Goal: Task Accomplishment & Management: Manage account settings

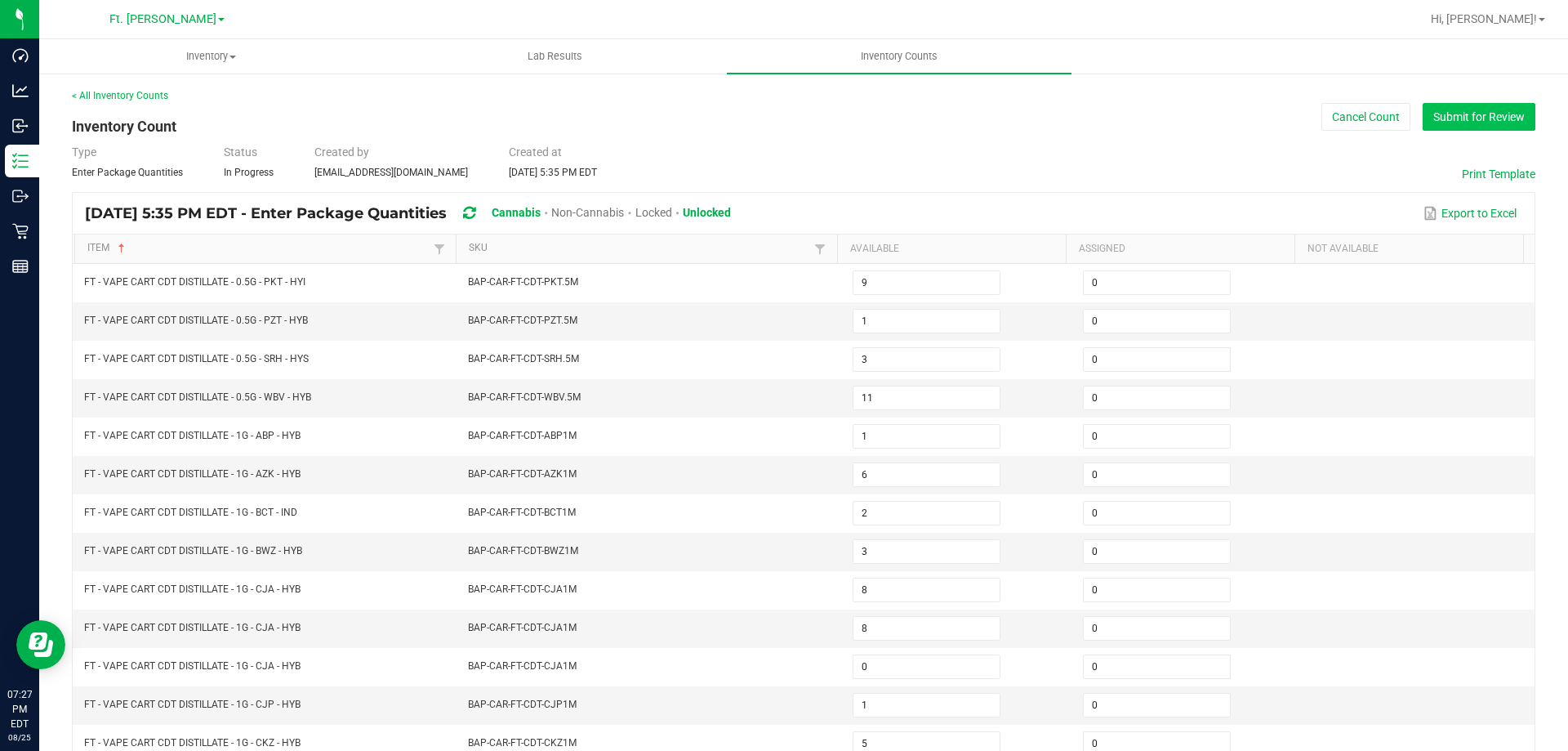
click at [1442, 115] on button "Submit for Review" at bounding box center [1478, 117] width 113 height 28
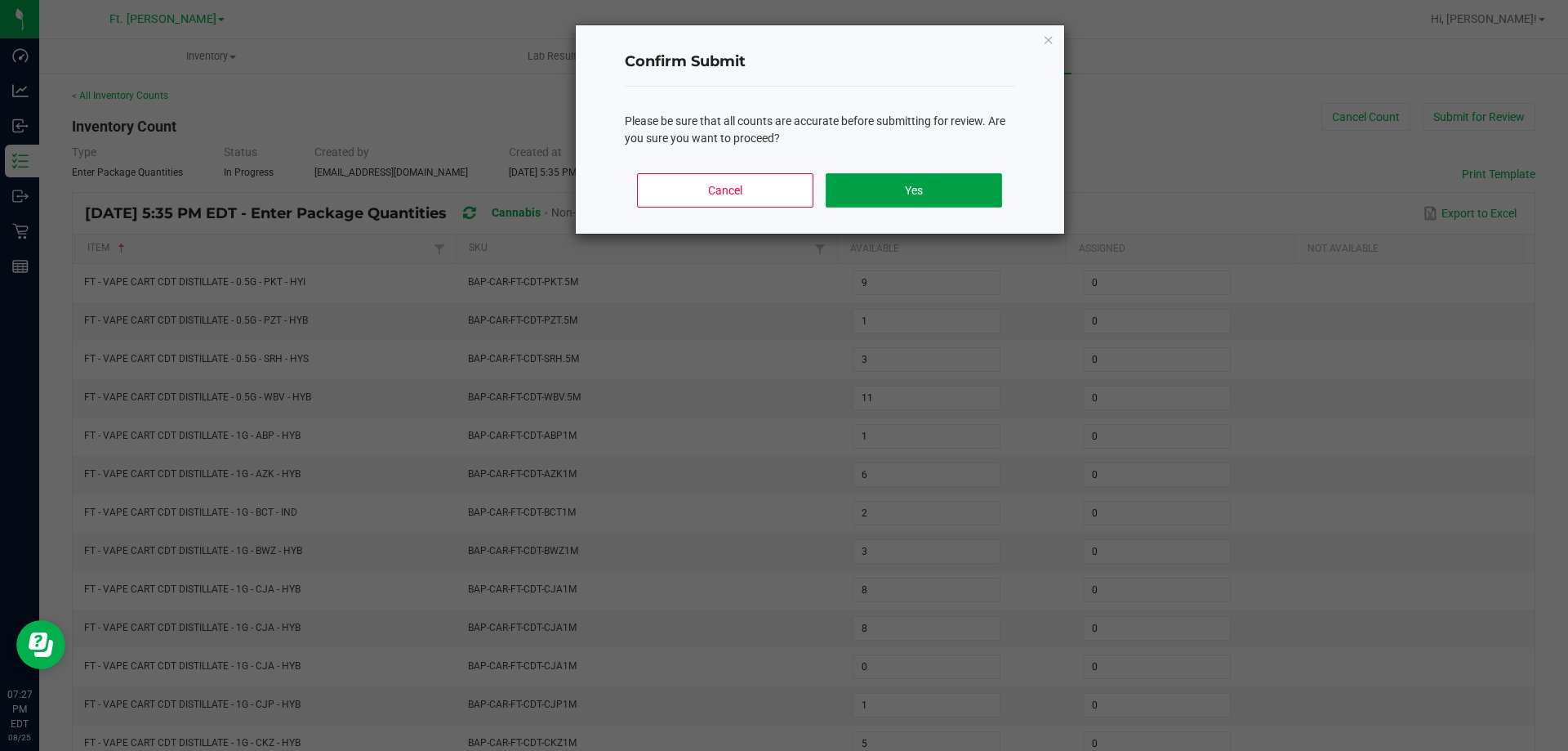
click at [975, 182] on button "Yes" at bounding box center [913, 190] width 176 height 34
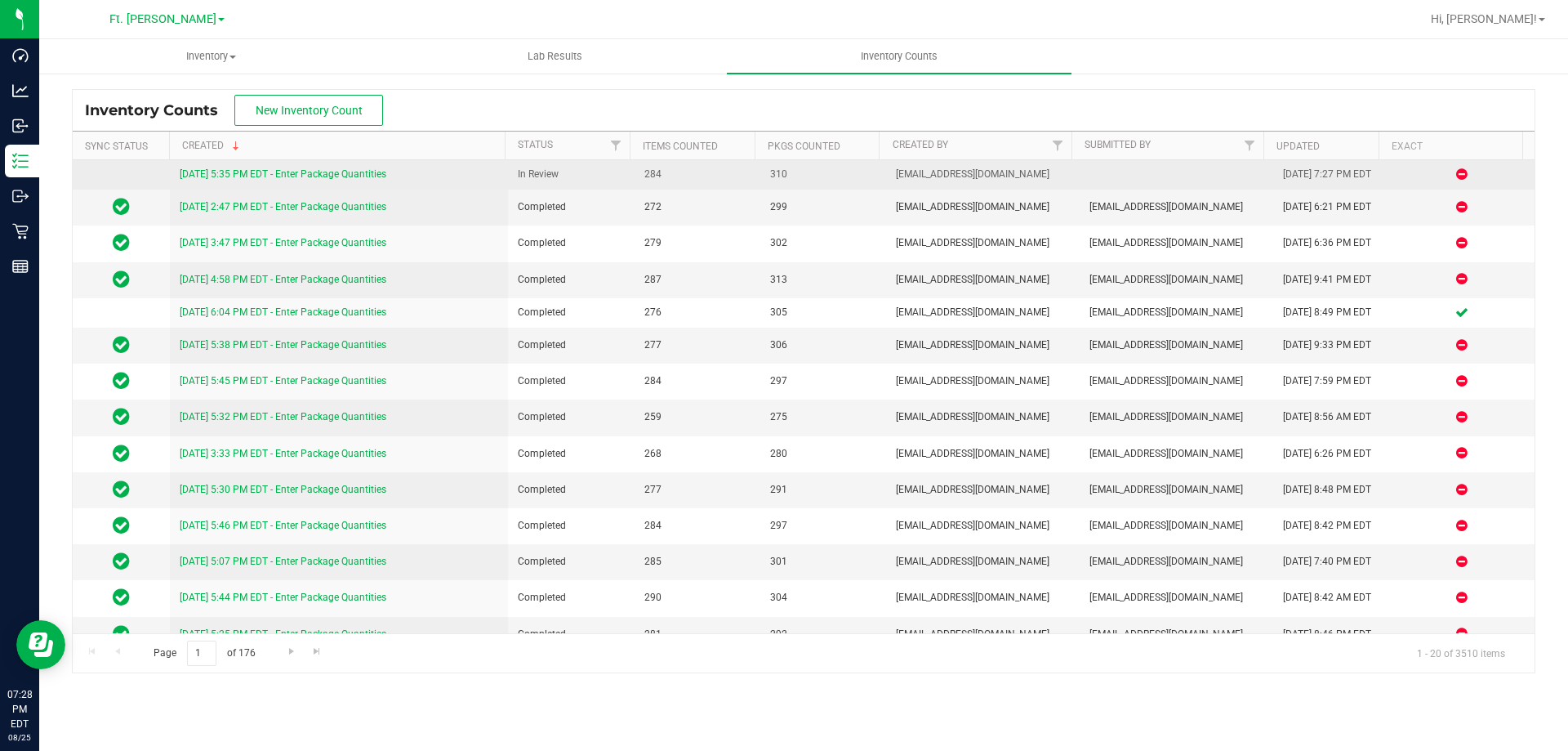
click at [261, 178] on link "[DATE] 5:35 PM EDT - Enter Package Quantities" at bounding box center [282, 174] width 207 height 11
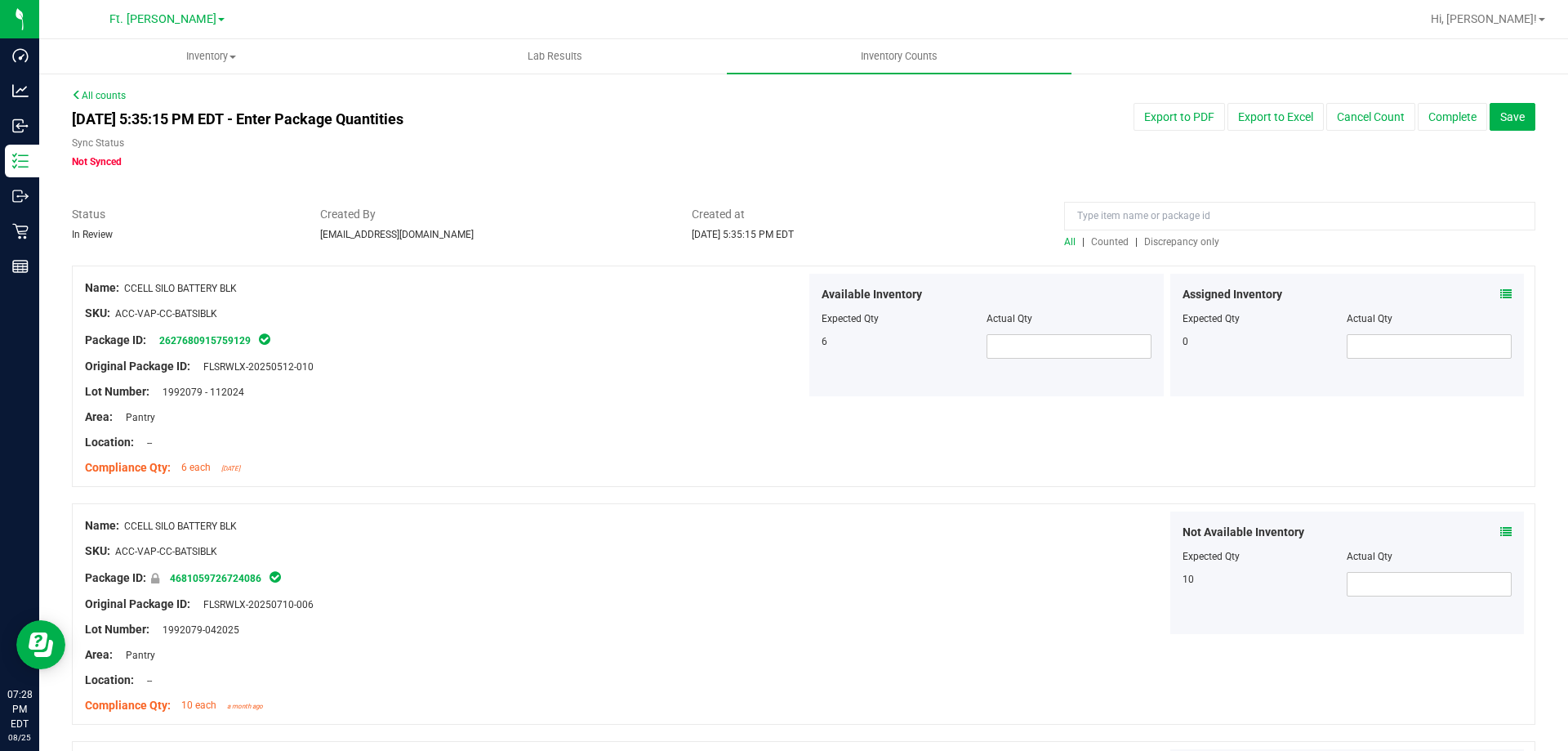
click at [1203, 249] on div "All | Counted | Discrepancy only" at bounding box center [1300, 242] width 471 height 15
click at [1189, 243] on span "Discrepancy only" at bounding box center [1181, 241] width 75 height 11
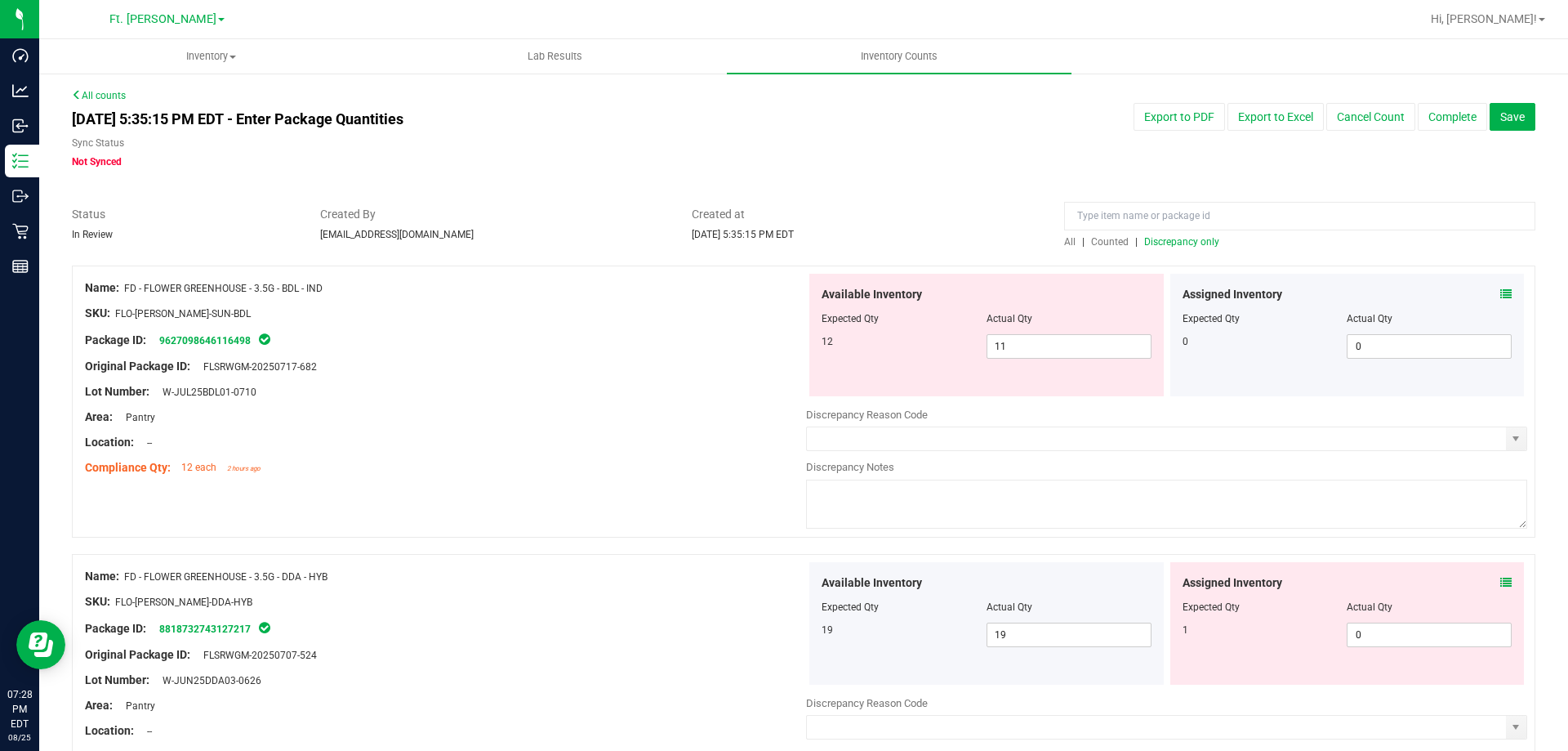
click at [1500, 297] on icon at bounding box center [1505, 294] width 11 height 11
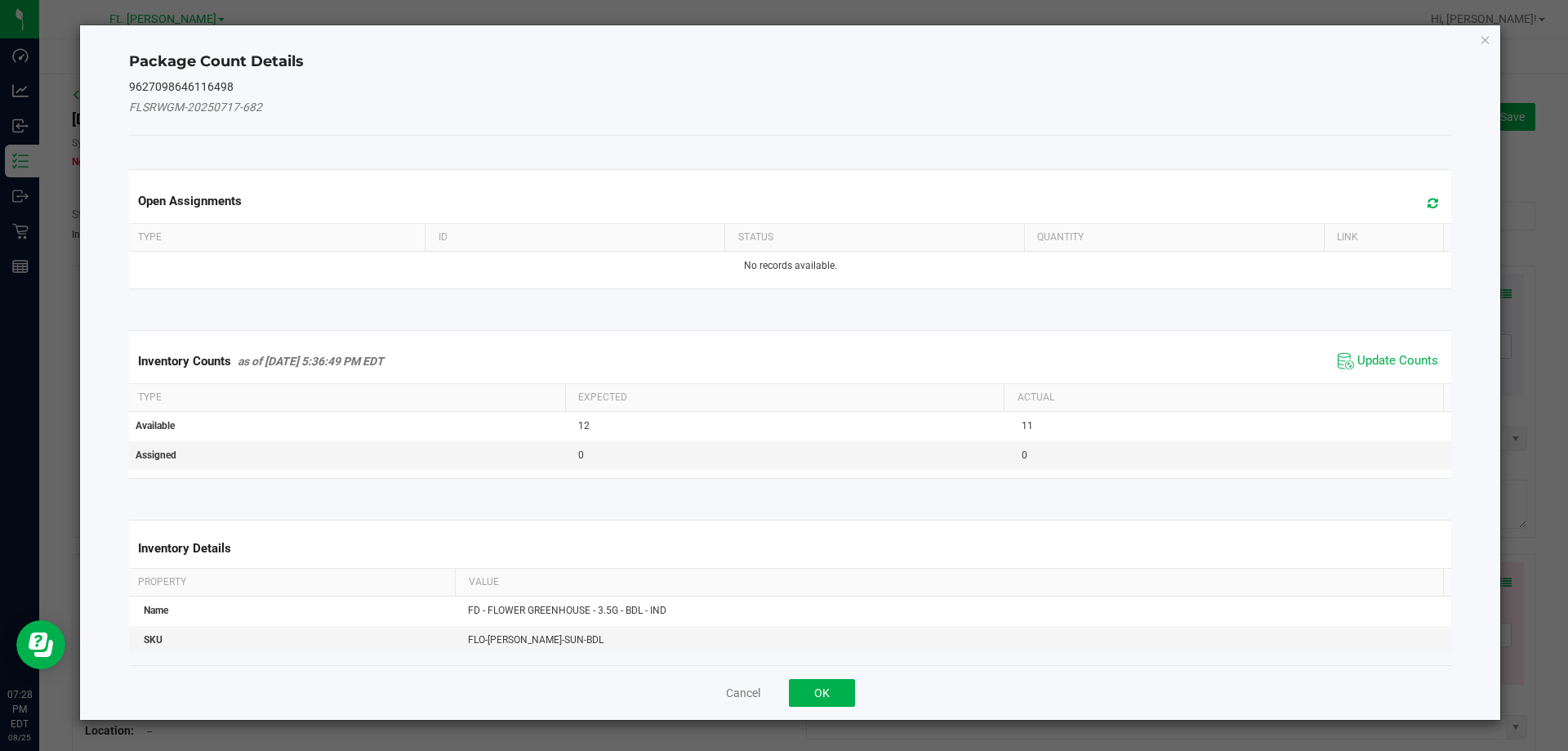
click at [1343, 360] on span "Update Counts" at bounding box center [1387, 361] width 109 height 25
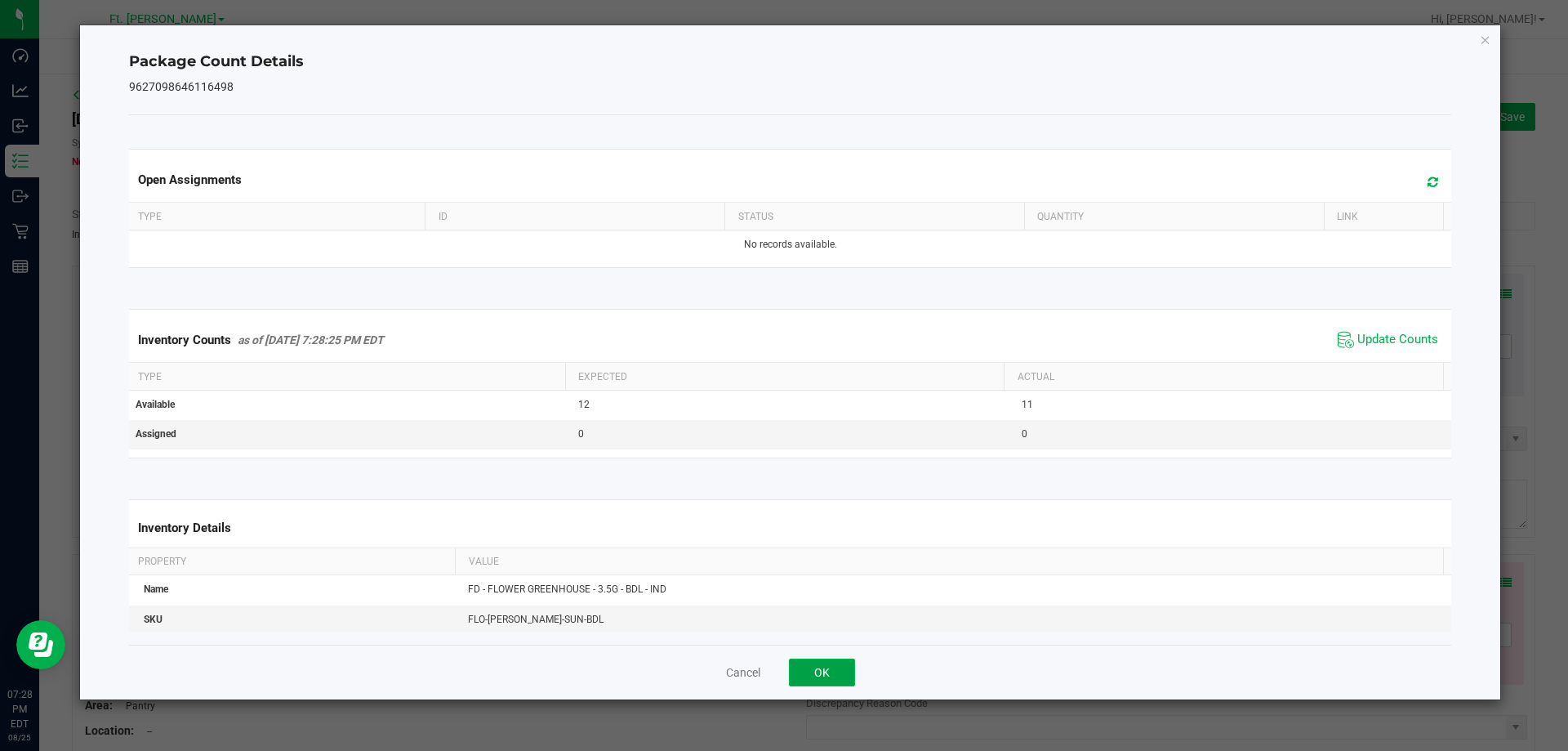
click at [831, 685] on button "OK" at bounding box center [821, 672] width 66 height 28
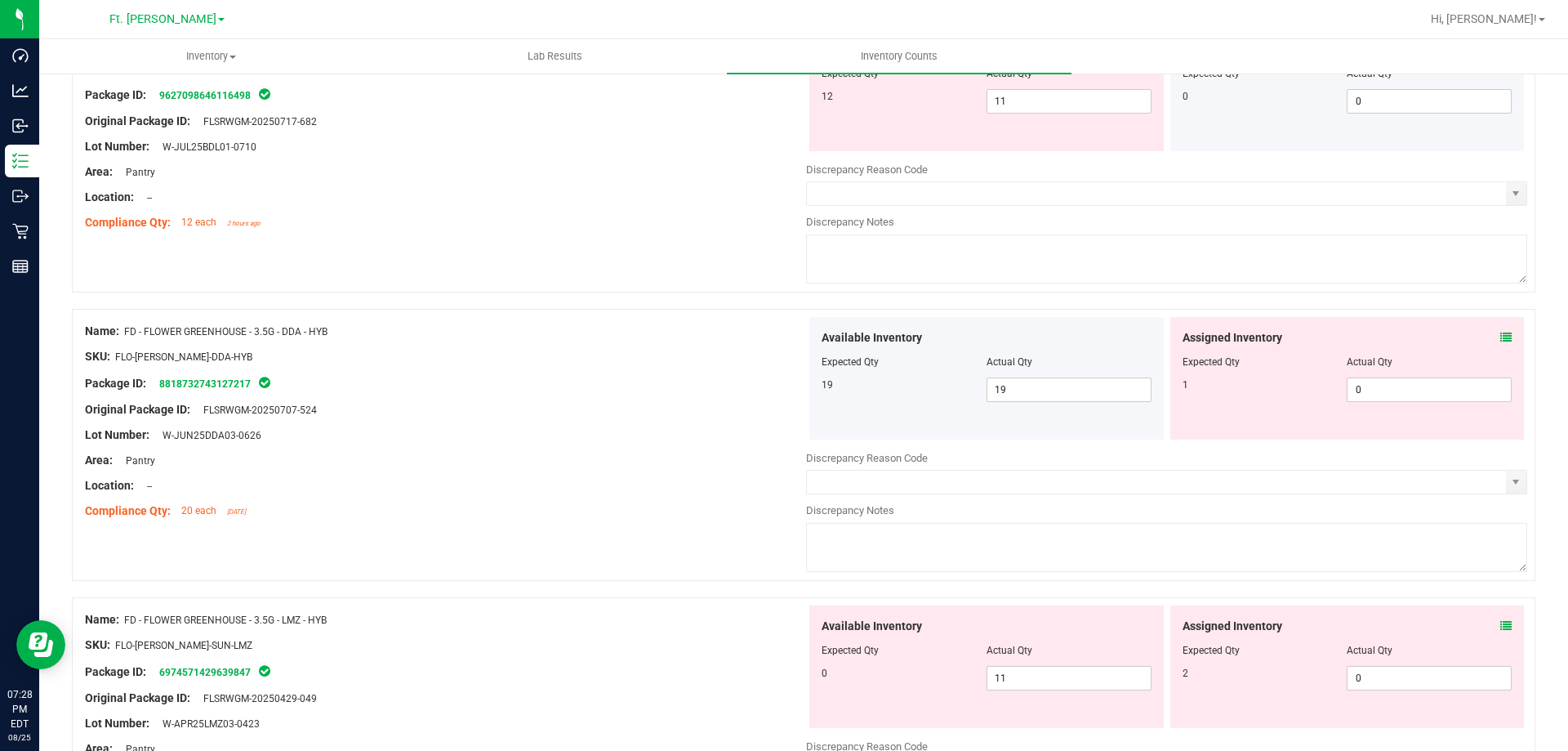
scroll to position [327, 0]
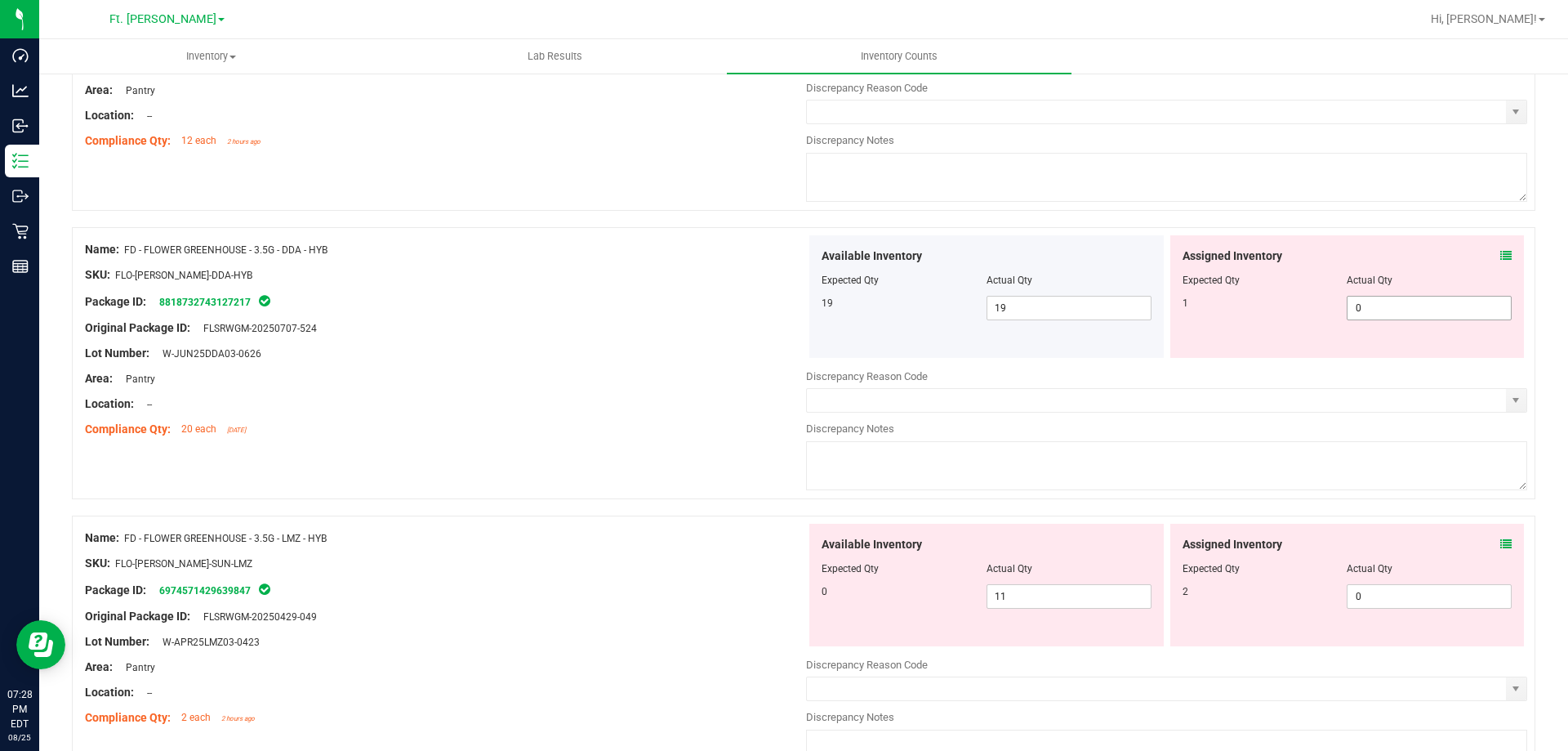
click at [1394, 307] on span "0 0" at bounding box center [1428, 308] width 165 height 25
type input "01"
click at [1394, 591] on div "Assigned Inventory Expected Qty Actual Qty 2 0 0" at bounding box center [1346, 584] width 354 height 123
type input "1"
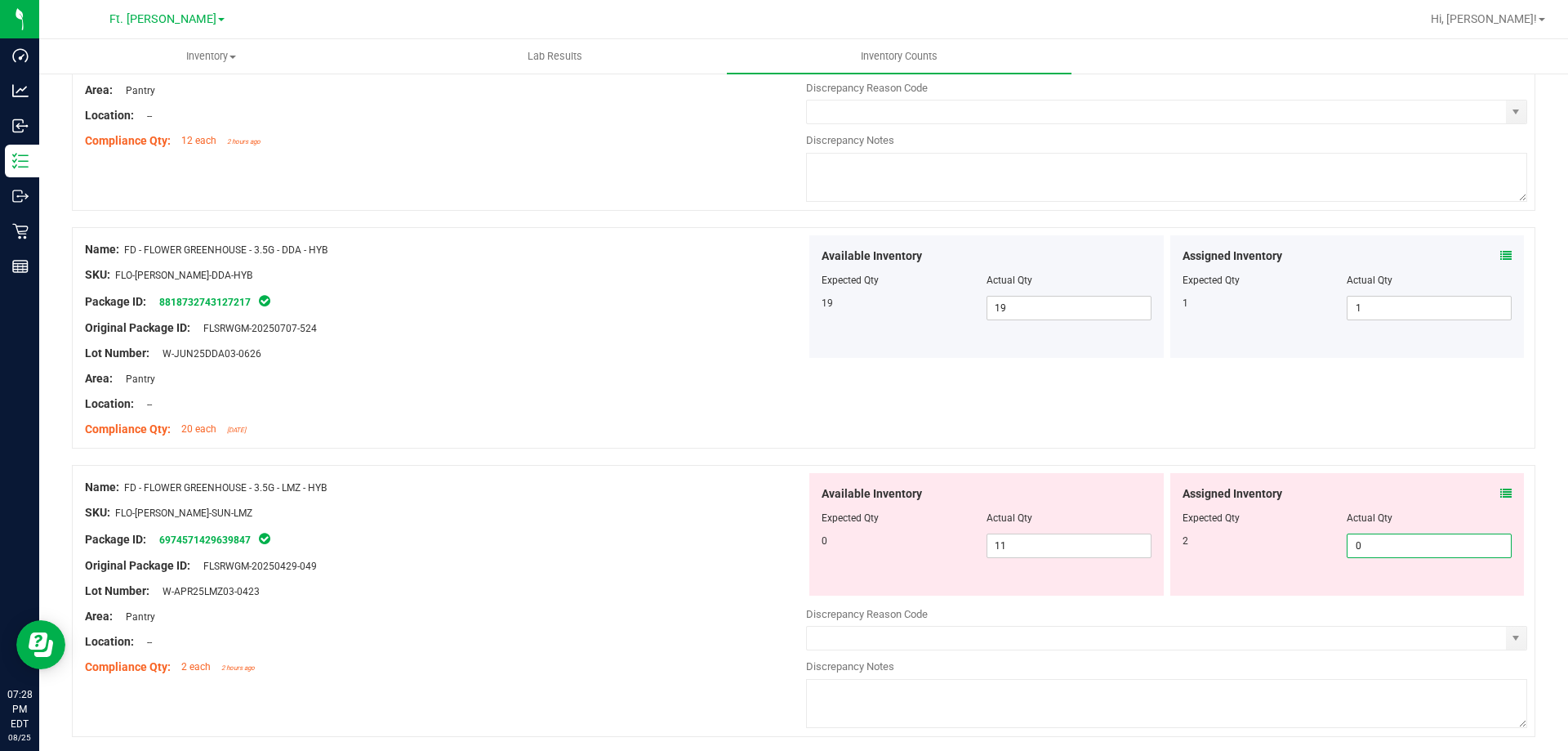
type input "02"
type input "2"
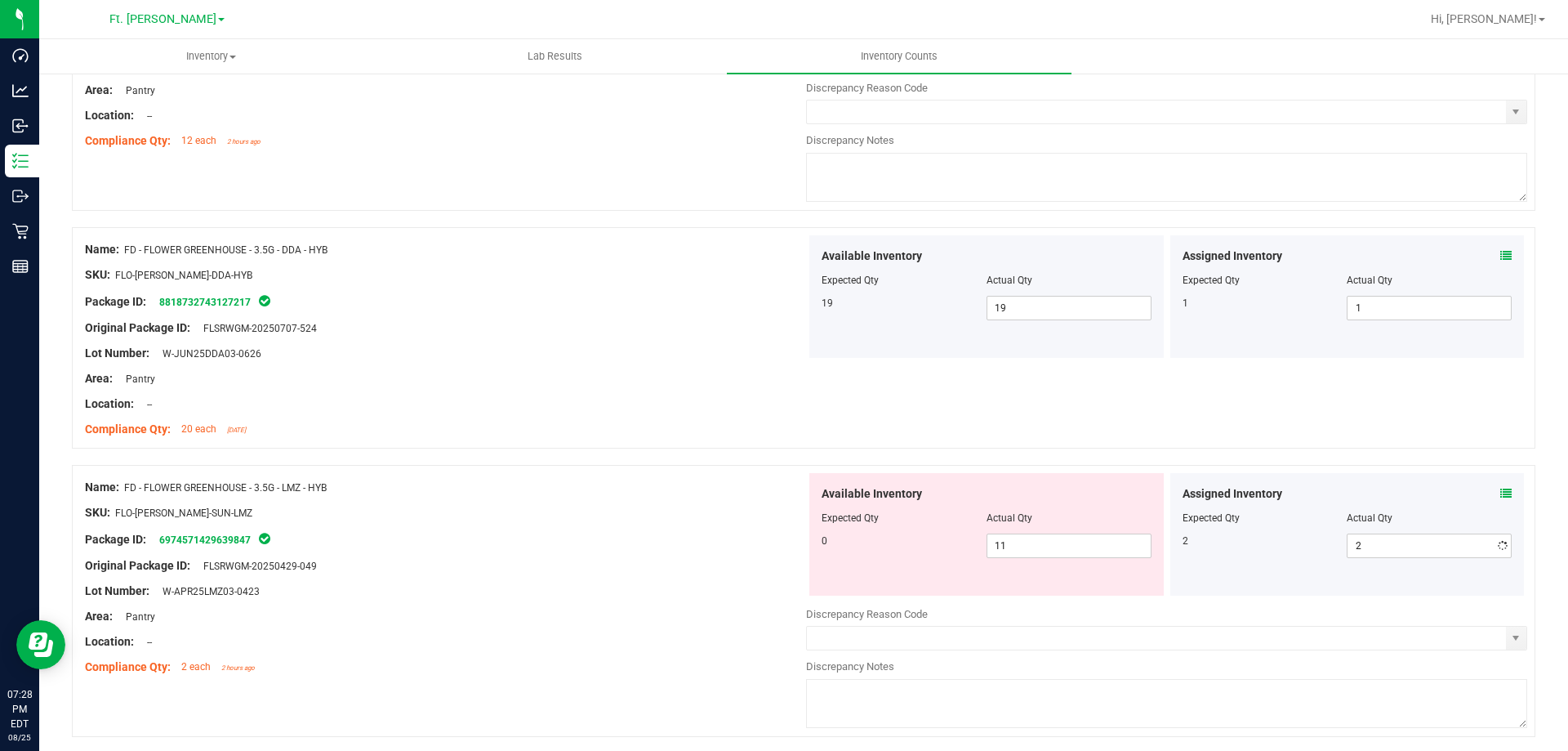
click at [771, 481] on div "Name: FD - FLOWER GREENHOUSE - 3.5G - LMZ - HYB" at bounding box center [445, 486] width 721 height 17
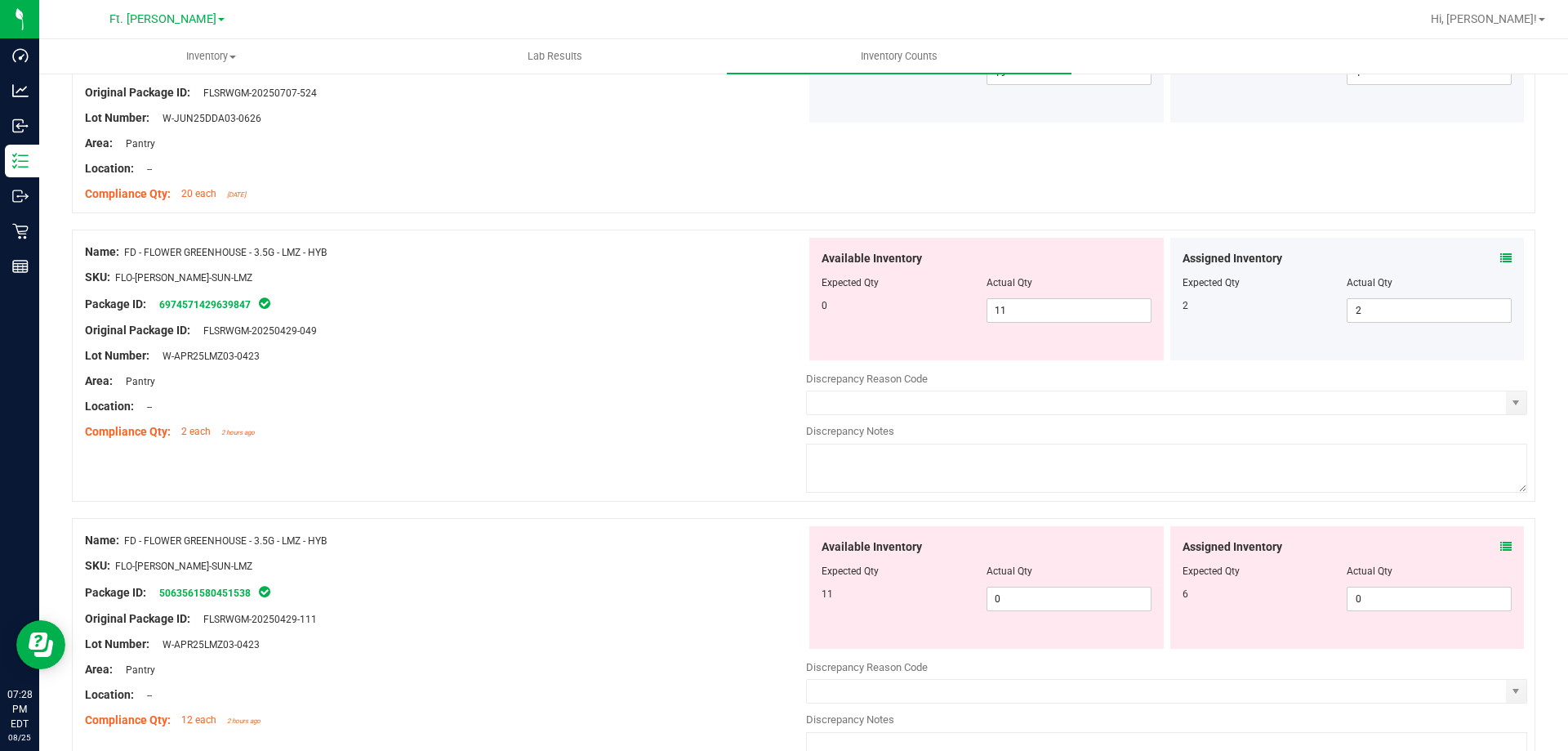
scroll to position [572, 0]
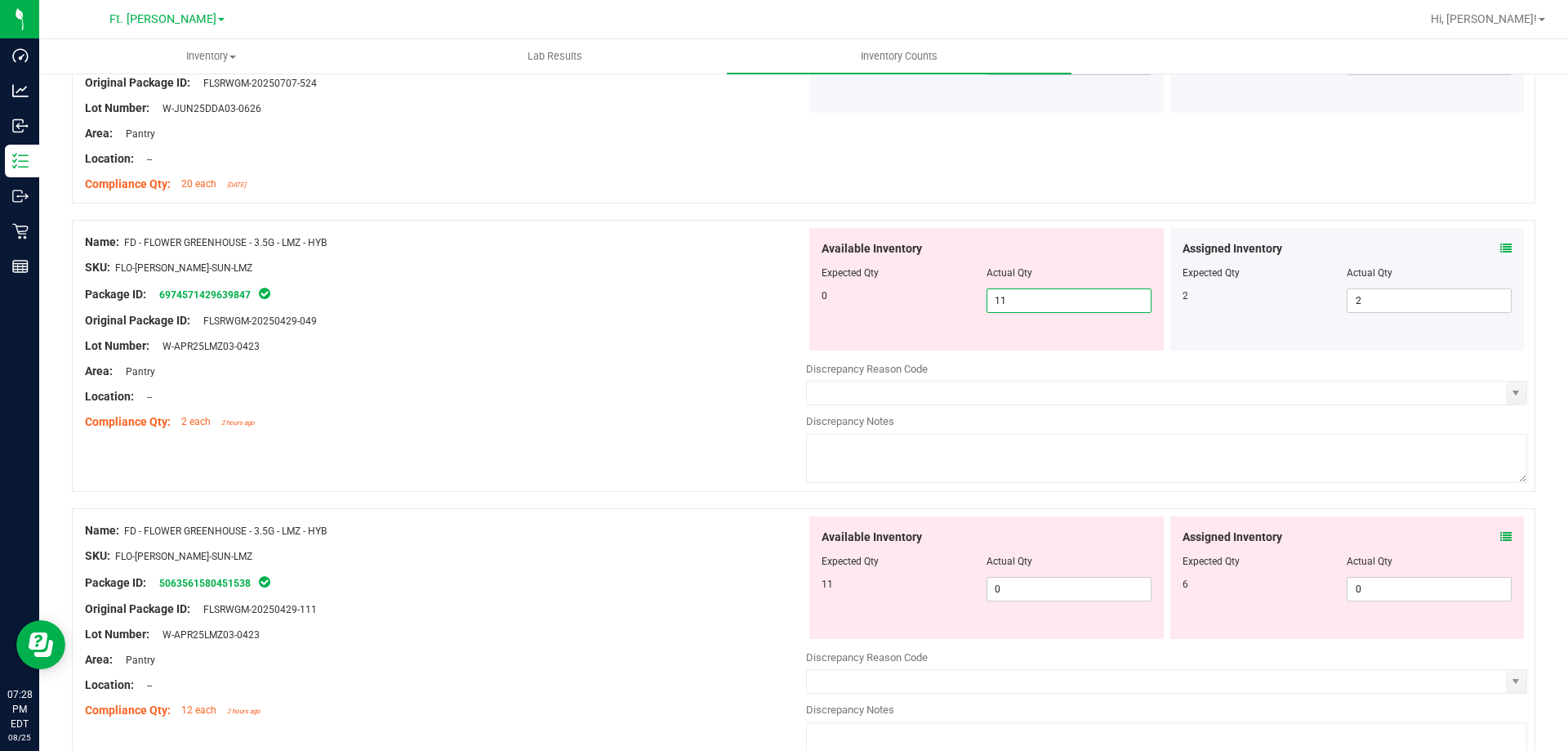
drag, startPoint x: 1027, startPoint y: 296, endPoint x: 945, endPoint y: 430, distance: 157.1
click at [883, 330] on div "Available Inventory Expected Qty Actual Qty 0 11 11" at bounding box center [986, 289] width 354 height 123
type input "0"
click at [1022, 587] on div "Available Inventory Expected Qty Actual Qty 11 0 0" at bounding box center [986, 577] width 354 height 123
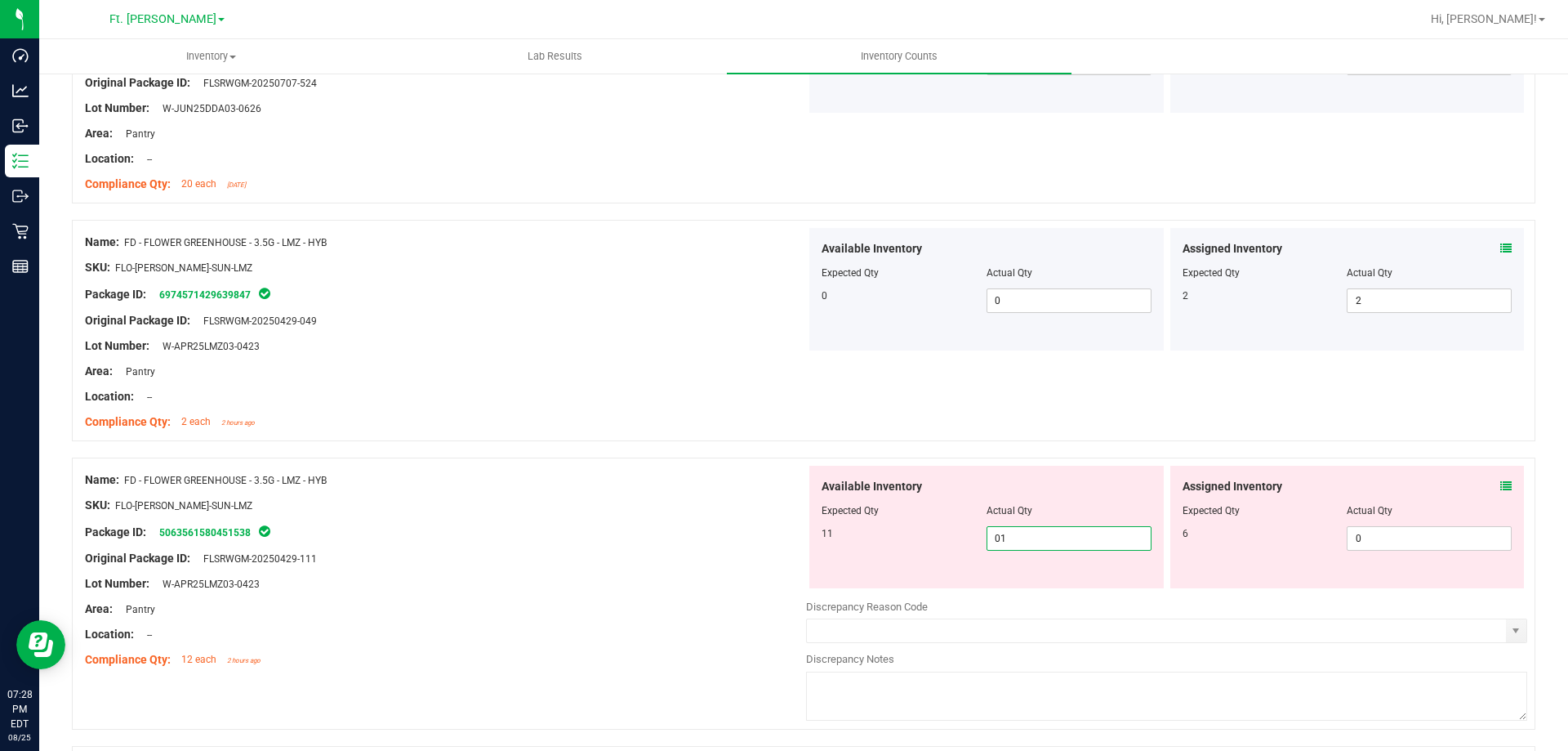
type input "011"
type input "11"
click at [651, 604] on div "Area: Pantry" at bounding box center [445, 608] width 721 height 17
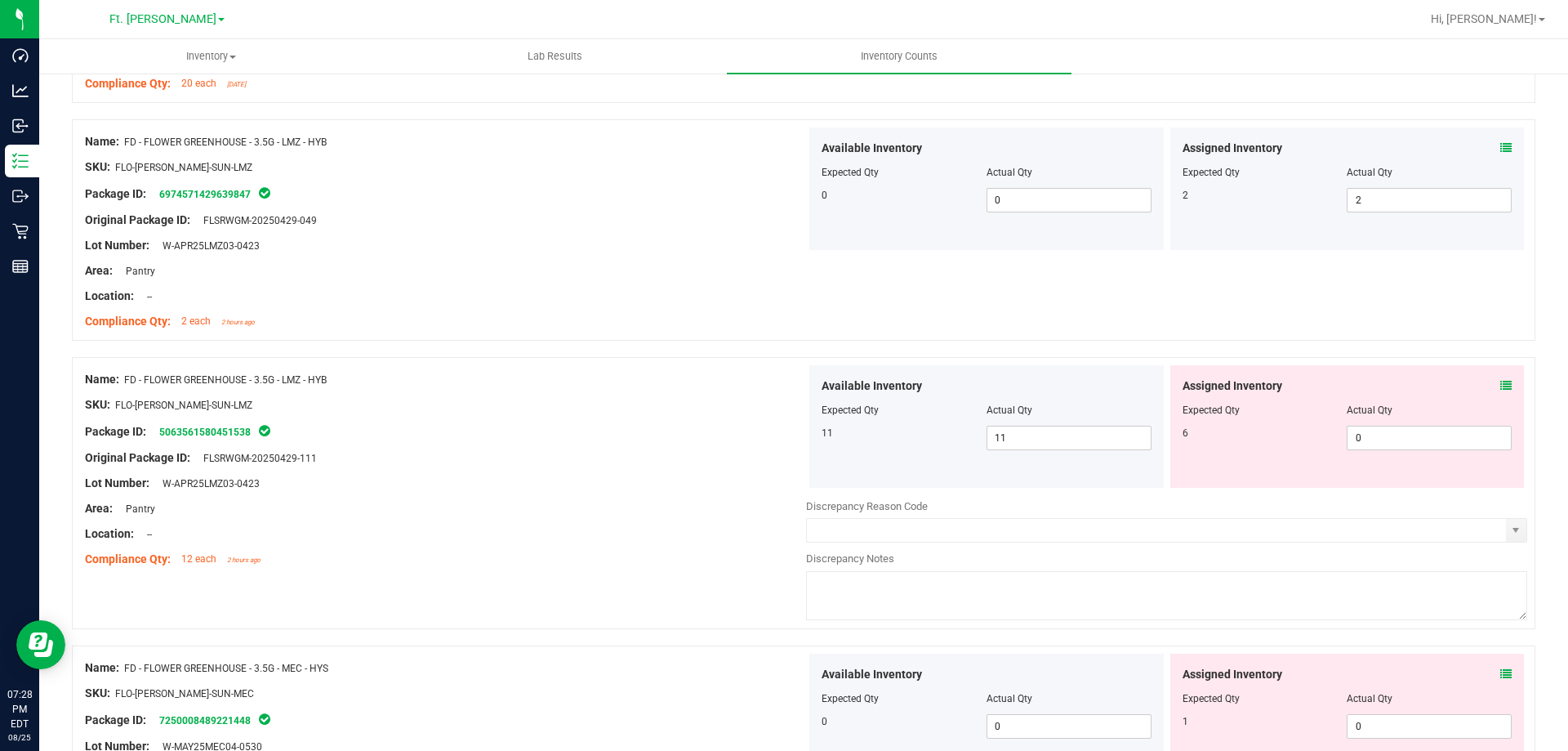
scroll to position [817, 0]
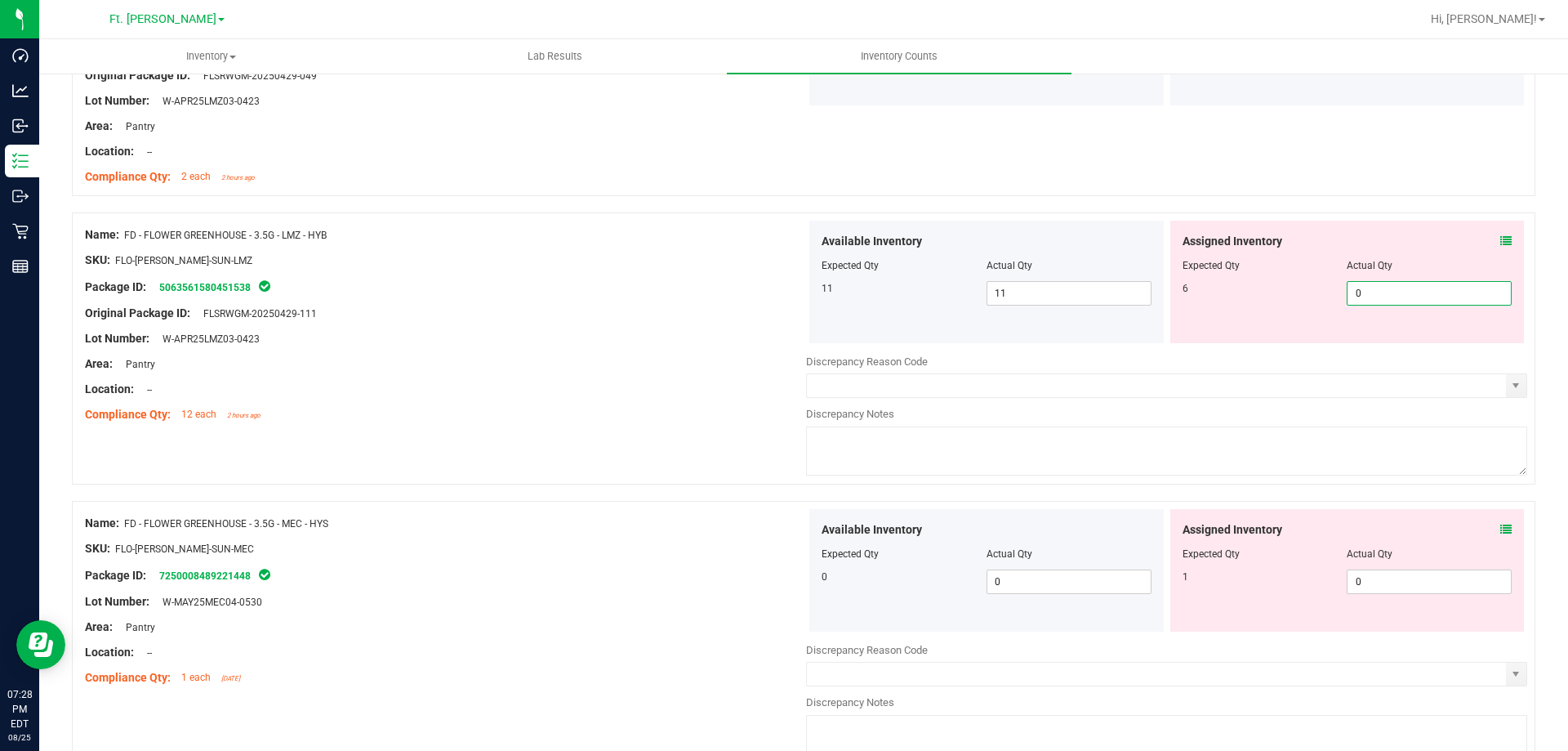
click at [1381, 299] on span "0 0" at bounding box center [1428, 293] width 165 height 25
type input "06"
type input "6"
click at [1407, 577] on div "Assigned Inventory Expected Qty Actual Qty 1 0 0" at bounding box center [1346, 570] width 354 height 123
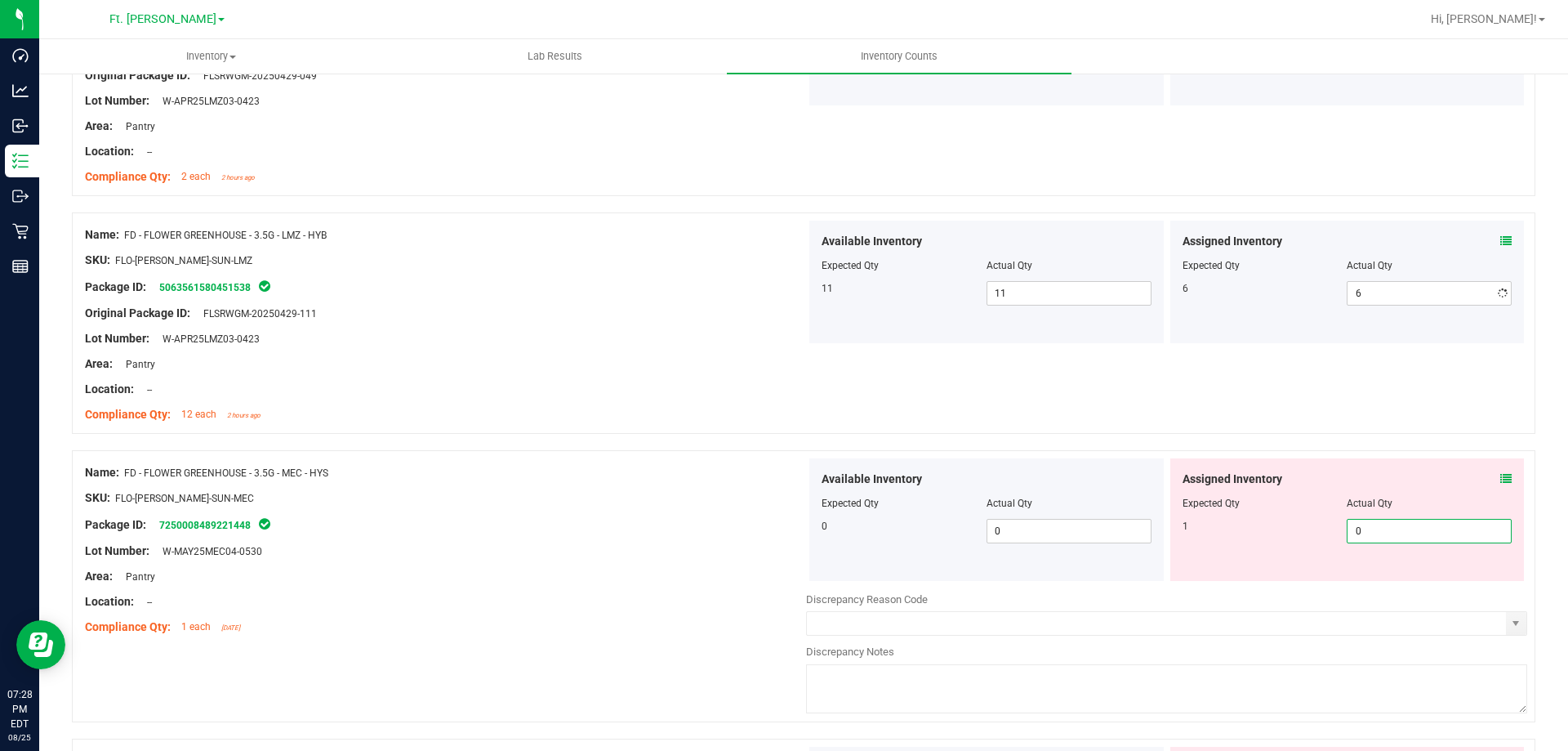
type input "01"
type input "1"
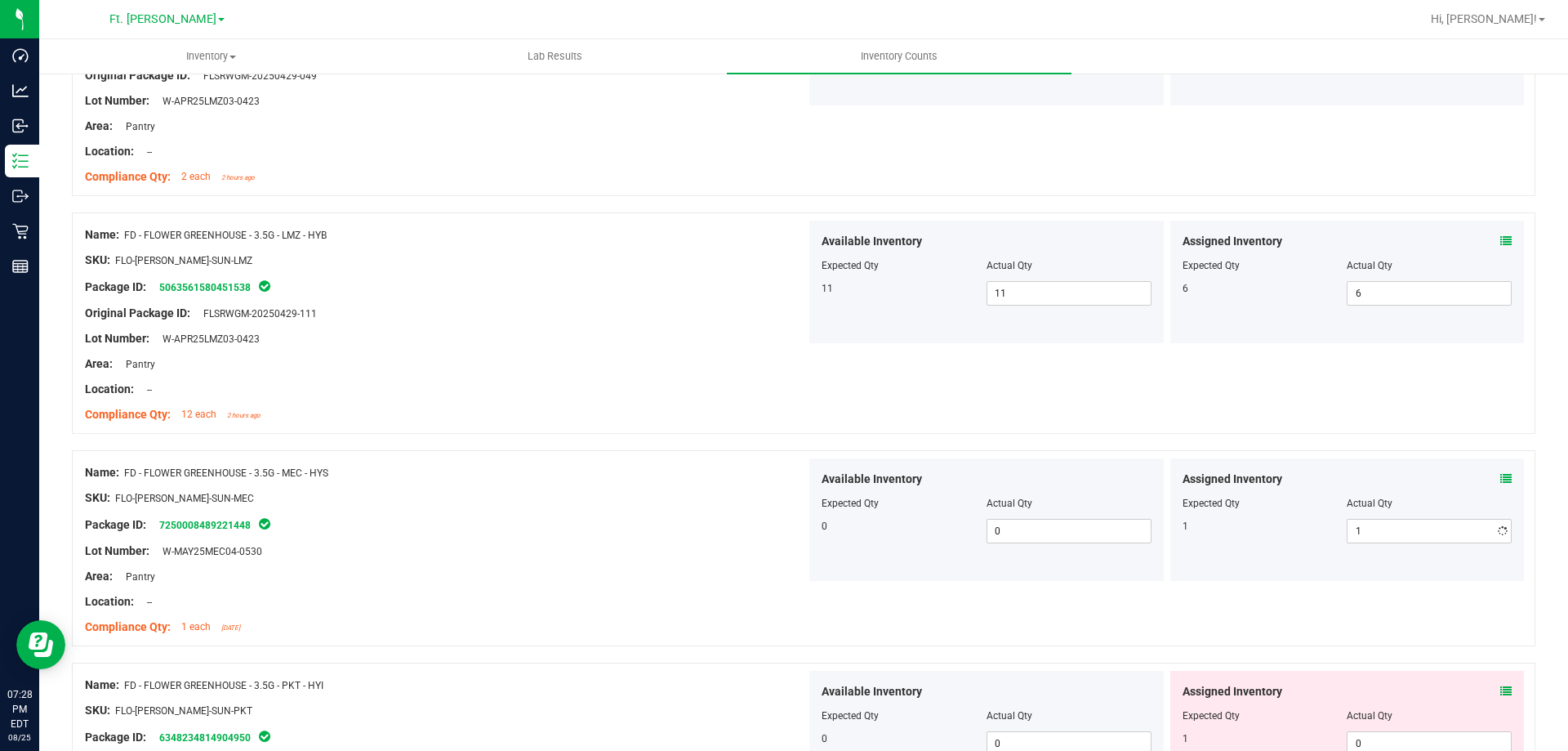
click at [776, 577] on div "Area: Pantry" at bounding box center [445, 576] width 721 height 17
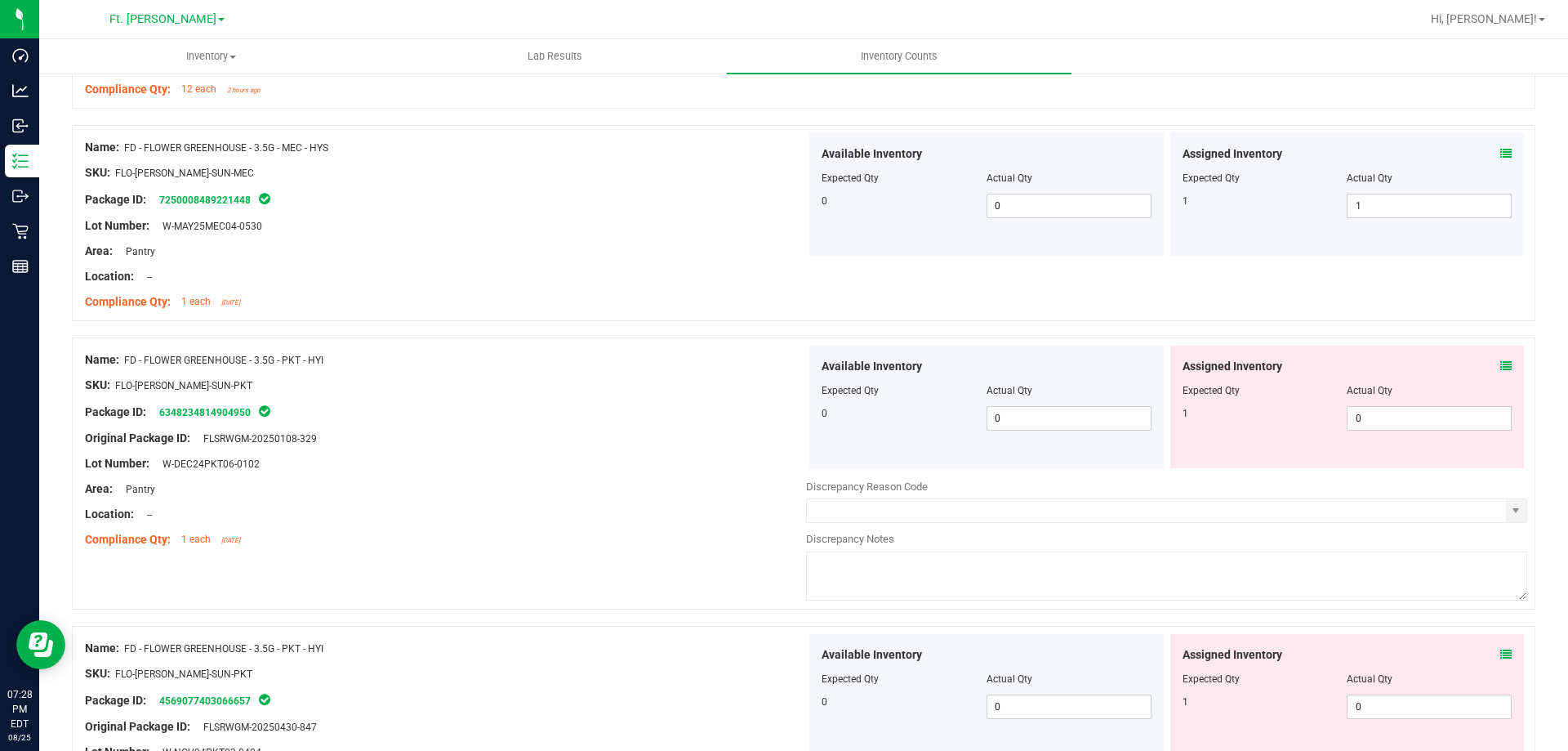
scroll to position [1143, 0]
click at [1379, 417] on span "0 0" at bounding box center [1428, 416] width 165 height 25
type input "01"
type input "1"
click at [595, 435] on div "Original Package ID: FLSRWGM-20250108-329" at bounding box center [445, 436] width 721 height 17
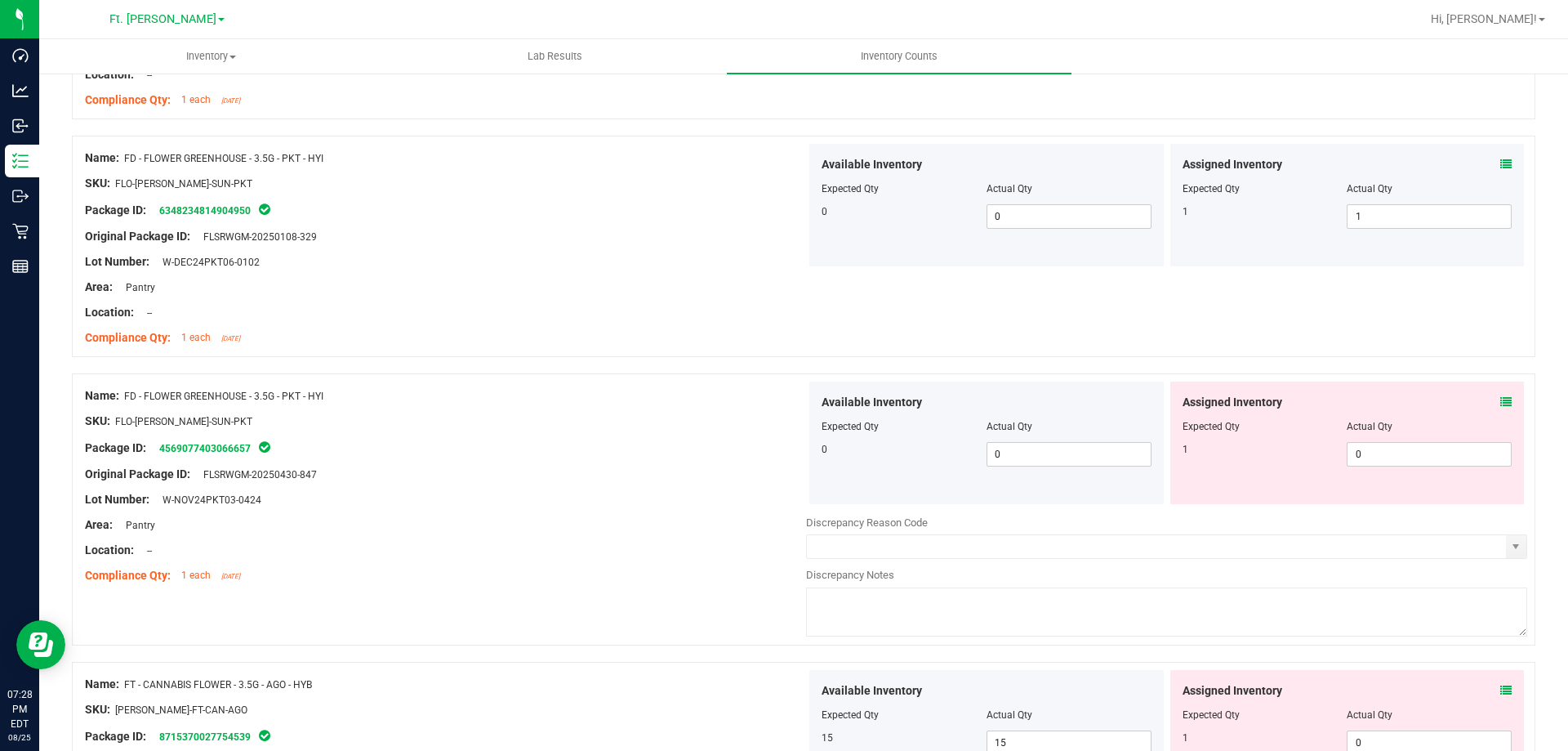
scroll to position [1389, 0]
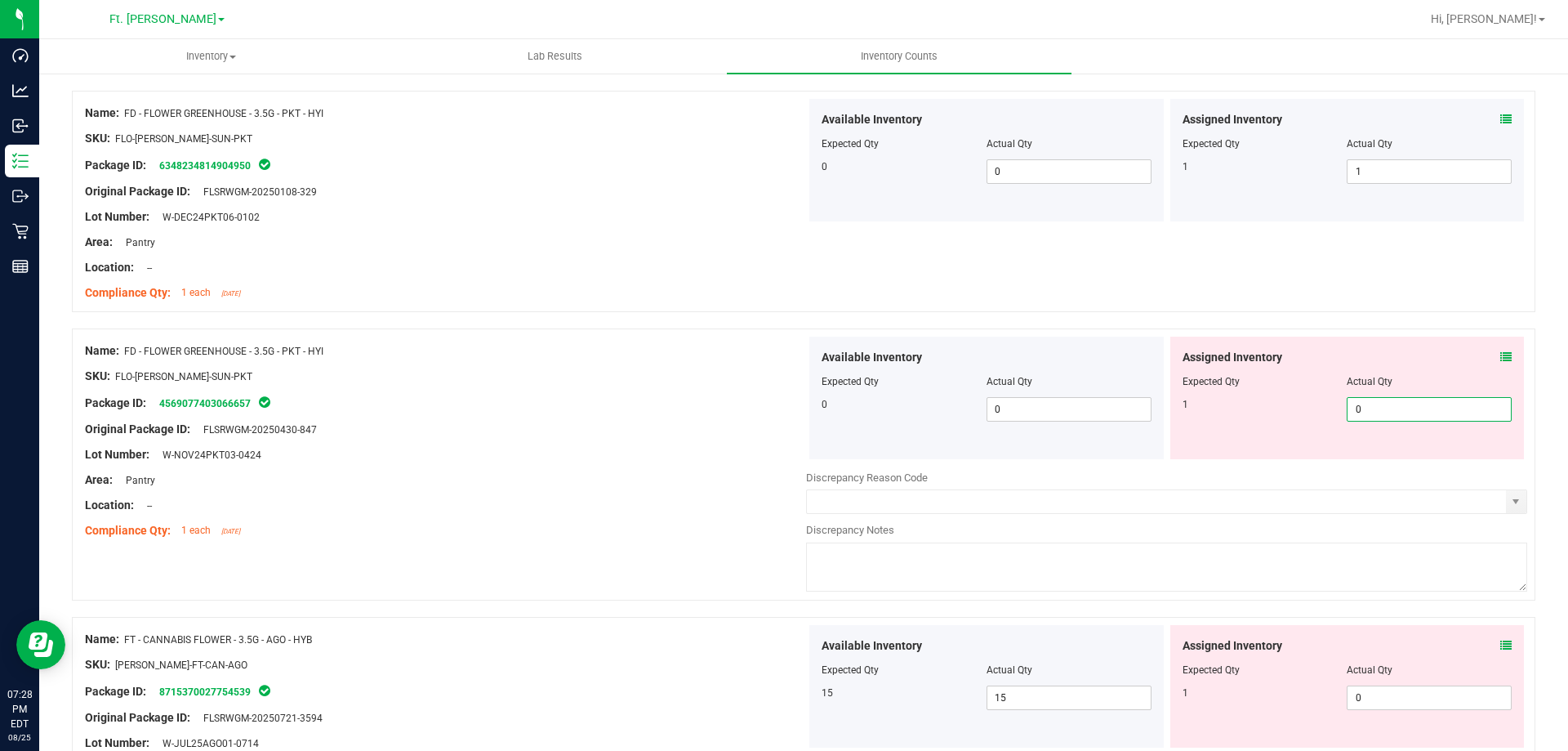
click at [1388, 413] on span "0 0" at bounding box center [1428, 409] width 165 height 25
click at [1311, 346] on div "Assigned Inventory Expected Qty Actual Qty 1 0 0" at bounding box center [1346, 397] width 354 height 123
click at [1370, 413] on span "0 0" at bounding box center [1428, 409] width 165 height 25
type input "01"
type input "1"
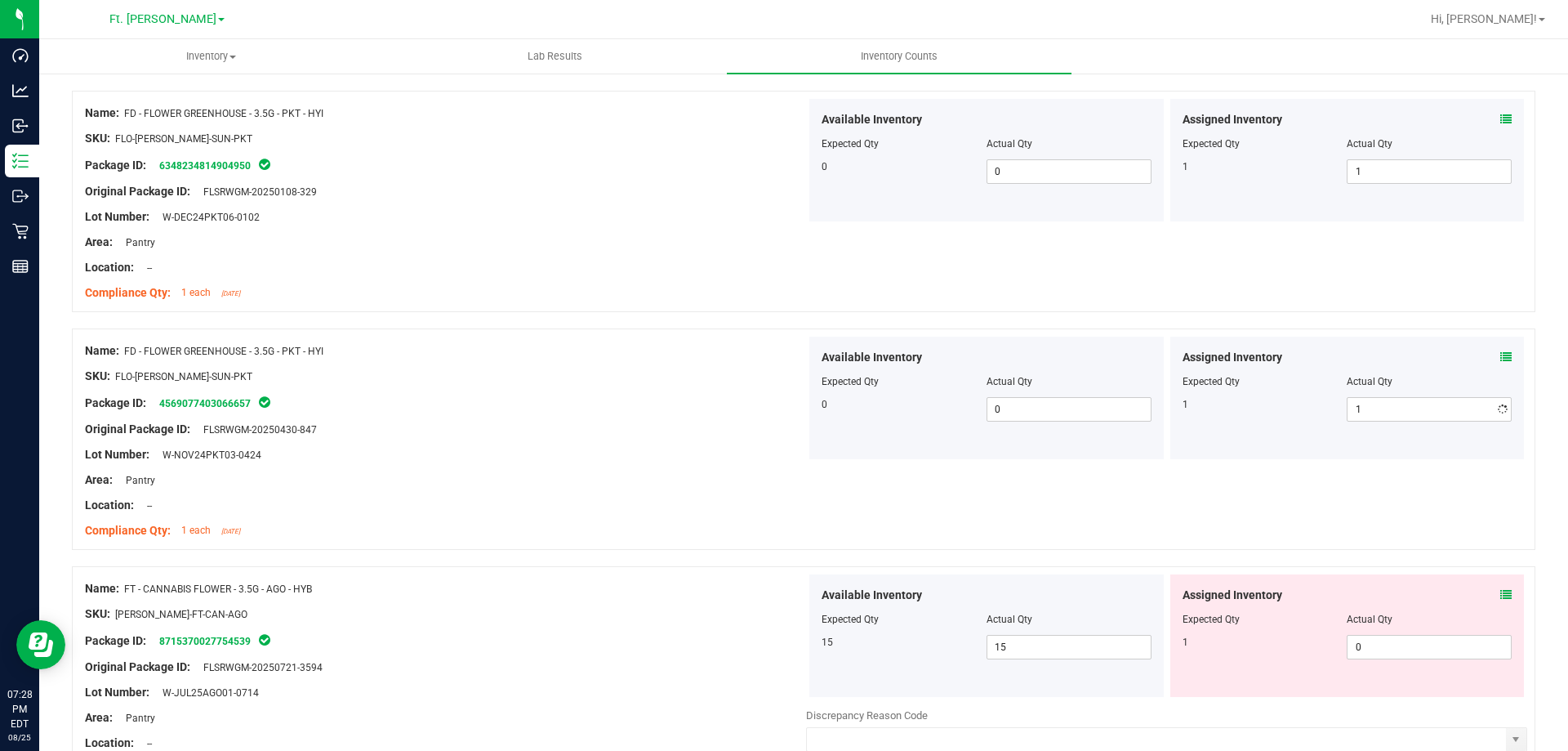
click at [1314, 359] on div "Assigned Inventory" at bounding box center [1347, 357] width 330 height 17
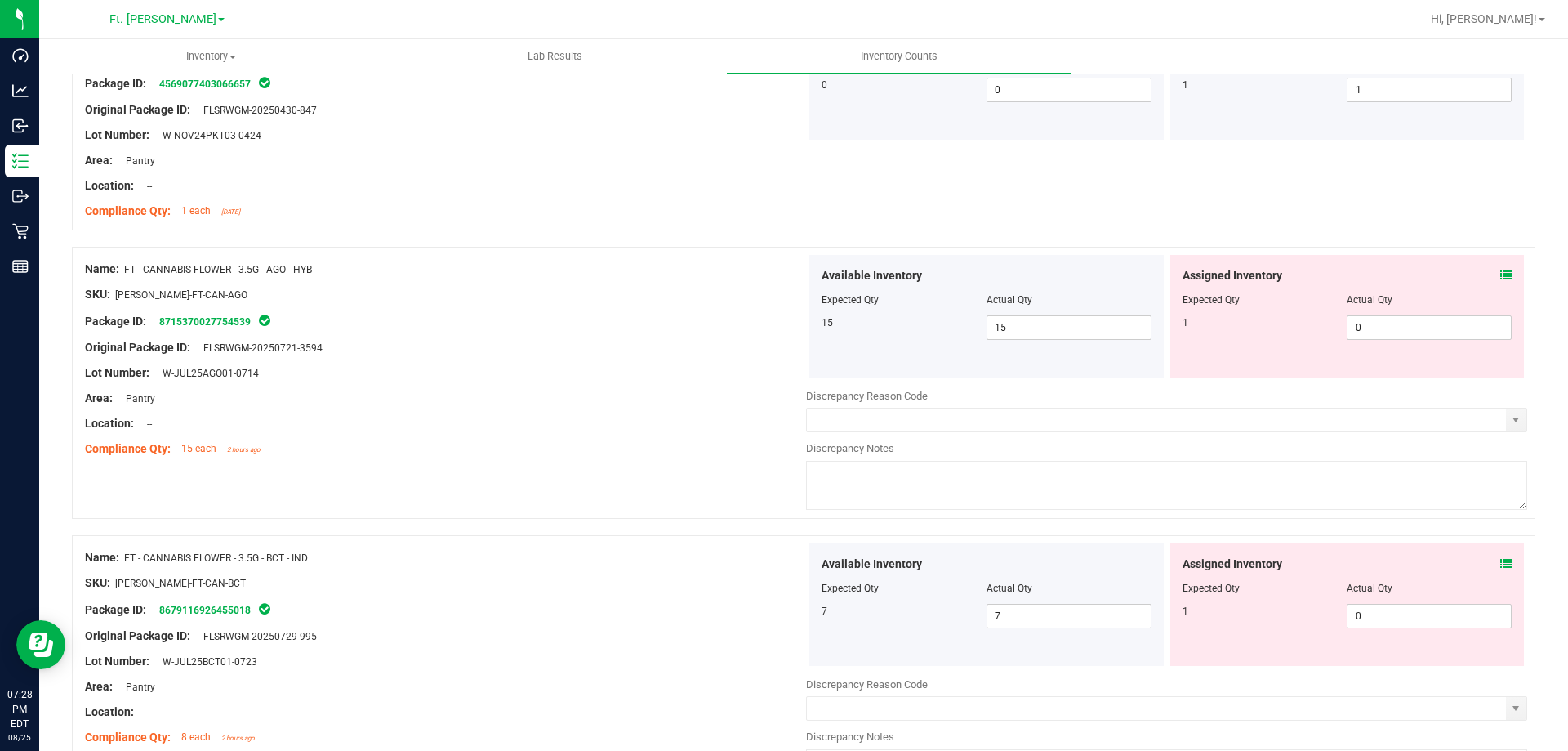
scroll to position [1716, 0]
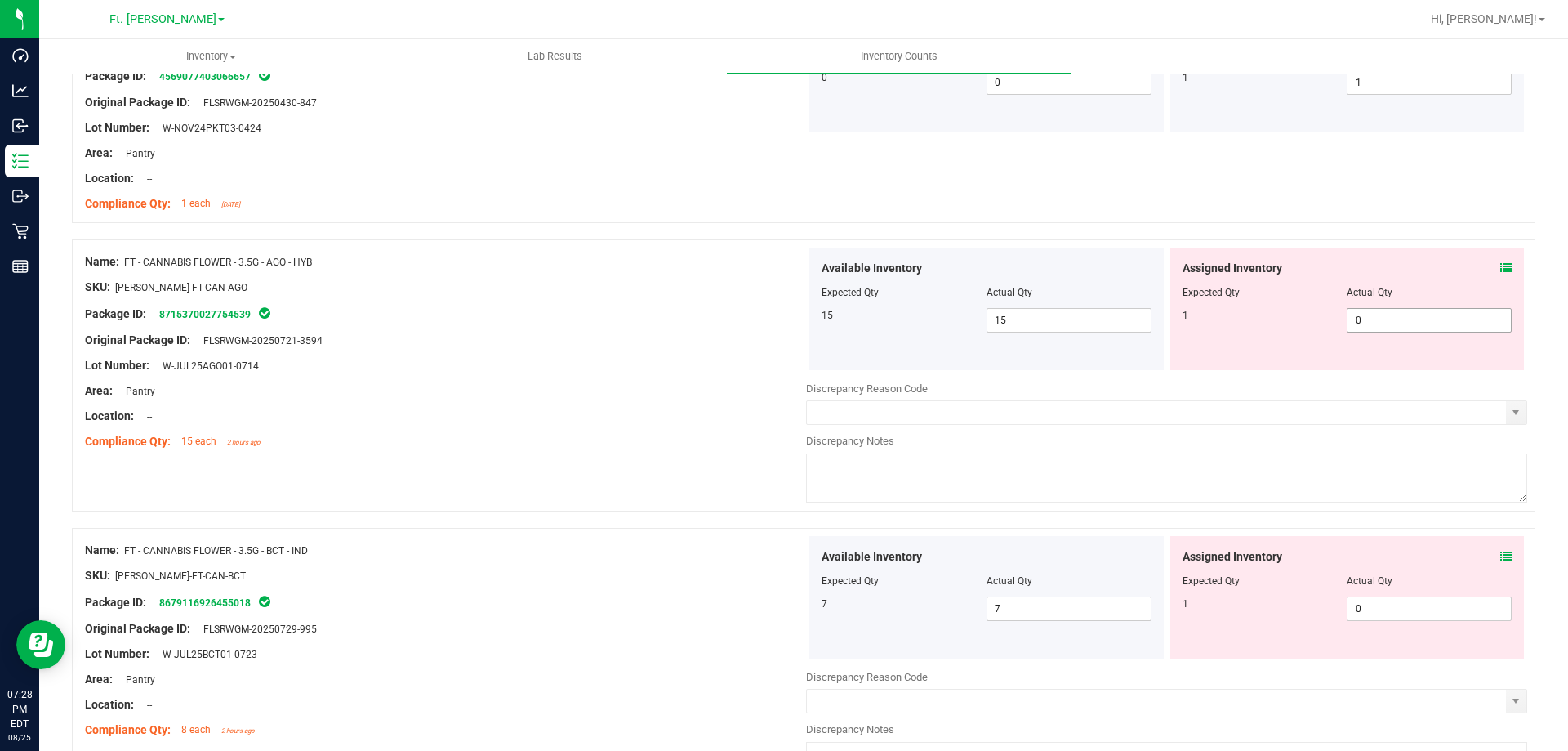
click at [1359, 327] on span "0 0" at bounding box center [1428, 320] width 165 height 25
type input "01"
type input "1"
click at [1265, 290] on div "Expected Qty" at bounding box center [1265, 293] width 165 height 15
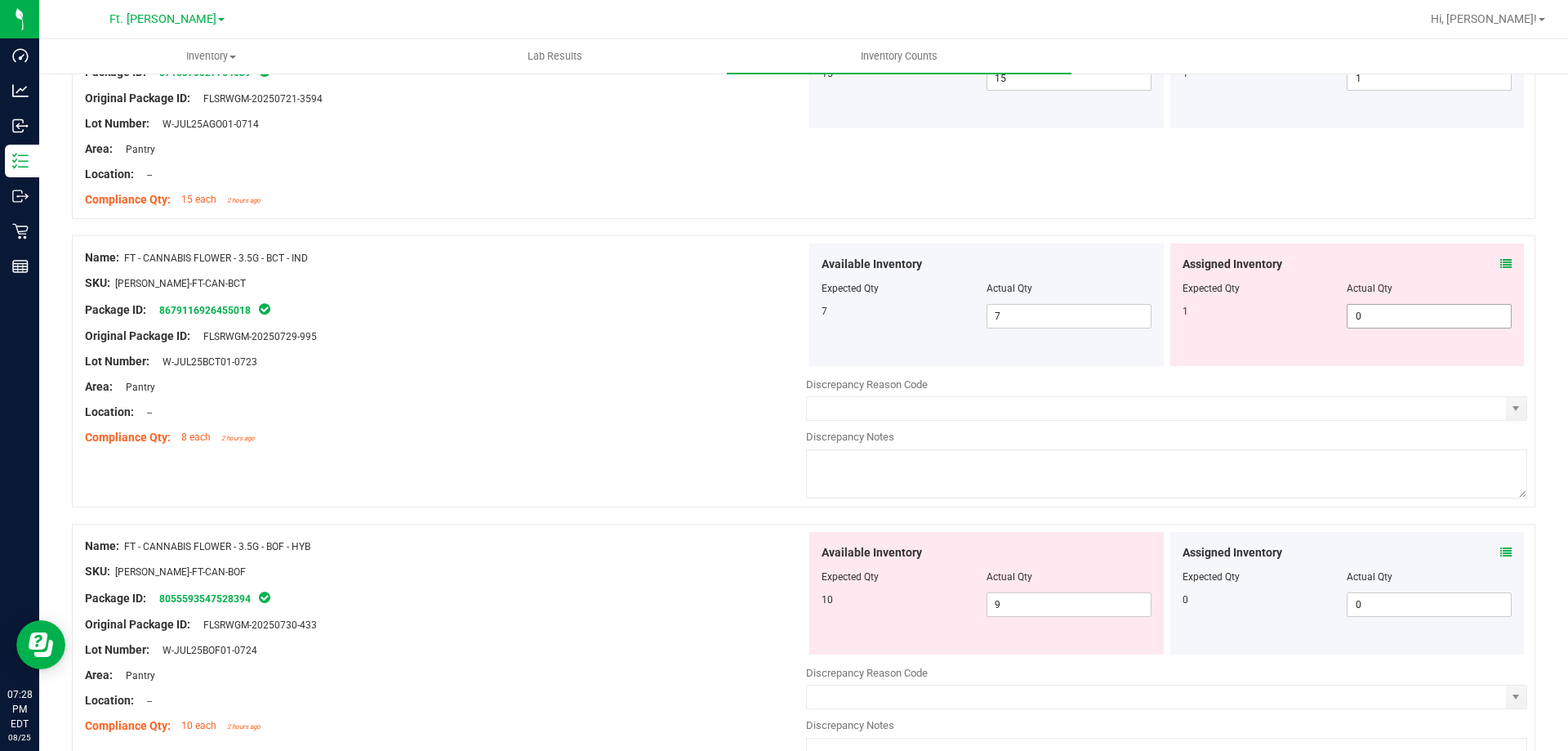
scroll to position [1961, 0]
click at [1373, 301] on span "0 0" at bounding box center [1428, 313] width 165 height 25
type input "01"
type input "1"
click at [1307, 272] on div at bounding box center [1347, 274] width 330 height 8
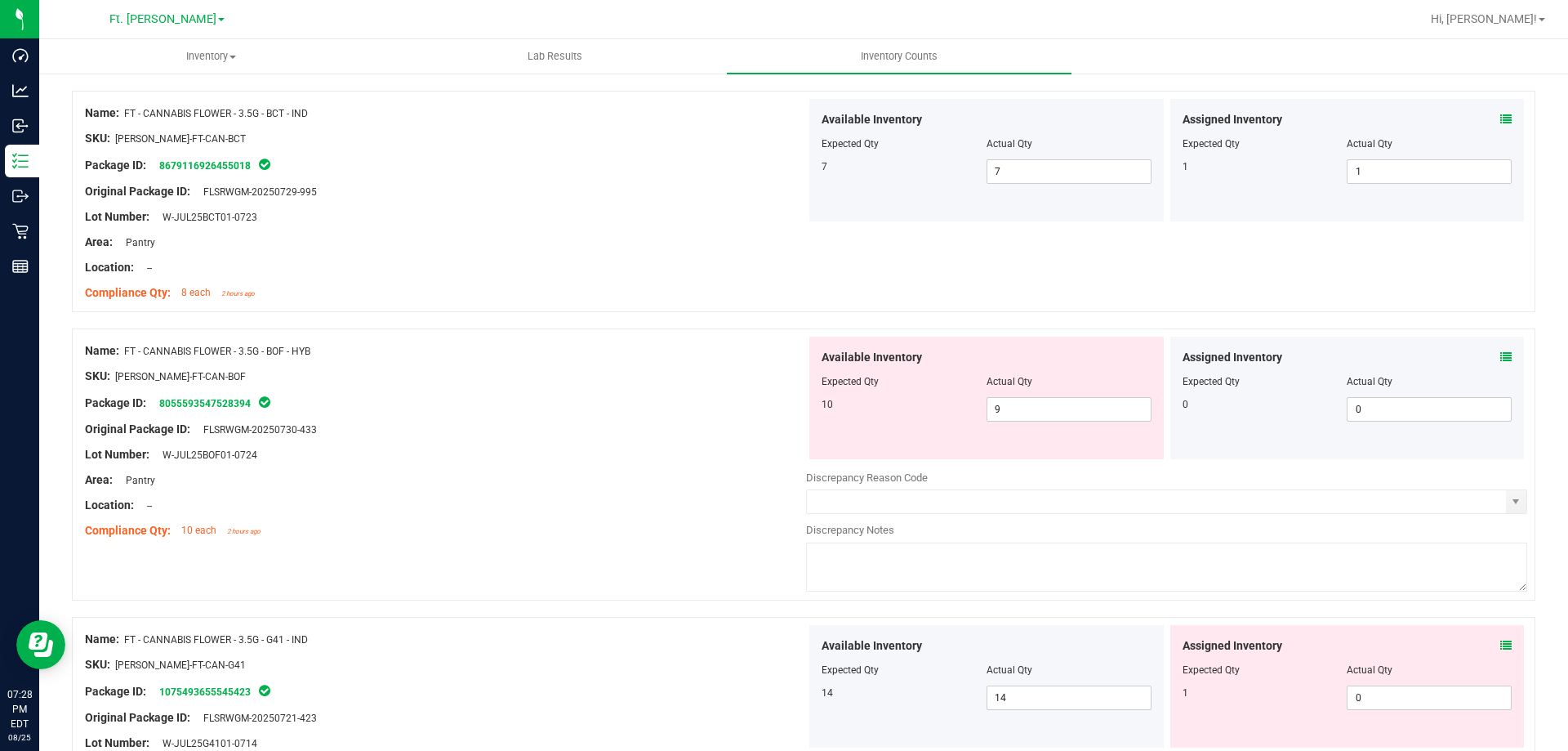
scroll to position [2124, 0]
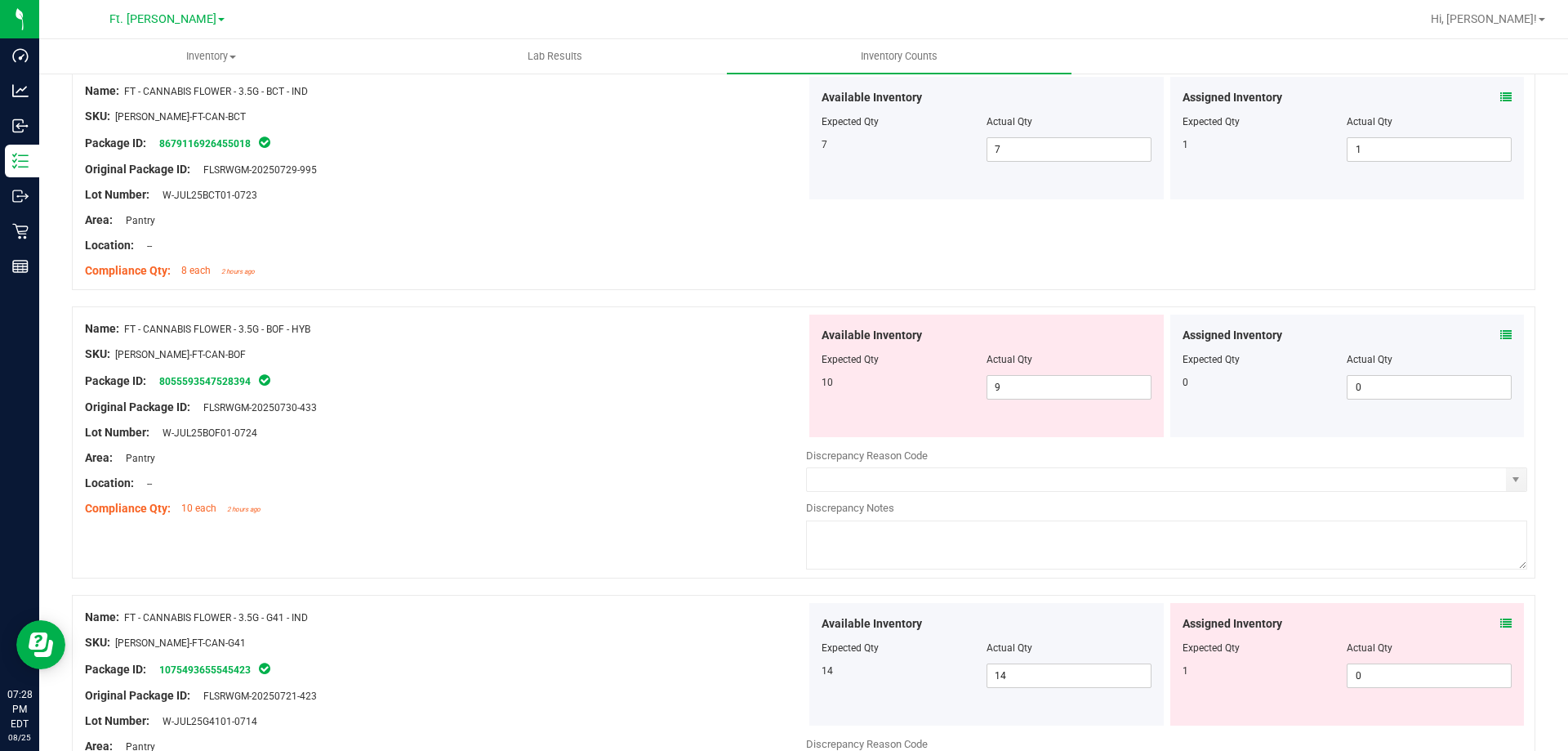
click at [1500, 331] on icon at bounding box center [1505, 335] width 11 height 11
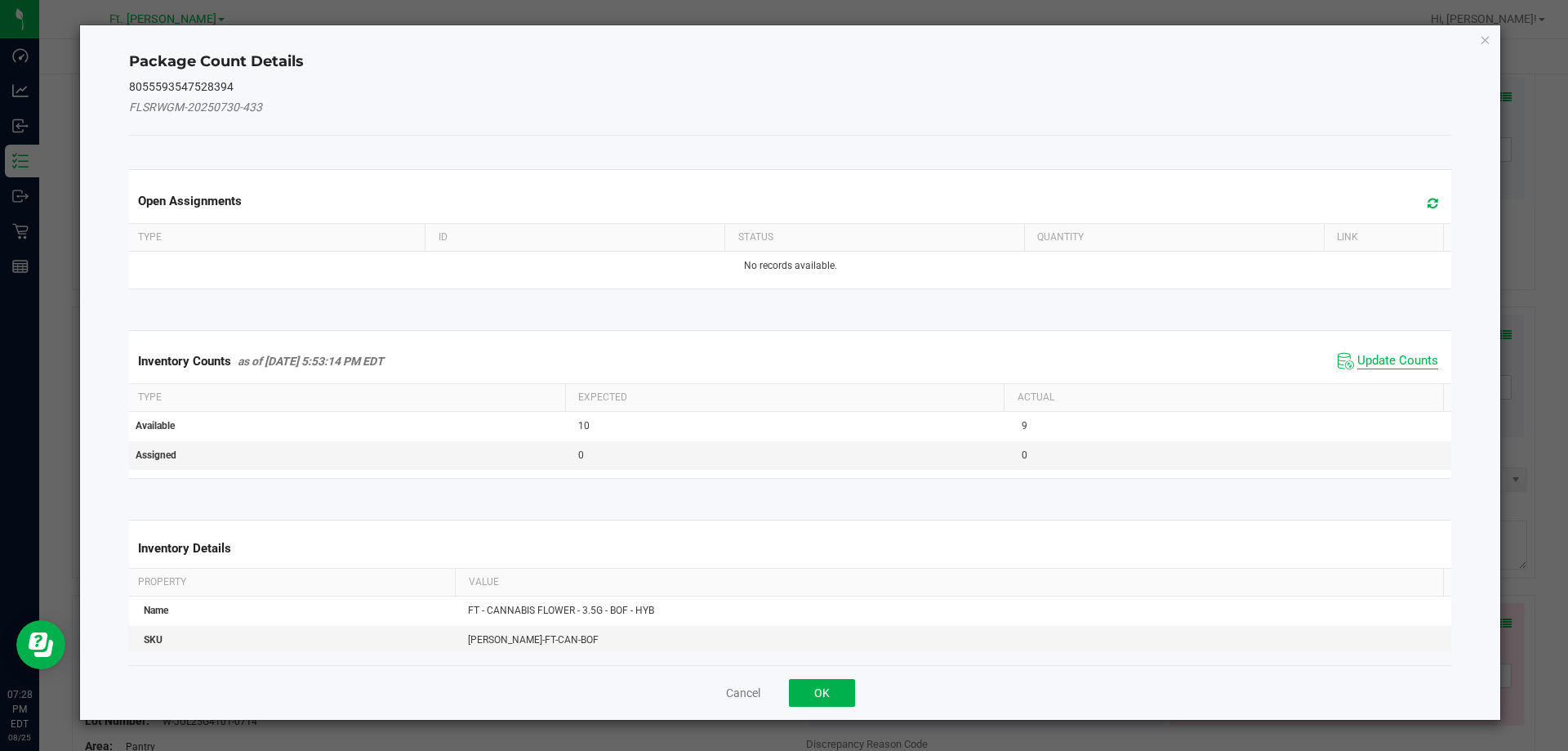
click at [1373, 362] on span "Update Counts" at bounding box center [1397, 361] width 81 height 16
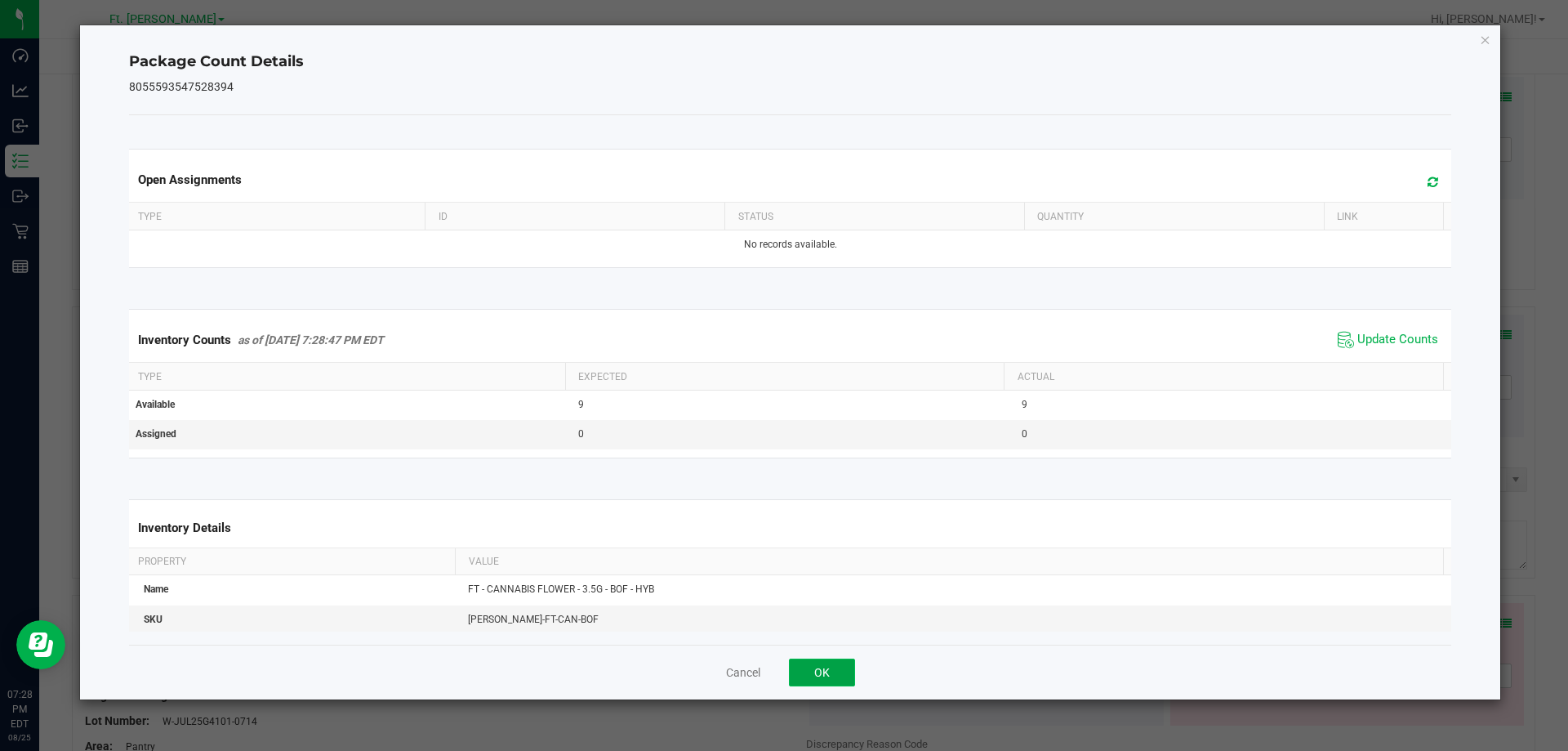
click at [849, 674] on button "OK" at bounding box center [821, 672] width 66 height 28
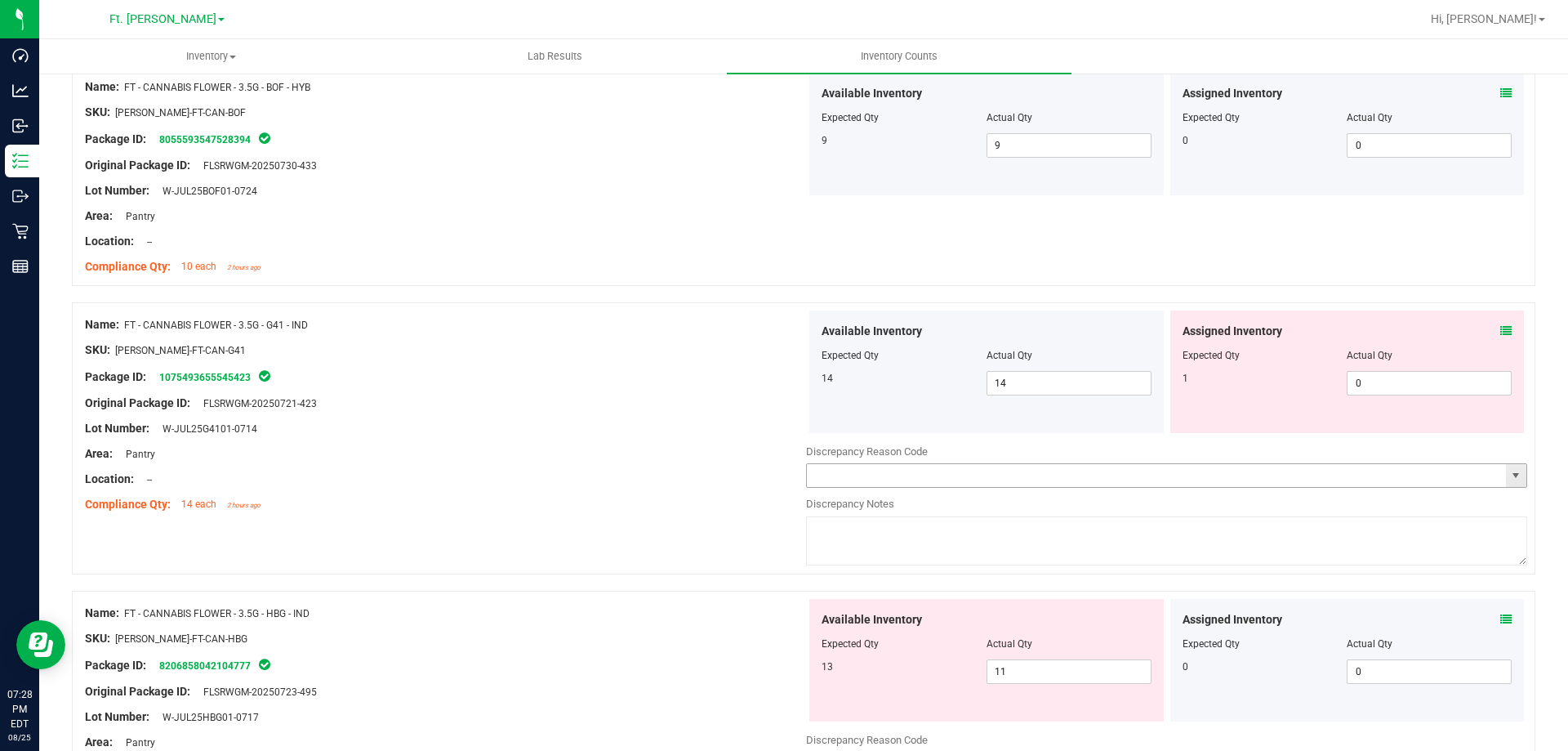
scroll to position [2452, 0]
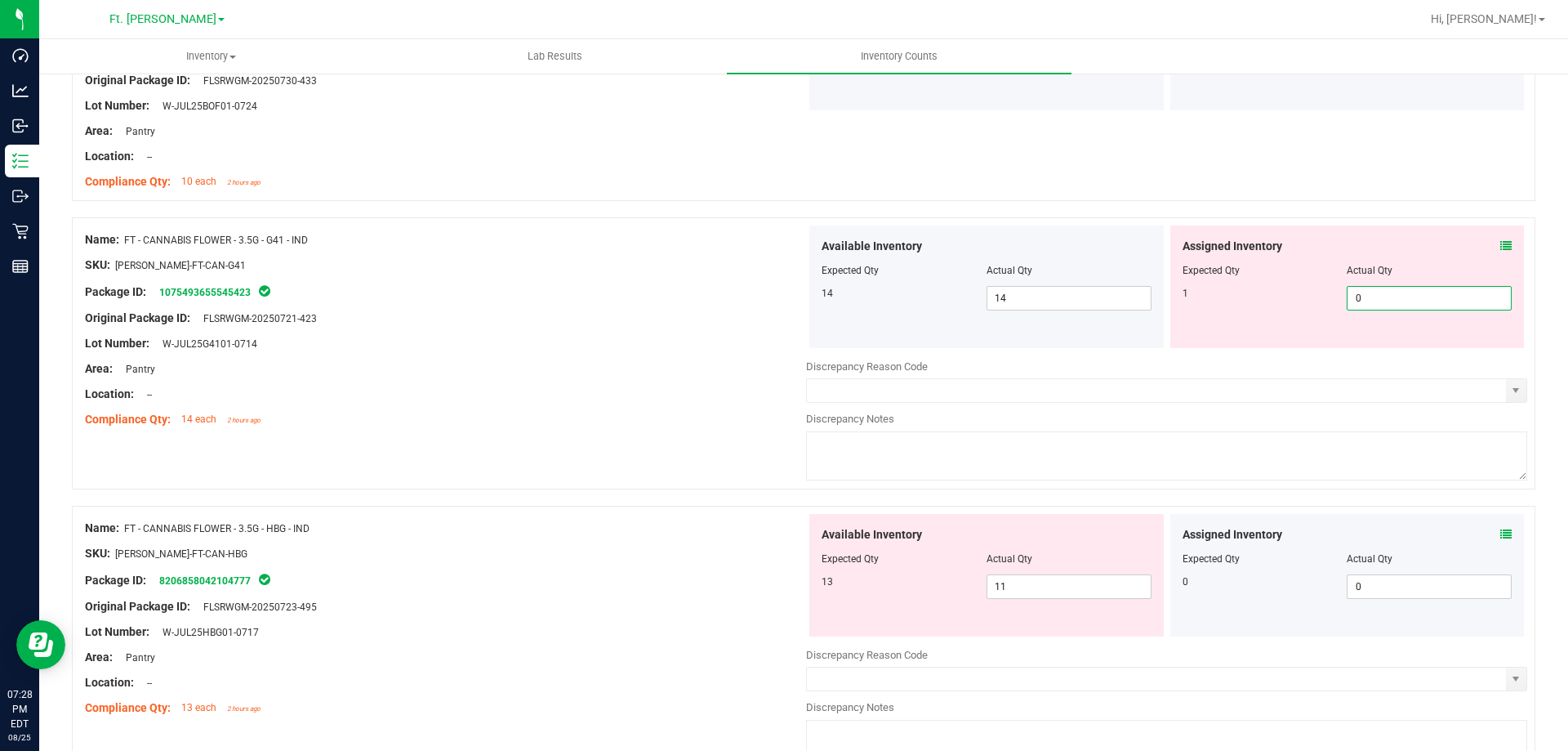
click at [1353, 299] on span "0 0" at bounding box center [1428, 298] width 165 height 25
type input "01"
type input "1"
click at [1292, 227] on div "Assigned Inventory Expected Qty Actual Qty 1 1 1" at bounding box center [1346, 287] width 354 height 123
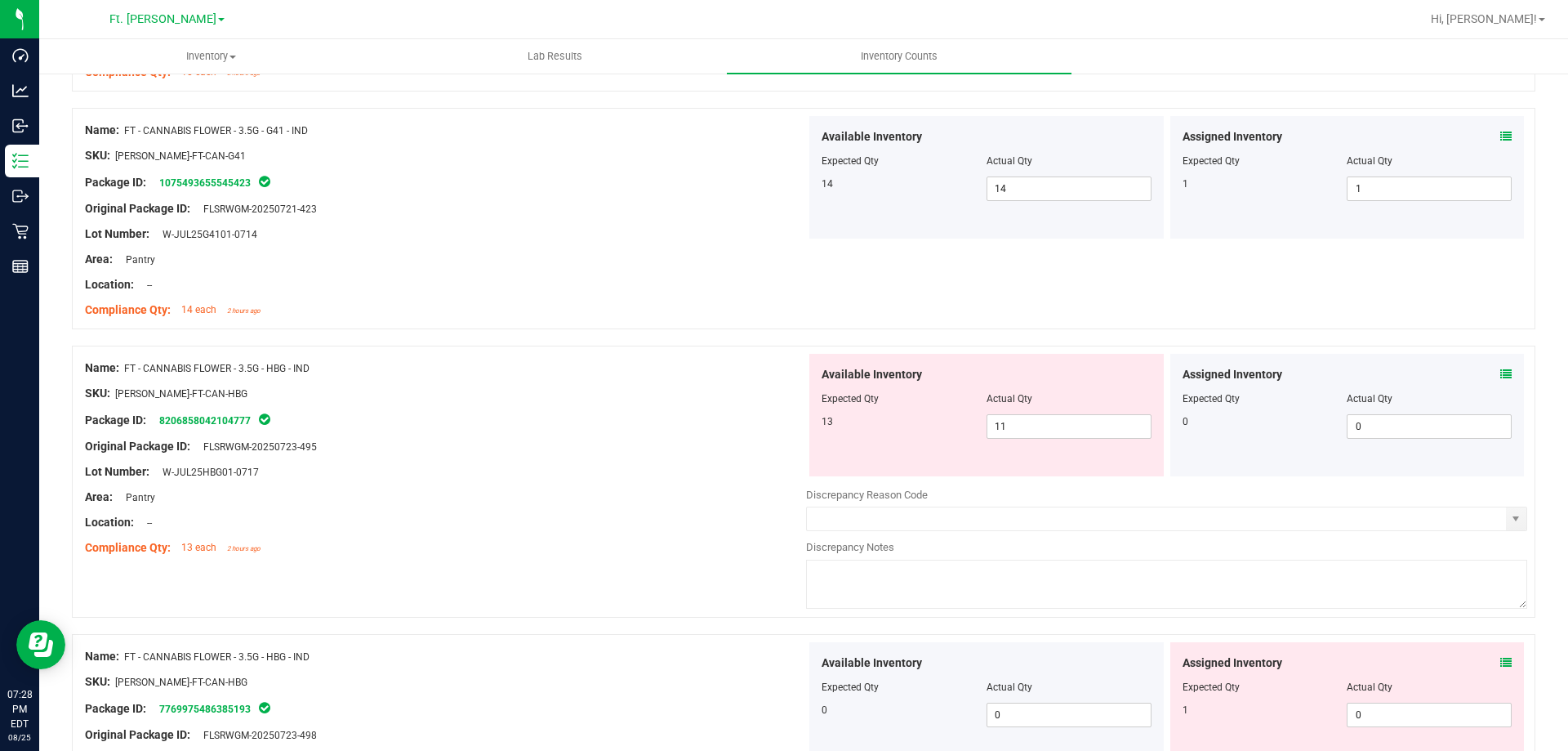
scroll to position [2615, 0]
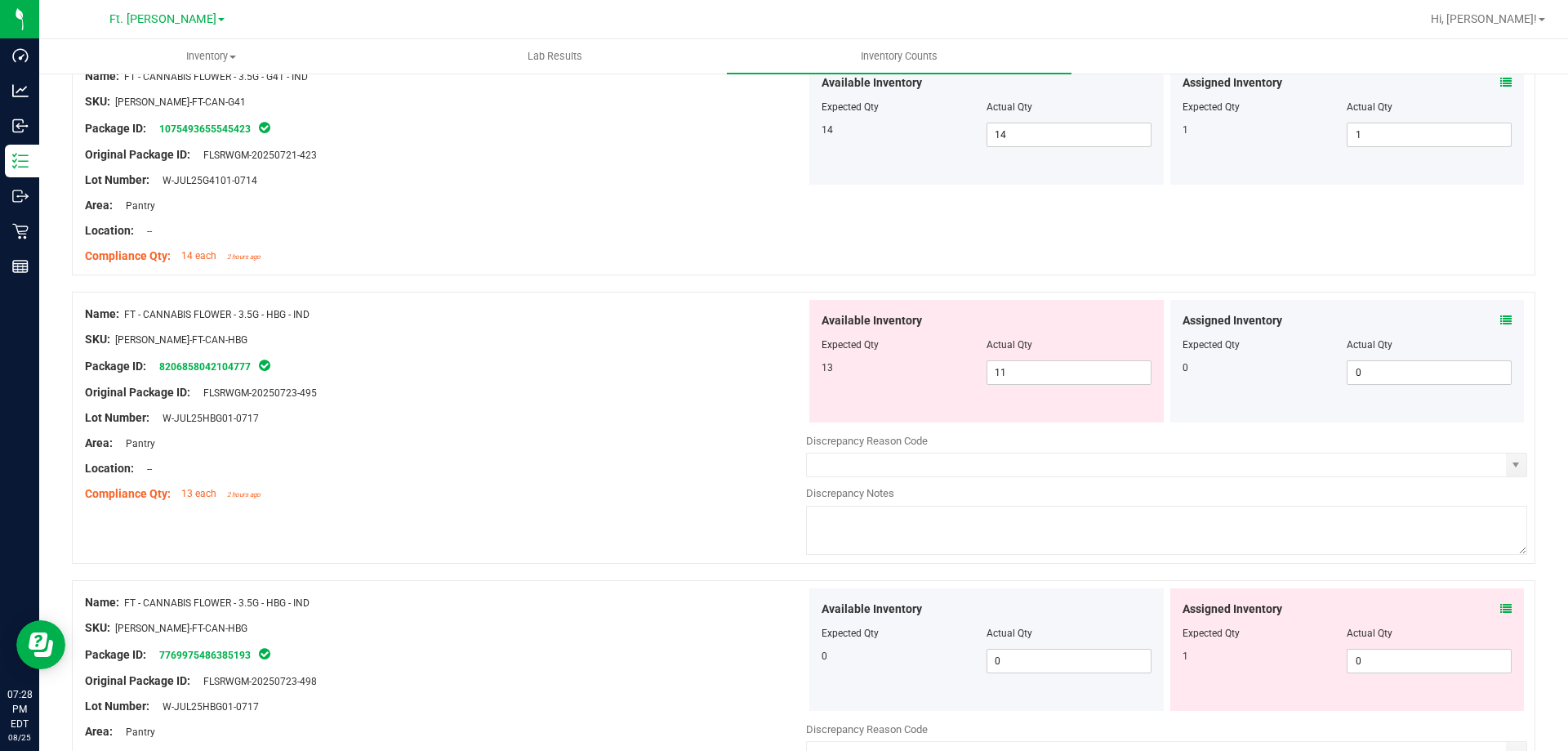
click at [1500, 325] on icon at bounding box center [1505, 320] width 11 height 11
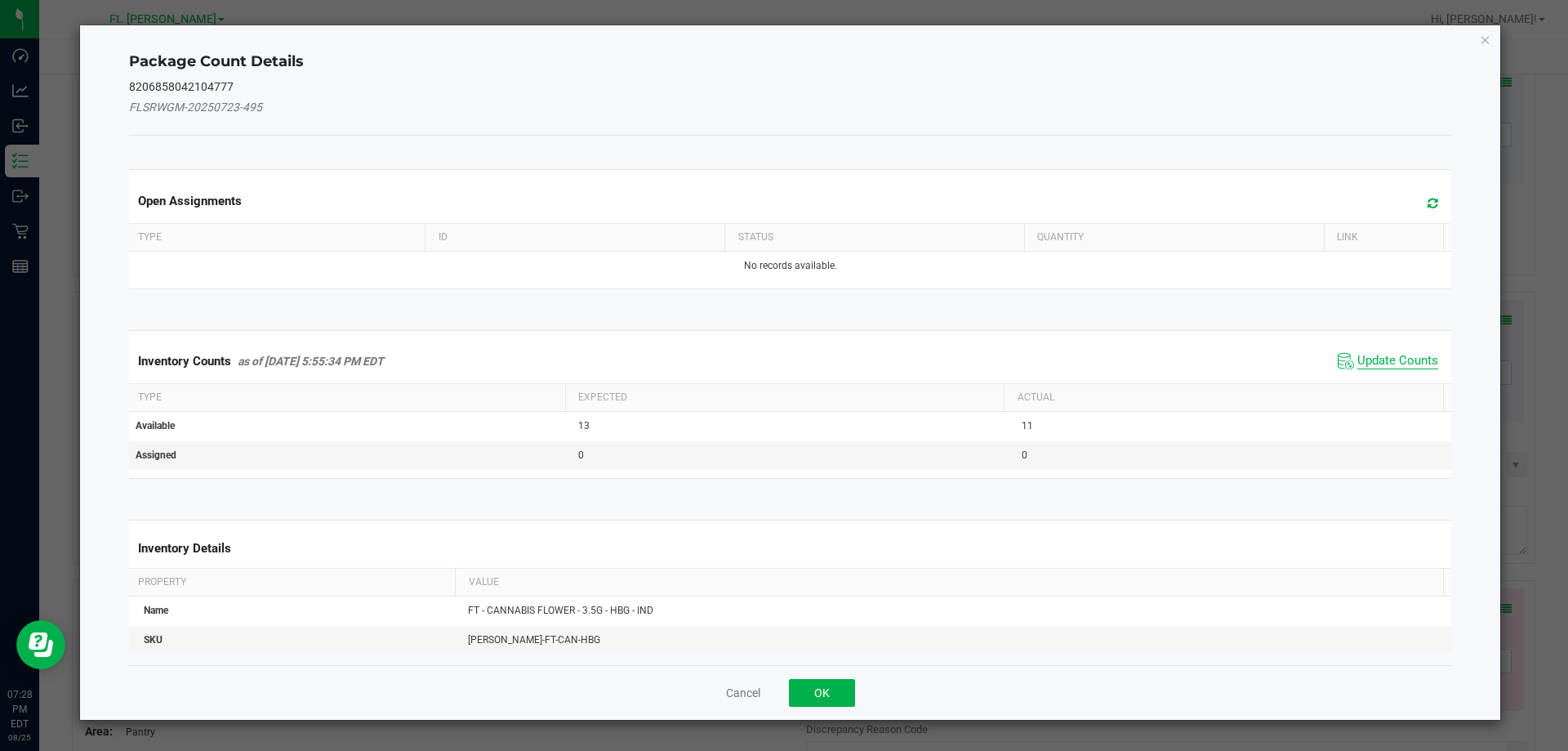
click at [1391, 369] on span "Update Counts" at bounding box center [1397, 361] width 81 height 16
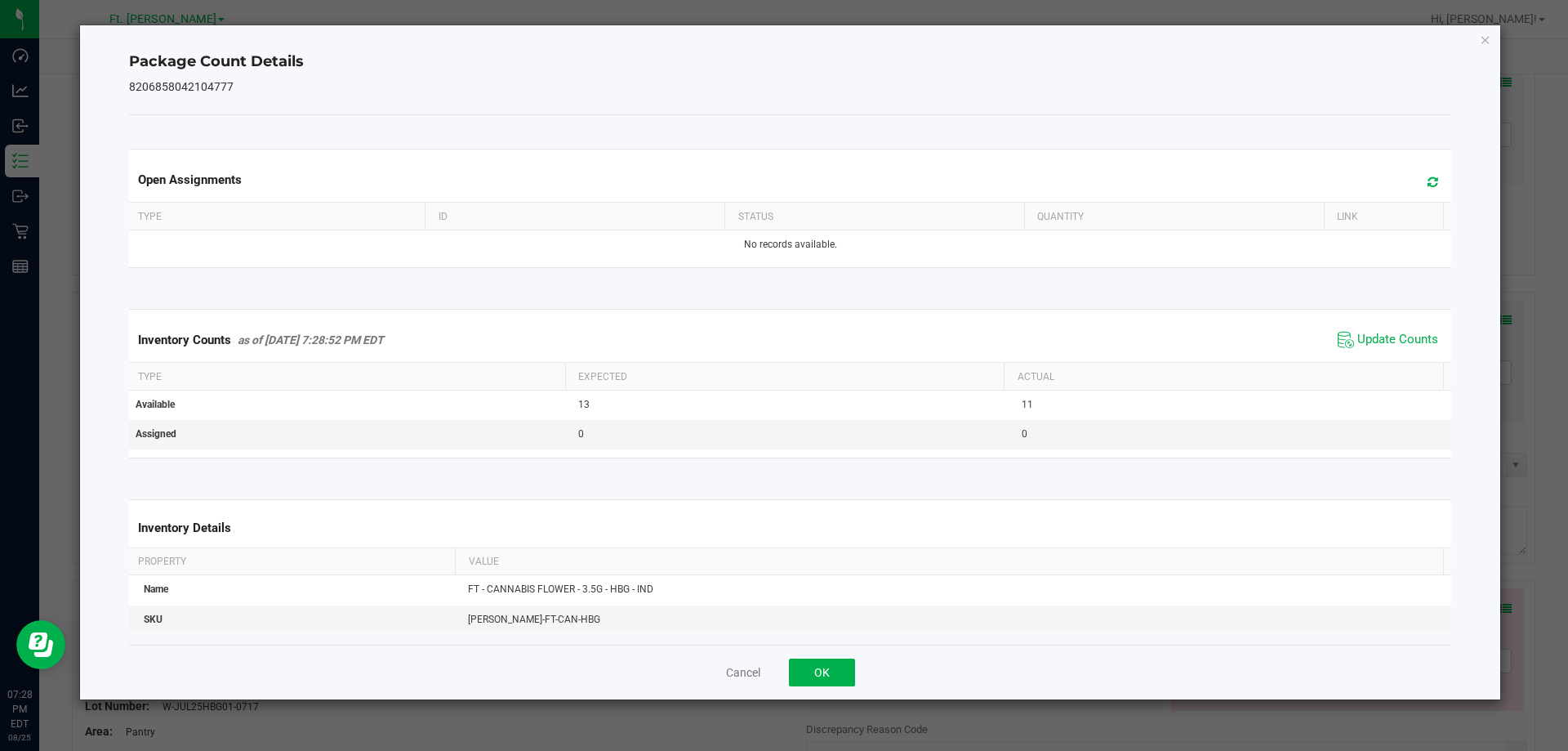
click at [855, 668] on div "Cancel OK" at bounding box center [789, 672] width 1322 height 55
click at [837, 671] on button "OK" at bounding box center [821, 672] width 66 height 28
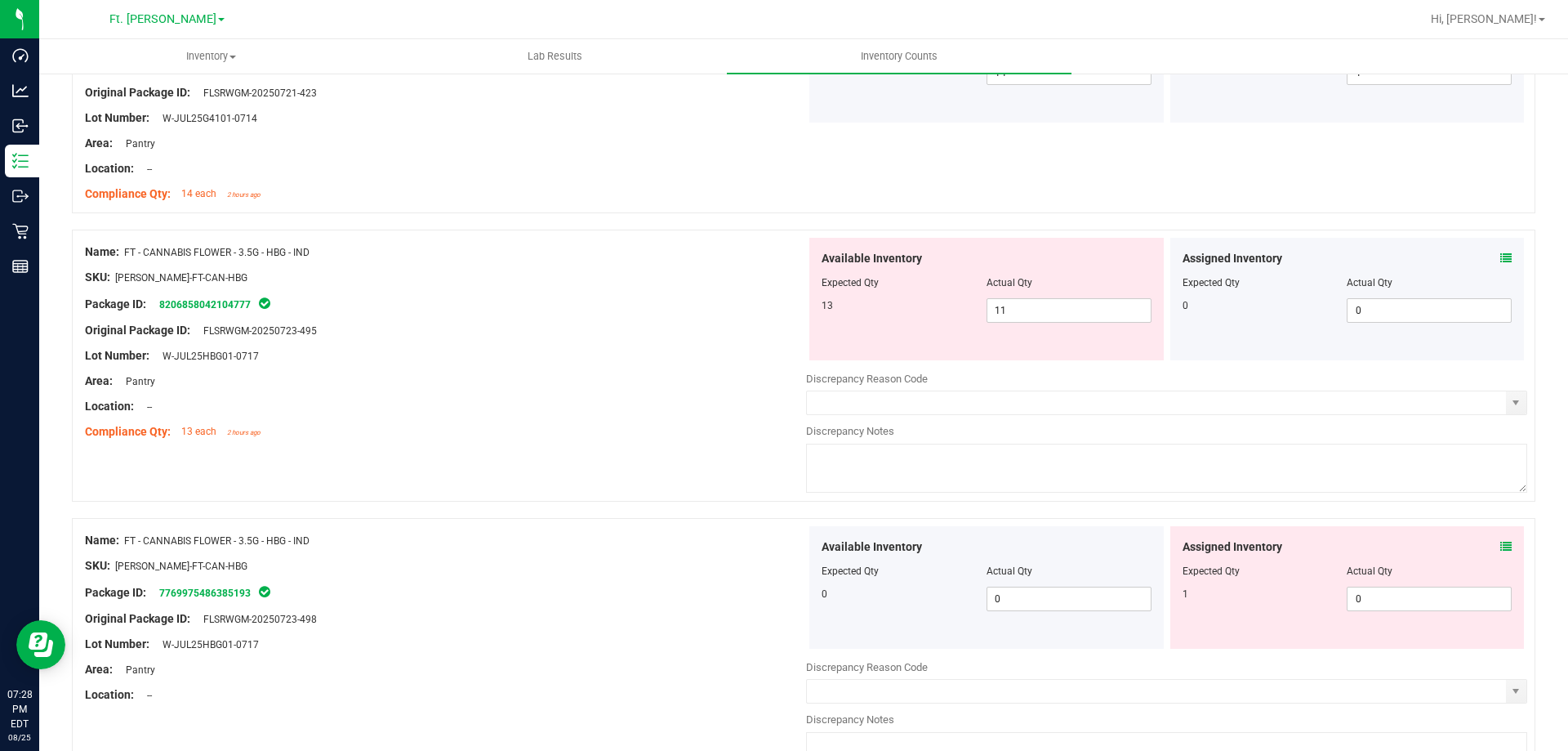
scroll to position [2941, 0]
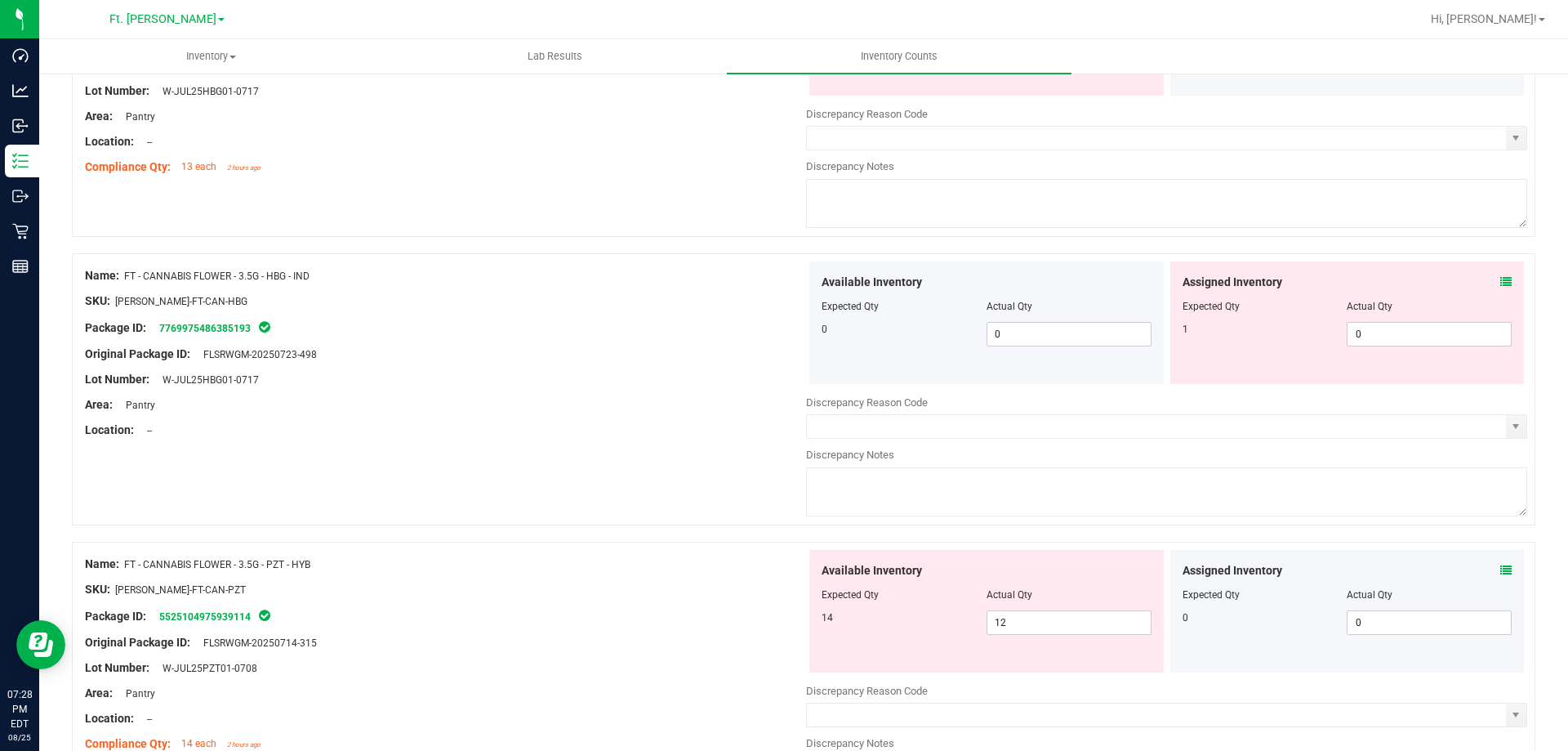
click at [1500, 281] on icon at bounding box center [1505, 282] width 11 height 11
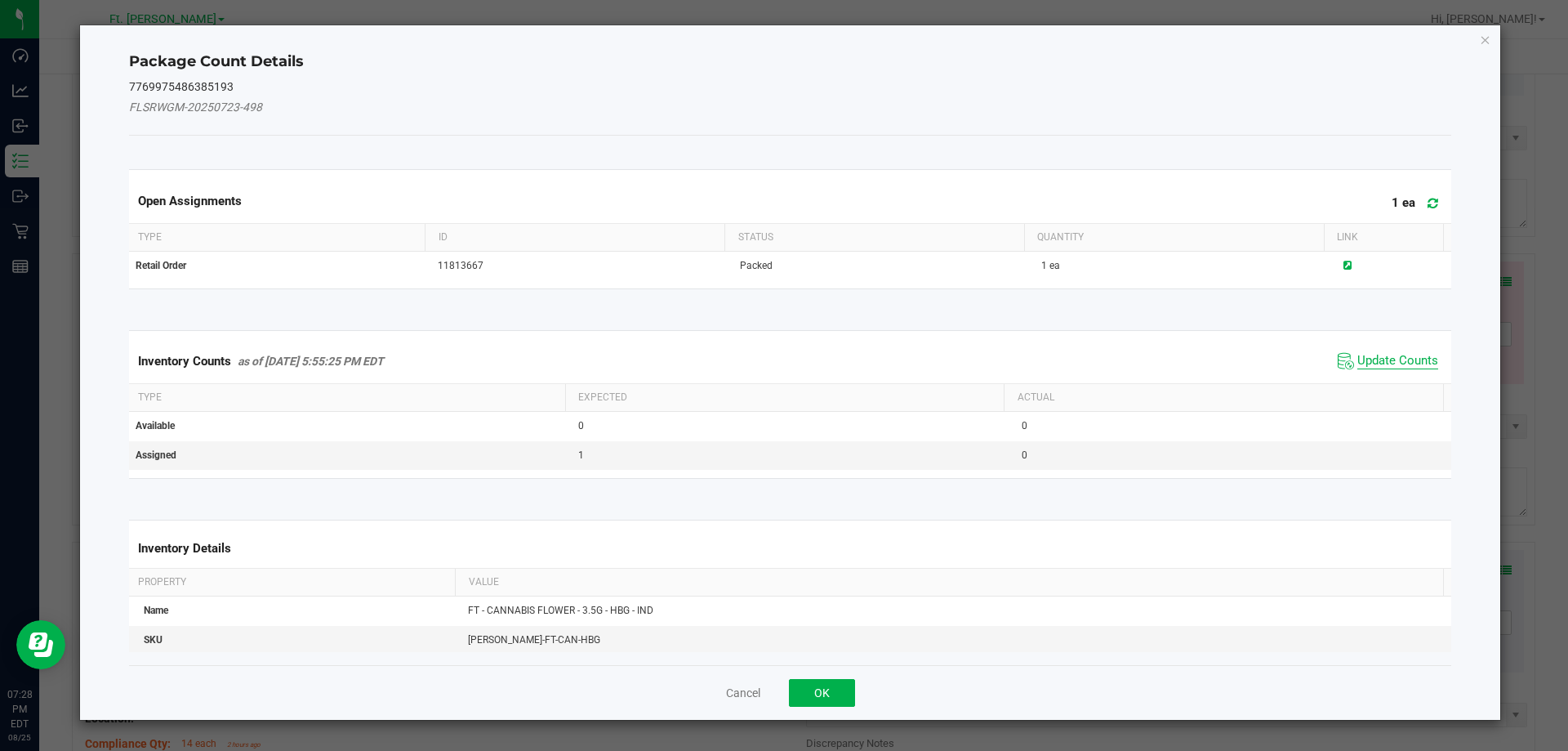
click at [1389, 360] on span "Update Counts" at bounding box center [1397, 361] width 81 height 16
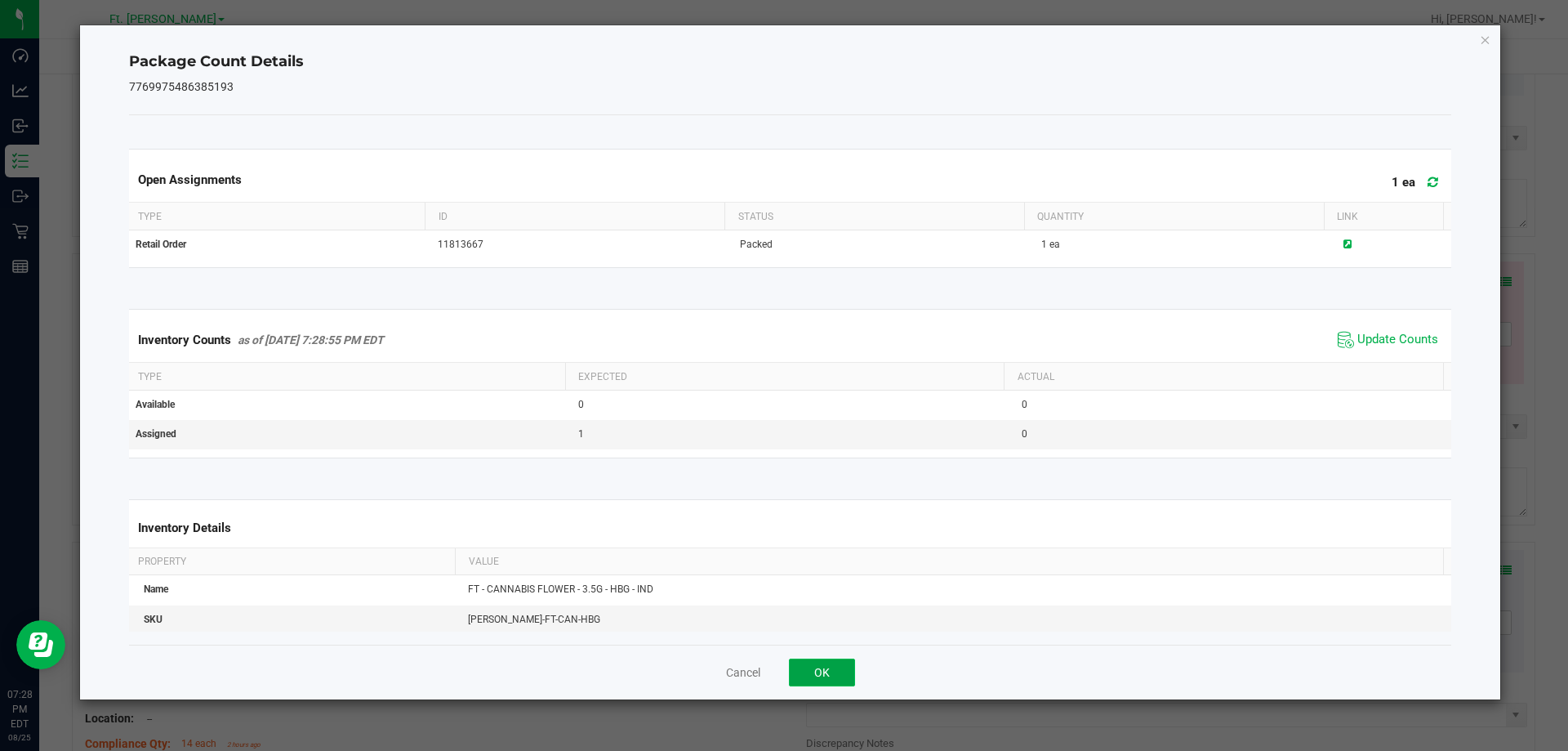
click at [828, 673] on button "OK" at bounding box center [821, 672] width 66 height 28
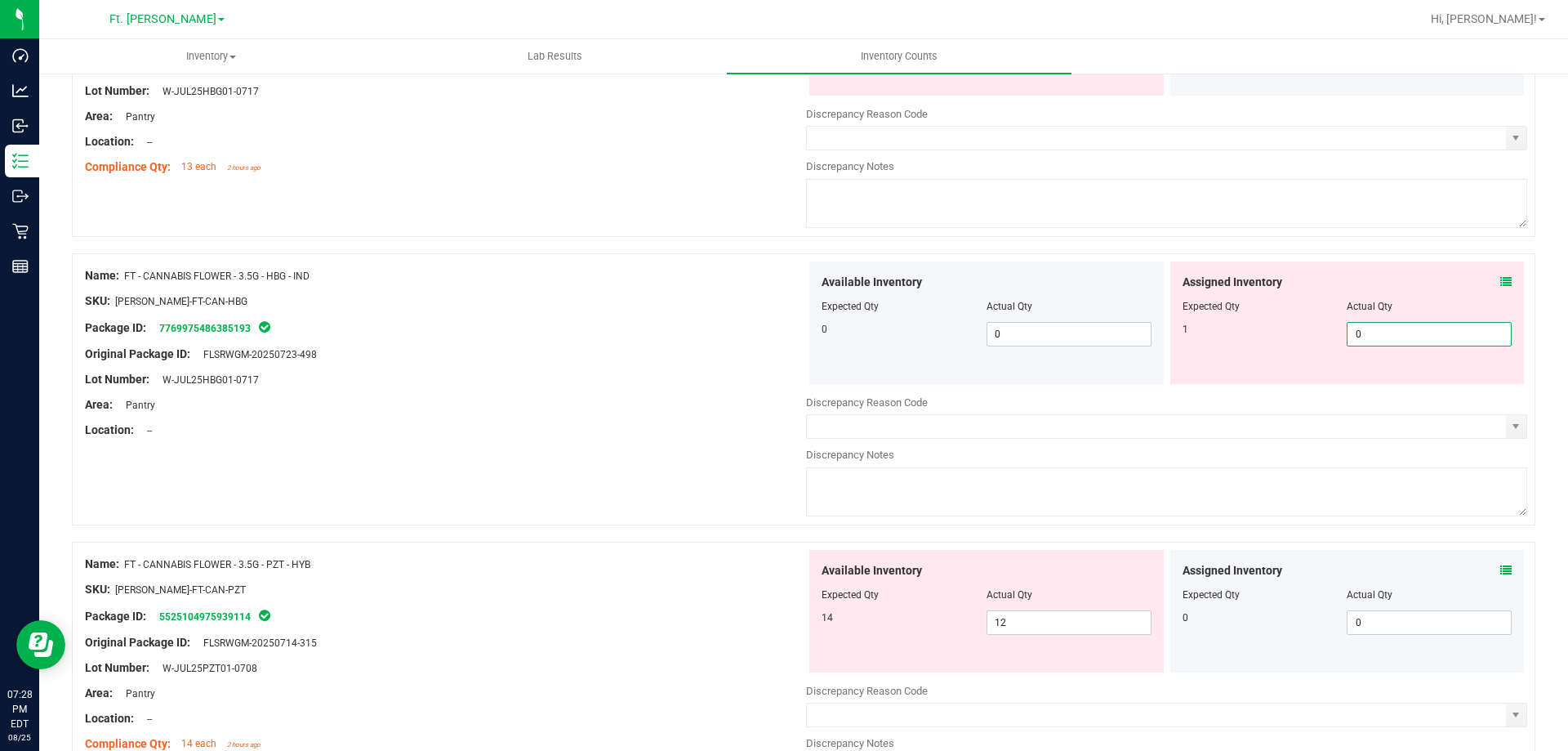
click at [1357, 325] on span "0 0" at bounding box center [1428, 334] width 165 height 25
type input "01"
type input "1"
click at [753, 367] on div at bounding box center [445, 367] width 721 height 8
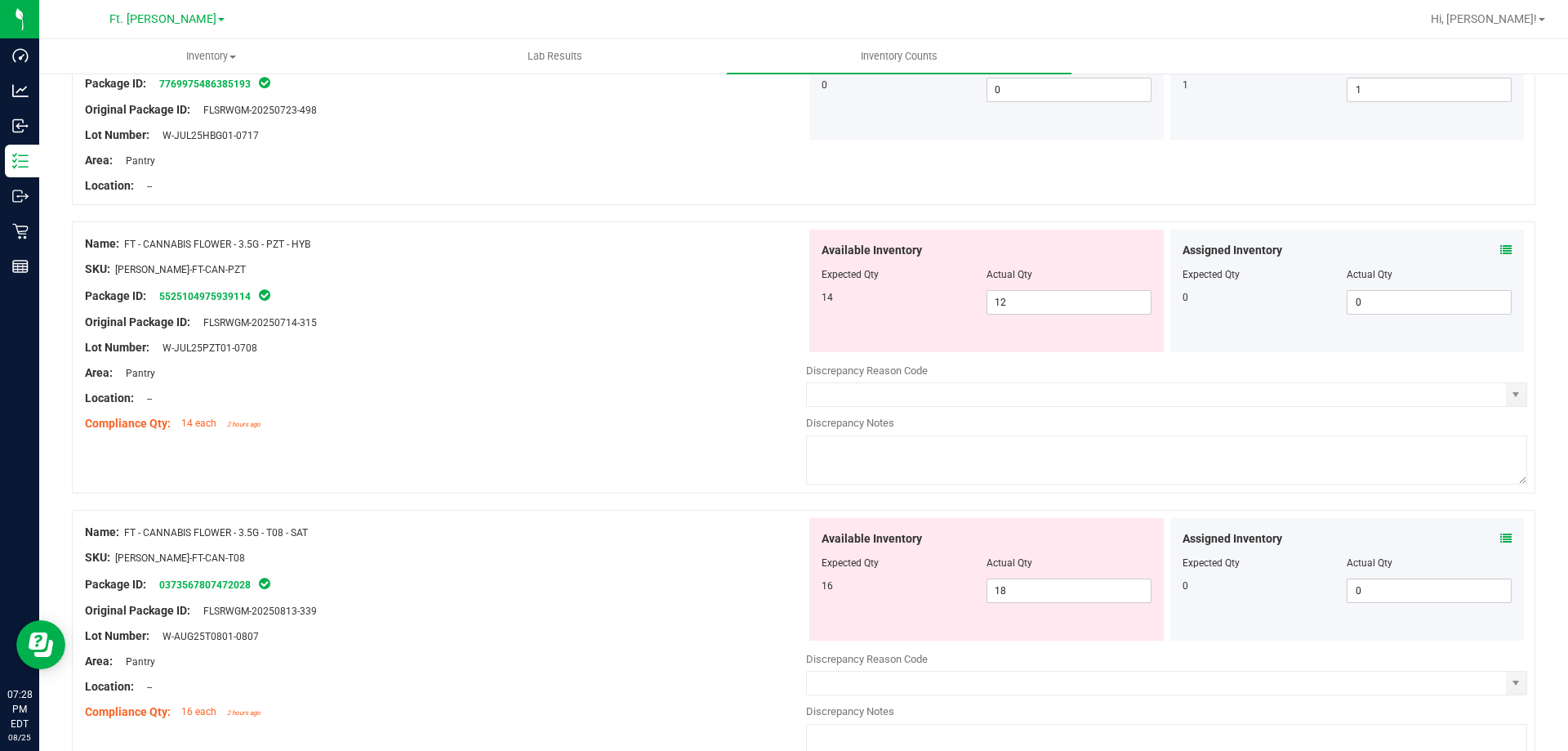
scroll to position [3187, 0]
click at [1500, 247] on icon at bounding box center [1505, 249] width 11 height 11
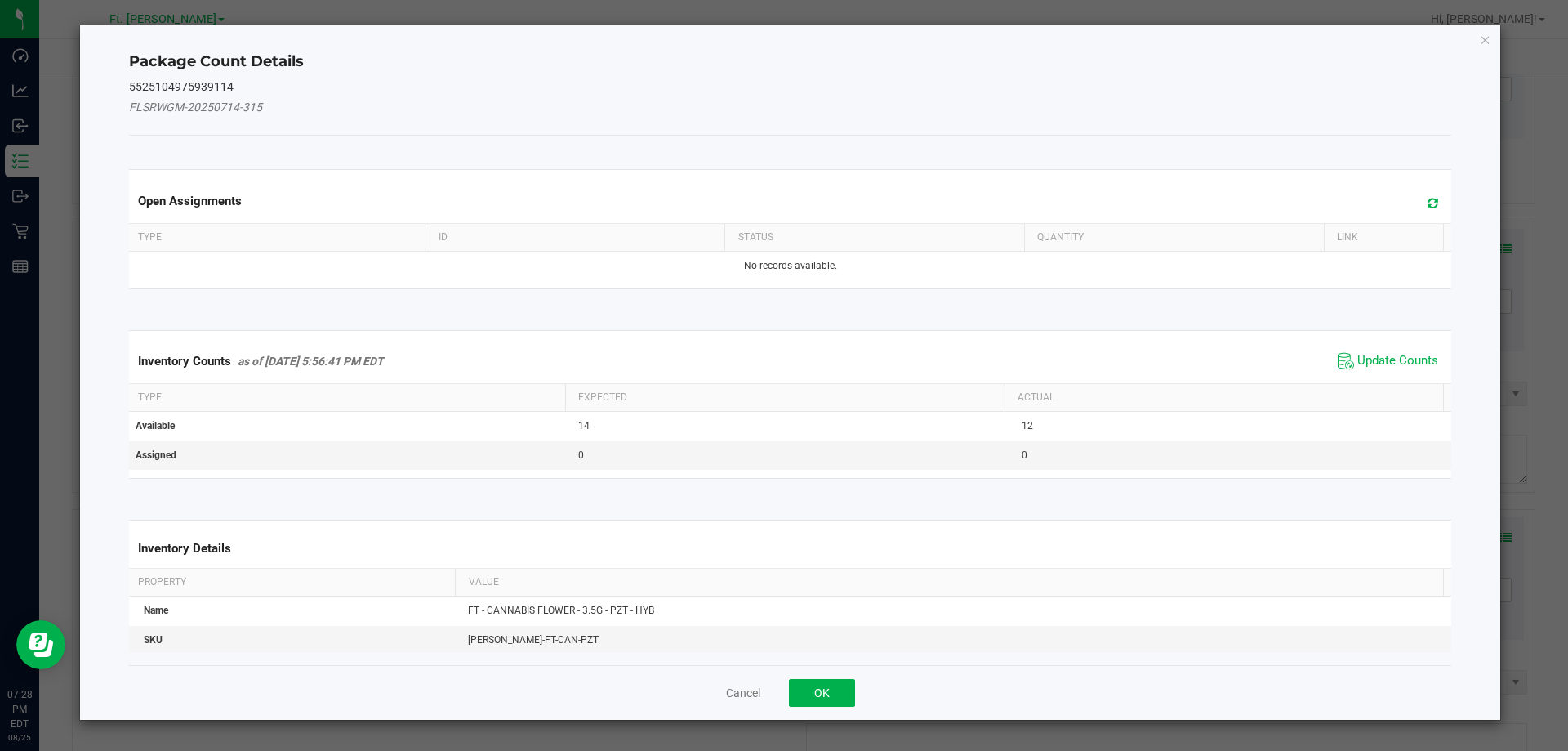
click at [1386, 377] on div "Inventory Counts as of [DATE] 5:56:41 PM EDT Update Counts" at bounding box center [790, 362] width 1329 height 44
click at [1387, 370] on span "Update Counts" at bounding box center [1387, 361] width 109 height 25
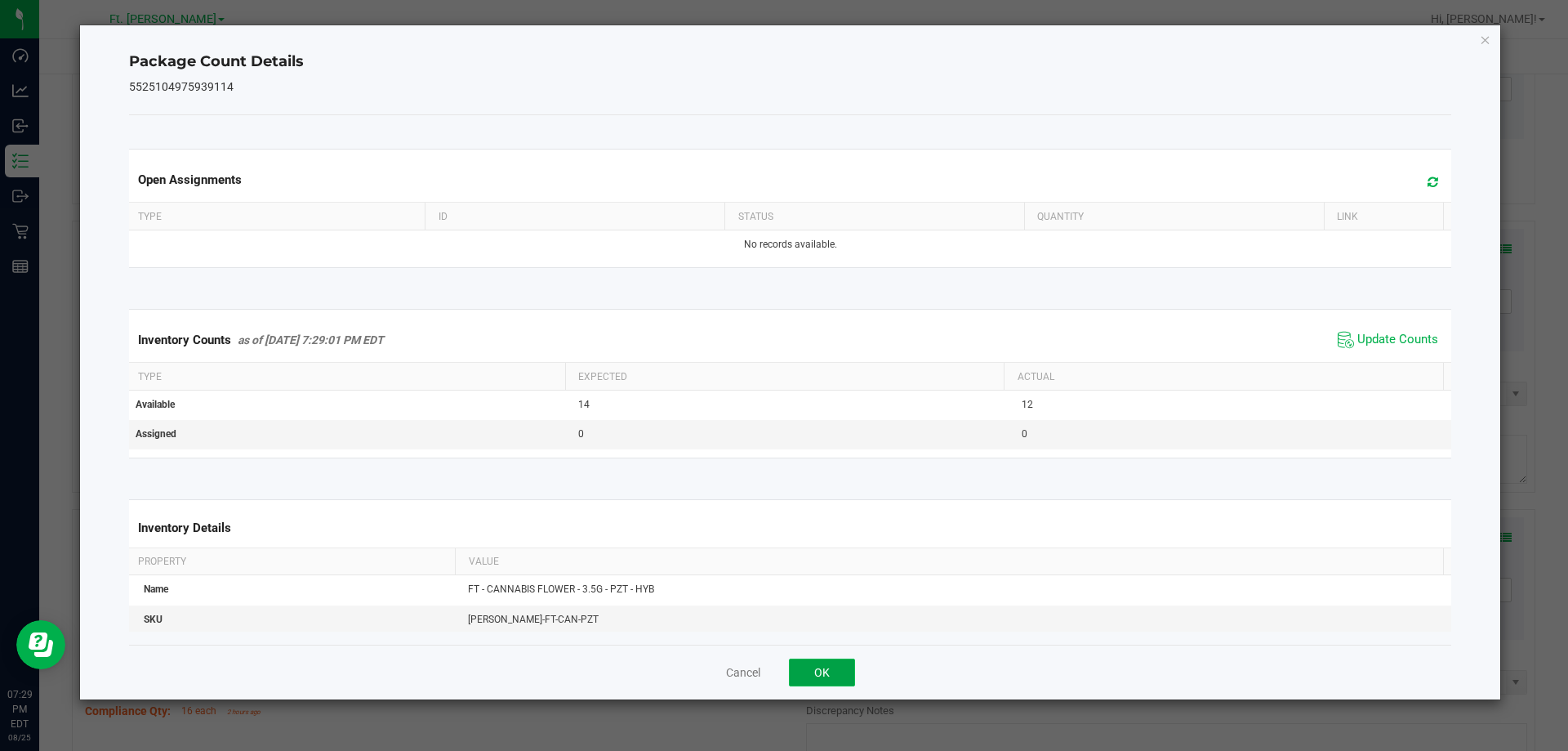
click at [814, 669] on button "OK" at bounding box center [821, 672] width 66 height 28
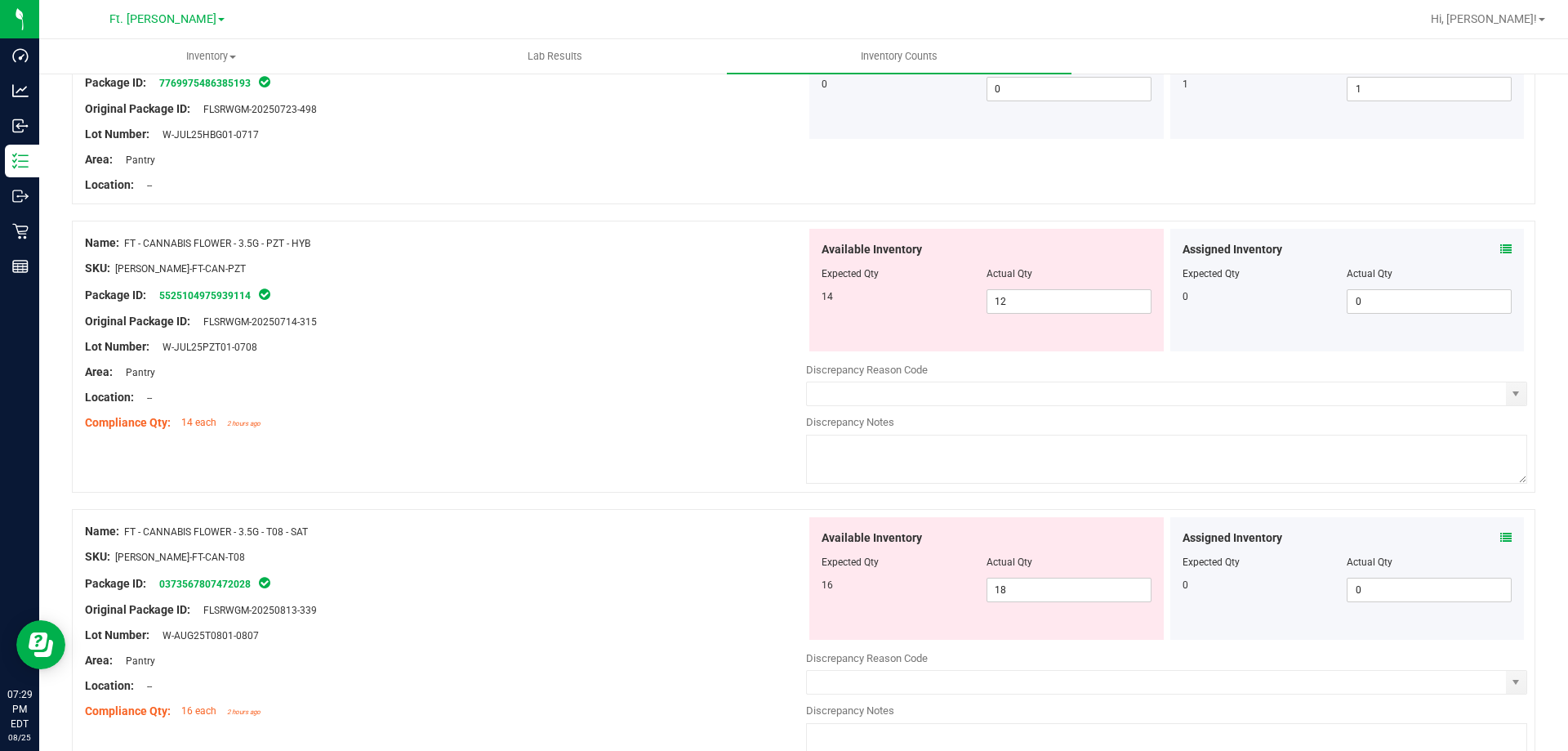
scroll to position [3269, 0]
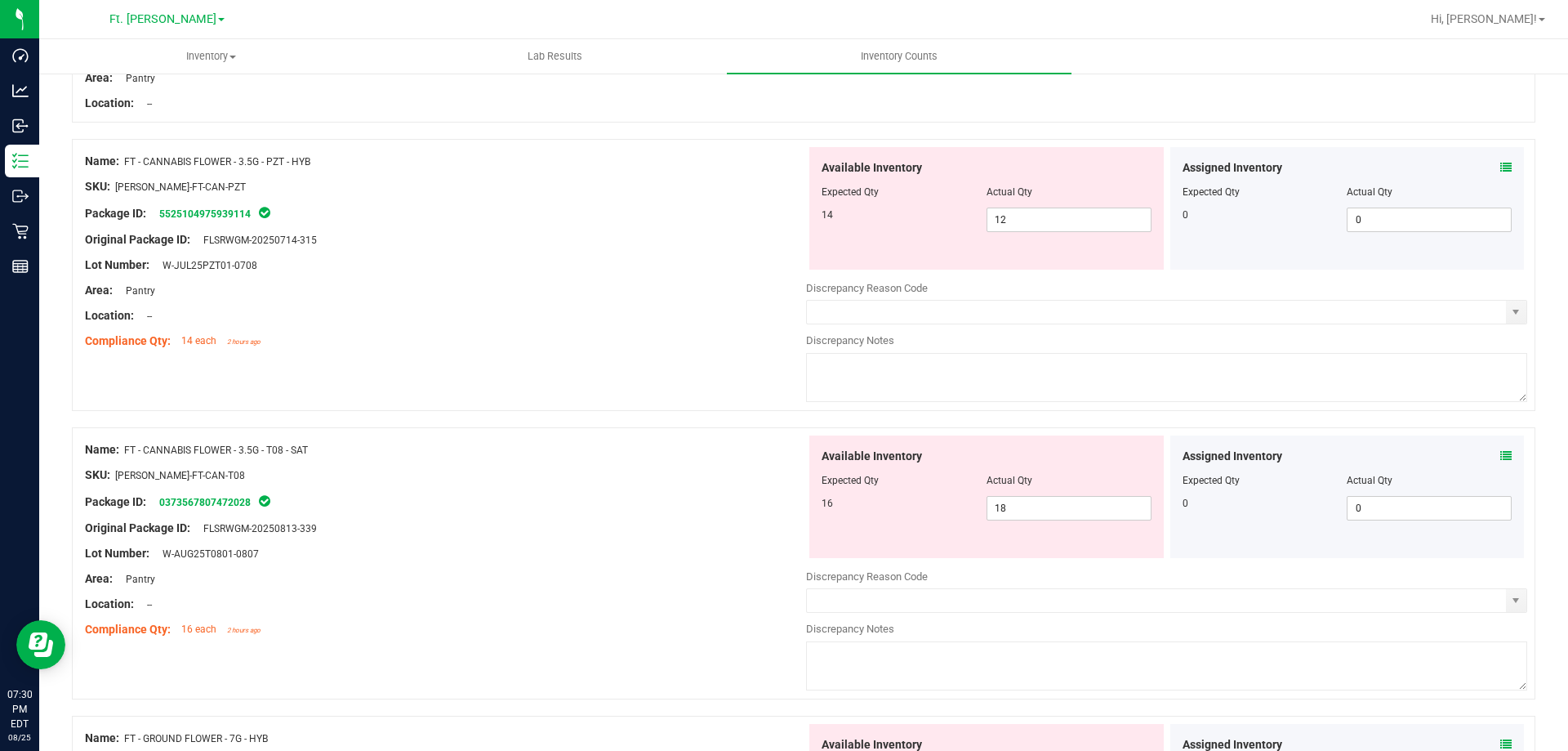
click at [922, 374] on textarea at bounding box center [1167, 376] width 721 height 49
type textarea "2 pzt sold as t08"
click at [511, 254] on div at bounding box center [445, 253] width 721 height 8
click at [209, 505] on link "0373567807472028" at bounding box center [206, 501] width 92 height 11
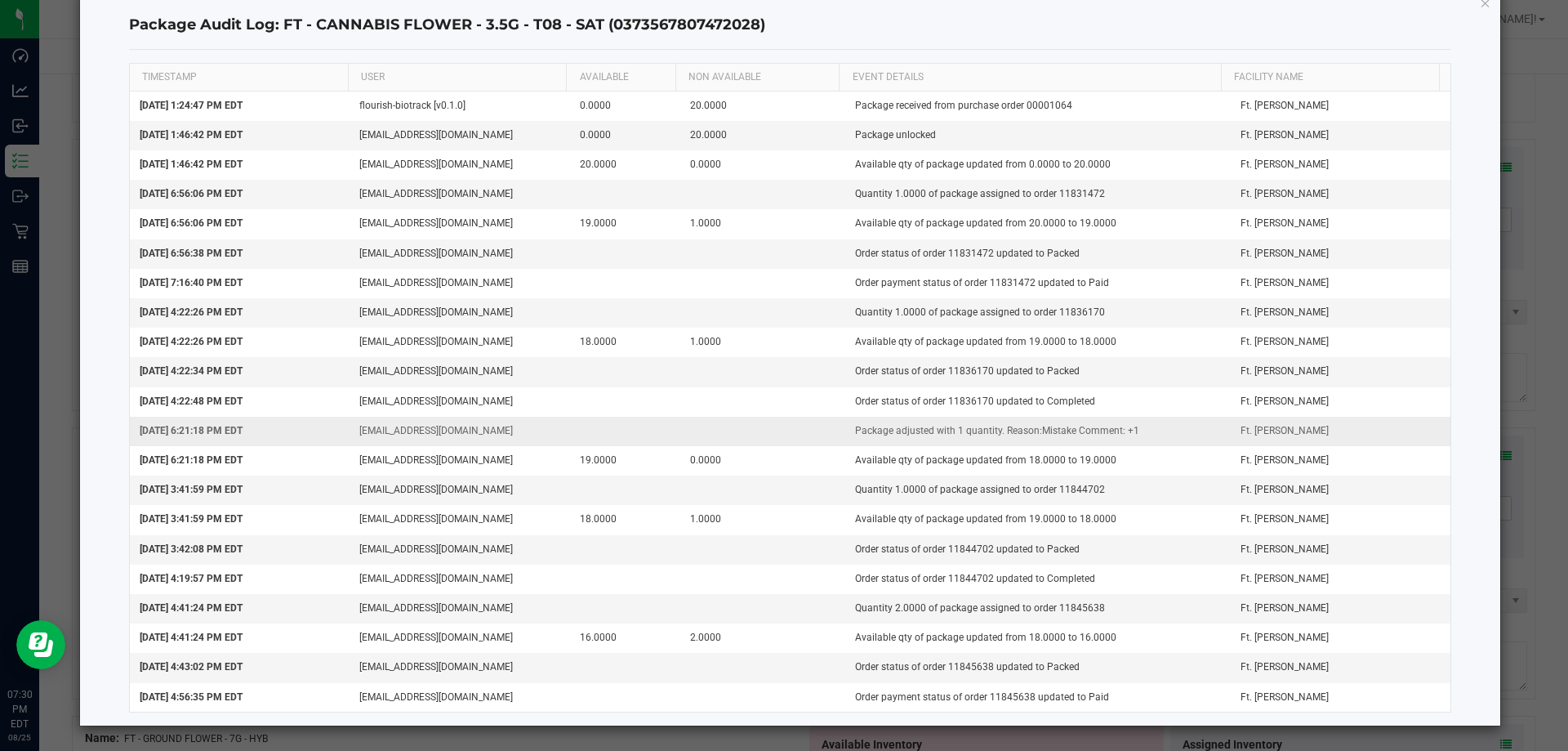
scroll to position [0, 0]
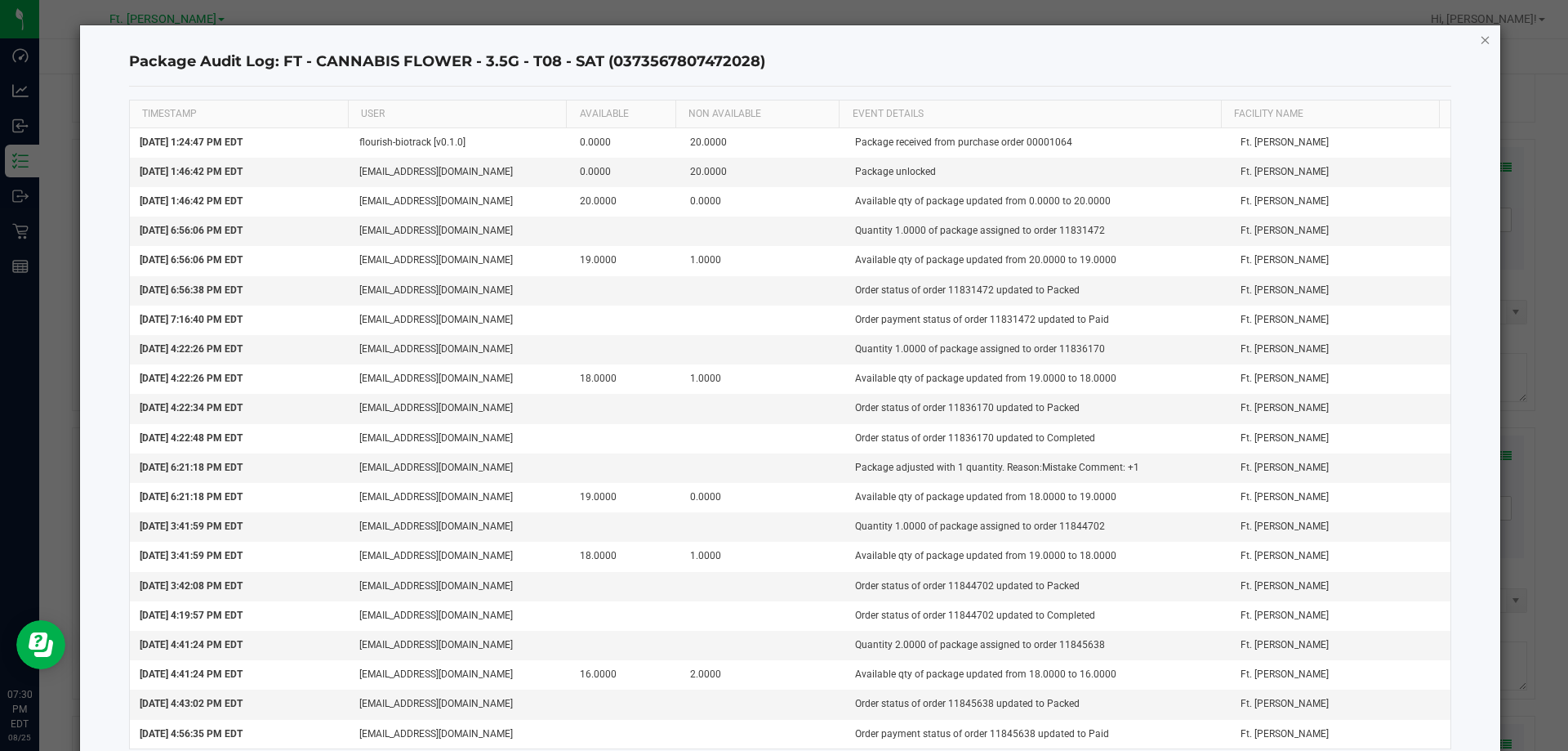
click at [1480, 37] on icon "button" at bounding box center [1485, 39] width 11 height 20
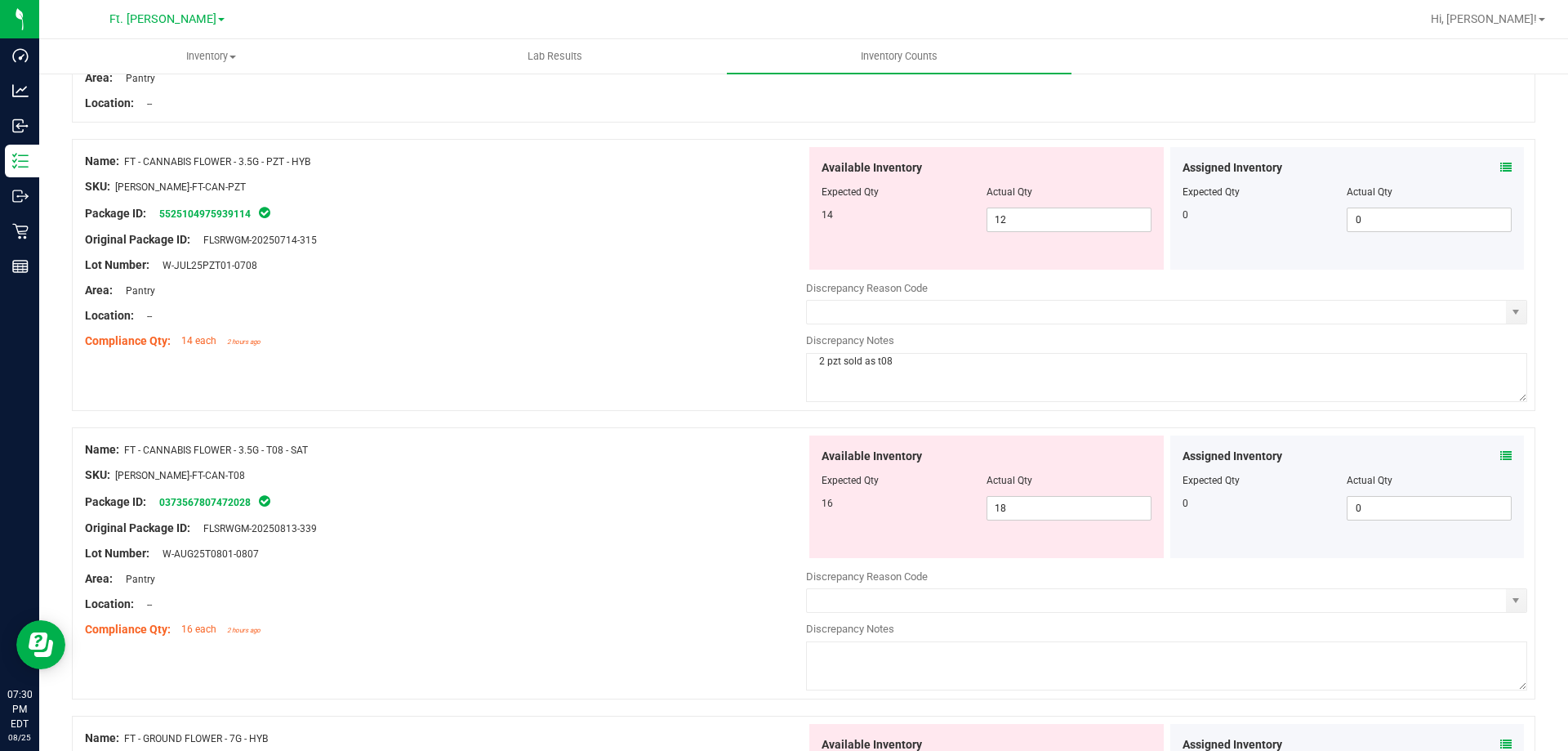
click at [863, 663] on textarea at bounding box center [1167, 665] width 721 height 49
type textarea "2 pzt sold as t08"
click at [470, 435] on div "Name: FT - CANNABIS FLOWER - 3.5G - T08 - SAT SKU: [PERSON_NAME]-FT-CAN-T08 Pac…" at bounding box center [445, 539] width 721 height 209
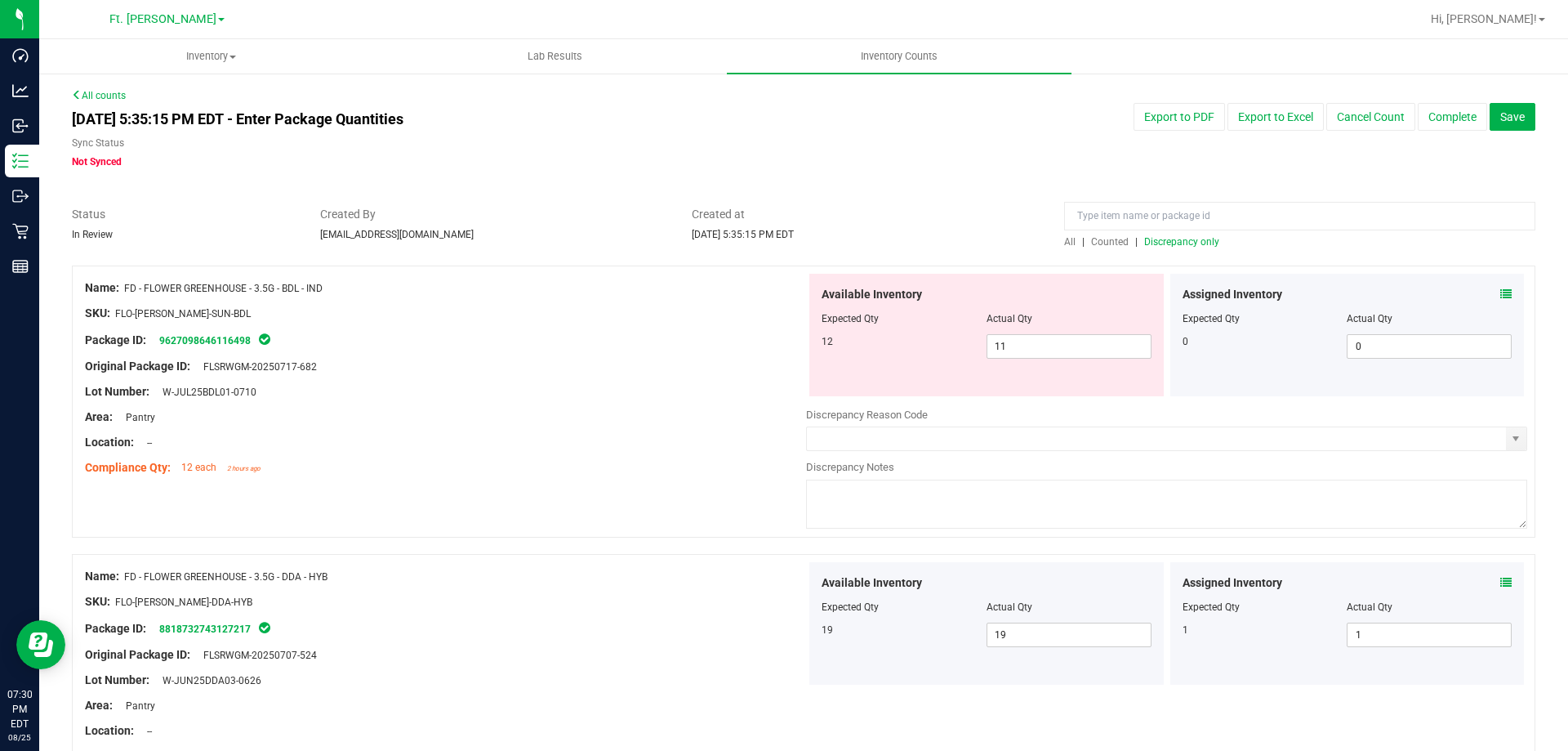
click at [1206, 243] on span "Discrepancy only" at bounding box center [1181, 241] width 75 height 11
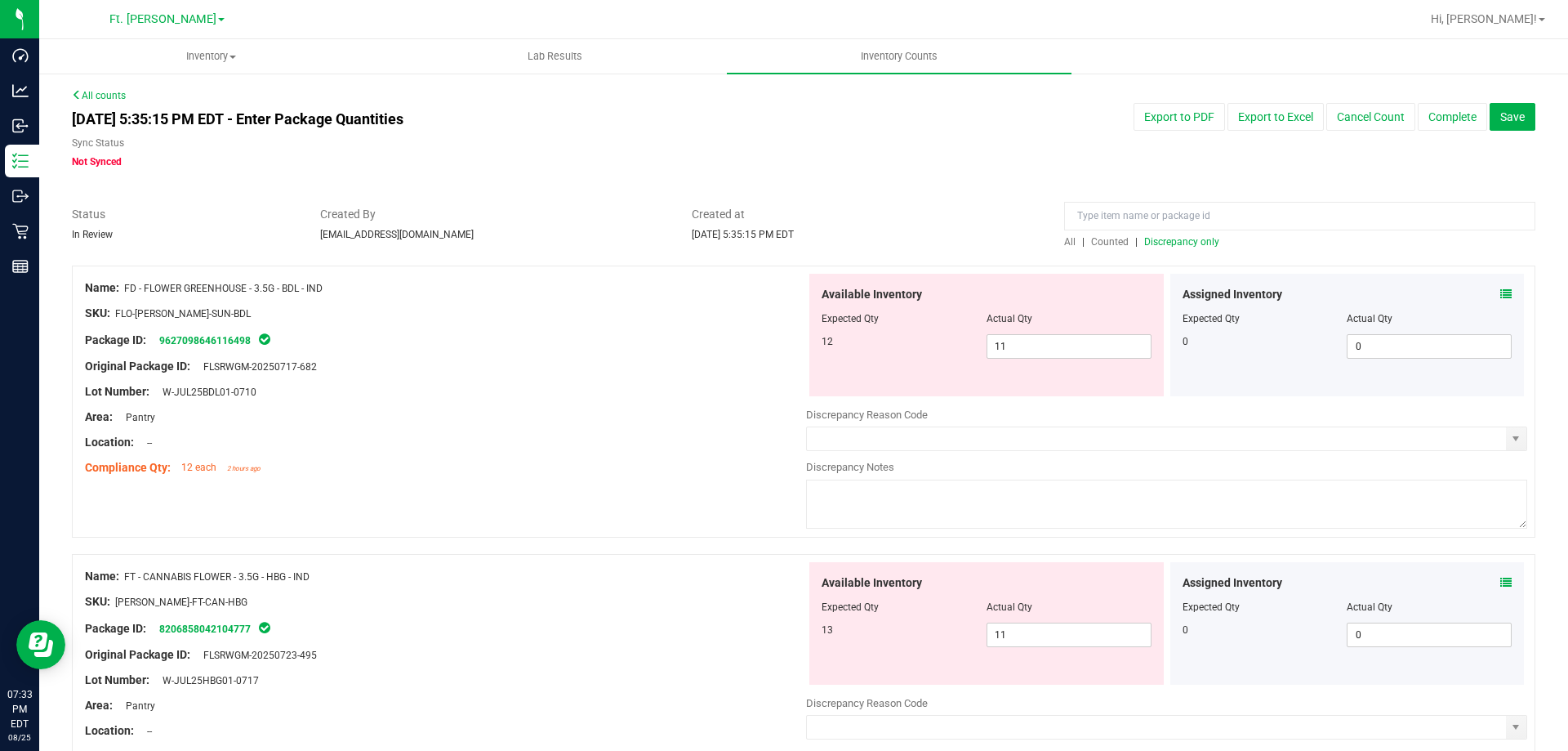
click at [1114, 487] on textarea at bounding box center [1167, 503] width 721 height 49
type textarea "-1"
click at [621, 562] on div "Name: FT - CANNABIS FLOWER - 3.5G - HBG - IND SKU: [PERSON_NAME]-FT-CAN-HBG Pac…" at bounding box center [445, 666] width 721 height 209
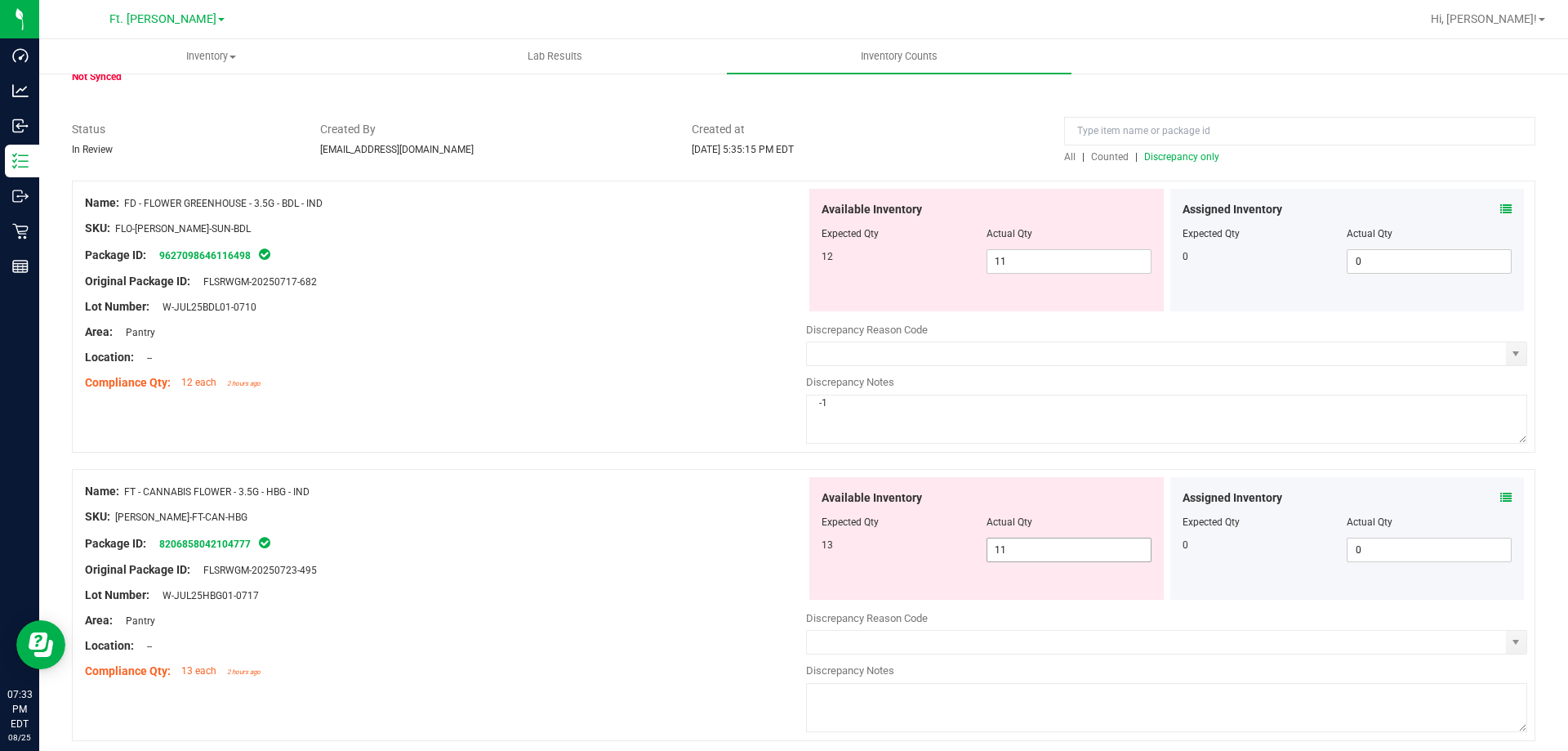
scroll to position [327, 0]
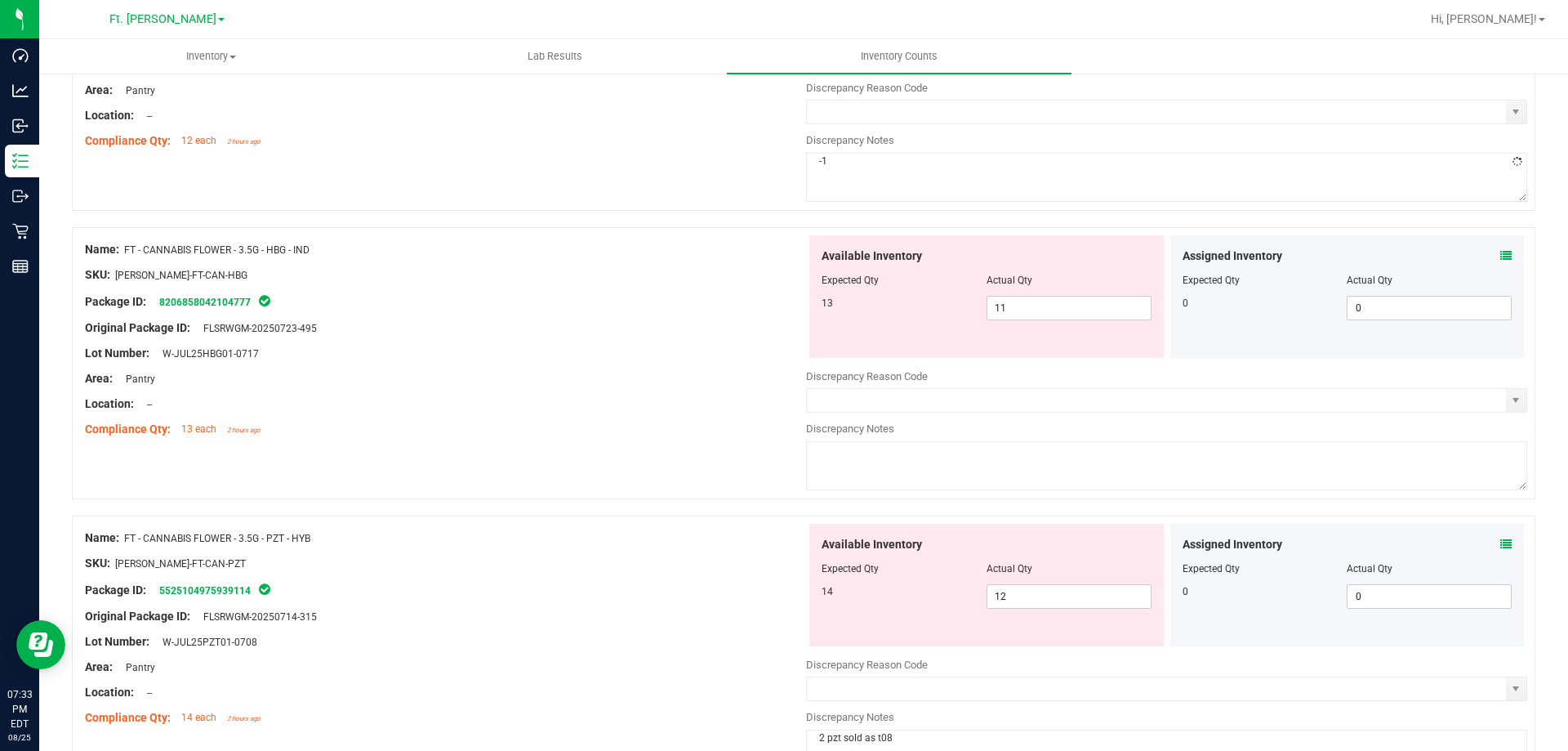
click at [1500, 254] on icon at bounding box center [1505, 255] width 11 height 11
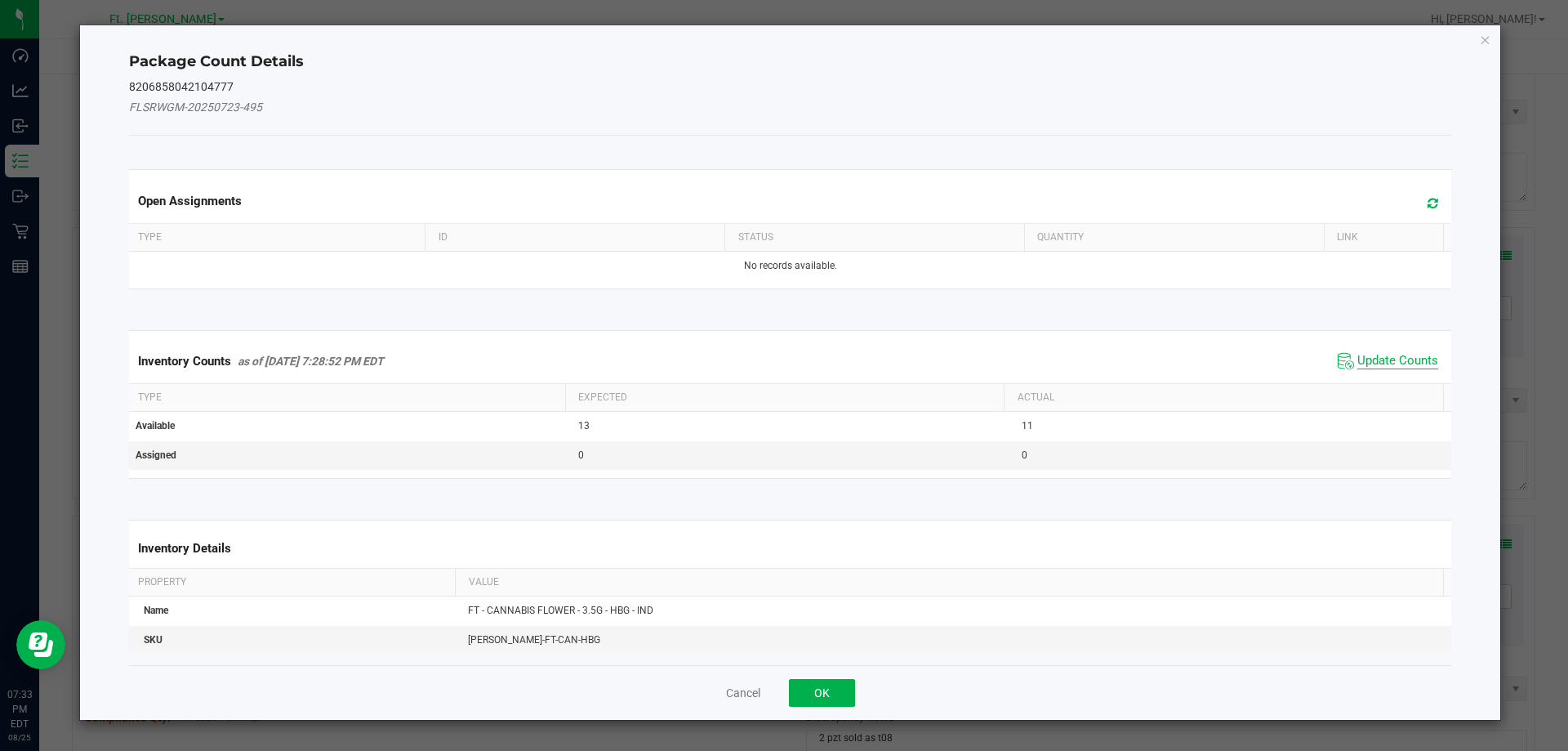
click at [1398, 358] on span "Update Counts" at bounding box center [1397, 361] width 81 height 16
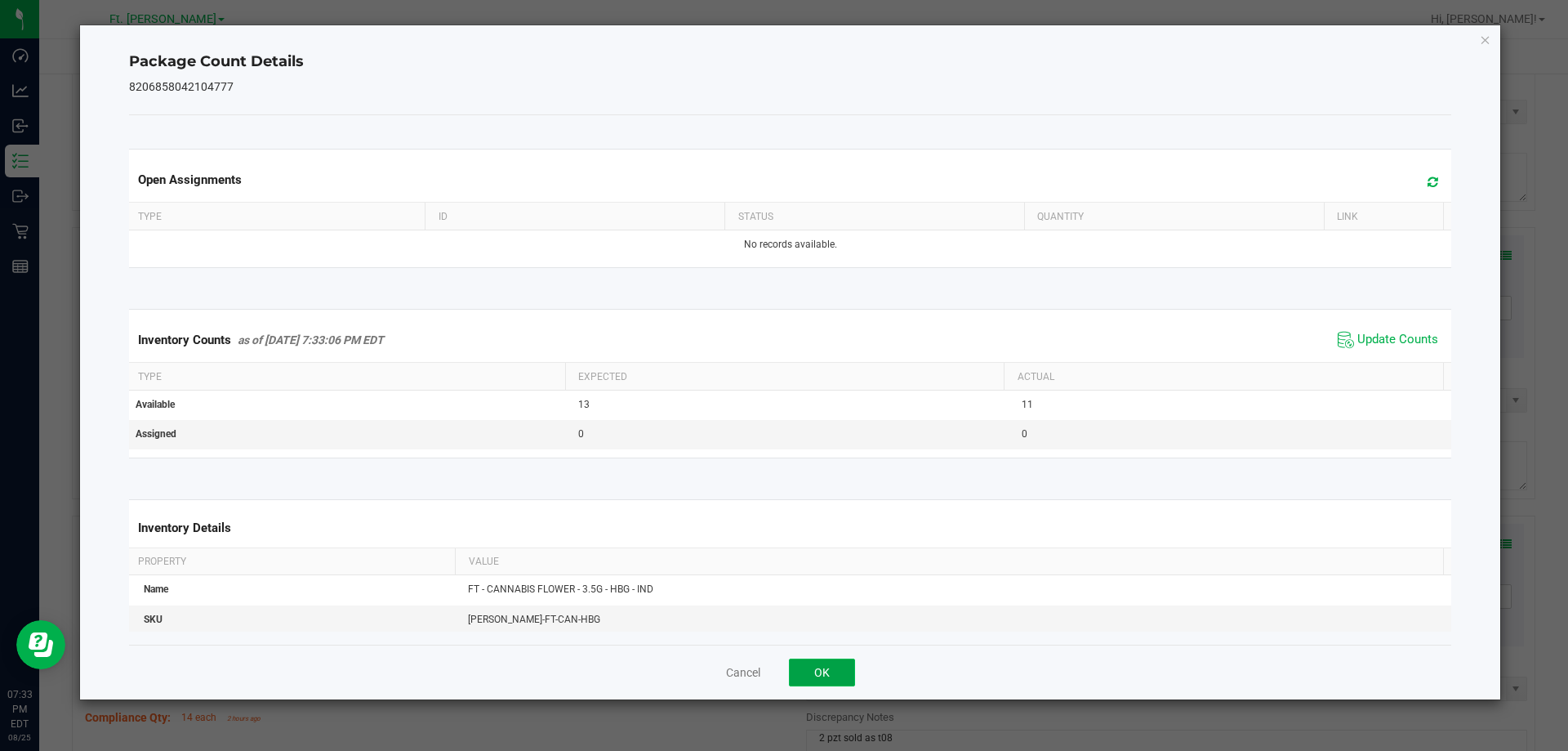
click at [828, 667] on button "OK" at bounding box center [821, 672] width 66 height 28
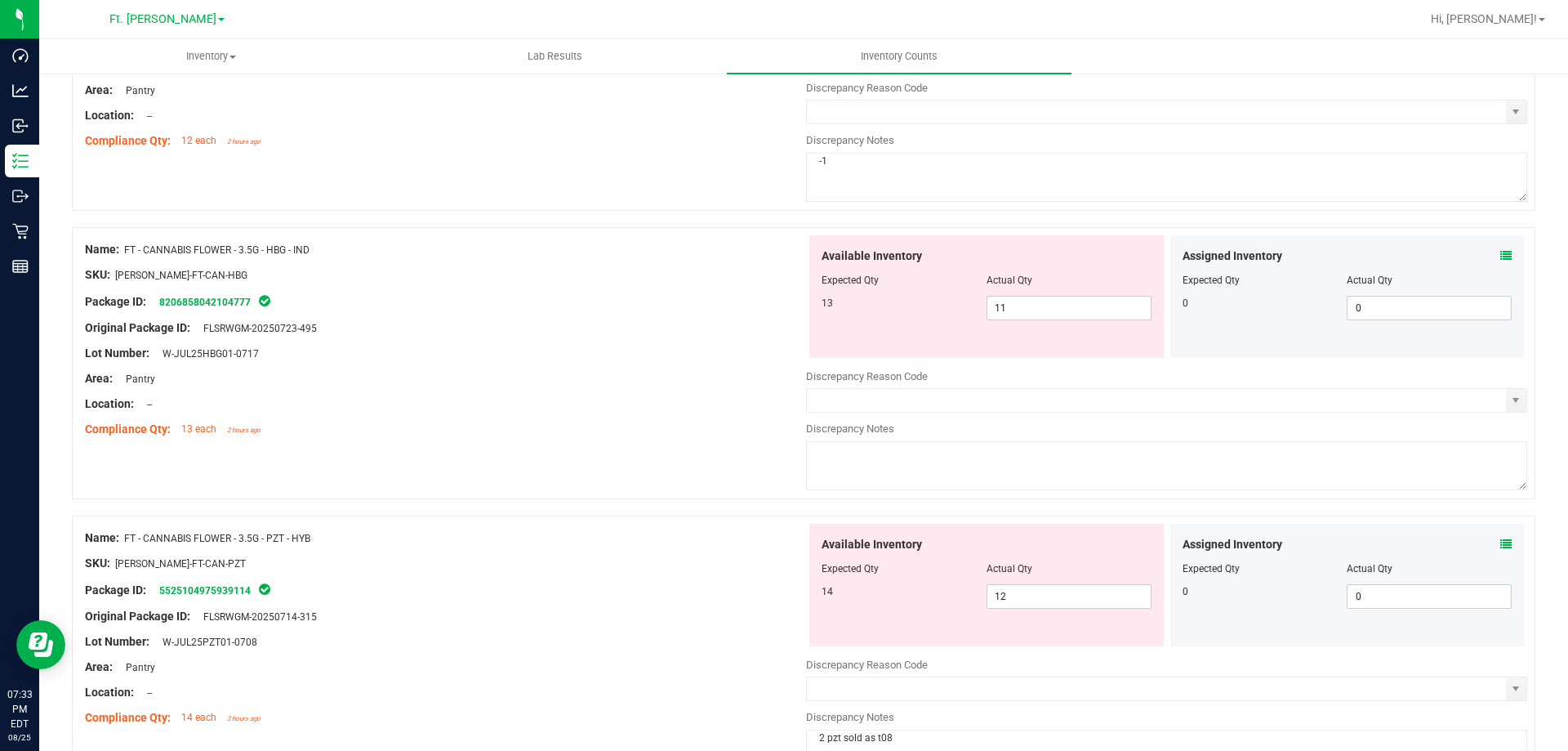
click at [617, 441] on div "Name: FT - CANNABIS FLOWER - 3.5G - HBG - IND SKU: [PERSON_NAME]-FT-CAN-HBG Pac…" at bounding box center [445, 340] width 721 height 209
drag, startPoint x: 1076, startPoint y: 317, endPoint x: 870, endPoint y: 335, distance: 206.8
click at [870, 335] on div "Available Inventory Expected Qty Actual Qty 13 11 11" at bounding box center [986, 297] width 354 height 123
type input "13"
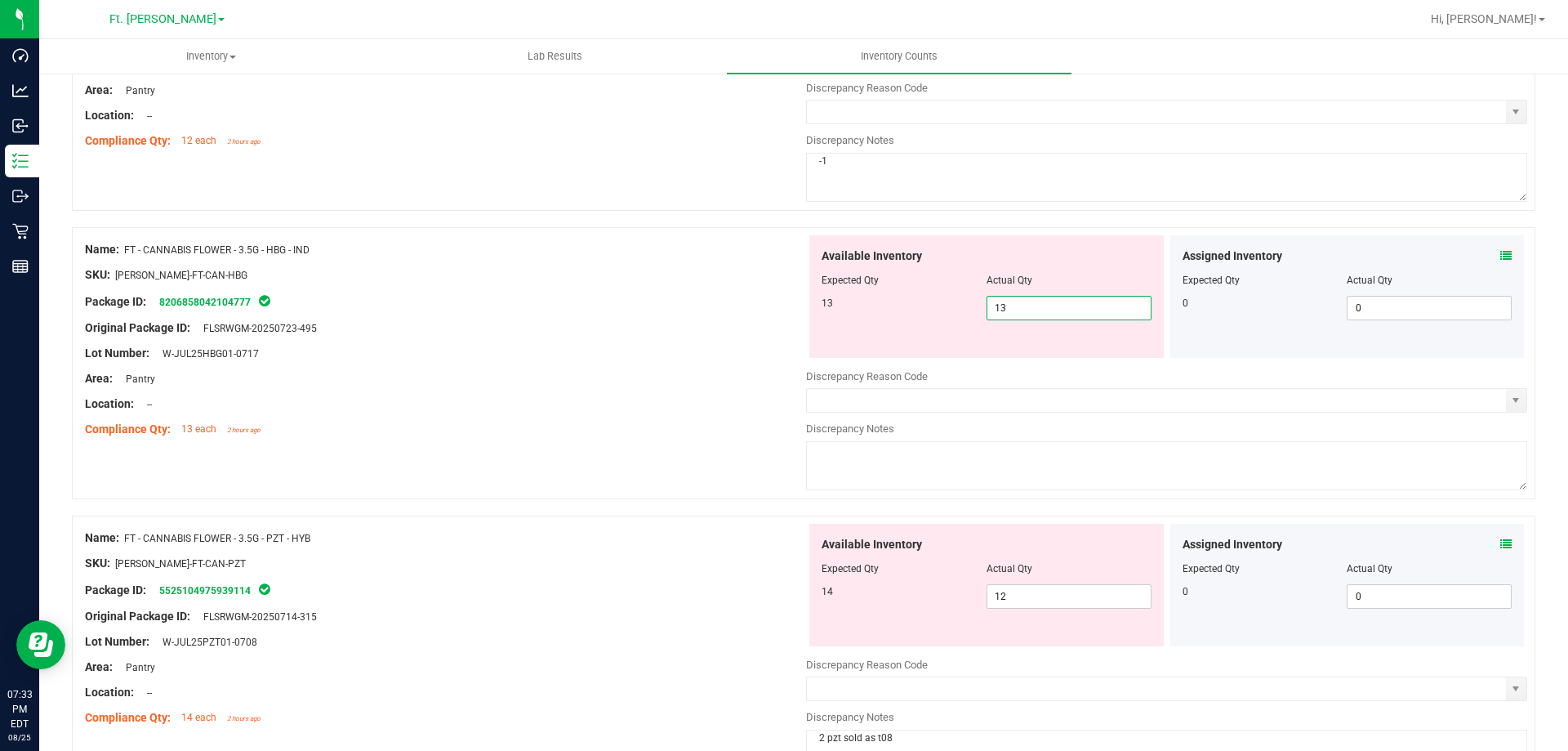
click at [531, 463] on div "Name: FT - CANNABIS FLOWER - 3.5G - HBG - IND SKU: [PERSON_NAME]-FT-CAN-HBG Pac…" at bounding box center [803, 371] width 1463 height 289
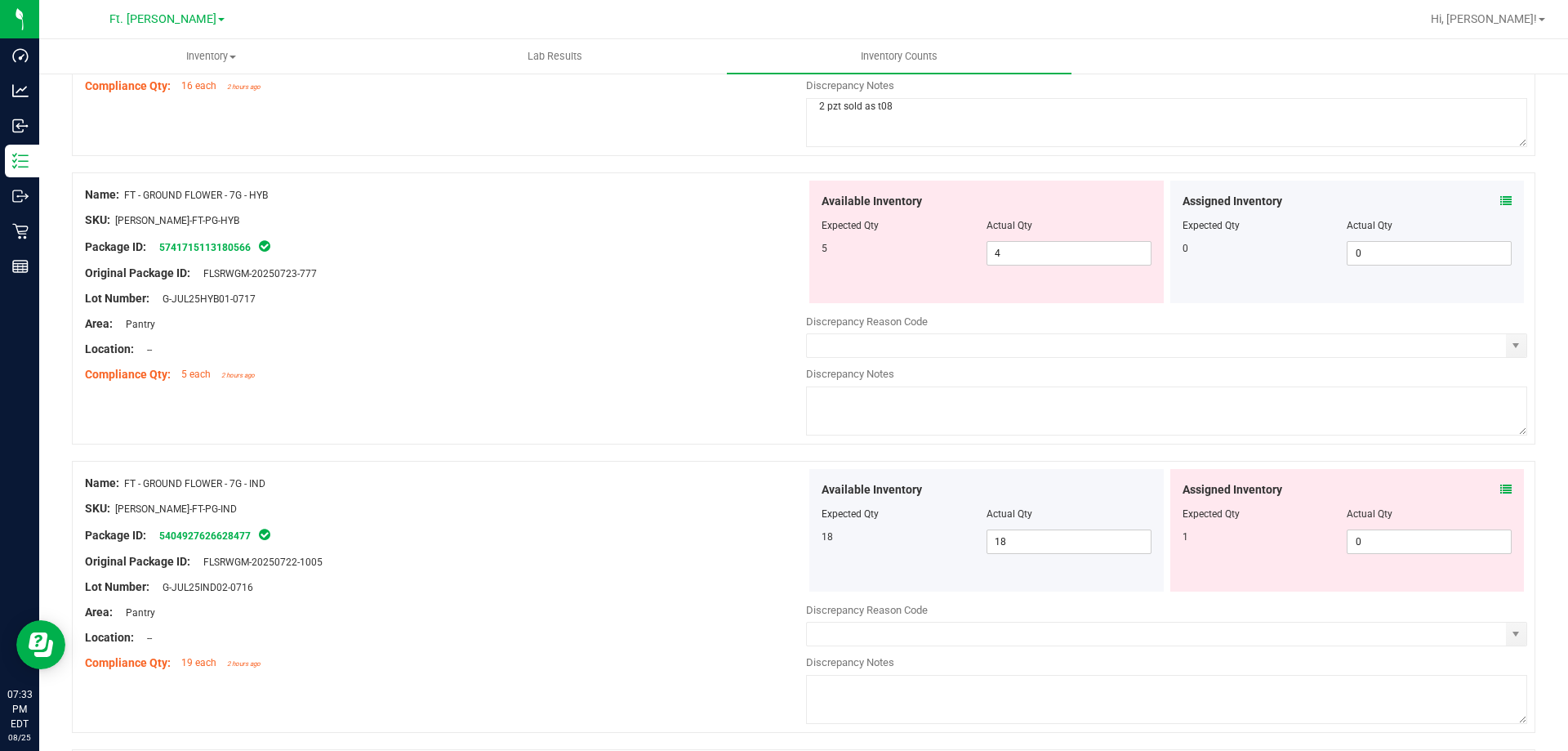
scroll to position [1225, 0]
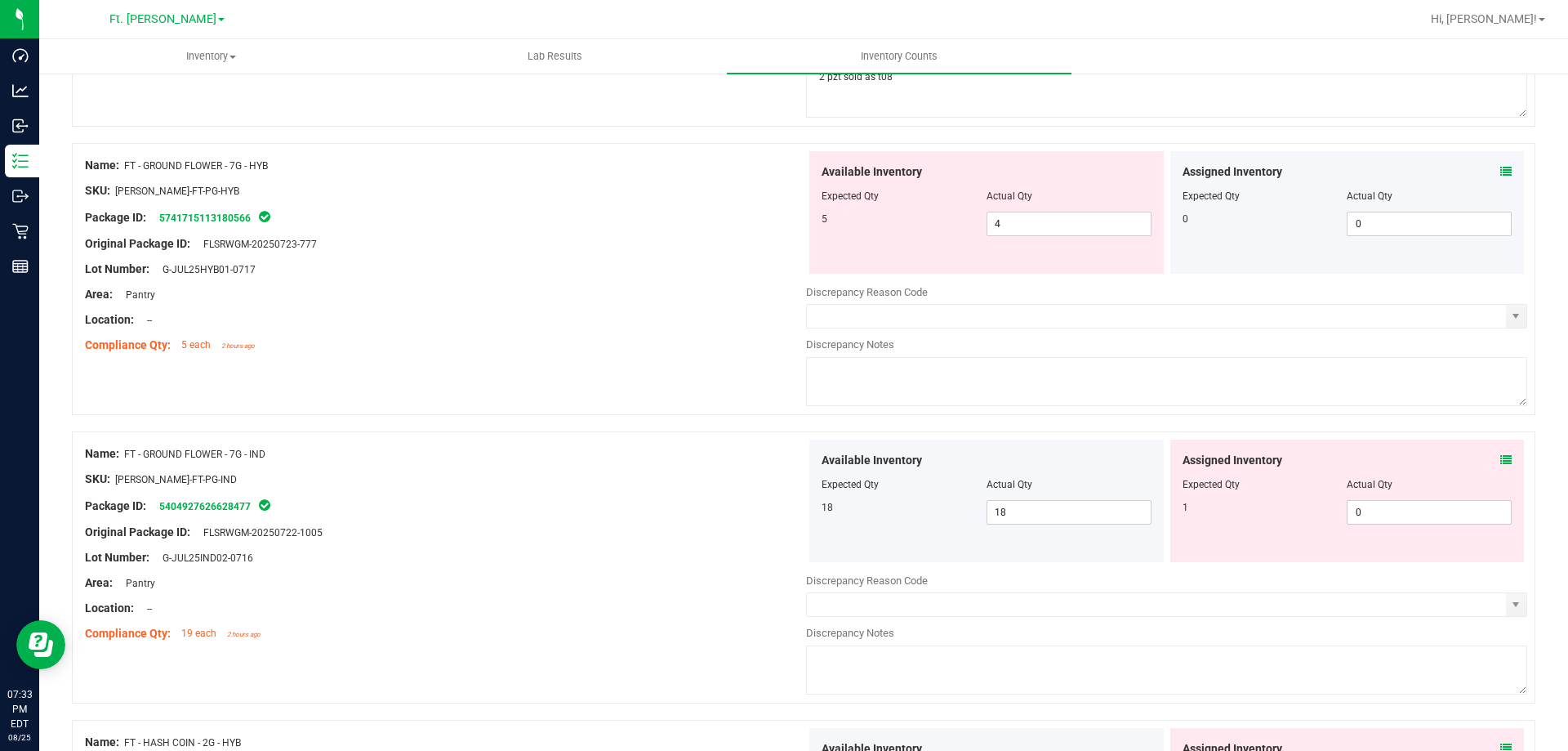
click at [1486, 167] on div "Assigned Inventory" at bounding box center [1347, 172] width 330 height 17
click at [1500, 171] on icon at bounding box center [1505, 171] width 11 height 11
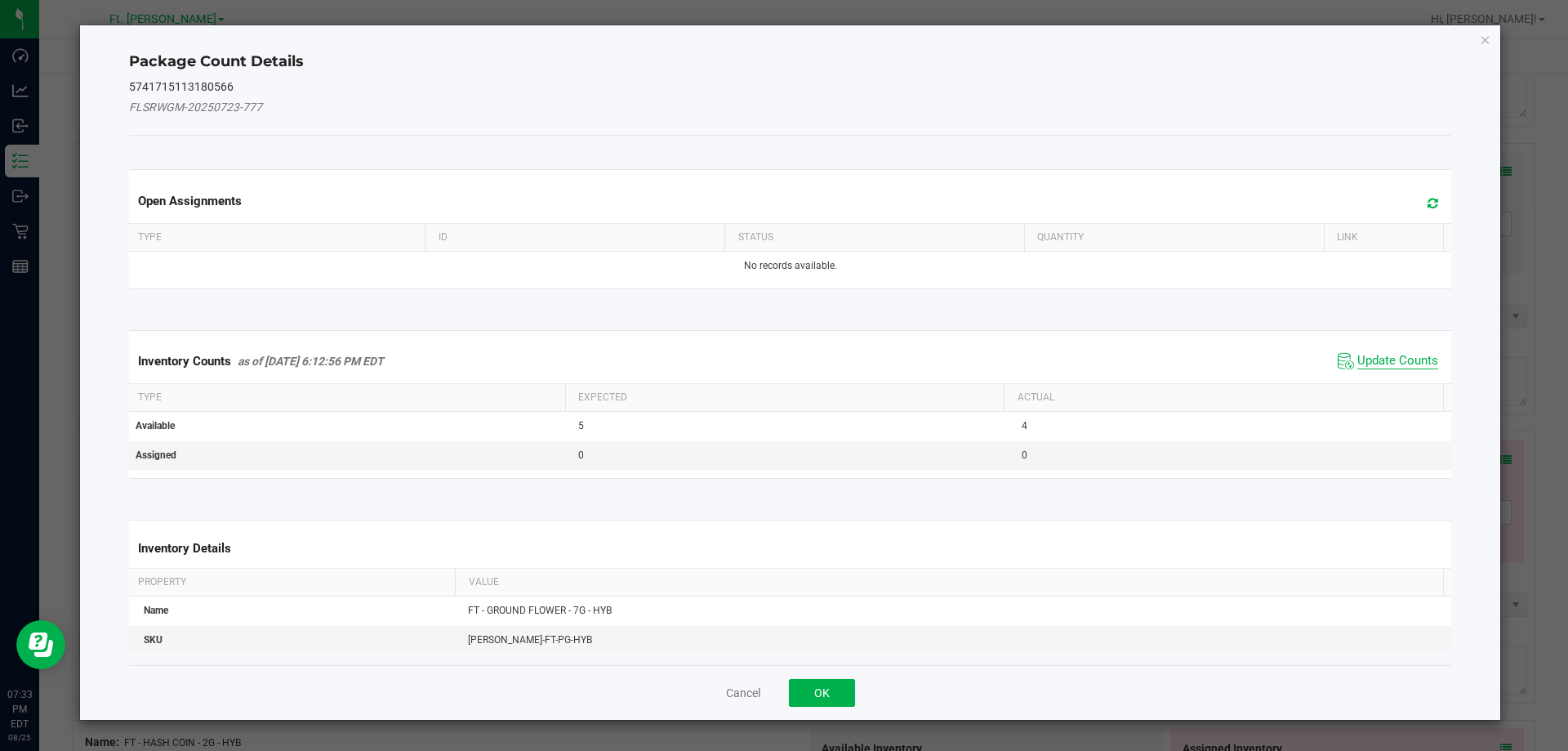
click at [1371, 361] on span "Update Counts" at bounding box center [1397, 361] width 81 height 16
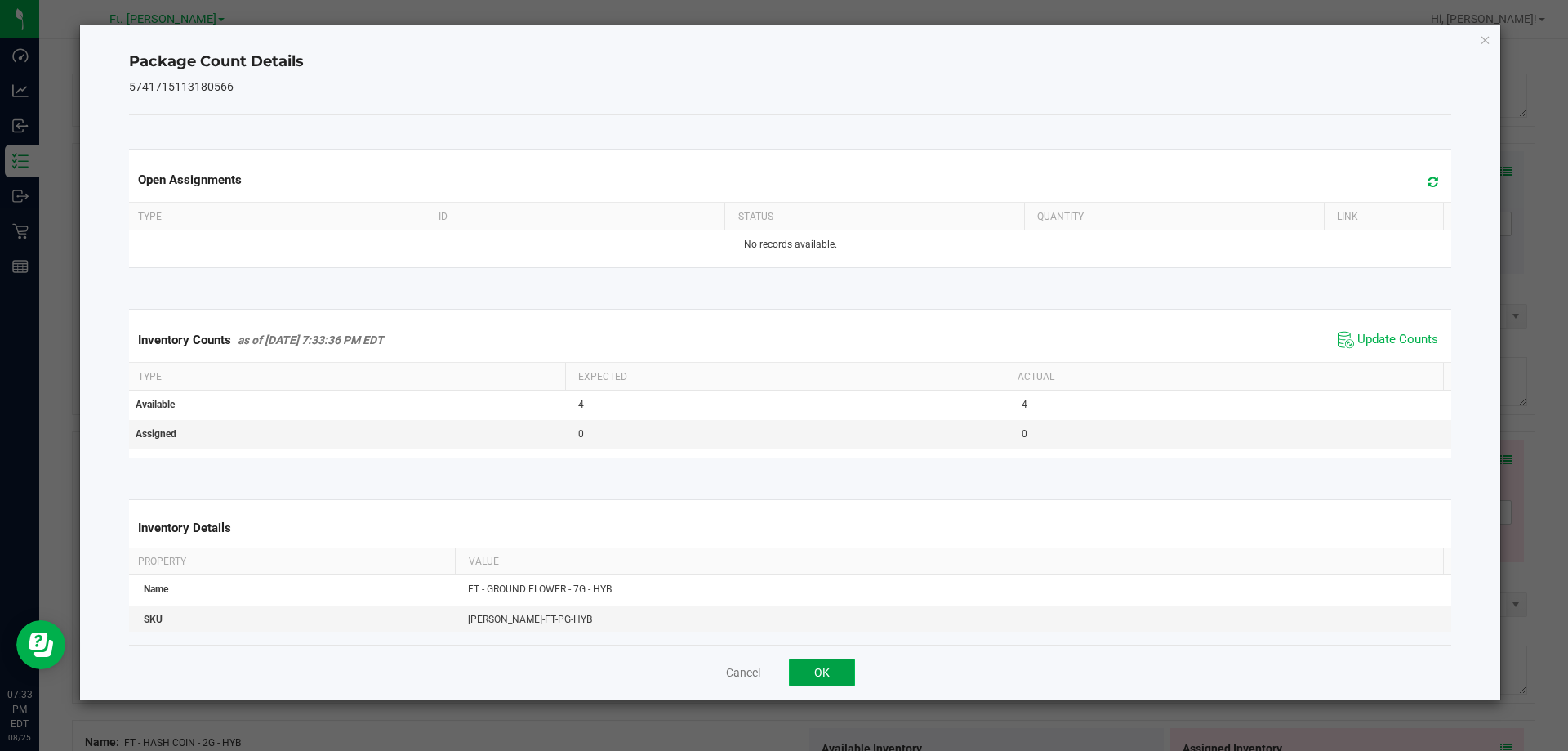
click at [827, 671] on button "OK" at bounding box center [821, 672] width 66 height 28
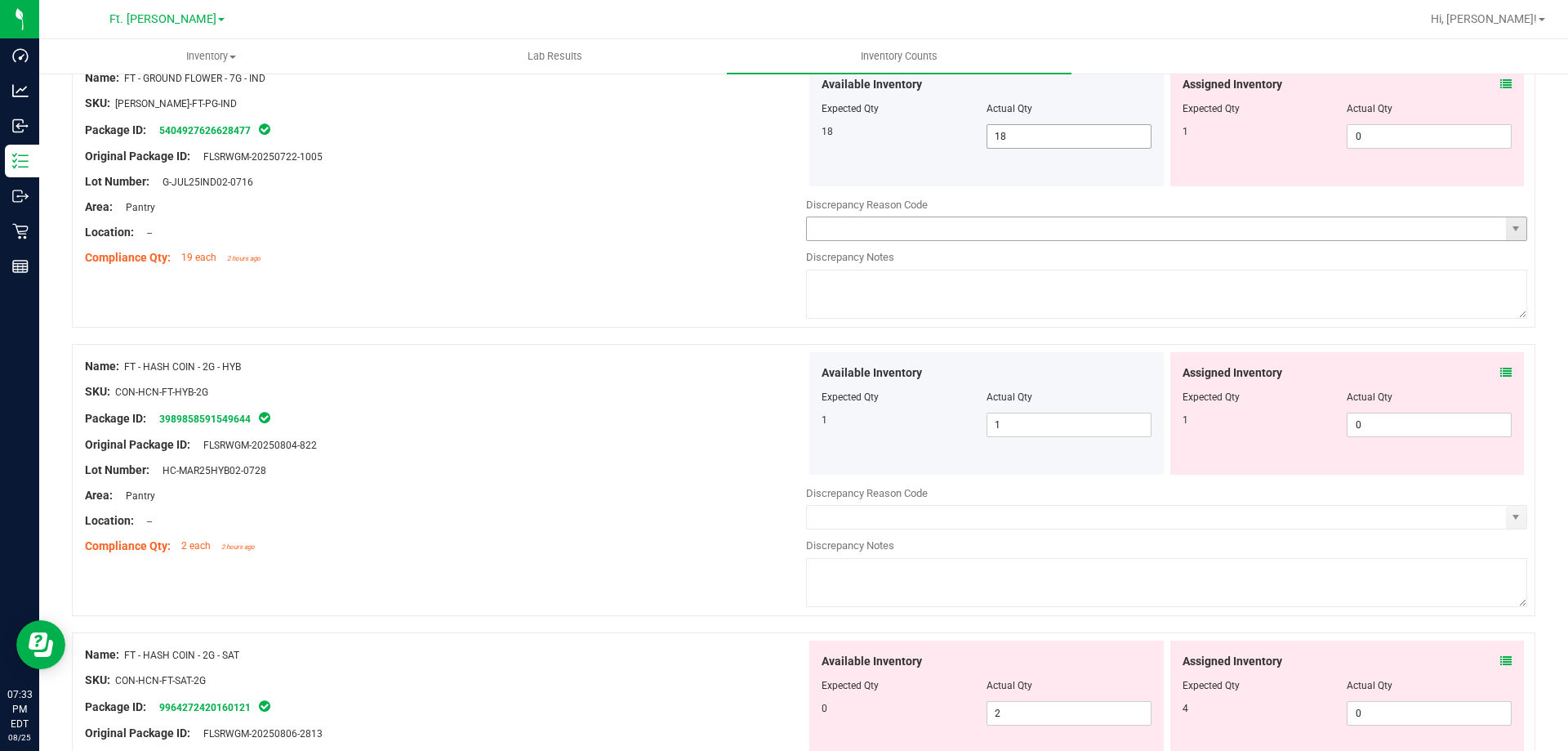
scroll to position [1553, 0]
click at [1391, 139] on span "0 0" at bounding box center [1428, 135] width 165 height 25
type input "01"
type input "1"
click at [1392, 431] on div "Available Inventory Expected Qty Actual Qty 1 1 1" at bounding box center [1167, 479] width 721 height 259
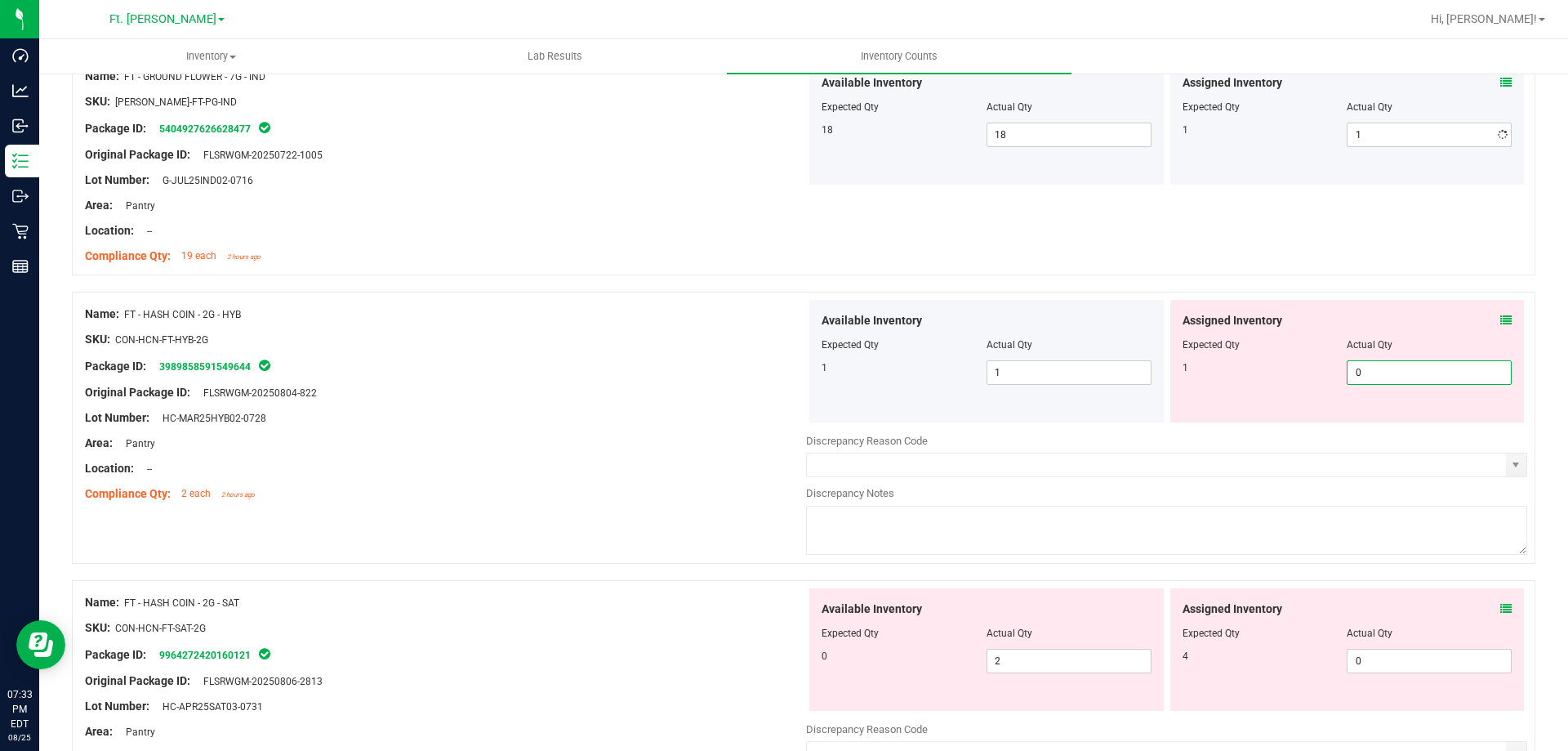
type input "01"
click at [559, 395] on div "Original Package ID: FLSRWGM-20250804-822" at bounding box center [445, 392] width 721 height 17
type input "1"
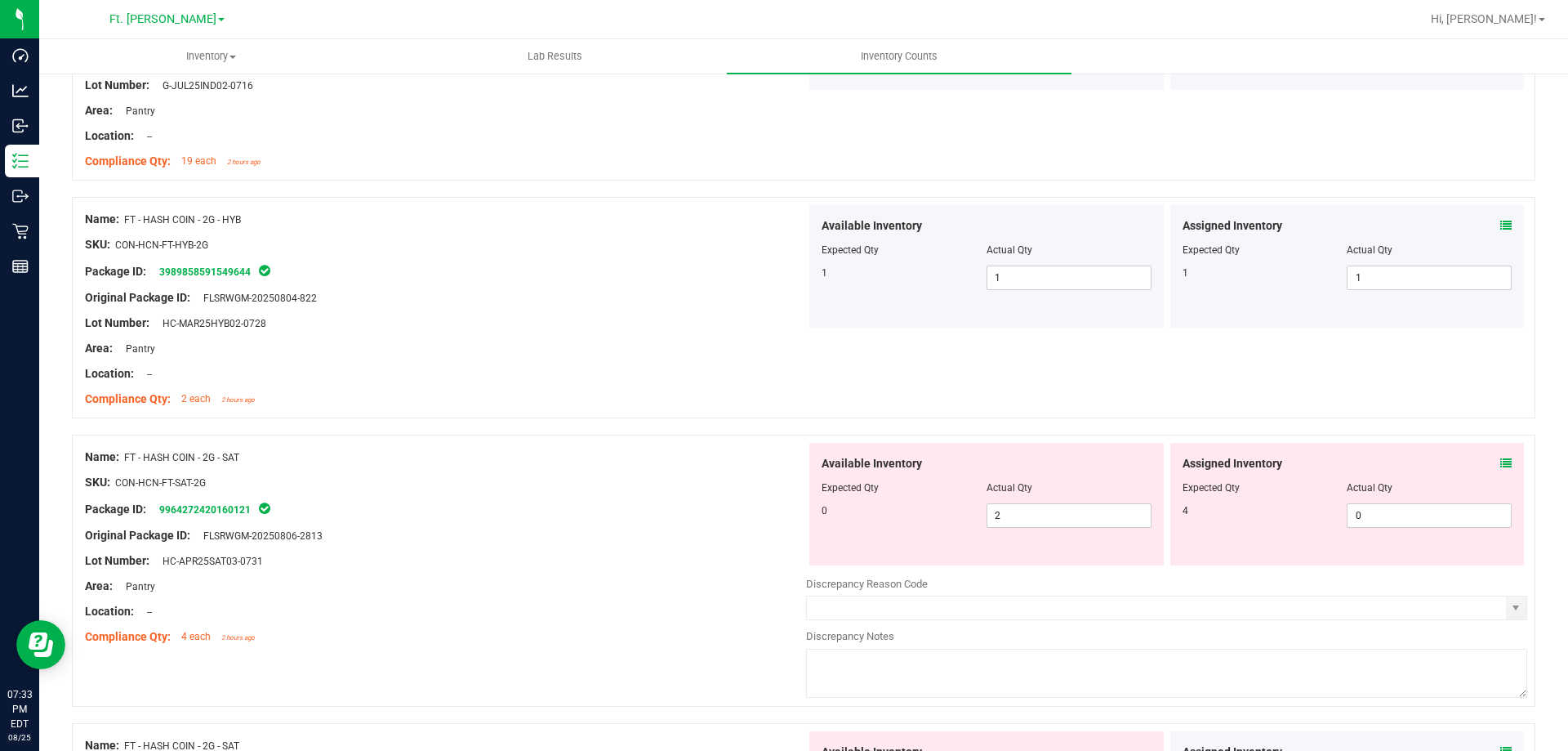
scroll to position [1879, 0]
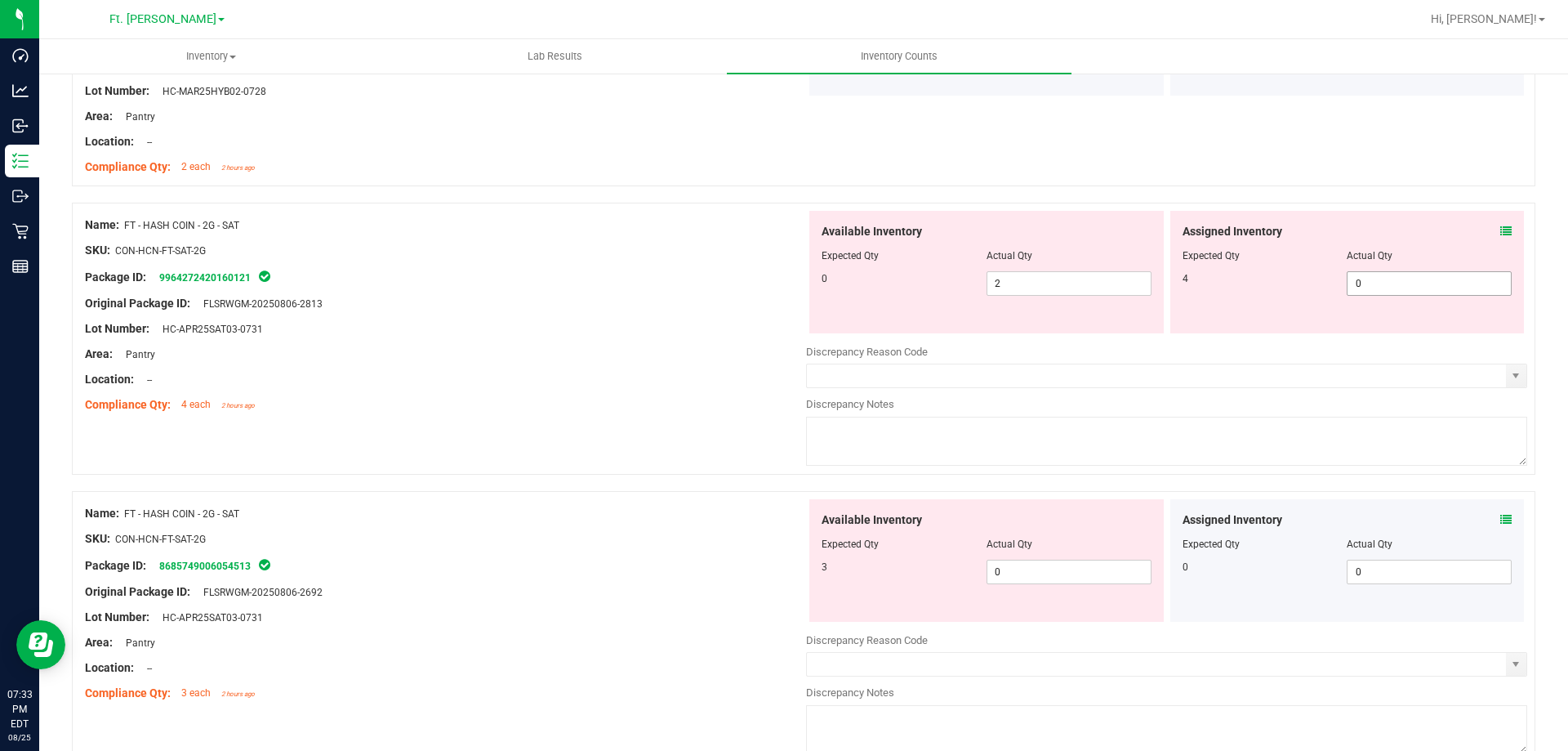
click at [1450, 290] on span "0 0" at bounding box center [1428, 284] width 165 height 25
type input "04"
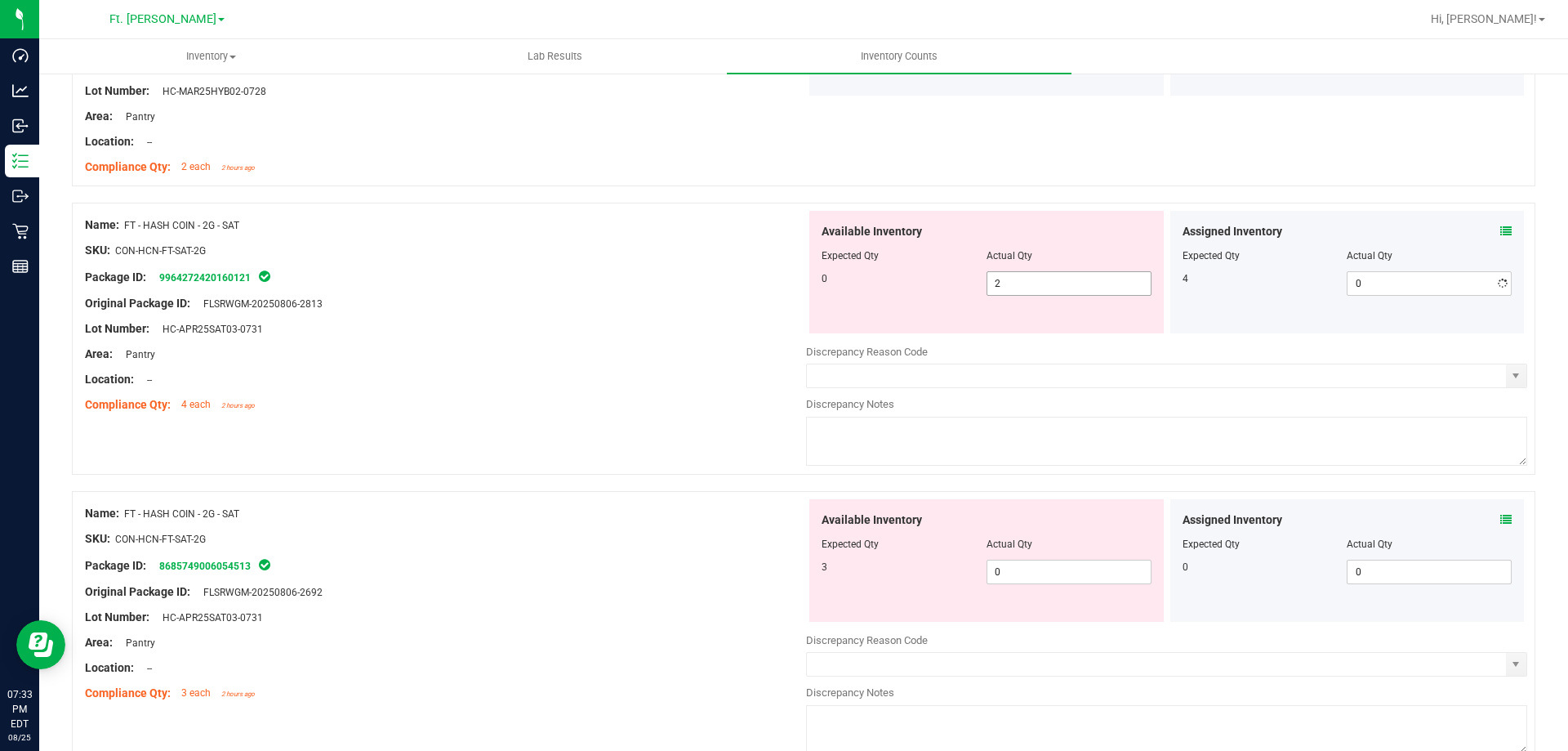
type input "4"
drag, startPoint x: 1059, startPoint y: 289, endPoint x: 620, endPoint y: 251, distance: 440.6
click at [620, 251] on div "Name: FT - HASH COIN - 2G - SAT SKU: CON-HCN-FT-SAT-2G Package ID: 996427242016…" at bounding box center [803, 339] width 1463 height 272
type input "0"
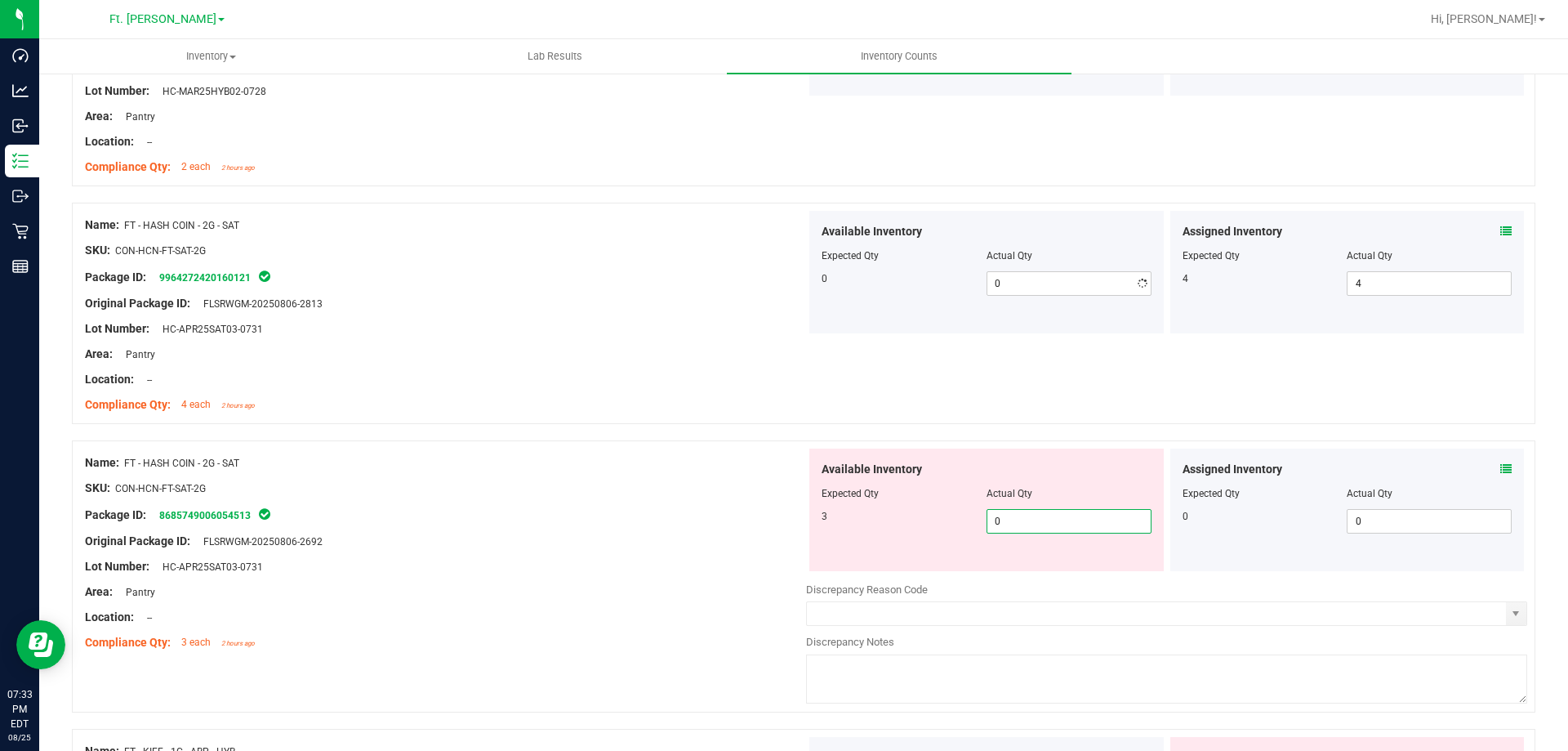
click at [1022, 573] on div "Available Inventory Expected Qty Actual Qty 3 0 0" at bounding box center [1167, 577] width 721 height 259
type input "02"
type input "2"
click at [1069, 472] on div "Available Inventory" at bounding box center [986, 468] width 330 height 17
click at [1500, 470] on icon at bounding box center [1505, 468] width 11 height 11
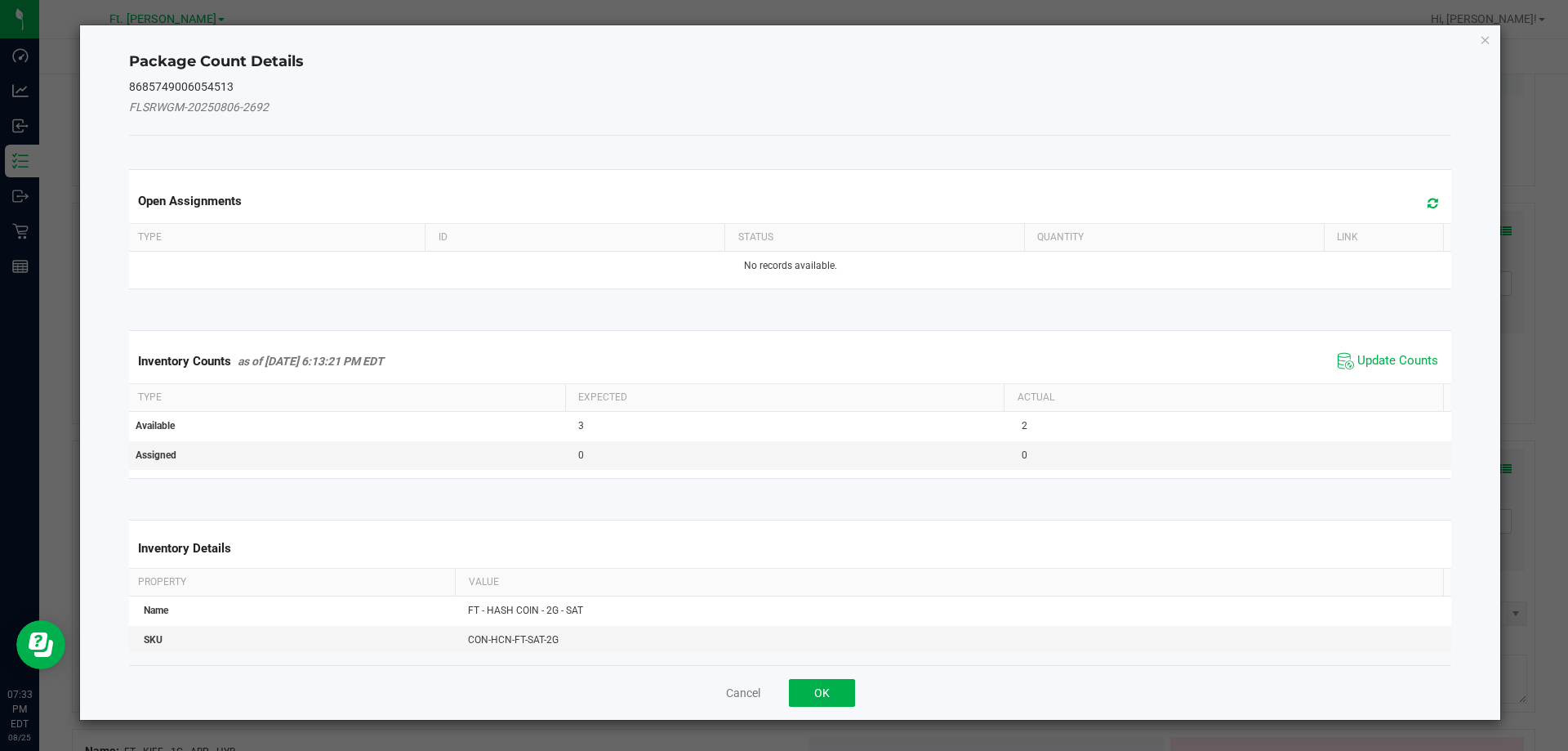
click at [1385, 370] on span "Update Counts" at bounding box center [1387, 361] width 109 height 25
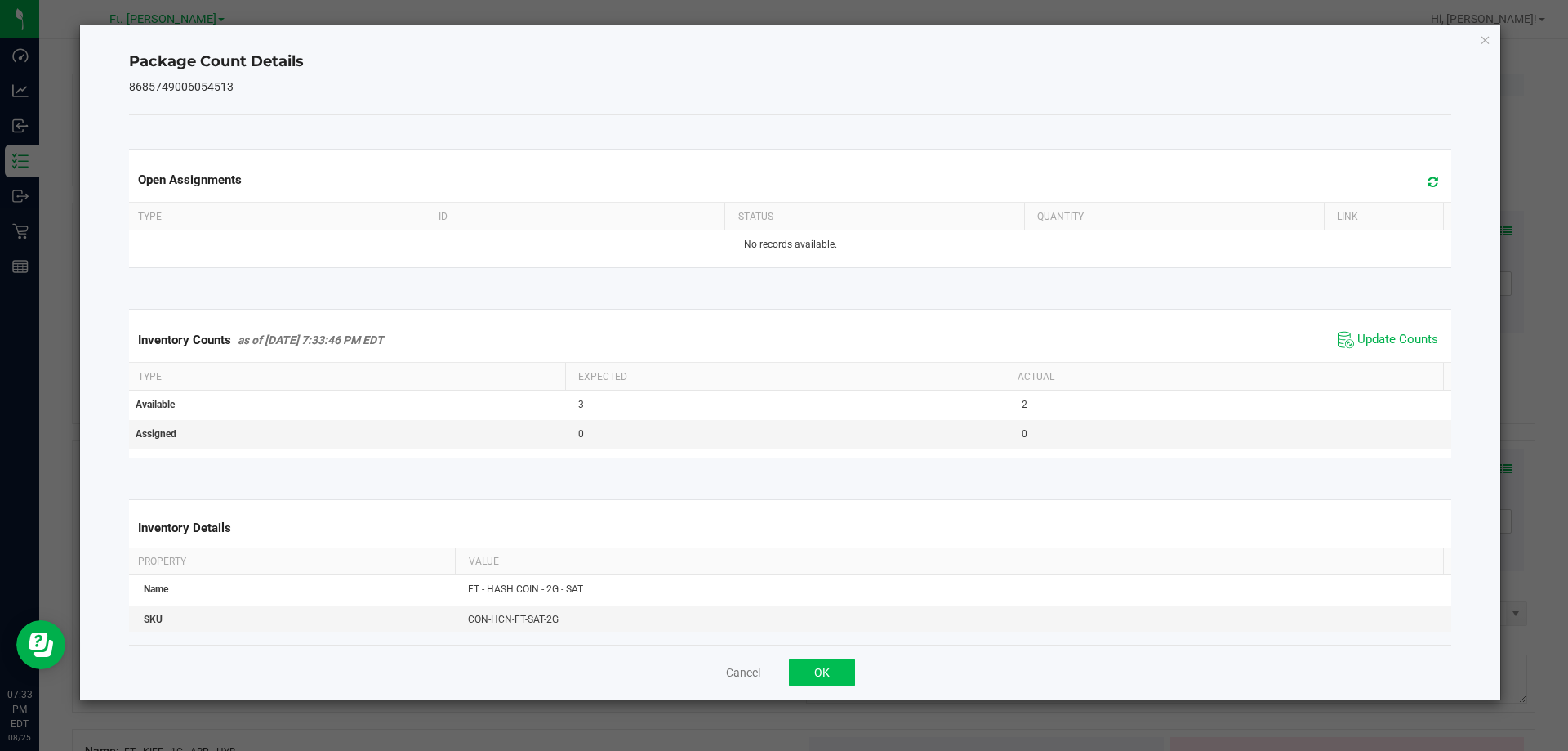
drag, startPoint x: 780, startPoint y: 675, endPoint x: 810, endPoint y: 672, distance: 30.1
click at [789, 675] on div "Cancel OK" at bounding box center [789, 672] width 1322 height 55
click at [810, 672] on button "OK" at bounding box center [821, 672] width 66 height 28
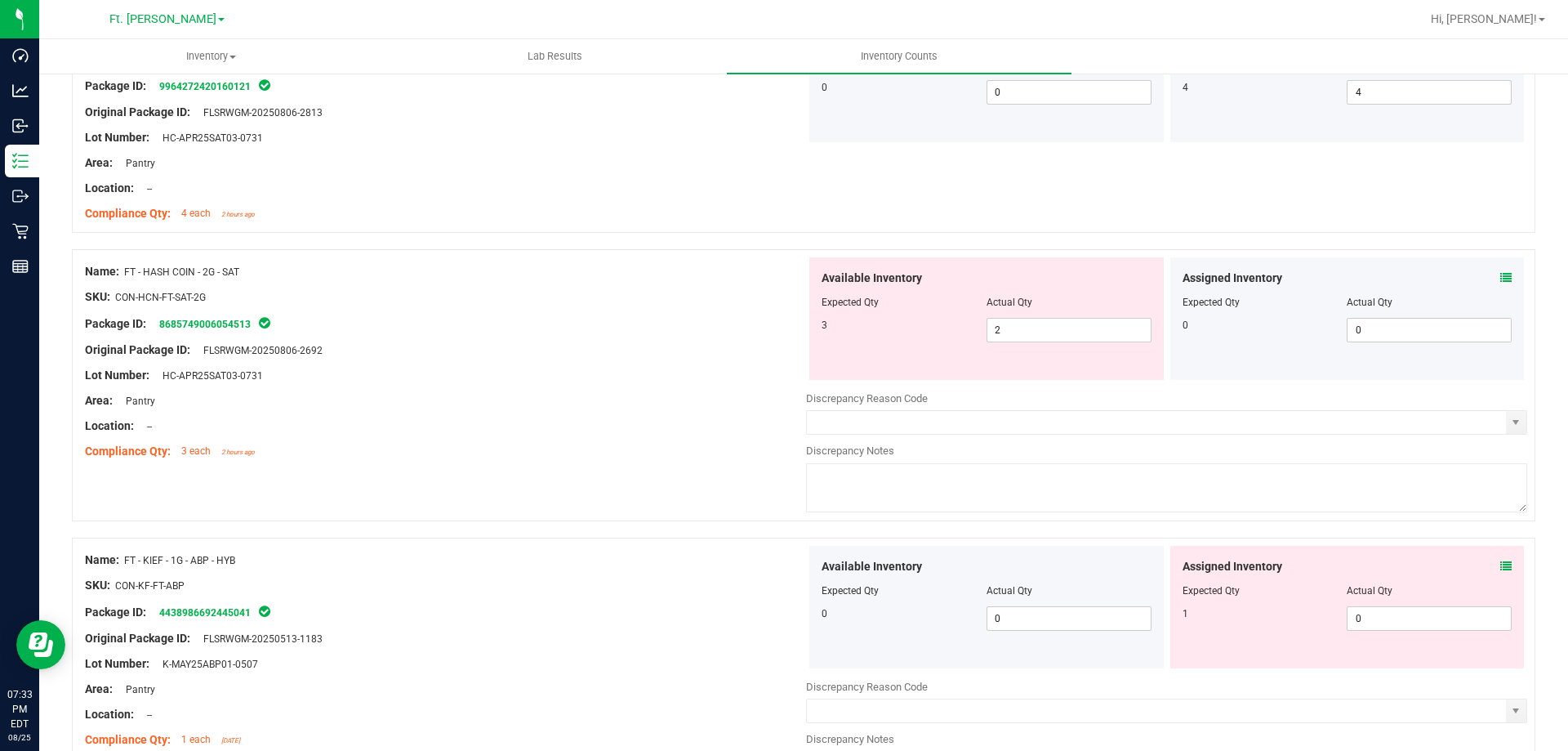
scroll to position [2288, 0]
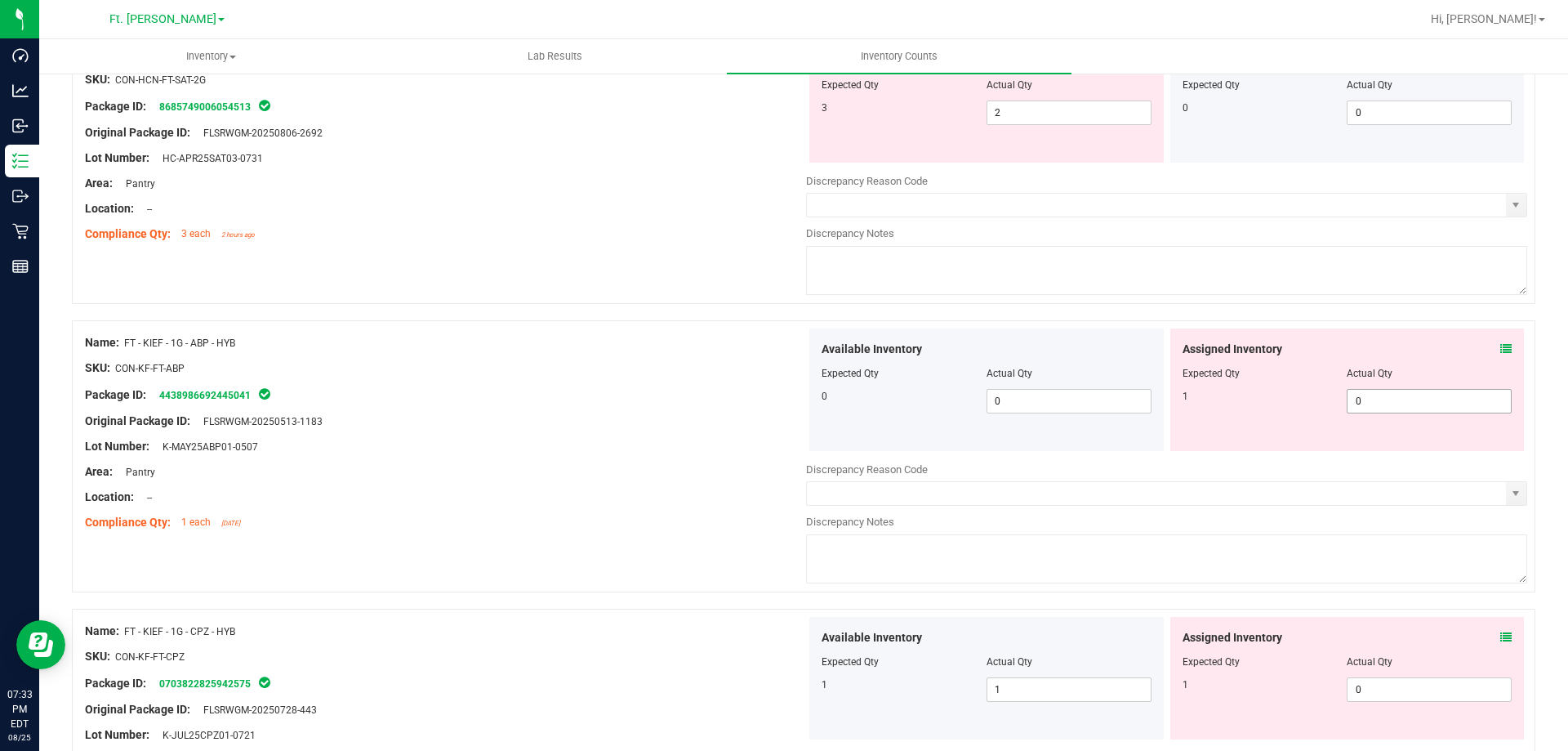
click at [1383, 417] on div "Assigned Inventory Expected Qty Actual Qty 1 0 0" at bounding box center [1346, 389] width 354 height 123
click at [1388, 397] on span "0 0" at bounding box center [1428, 400] width 165 height 25
type input "01"
type input "1"
click at [1377, 676] on div "Assigned Inventory Expected Qty Actual Qty 1 0 0" at bounding box center [1346, 678] width 354 height 123
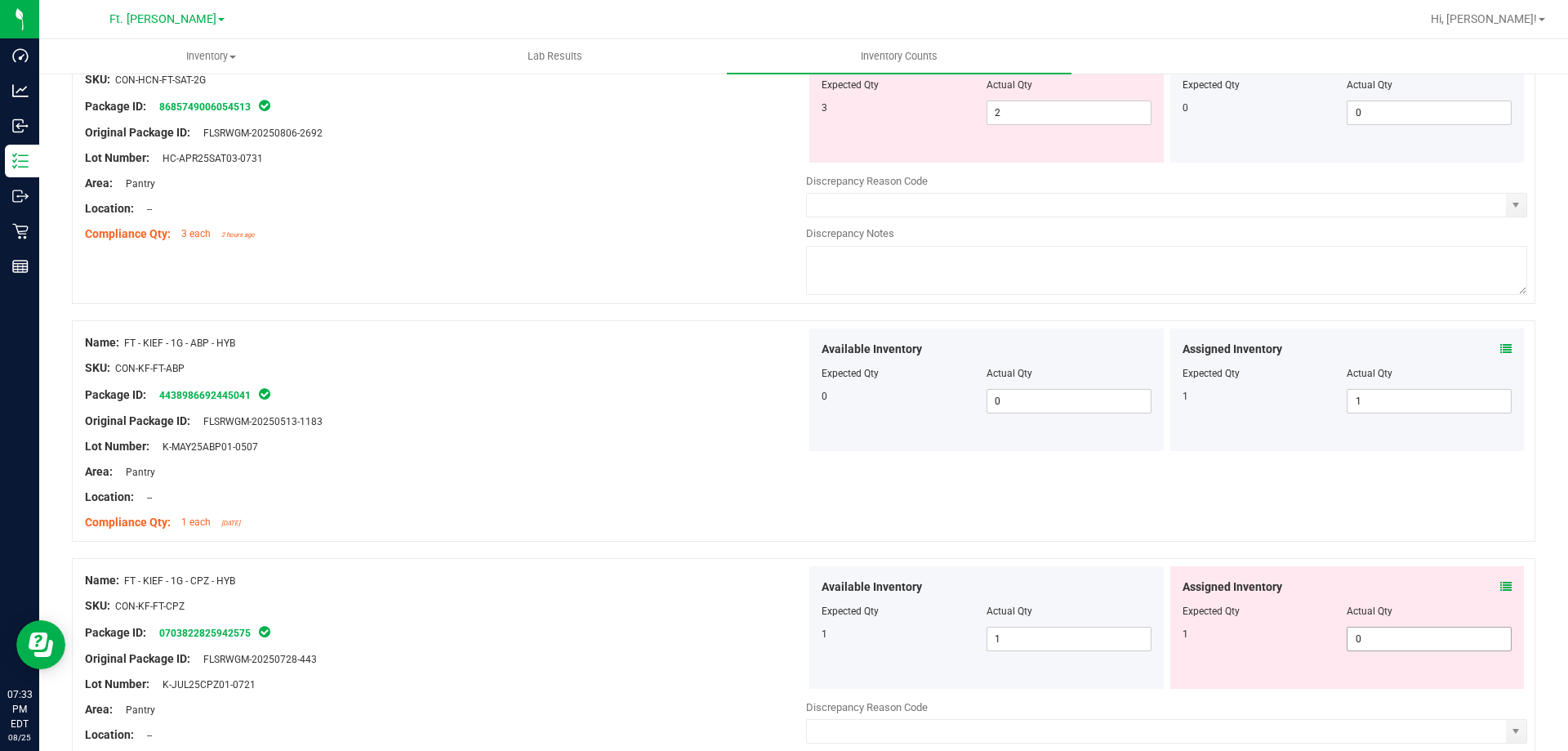
click at [1382, 638] on span "0 0" at bounding box center [1428, 639] width 165 height 25
type input "01"
type input "1"
click at [1334, 578] on div "Assigned Inventory" at bounding box center [1347, 586] width 330 height 17
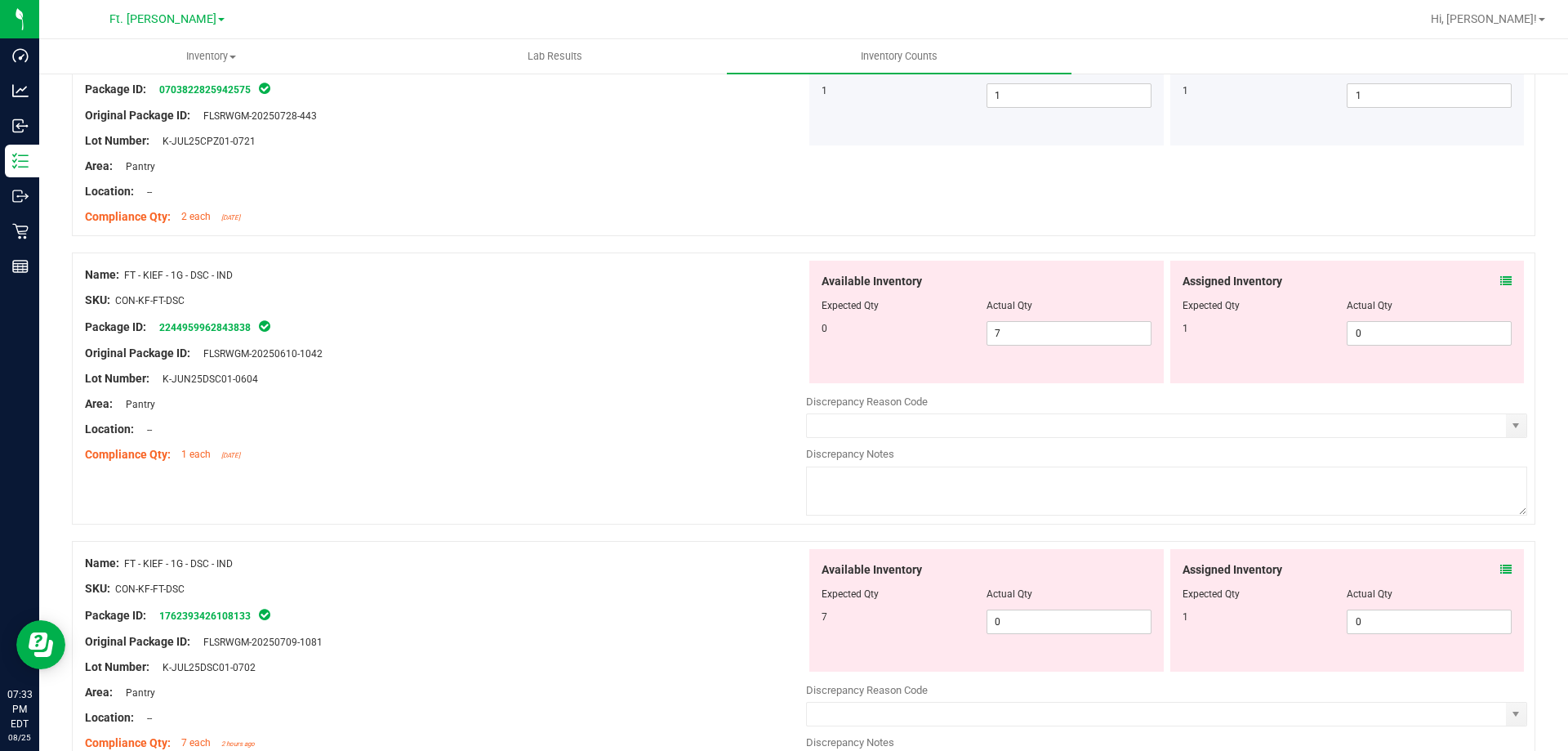
scroll to position [2860, 0]
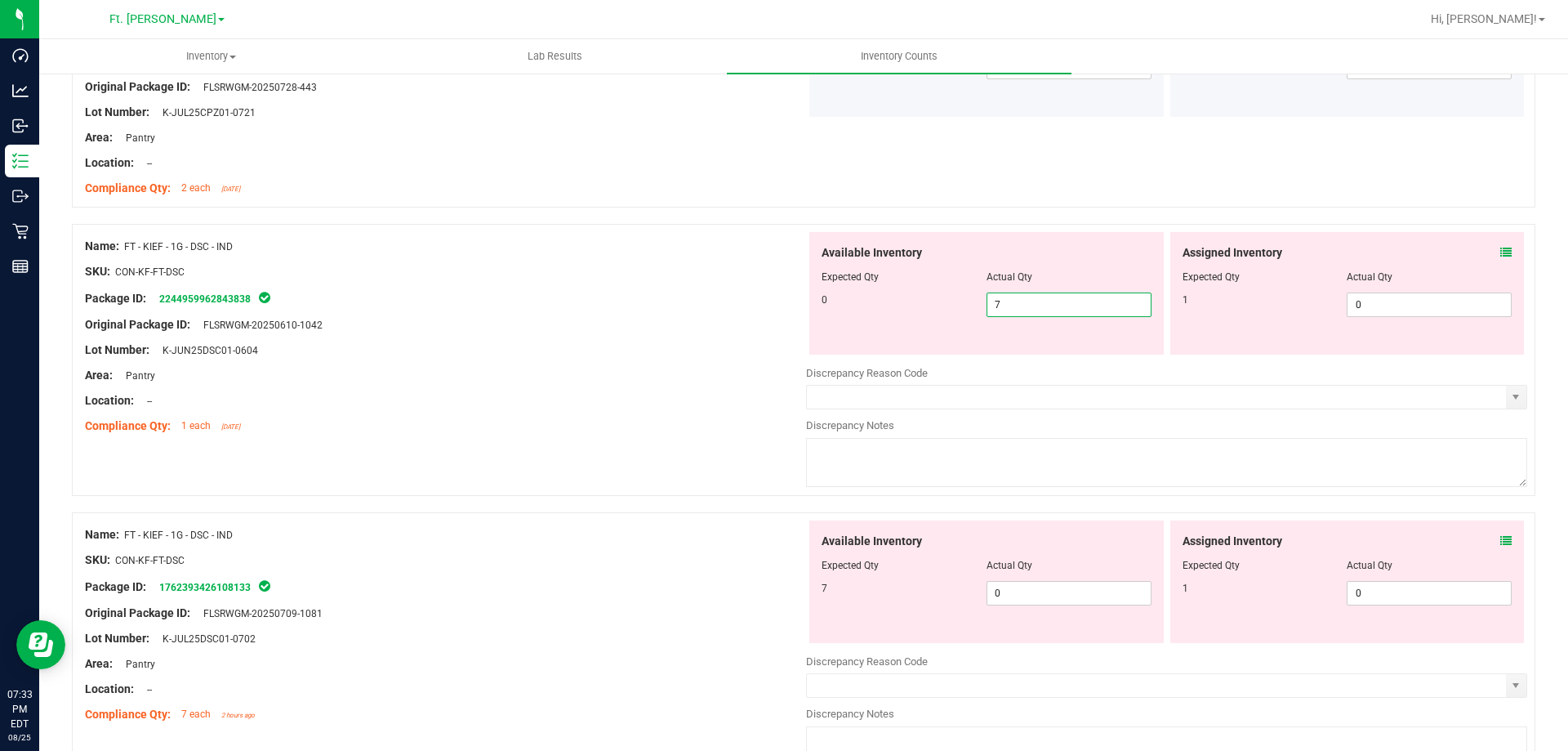
drag, startPoint x: 1004, startPoint y: 307, endPoint x: 902, endPoint y: 308, distance: 102.0
click at [902, 308] on div "0 7 7" at bounding box center [986, 305] width 330 height 25
type input "0"
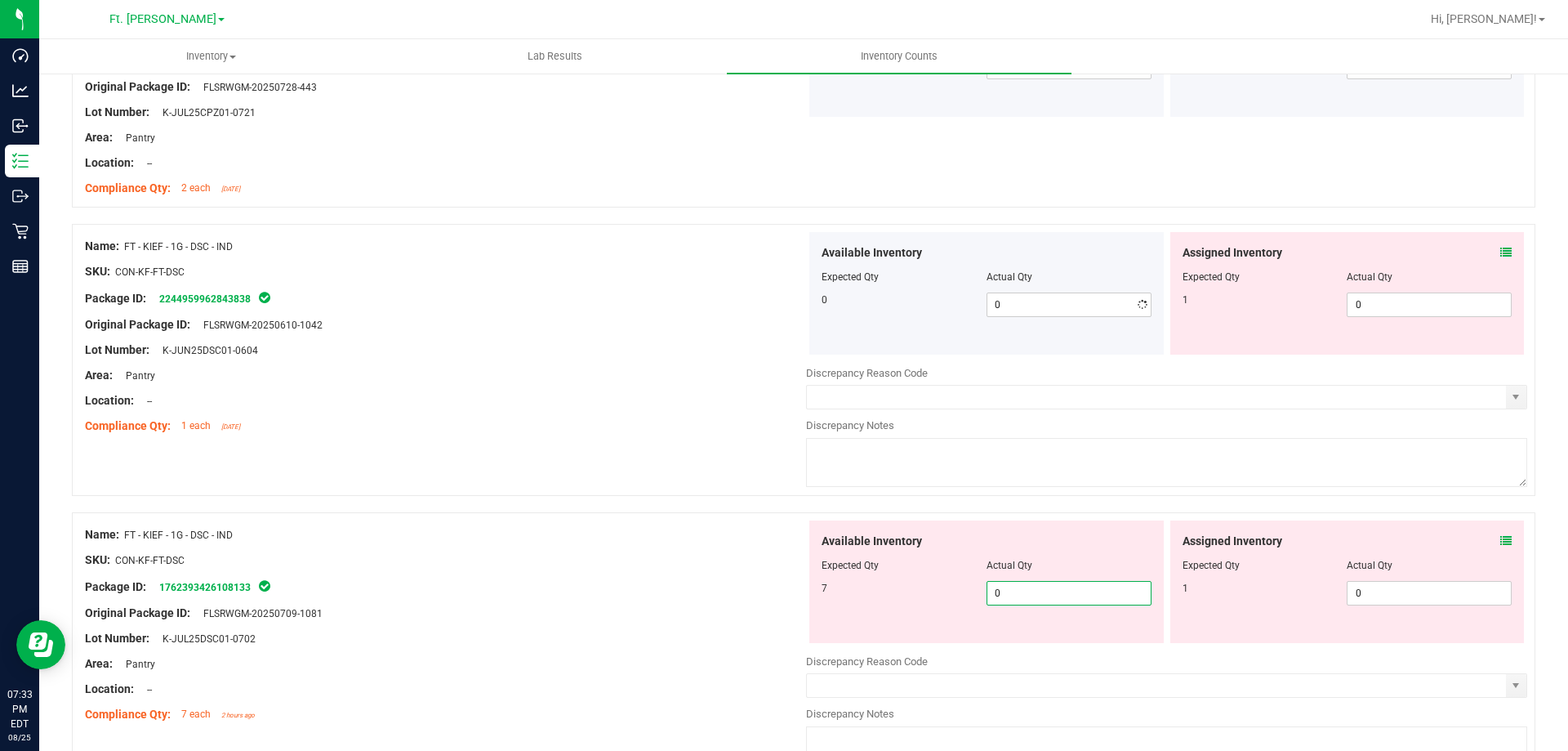
click at [1032, 593] on span "0 0" at bounding box center [1068, 593] width 165 height 25
type input "07"
type input "7"
click at [760, 533] on div "Name: FT - KIEF - 1G - DSC - IND" at bounding box center [445, 534] width 721 height 17
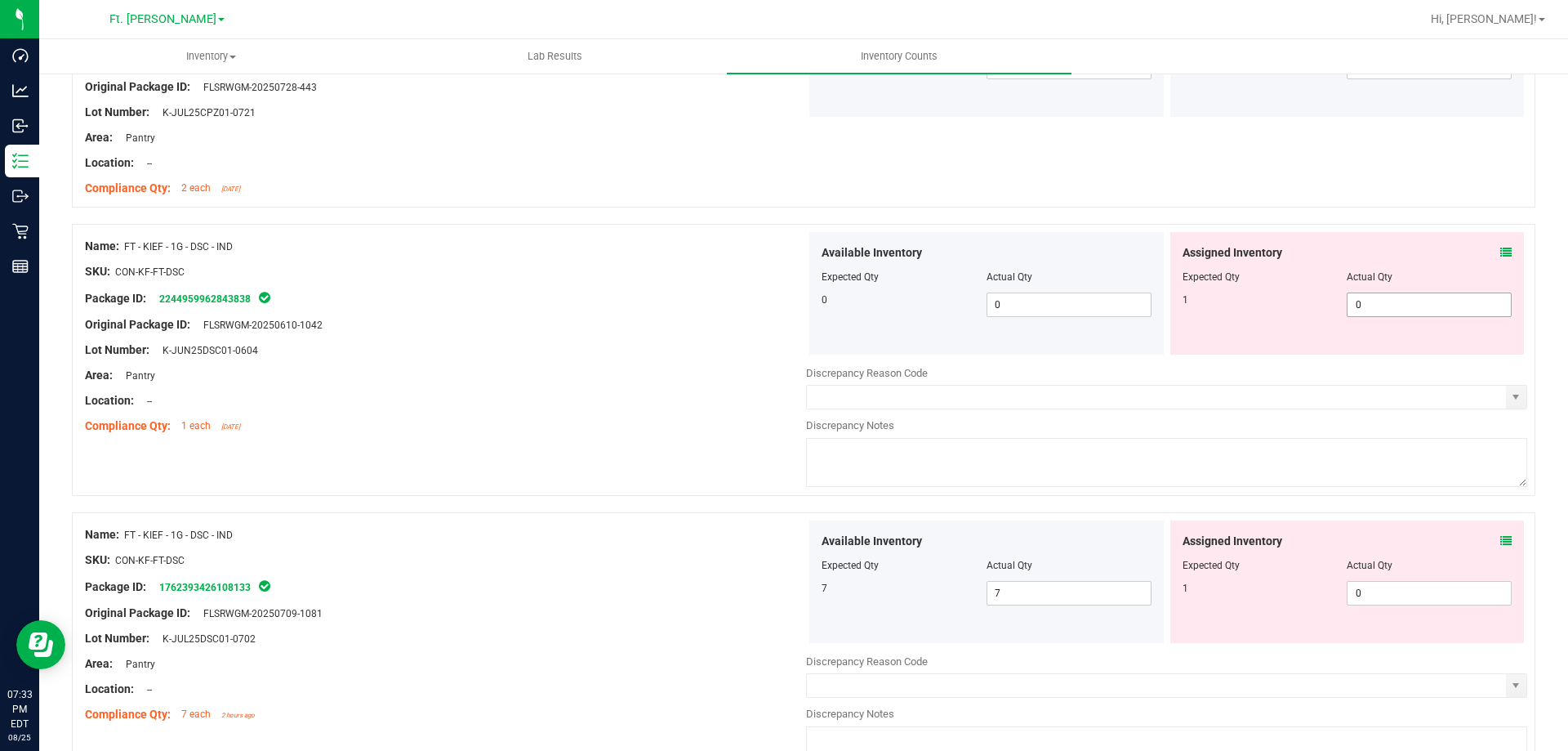
click at [1436, 306] on span "0 0" at bounding box center [1428, 305] width 165 height 25
type input "01"
type input "1"
click at [1401, 592] on div "Available Inventory Expected Qty Actual Qty 7 7 7" at bounding box center [1167, 649] width 721 height 259
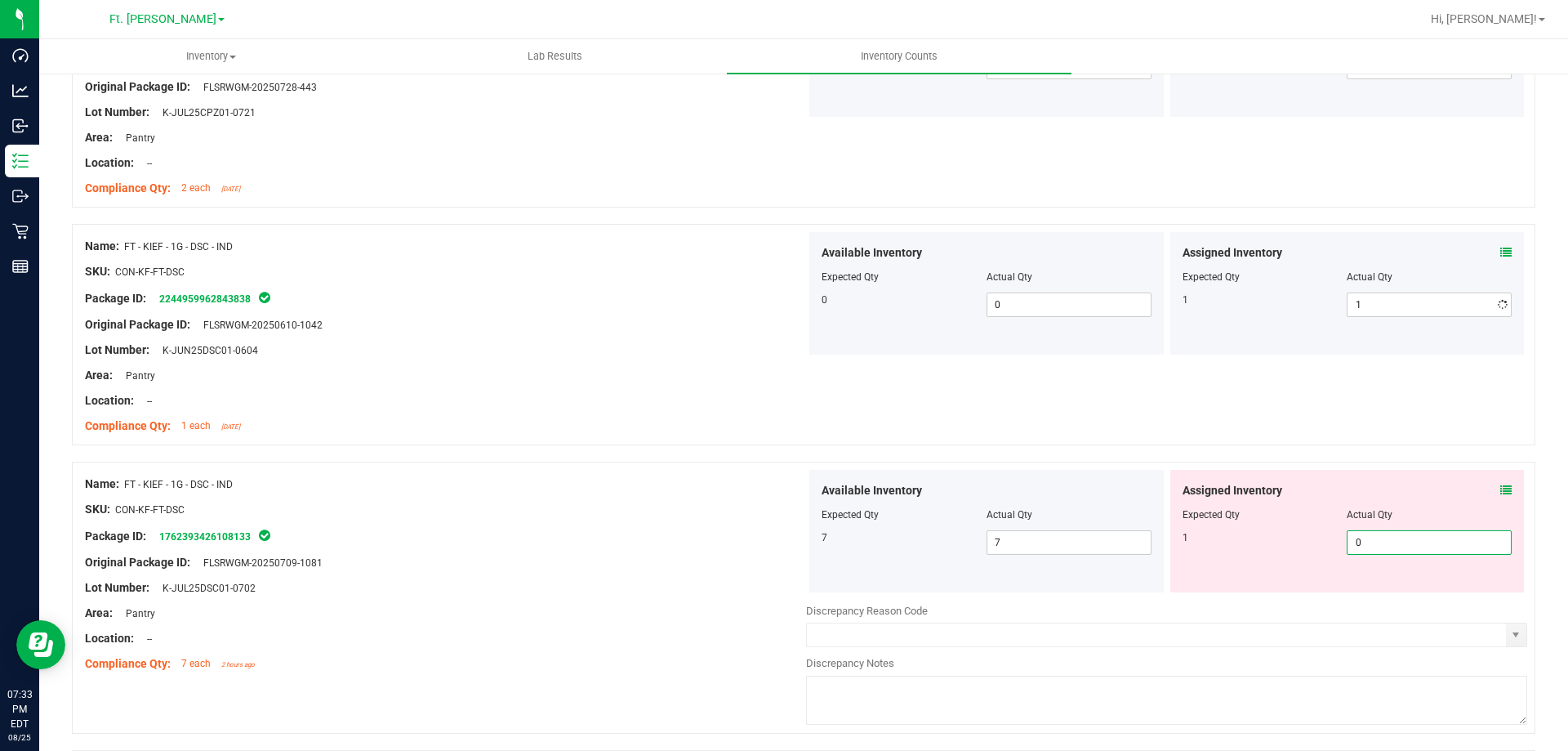
type input "01"
type input "1"
click at [1340, 488] on div "Assigned Inventory" at bounding box center [1347, 490] width 330 height 17
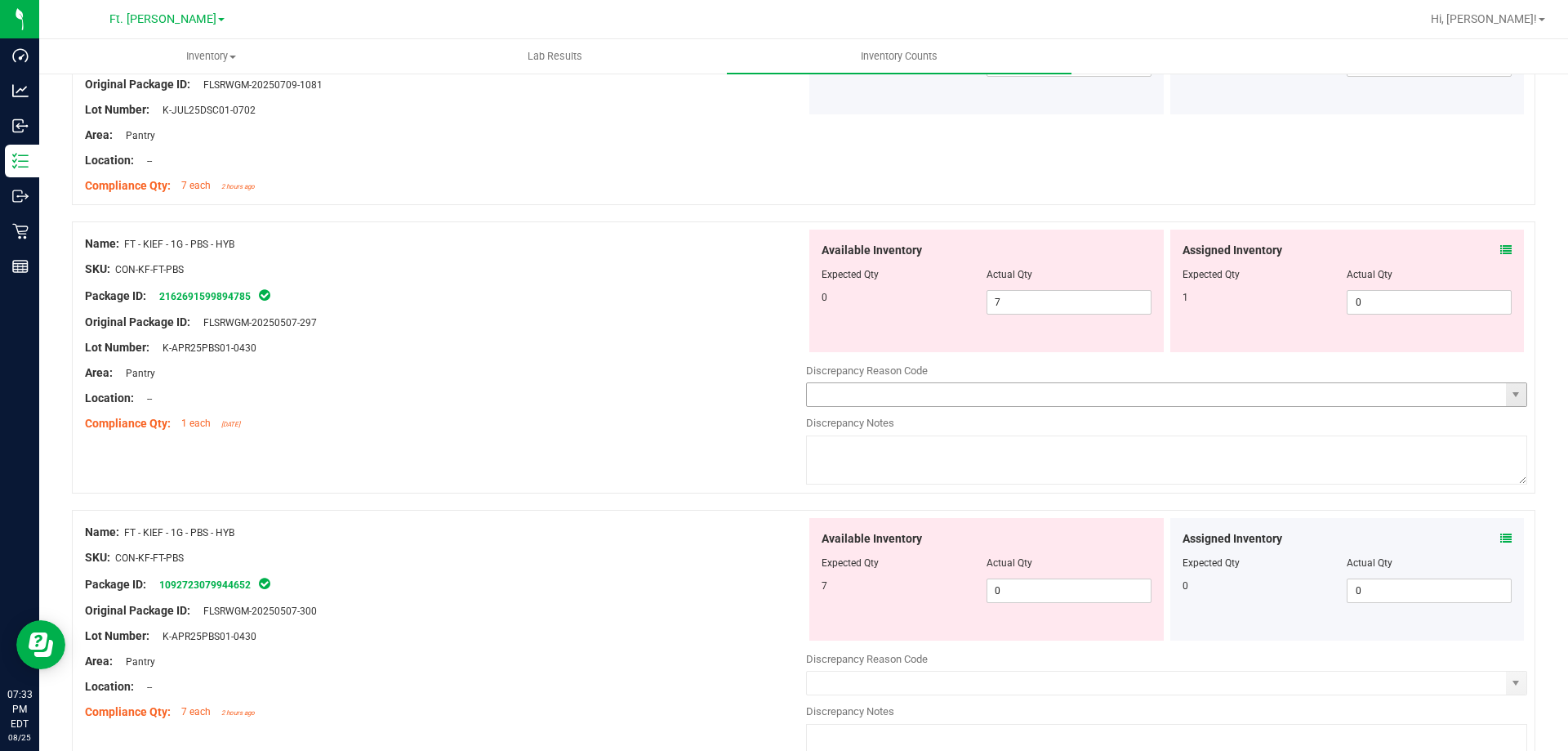
scroll to position [3351, 0]
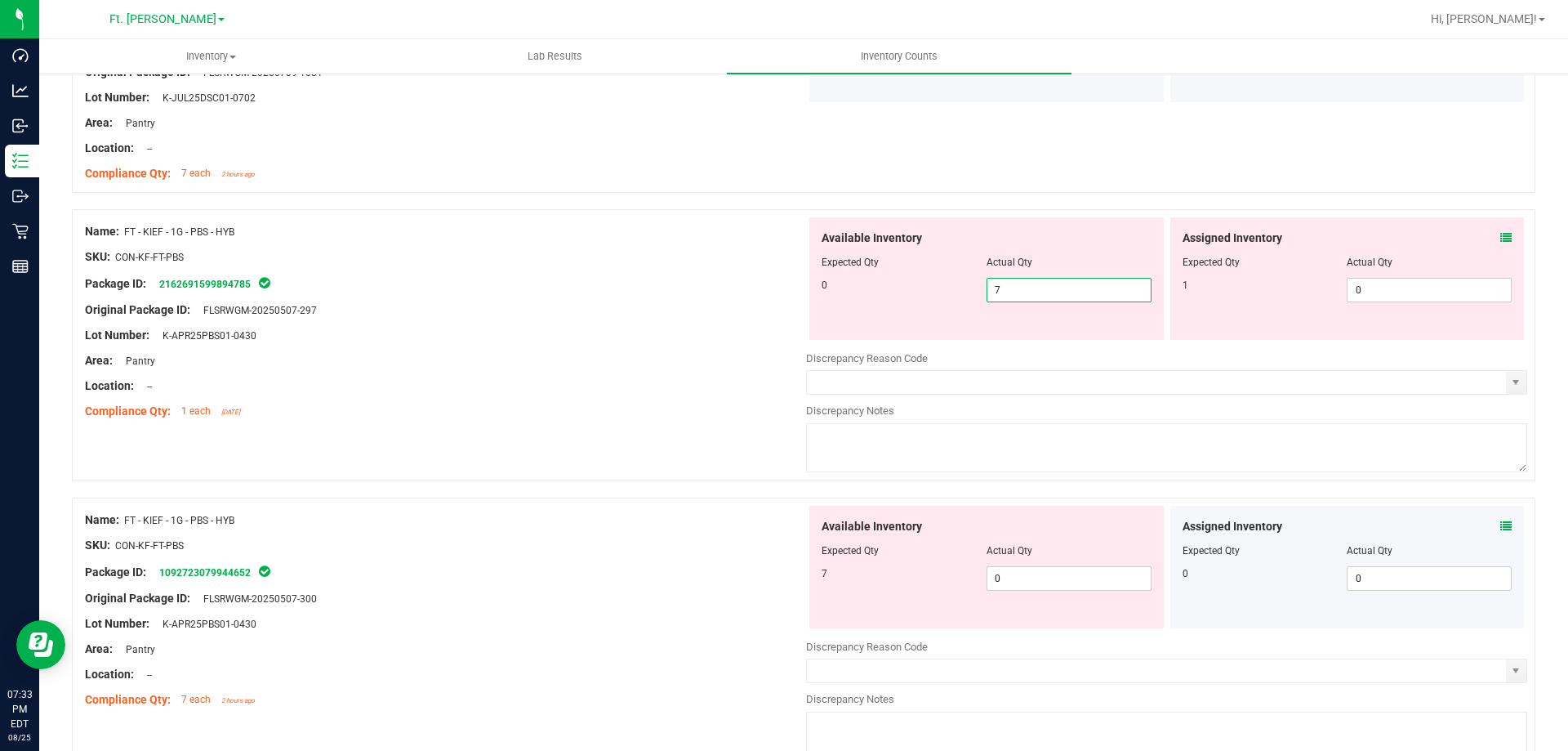
drag, startPoint x: 1070, startPoint y: 295, endPoint x: 814, endPoint y: 299, distance: 256.0
click at [814, 299] on div "Available Inventory Expected Qty Actual Qty 0 7 7" at bounding box center [986, 279] width 354 height 123
type input "0"
click at [1026, 585] on span "0 0" at bounding box center [1068, 578] width 165 height 25
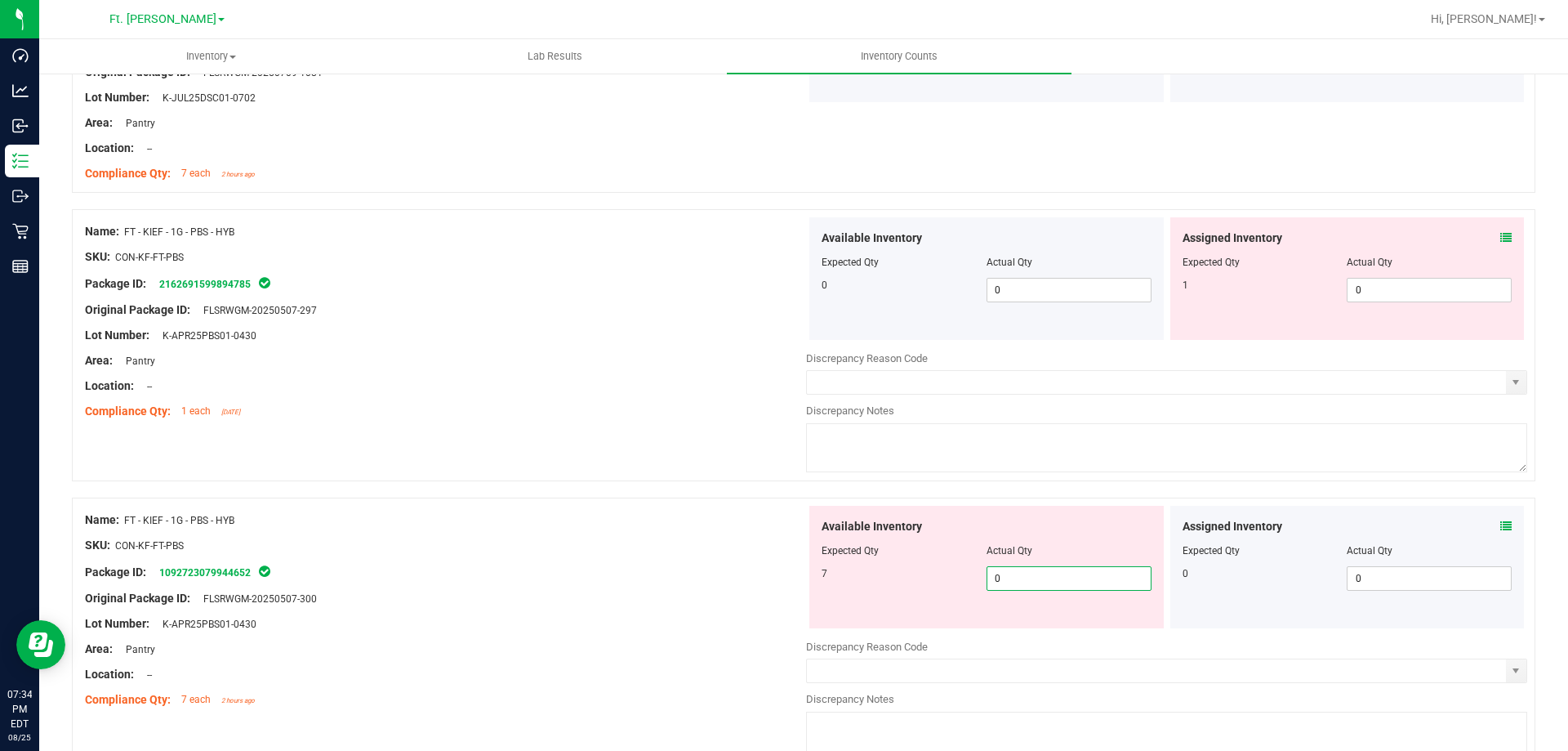
type input "07"
type input "7"
click at [1020, 532] on div "Available Inventory" at bounding box center [986, 526] width 330 height 17
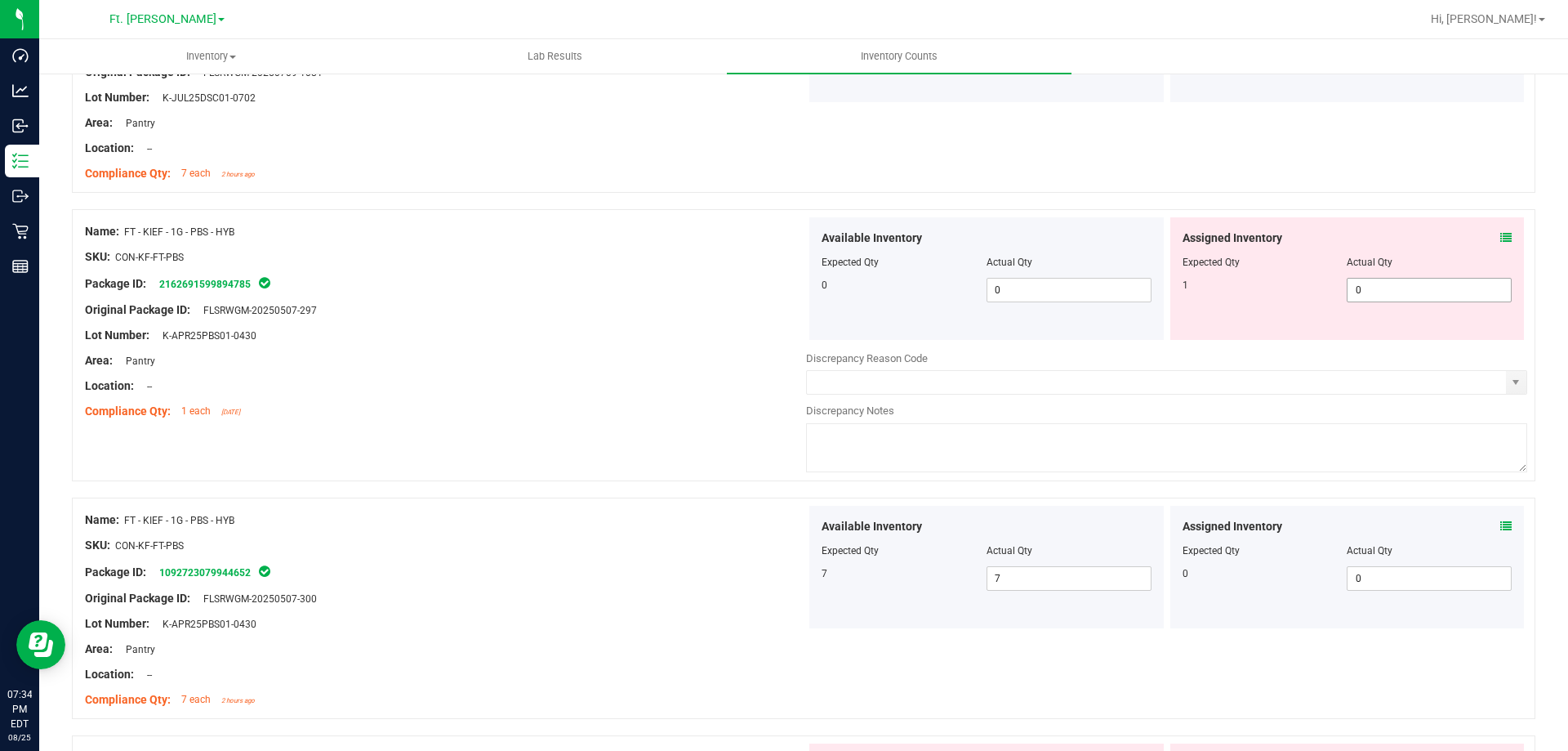
click at [1368, 294] on span "0 0" at bounding box center [1428, 290] width 165 height 25
type input "01"
type input "1"
click at [1325, 218] on div "Assigned Inventory Expected Qty Actual Qty 1 1 1" at bounding box center [1346, 279] width 354 height 123
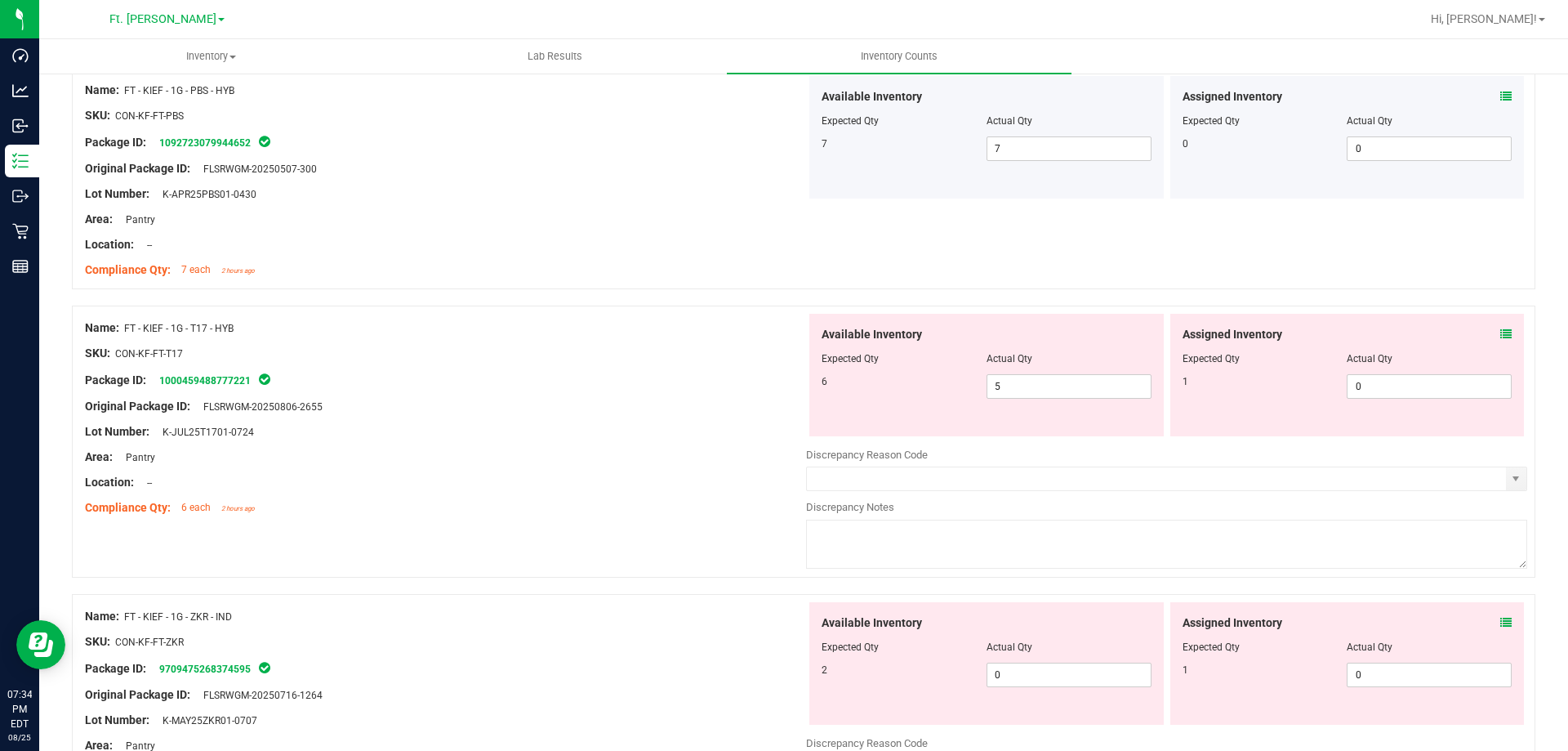
scroll to position [3759, 0]
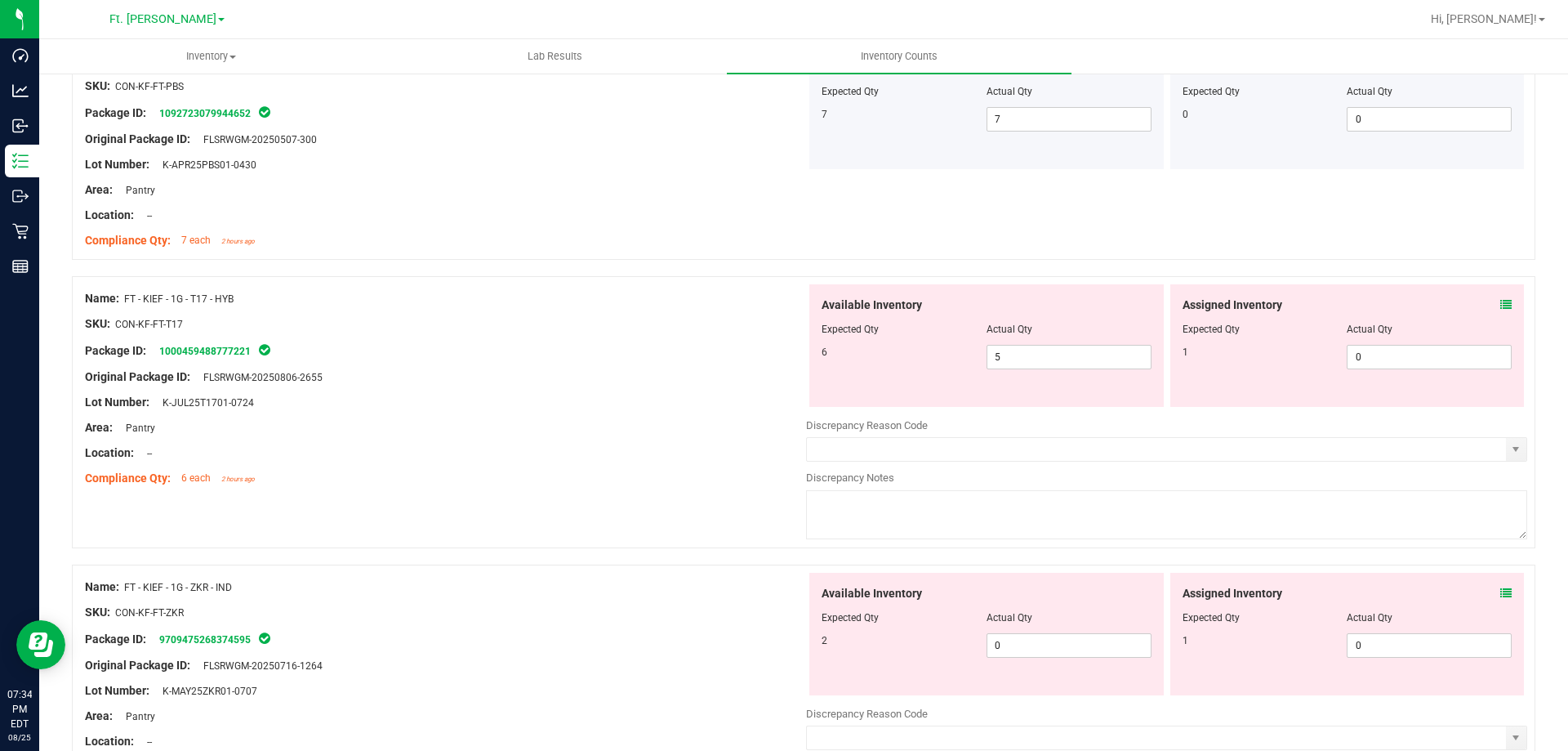
click at [1500, 306] on icon at bounding box center [1505, 304] width 11 height 11
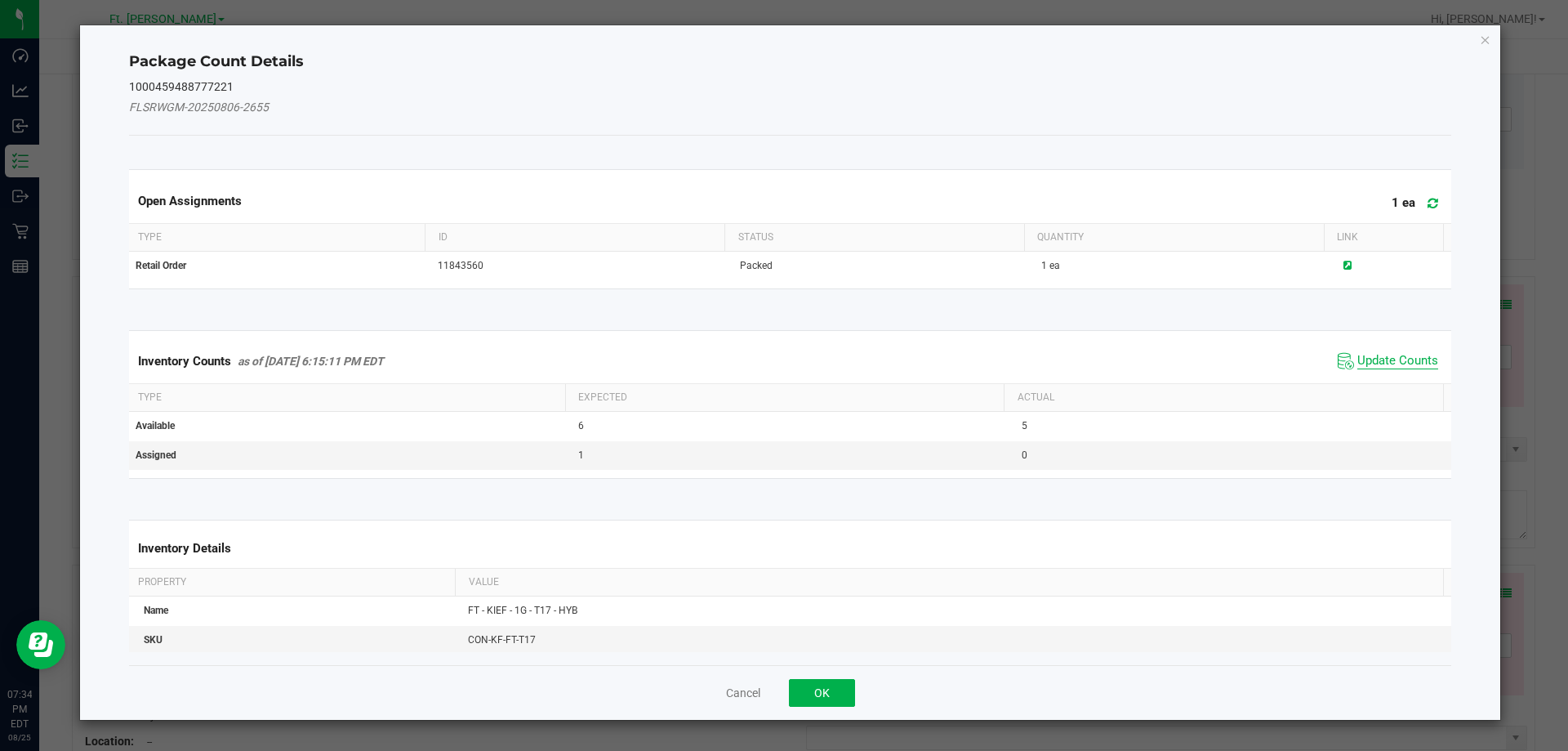
click at [1385, 360] on span "Update Counts" at bounding box center [1397, 361] width 81 height 16
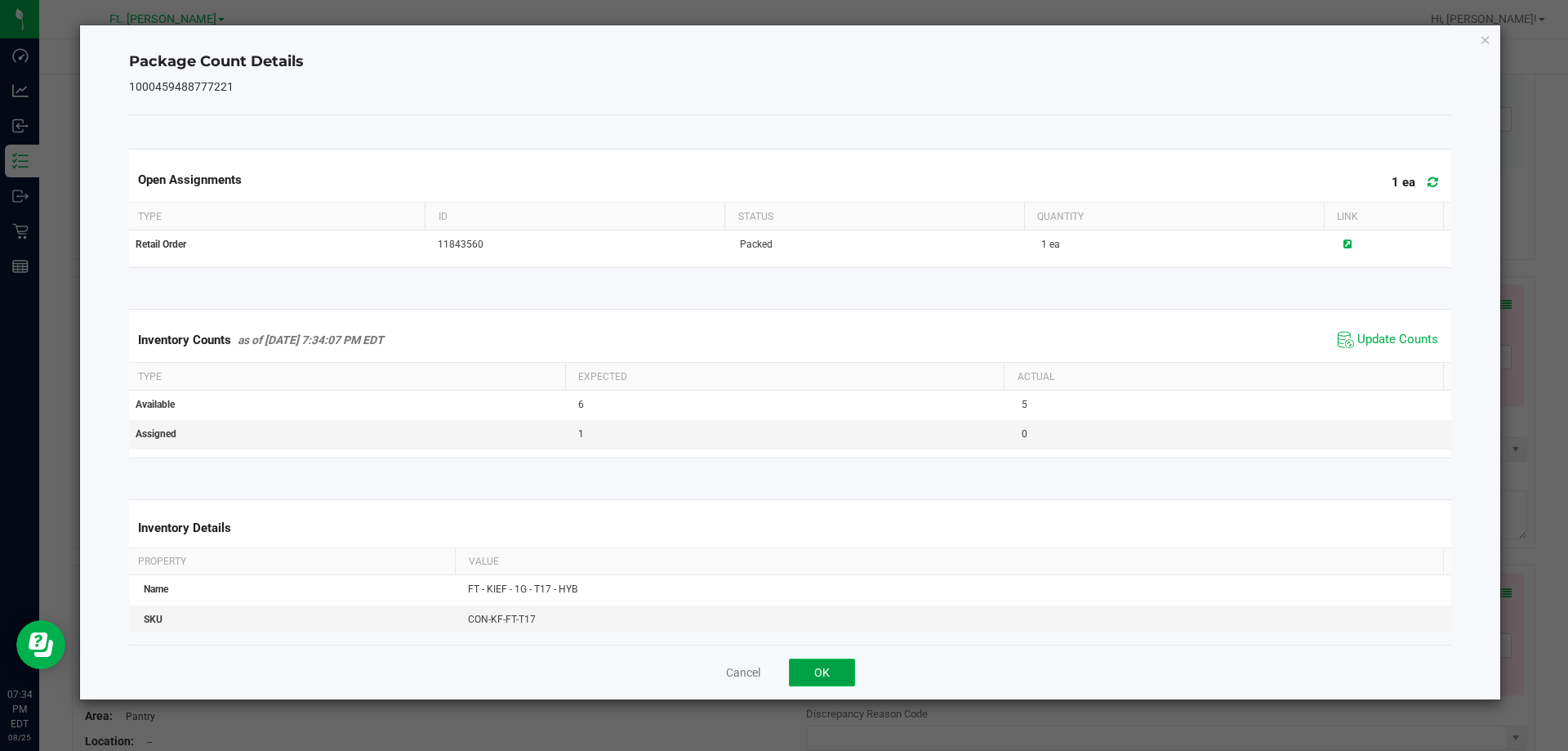
click at [836, 673] on button "OK" at bounding box center [821, 672] width 66 height 28
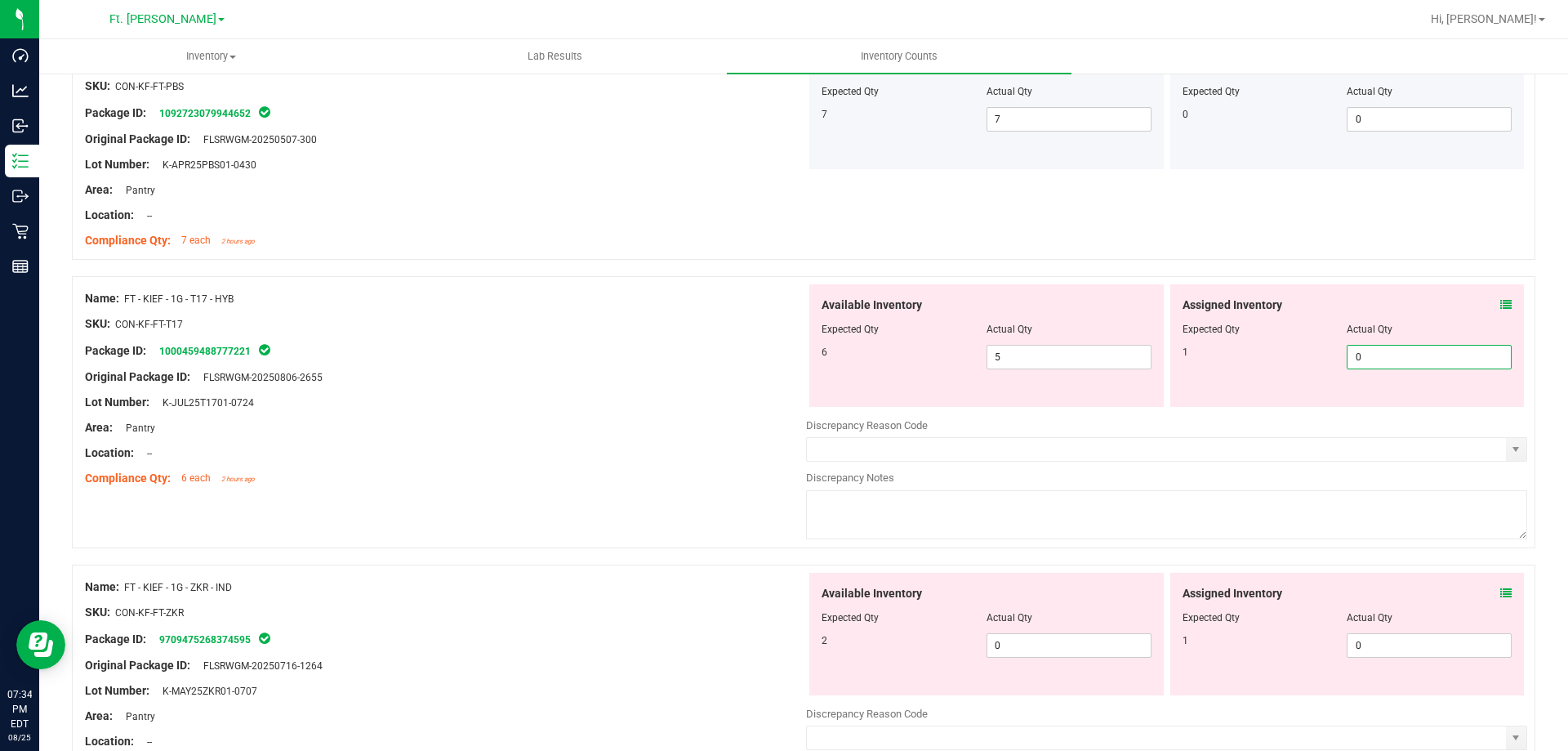
click at [1419, 354] on span "0 0" at bounding box center [1428, 357] width 165 height 25
type input "01"
type input "1"
click at [1405, 641] on span "0 0" at bounding box center [1428, 645] width 165 height 25
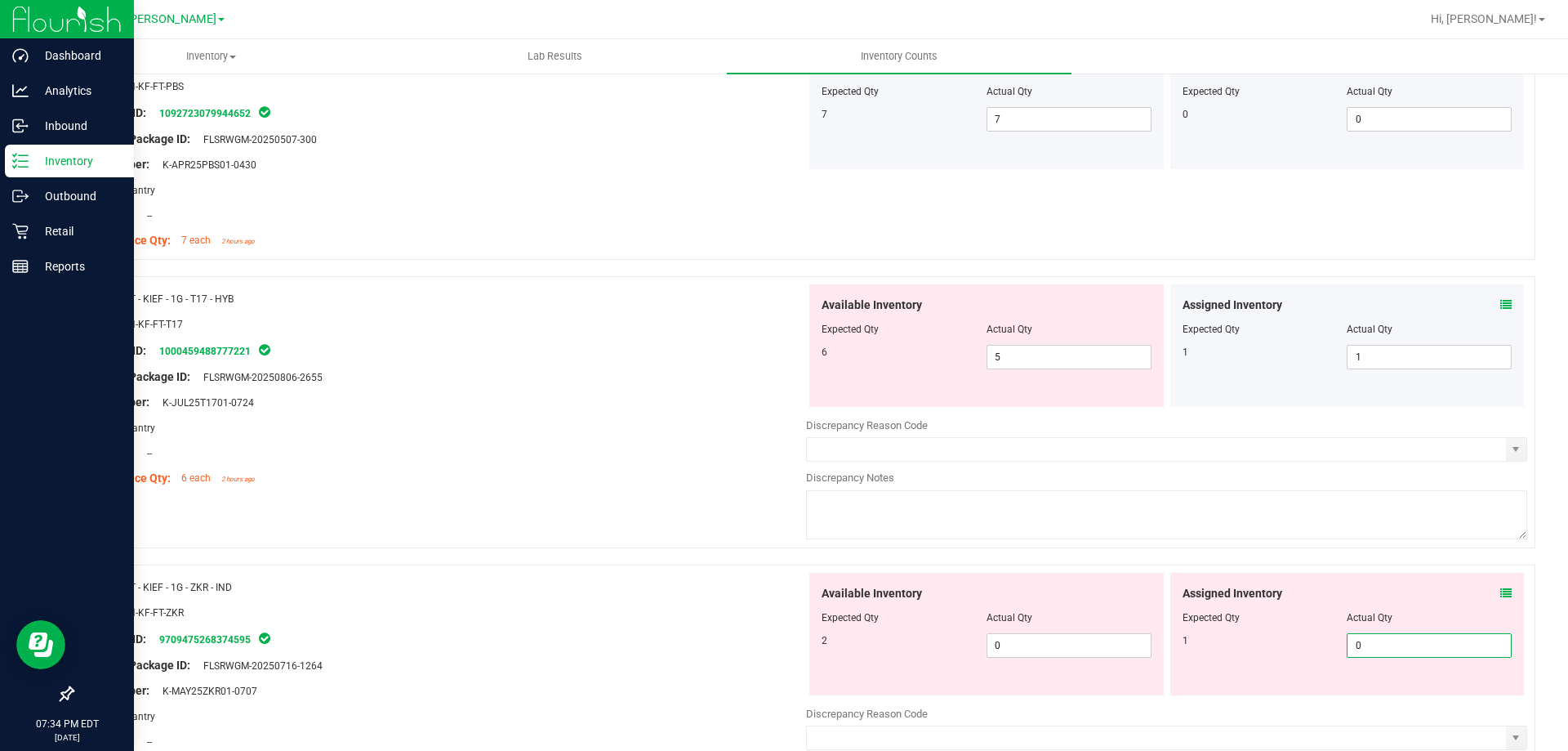
type input "01"
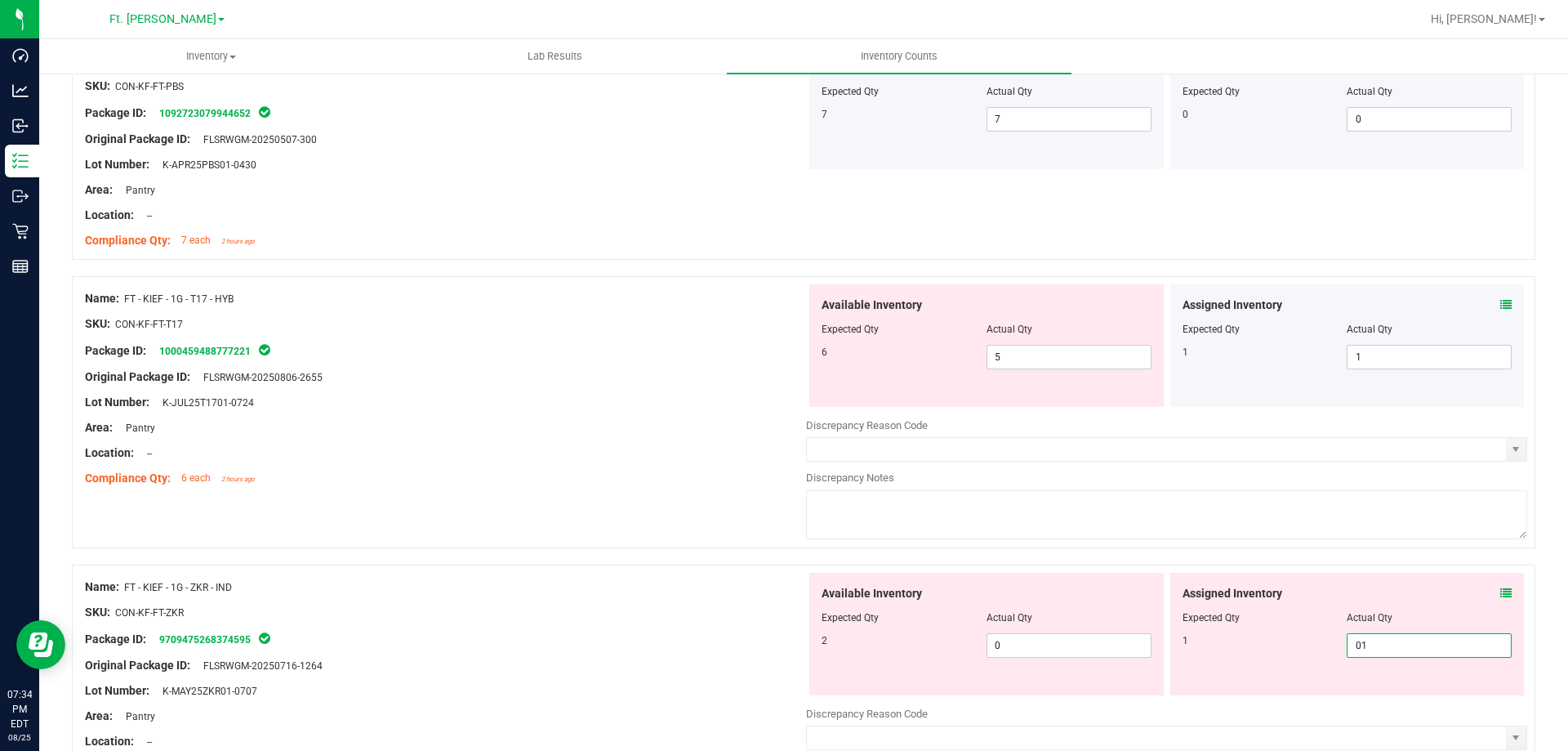
type input "1"
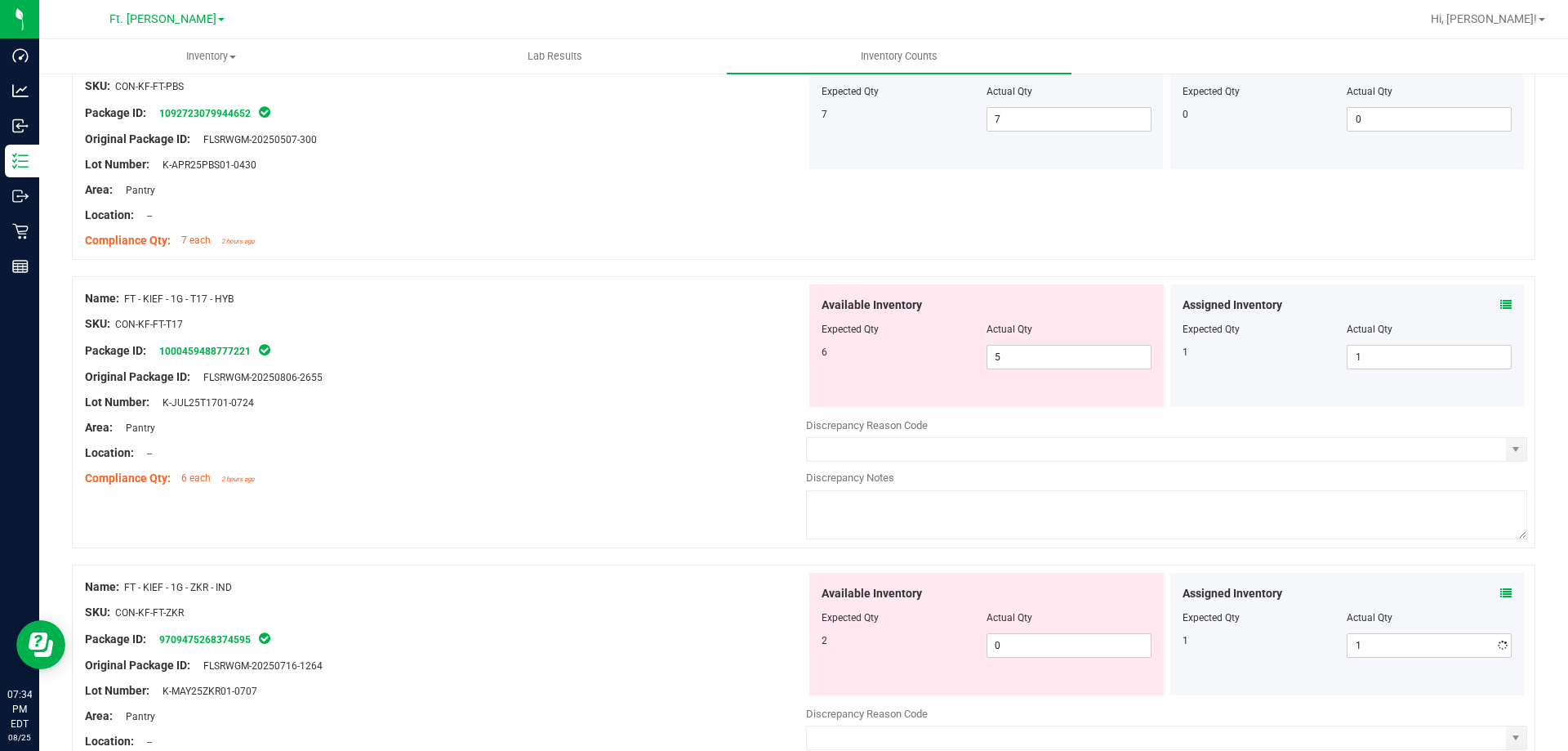
click at [631, 446] on div "Location: --" at bounding box center [445, 452] width 721 height 17
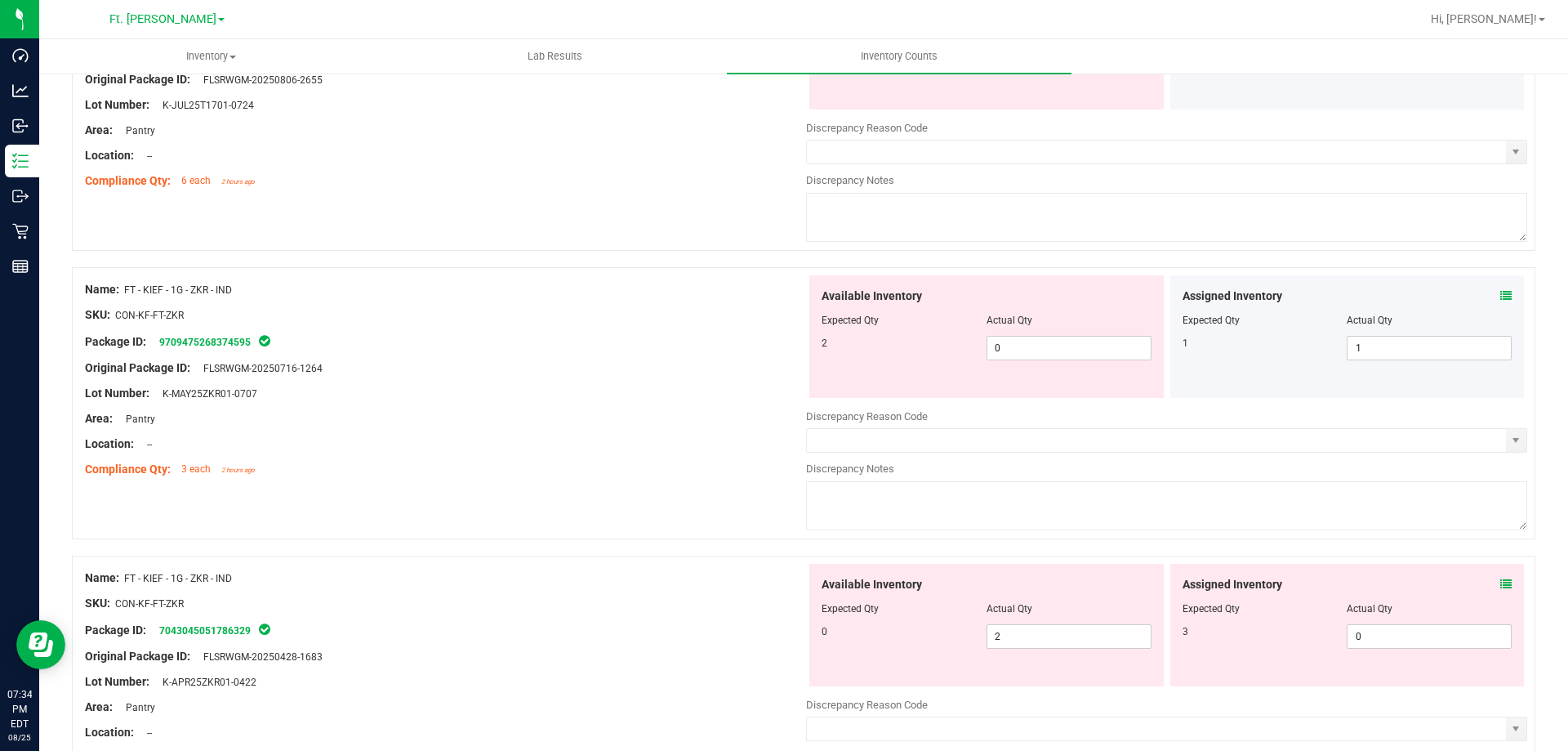
scroll to position [4086, 0]
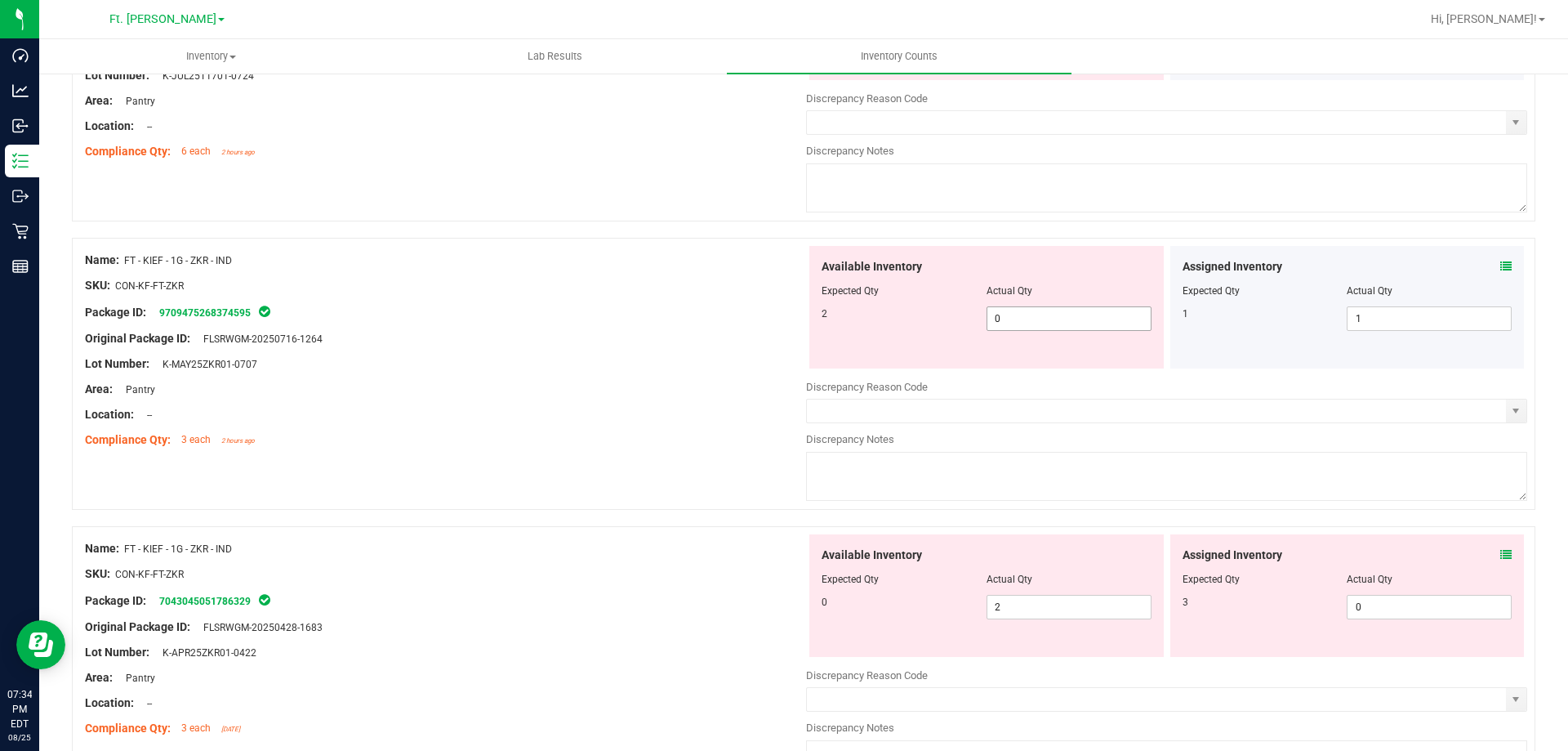
click at [1077, 325] on span "0 0" at bounding box center [1068, 319] width 165 height 25
type input "02"
type input "2"
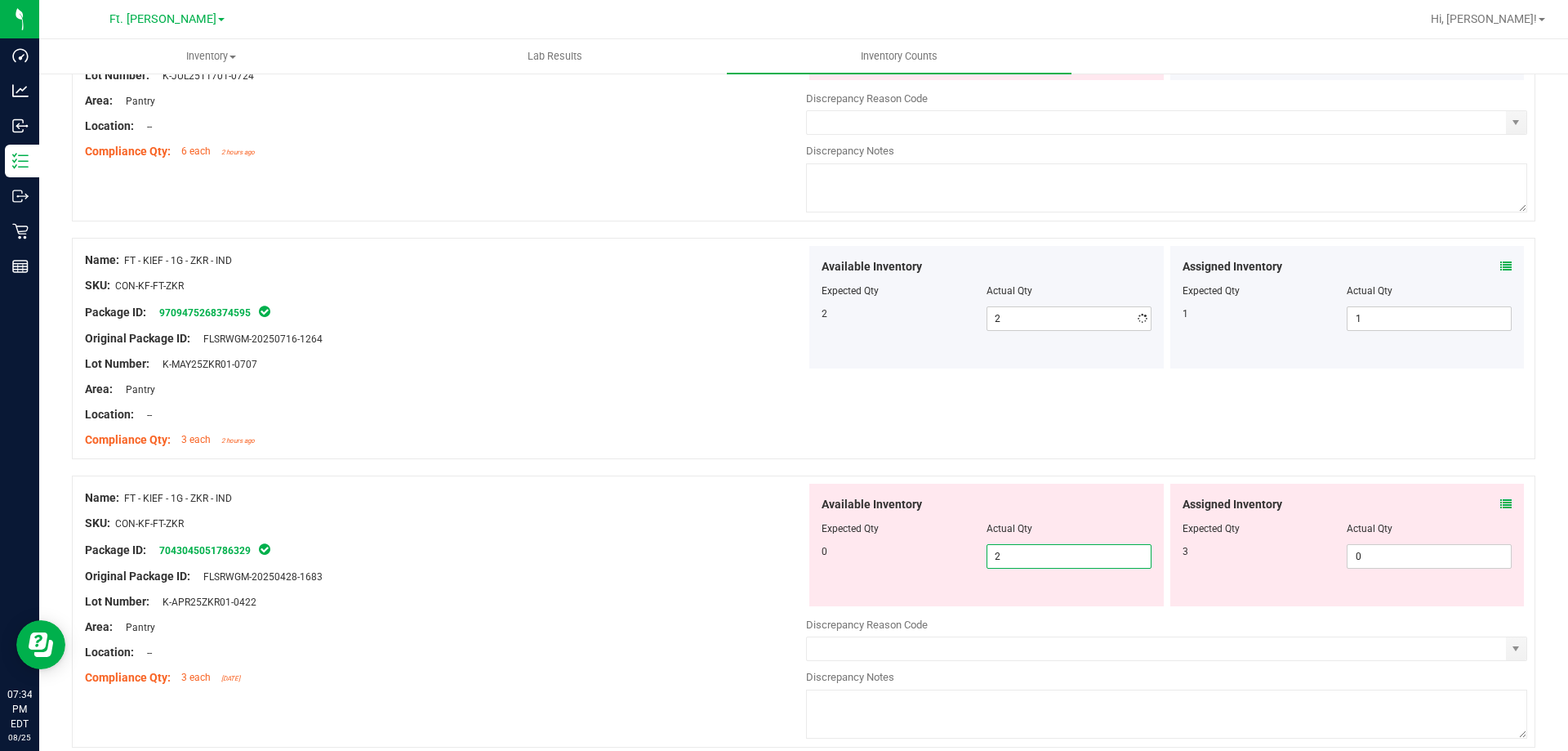
drag, startPoint x: 1023, startPoint y: 609, endPoint x: 457, endPoint y: 539, distance: 570.3
click at [457, 539] on div "Name: FT - KIEF - 1G - ZKR - IND SKU: CON-KF-FT-ZKR Package ID: 704304505178632…" at bounding box center [803, 611] width 1463 height 272
type input "0"
click at [564, 502] on div "Name: FT - KIEF - 1G - ZKR - IND SKU: CON-KF-FT-ZKR Package ID: 704304505178632…" at bounding box center [445, 587] width 721 height 209
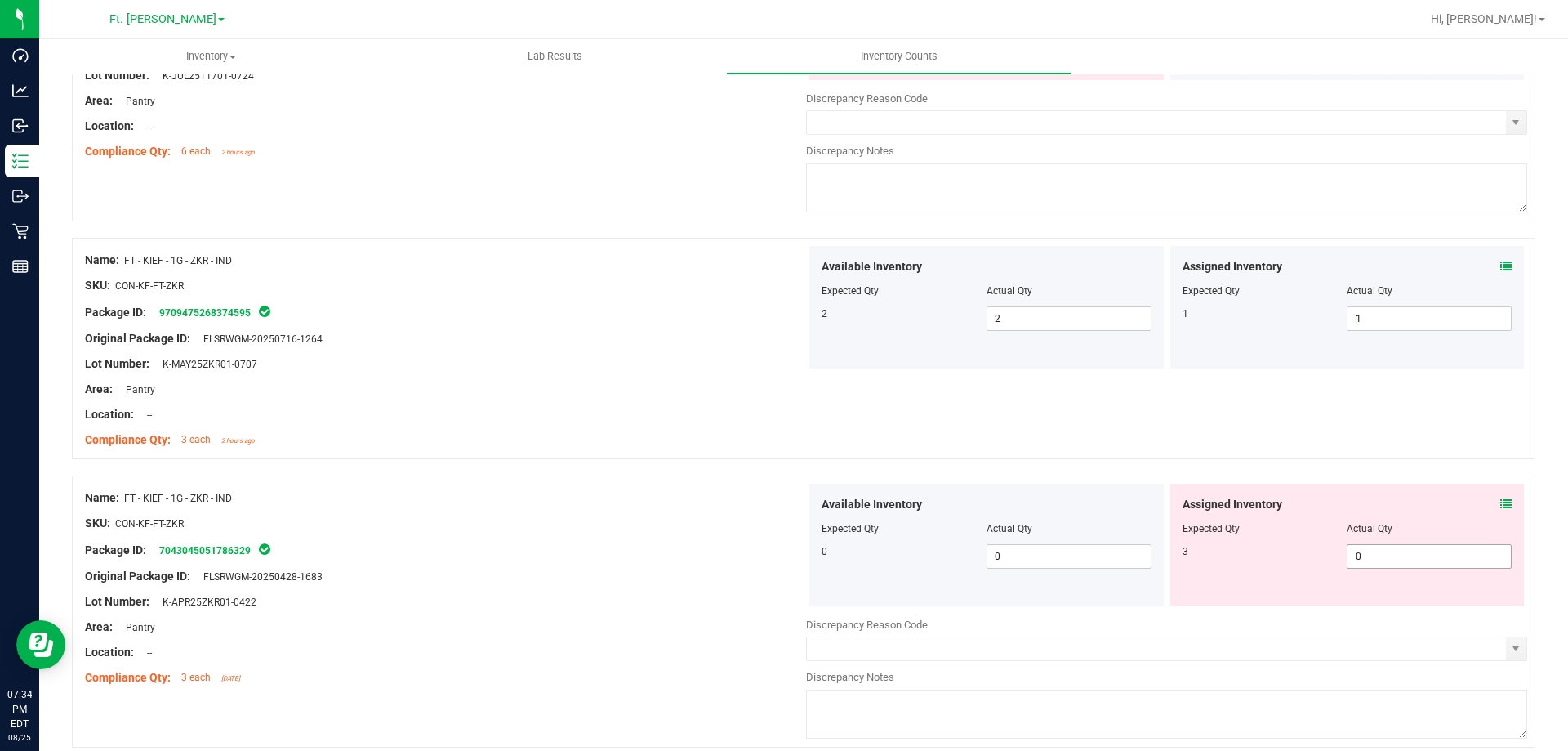
click at [1408, 551] on span "0 0" at bounding box center [1428, 556] width 165 height 25
type input "03"
type input "3"
click at [365, 551] on div "Package ID: 7043045051786329" at bounding box center [445, 550] width 721 height 20
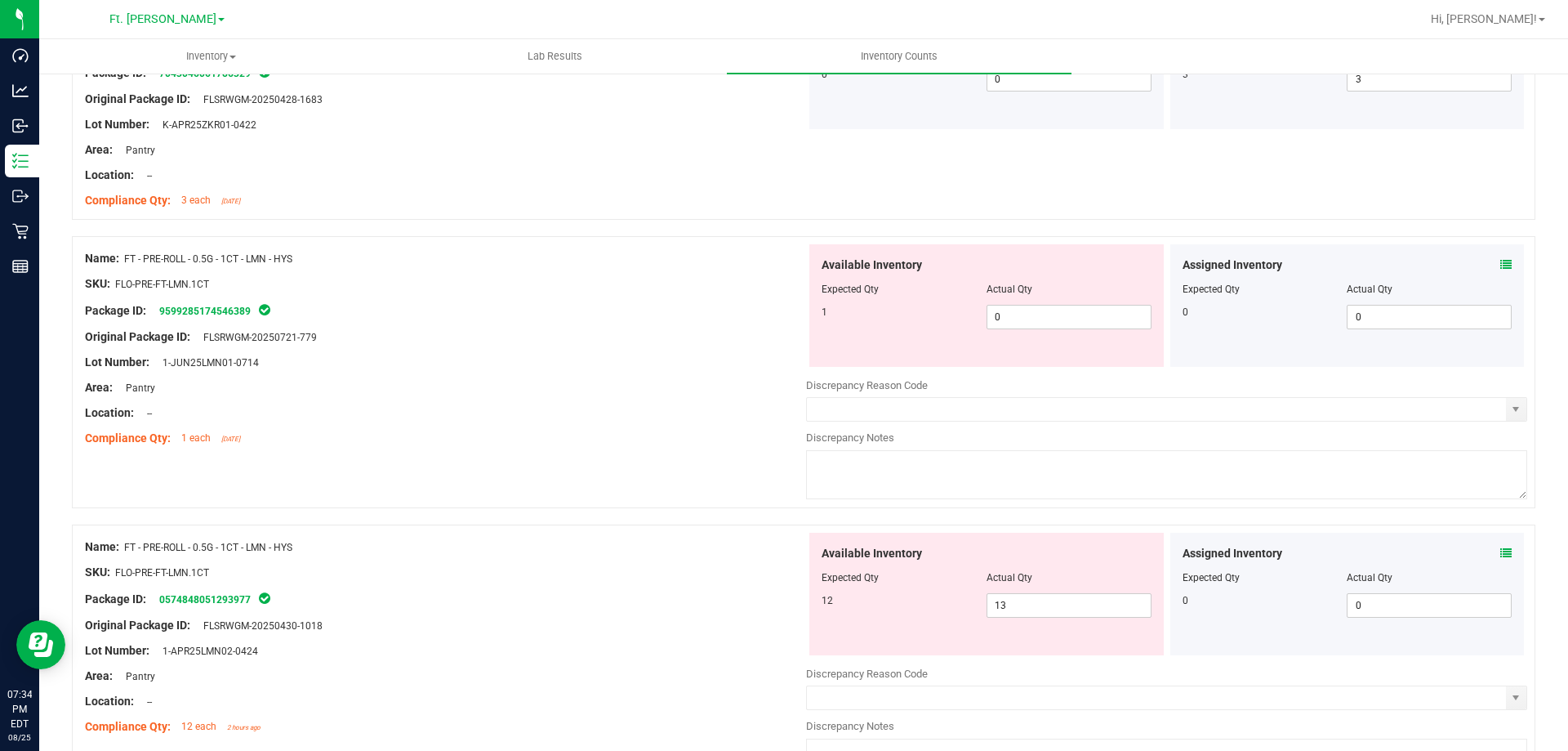
scroll to position [4658, 0]
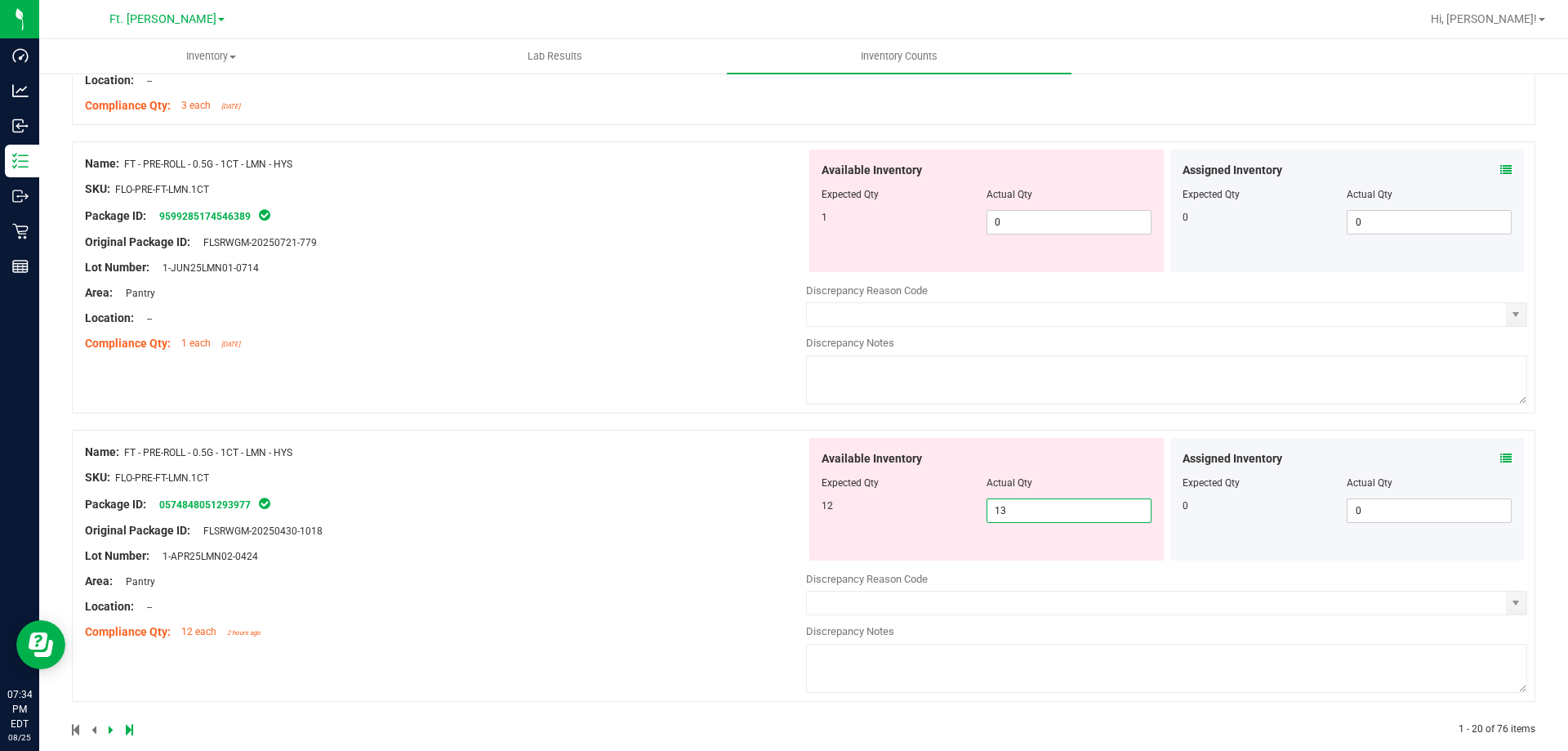
drag, startPoint x: 866, startPoint y: 465, endPoint x: 828, endPoint y: 463, distance: 38.1
click at [828, 463] on div "Available Inventory Expected Qty Actual Qty 12 13 13" at bounding box center [986, 499] width 354 height 123
type input "12"
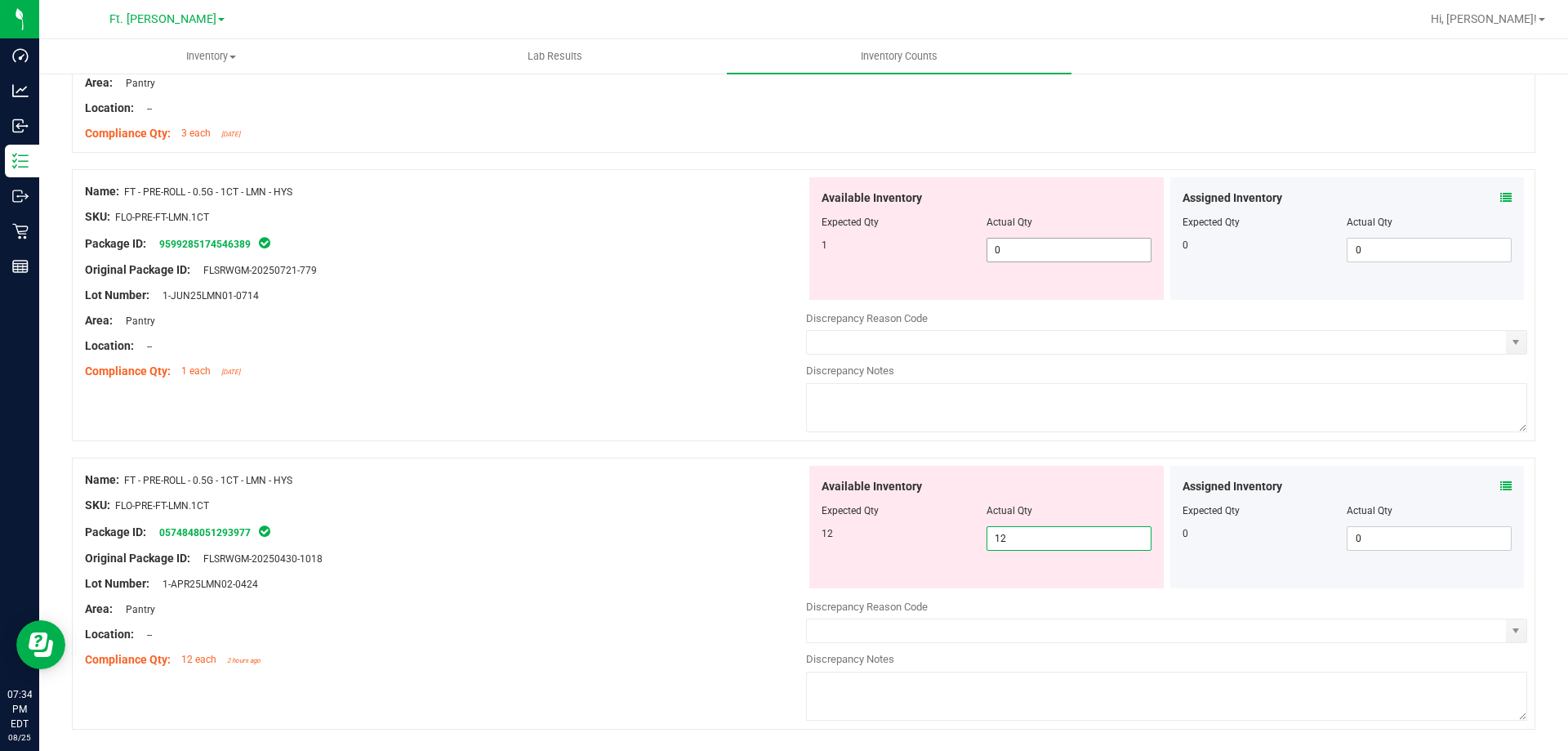
click at [1039, 222] on div "Available Inventory Expected Qty Actual Qty 1 0 0" at bounding box center [986, 239] width 354 height 123
type input "01"
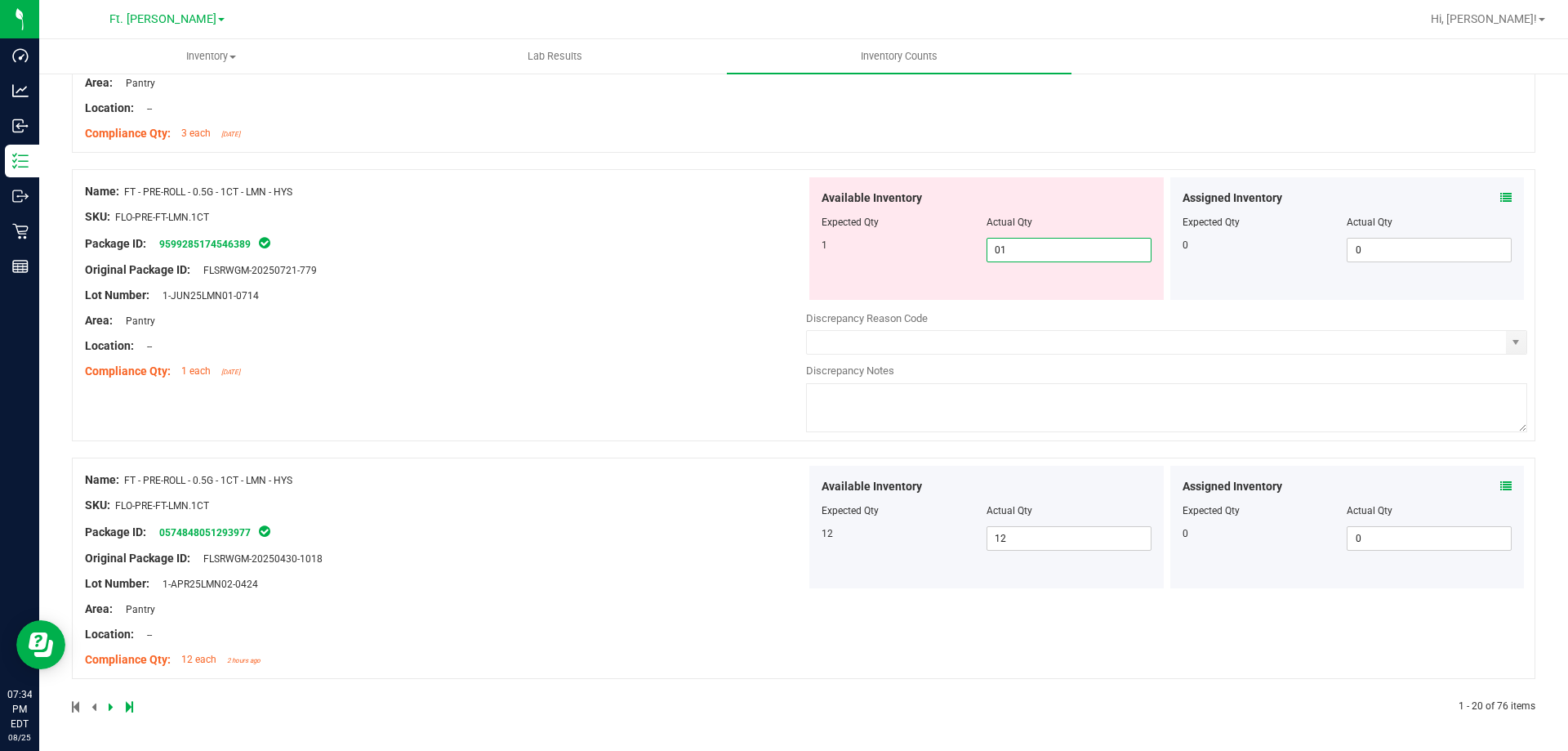
type input "1"
click at [705, 279] on div "Name: FT - PRE-ROLL - 0.5G - 1CT - LMN - HYS SKU: FLO-PRE-FT-LMN.1CT Package ID…" at bounding box center [445, 282] width 721 height 209
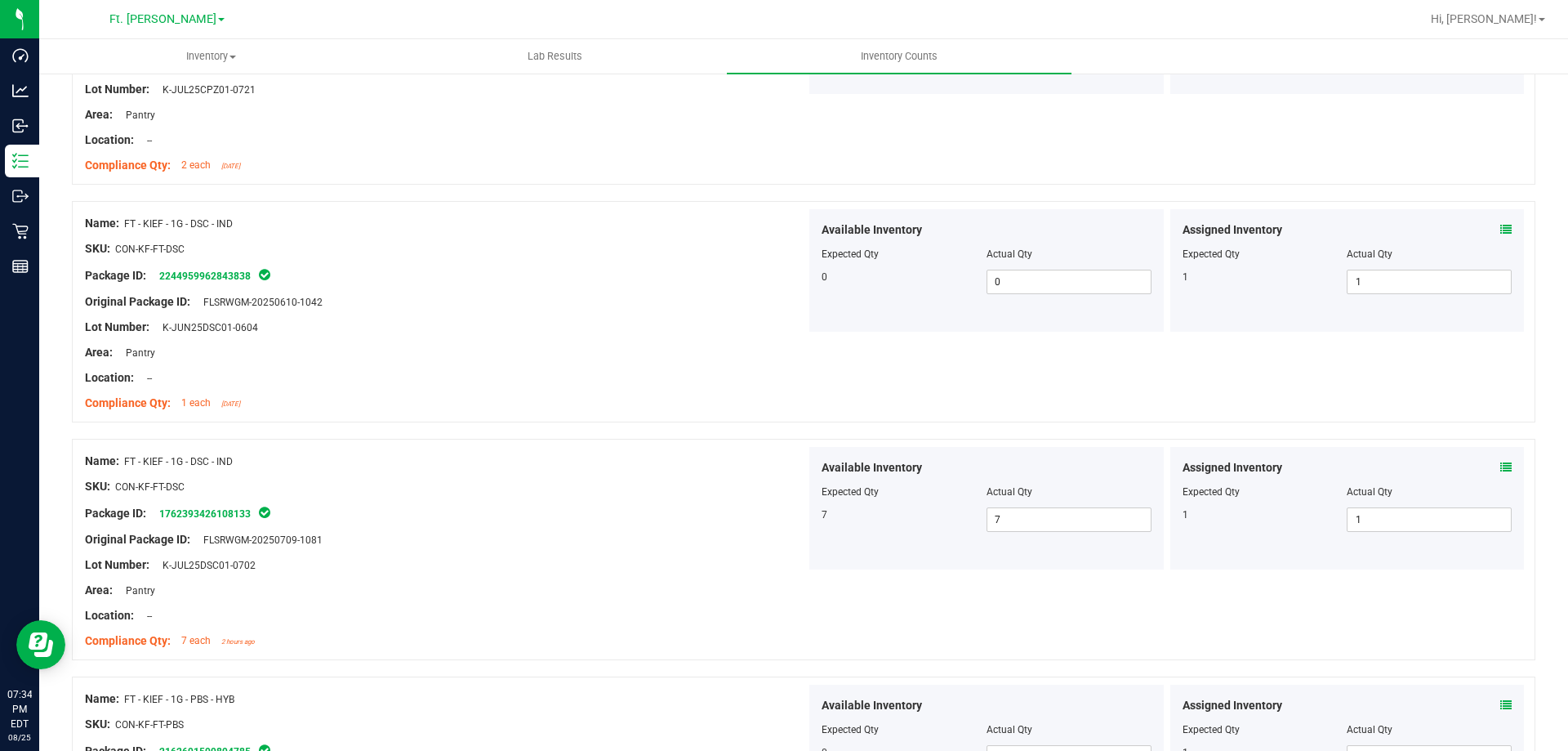
scroll to position [0, 0]
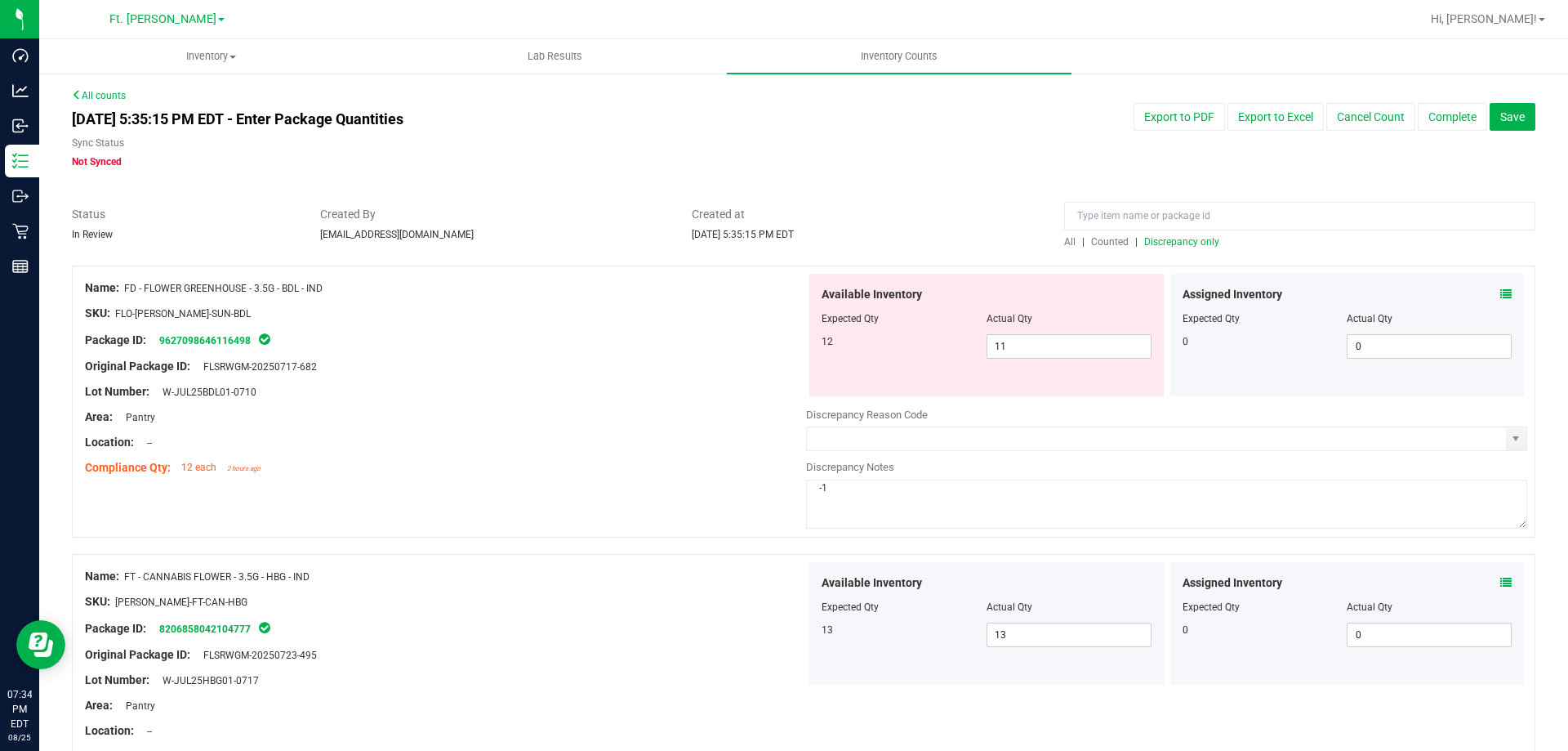
click at [1178, 244] on span "Discrepancy only" at bounding box center [1181, 241] width 75 height 11
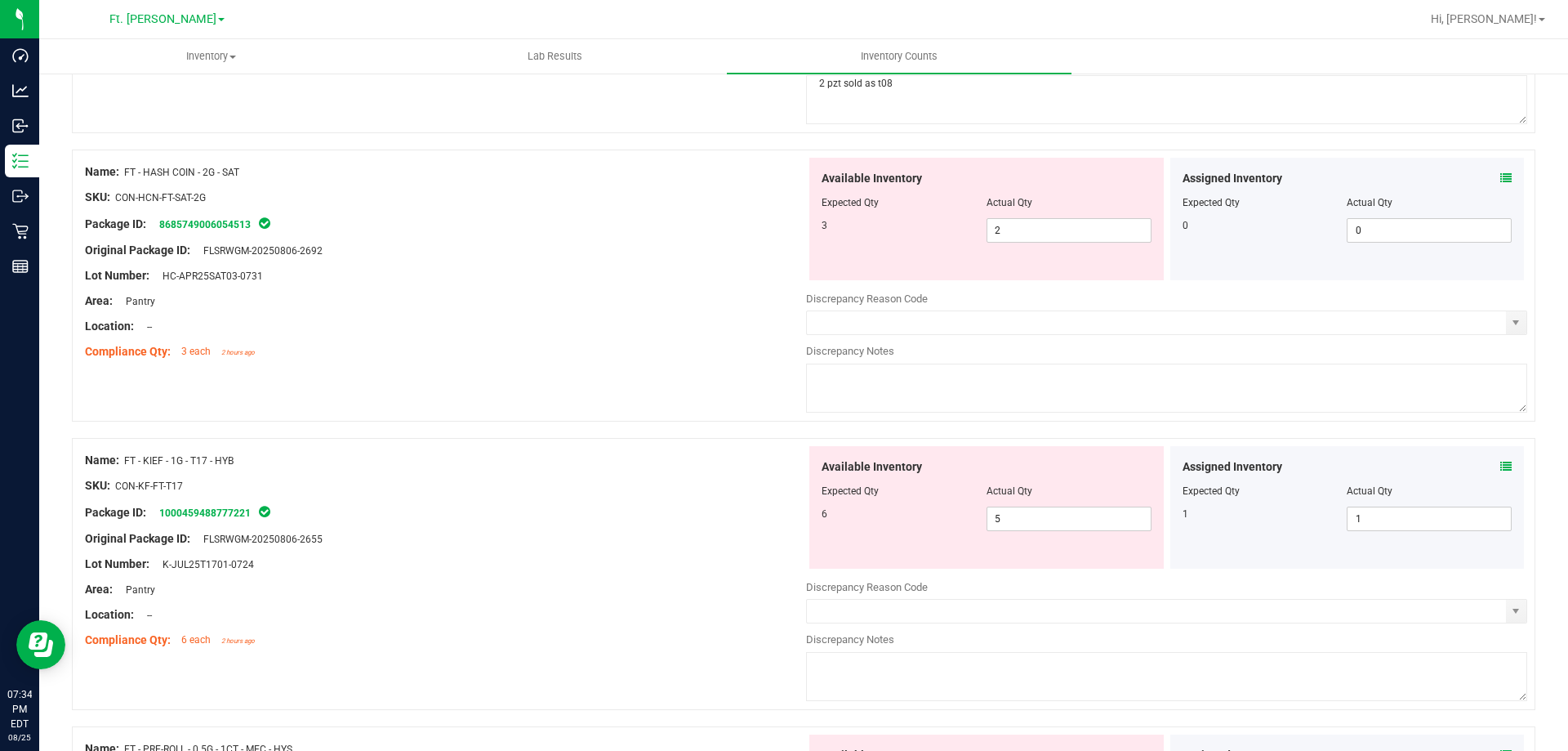
scroll to position [981, 0]
click at [1501, 178] on div "Assigned Inventory Expected Qty Actual Qty 0 0 0" at bounding box center [1346, 220] width 354 height 123
drag, startPoint x: 1481, startPoint y: 190, endPoint x: 1493, endPoint y: 186, distance: 12.6
click at [1488, 187] on div "Assigned Inventory Expected Qty Actual Qty 0 0 0" at bounding box center [1346, 220] width 354 height 123
click at [1500, 184] on icon at bounding box center [1505, 178] width 11 height 11
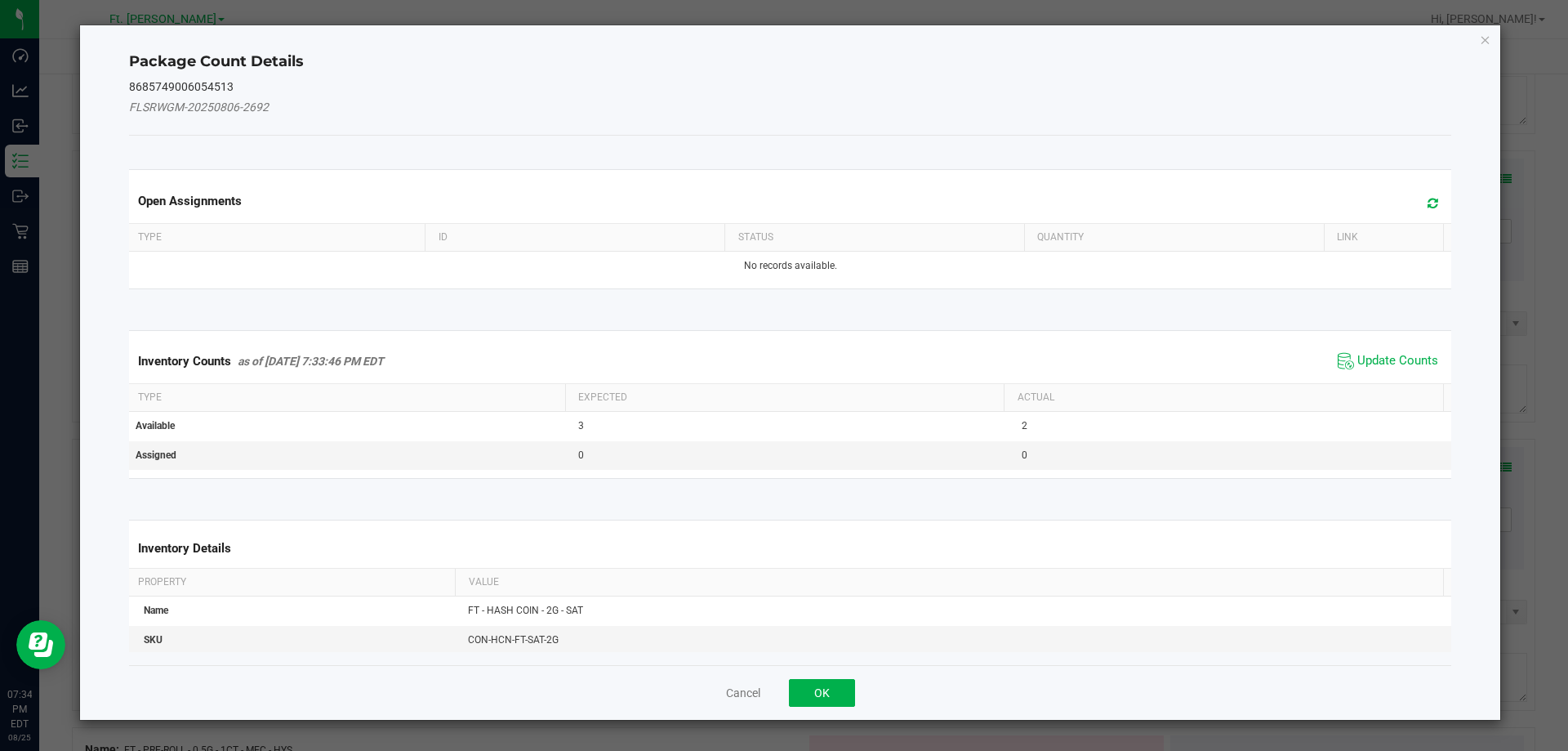
click at [1376, 379] on div "Inventory Counts as of [DATE] 7:33:46 PM EDT Update Counts" at bounding box center [790, 362] width 1329 height 44
click at [1376, 372] on span "Update Counts" at bounding box center [1387, 361] width 109 height 25
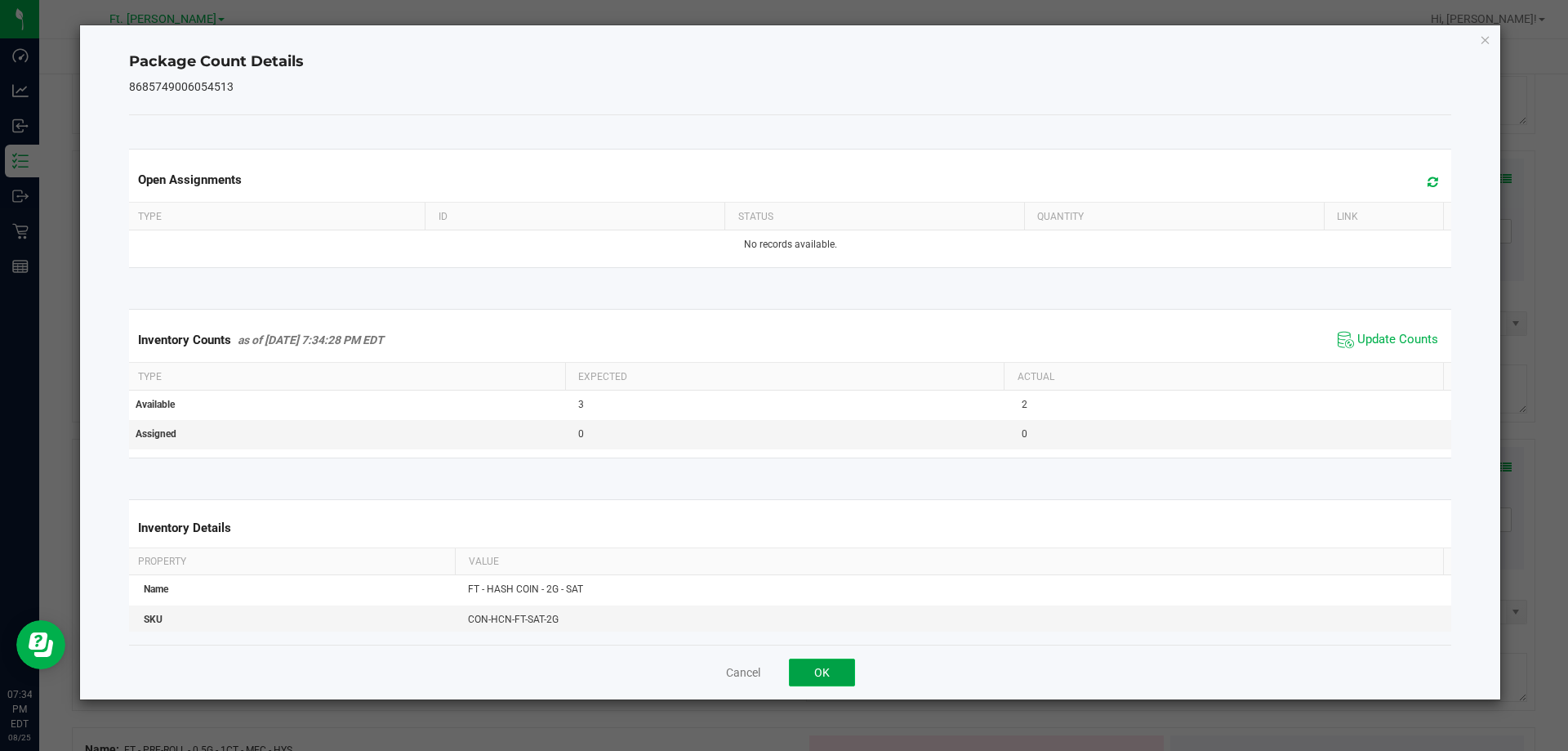
click at [844, 672] on button "OK" at bounding box center [821, 672] width 66 height 28
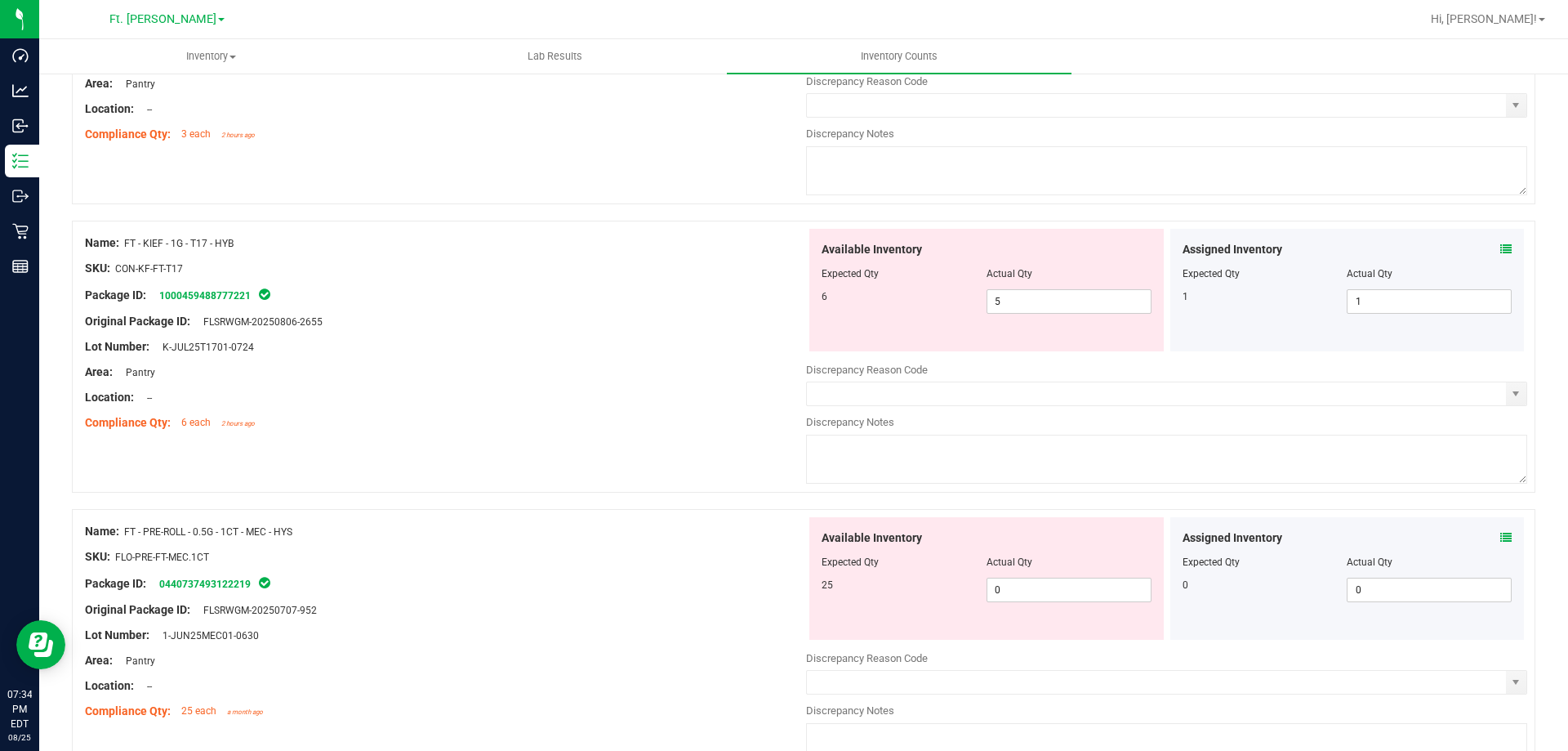
scroll to position [1225, 0]
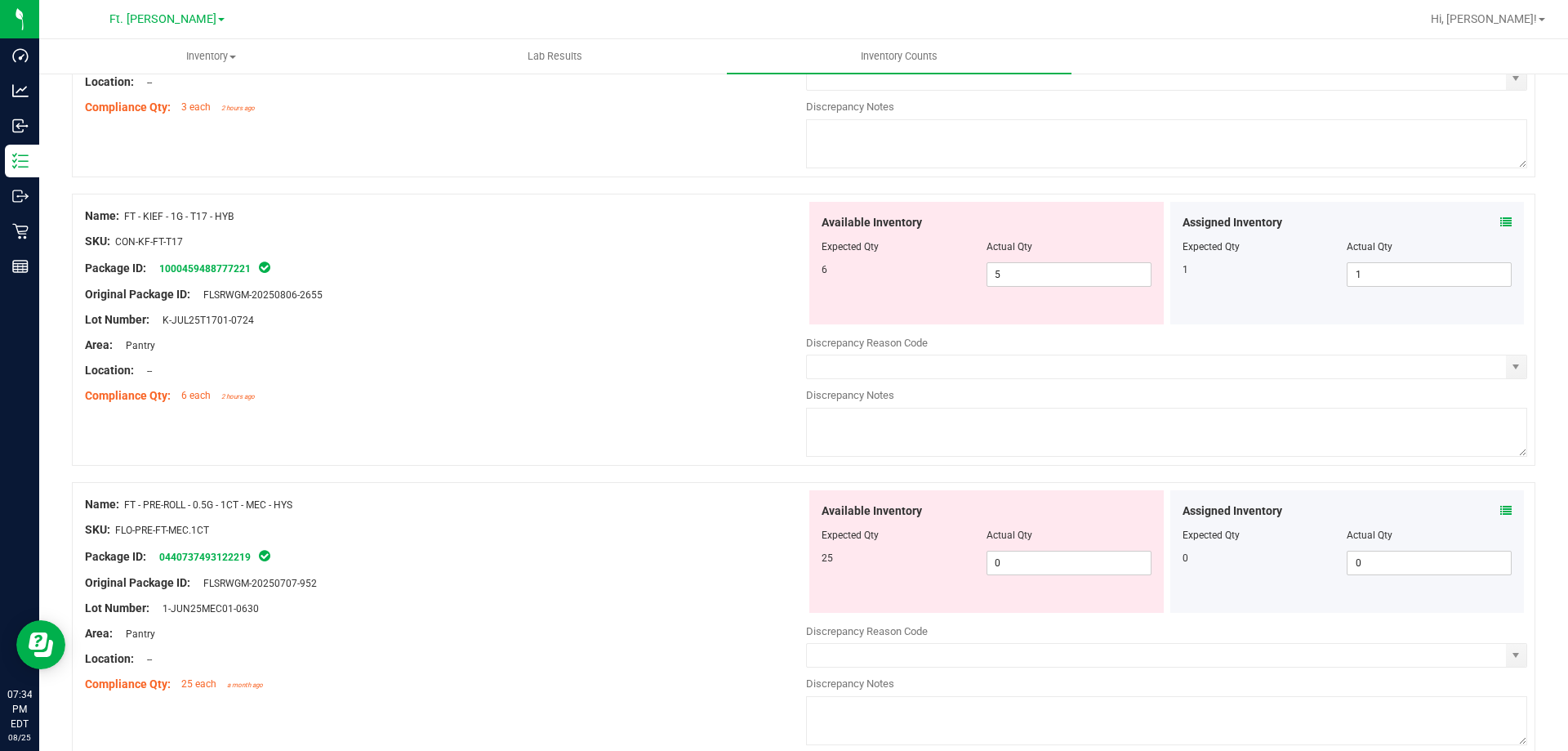
click at [1500, 215] on span at bounding box center [1505, 222] width 11 height 17
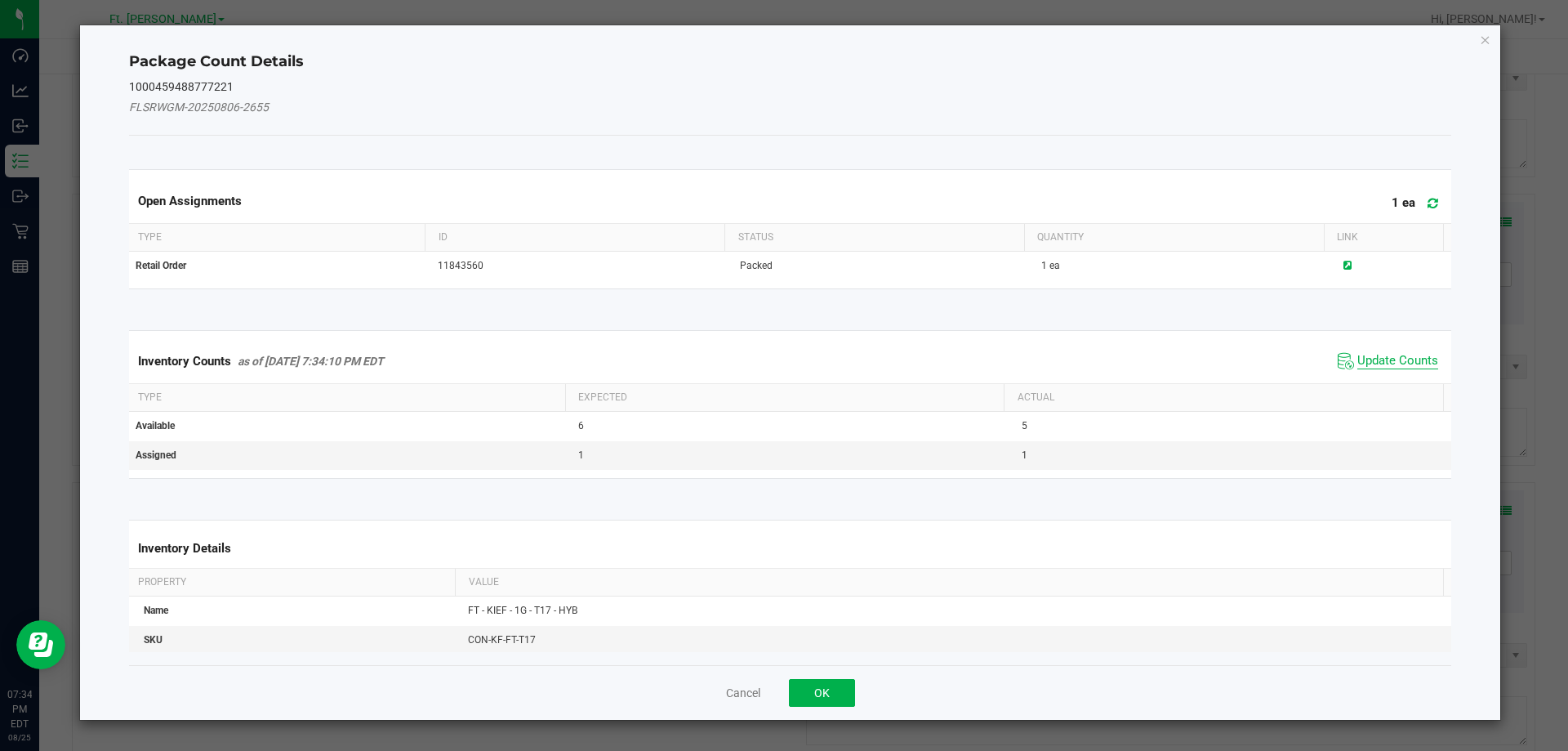
click at [1399, 356] on span "Update Counts" at bounding box center [1397, 361] width 81 height 16
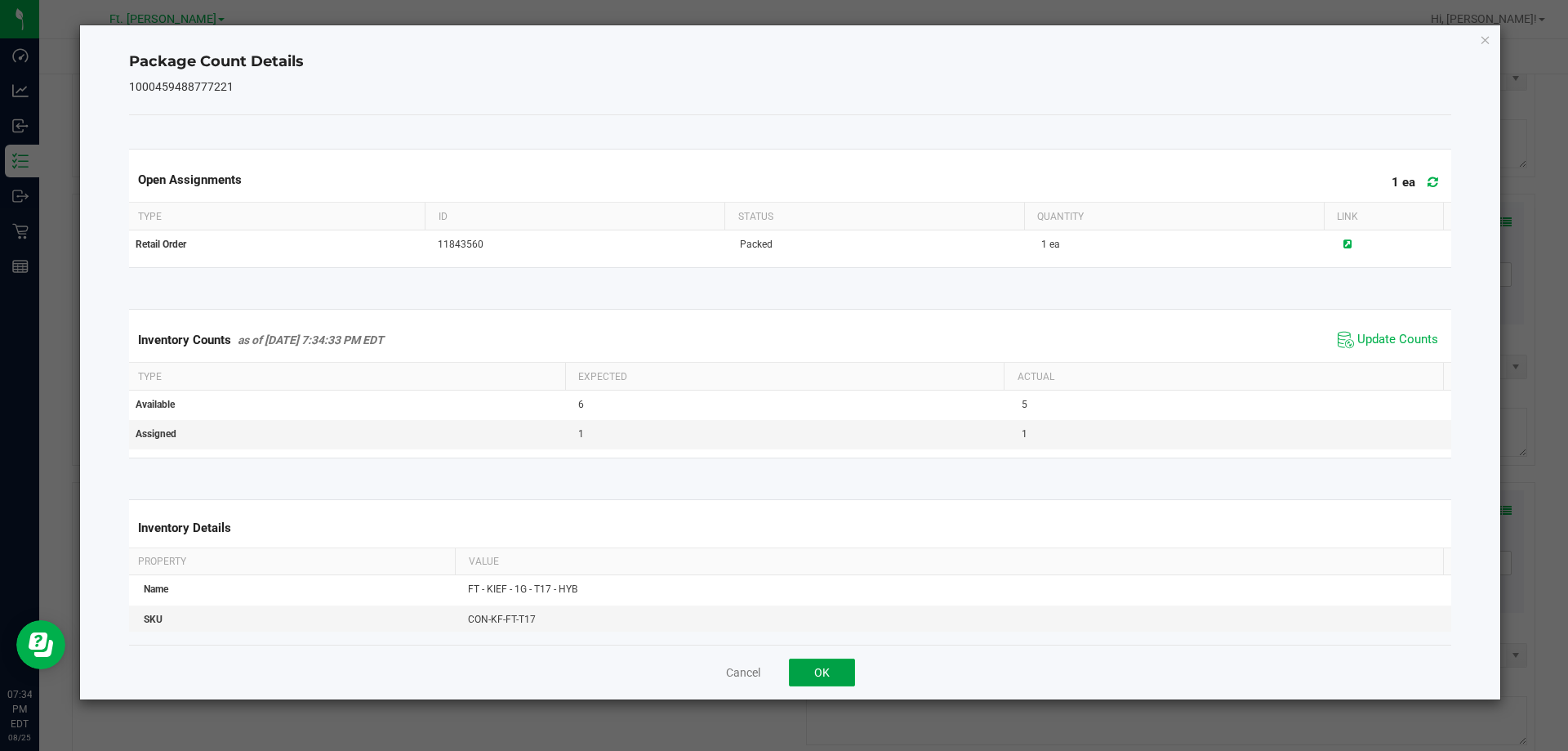
click at [794, 665] on button "OK" at bounding box center [821, 672] width 66 height 28
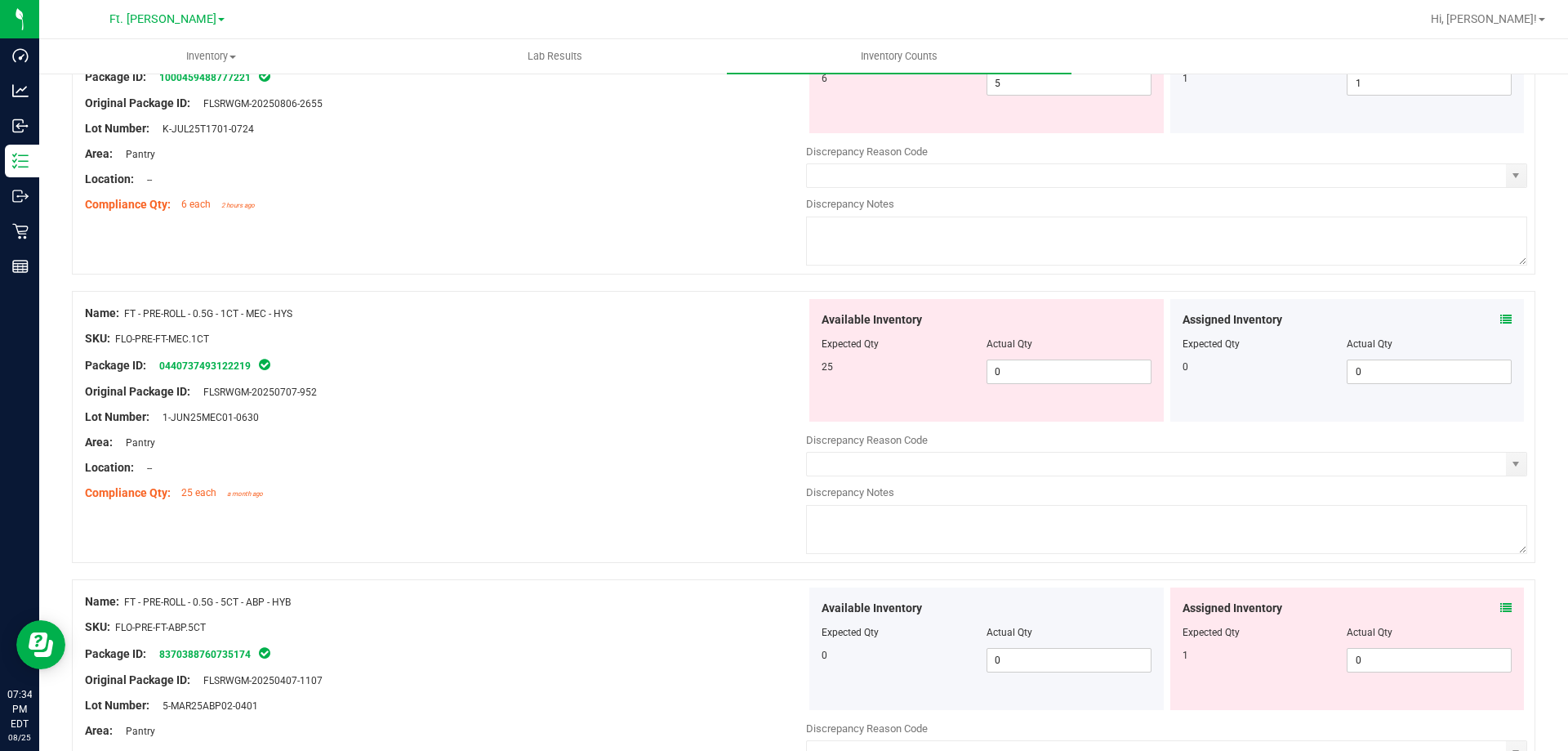
scroll to position [1471, 0]
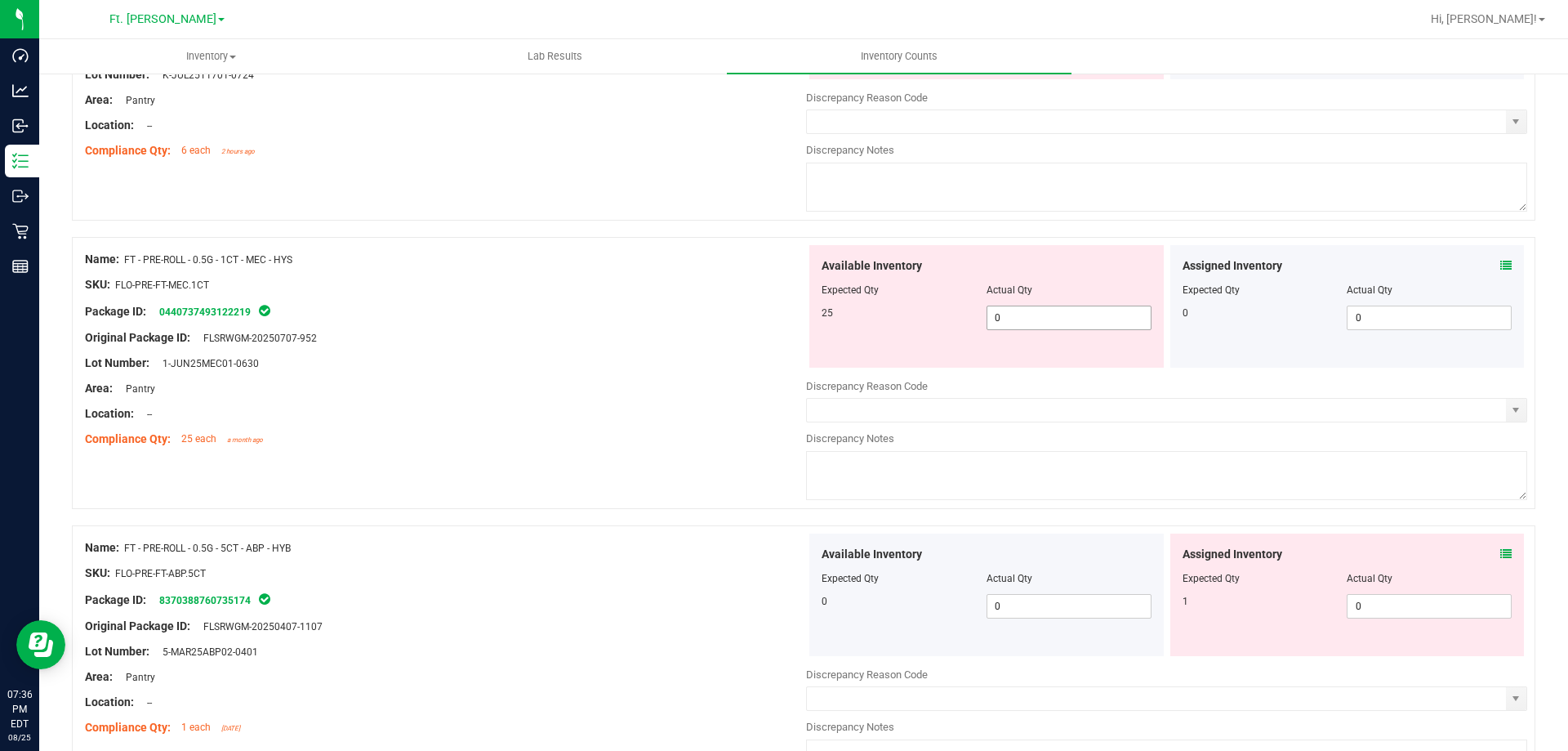
click at [1025, 308] on span "0 0" at bounding box center [1068, 318] width 165 height 25
type input "025"
type input "25"
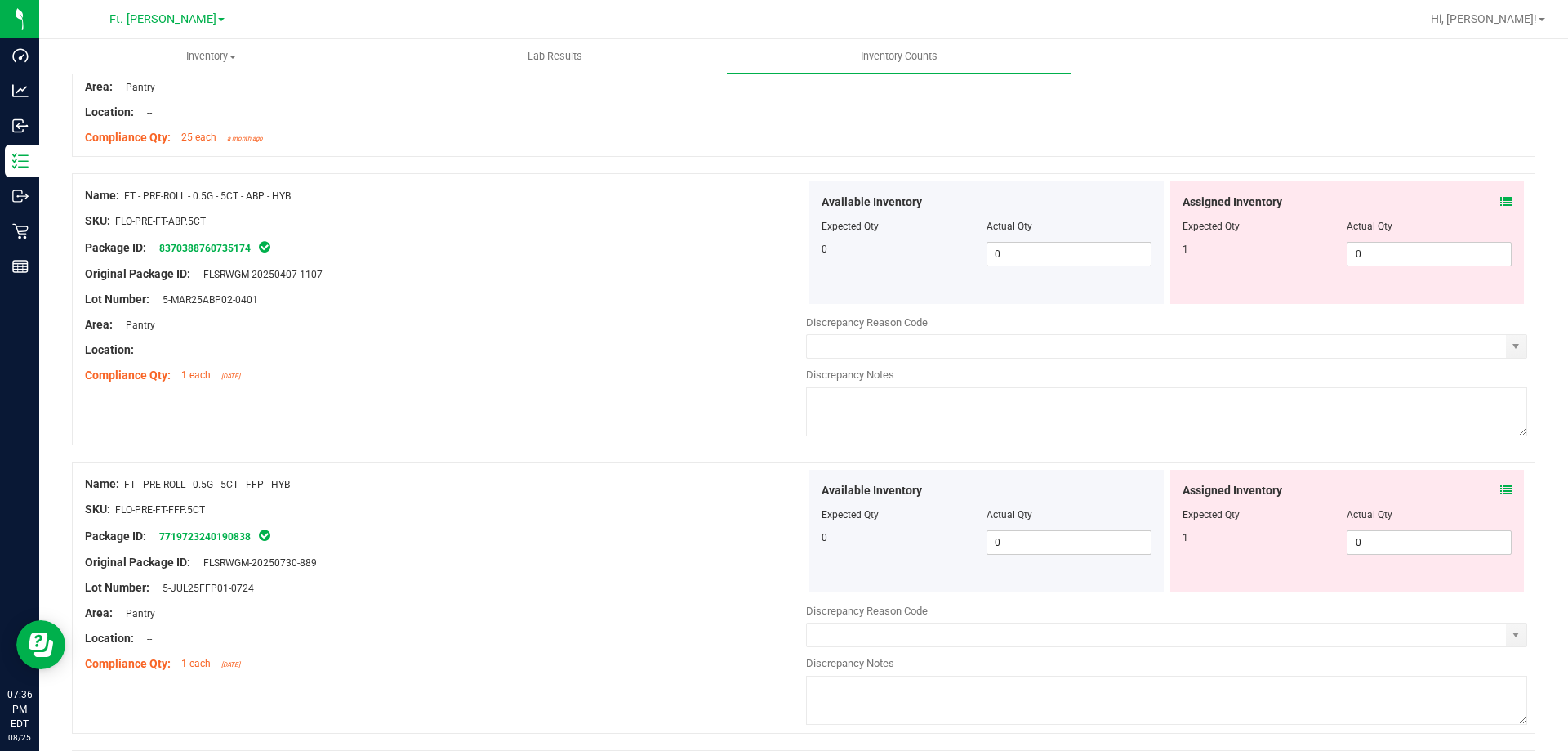
scroll to position [1798, 0]
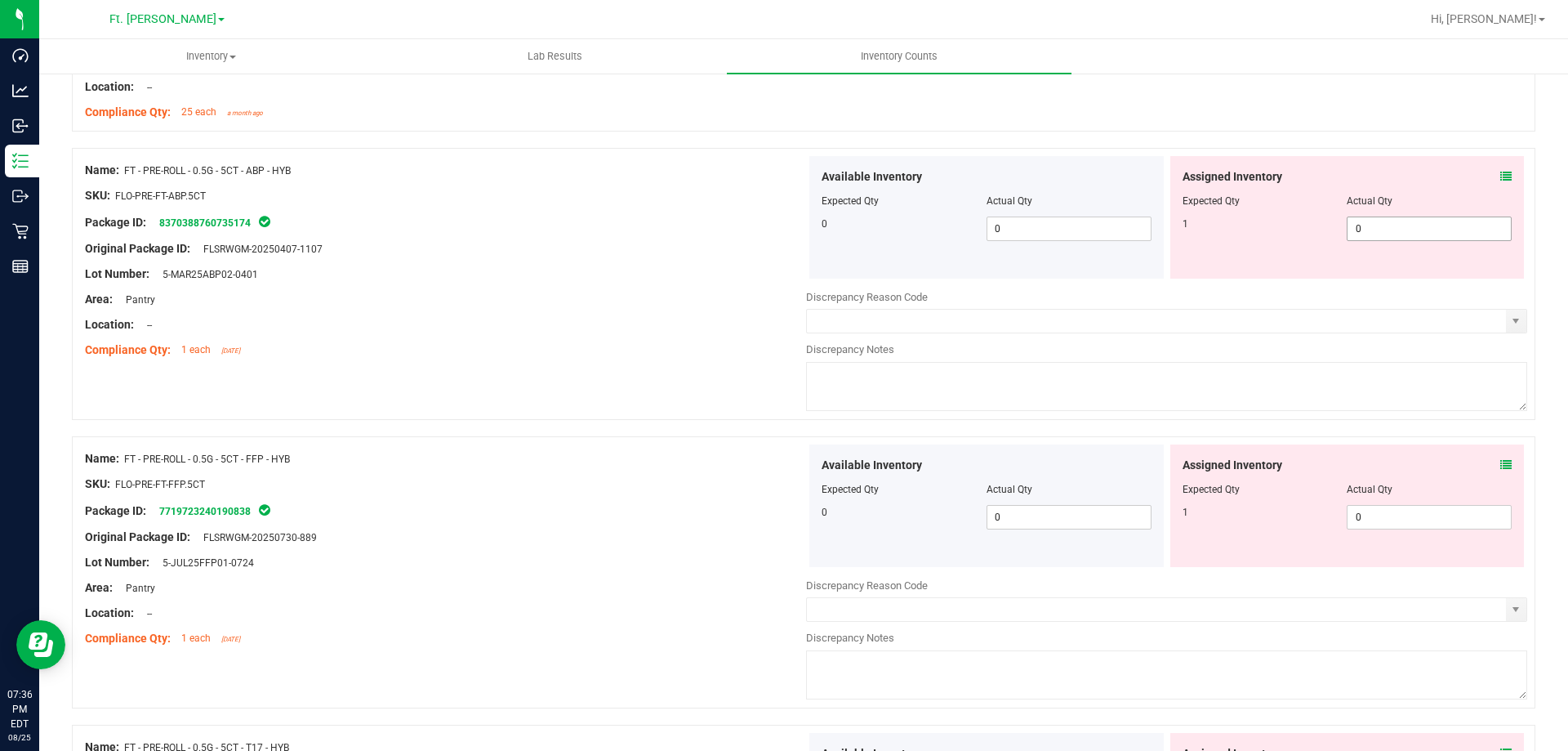
click at [1407, 222] on span "0 0" at bounding box center [1428, 229] width 165 height 25
type input "01"
type input "1"
click at [1387, 513] on div "Assigned Inventory Expected Qty Actual Qty 1 0 0" at bounding box center [1346, 505] width 354 height 123
type input "01"
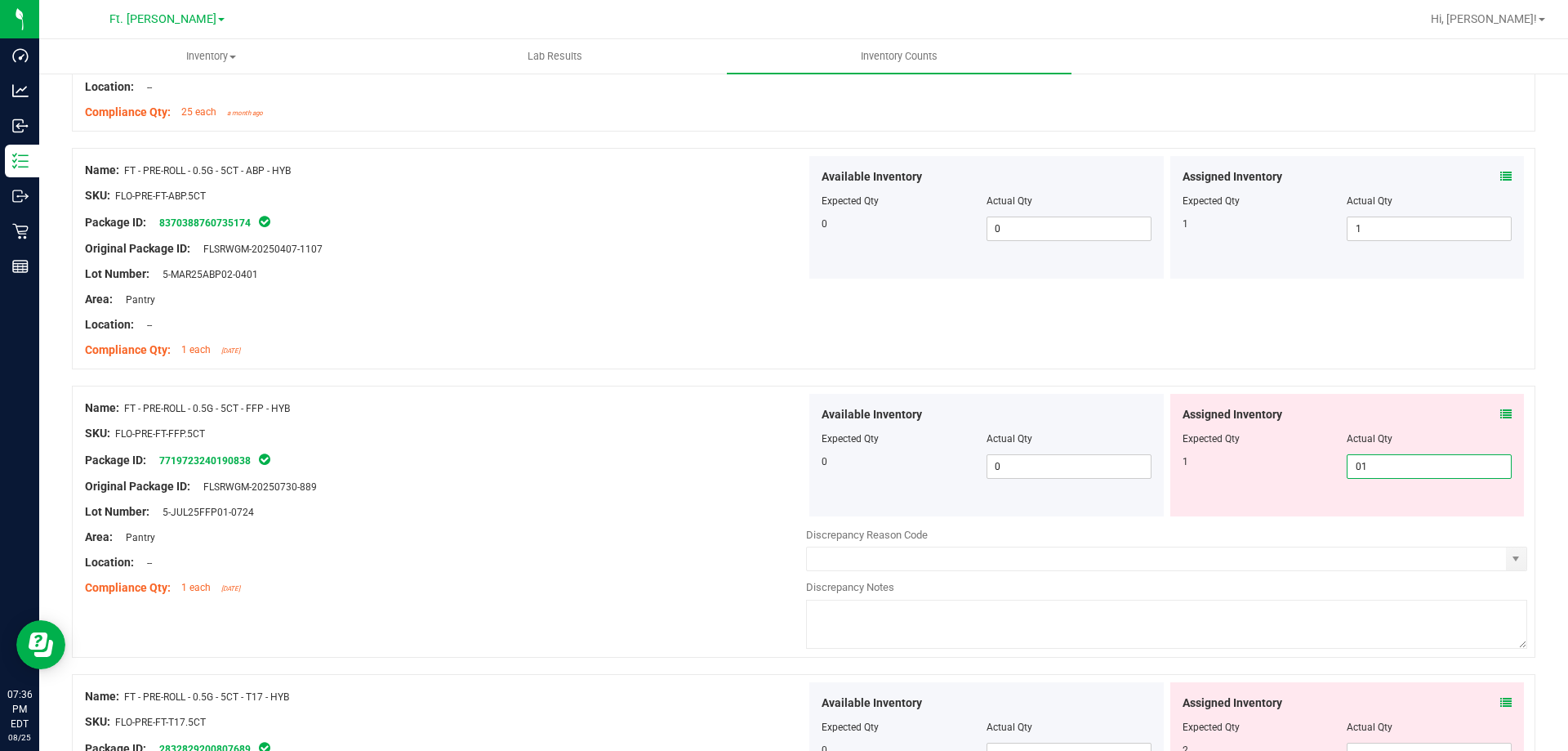
type input "1"
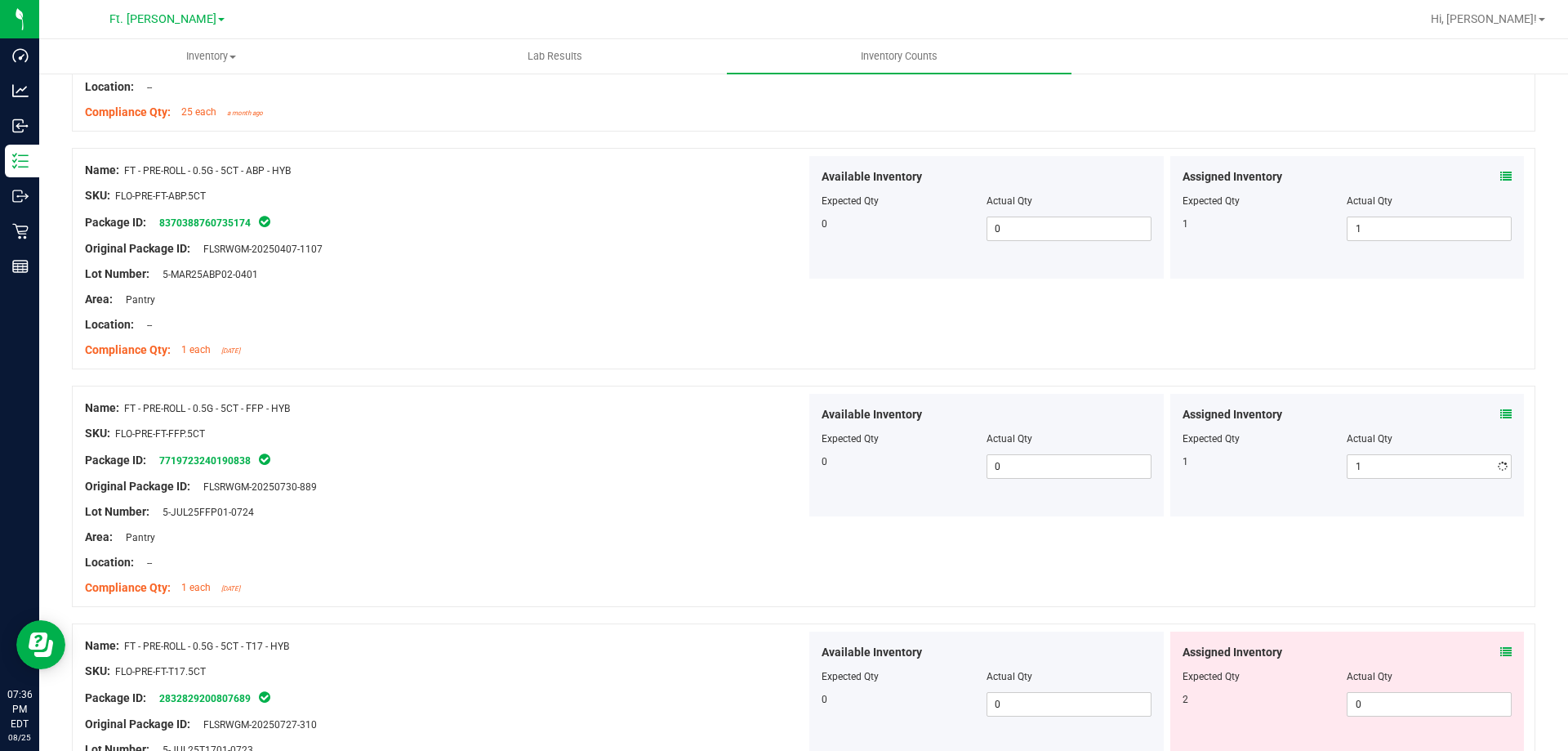
click at [1369, 406] on div "Assigned Inventory" at bounding box center [1347, 414] width 330 height 17
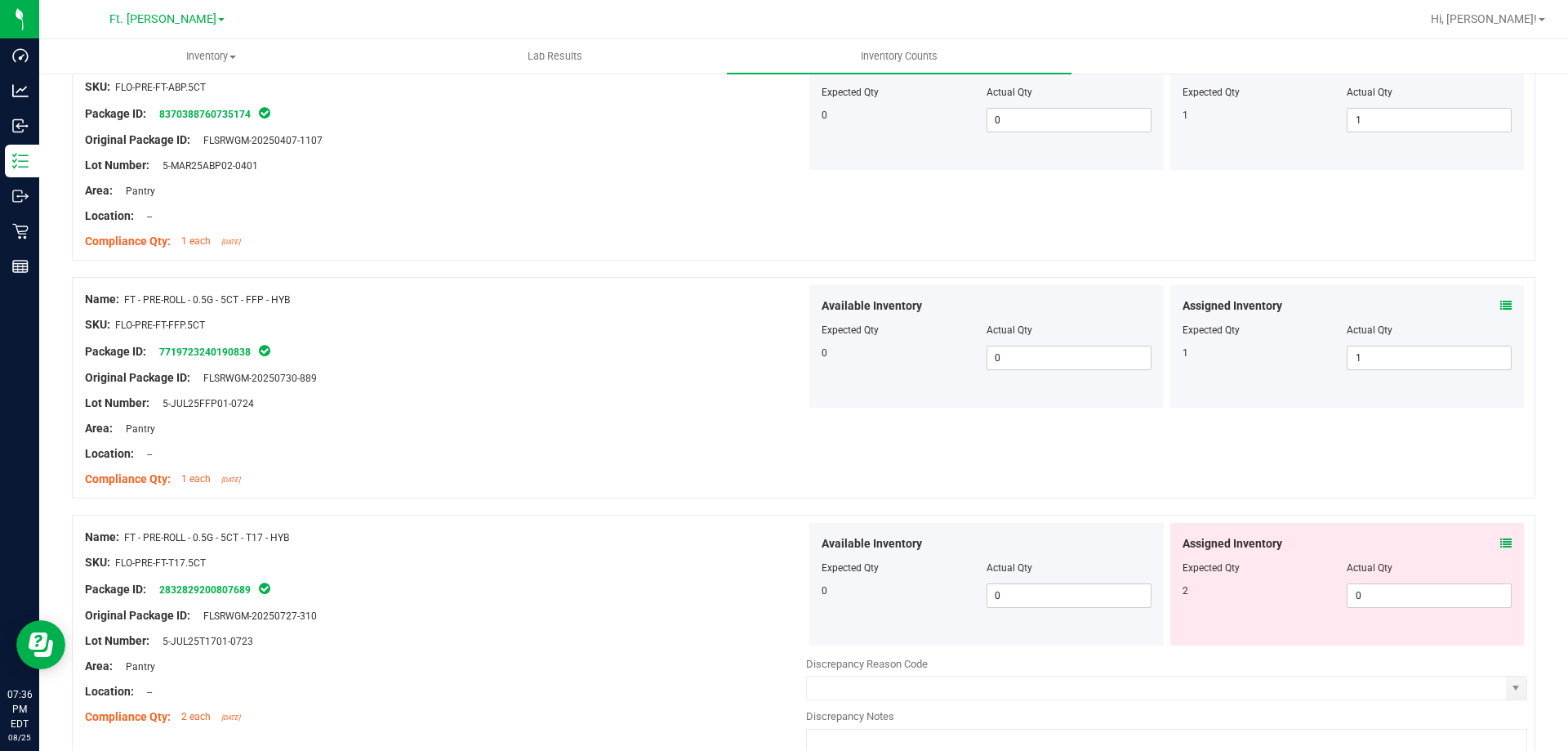
scroll to position [2124, 0]
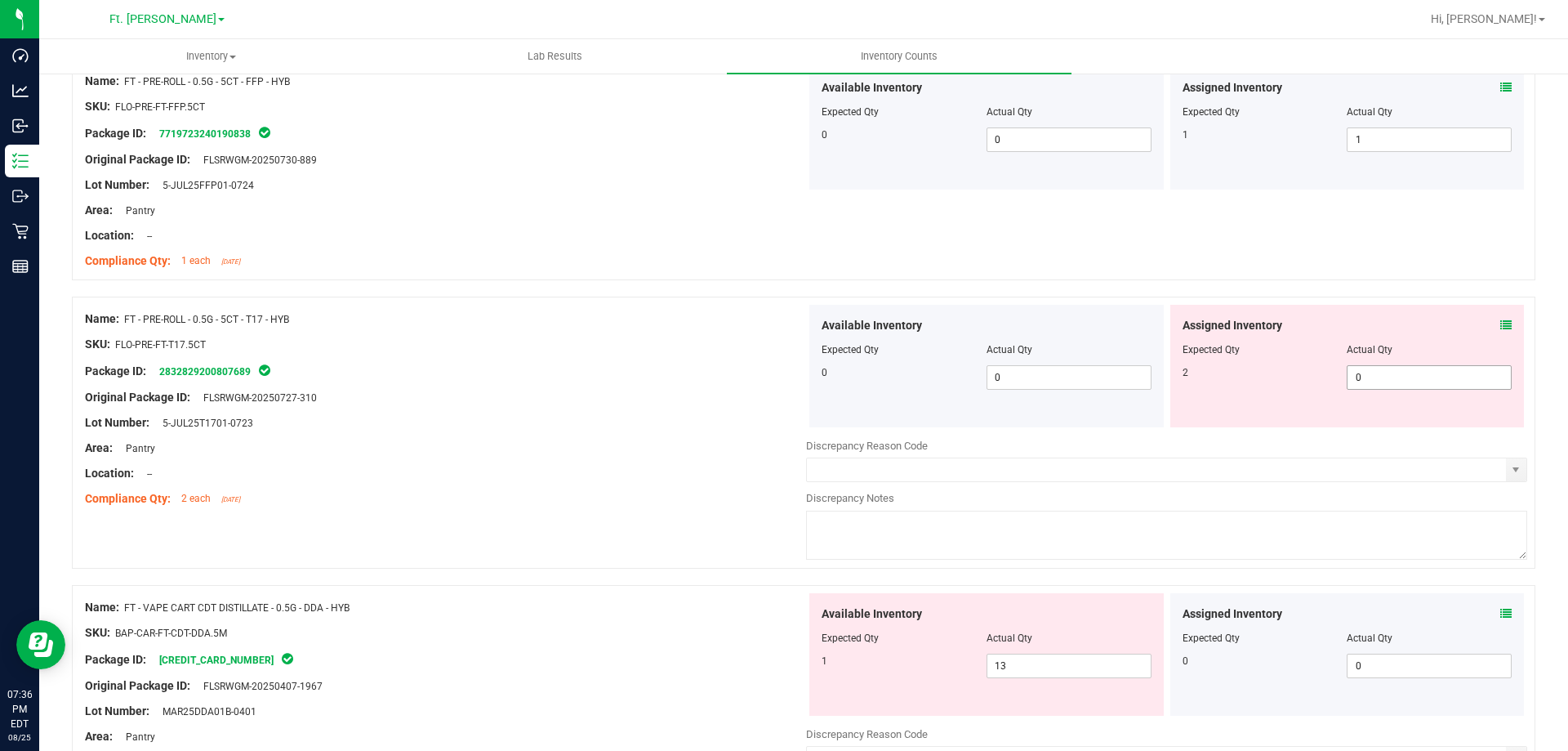
click at [1402, 376] on span "0 0" at bounding box center [1428, 377] width 165 height 25
type input "02"
click at [1369, 326] on div "Assigned Inventory" at bounding box center [1347, 325] width 330 height 17
type input "2"
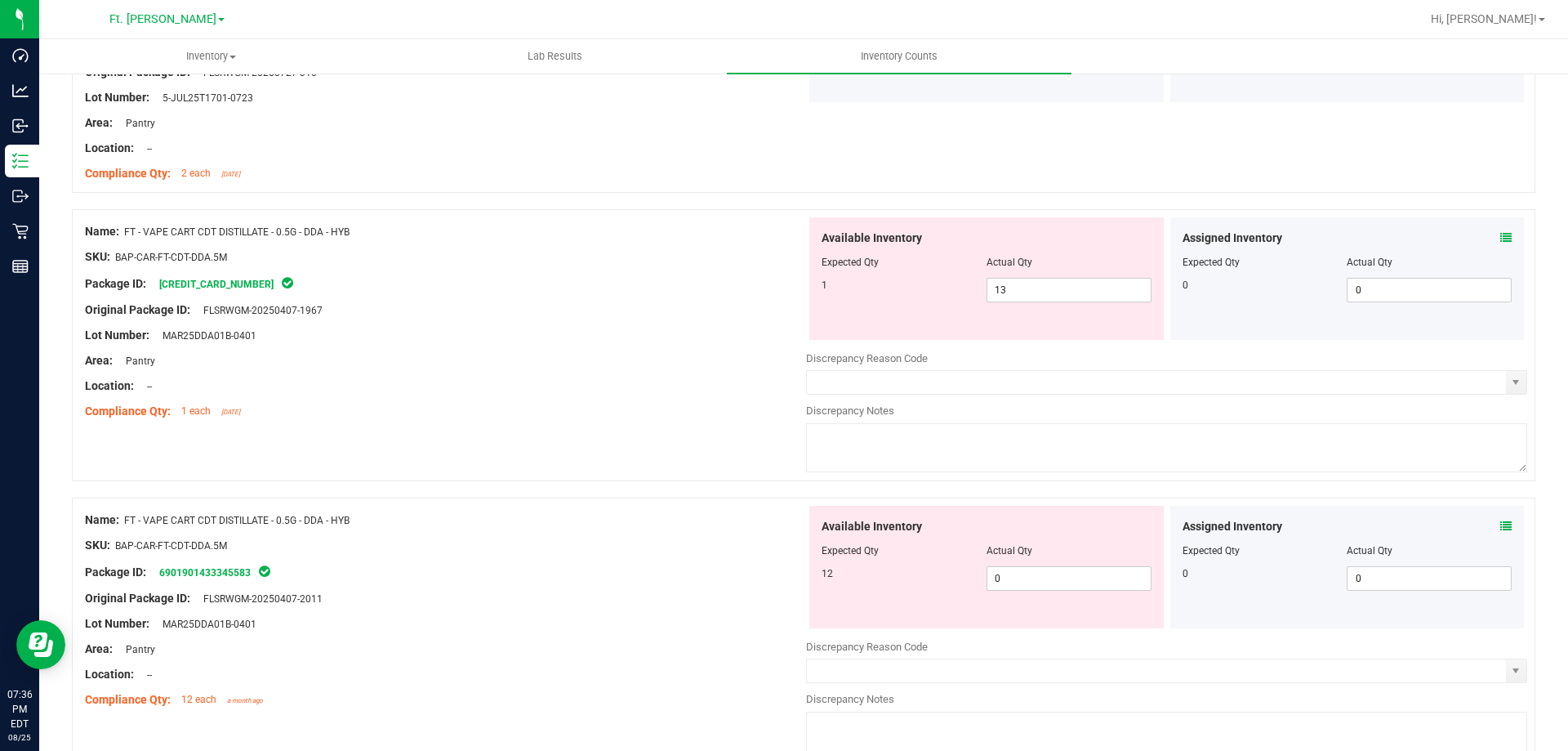
scroll to position [2452, 0]
drag, startPoint x: 1090, startPoint y: 290, endPoint x: 846, endPoint y: 305, distance: 244.5
click at [846, 305] on div "Available Inventory Expected Qty Actual Qty 1 13 13" at bounding box center [986, 277] width 354 height 123
type input "1"
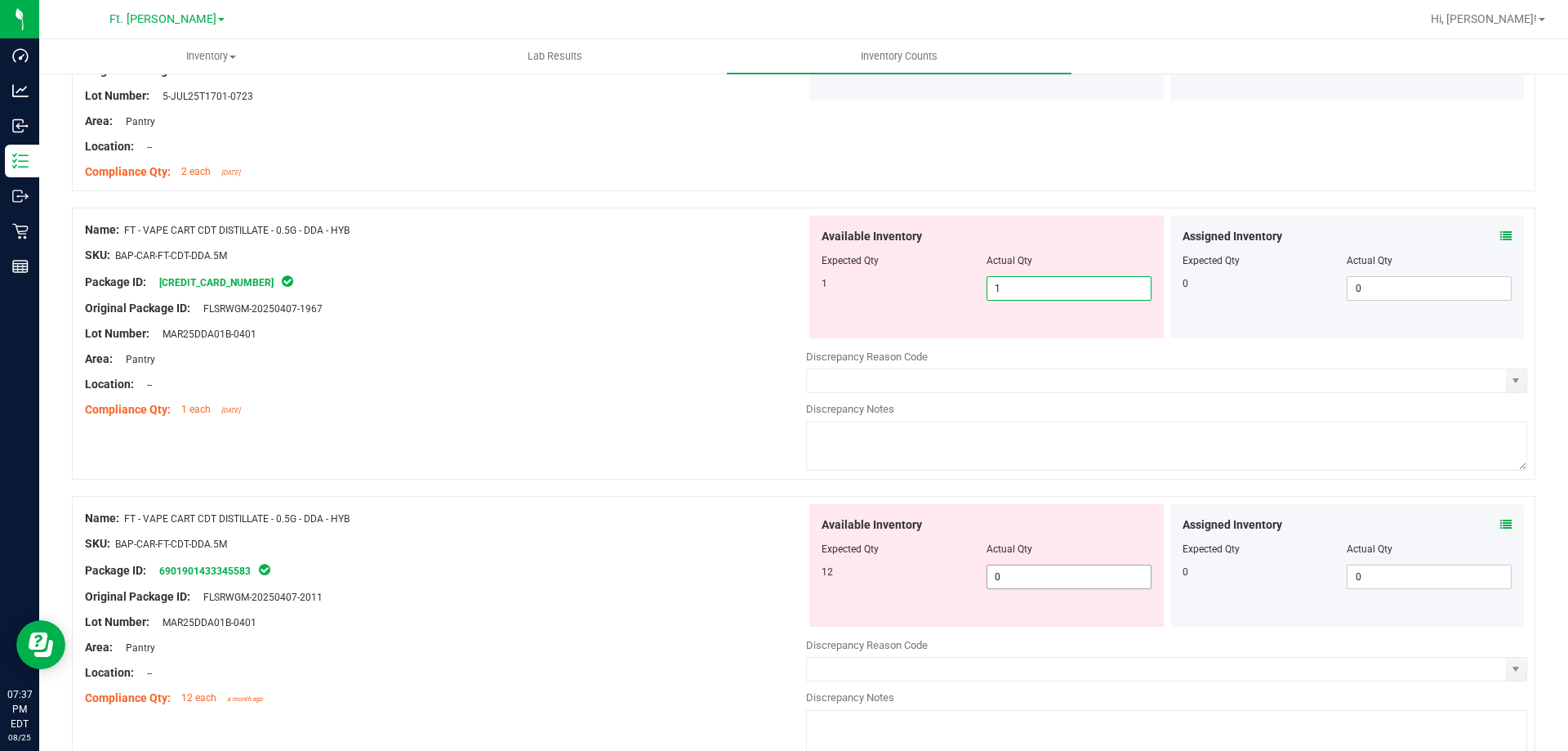
click at [1029, 582] on div "Available Inventory Expected Qty Actual Qty 12 0 0" at bounding box center [1167, 633] width 721 height 259
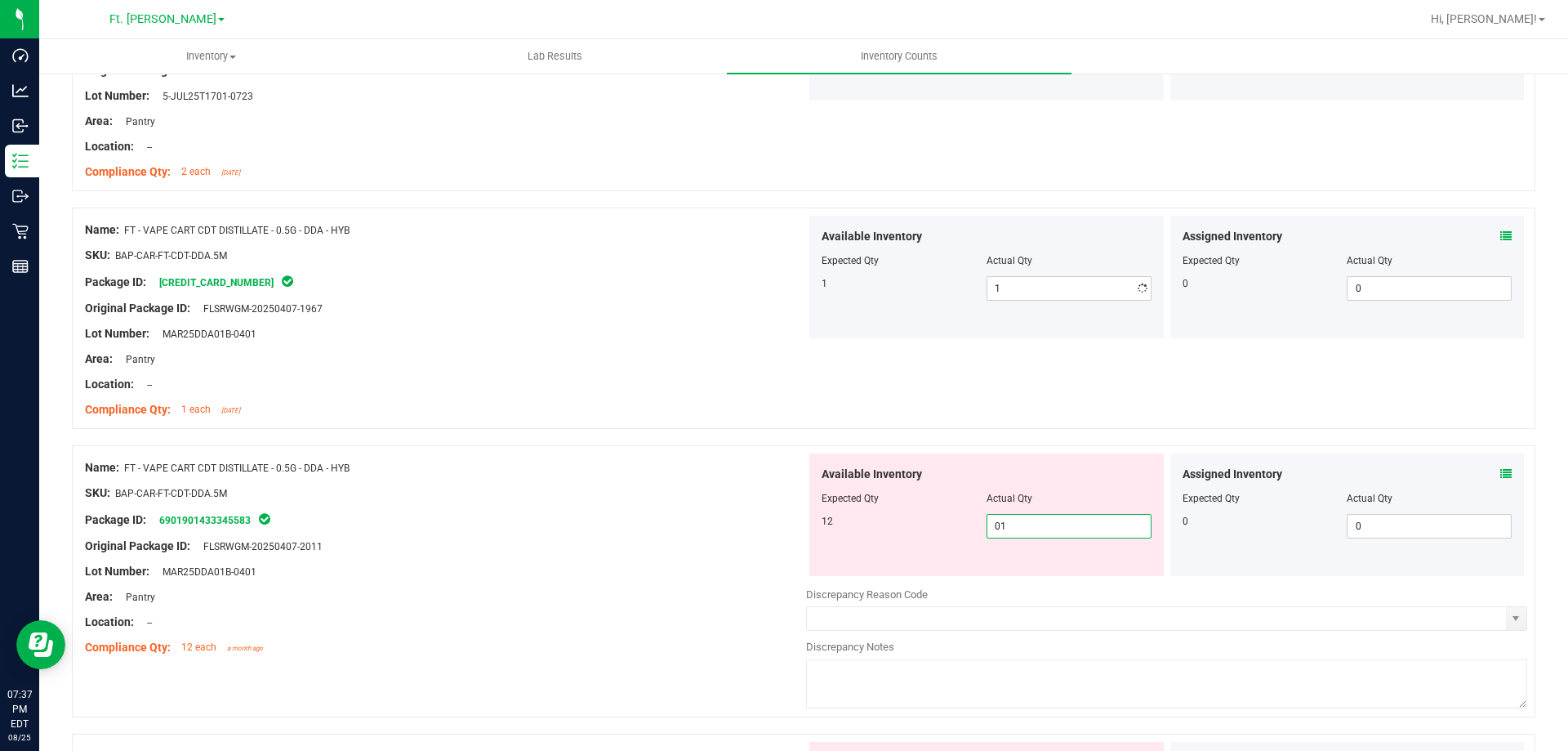
type input "012"
type input "12"
click at [726, 476] on div at bounding box center [445, 480] width 721 height 8
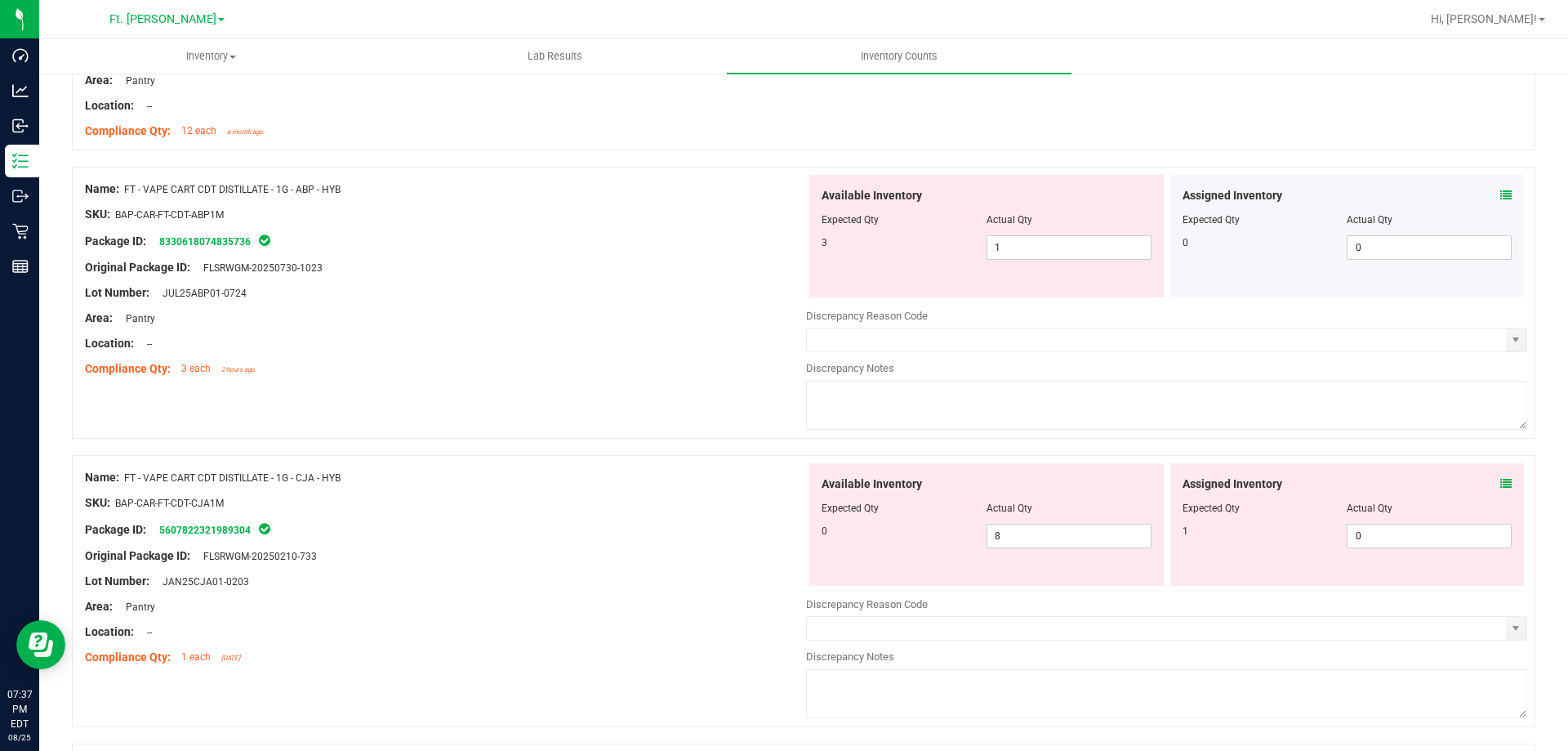
scroll to position [2941, 0]
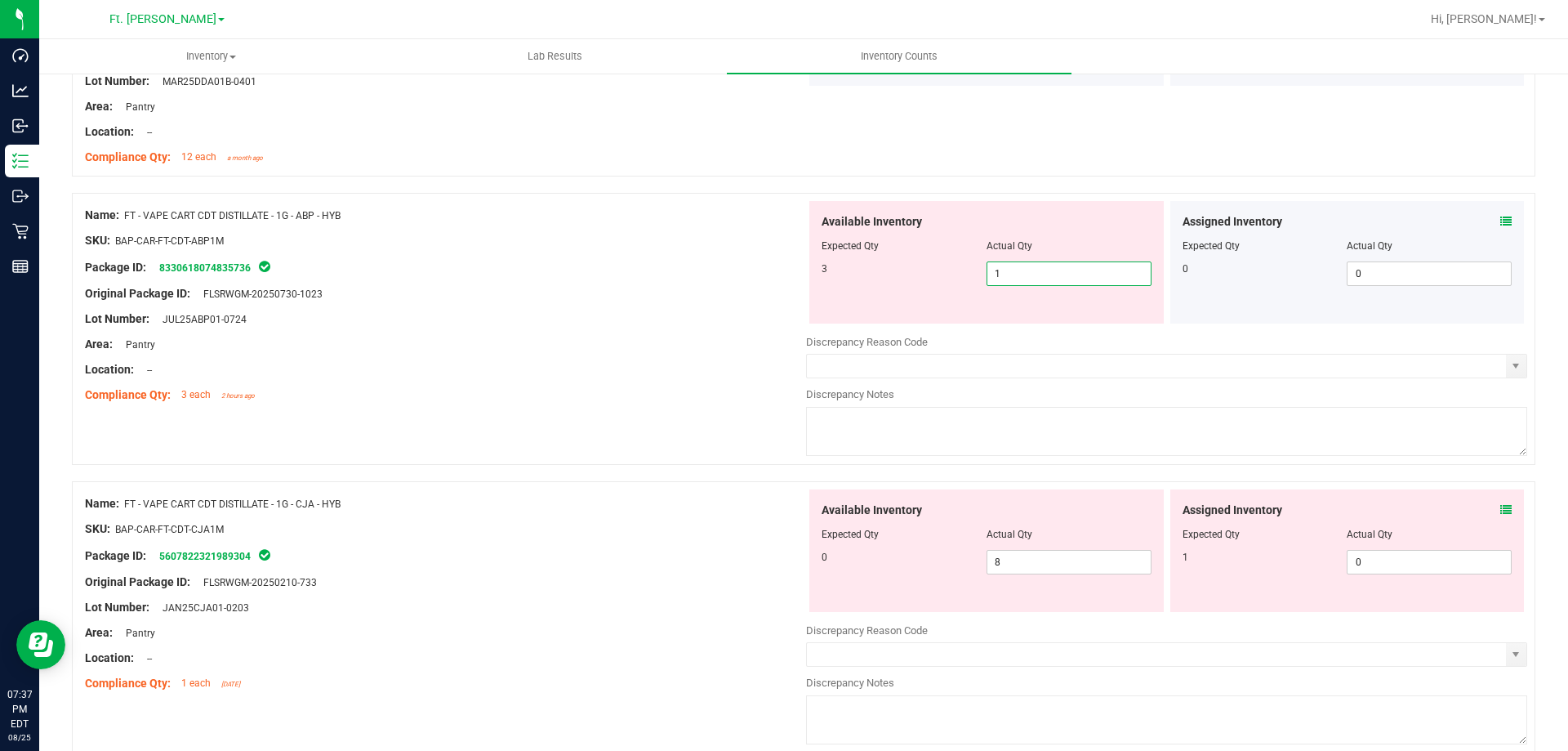
drag, startPoint x: 1040, startPoint y: 278, endPoint x: 695, endPoint y: 309, distance: 346.4
click at [695, 309] on div "Name: FT - VAPE CART CDT DISTILLATE - 1G - ABP - HYB SKU: BAP-CAR-FT-CDT-ABP1M …" at bounding box center [803, 329] width 1463 height 272
type input "3"
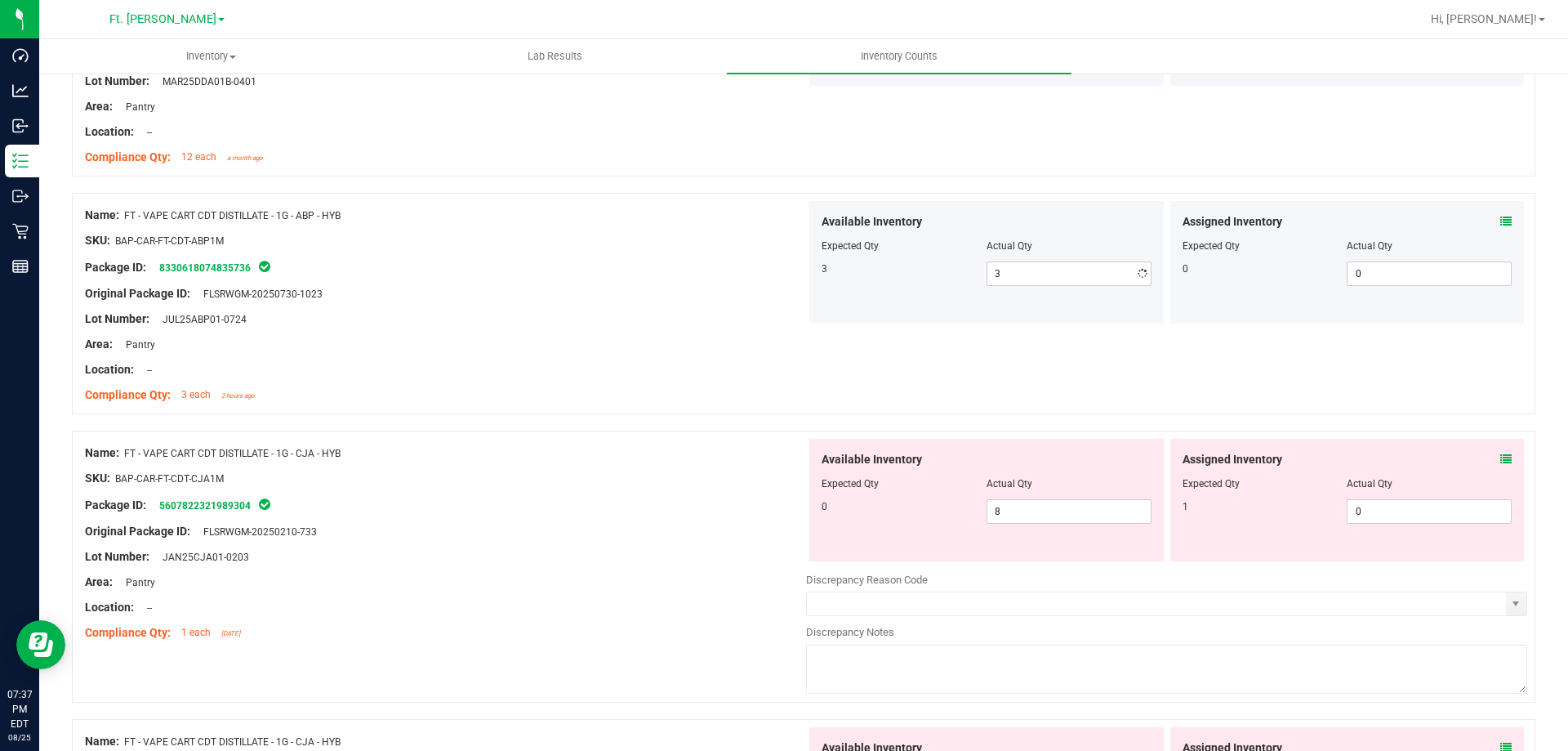
click at [695, 309] on div at bounding box center [445, 307] width 721 height 8
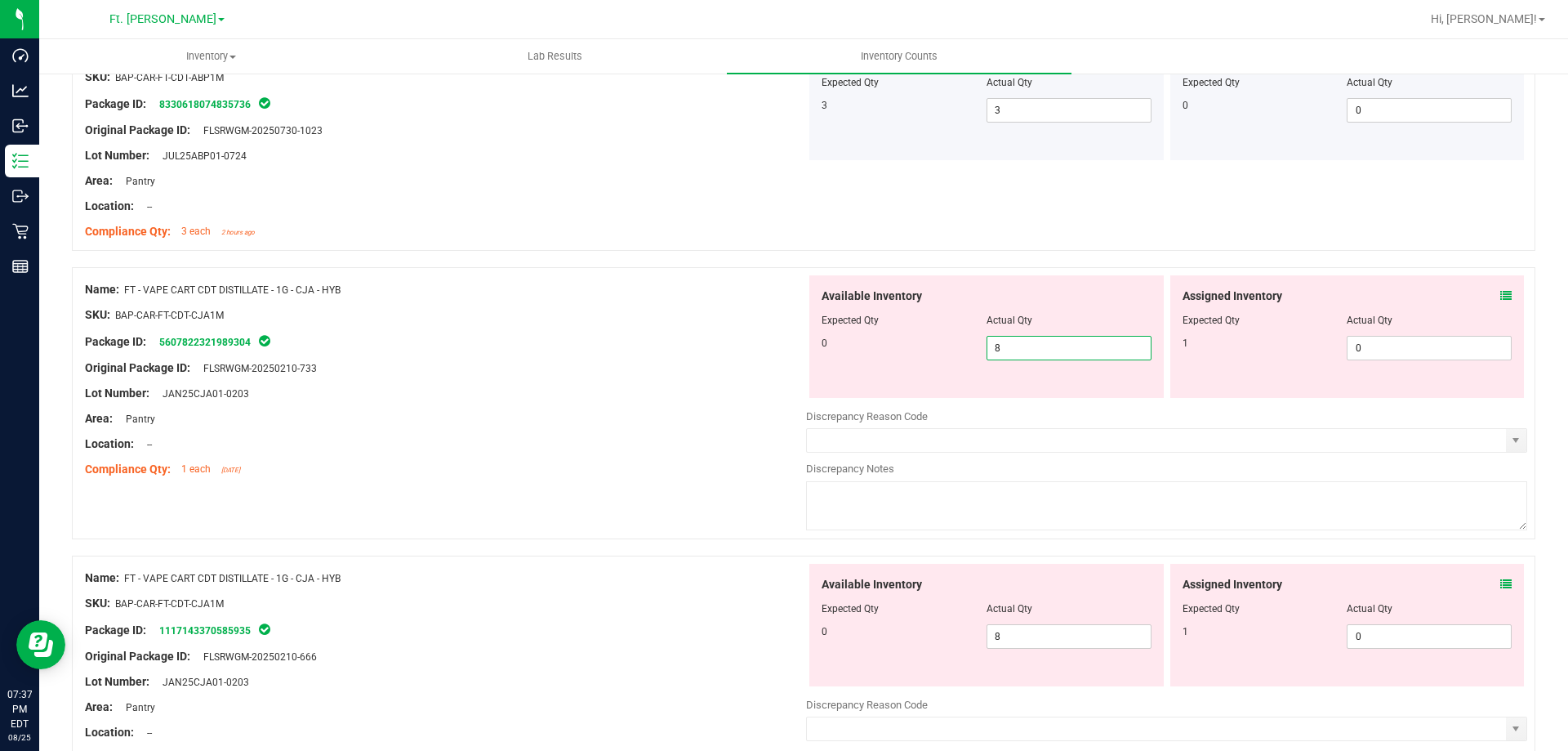
drag, startPoint x: 1037, startPoint y: 347, endPoint x: 833, endPoint y: 356, distance: 204.2
click at [833, 356] on div "0 8 8" at bounding box center [986, 348] width 330 height 25
type input "0"
click at [1065, 643] on span "8 8" at bounding box center [1068, 636] width 165 height 25
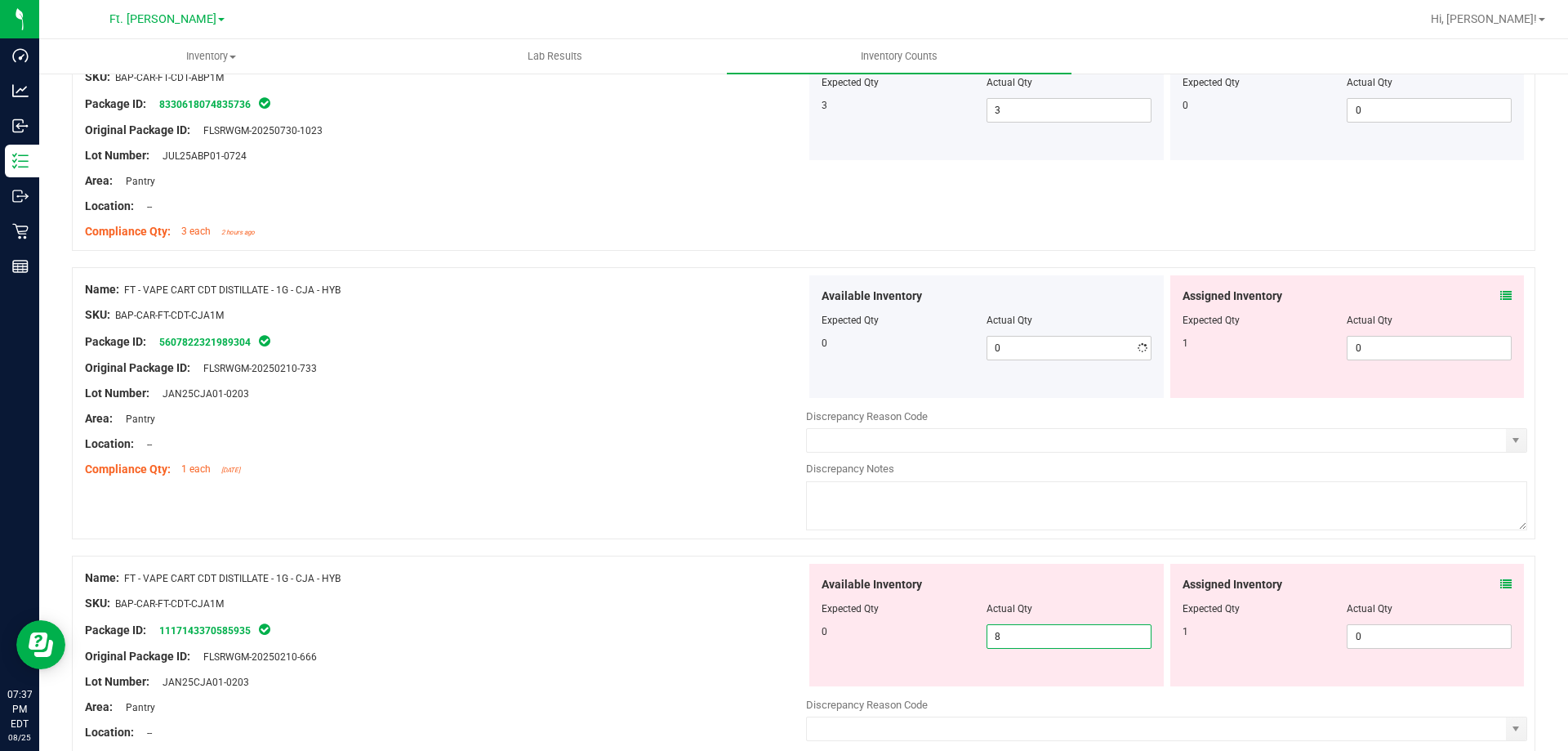
type input "88"
click at [1368, 358] on span "0 0" at bounding box center [1428, 348] width 165 height 25
click at [1368, 350] on input "0" at bounding box center [1429, 348] width 164 height 23
type input "01"
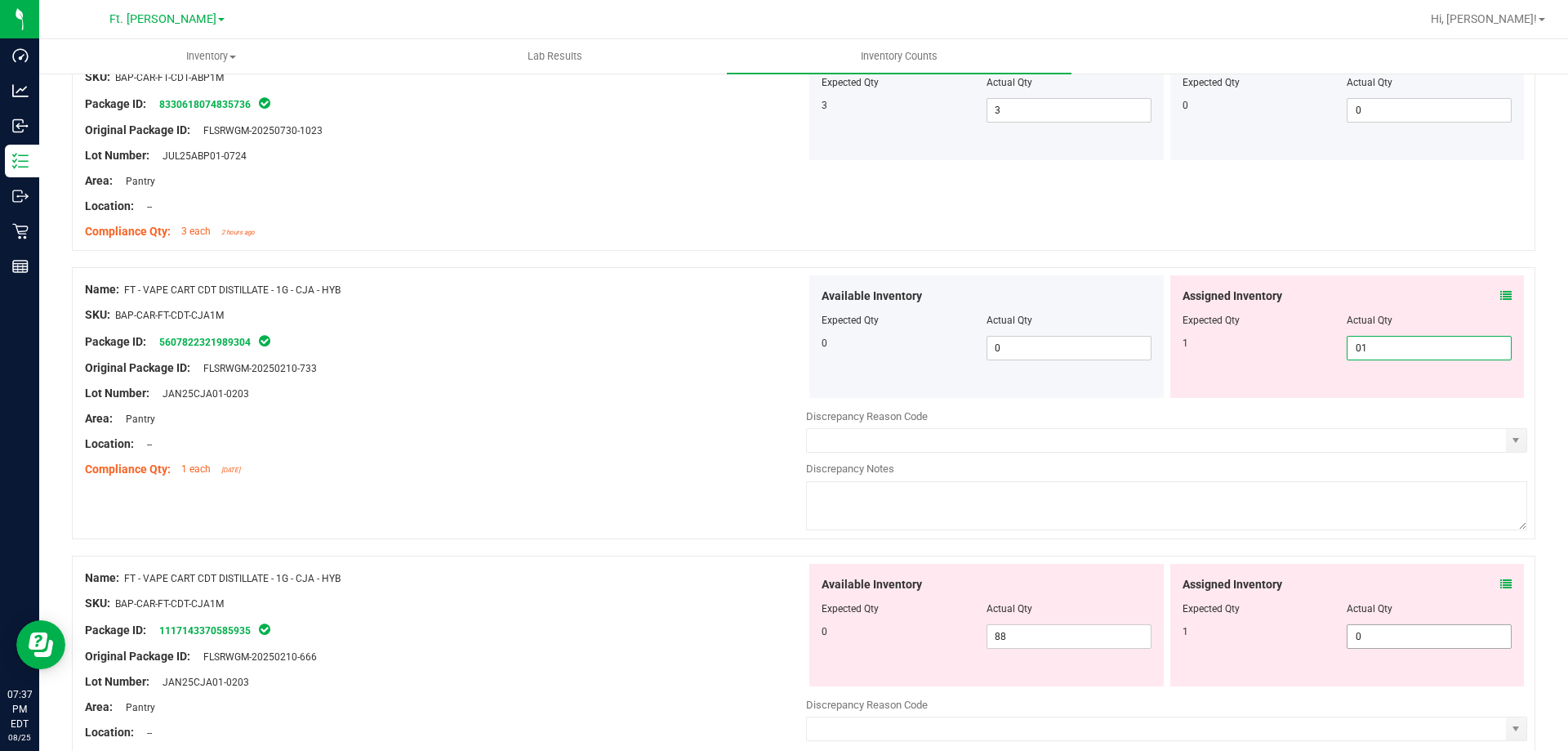
type input "1"
click at [1376, 646] on div "Available Inventory Expected Qty Actual Qty 0 88 88" at bounding box center [1167, 693] width 721 height 259
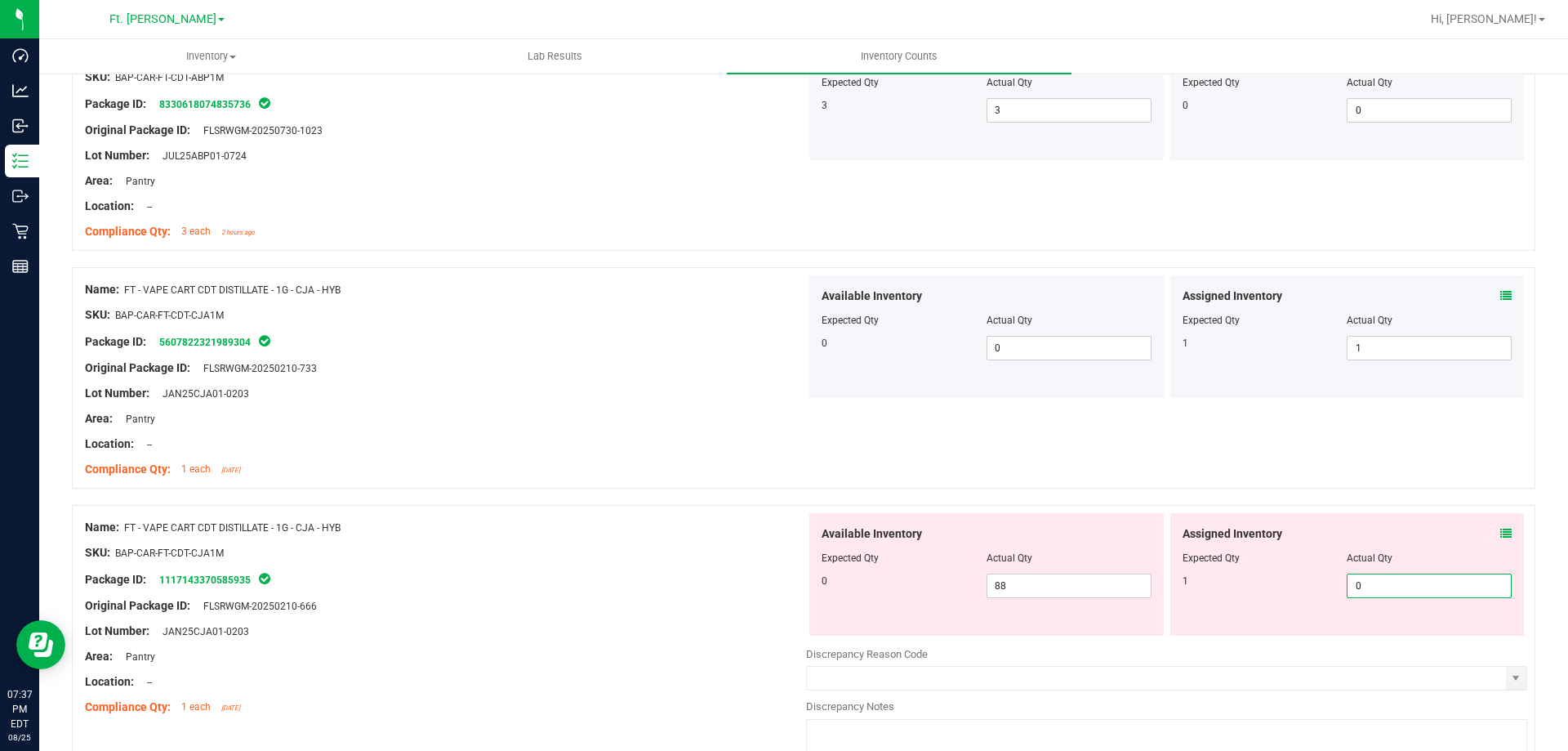
type input "01"
type input "1"
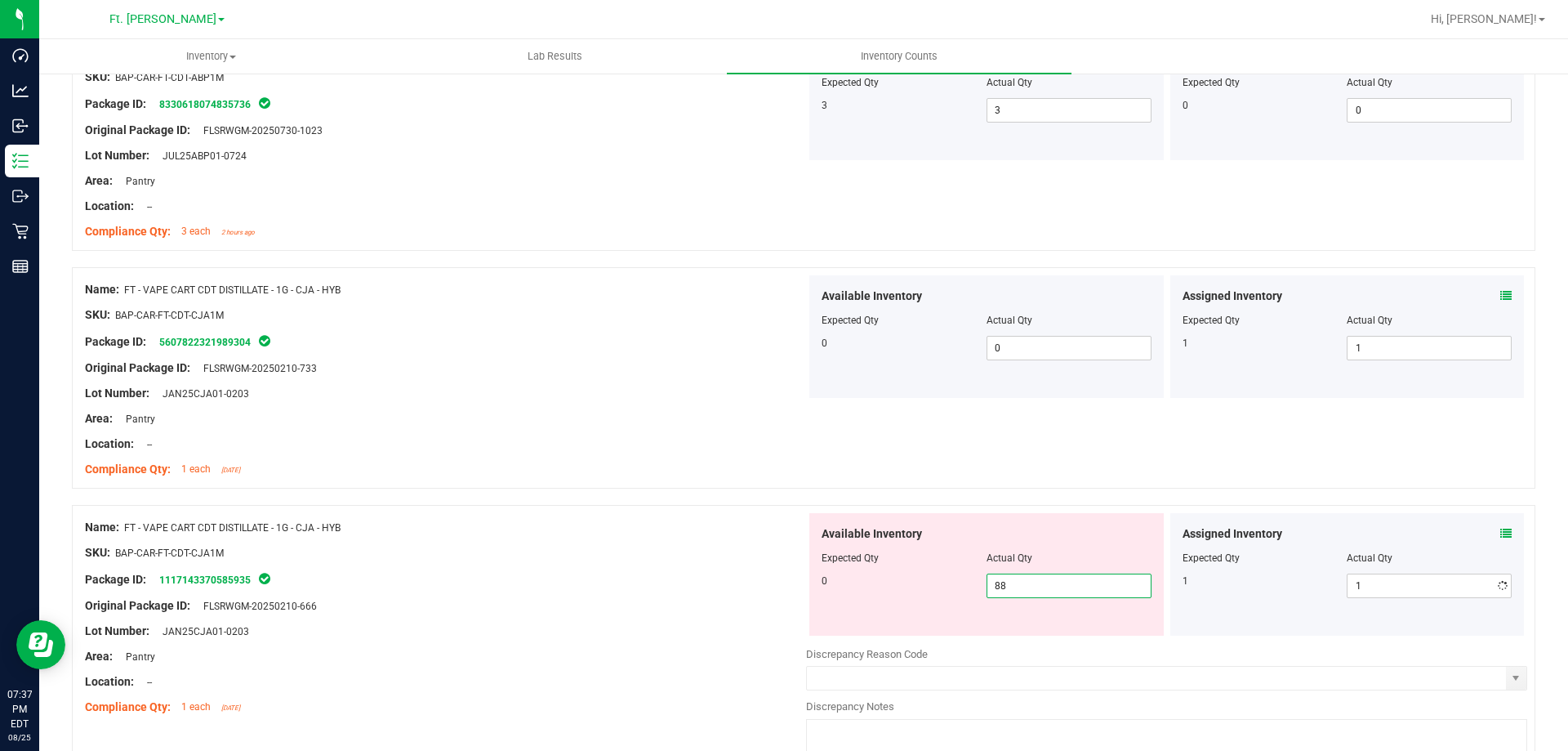
click at [1030, 577] on span "88 88" at bounding box center [1068, 585] width 165 height 25
type input "8"
drag, startPoint x: 474, startPoint y: 532, endPoint x: 487, endPoint y: 536, distance: 13.6
click at [478, 534] on div "Name: FT - VAPE CART CDT DISTILLATE - 1G - CJA - HYB" at bounding box center [445, 527] width 721 height 17
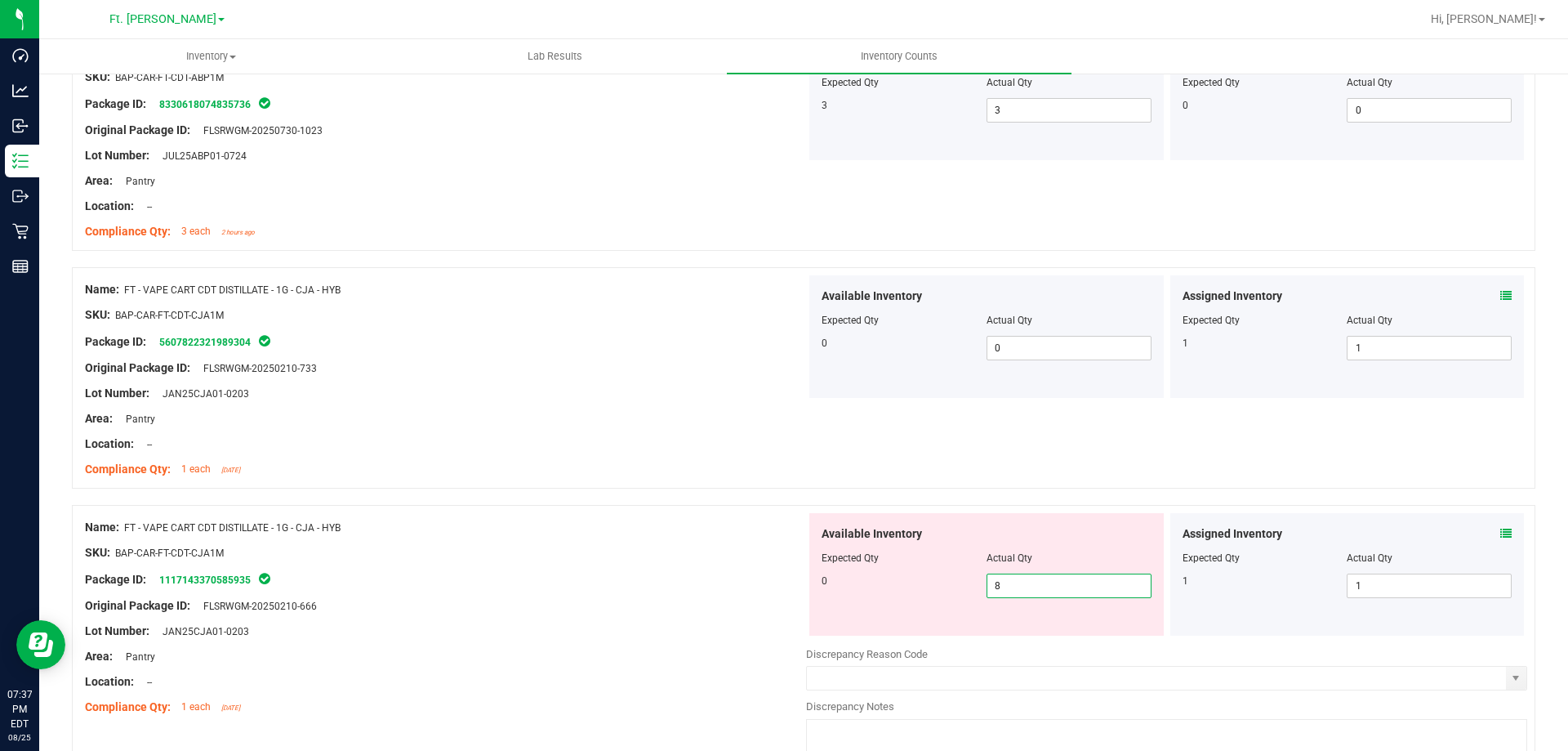
drag, startPoint x: 1031, startPoint y: 585, endPoint x: 780, endPoint y: 580, distance: 251.0
click at [780, 580] on div "Name: FT - VAPE CART CDT DISTILLATE - 1G - CJA - HYB SKU: BAP-CAR-FT-CDT-CJA1M …" at bounding box center [803, 641] width 1463 height 272
type input "0"
click at [767, 570] on div "Package ID: 1117143370585935" at bounding box center [445, 579] width 721 height 20
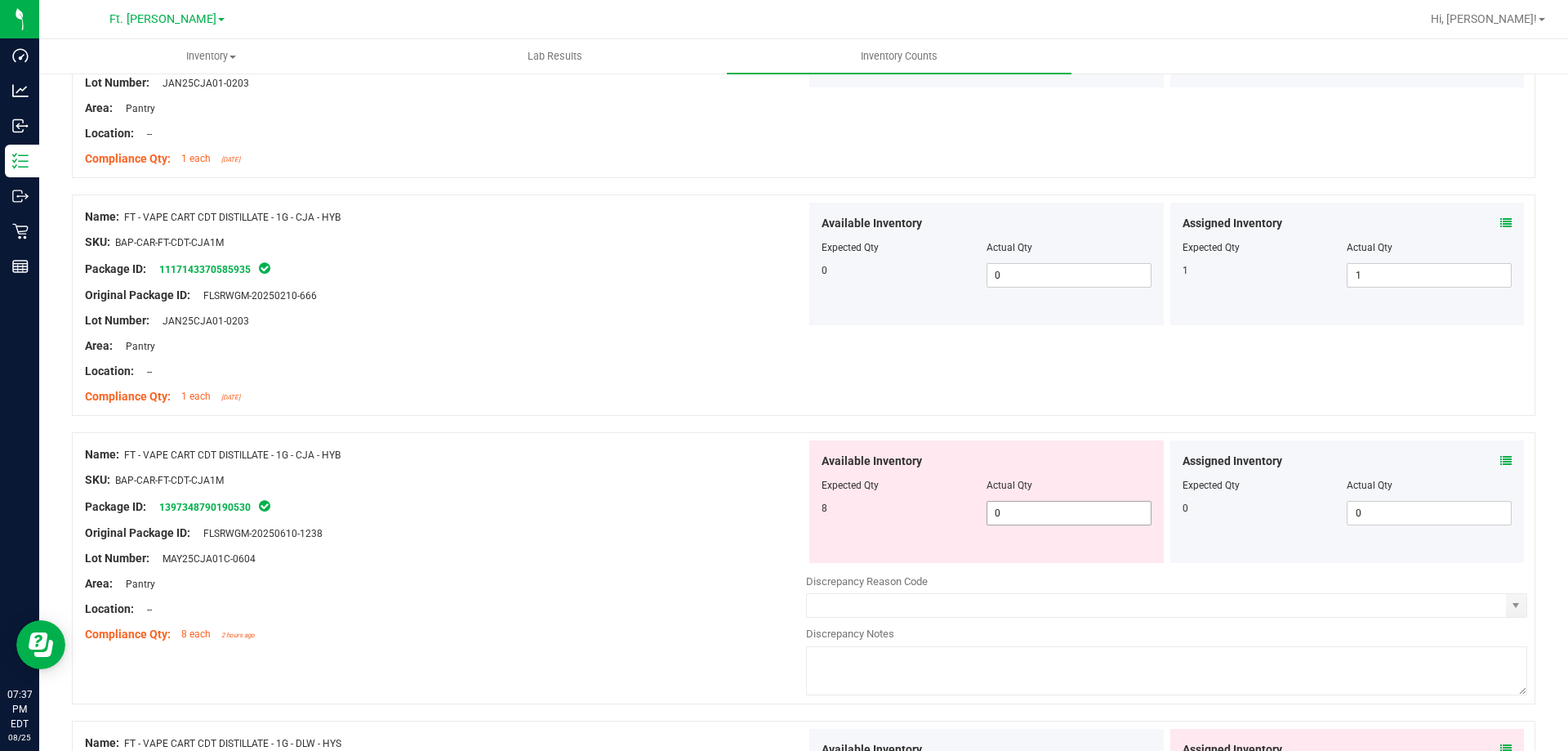
scroll to position [3431, 0]
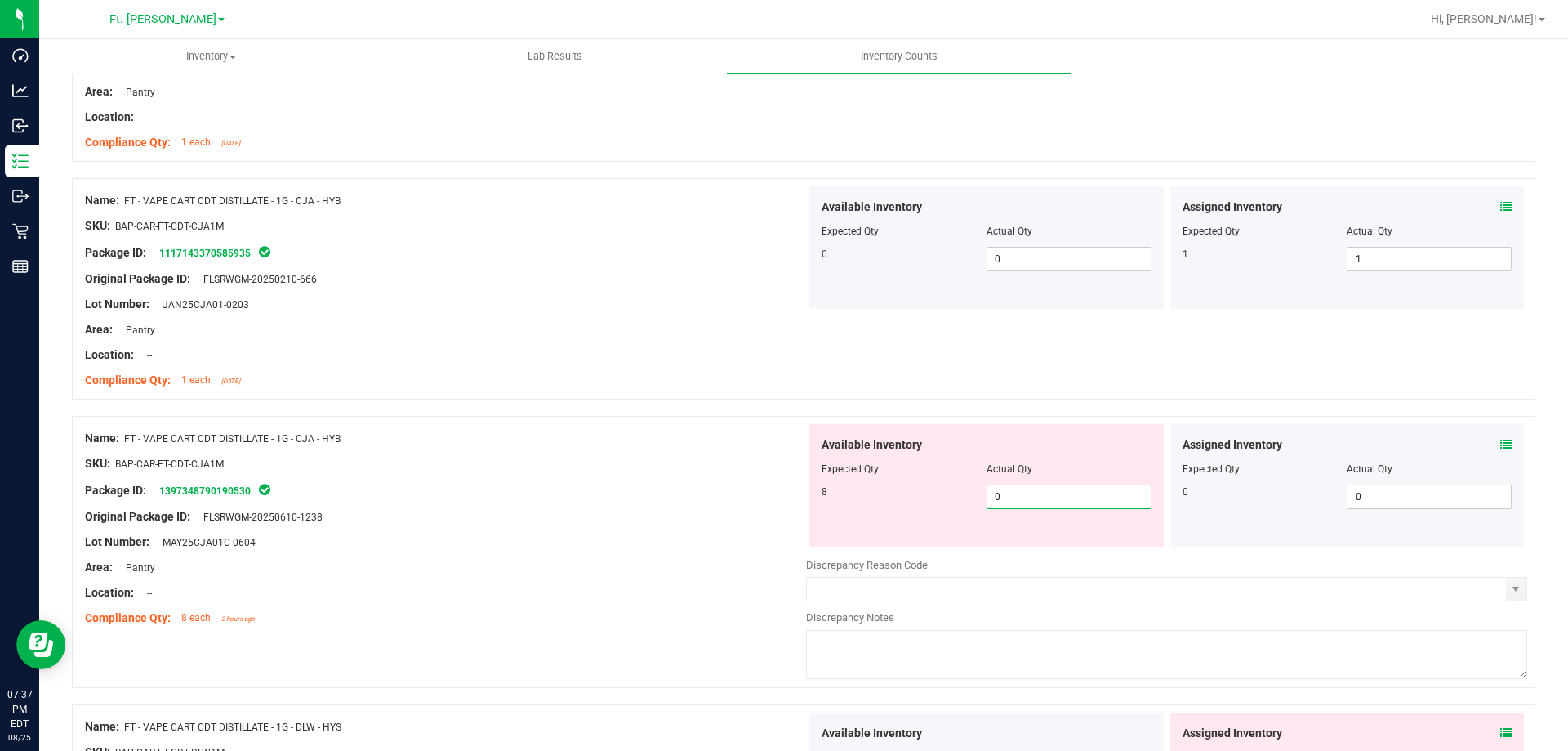
click at [1004, 495] on span "0 0" at bounding box center [1068, 496] width 165 height 25
type input "08"
type input "8"
click at [574, 483] on div "Package ID: 1397348790190530" at bounding box center [445, 490] width 721 height 20
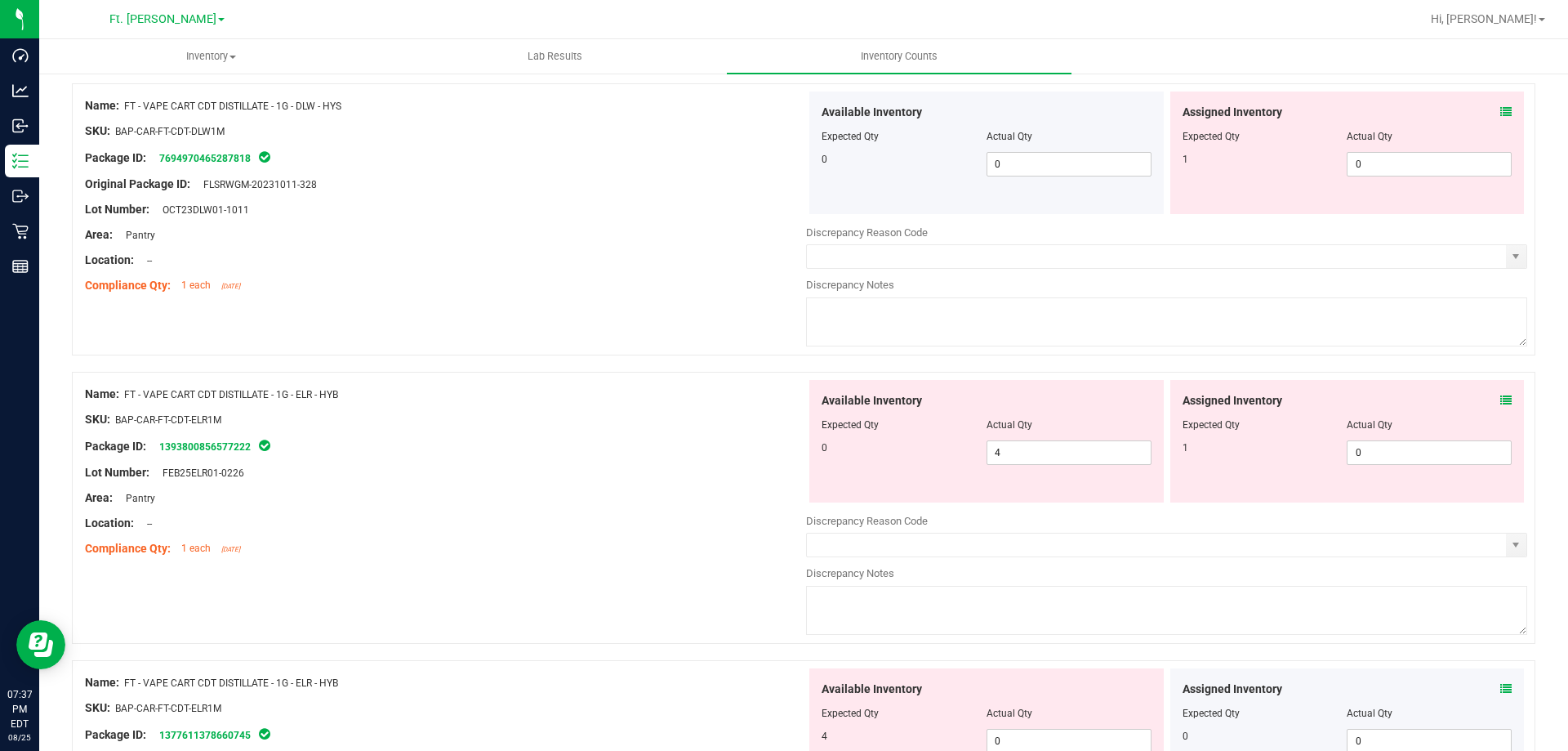
scroll to position [4004, 0]
drag, startPoint x: 1112, startPoint y: 455, endPoint x: 953, endPoint y: 448, distance: 159.2
click at [953, 448] on div "0 4 4" at bounding box center [986, 450] width 330 height 25
type input "0"
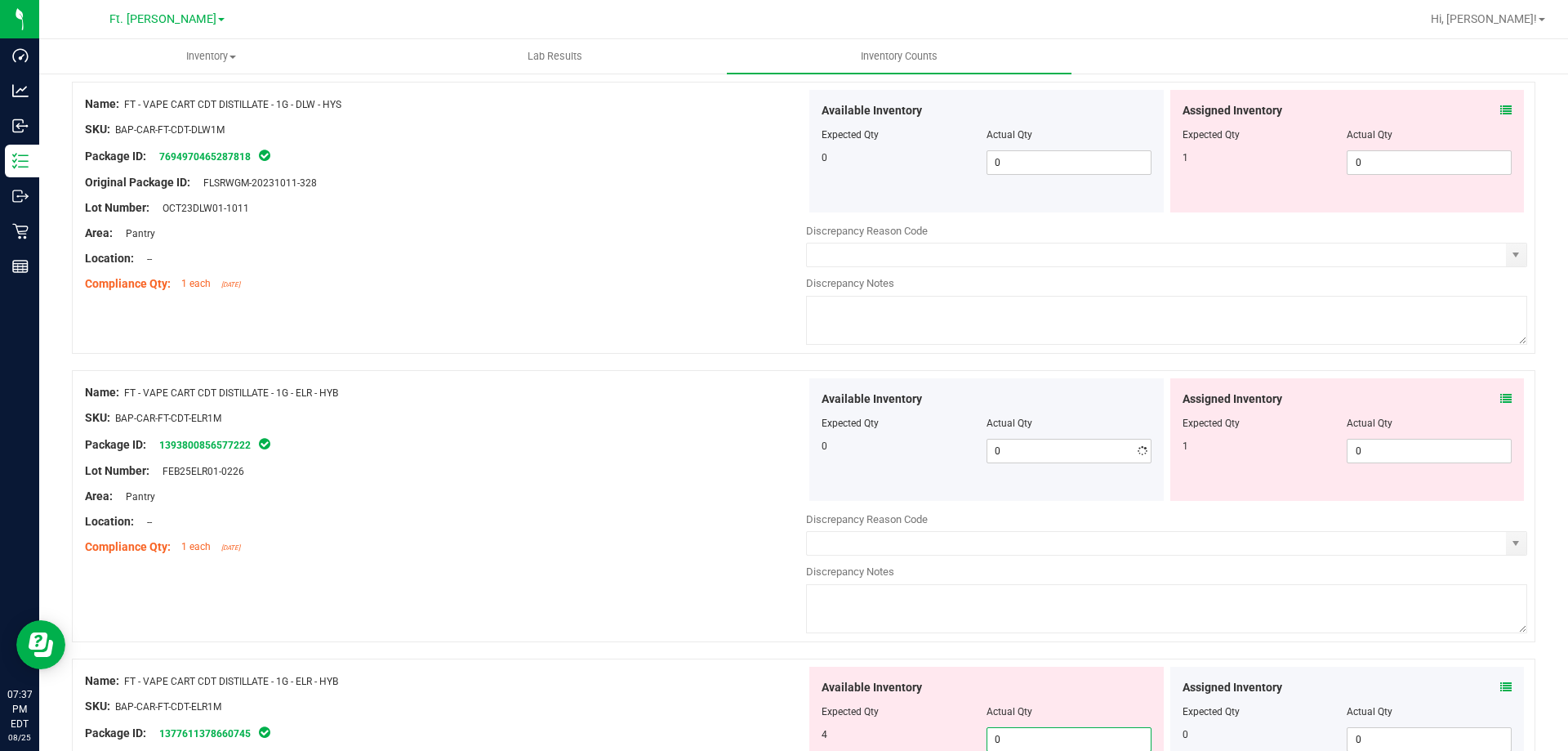
click at [1041, 733] on span "0 0" at bounding box center [1068, 739] width 165 height 25
type input "04"
click at [1422, 456] on input "0" at bounding box center [1429, 450] width 164 height 23
type input "4"
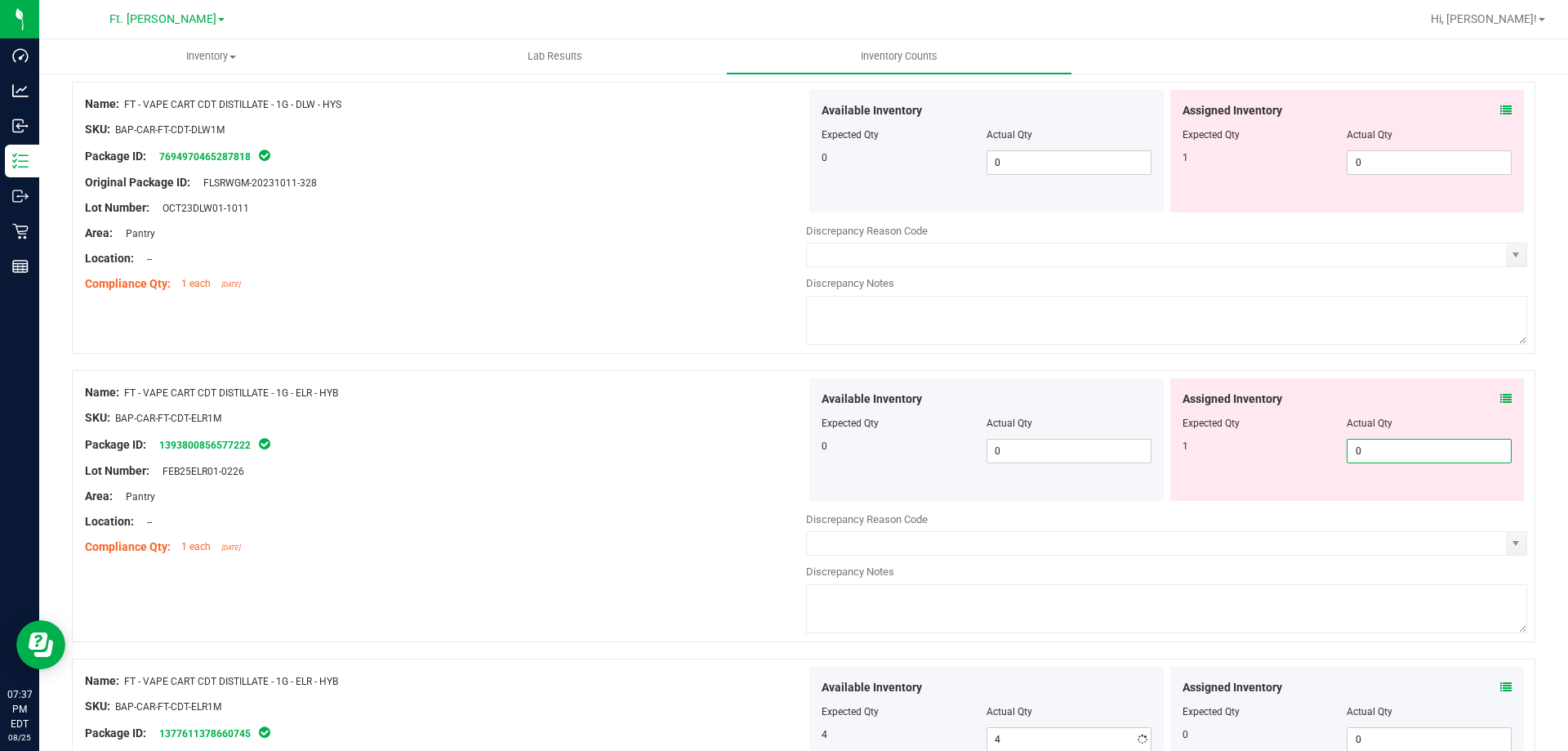
type input "01"
type input "1"
click at [1412, 182] on div "Assigned Inventory Expected Qty Actual Qty 1 0 0" at bounding box center [1346, 151] width 354 height 123
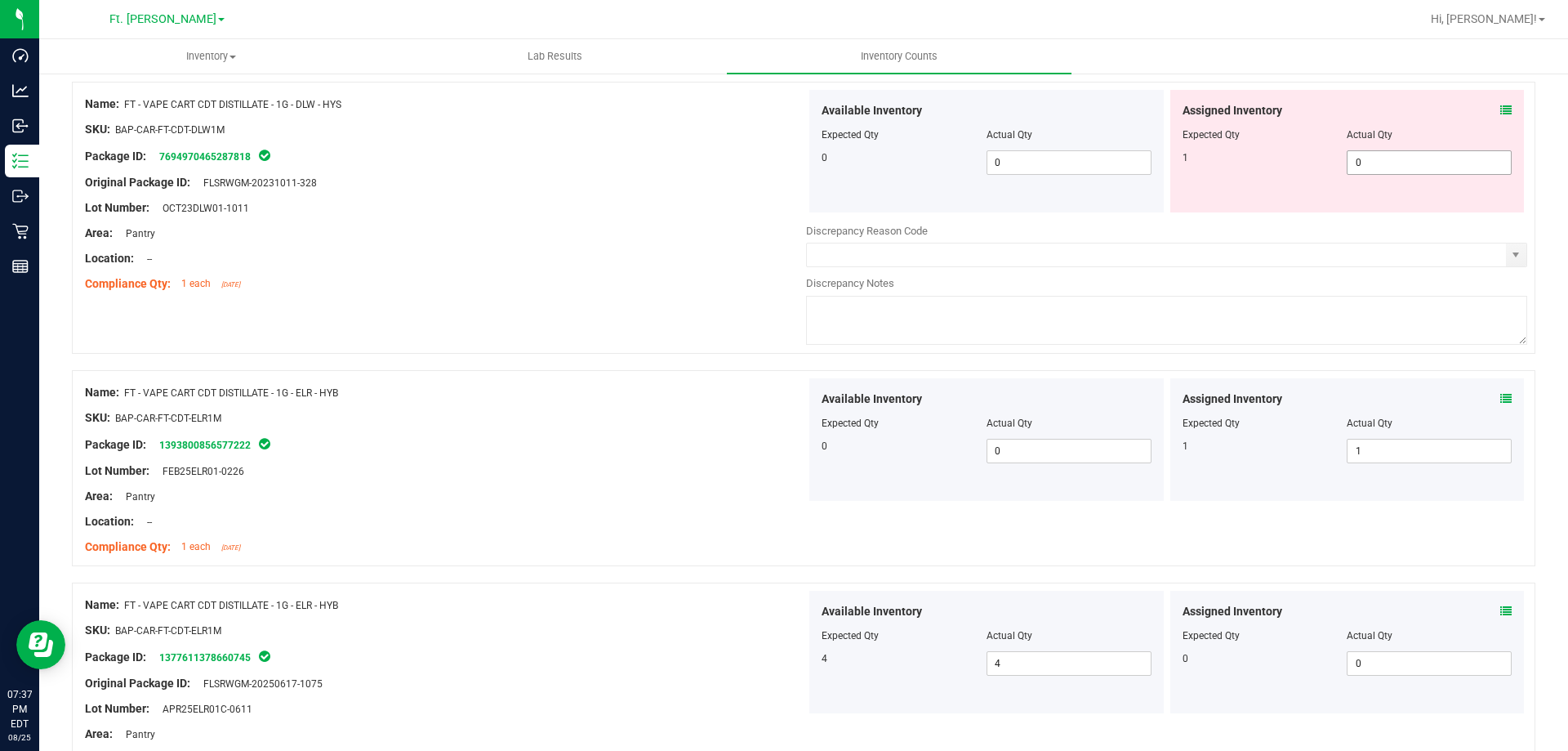
click at [1412, 169] on span "0 0" at bounding box center [1428, 163] width 165 height 25
type input "01"
type input "1"
click at [1217, 102] on span "Assigned Inventory" at bounding box center [1233, 110] width 100 height 17
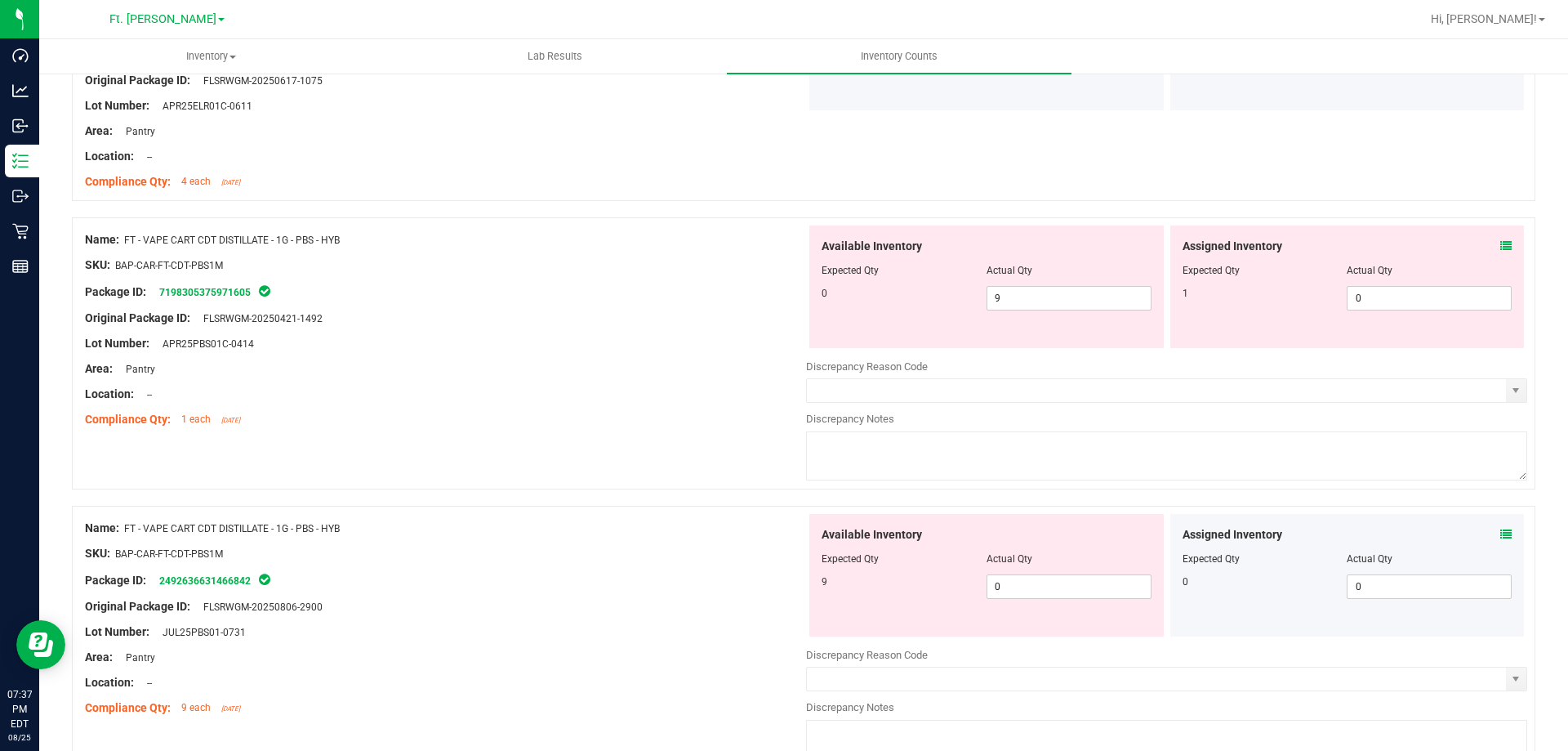
scroll to position [4576, 0]
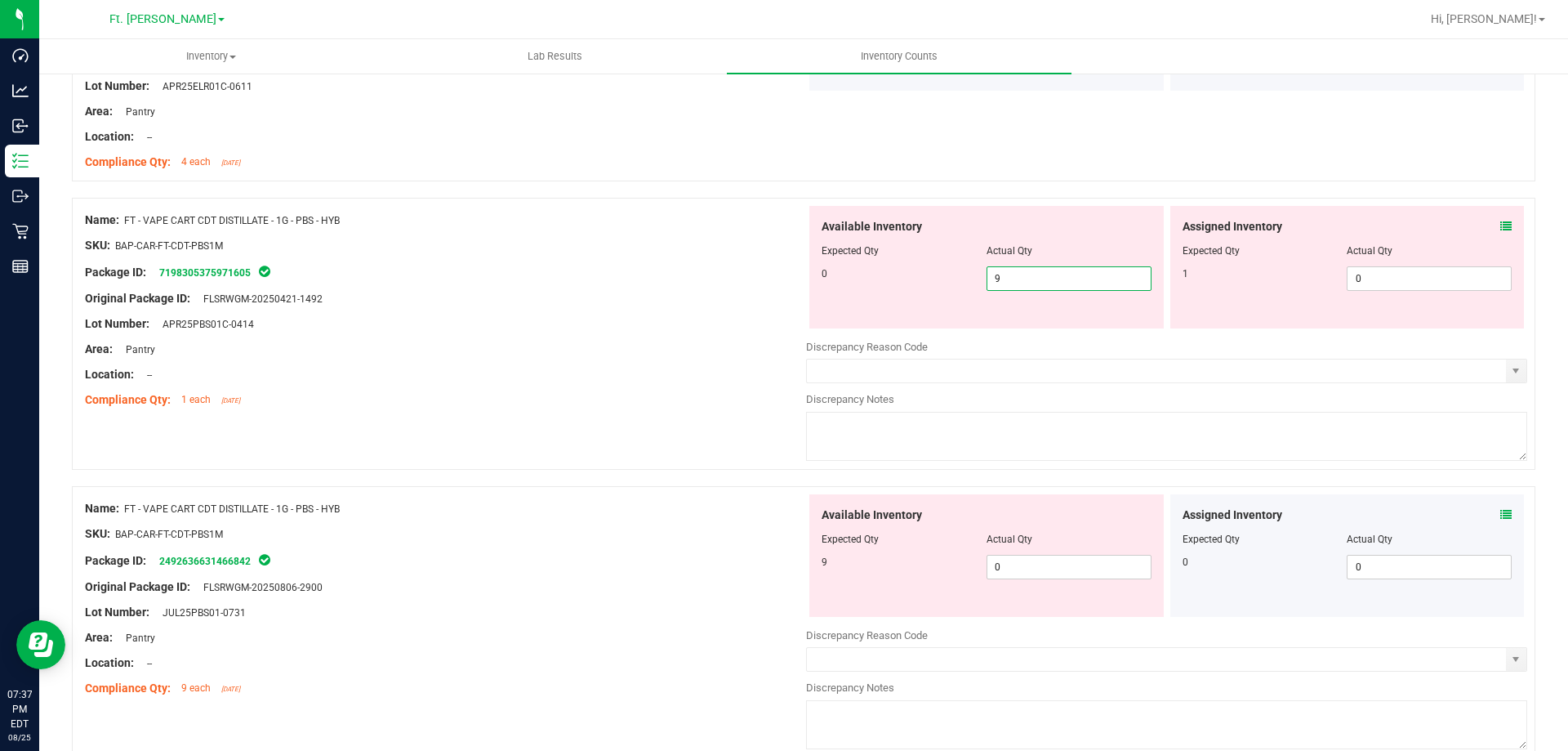
drag, startPoint x: 1076, startPoint y: 279, endPoint x: 577, endPoint y: 317, distance: 500.4
click at [577, 317] on div "Name: FT - VAPE CART CDT DISTILLATE - 1G - PBS - HYB SKU: BAP-CAR-FT-CDT-PBS1M …" at bounding box center [803, 334] width 1463 height 272
type input "0"
click at [1122, 568] on span "0 0" at bounding box center [1068, 567] width 165 height 25
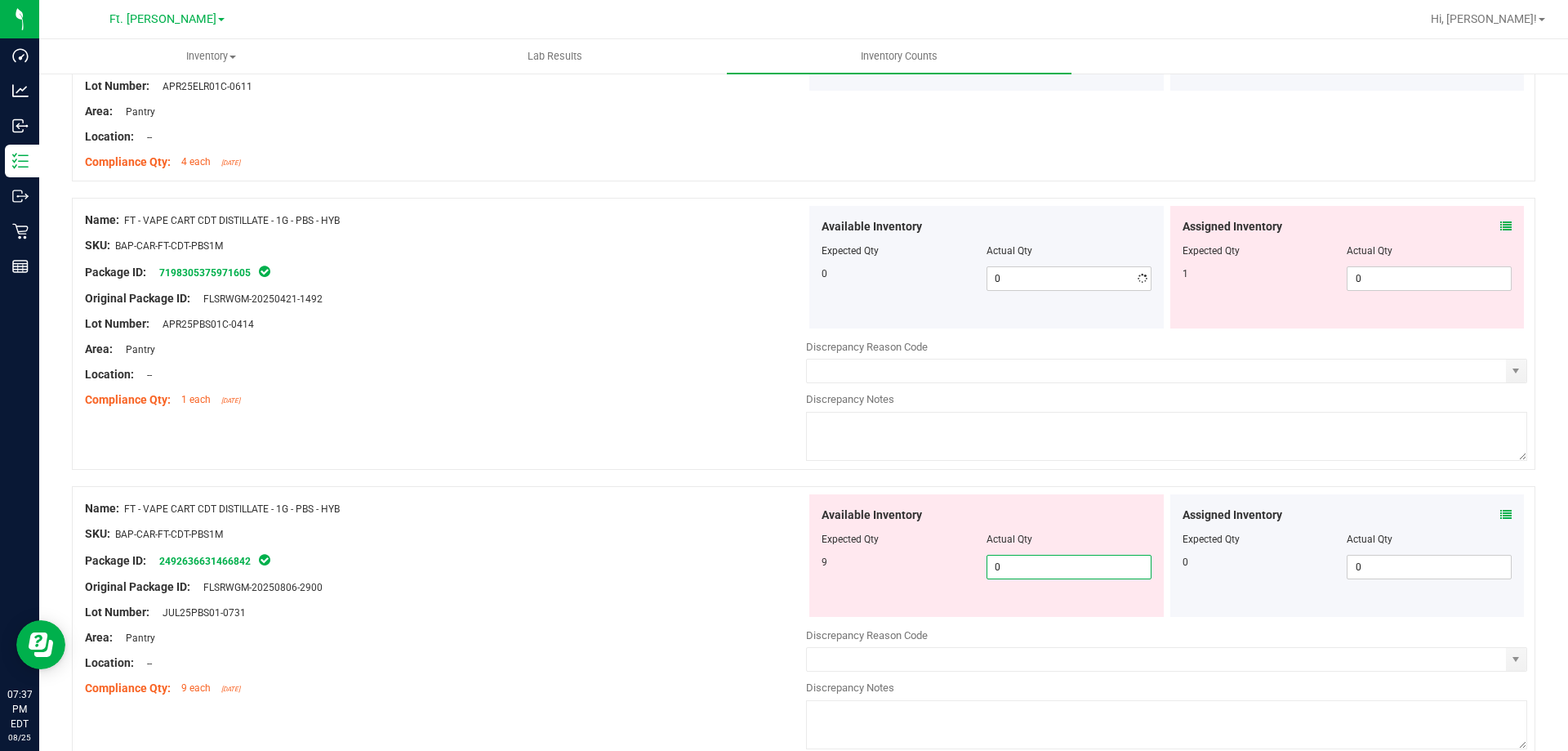
type input "09"
type input "9"
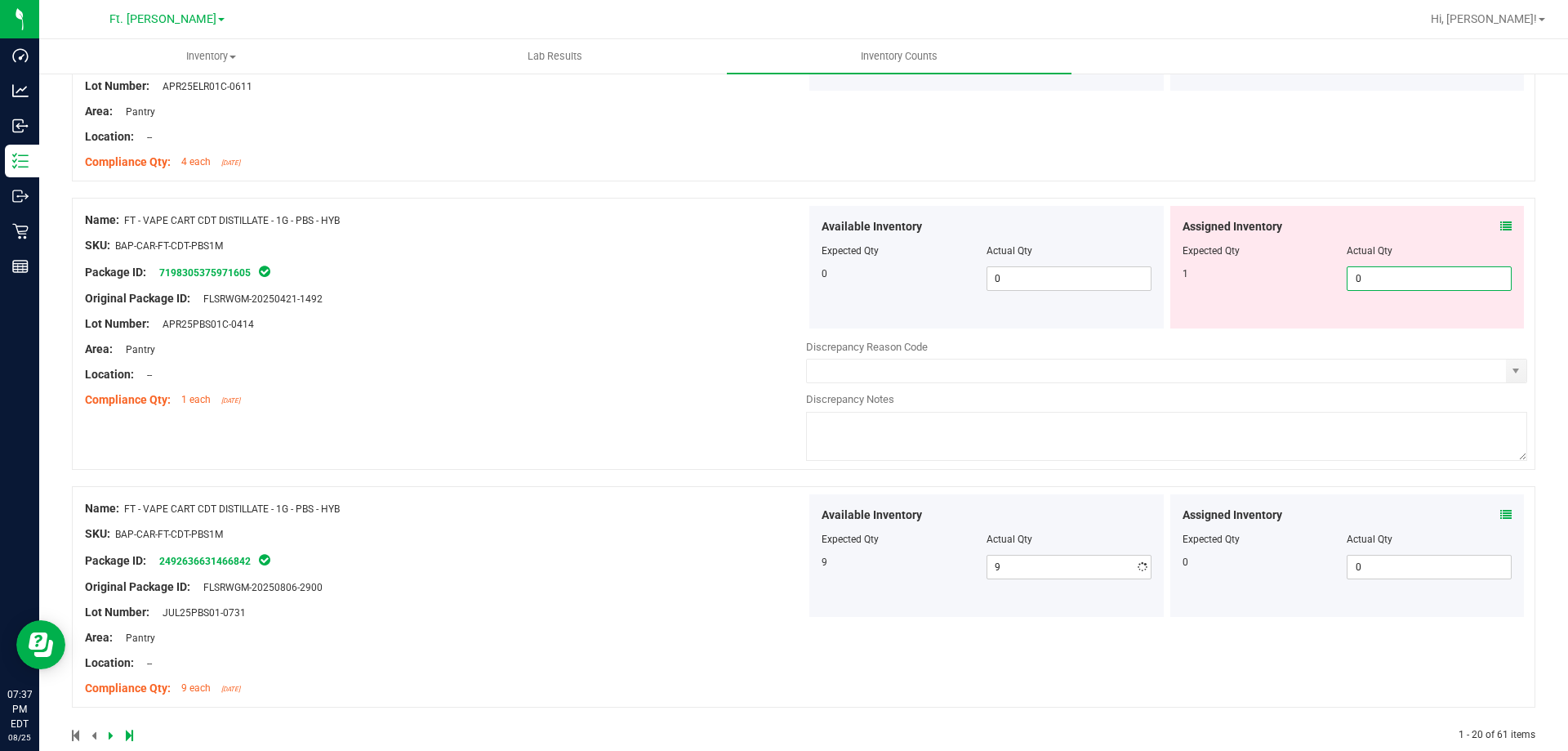
click at [1408, 285] on span "0 0" at bounding box center [1428, 279] width 165 height 25
type input "01"
type input "1"
click at [694, 292] on div "Name: FT - VAPE CART CDT DISTILLATE - 1G - PBS - HYB SKU: BAP-CAR-FT-CDT-PBS1M …" at bounding box center [445, 310] width 721 height 209
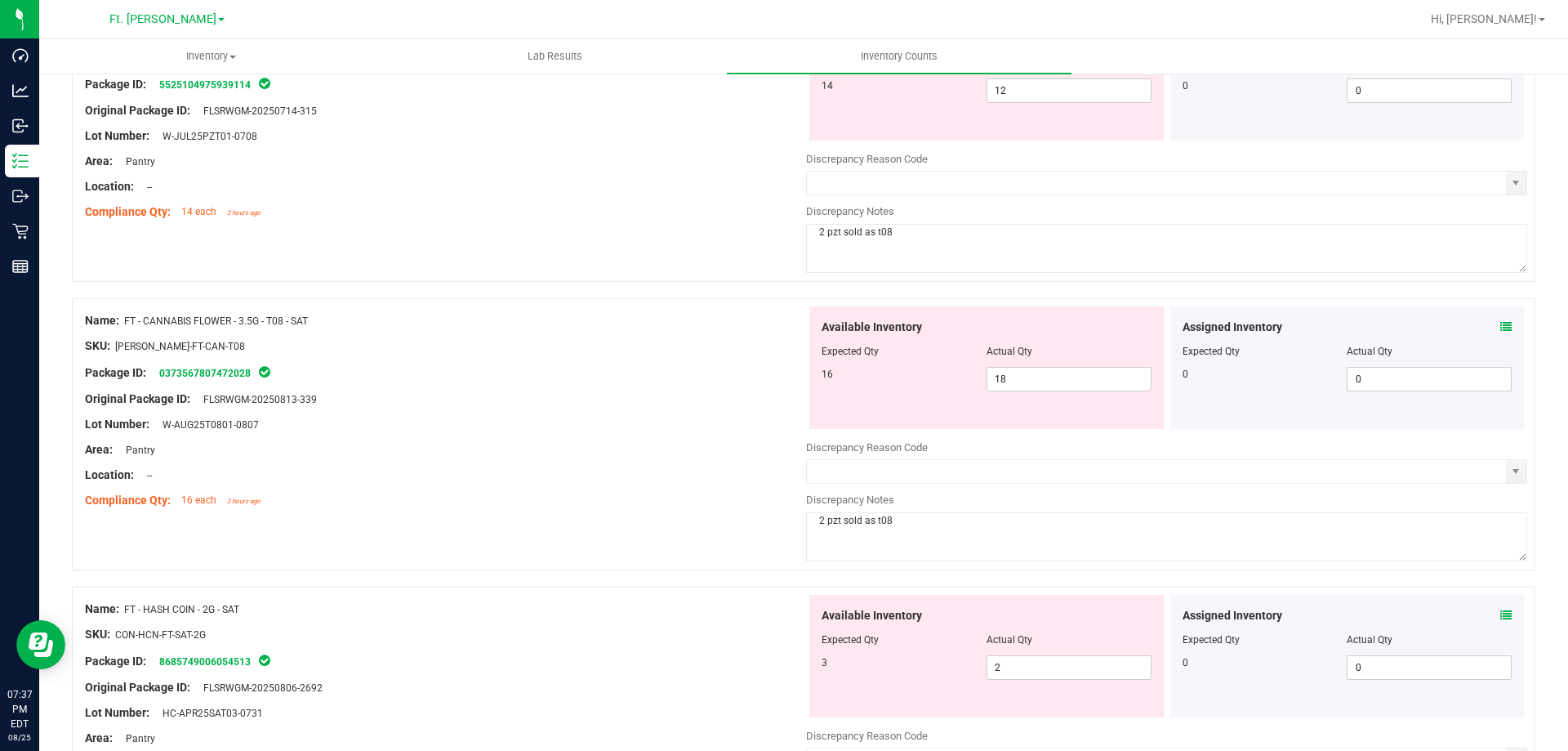
scroll to position [0, 0]
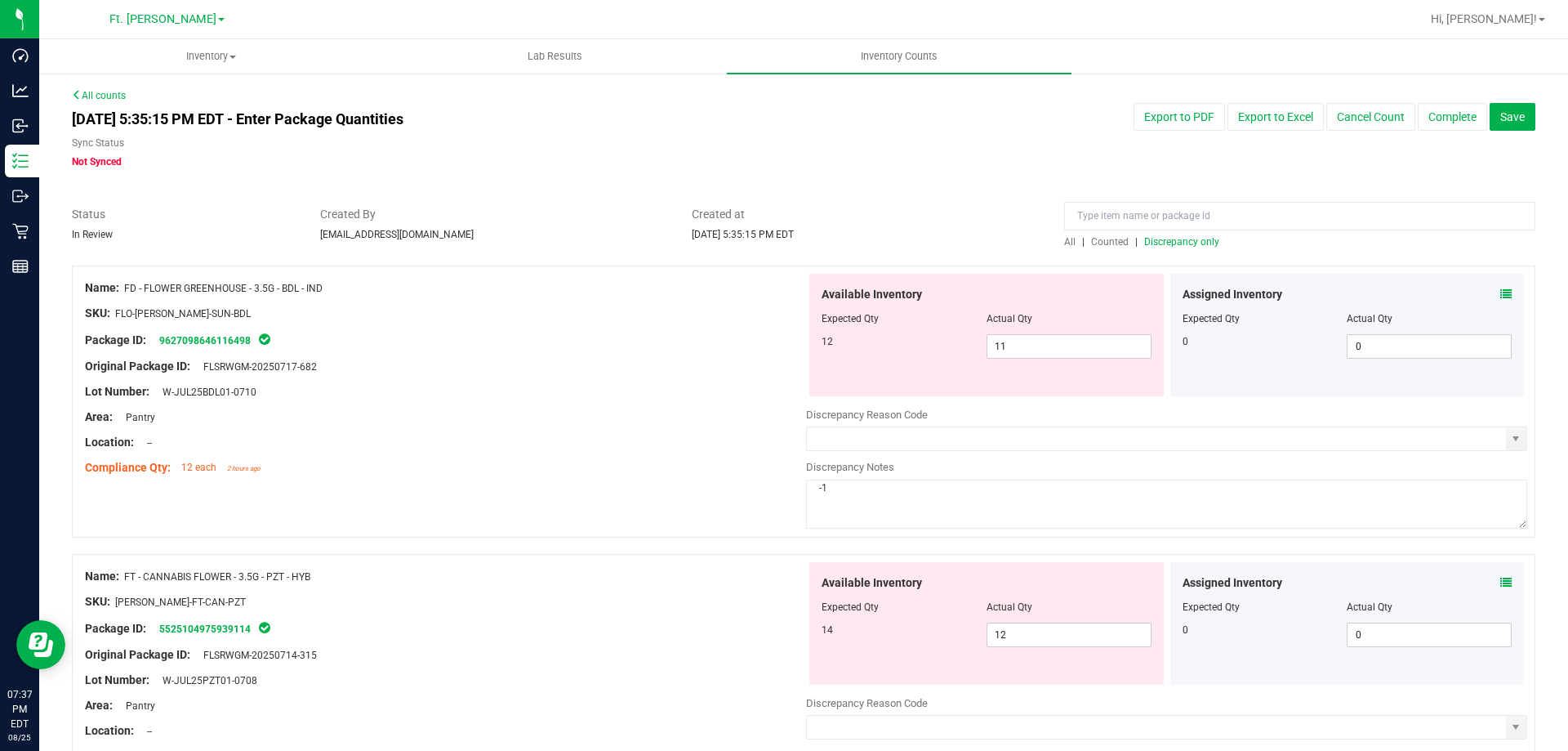
click at [1180, 247] on span "Discrepancy only" at bounding box center [1181, 241] width 75 height 11
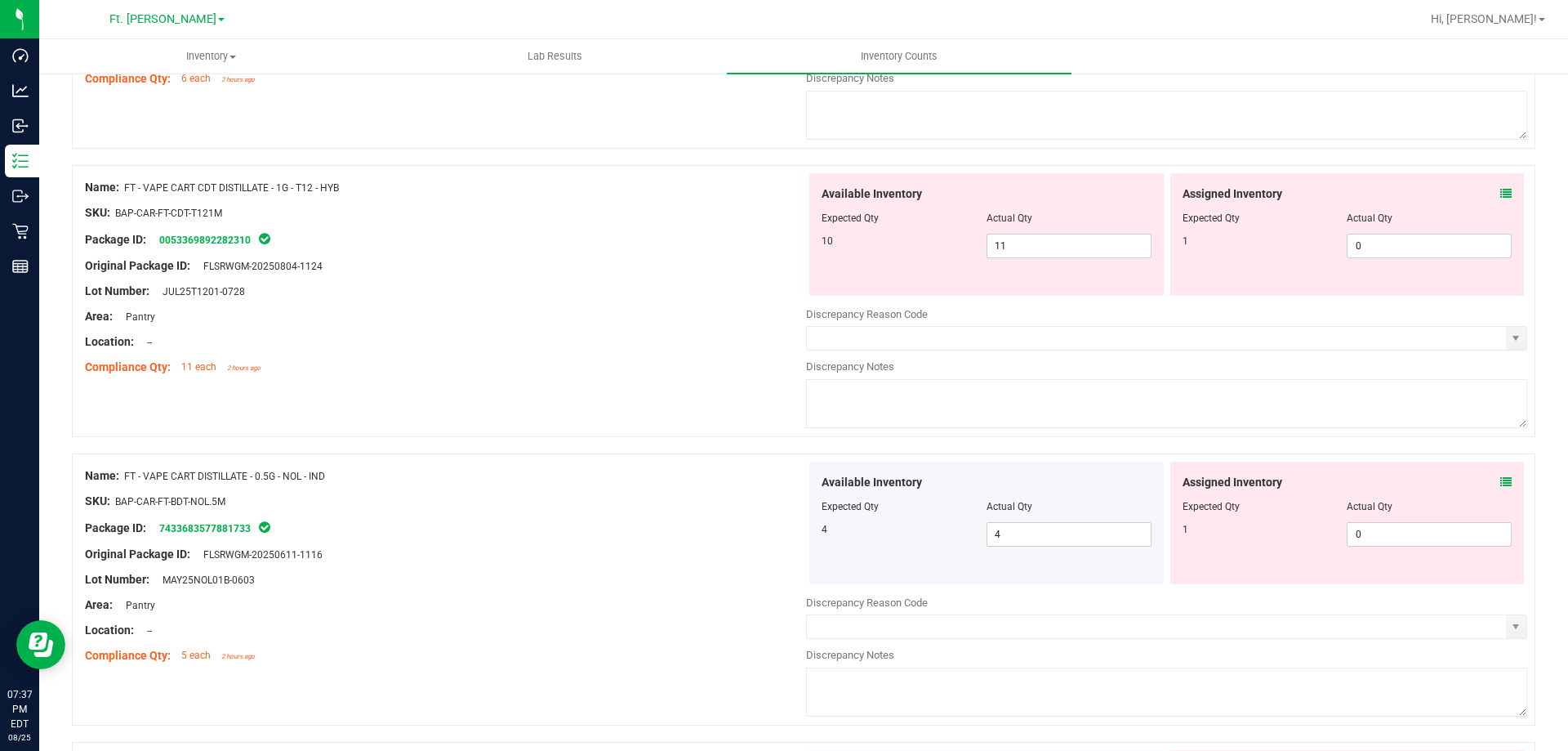
scroll to position [1553, 0]
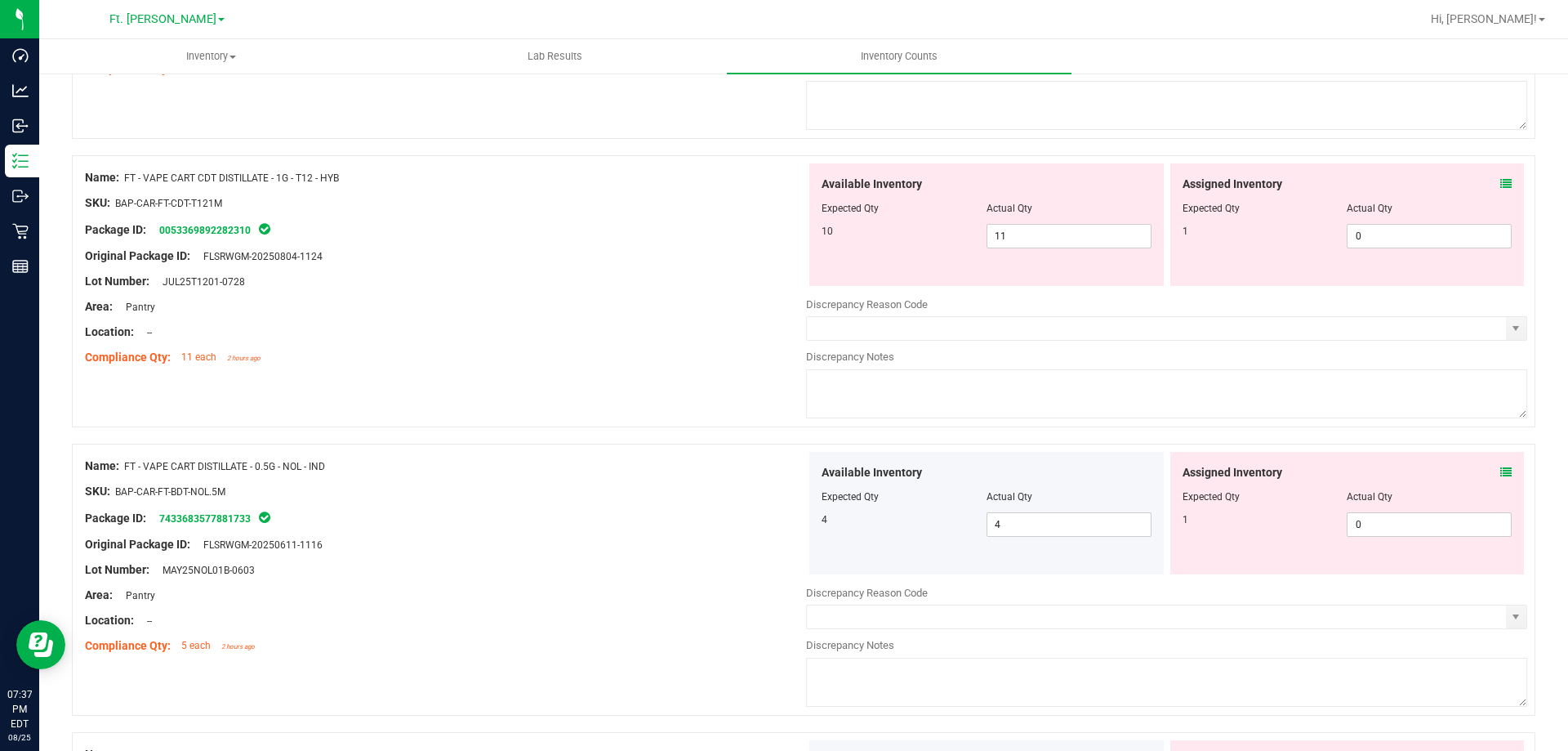
click at [1500, 185] on icon at bounding box center [1505, 183] width 11 height 11
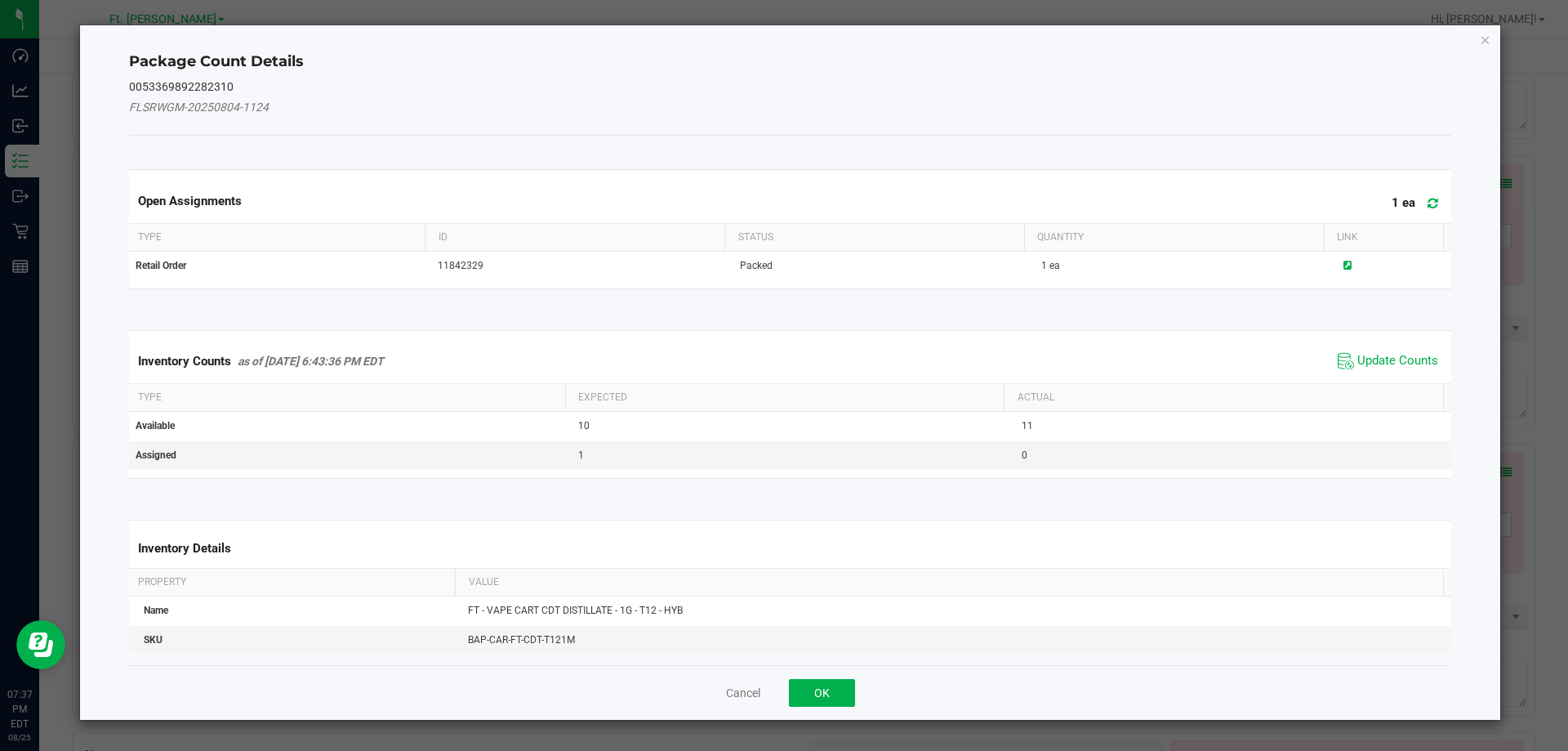
click at [1370, 352] on span "Update Counts" at bounding box center [1387, 361] width 109 height 25
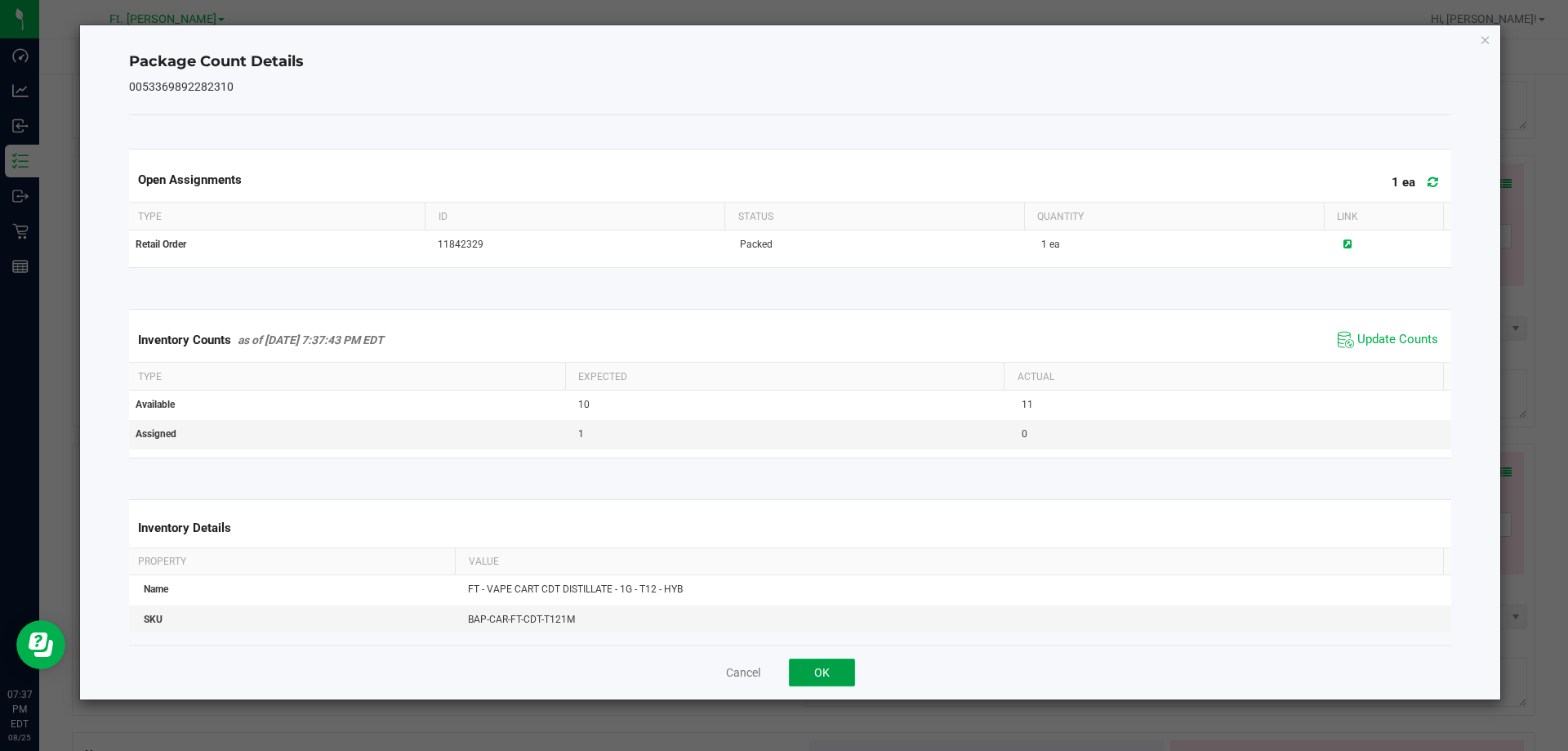
click at [848, 667] on button "OK" at bounding box center [821, 672] width 66 height 28
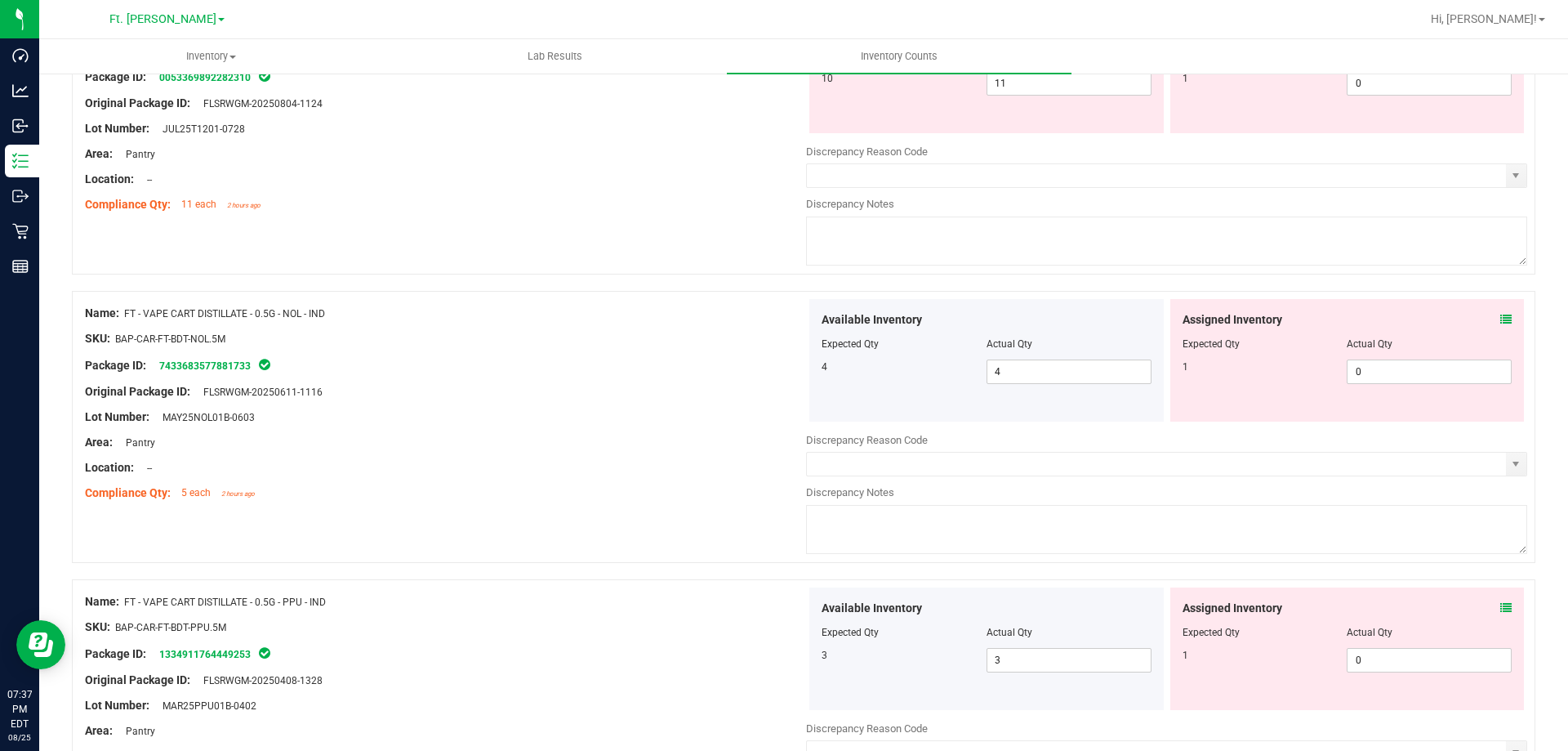
scroll to position [1716, 0]
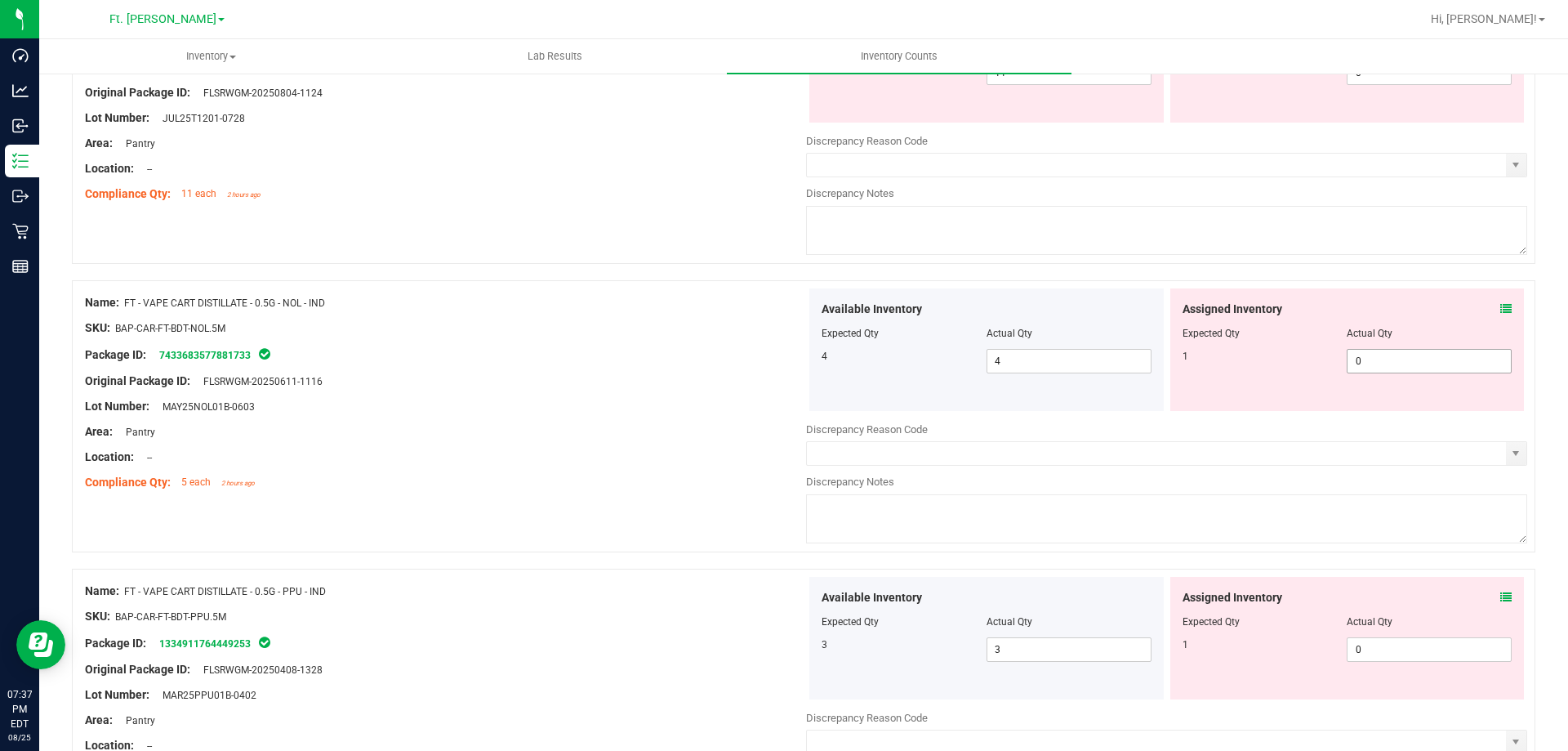
click at [1435, 369] on span "0 0" at bounding box center [1428, 361] width 165 height 25
type input "01"
type input "1"
click at [1429, 637] on div "Assigned Inventory Expected Qty Actual Qty 1 0 0" at bounding box center [1346, 638] width 354 height 123
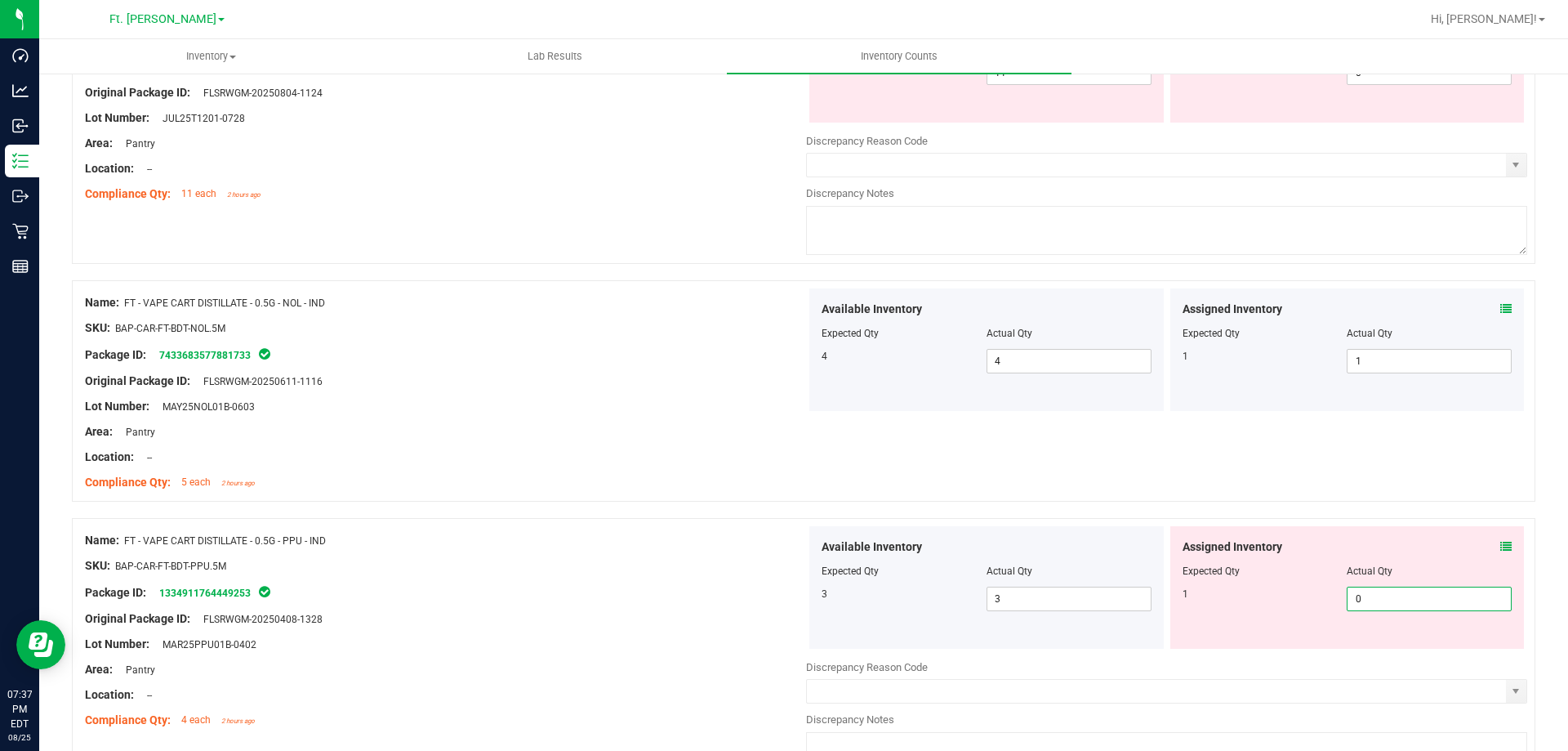
type input "01"
click at [1367, 477] on div "Name: FT - VAPE CART DISTILLATE - 0.5G - NOL - IND SKU: BAP-CAR-FT-BDT-NOL.5M P…" at bounding box center [803, 391] width 1463 height 222
type input "1"
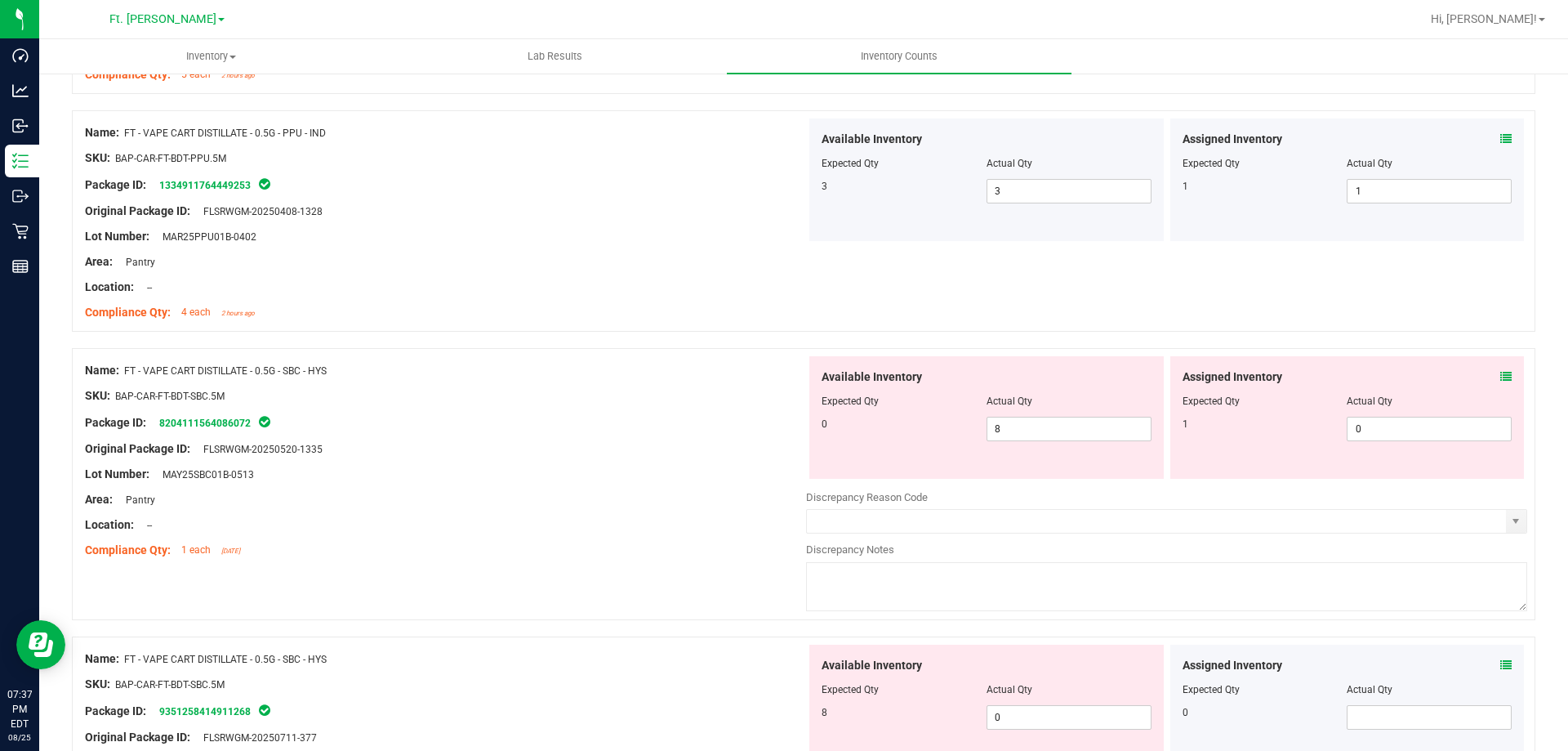
scroll to position [2124, 0]
drag, startPoint x: 1112, startPoint y: 426, endPoint x: 963, endPoint y: 425, distance: 149.0
click at [963, 425] on div "0 8 8" at bounding box center [986, 427] width 330 height 25
type input "0"
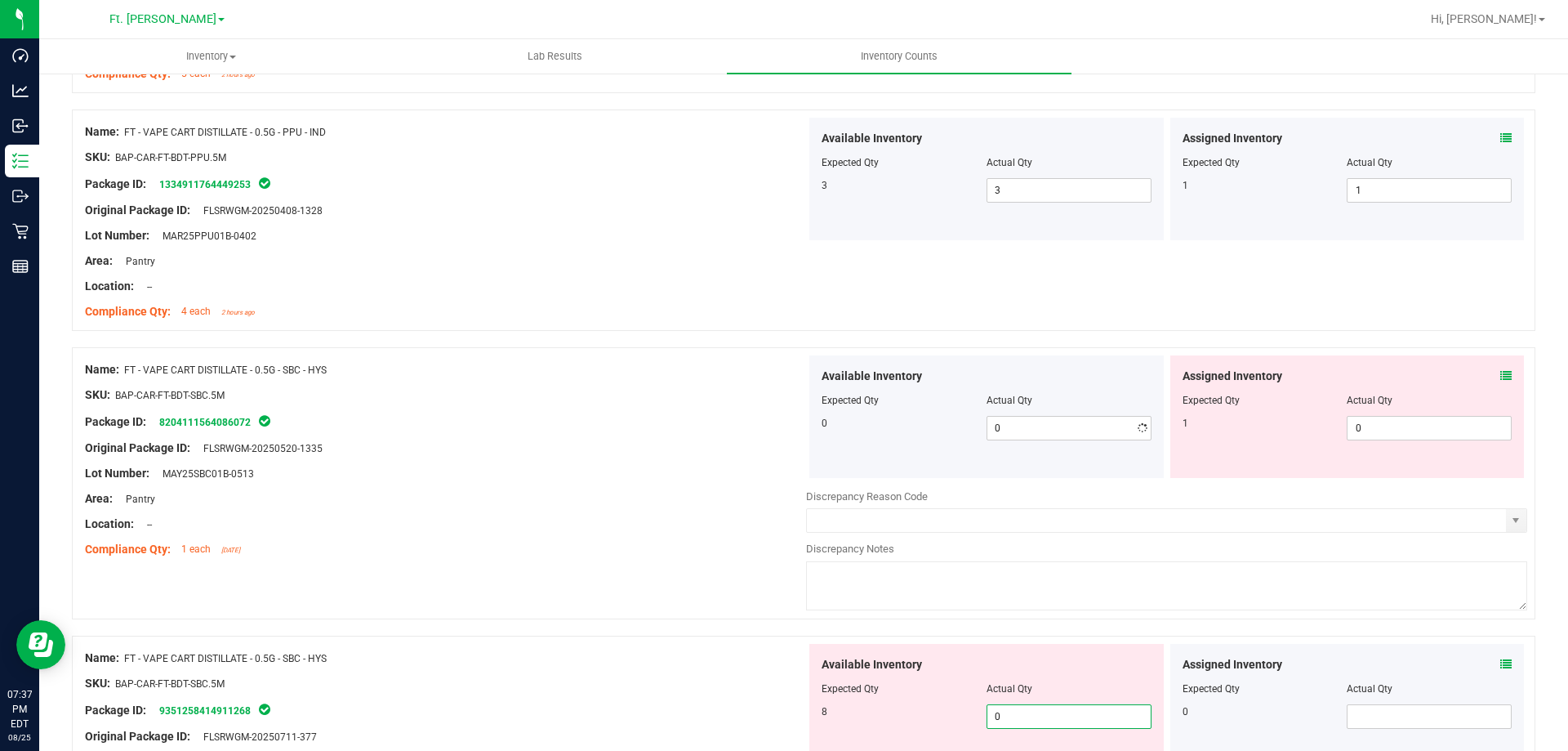
click at [1086, 716] on span "0 0" at bounding box center [1068, 716] width 165 height 25
type input "08"
type input "8"
click at [1080, 603] on textarea at bounding box center [1167, 585] width 721 height 49
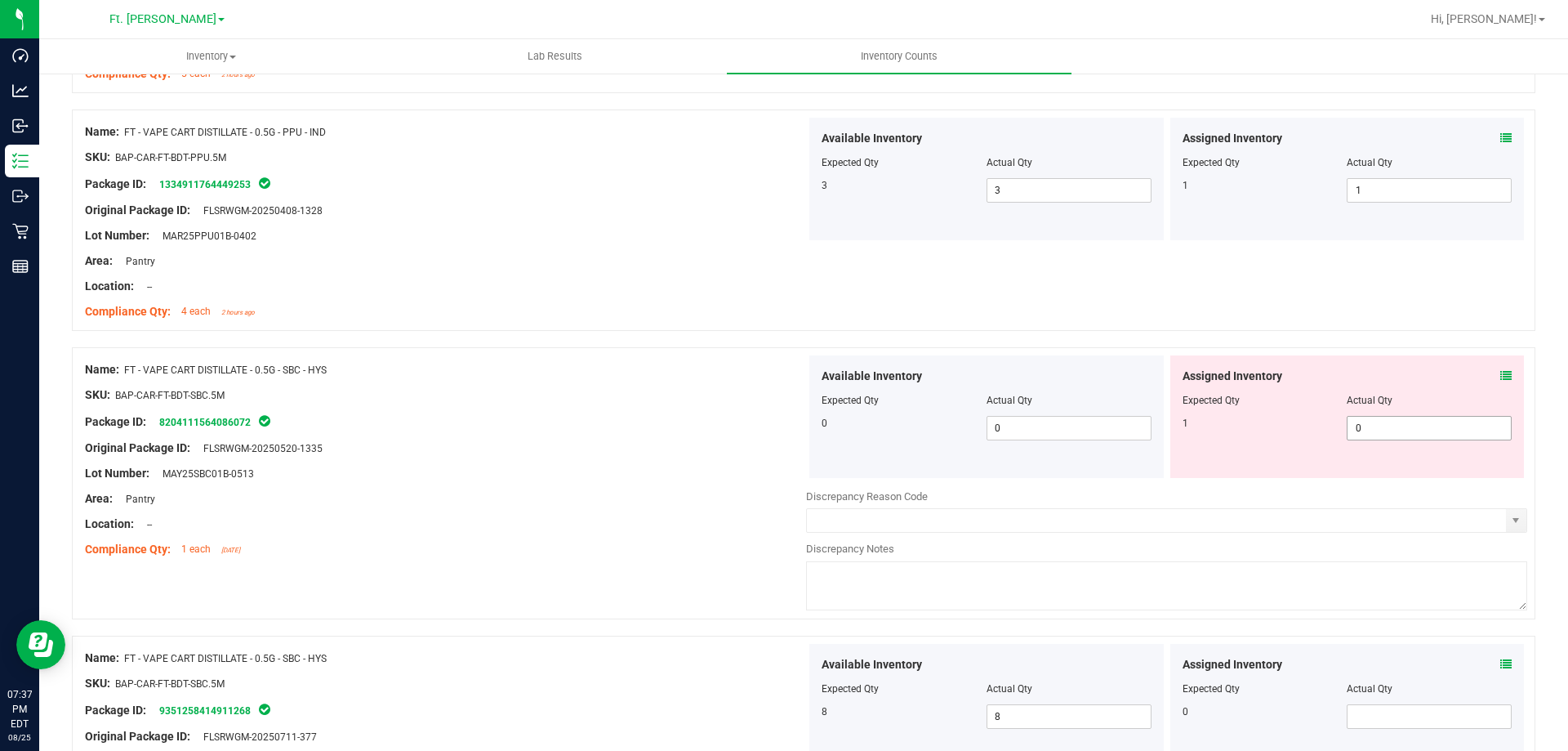
click at [1381, 429] on span "0 0" at bounding box center [1428, 427] width 165 height 25
type input "01"
type input "1"
click at [1322, 368] on div "Assigned Inventory" at bounding box center [1347, 376] width 330 height 17
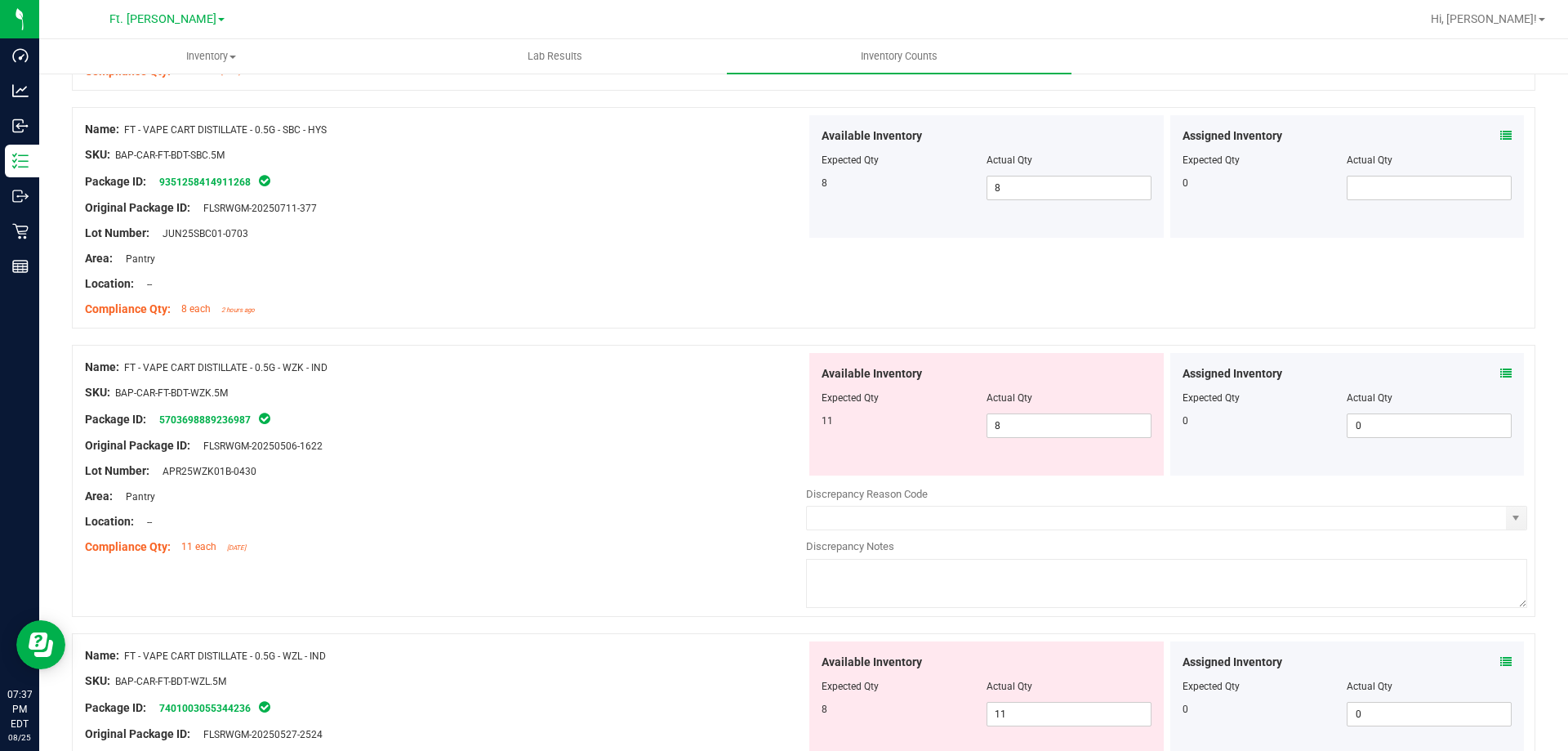
scroll to position [2696, 0]
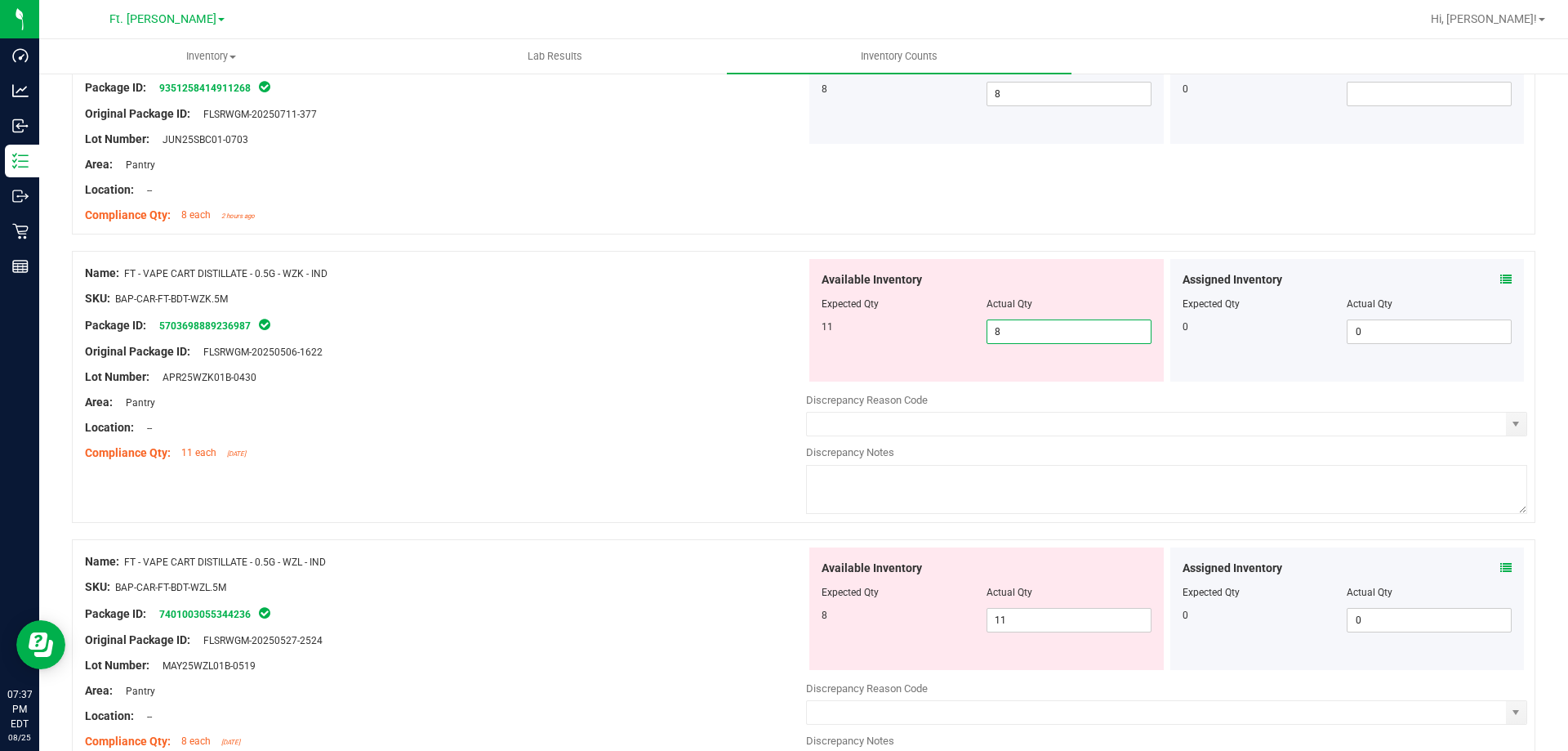
drag, startPoint x: 1036, startPoint y: 330, endPoint x: 925, endPoint y: 332, distance: 111.0
click at [925, 332] on div "11 8 8" at bounding box center [986, 332] width 330 height 25
type input "11"
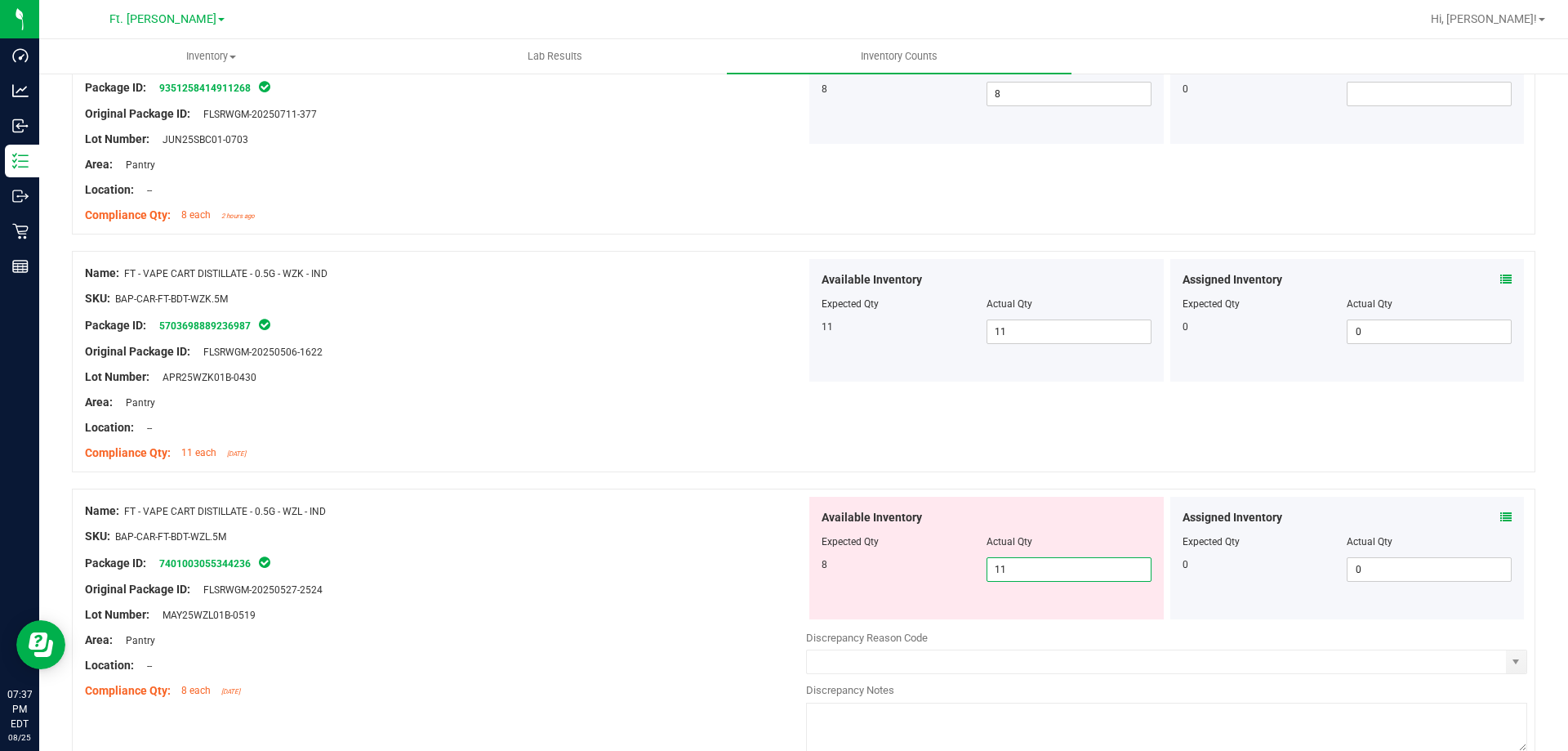
drag, startPoint x: 1040, startPoint y: 622, endPoint x: 679, endPoint y: 618, distance: 361.0
click at [679, 618] on div "Name: FT - VAPE CART DISTILLATE - 0.5G - WZL - IND SKU: BAP-CAR-FT-BDT-WZL.5M P…" at bounding box center [803, 624] width 1463 height 272
type input "8"
click at [683, 550] on div at bounding box center [445, 549] width 721 height 8
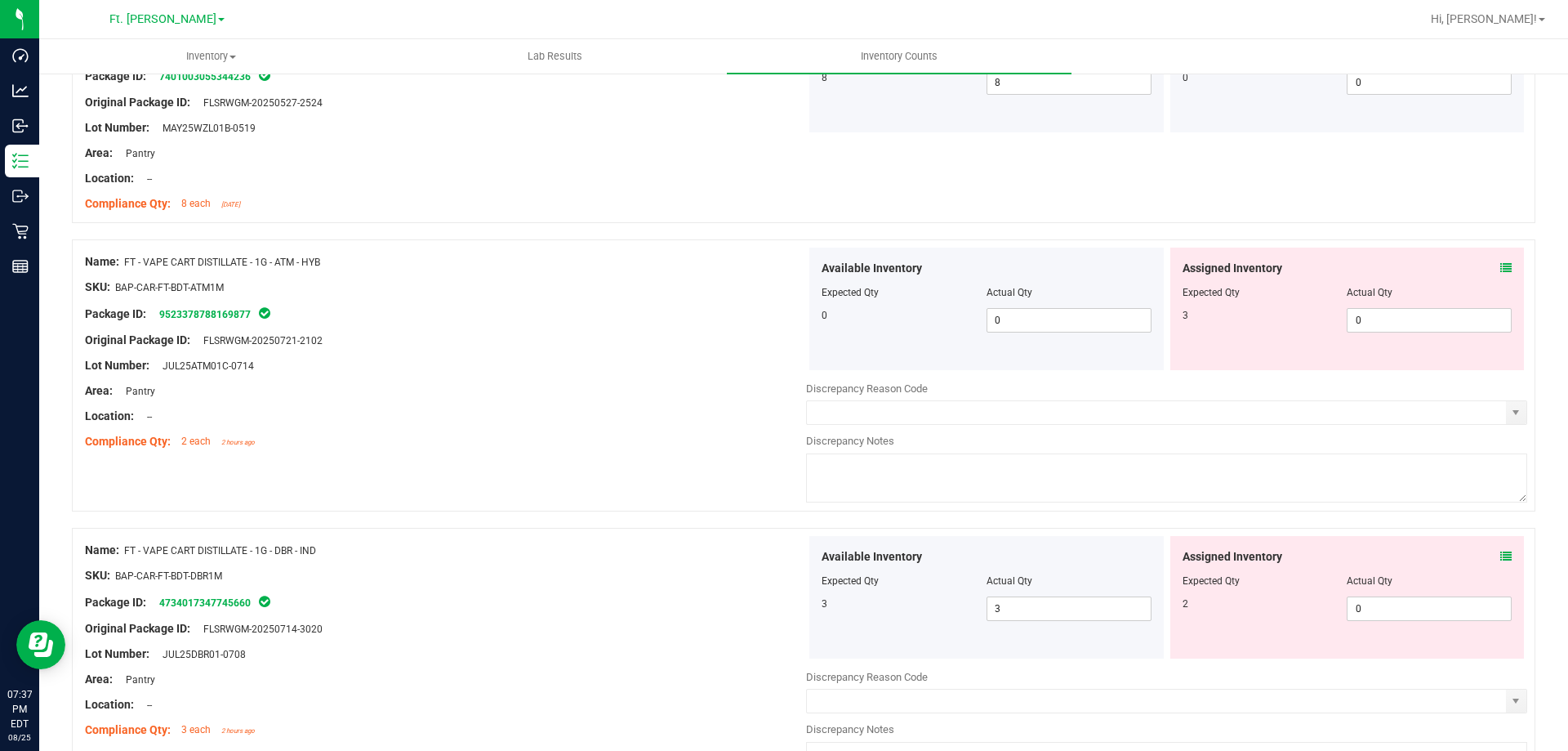
scroll to position [3187, 0]
click at [1409, 324] on span "0 0" at bounding box center [1428, 317] width 165 height 25
type input "03"
type input "3"
click at [1396, 601] on div "Assigned Inventory Expected Qty Actual Qty 2 0 0" at bounding box center [1346, 593] width 354 height 123
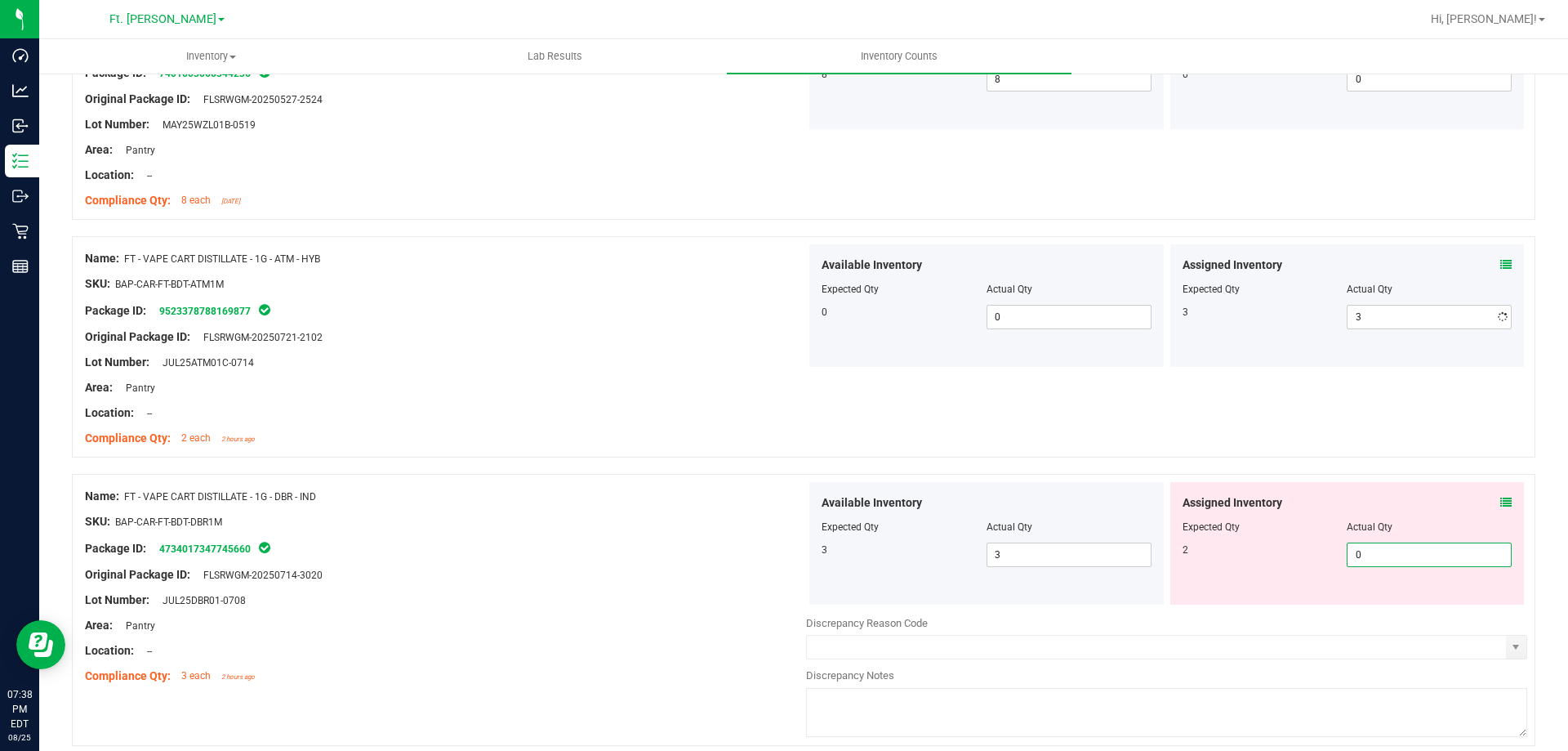
type input "02"
click at [1307, 490] on div "Assigned Inventory Expected Qty Actual Qty 2 0 02" at bounding box center [1346, 543] width 354 height 123
type input "2"
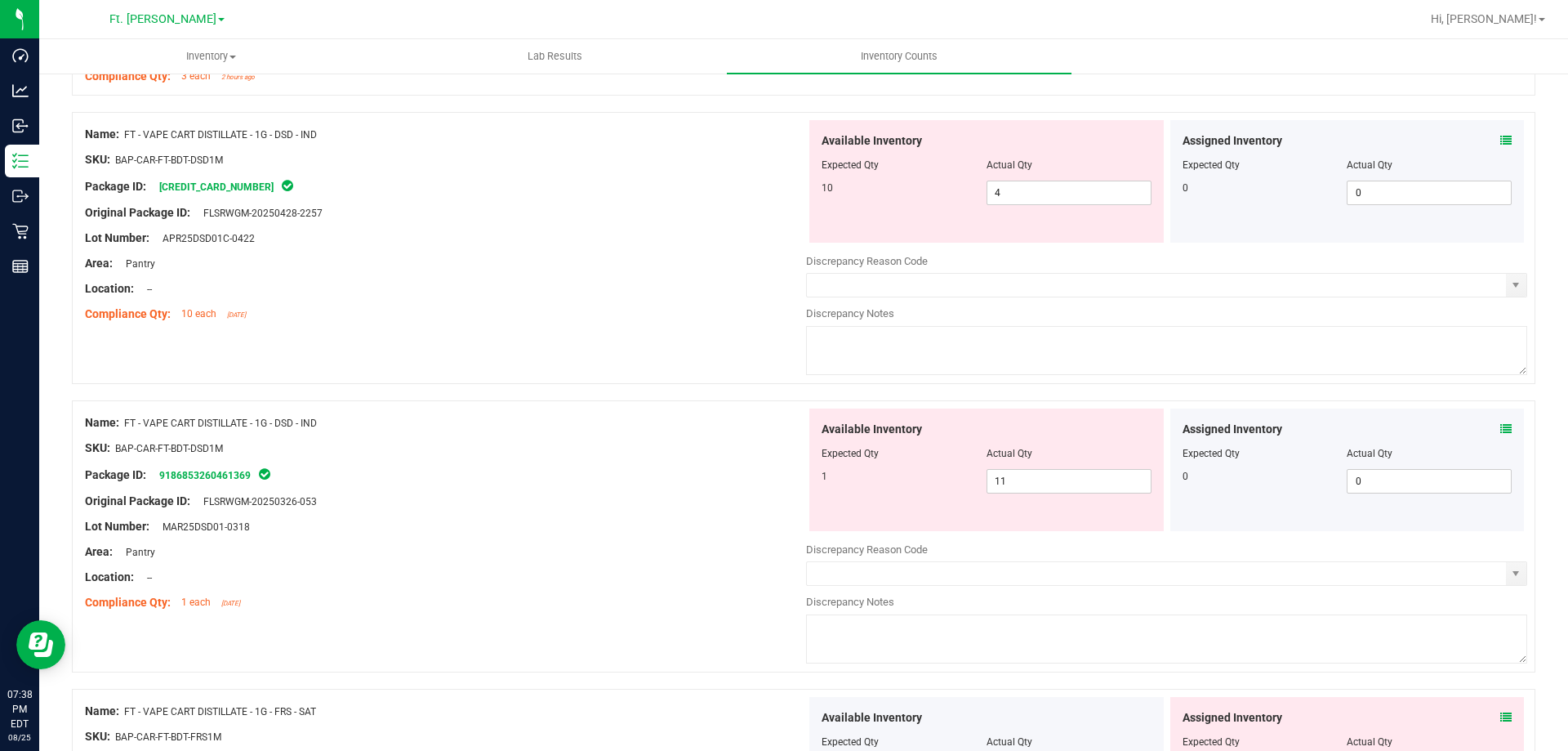
scroll to position [3759, 0]
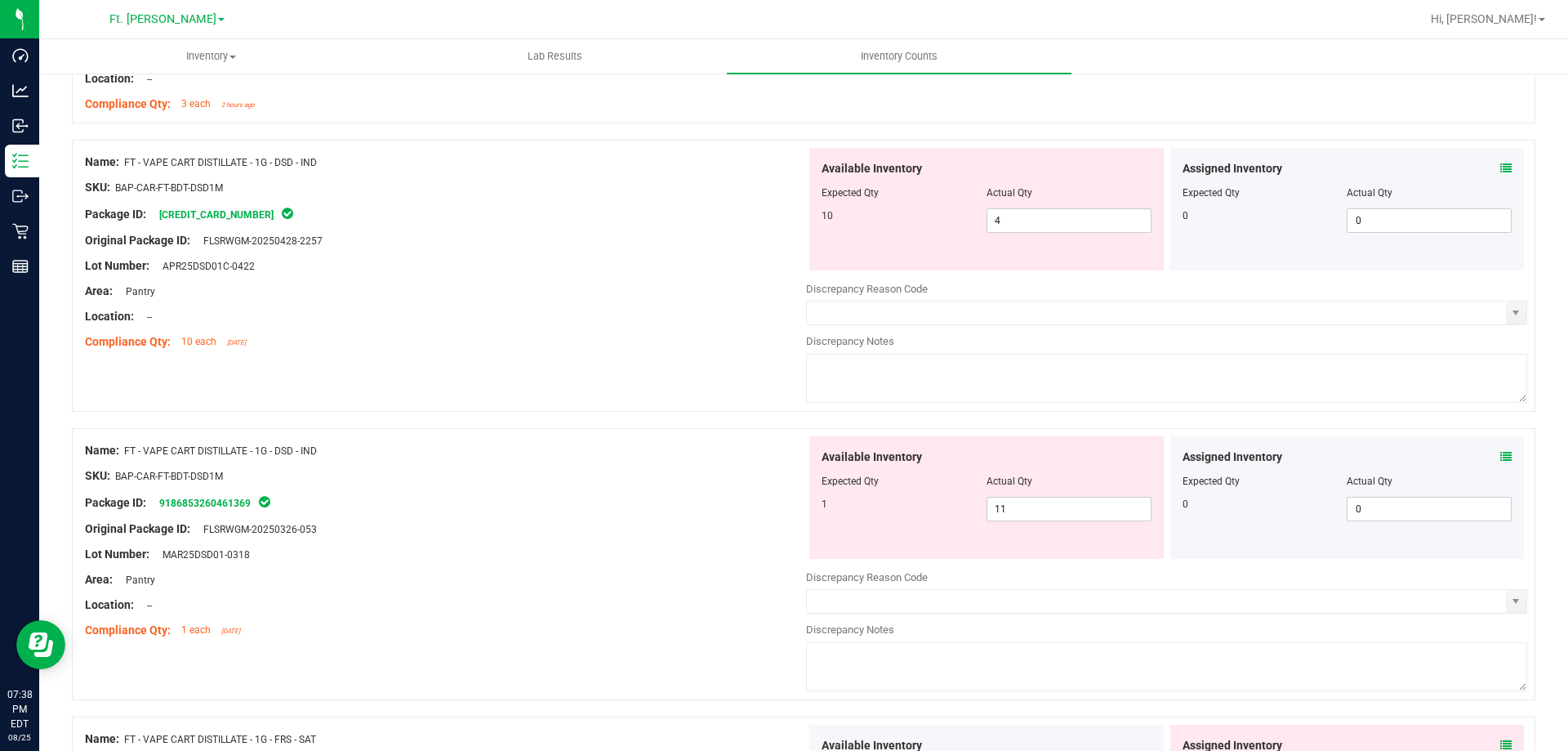
click at [1500, 164] on icon at bounding box center [1505, 168] width 11 height 11
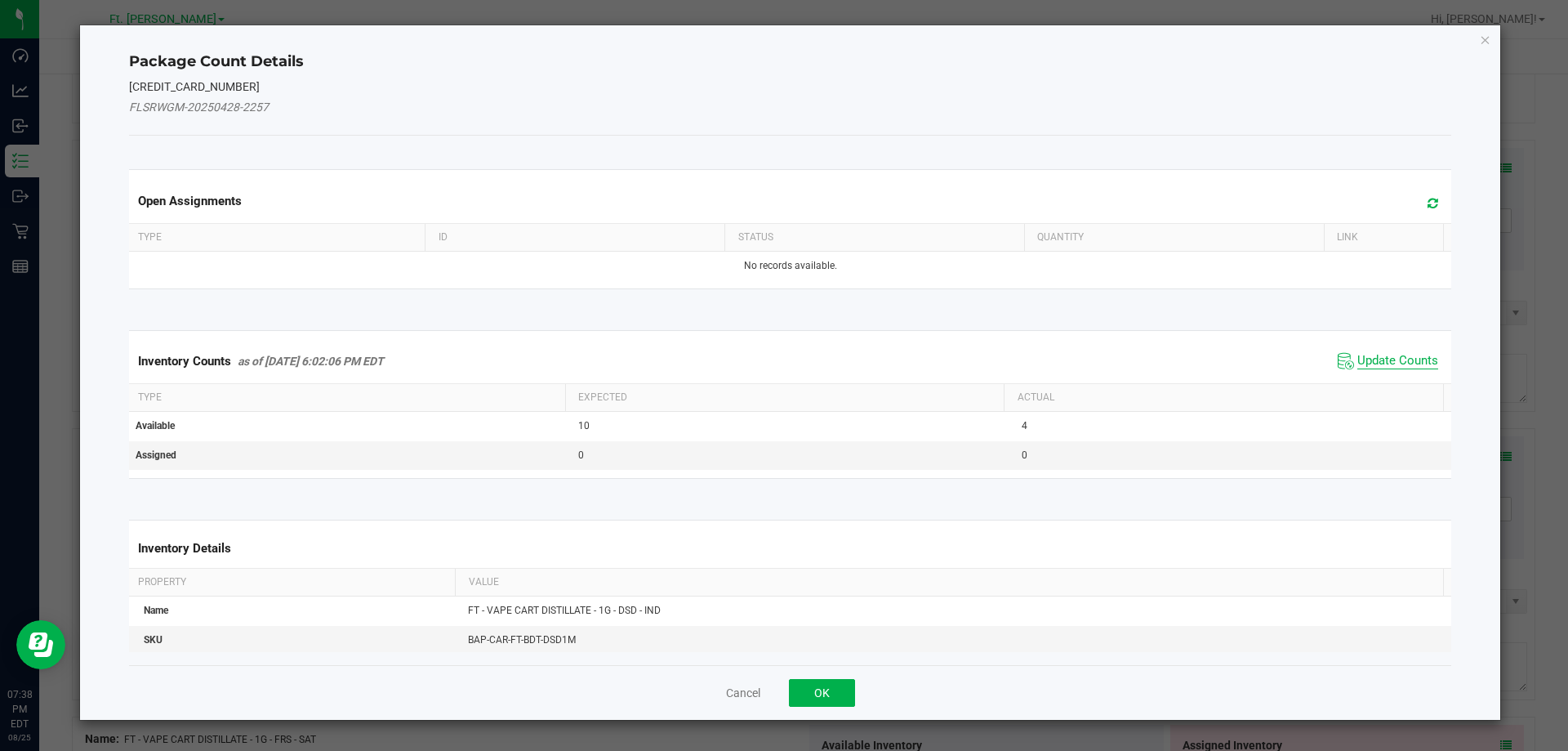
click at [1381, 364] on span "Update Counts" at bounding box center [1397, 361] width 81 height 16
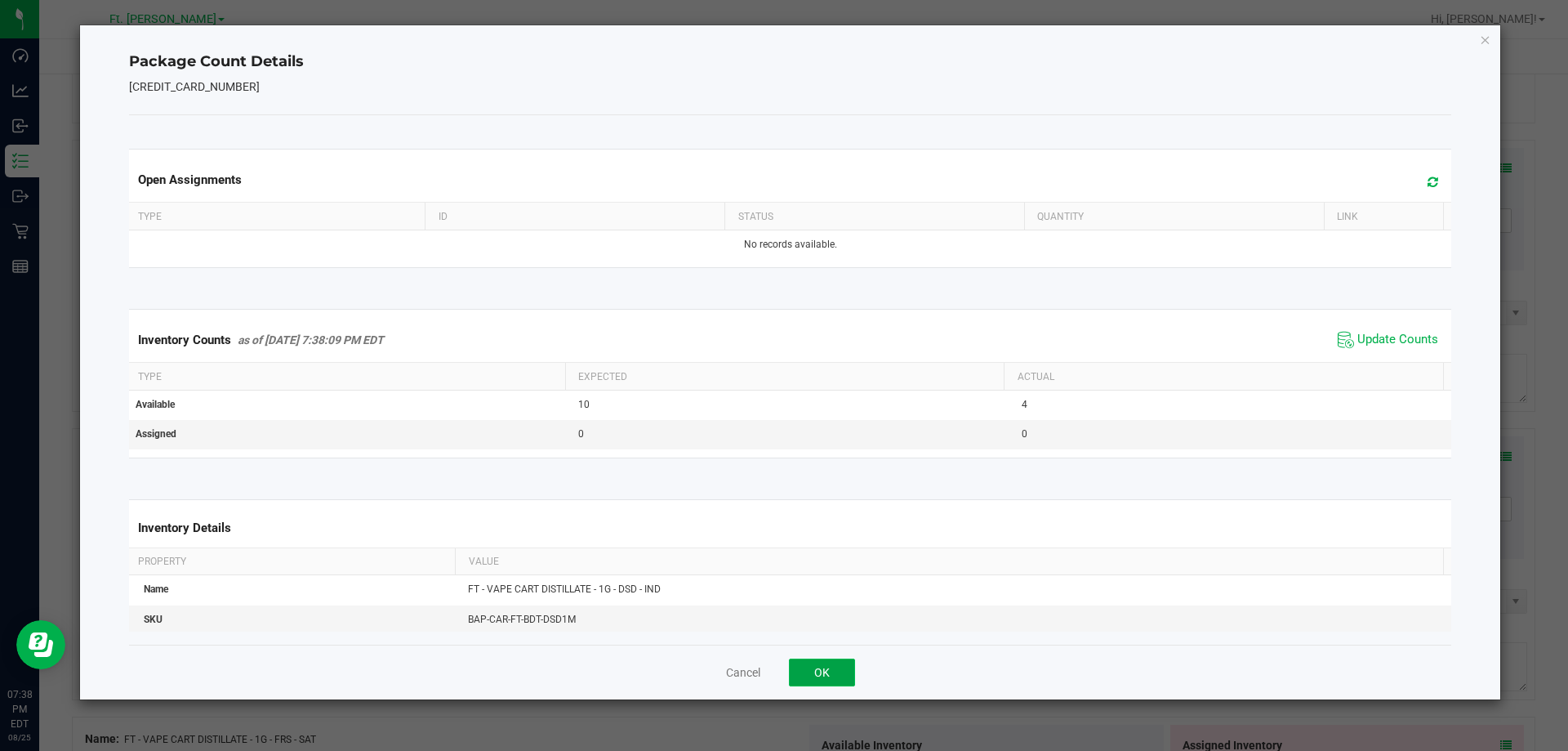
click at [832, 663] on button "OK" at bounding box center [821, 672] width 66 height 28
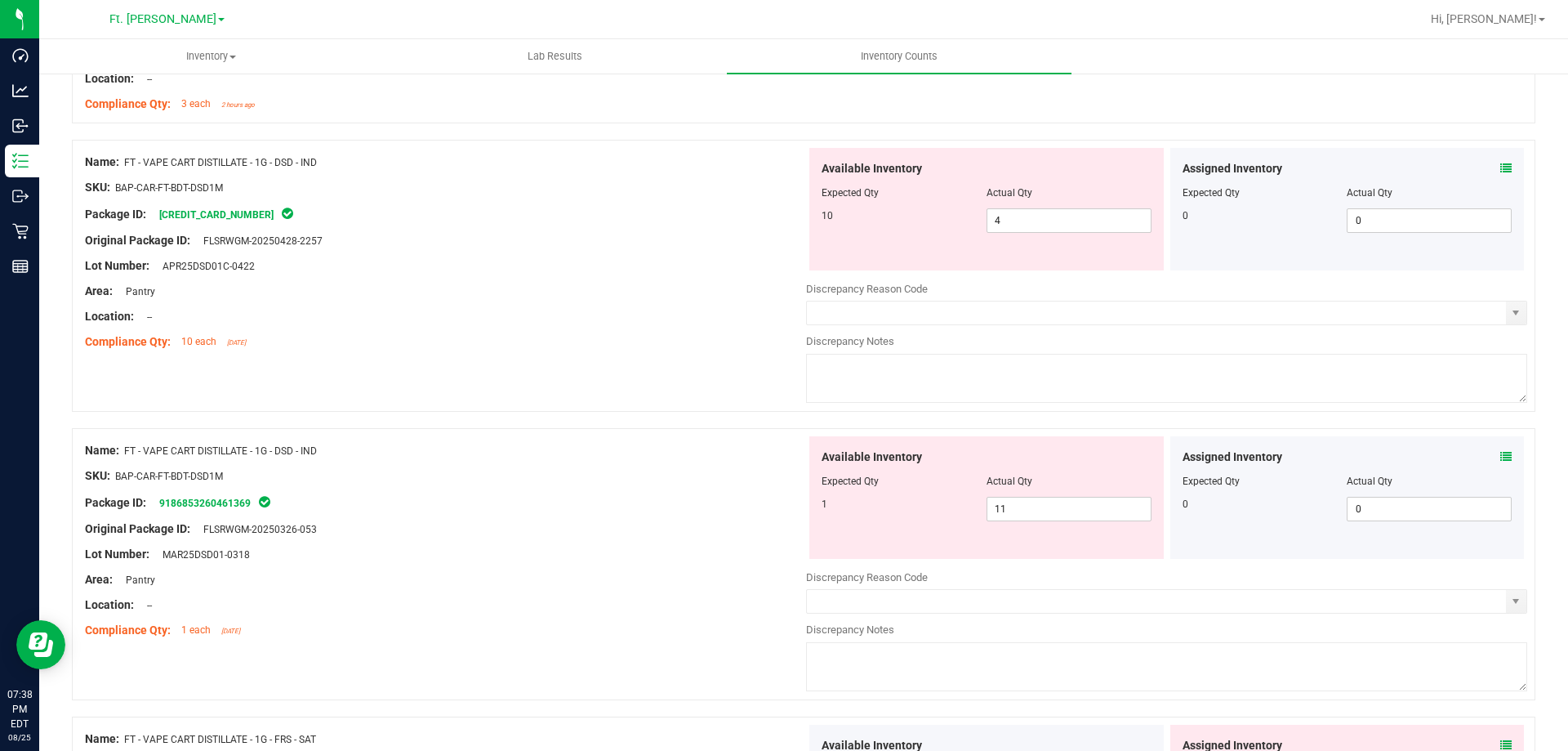
click at [1500, 451] on icon at bounding box center [1505, 456] width 11 height 11
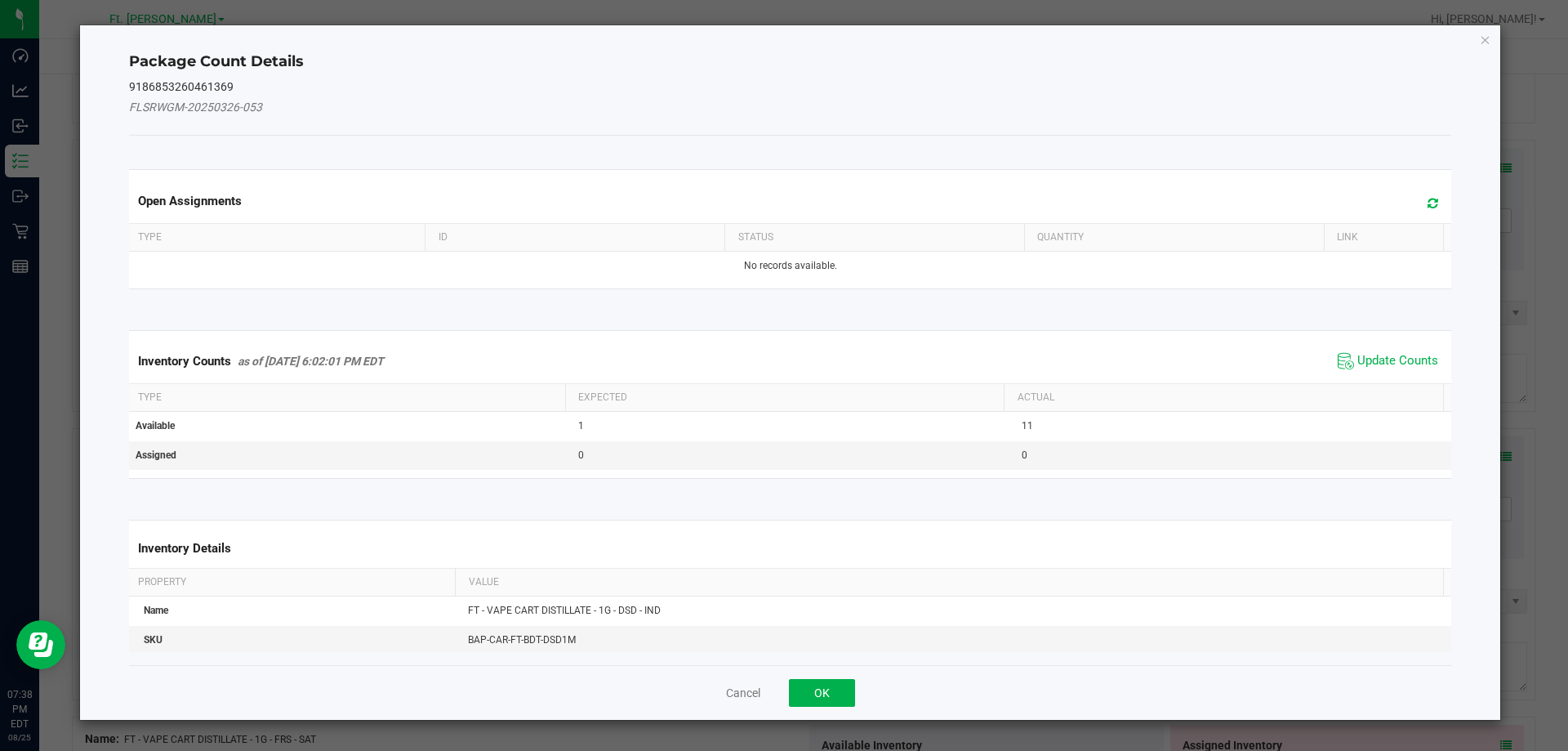
click at [1376, 376] on div "Inventory Counts as of [DATE] 6:02:01 PM EDT Update Counts" at bounding box center [790, 362] width 1329 height 44
click at [1376, 363] on span "Update Counts" at bounding box center [1397, 361] width 81 height 16
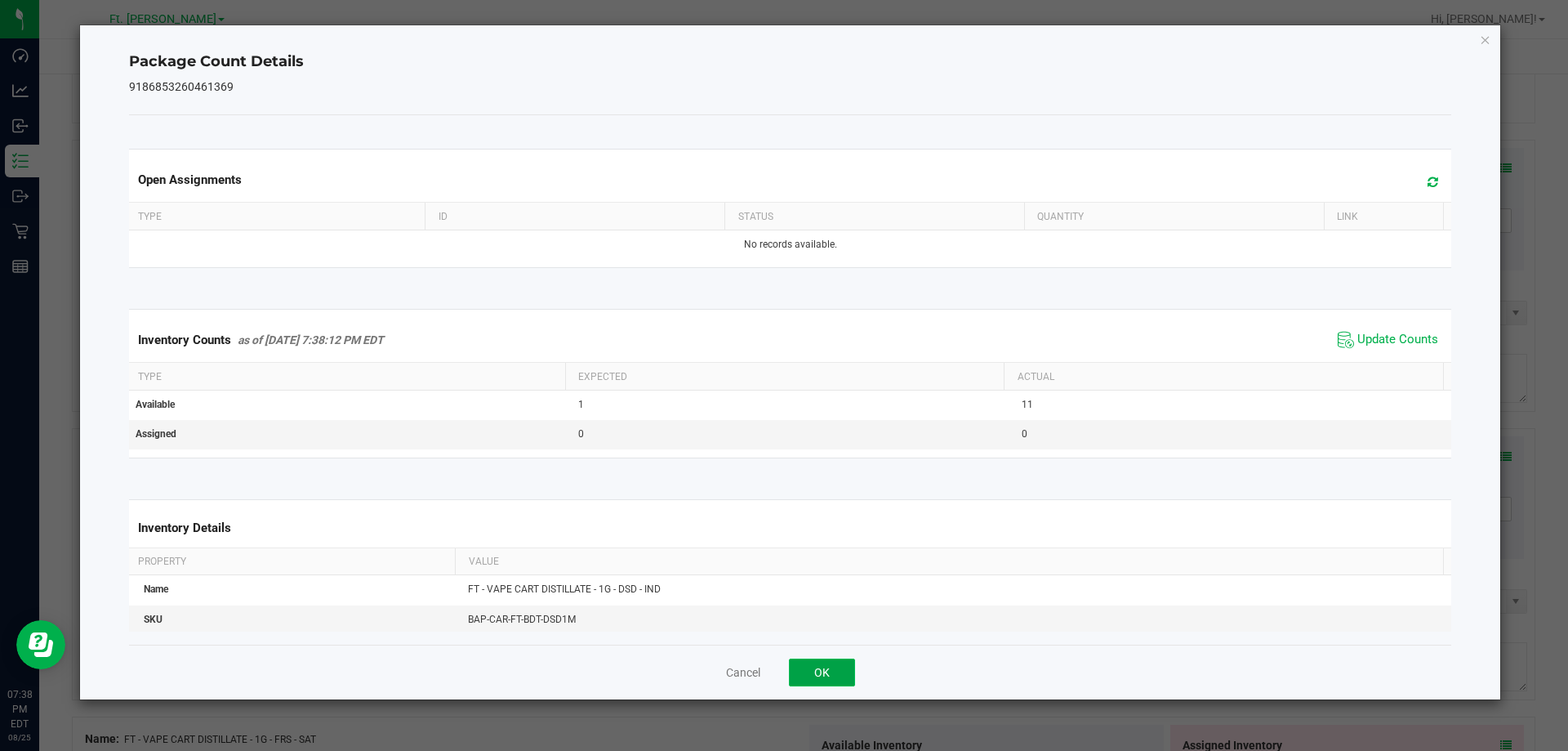
click at [792, 680] on button "OK" at bounding box center [821, 672] width 66 height 28
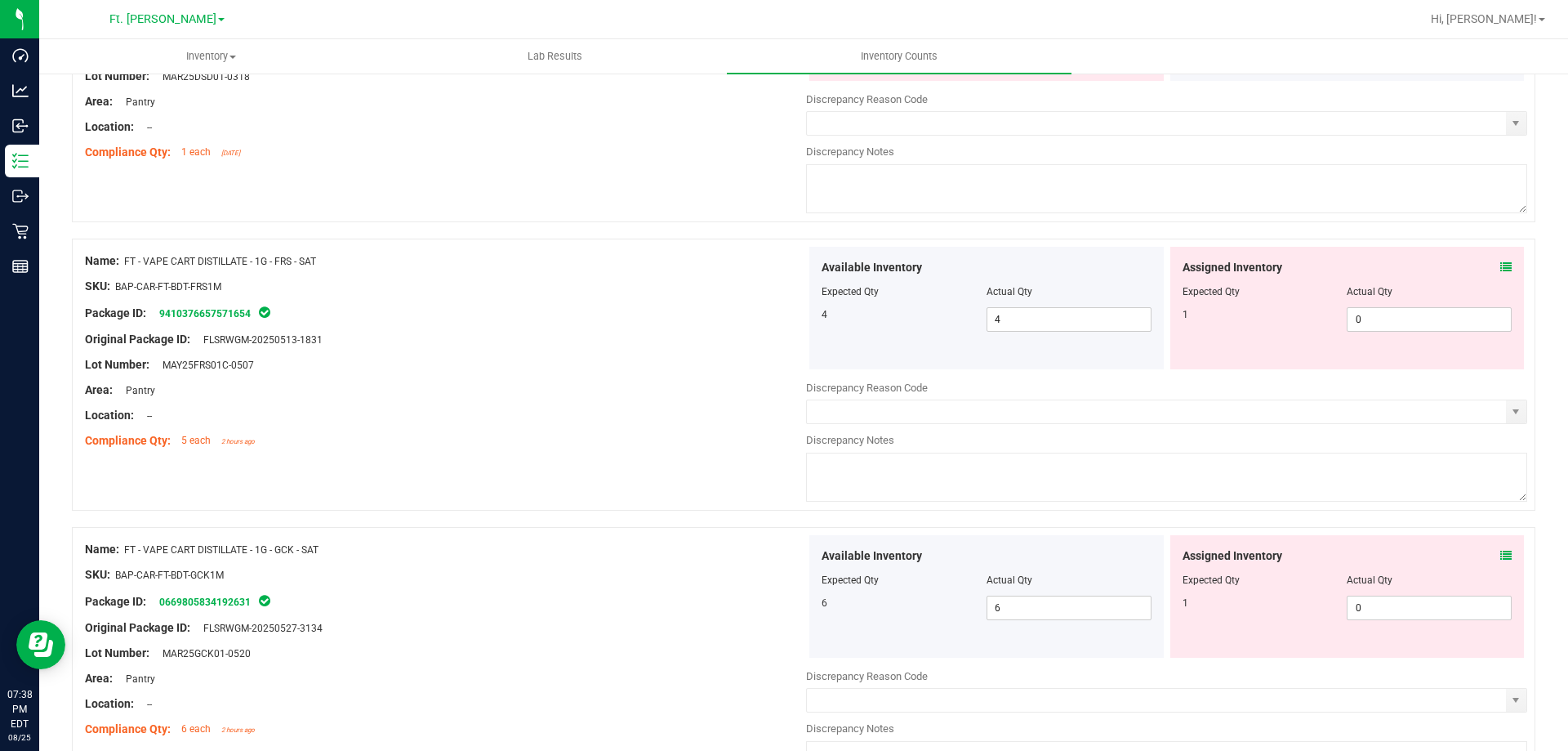
scroll to position [4249, 0]
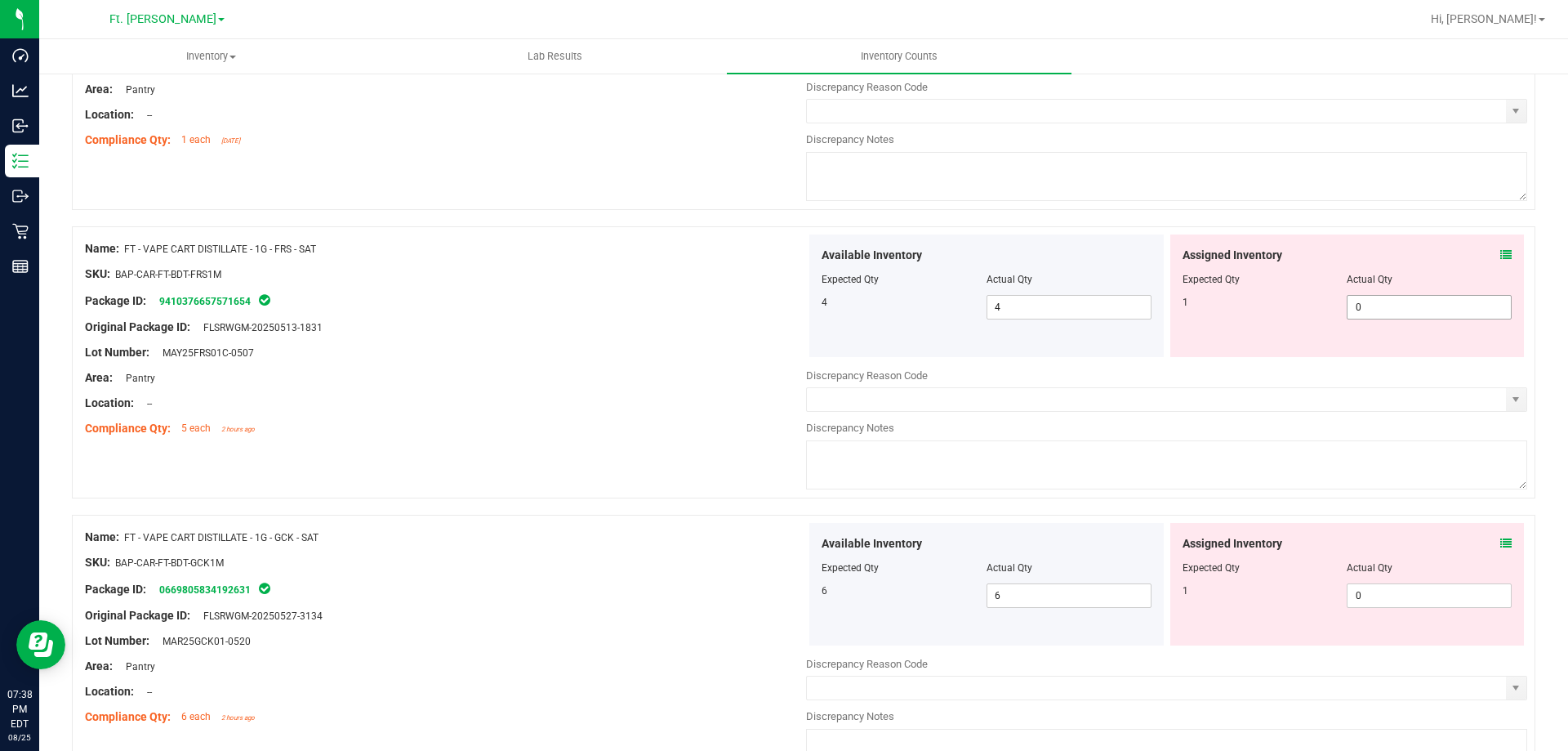
click at [1405, 308] on span "0 0" at bounding box center [1428, 307] width 165 height 25
type input "01"
type input "1"
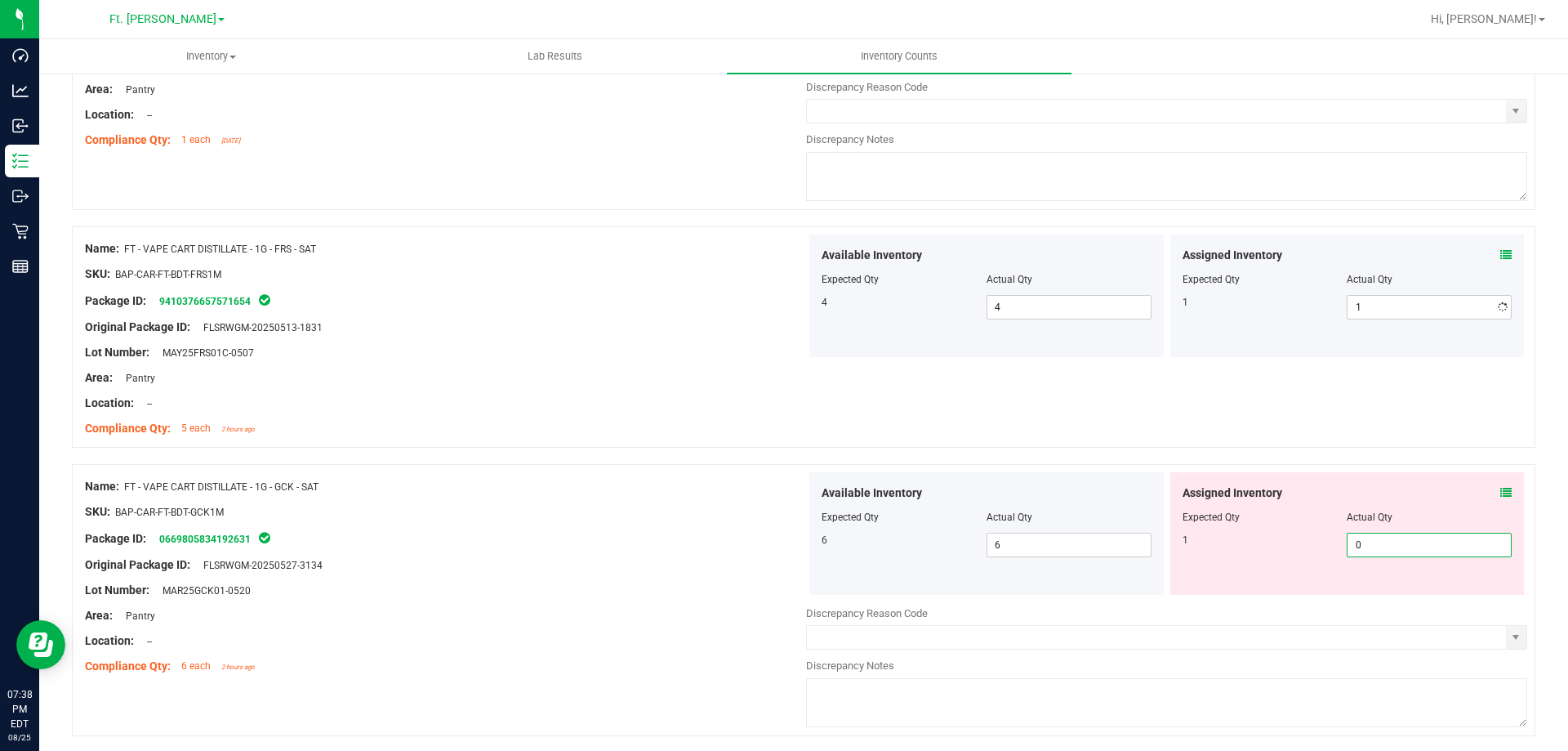
click at [1374, 601] on div "Available Inventory Expected Qty Actual Qty 6 6 6" at bounding box center [1167, 601] width 721 height 259
type input "01"
type input "1"
click at [1340, 499] on div "Assigned Inventory" at bounding box center [1347, 492] width 330 height 17
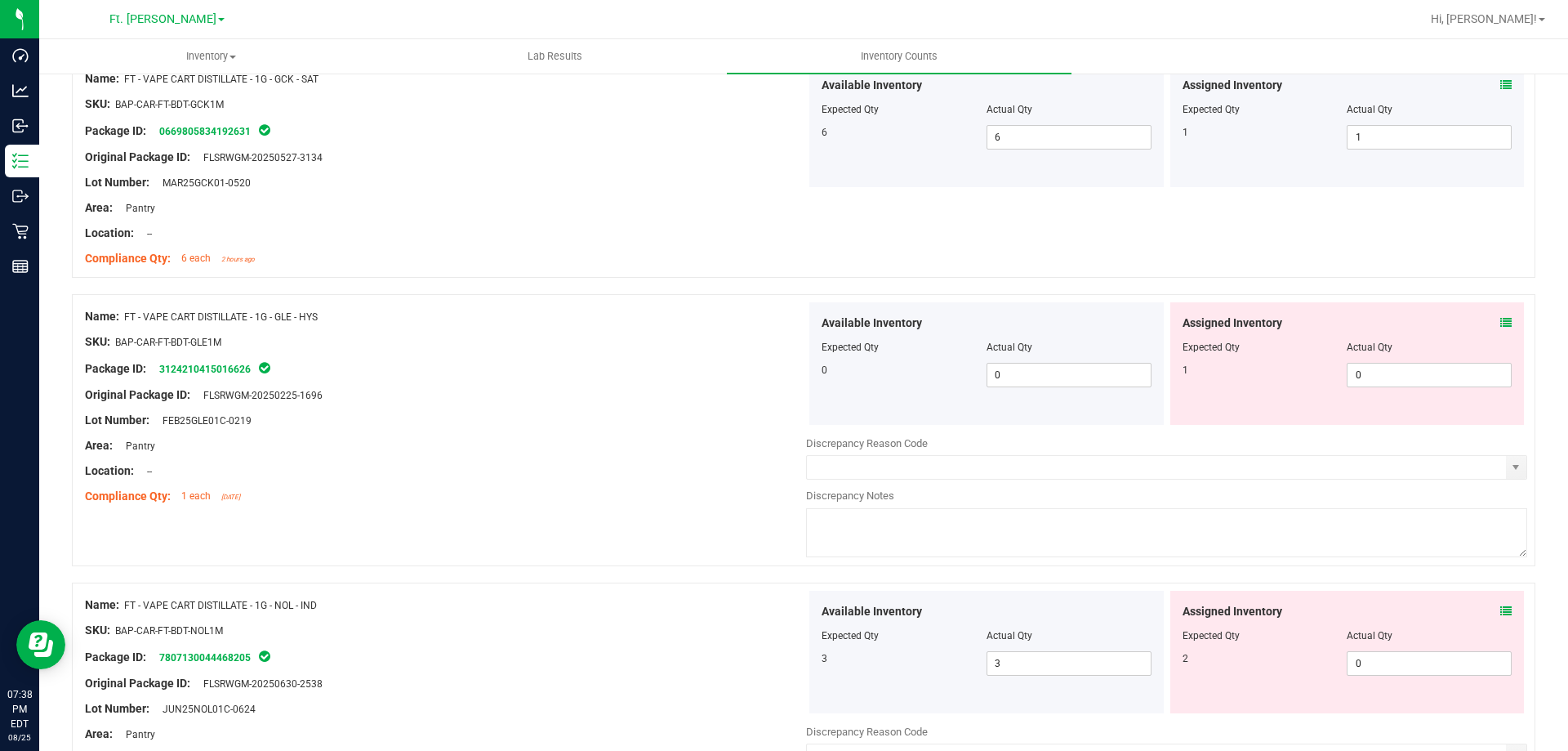
scroll to position [4658, 0]
click at [1363, 371] on span "0 0" at bounding box center [1428, 374] width 165 height 25
type input "01"
type input "1"
click at [1376, 662] on div "Available Inventory Expected Qty Actual Qty 3 3 3" at bounding box center [1167, 719] width 721 height 259
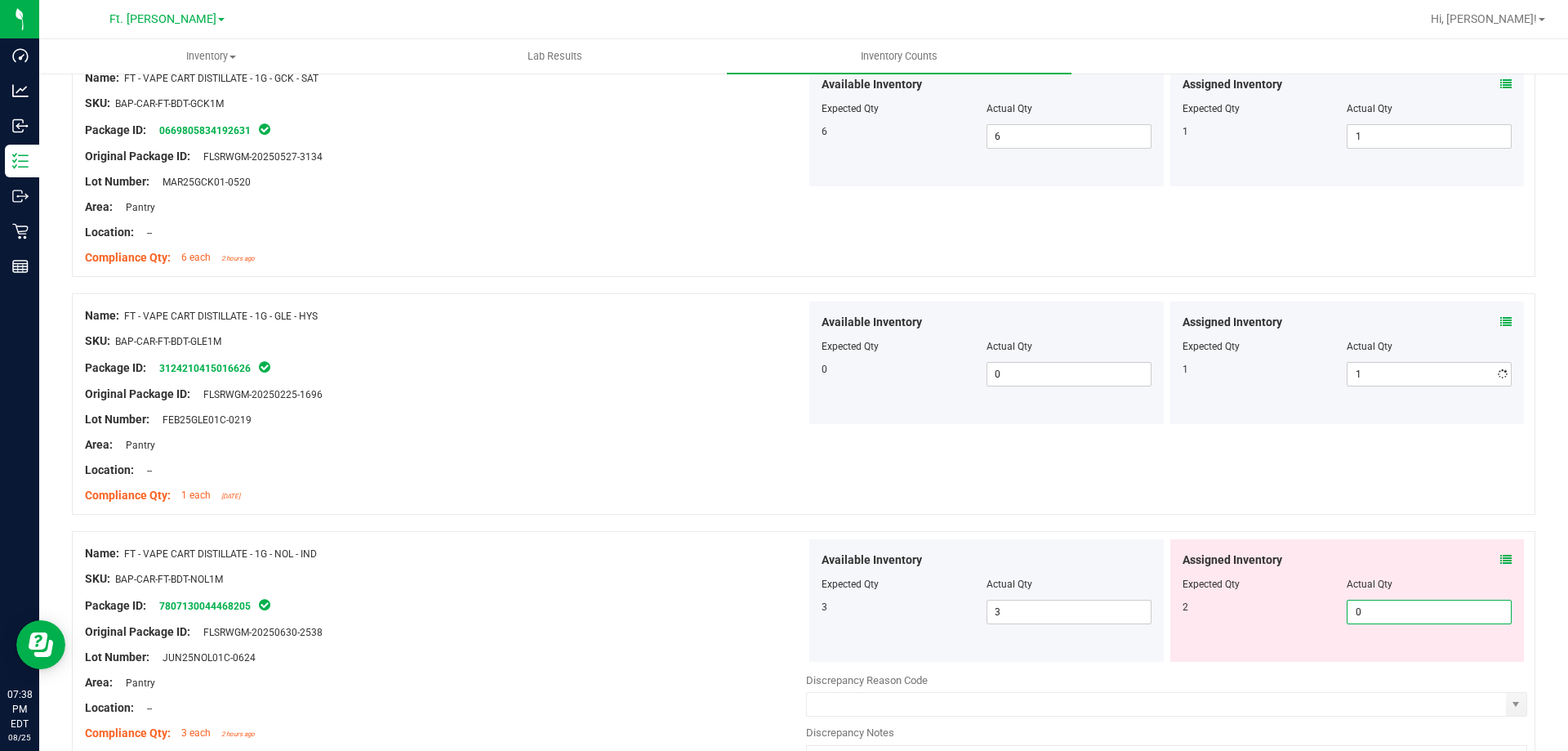
type input "02"
type input "2"
click at [1340, 555] on div "Assigned Inventory" at bounding box center [1347, 559] width 330 height 17
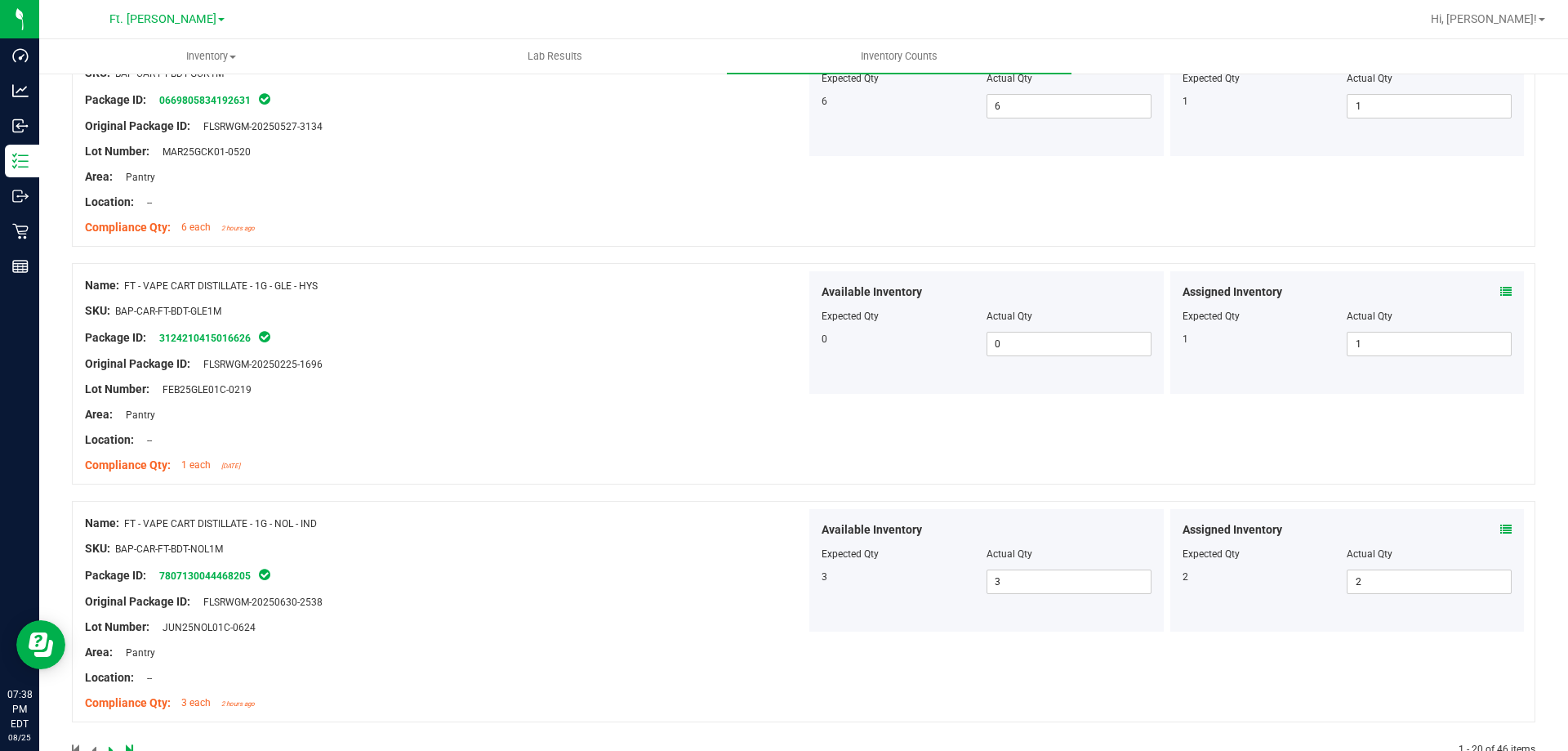
scroll to position [4731, 0]
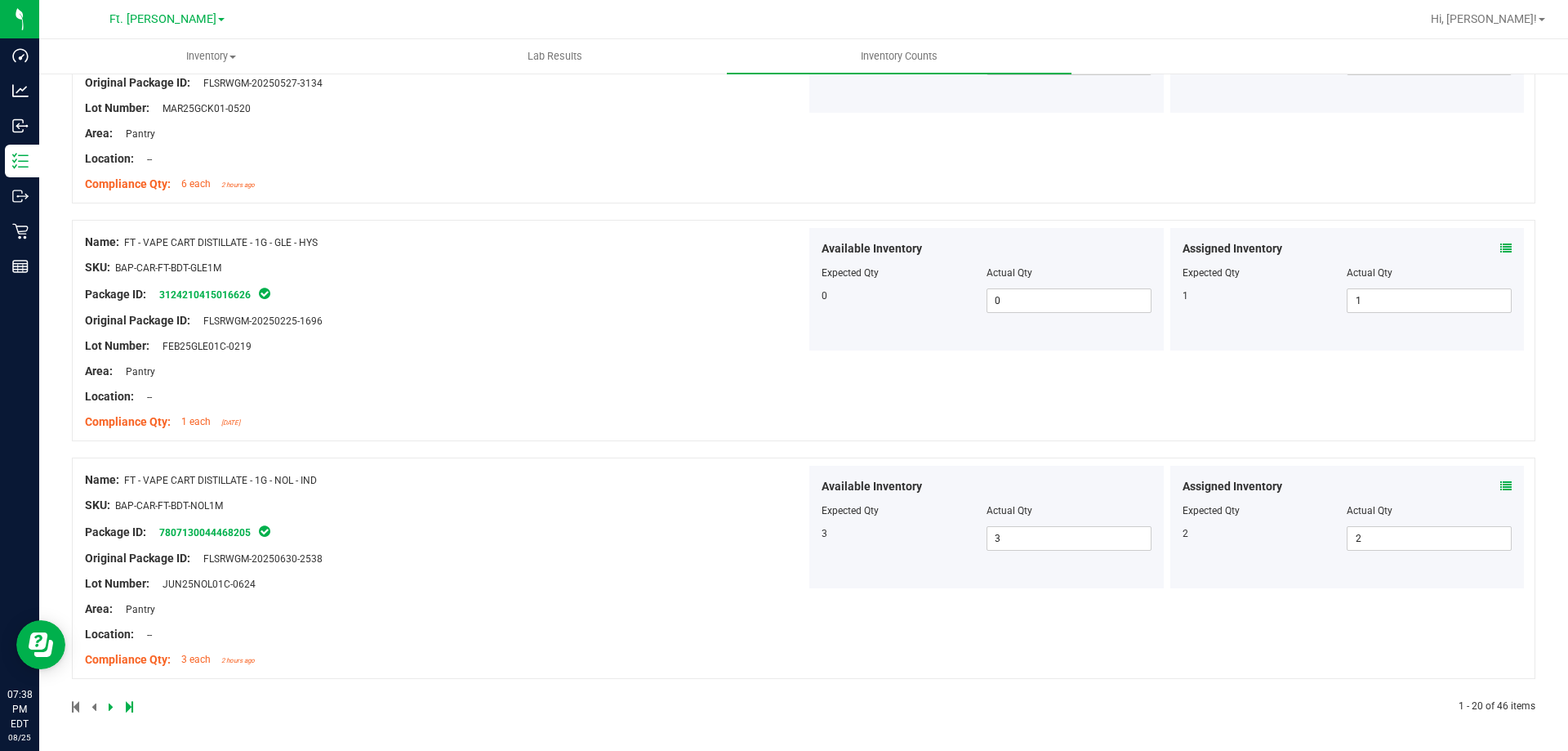
click at [106, 706] on div at bounding box center [437, 706] width 732 height 15
click at [109, 707] on icon at bounding box center [111, 707] width 5 height 10
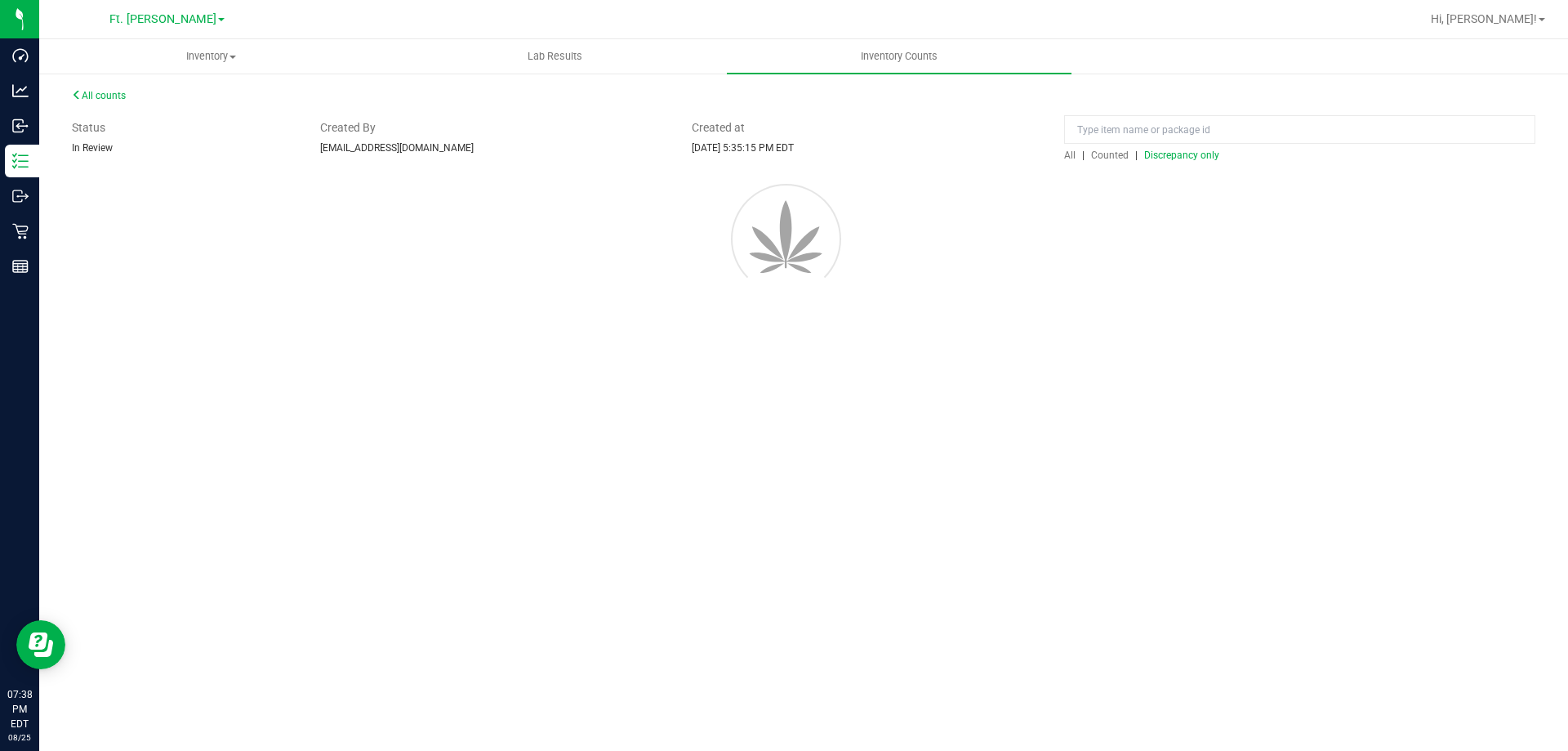
scroll to position [0, 0]
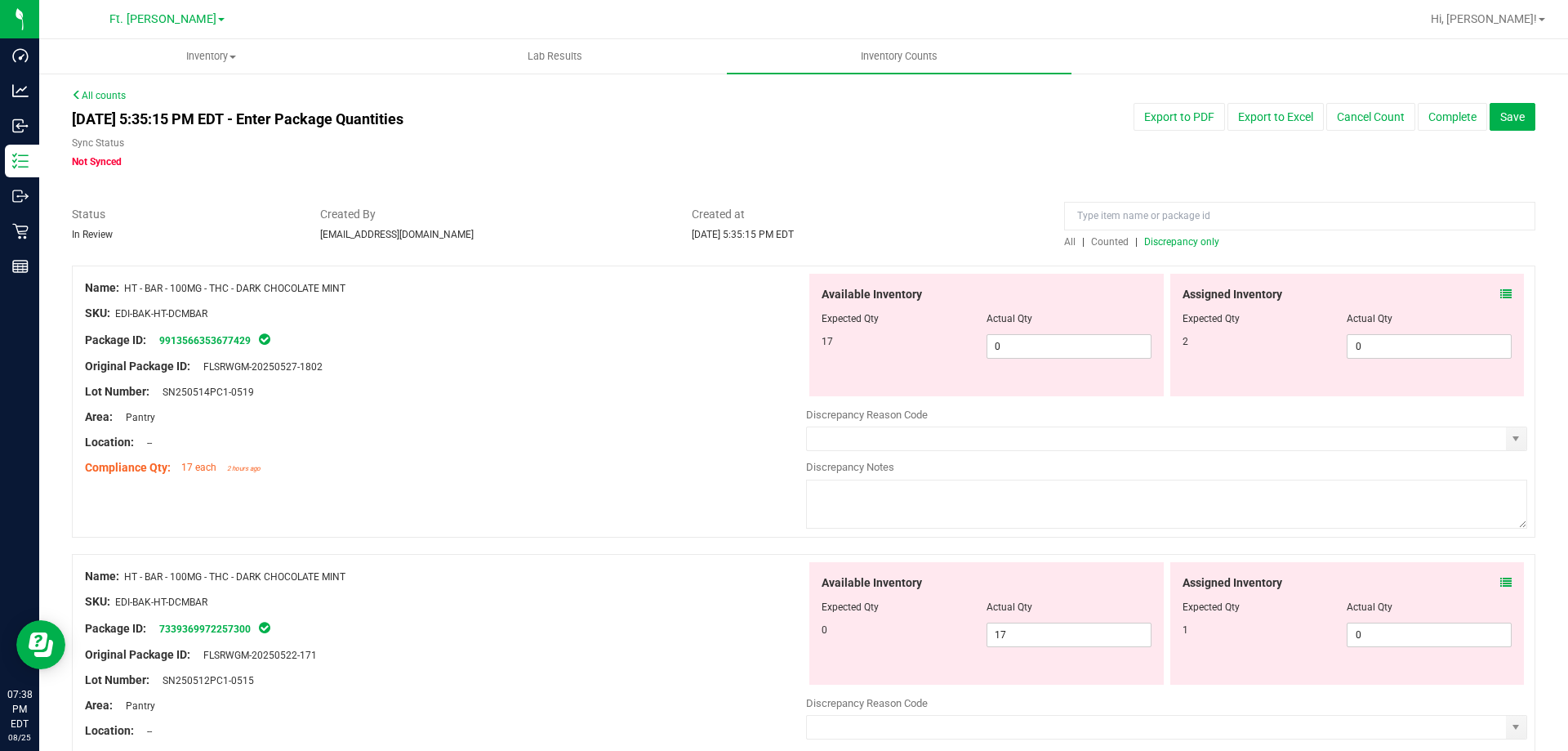
drag, startPoint x: 575, startPoint y: 339, endPoint x: 584, endPoint y: 366, distance: 28.5
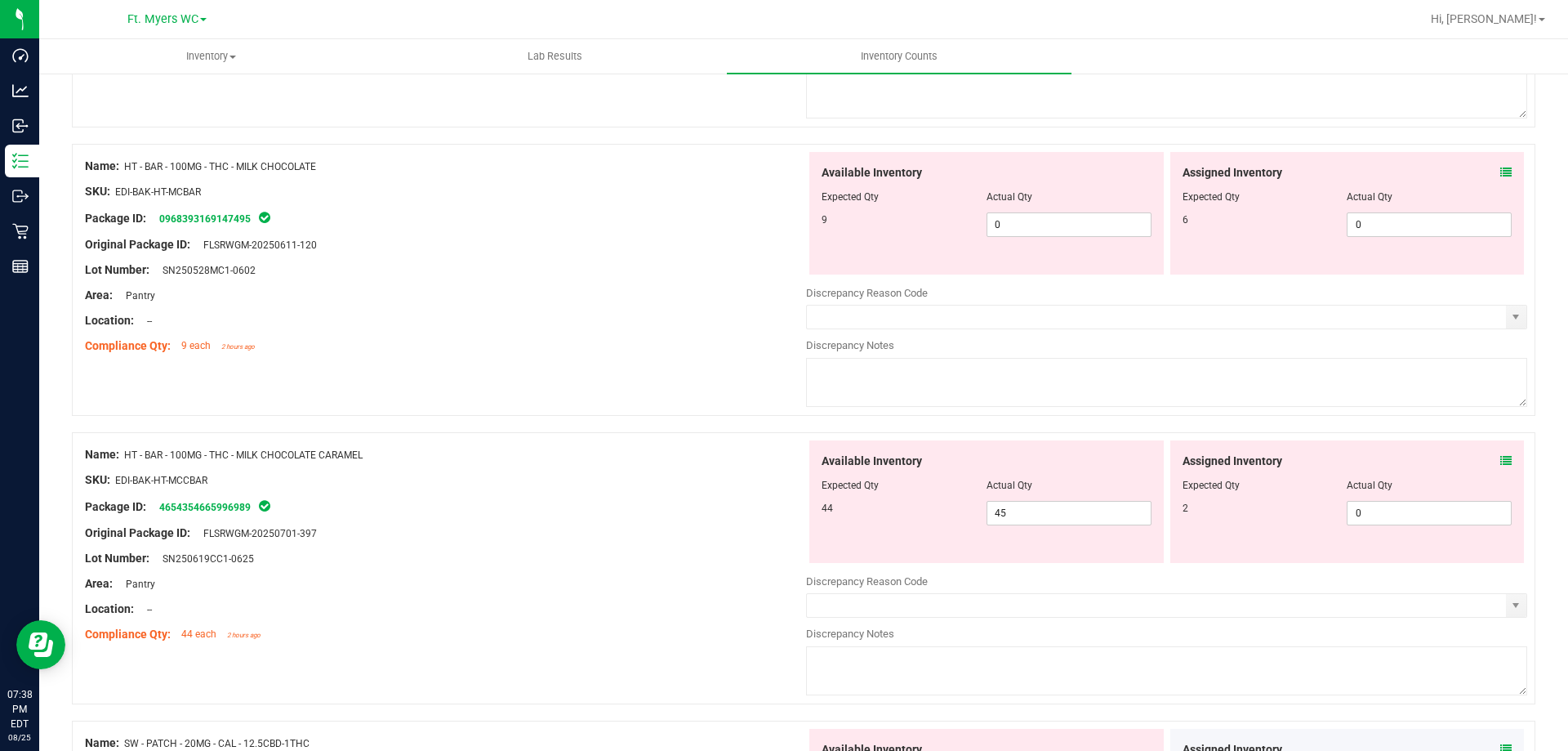
scroll to position [3608, 0]
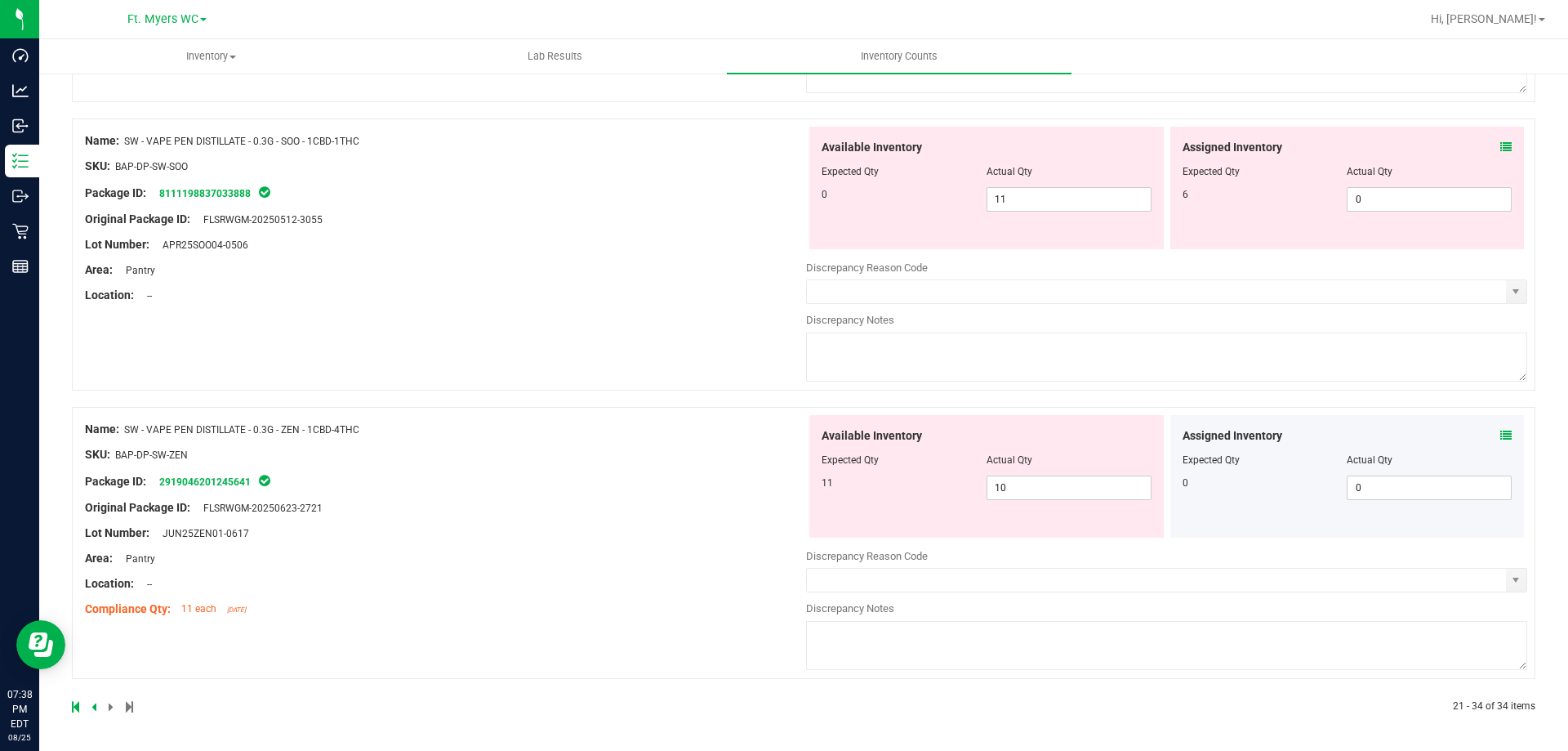
click at [1500, 433] on icon at bounding box center [1505, 434] width 11 height 11
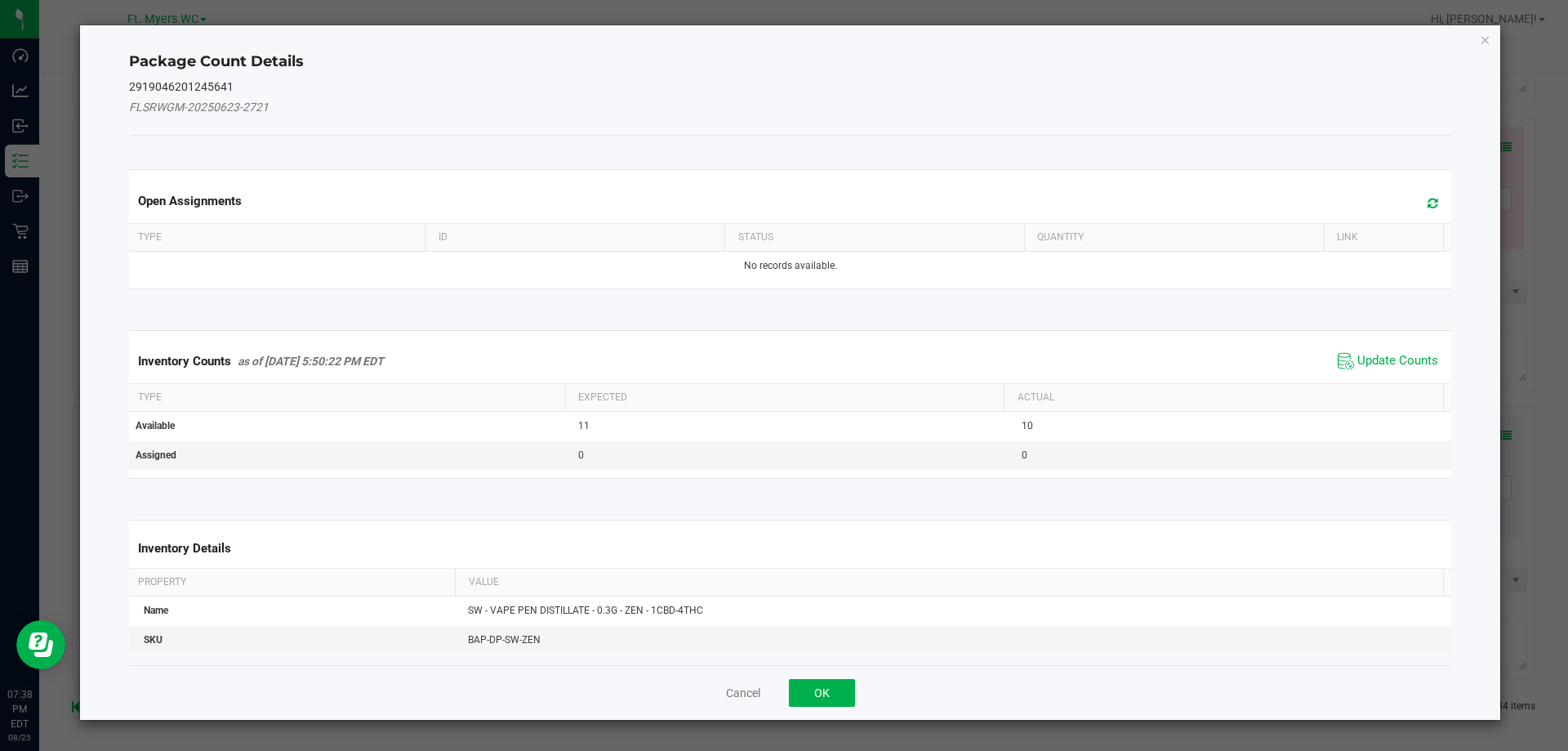
click at [1403, 371] on span "Update Counts" at bounding box center [1387, 361] width 109 height 25
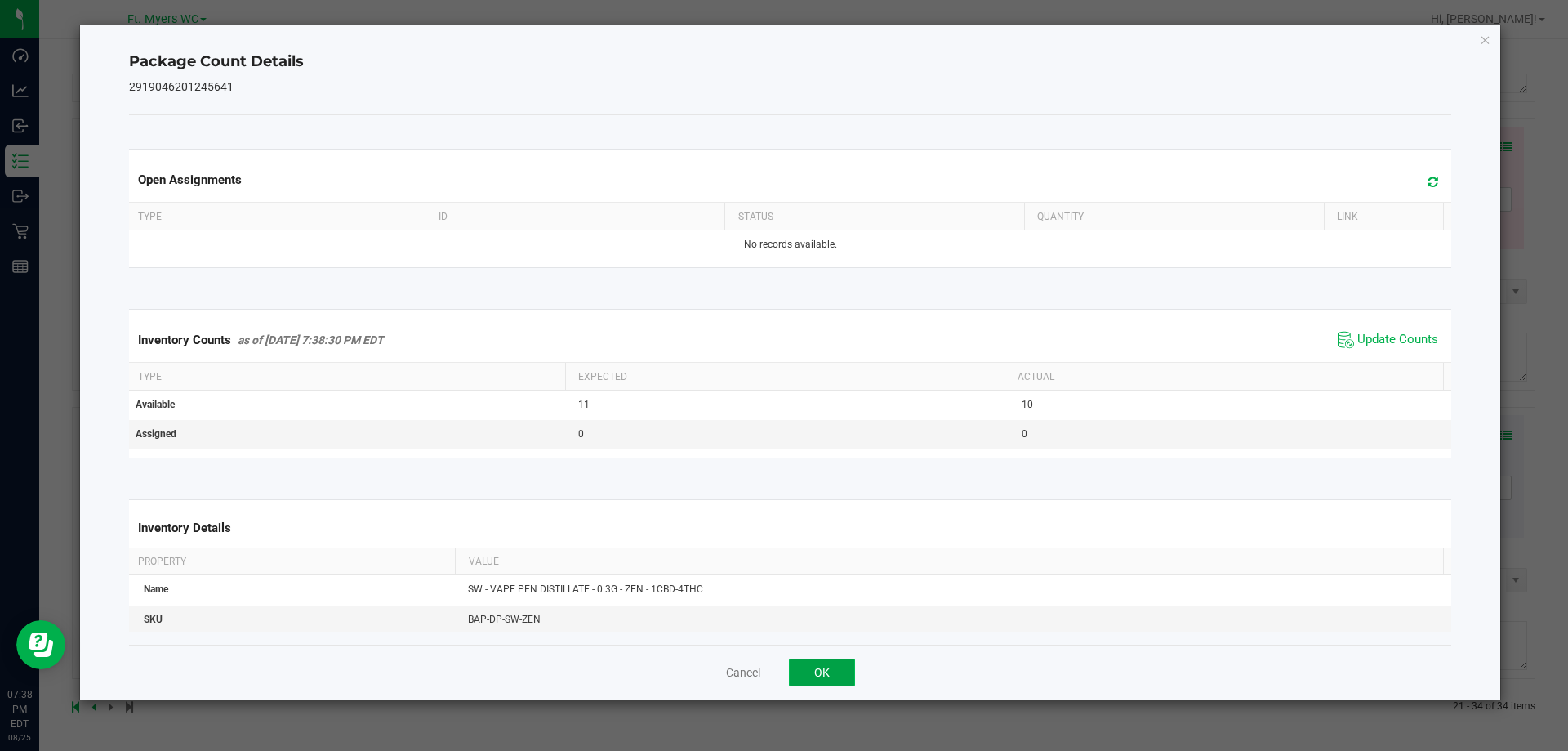
click at [833, 670] on button "OK" at bounding box center [821, 672] width 66 height 28
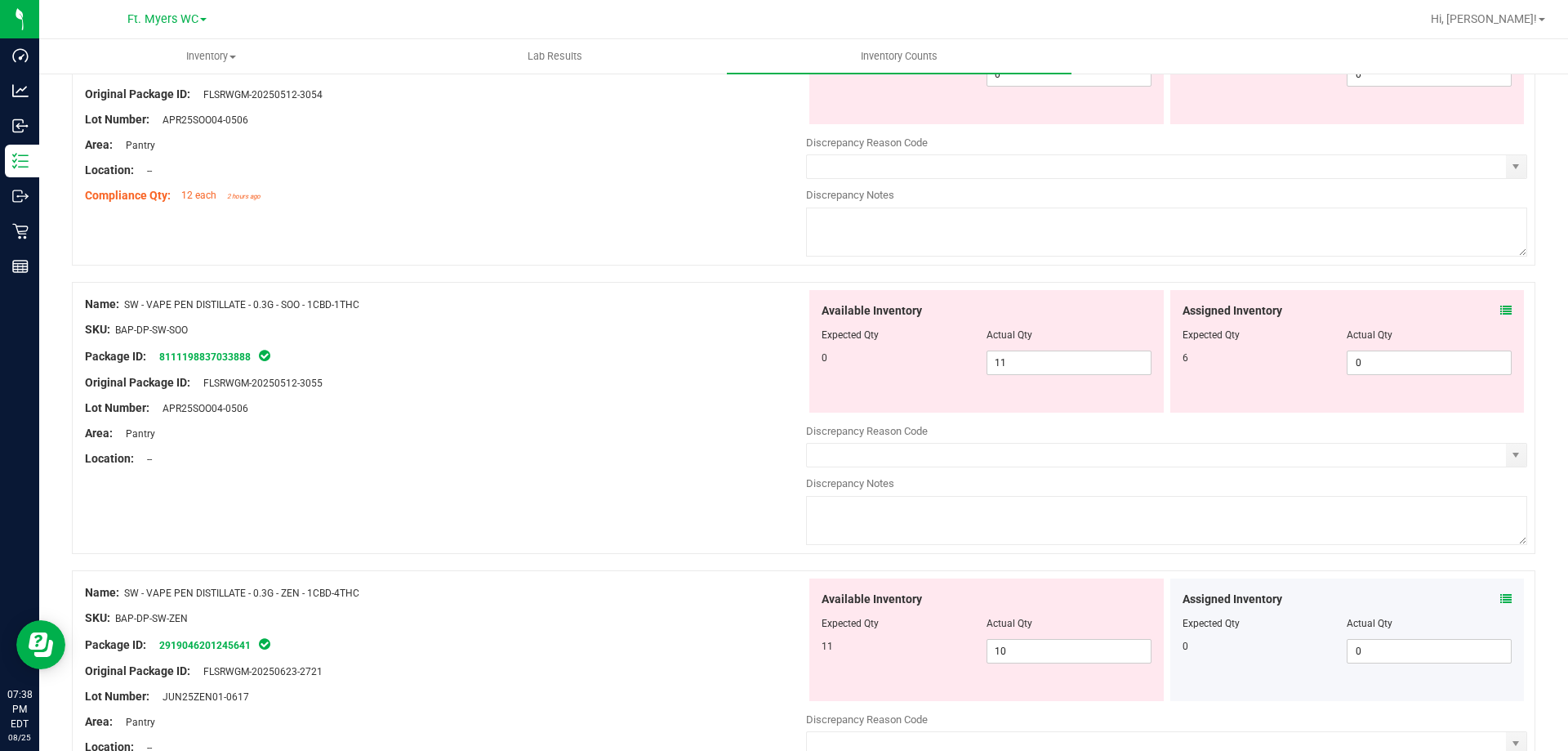
scroll to position [3364, 0]
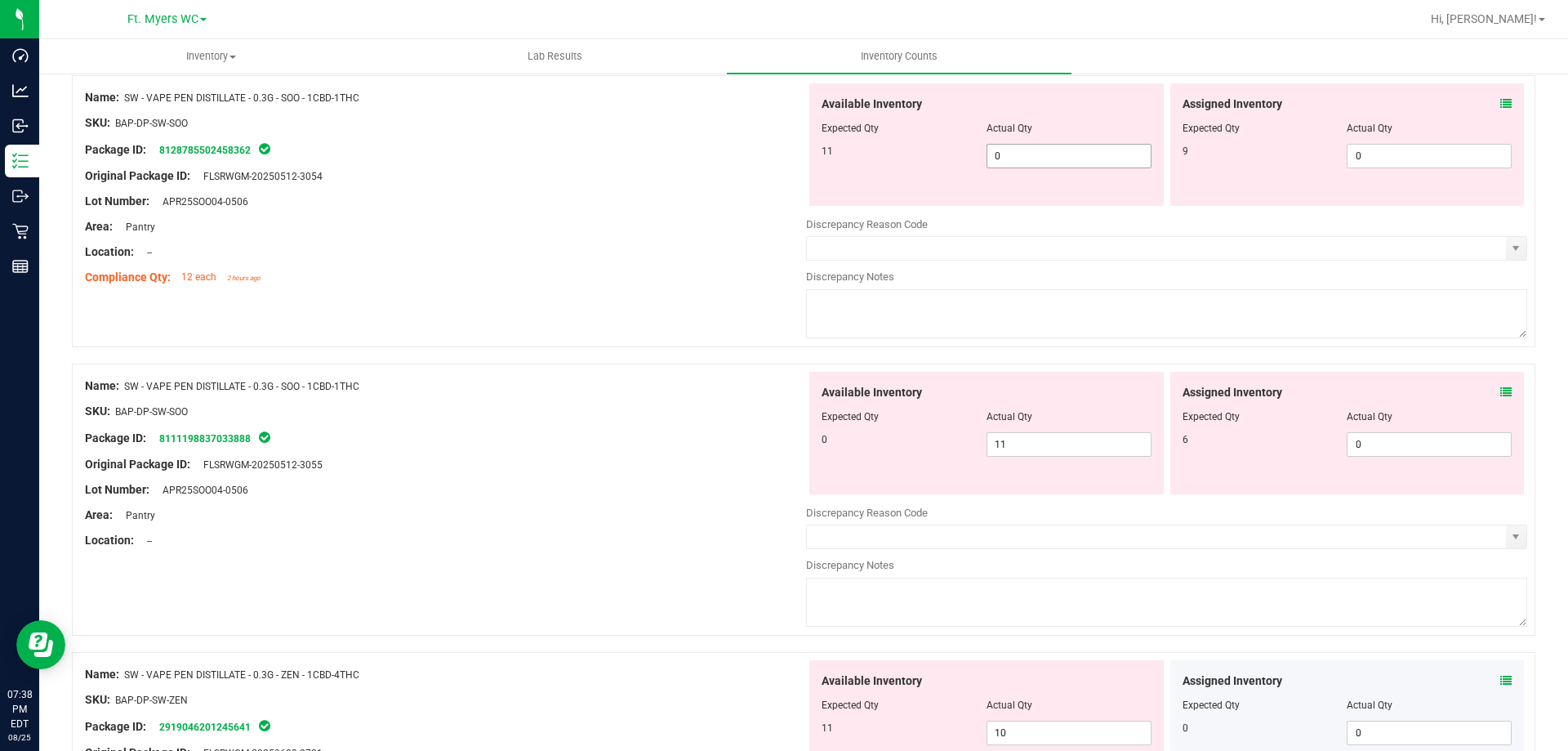
click at [1056, 146] on span "0 0" at bounding box center [1068, 156] width 165 height 25
type input "011"
type input "11"
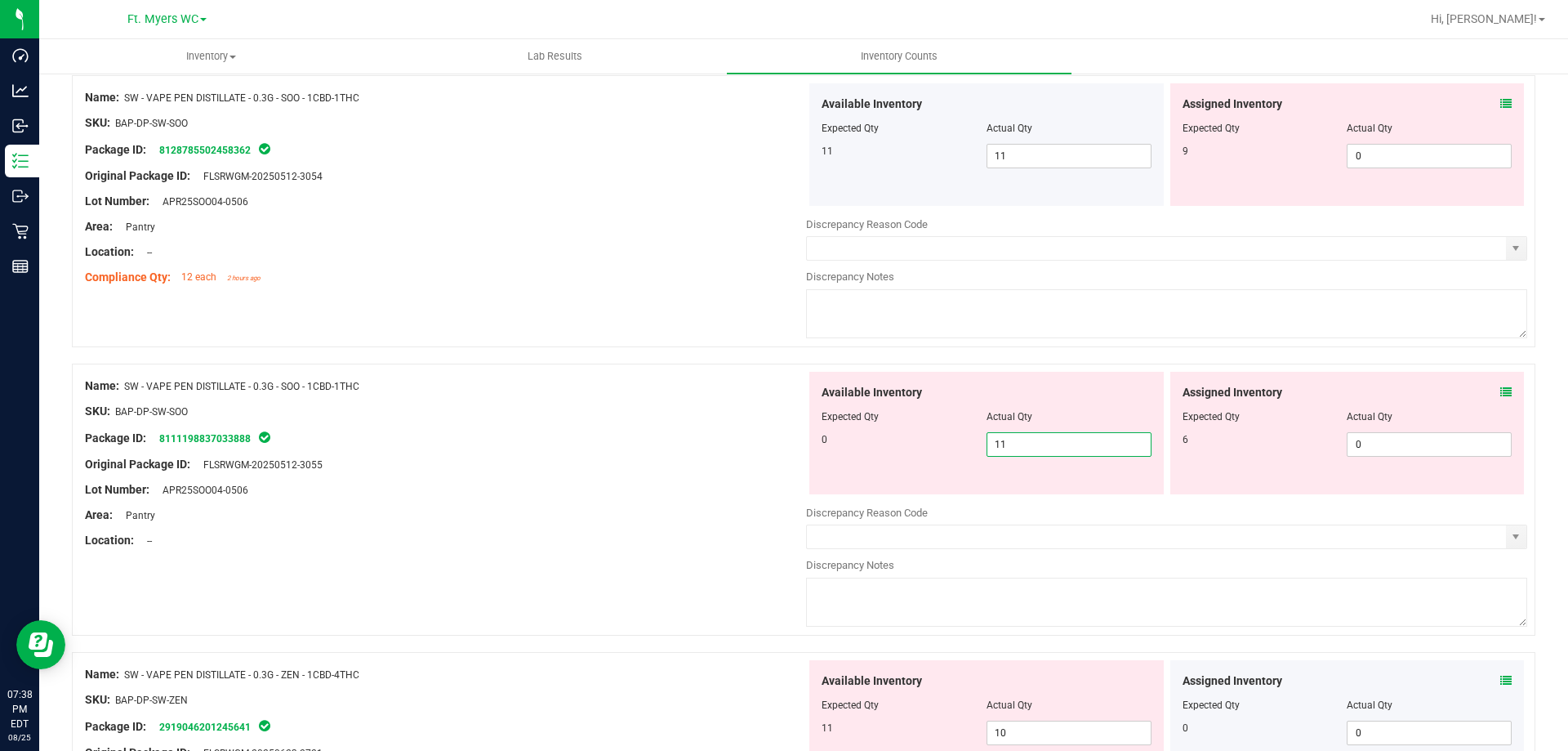
drag, startPoint x: 1031, startPoint y: 448, endPoint x: 735, endPoint y: 415, distance: 297.8
click at [737, 415] on div "Name: SW - VAPE PEN DISTILLATE - 0.3G - SOO - 1CBD-1THC SKU: BAP-DP-SW-SOO Pack…" at bounding box center [803, 499] width 1463 height 272
type input "0"
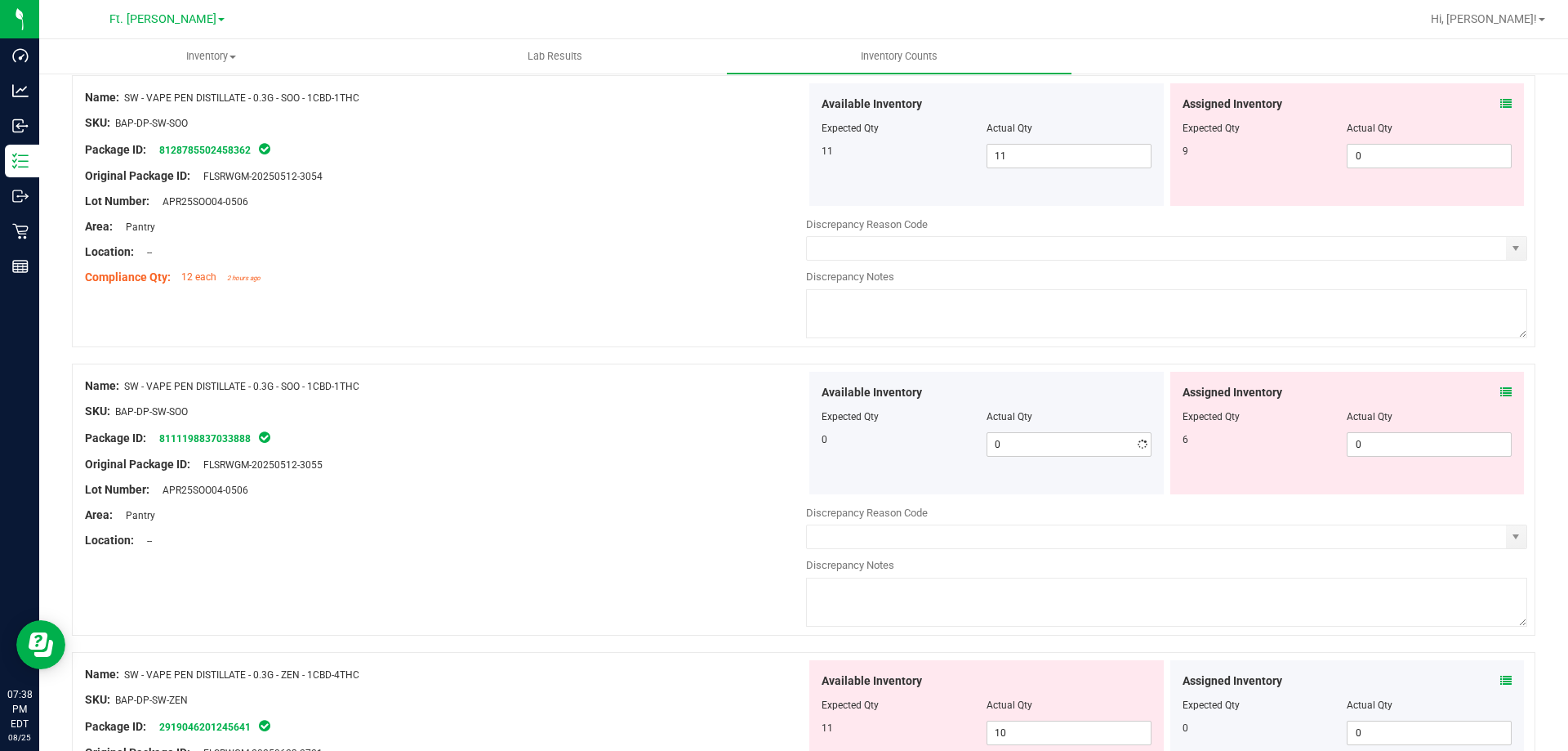
drag, startPoint x: 735, startPoint y: 415, endPoint x: 1181, endPoint y: 285, distance: 464.6
click at [736, 414] on div "SKU: BAP-DP-SW-SOO" at bounding box center [445, 410] width 721 height 17
click at [1407, 448] on span "0 0" at bounding box center [1428, 444] width 165 height 25
type input "06"
type input "6"
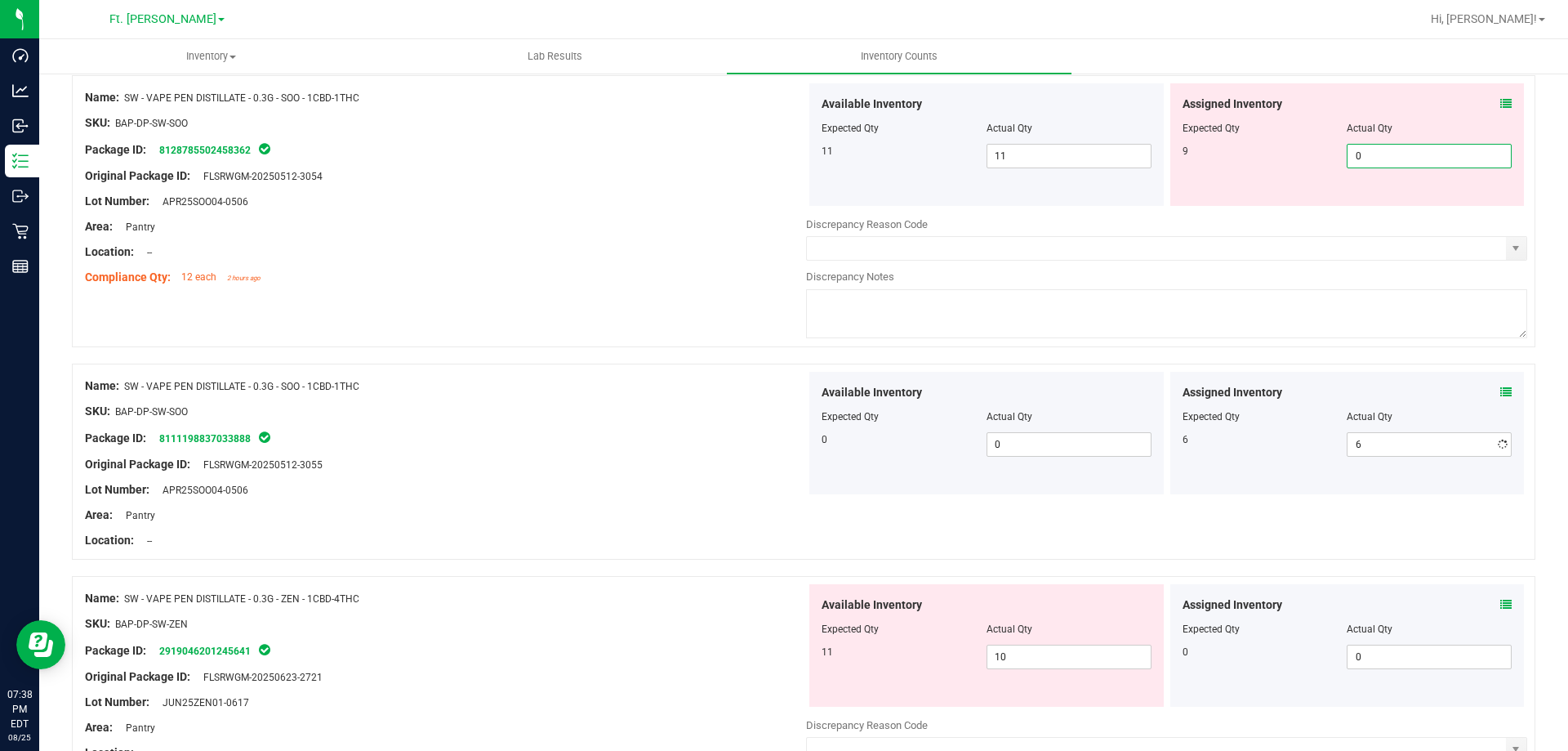
click at [1381, 159] on span "0 0" at bounding box center [1428, 156] width 165 height 25
type input "09"
type input "9"
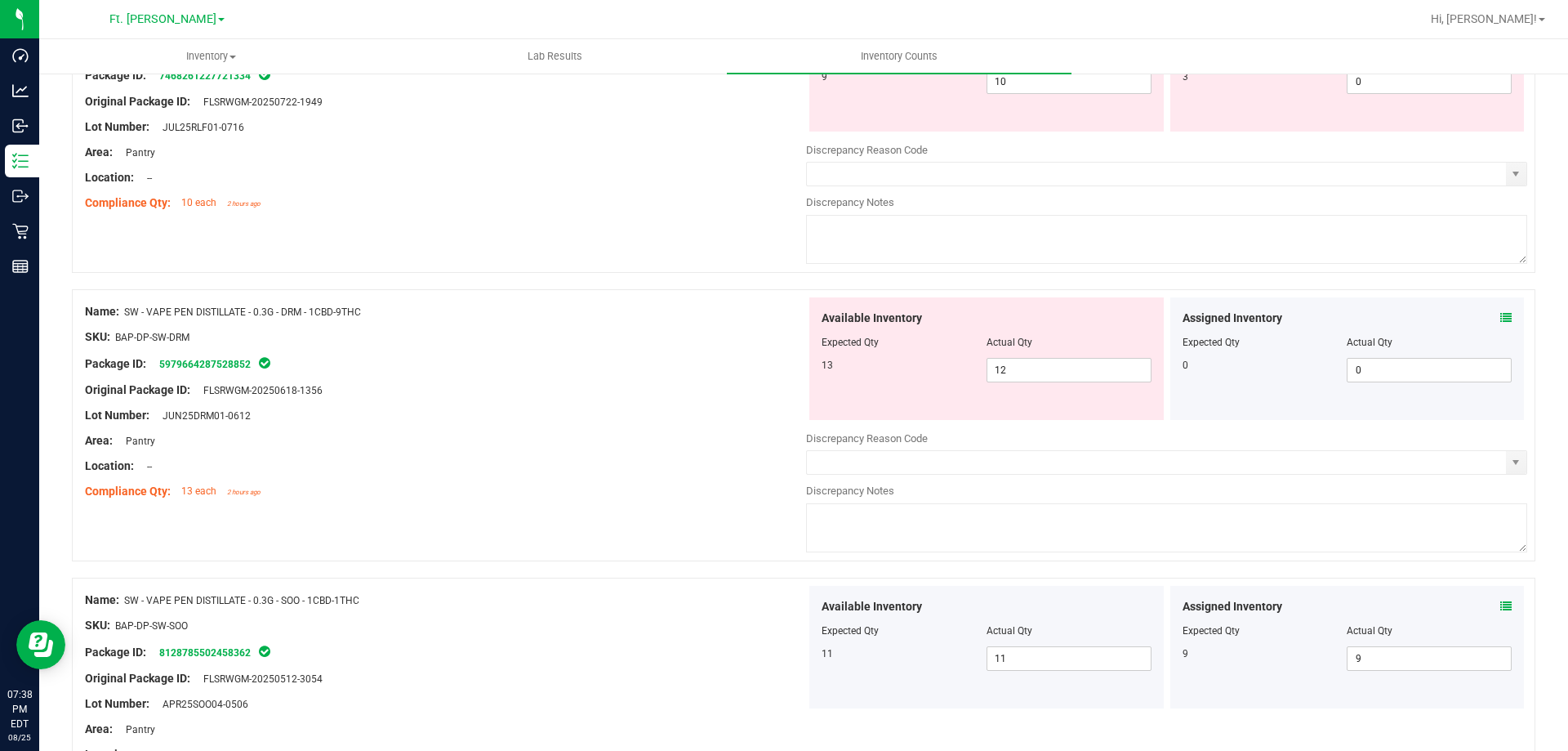
scroll to position [2791, 0]
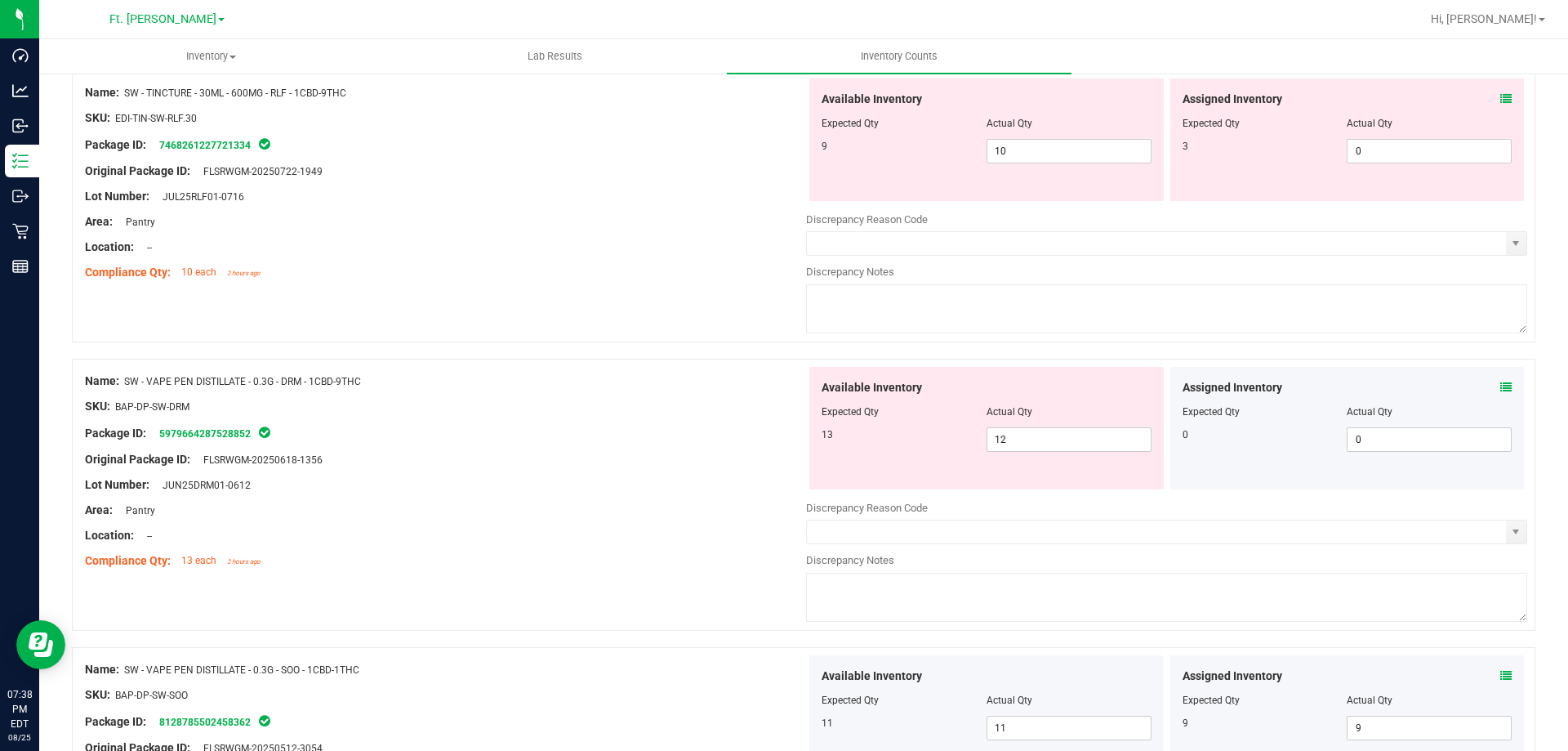
click at [1500, 388] on icon at bounding box center [1505, 386] width 11 height 11
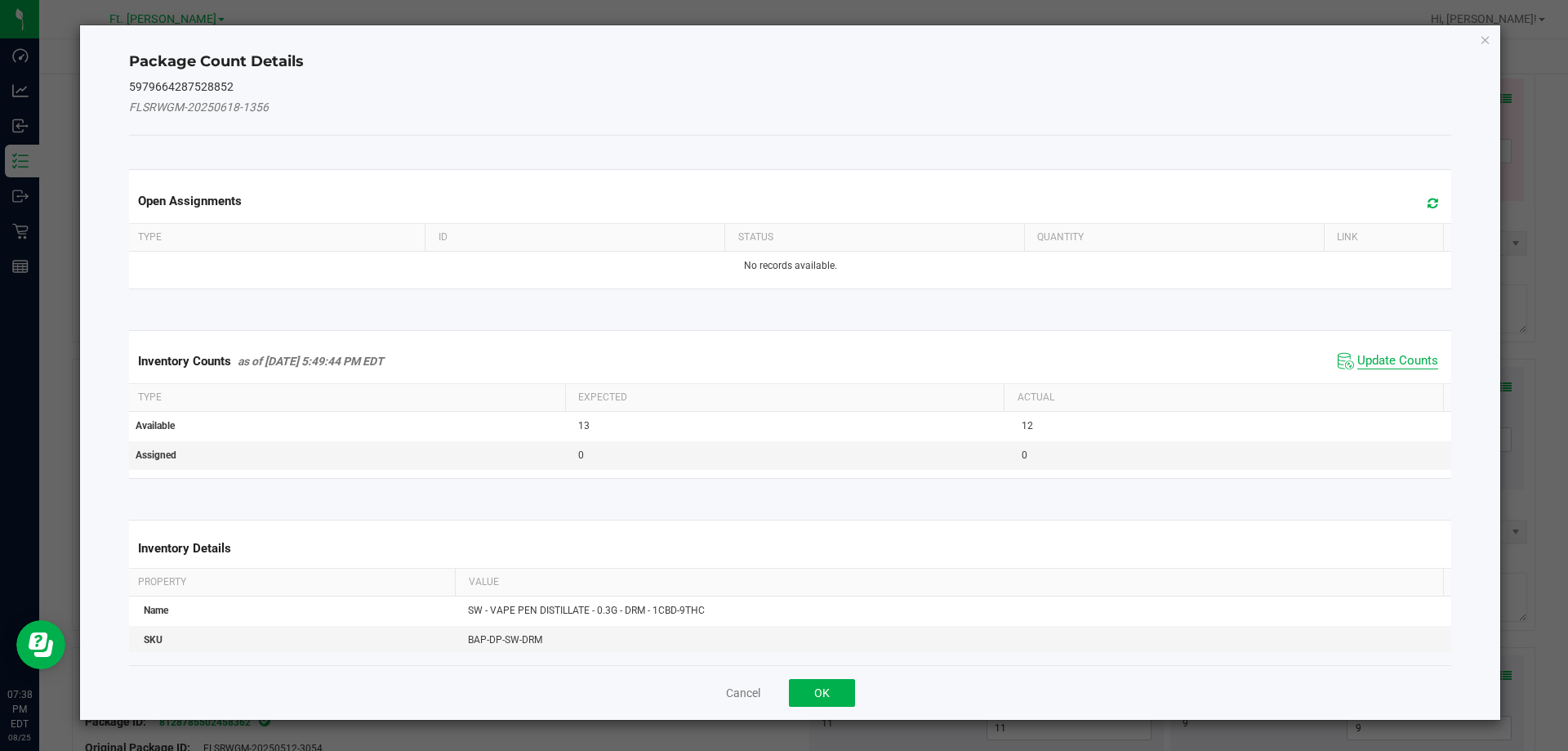
click at [1400, 367] on span "Update Counts" at bounding box center [1397, 361] width 81 height 16
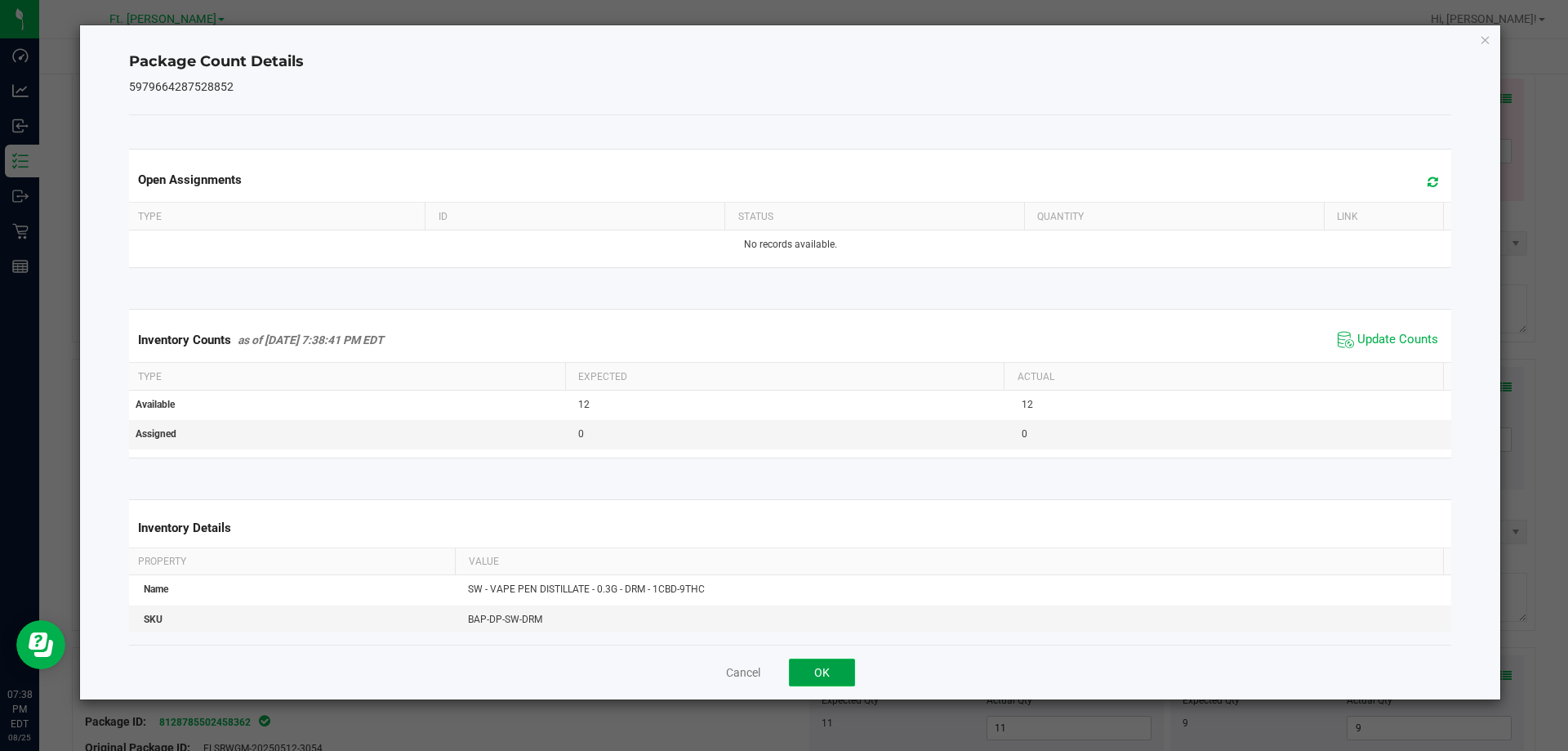
click at [807, 672] on button "OK" at bounding box center [821, 672] width 66 height 28
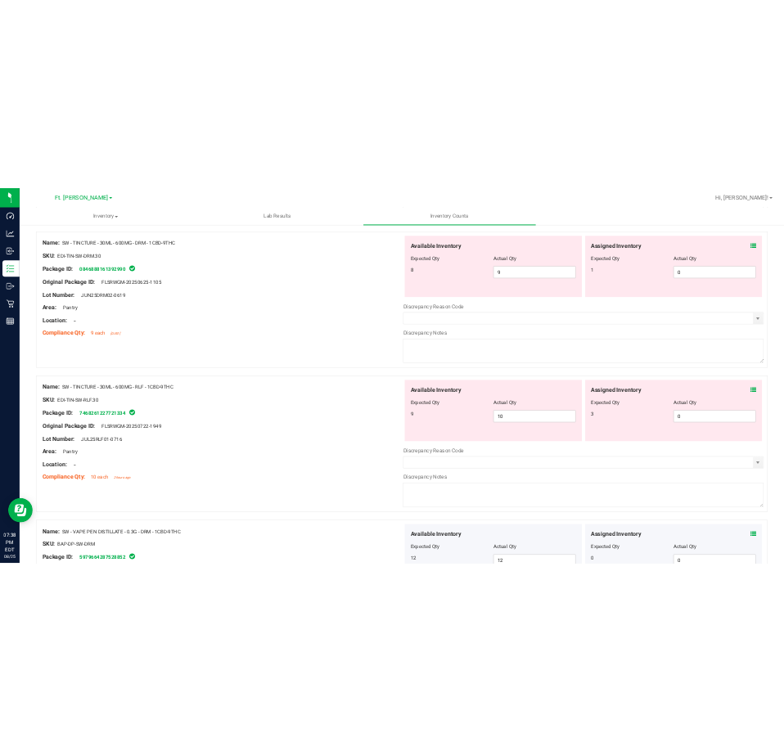
scroll to position [2468, 0]
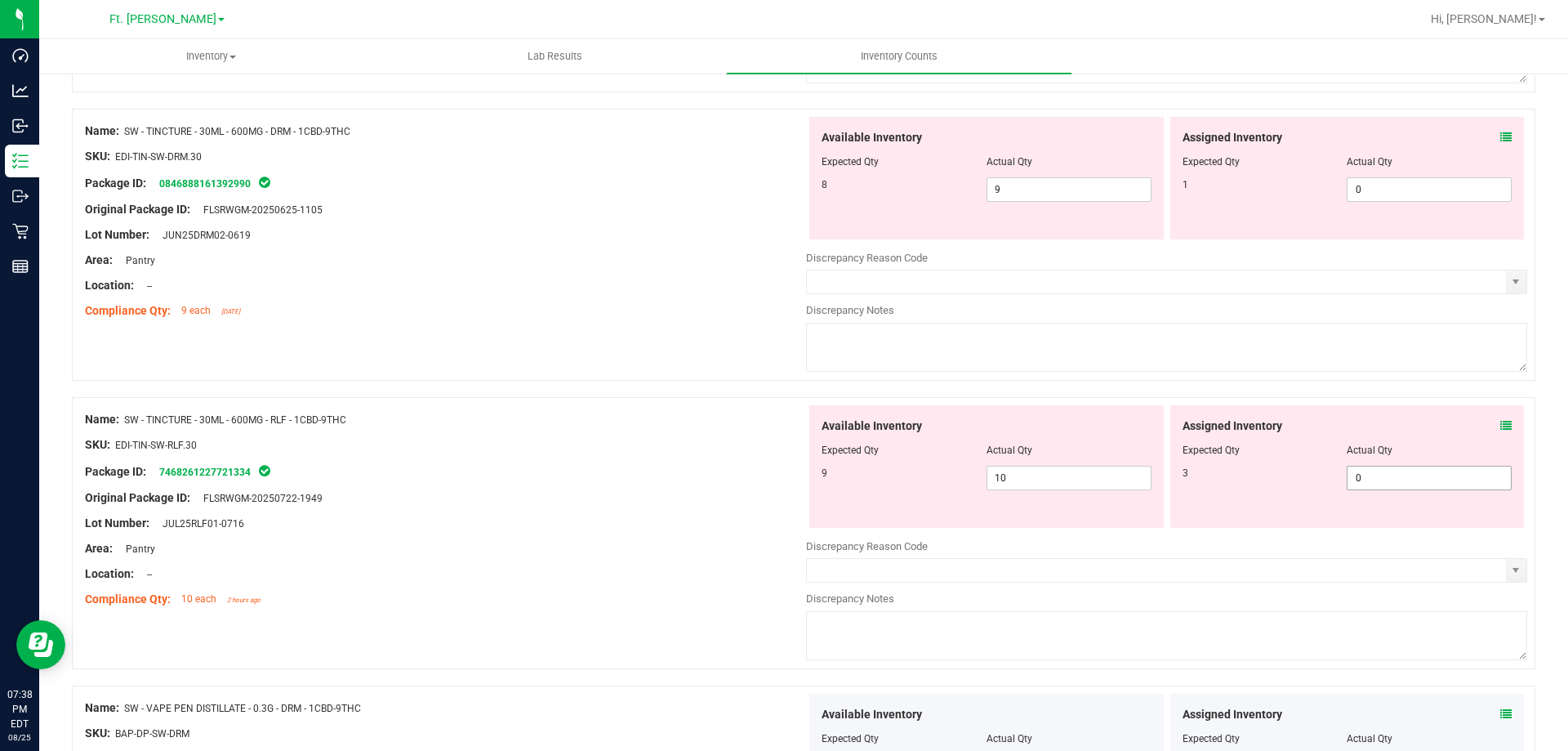
click at [1446, 482] on span "0 0" at bounding box center [1428, 477] width 165 height 25
type input "03"
type input "3"
click at [1407, 190] on span "0 0" at bounding box center [1428, 190] width 165 height 25
type input "01"
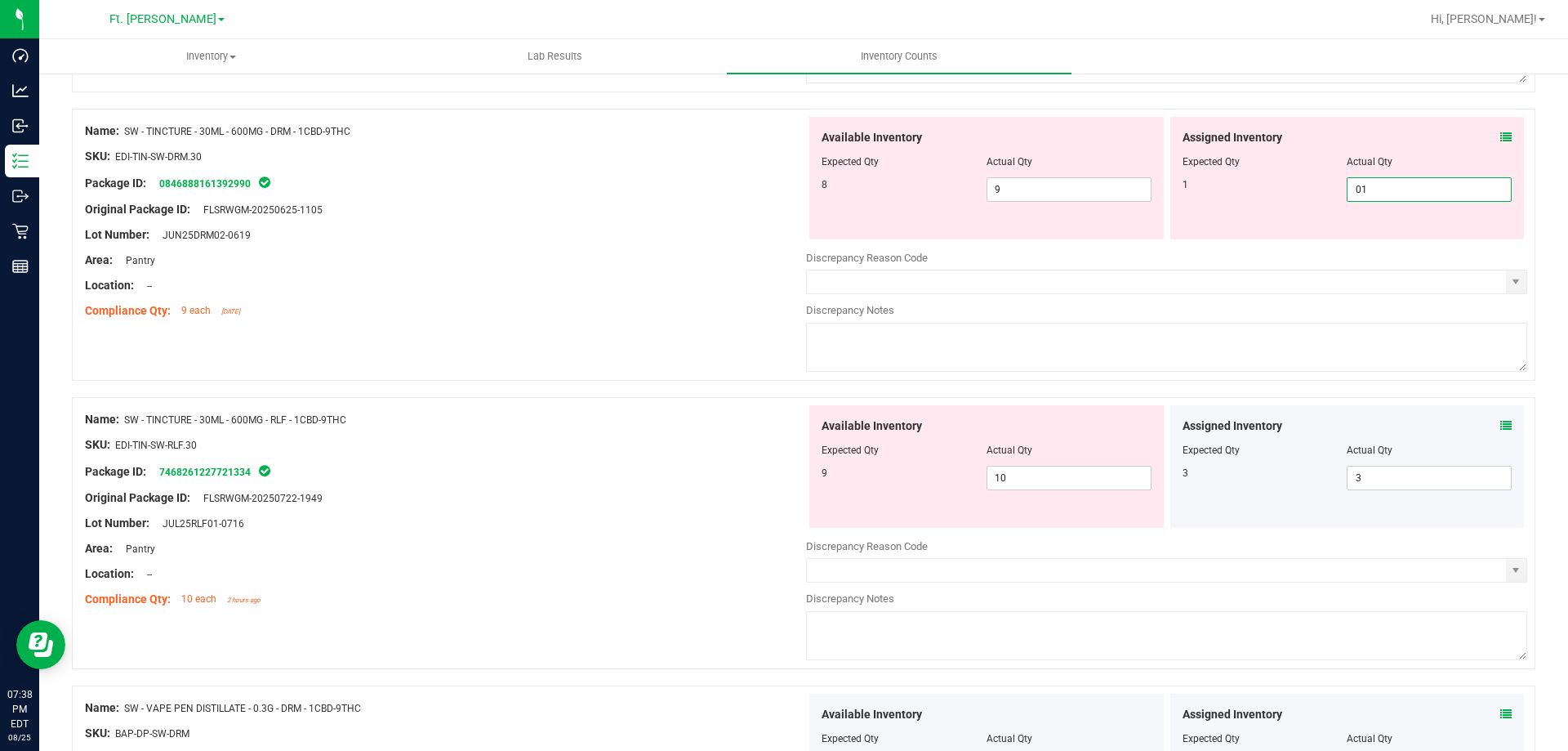
type input "1"
click at [1370, 234] on div "Assigned Inventory Expected Qty Actual Qty 1 1 1" at bounding box center [1346, 178] width 354 height 123
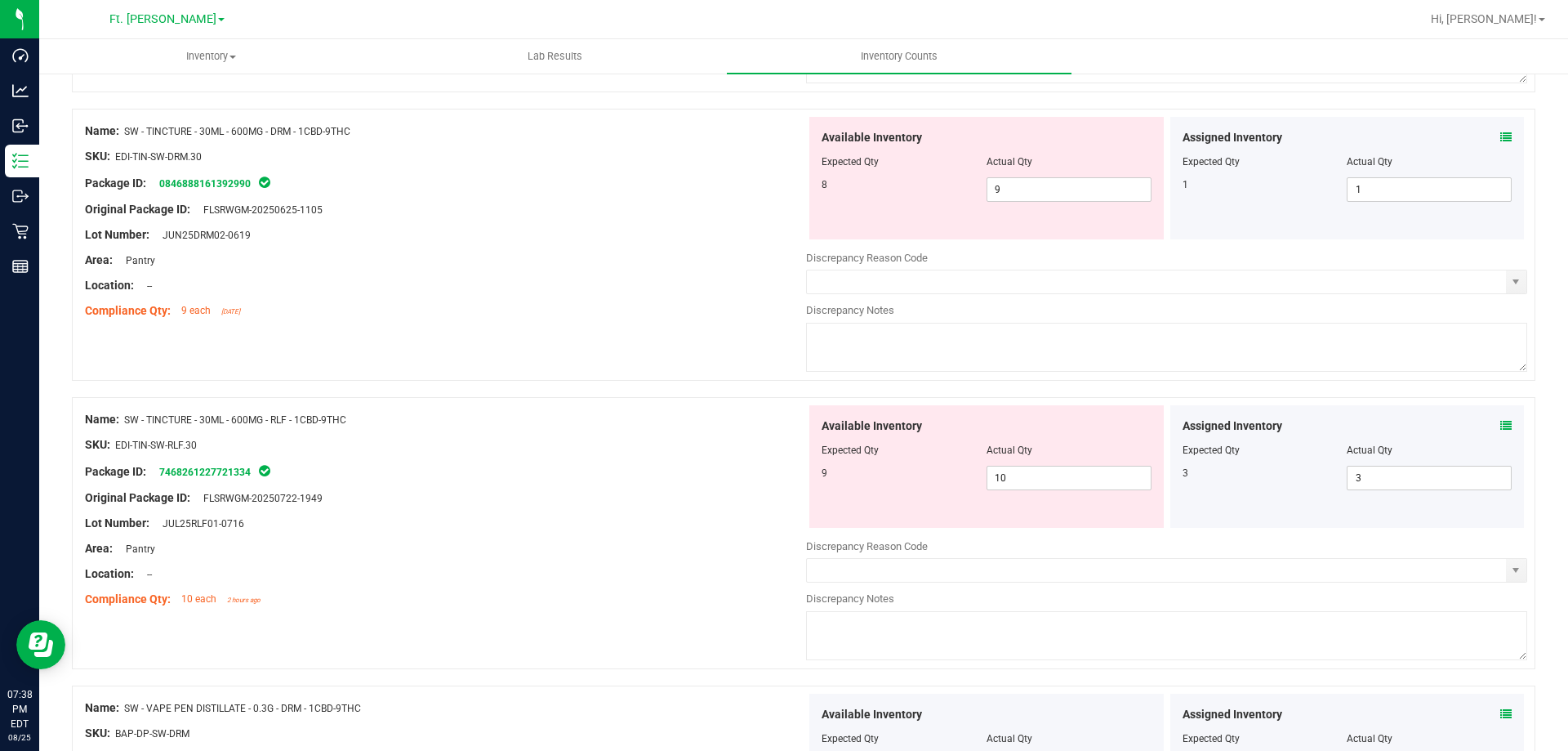
click at [1500, 423] on icon at bounding box center [1505, 425] width 11 height 11
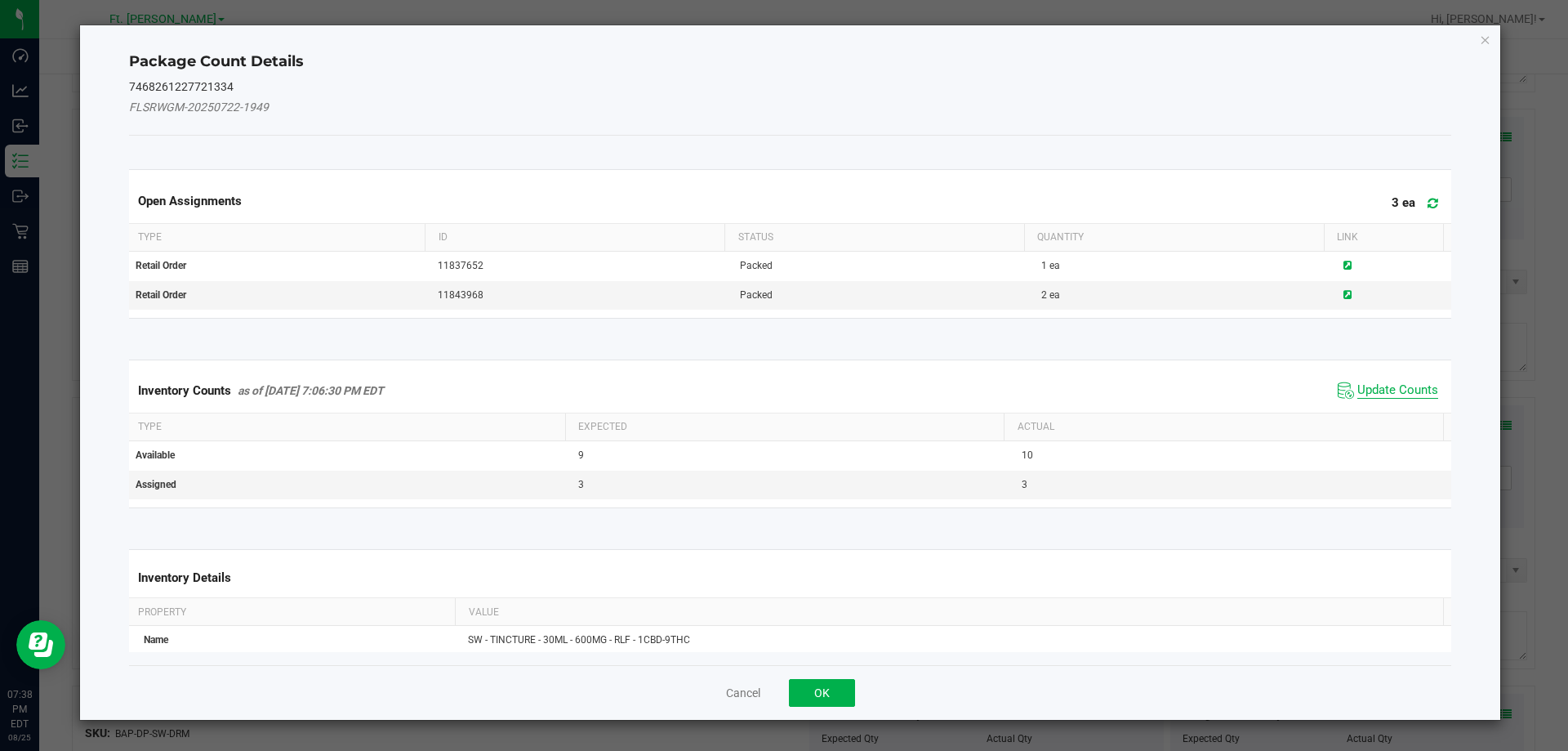
click at [1407, 396] on span "Update Counts" at bounding box center [1397, 390] width 81 height 16
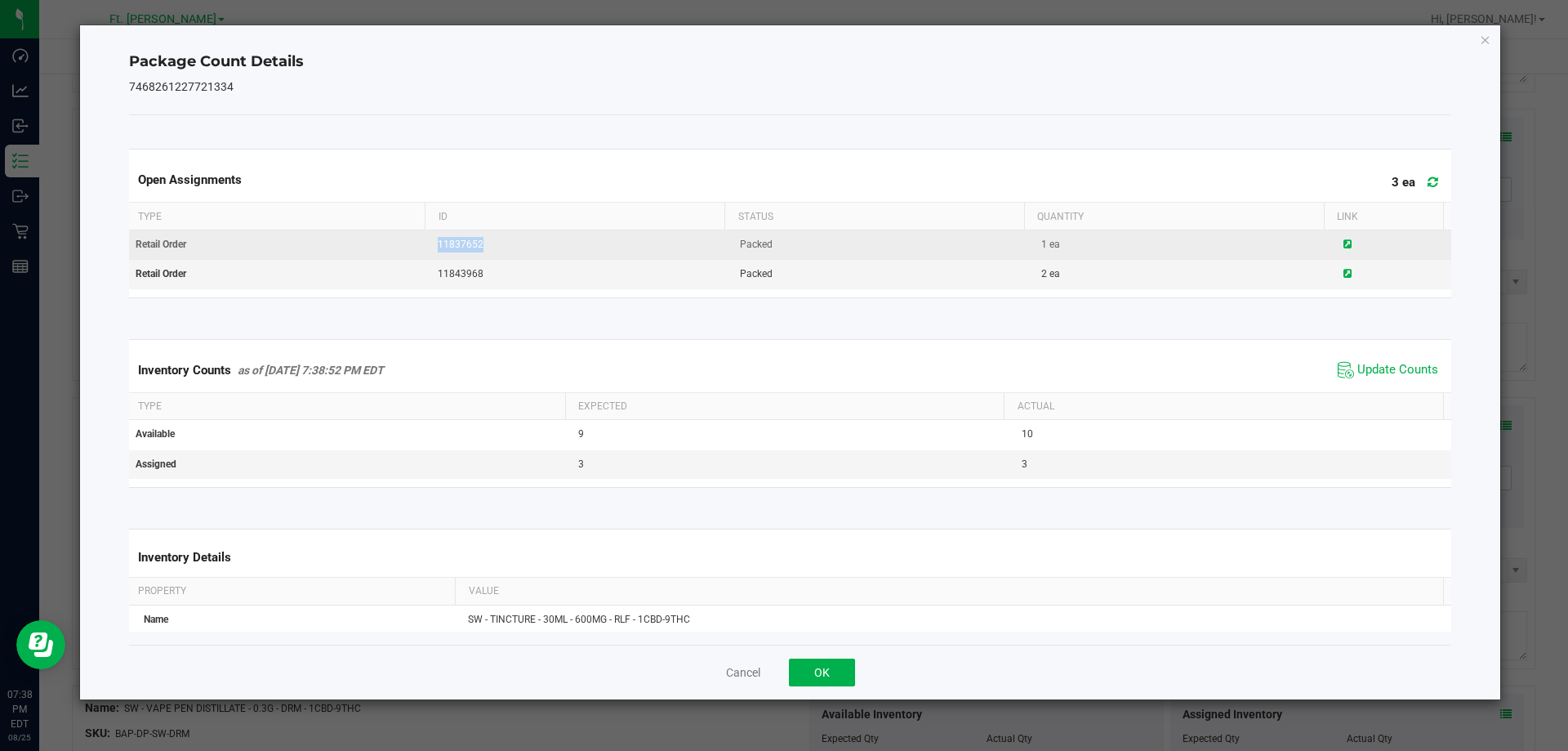
drag, startPoint x: 510, startPoint y: 245, endPoint x: 424, endPoint y: 239, distance: 86.2
click at [419, 239] on tr "Retail Order 11837652 Packed 1 ea" at bounding box center [790, 245] width 1329 height 29
copy tr "11837652"
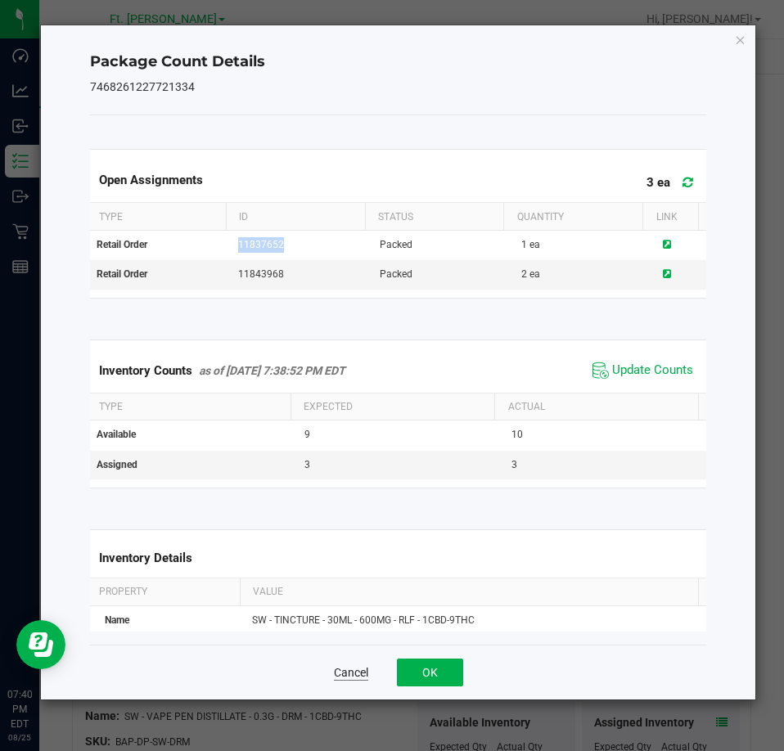
click at [336, 673] on button "Cancel" at bounding box center [351, 672] width 34 height 16
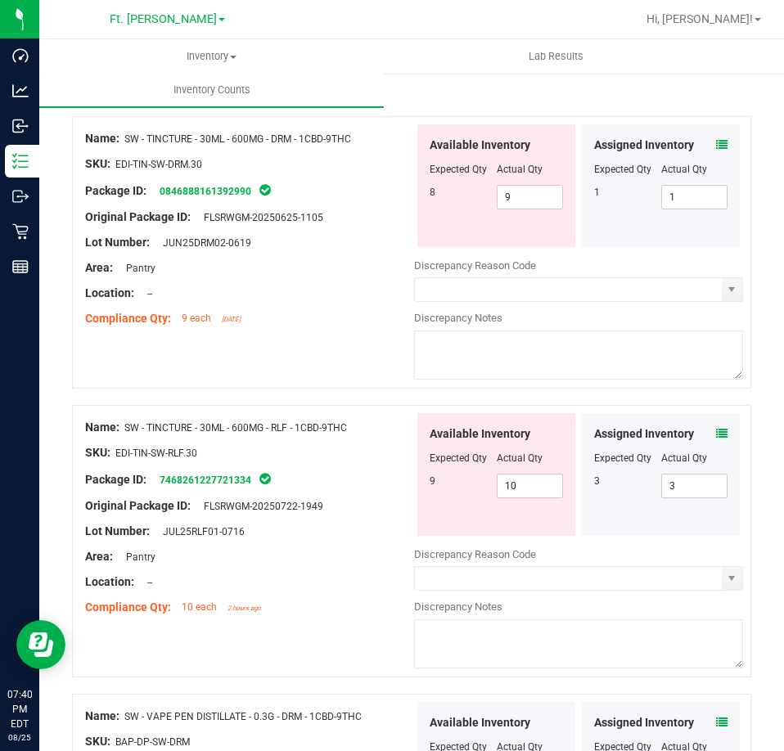
click at [716, 429] on icon at bounding box center [721, 433] width 11 height 11
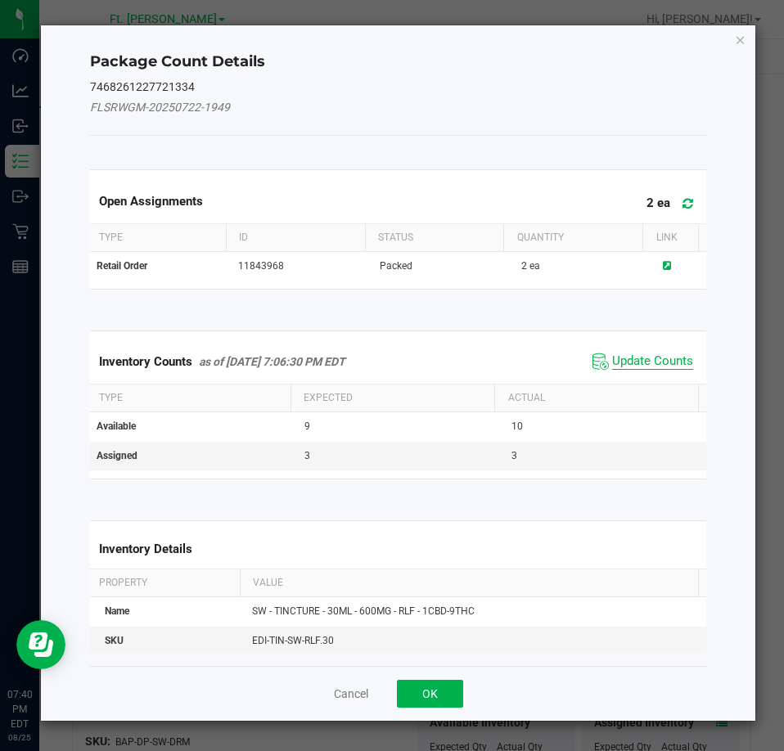
click at [646, 356] on span "Update Counts" at bounding box center [652, 361] width 81 height 16
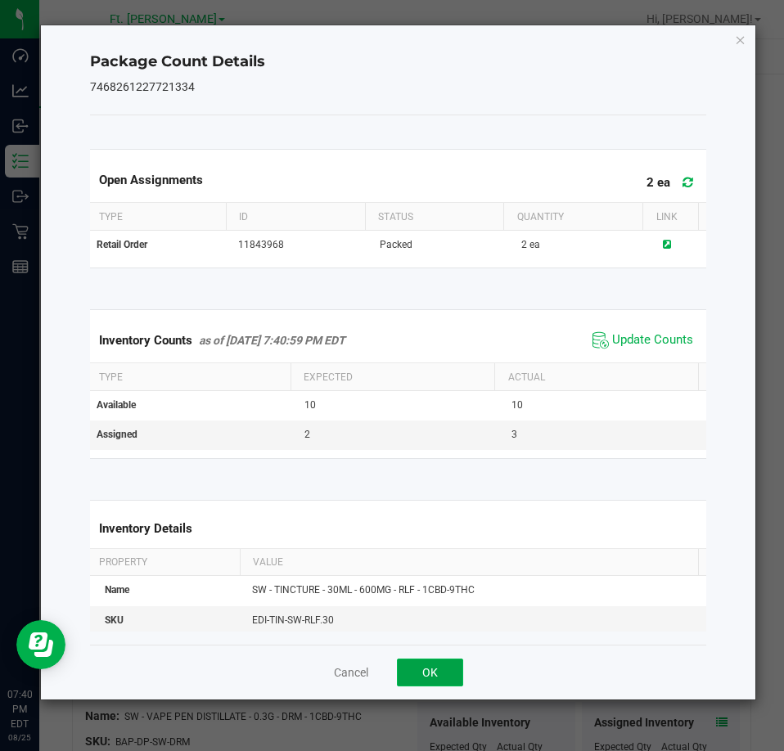
click at [433, 666] on button "OK" at bounding box center [430, 673] width 66 height 28
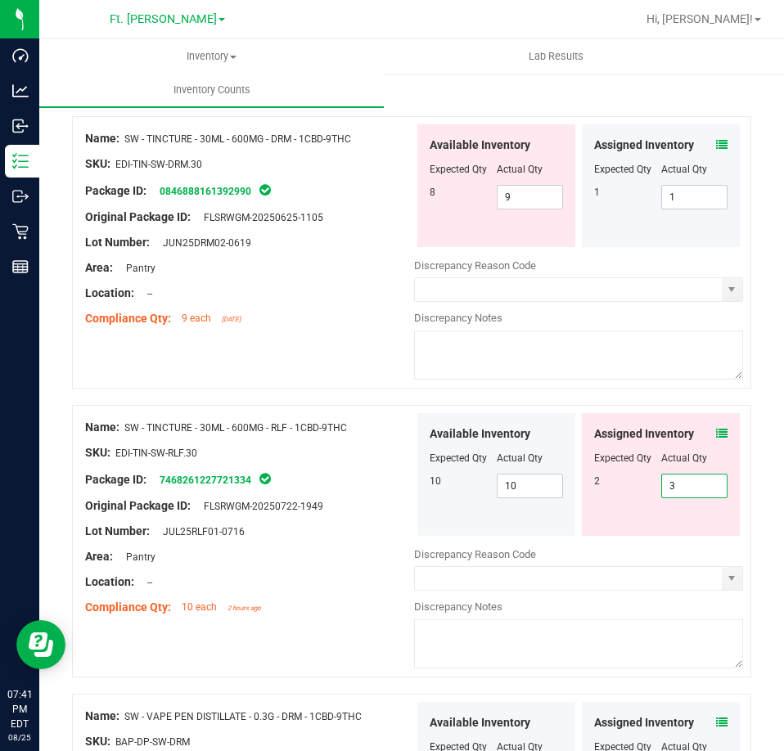
drag, startPoint x: 669, startPoint y: 470, endPoint x: 568, endPoint y: 426, distance: 110.3
click at [568, 426] on div "Available Inventory Expected Qty Actual Qty 10 10 10 3 3" at bounding box center [578, 474] width 329 height 123
type input "2"
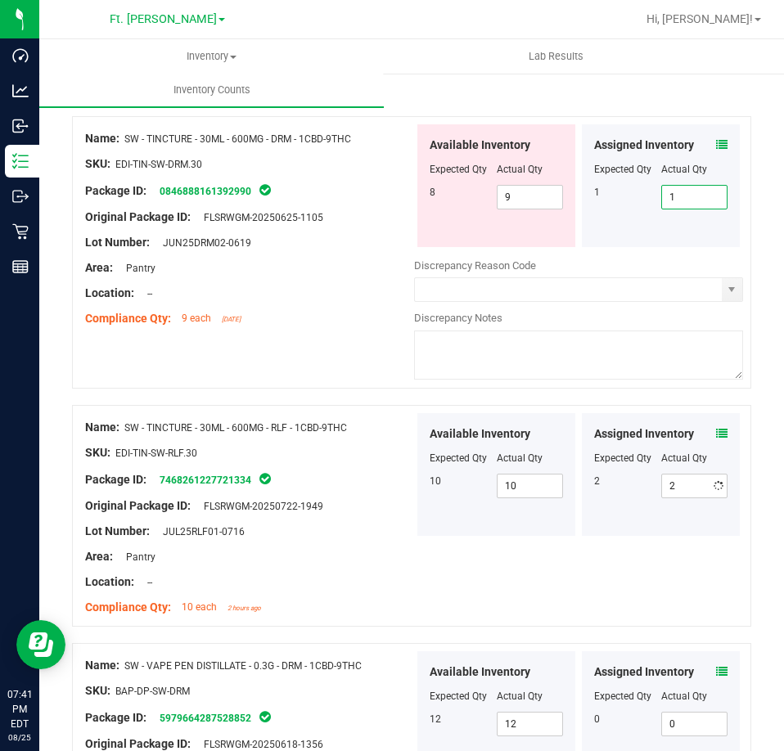
drag, startPoint x: 688, startPoint y: 184, endPoint x: 596, endPoint y: 172, distance: 92.5
click at [596, 172] on div "Assigned Inventory Expected Qty Actual Qty 1 1 1" at bounding box center [661, 185] width 158 height 123
type input "0"
click at [643, 162] on div "Expected Qty" at bounding box center [627, 169] width 67 height 15
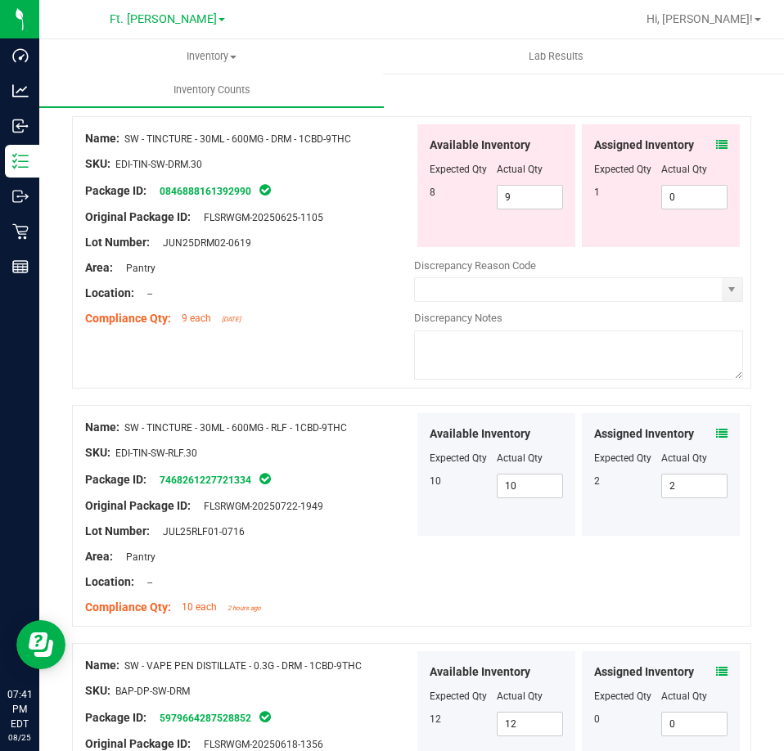
click at [716, 139] on icon at bounding box center [721, 144] width 11 height 11
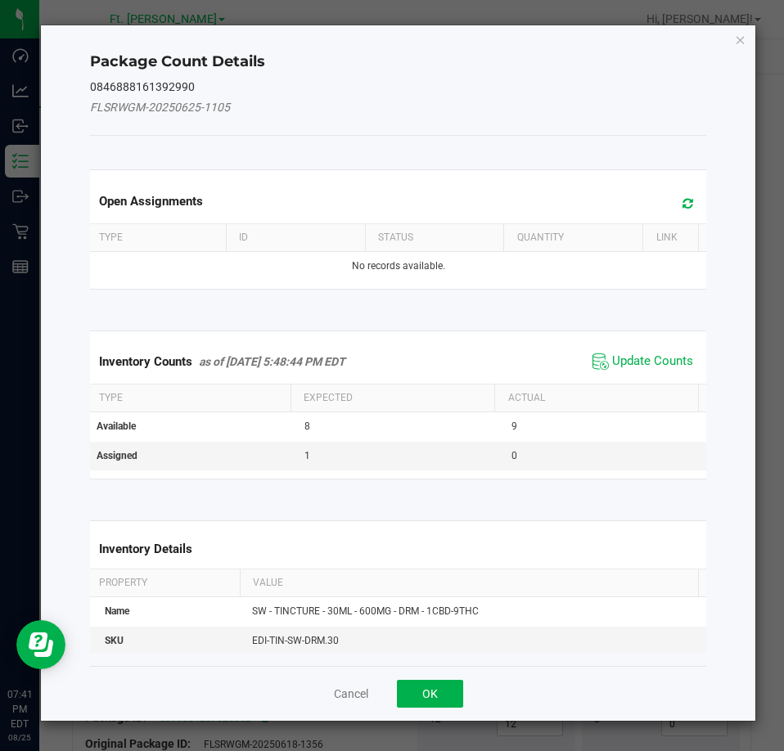
click at [648, 351] on span "Update Counts" at bounding box center [642, 361] width 109 height 25
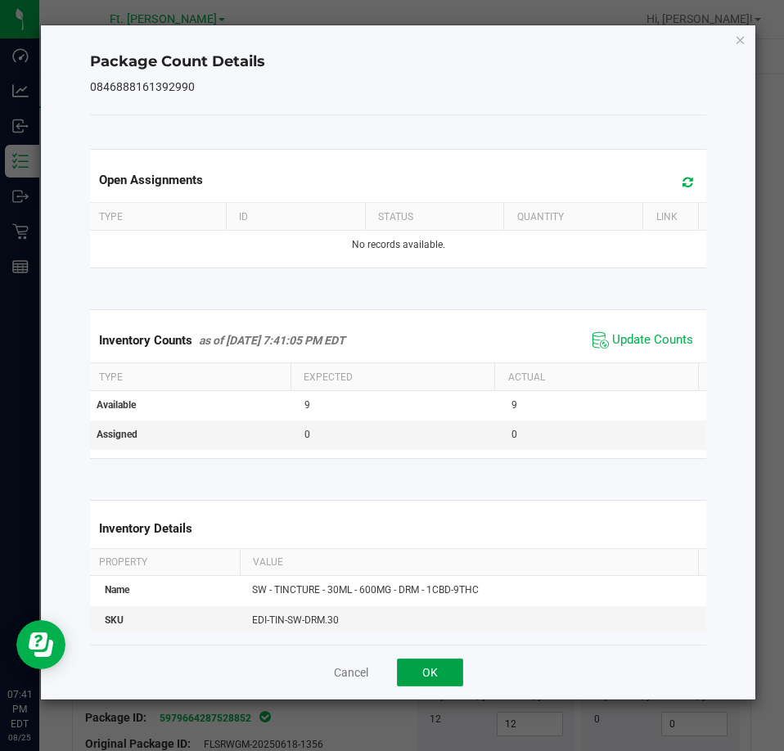
click at [433, 686] on button "OK" at bounding box center [430, 673] width 66 height 28
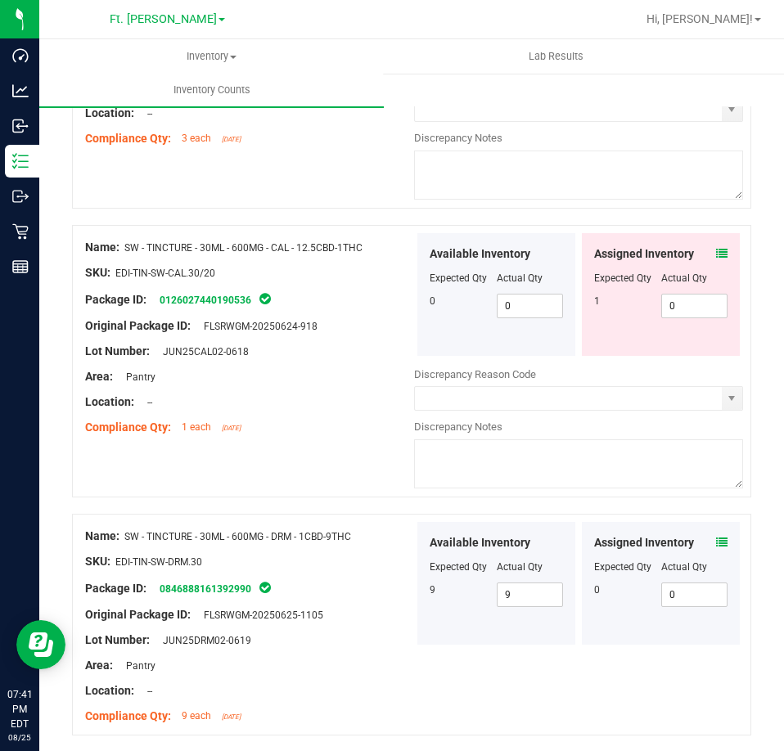
scroll to position [1895, 0]
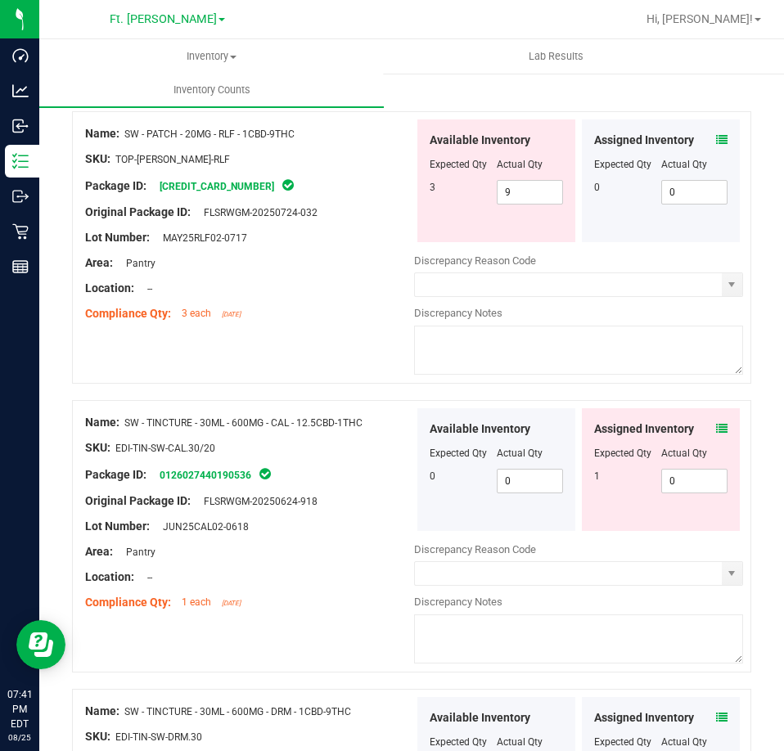
click at [716, 423] on icon at bounding box center [721, 428] width 11 height 11
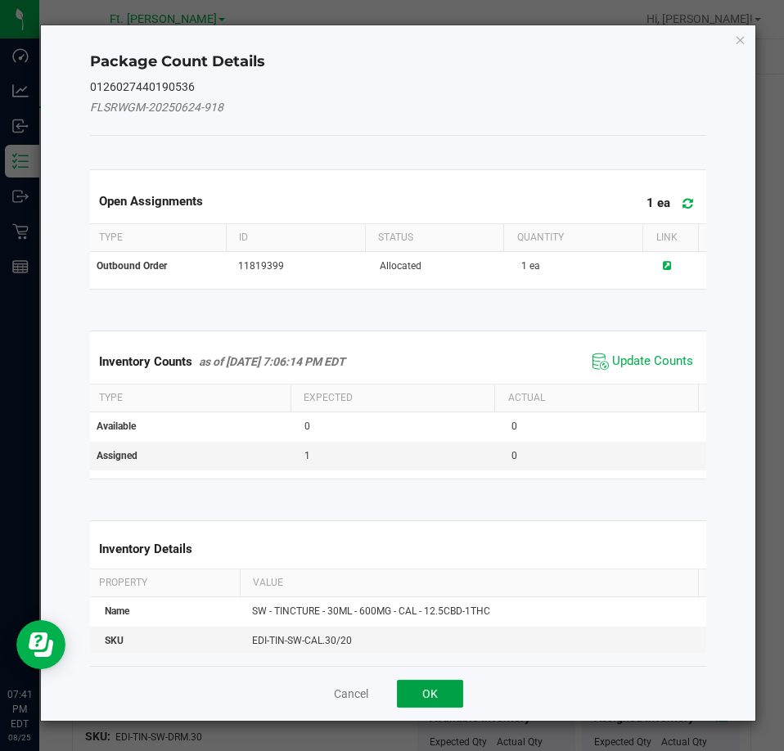
click at [435, 698] on button "OK" at bounding box center [430, 694] width 66 height 28
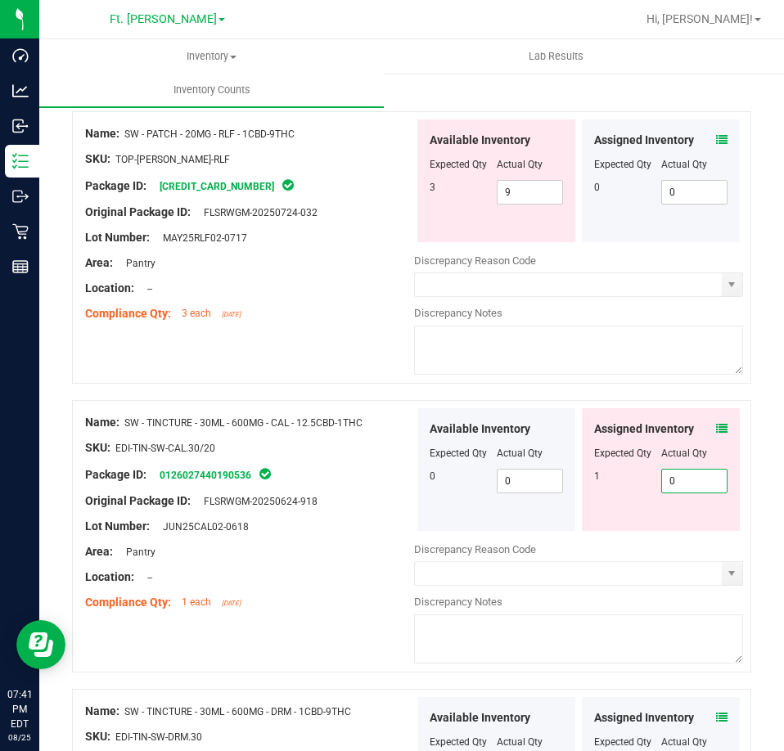
click at [680, 474] on span "0 0" at bounding box center [694, 481] width 67 height 25
type input "01"
type input "1"
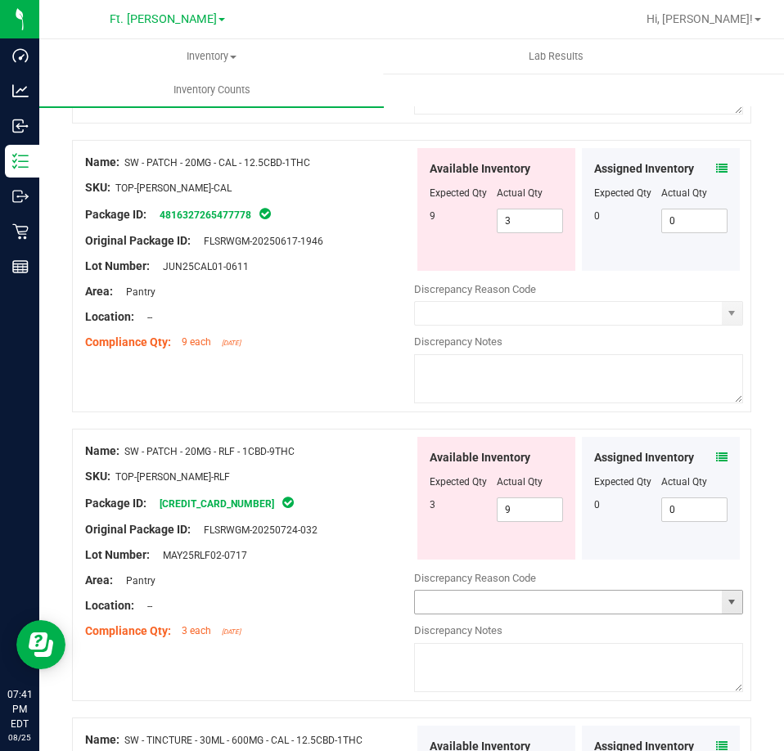
scroll to position [1568, 0]
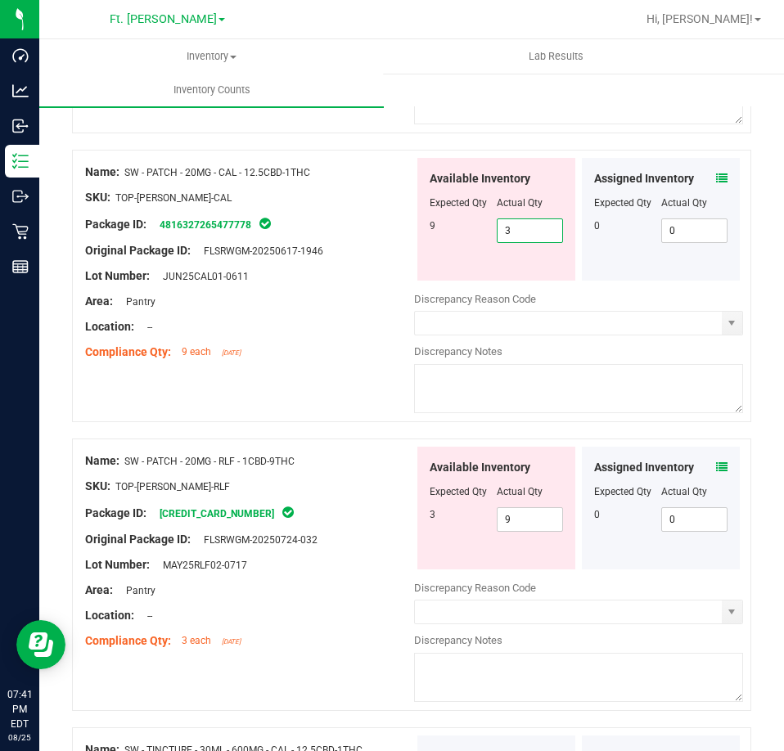
drag, startPoint x: 524, startPoint y: 217, endPoint x: 412, endPoint y: 224, distance: 113.1
click at [417, 224] on div "Available Inventory Expected Qty Actual Qty 9 3 3" at bounding box center [496, 219] width 158 height 123
type input "9"
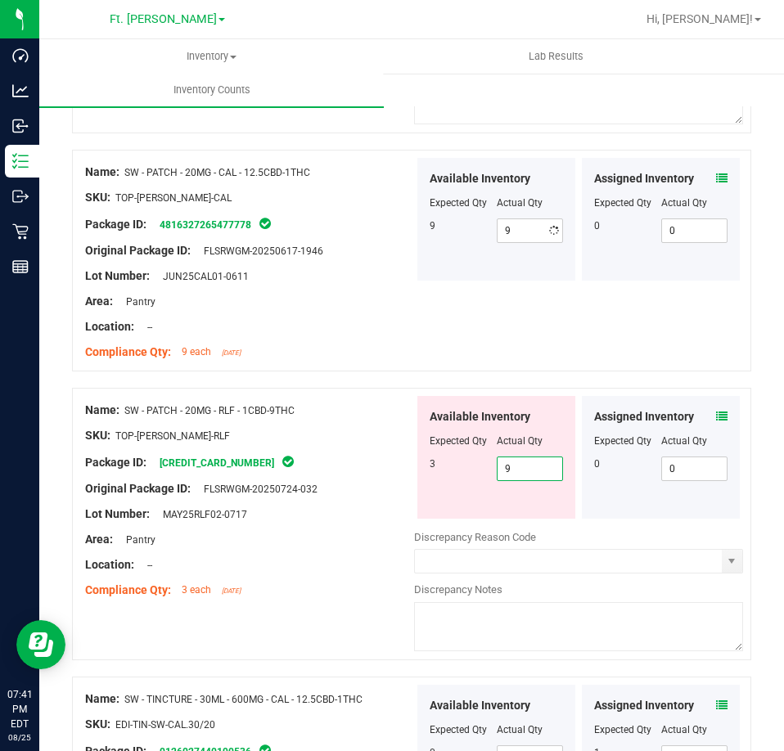
drag, startPoint x: 542, startPoint y: 511, endPoint x: 418, endPoint y: 511, distance: 123.5
click at [418, 511] on div "Available Inventory Expected Qty Actual Qty 3 9 9" at bounding box center [578, 525] width 329 height 259
type input "3"
click at [430, 448] on div at bounding box center [496, 452] width 133 height 8
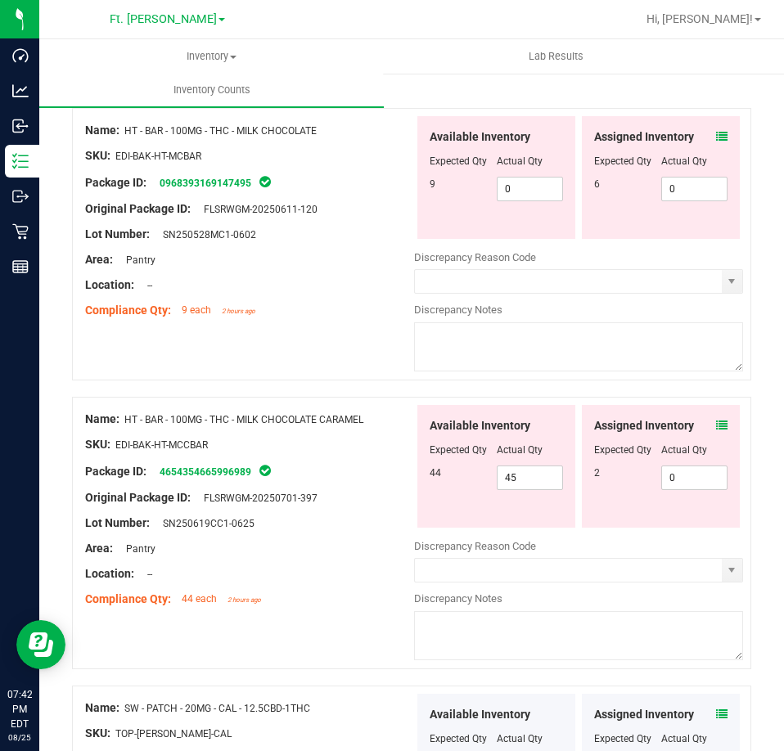
scroll to position [995, 0]
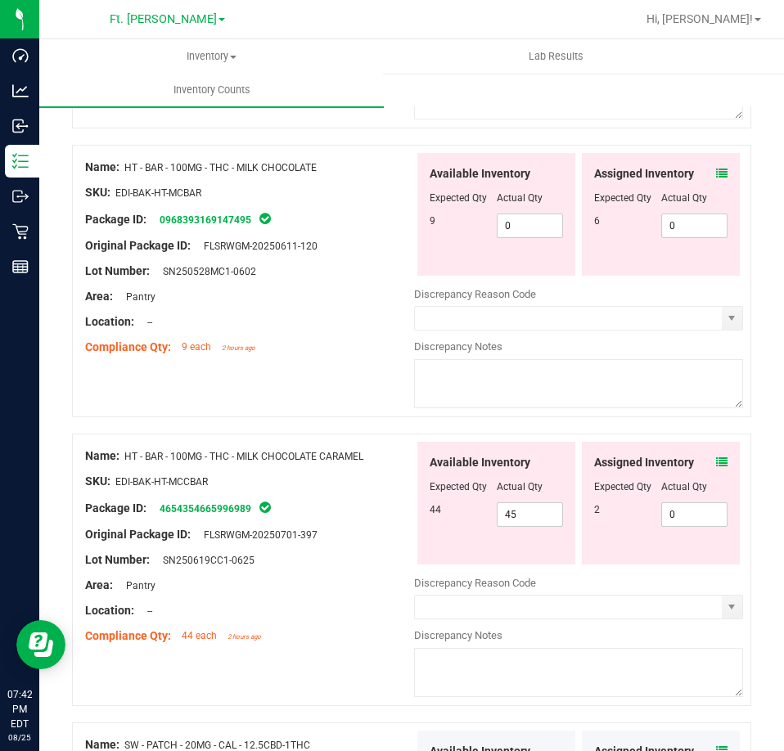
click at [716, 457] on icon at bounding box center [721, 462] width 11 height 11
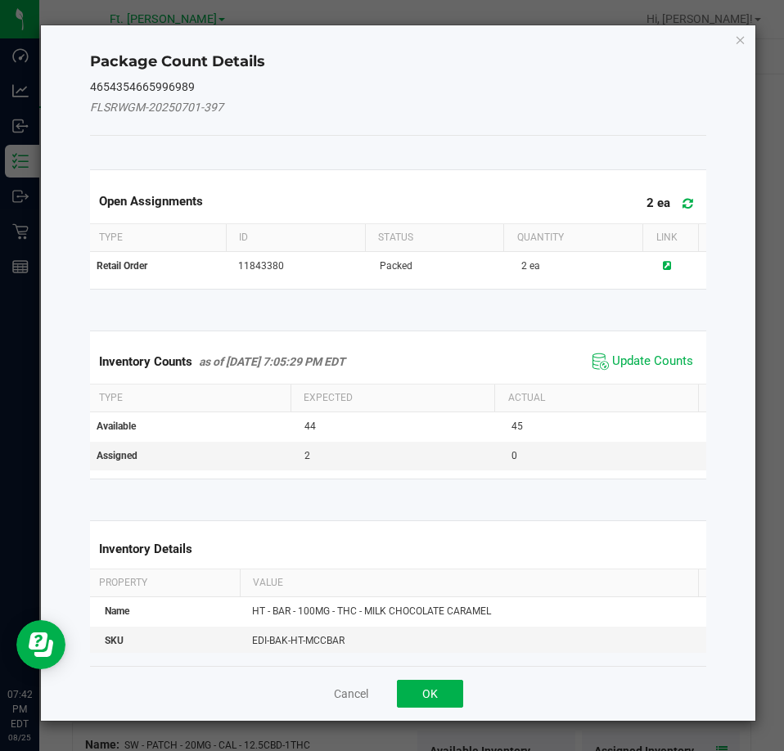
click at [648, 352] on span "Update Counts" at bounding box center [642, 361] width 109 height 25
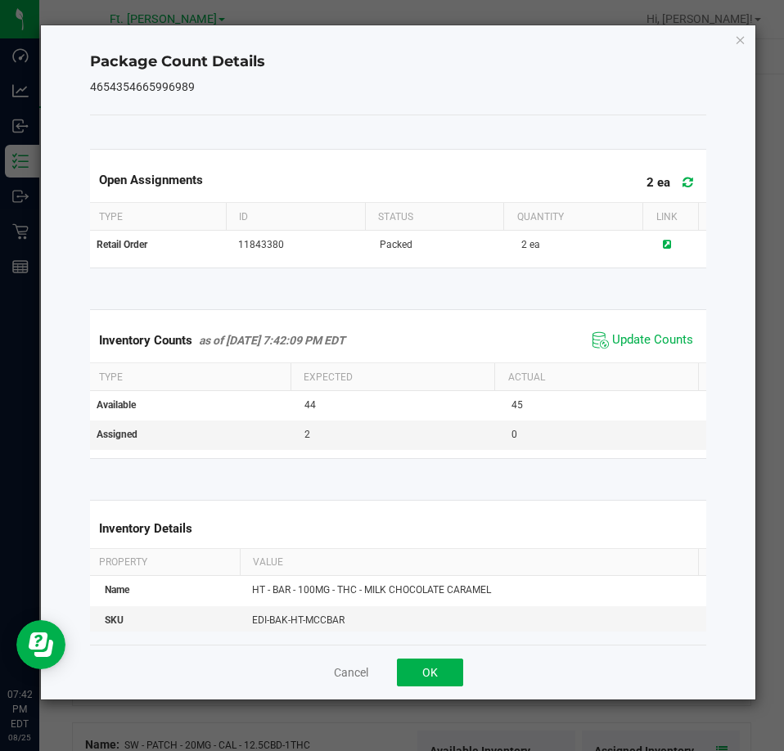
click at [637, 366] on th "Actual" at bounding box center [596, 377] width 204 height 28
click at [638, 358] on div "Inventory Counts as of [DATE] 7:42:09 PM EDT Update Counts" at bounding box center [398, 340] width 623 height 44
click at [641, 346] on span "Update Counts" at bounding box center [652, 340] width 81 height 16
click at [427, 661] on button "OK" at bounding box center [430, 673] width 66 height 28
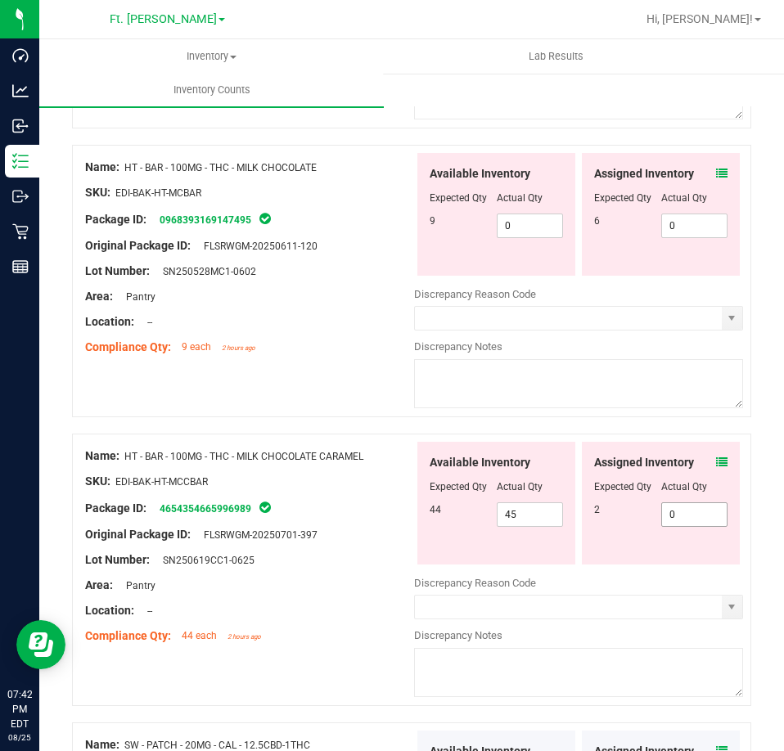
click at [664, 509] on span "0 0" at bounding box center [694, 514] width 67 height 25
type input "02"
type input "2"
click at [678, 227] on span "0 0" at bounding box center [694, 226] width 67 height 25
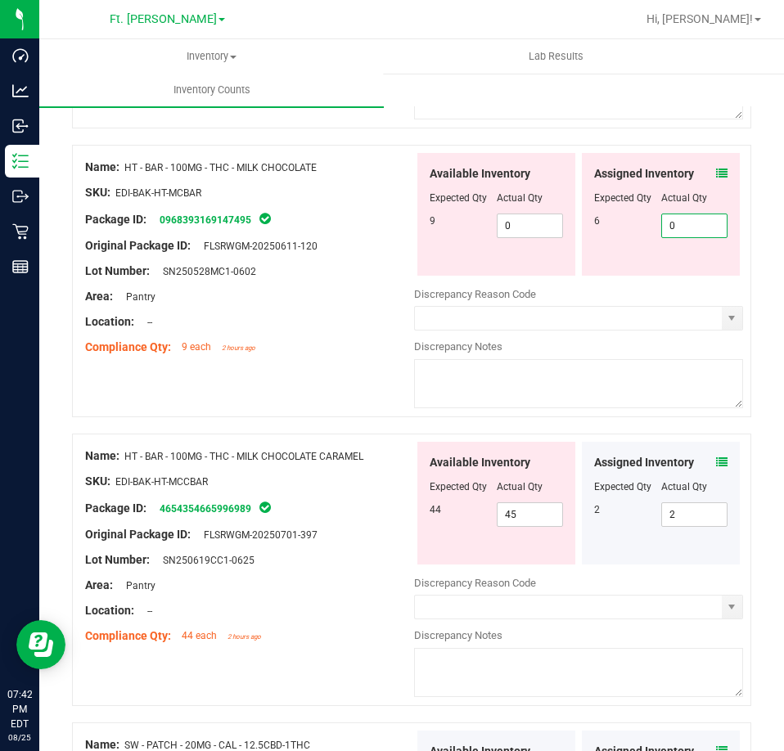
type input "06"
type input "6"
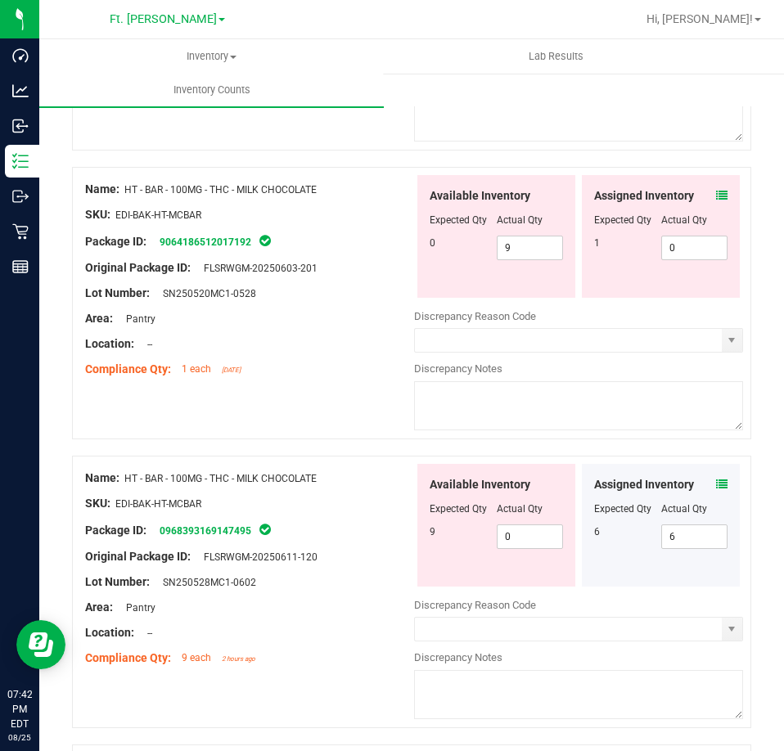
scroll to position [668, 0]
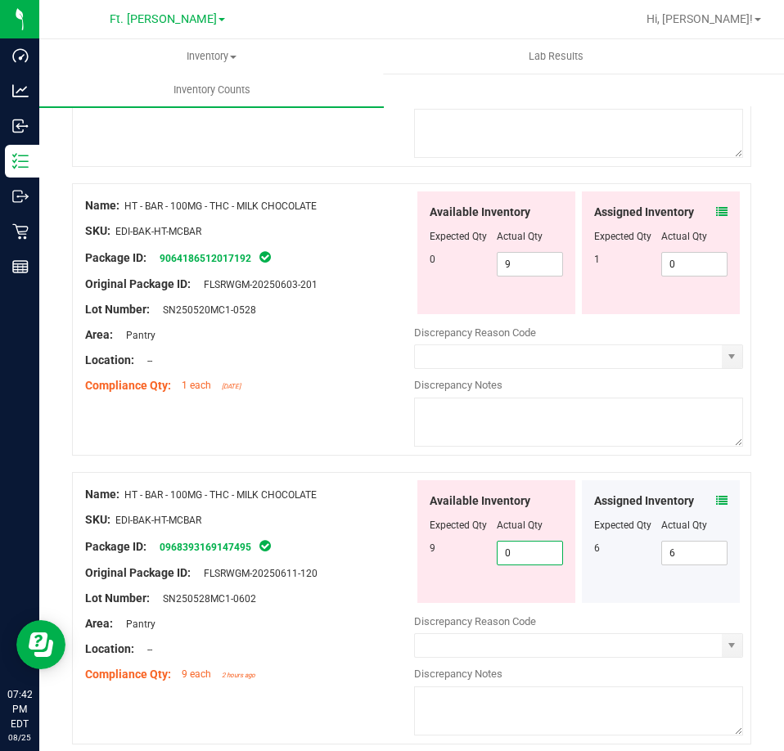
click at [521, 542] on span "0 0" at bounding box center [530, 553] width 67 height 25
type input "06"
type input "6"
drag, startPoint x: 521, startPoint y: 262, endPoint x: 411, endPoint y: 261, distance: 110.5
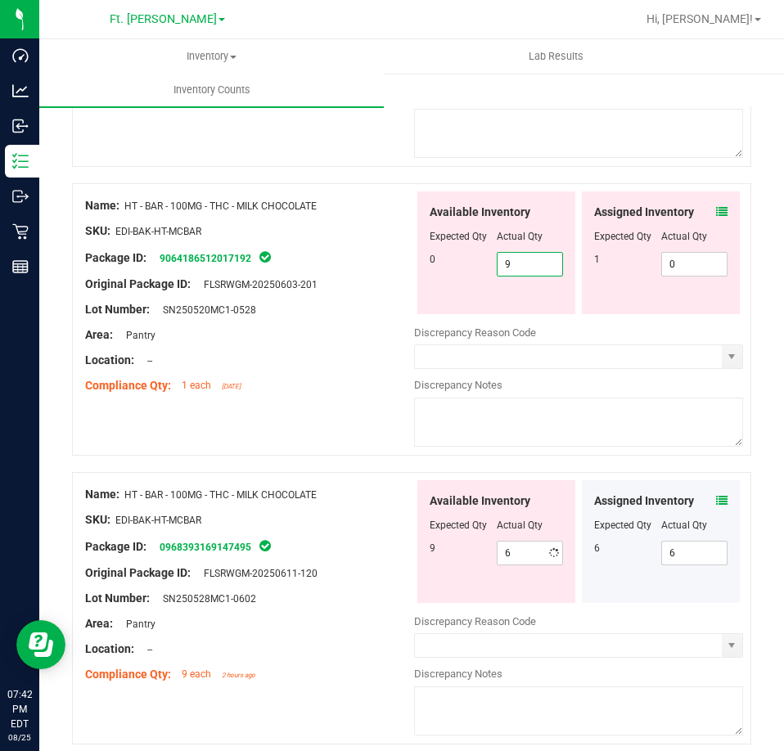
click at [417, 261] on div "Available Inventory Expected Qty Actual Qty 0 9 9" at bounding box center [496, 252] width 158 height 123
type input "0"
click at [682, 254] on span "0 0" at bounding box center [694, 264] width 67 height 25
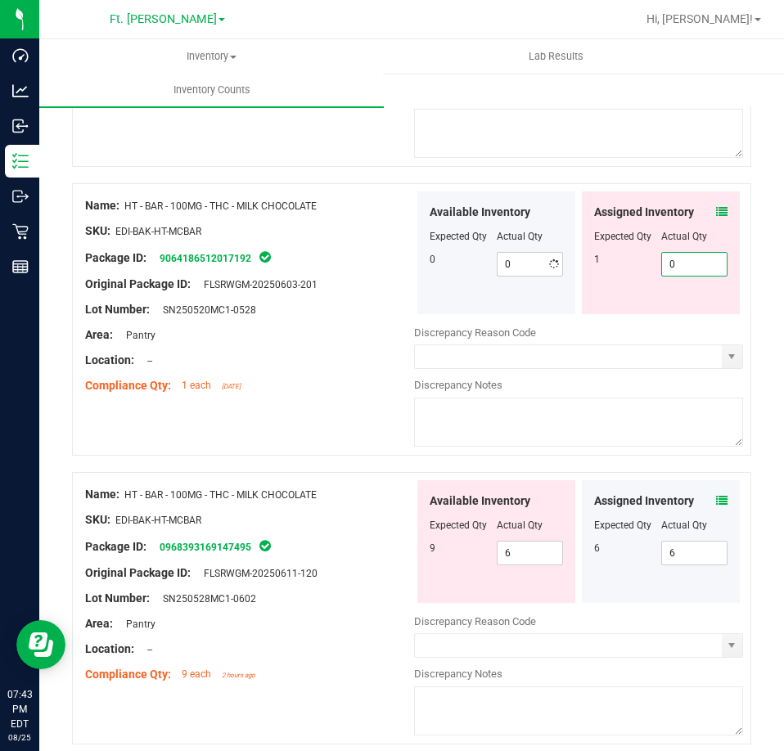
type input "01"
type input "1"
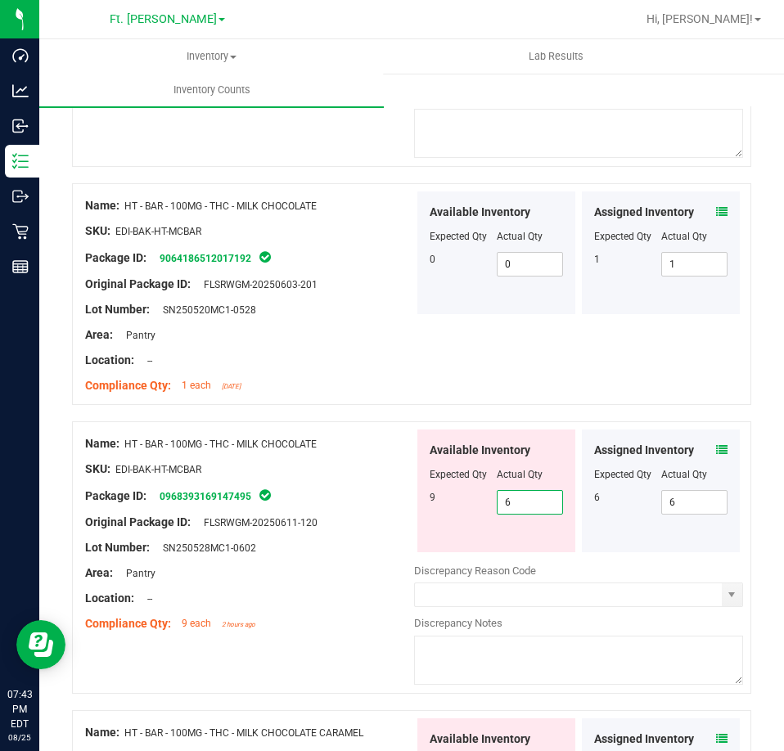
drag, startPoint x: 528, startPoint y: 547, endPoint x: 160, endPoint y: 548, distance: 367.4
click at [160, 548] on div "Name: HT - BAR - 100MG - THC - MILK CHOCOLATE SKU: EDI-BAK-HT-MCBAR Package ID:…" at bounding box center [411, 557] width 679 height 272
type input "9"
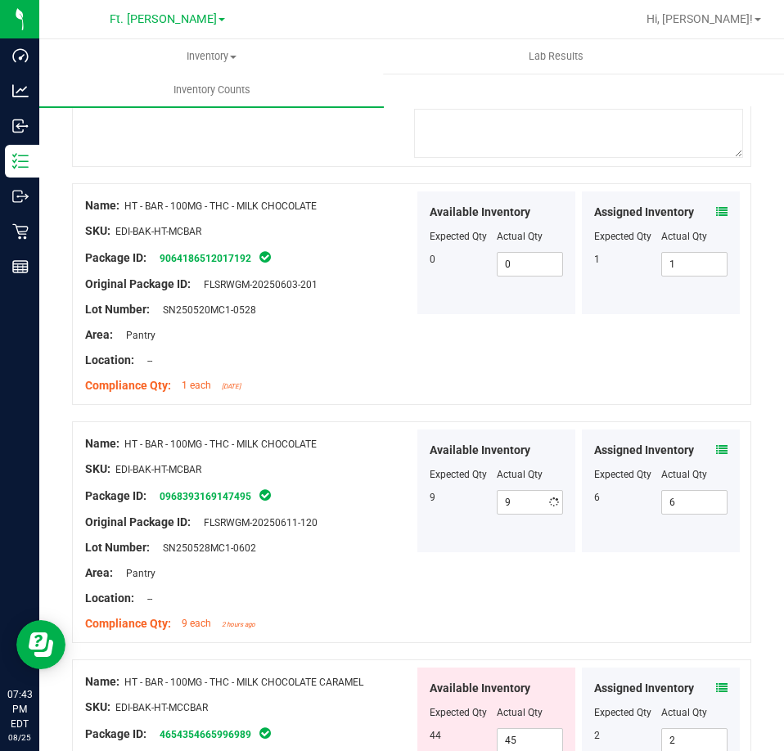
click at [351, 486] on div "Package ID: 0968393169147495" at bounding box center [249, 496] width 329 height 20
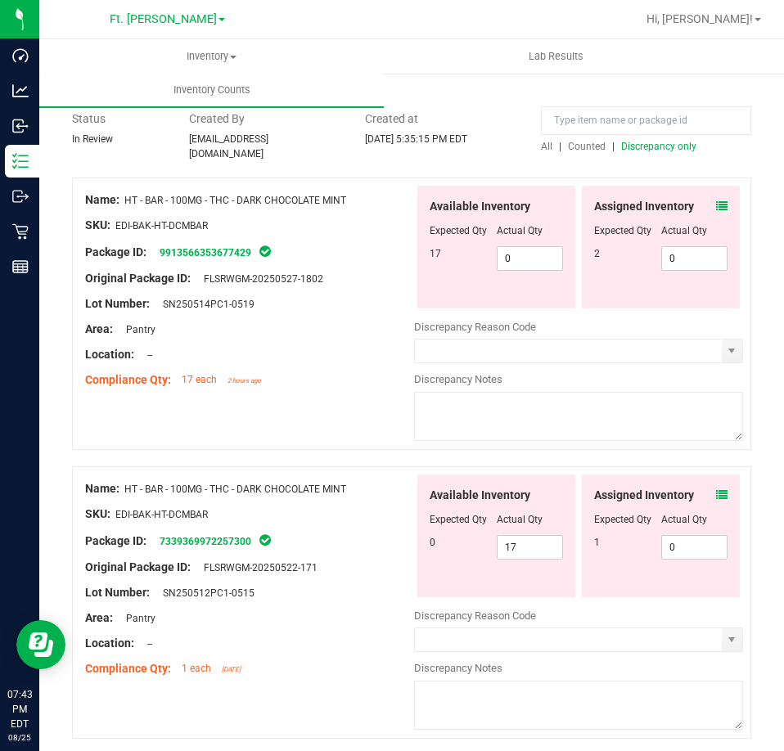
scroll to position [95, 0]
click at [540, 247] on span "0 0" at bounding box center [530, 259] width 67 height 25
type input "017"
type input "17"
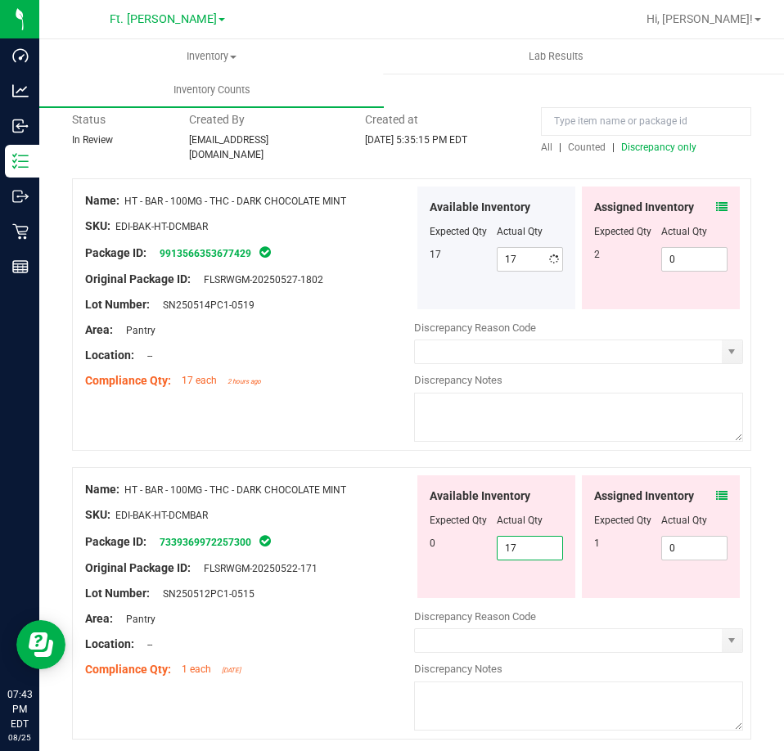
drag, startPoint x: 547, startPoint y: 545, endPoint x: 475, endPoint y: 539, distance: 71.4
click at [475, 539] on div "0 17 17" at bounding box center [496, 548] width 133 height 25
type input "0"
click at [689, 249] on span "0 0" at bounding box center [694, 259] width 67 height 25
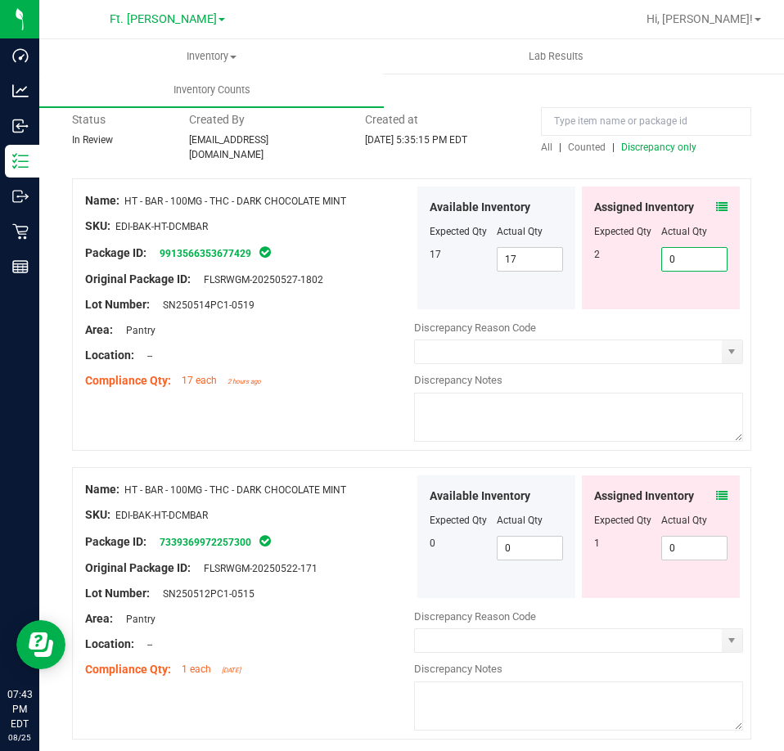
type input "02"
type input "2"
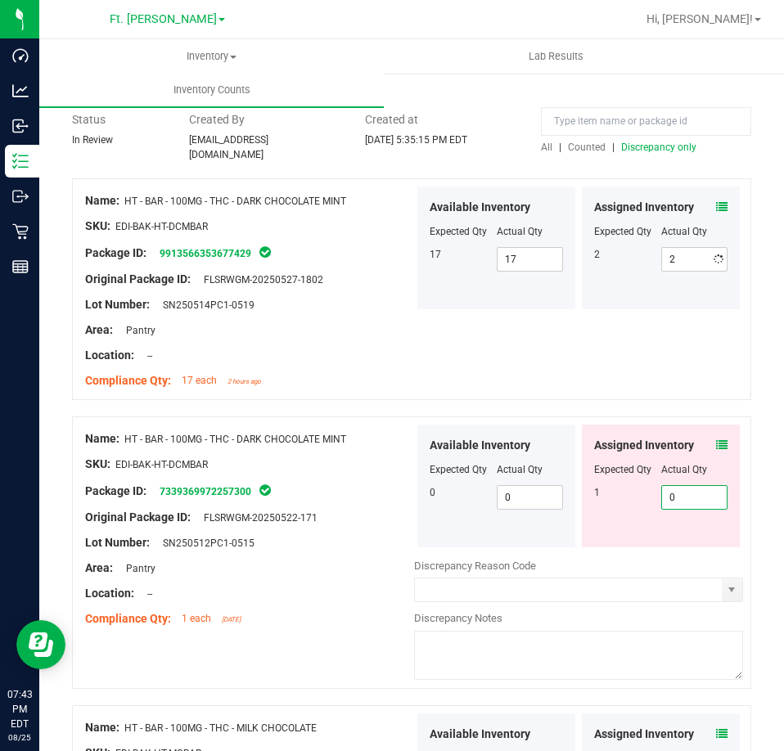
click at [669, 541] on div "Available Inventory Expected Qty Actual Qty 0 0 0" at bounding box center [578, 554] width 329 height 259
type input "01"
type input "1"
click at [307, 534] on div "Lot Number: SN250512PC1-0515" at bounding box center [249, 542] width 329 height 17
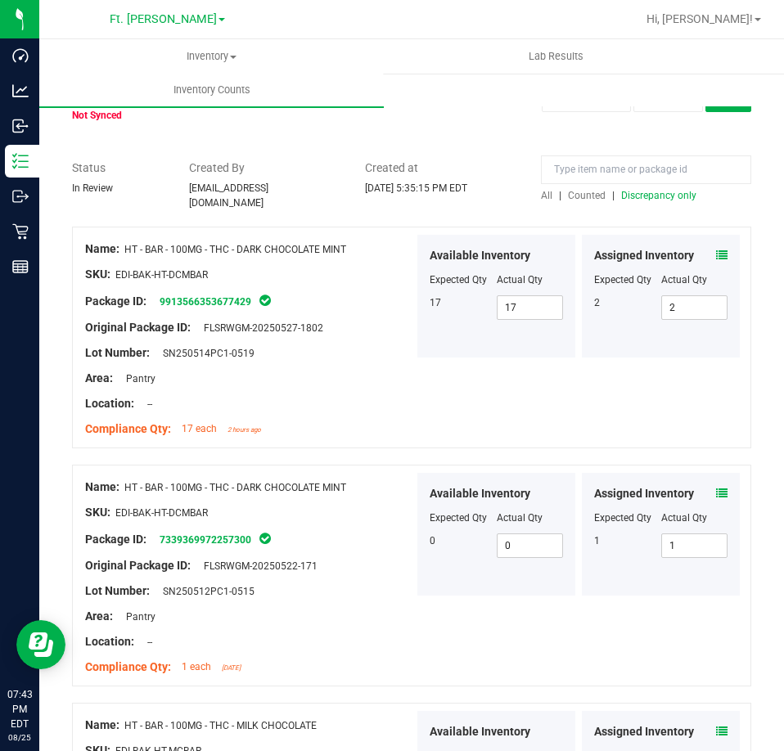
scroll to position [0, 0]
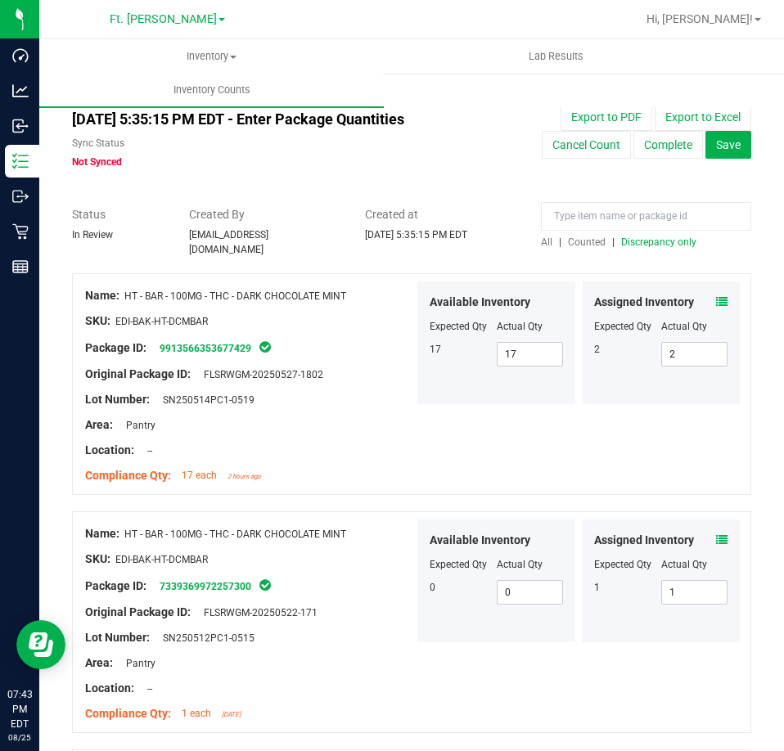
click at [640, 245] on span "Discrepancy only" at bounding box center [658, 241] width 75 height 11
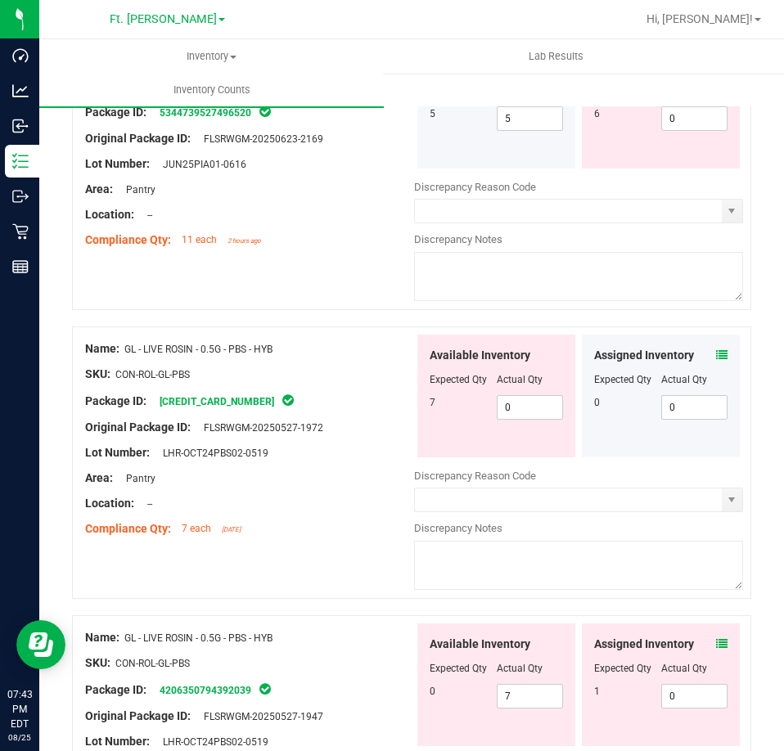
scroll to position [5347, 0]
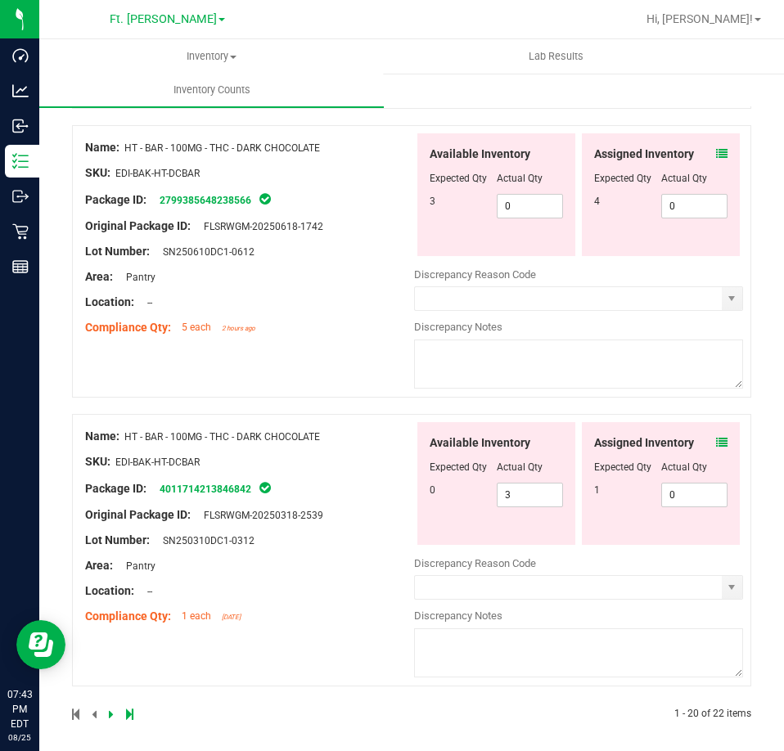
click at [106, 707] on div at bounding box center [242, 714] width 340 height 15
click at [107, 707] on div at bounding box center [242, 714] width 340 height 15
click at [110, 709] on icon at bounding box center [111, 714] width 5 height 10
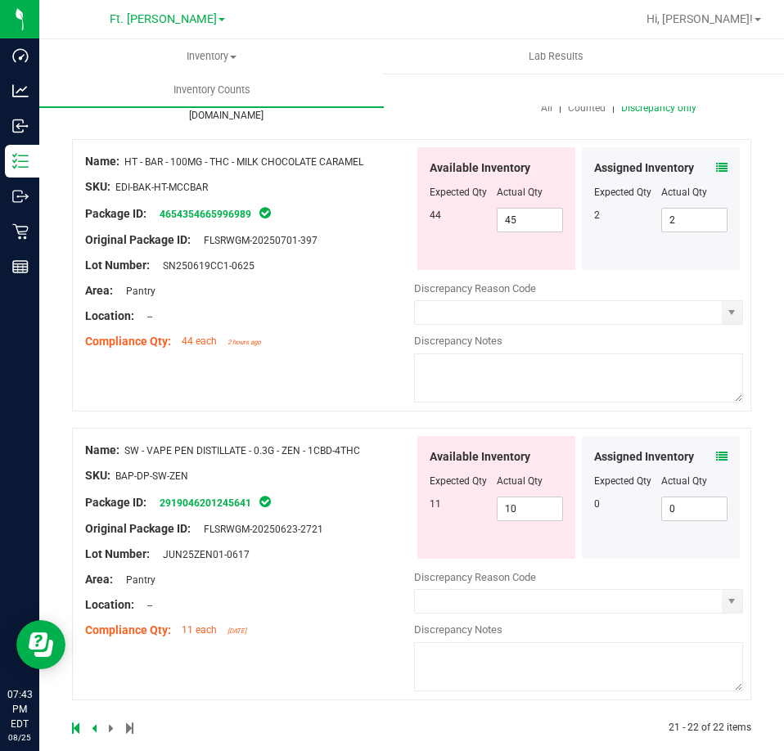
scroll to position [148, 0]
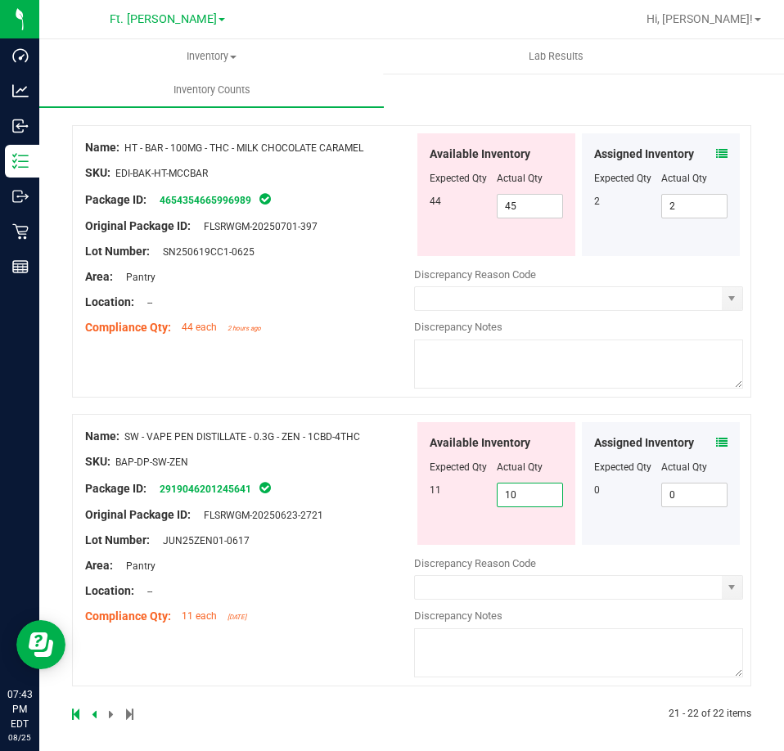
drag, startPoint x: 529, startPoint y: 489, endPoint x: 374, endPoint y: 452, distance: 159.9
click at [363, 457] on div "Name: SW - VAPE PEN DISTILLATE - 0.3G - ZEN - 1CBD-4THC SKU: BAP-DP-SW-ZEN Pack…" at bounding box center [411, 550] width 679 height 272
type input "11"
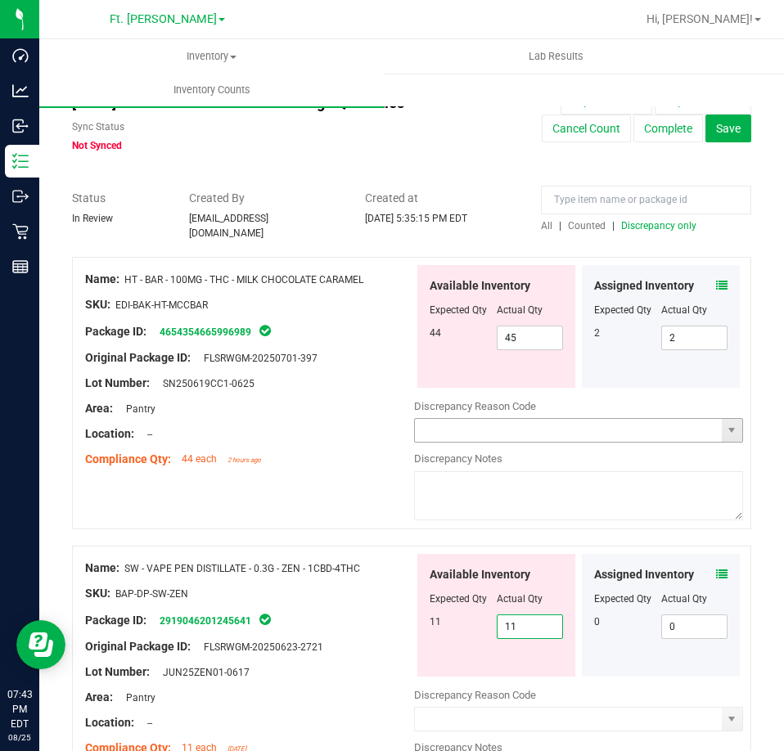
scroll to position [0, 0]
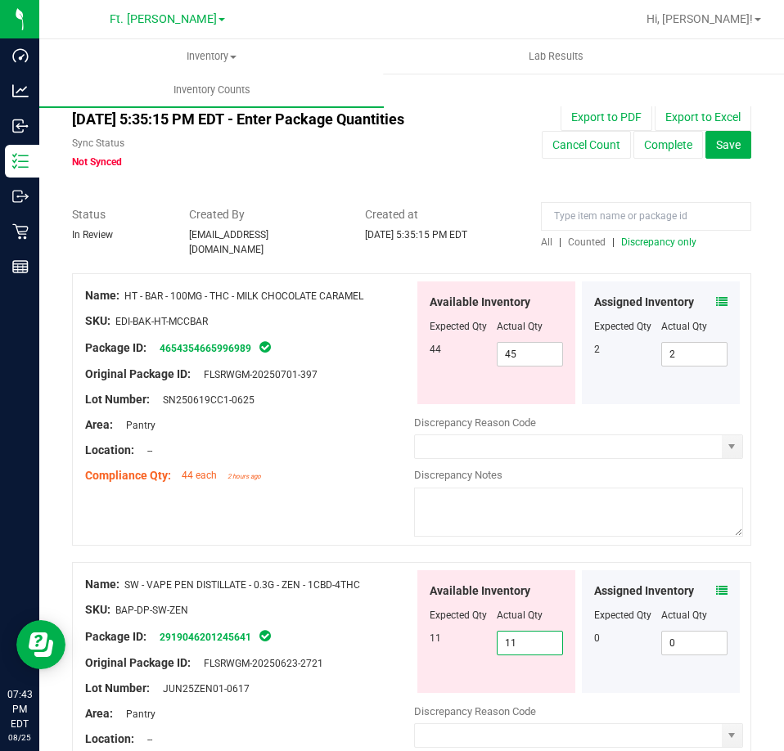
type input "11"
click at [475, 492] on textarea at bounding box center [578, 512] width 329 height 49
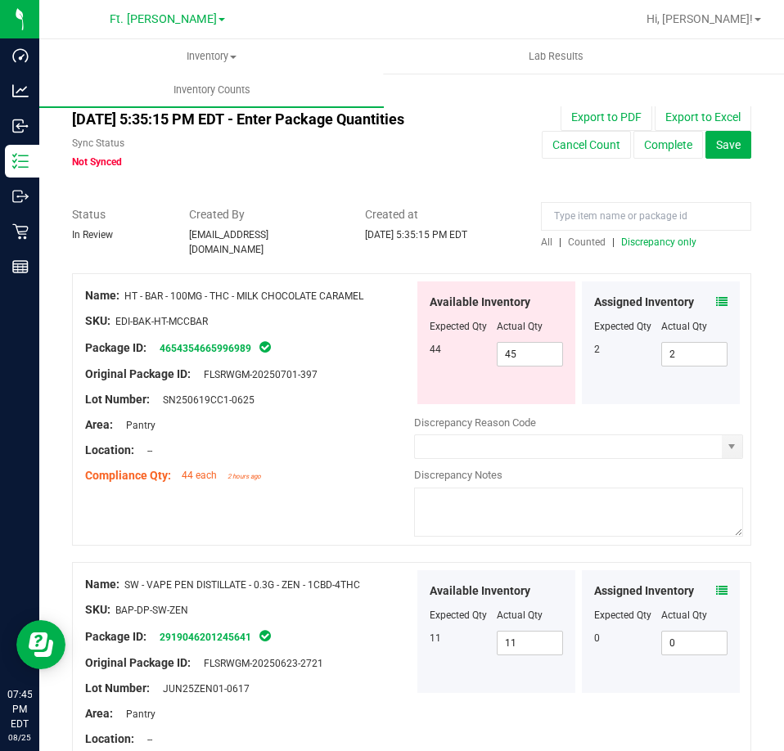
click at [330, 397] on div "Lot Number: SN250619CC1-0625" at bounding box center [249, 399] width 329 height 17
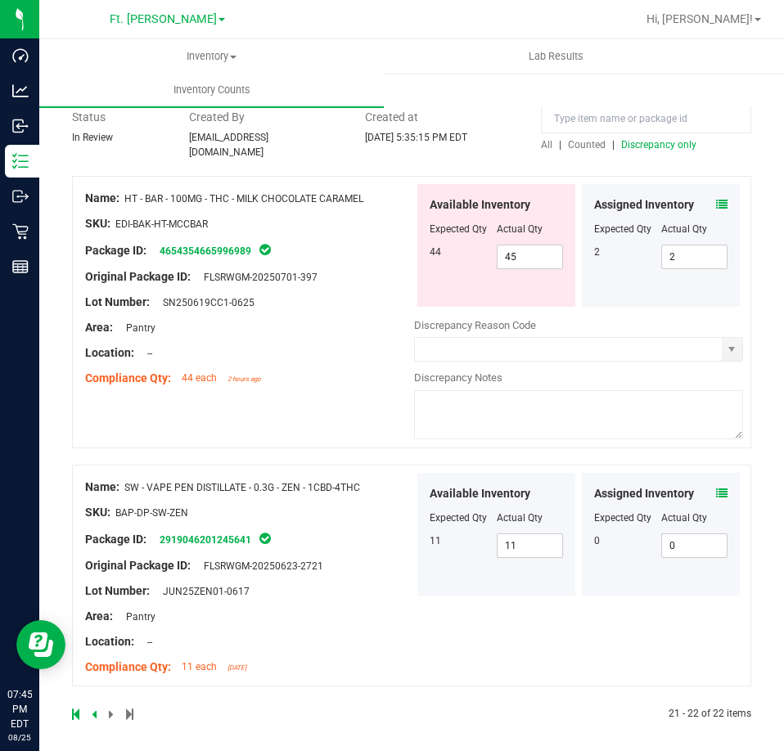
drag, startPoint x: 330, startPoint y: 397, endPoint x: 308, endPoint y: 588, distance: 192.7
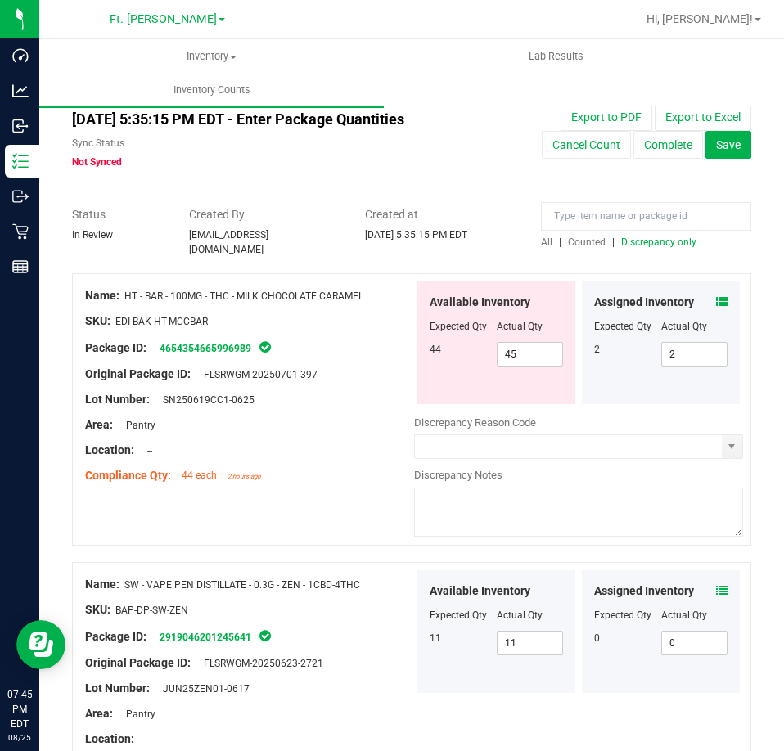
drag, startPoint x: 308, startPoint y: 591, endPoint x: 311, endPoint y: 338, distance: 252.8
click at [639, 246] on span "Discrepancy only" at bounding box center [658, 241] width 75 height 11
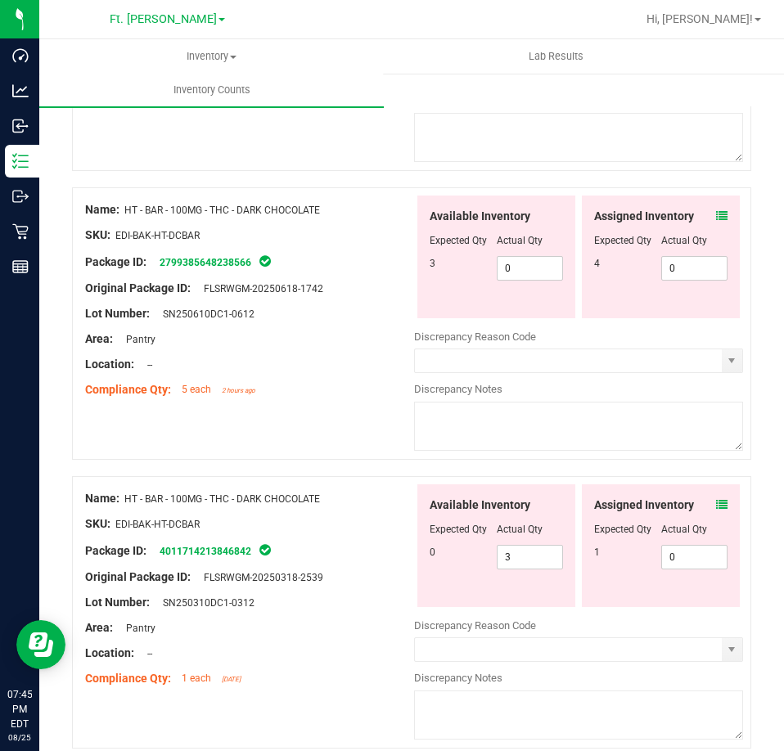
scroll to position [5347, 0]
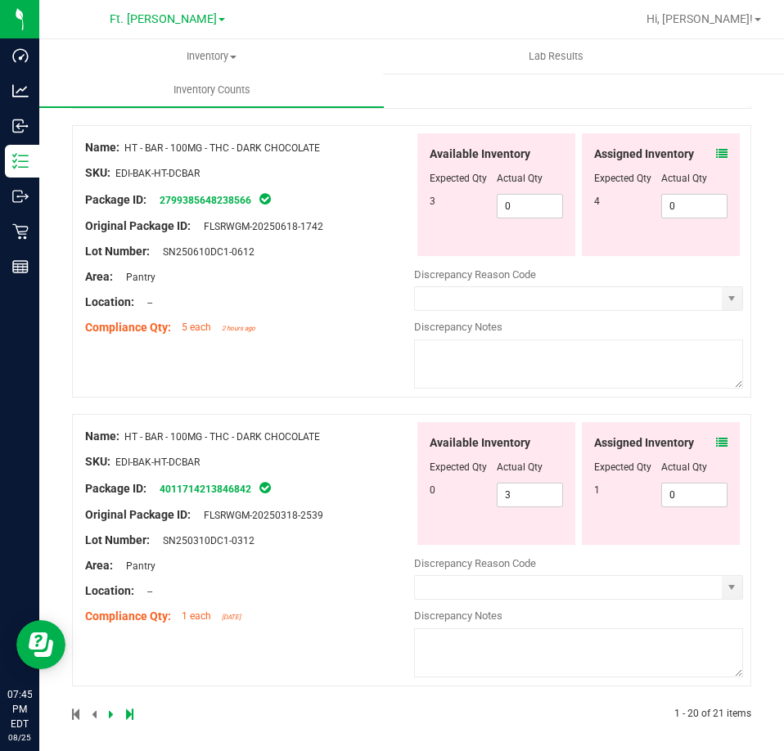
drag, startPoint x: 639, startPoint y: 246, endPoint x: 373, endPoint y: 577, distance: 424.2
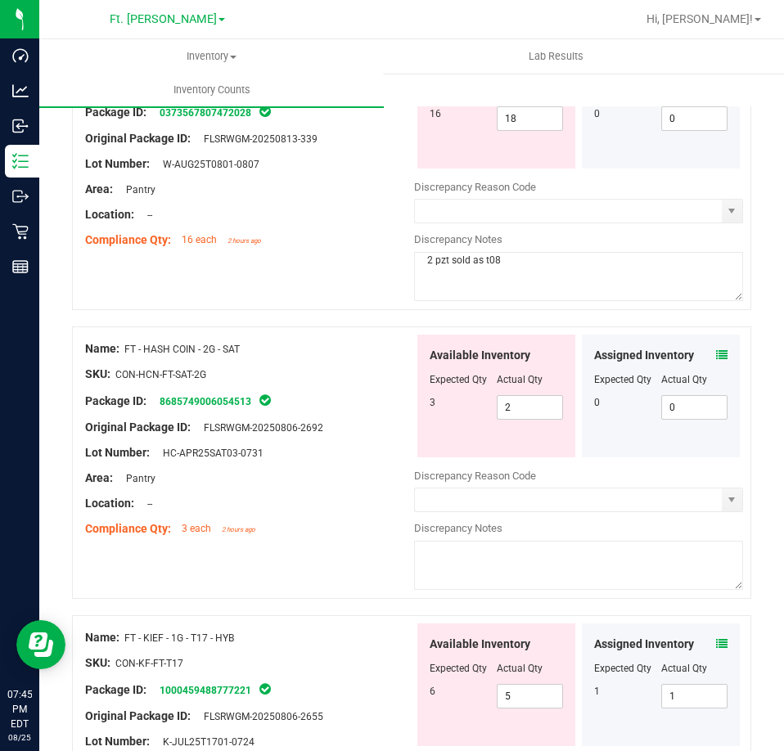
scroll to position [0, 0]
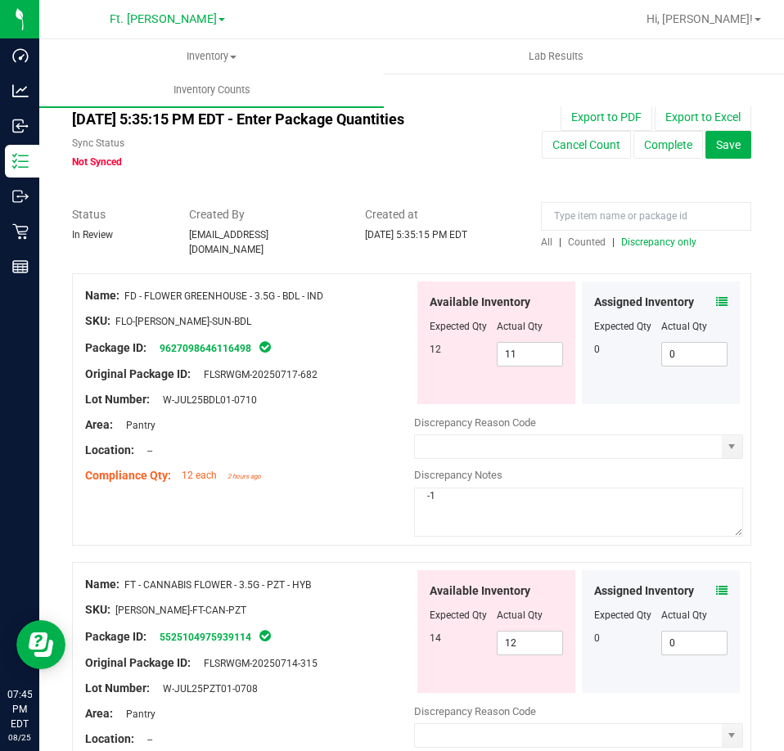
drag, startPoint x: 373, startPoint y: 617, endPoint x: 314, endPoint y: 202, distance: 419.0
click at [669, 244] on span "Discrepancy only" at bounding box center [658, 241] width 75 height 11
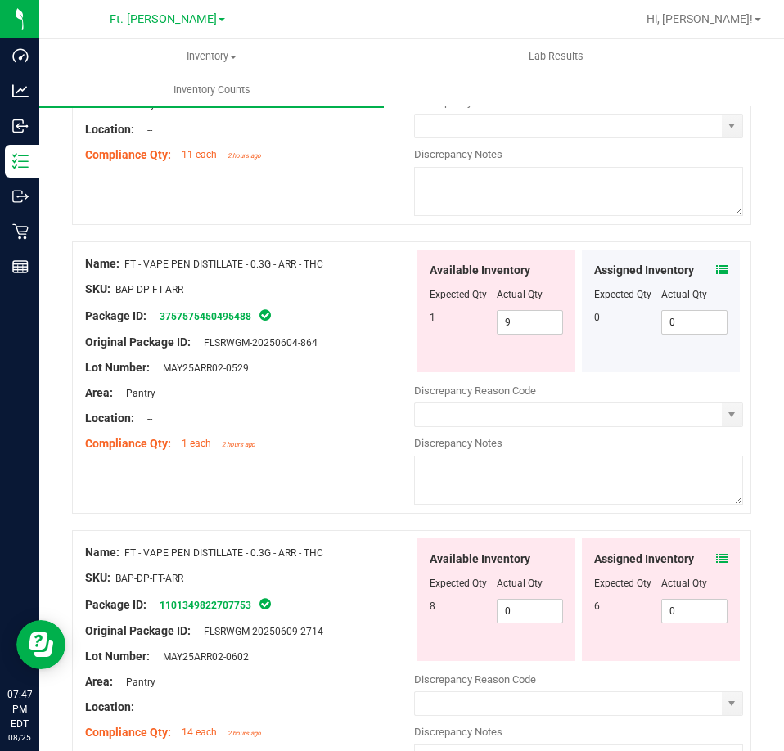
scroll to position [3205, 0]
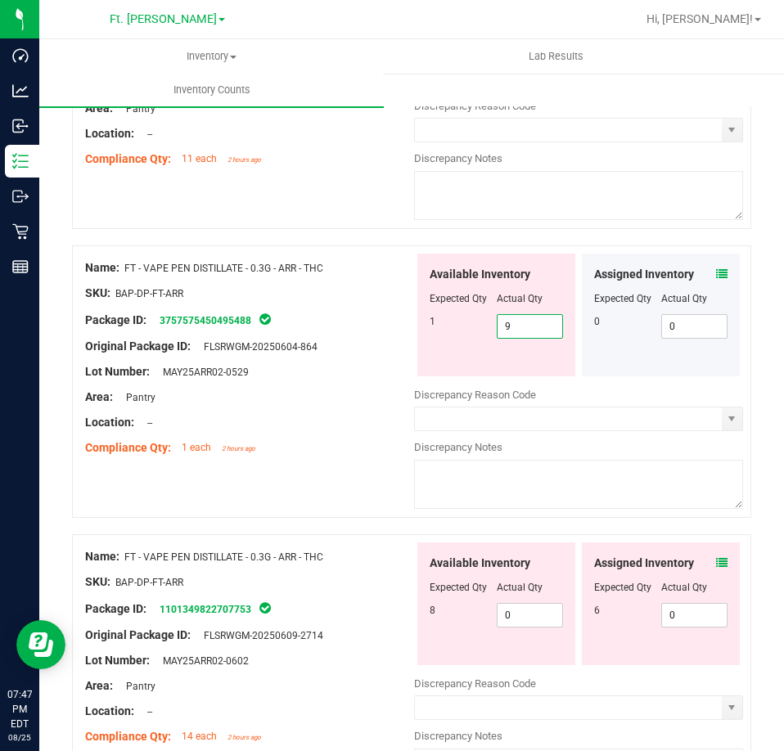
drag, startPoint x: 524, startPoint y: 322, endPoint x: 418, endPoint y: 330, distance: 105.8
click at [418, 330] on div "Available Inventory Expected Qty Actual Qty 1 9 9" at bounding box center [496, 315] width 158 height 123
type input "1"
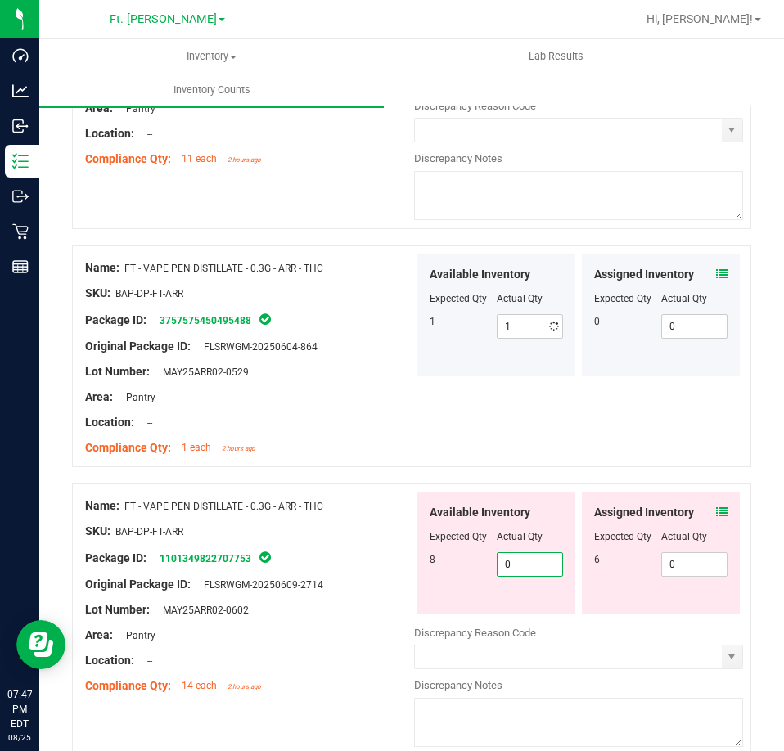
click at [520, 604] on div "Available Inventory Expected Qty Actual Qty 8 0 0" at bounding box center [496, 553] width 158 height 123
type input "08"
type input "8"
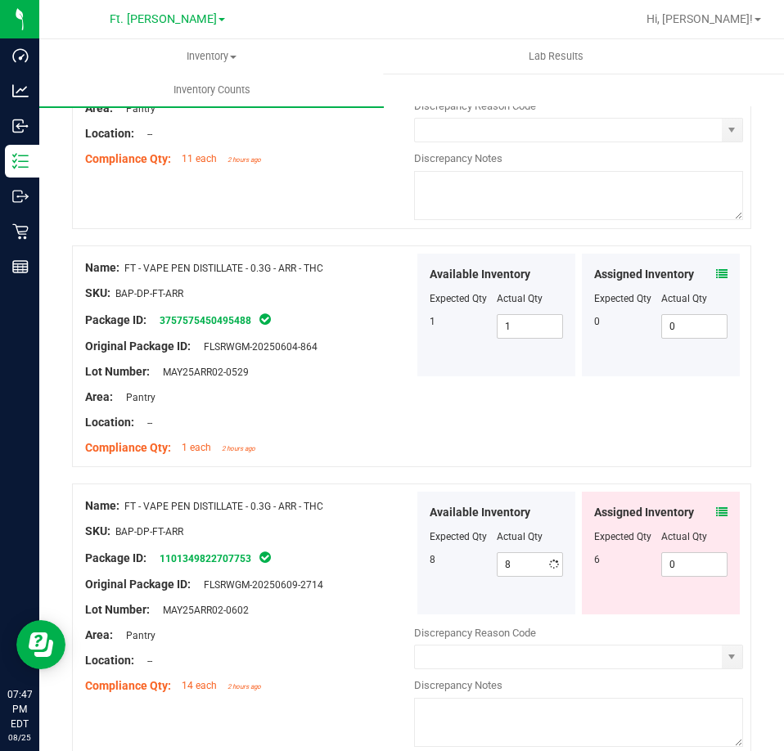
click at [392, 568] on div at bounding box center [249, 572] width 329 height 8
click at [694, 558] on span "0 0" at bounding box center [694, 564] width 67 height 25
type input "06"
type input "6"
click at [445, 437] on div "Name: FT - VAPE PEN DISTILLATE - 0.3G - ARR - THC SKU: BAP-DP-FT-ARR Package ID…" at bounding box center [411, 356] width 679 height 222
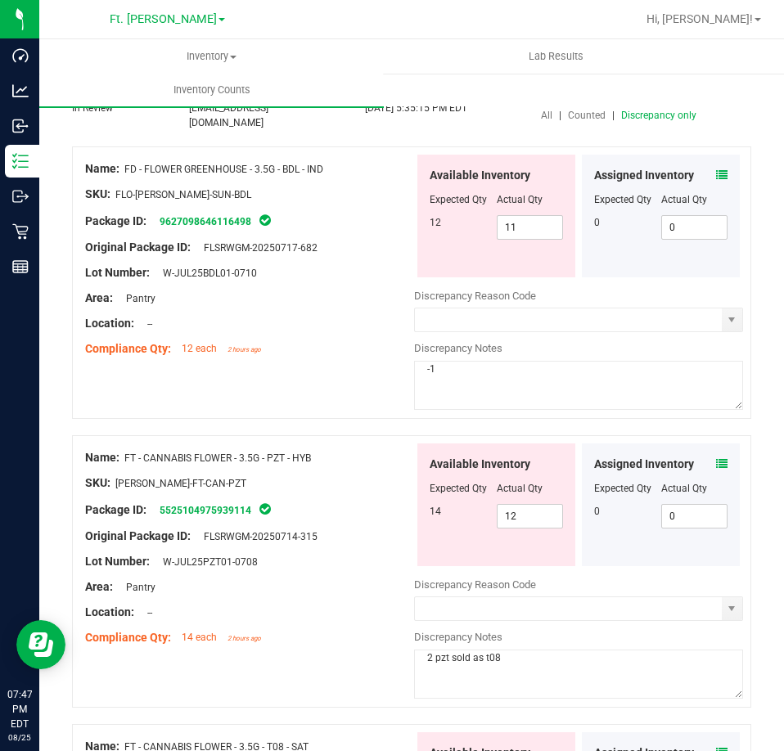
scroll to position [0, 0]
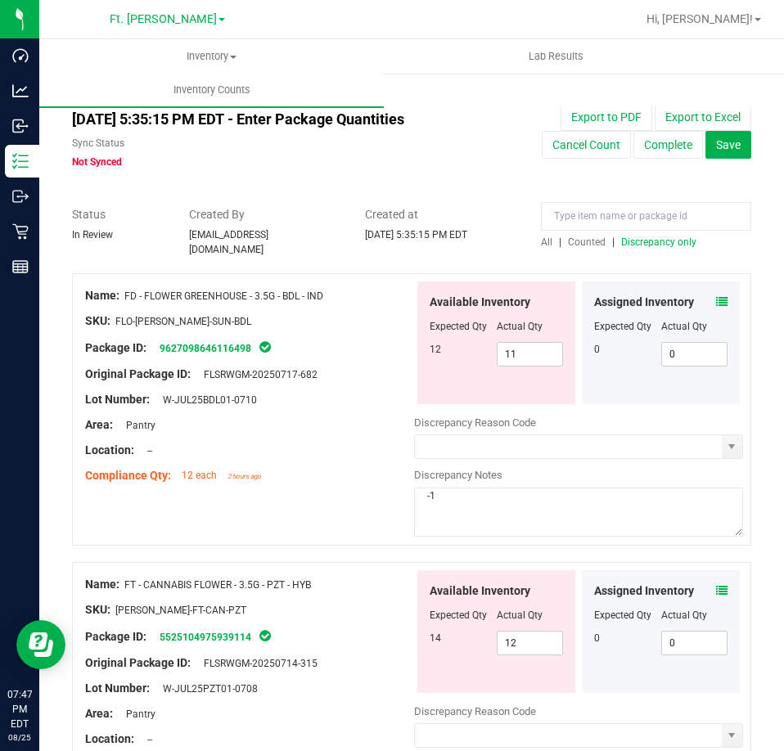
click at [664, 238] on span "Discrepancy only" at bounding box center [658, 241] width 75 height 11
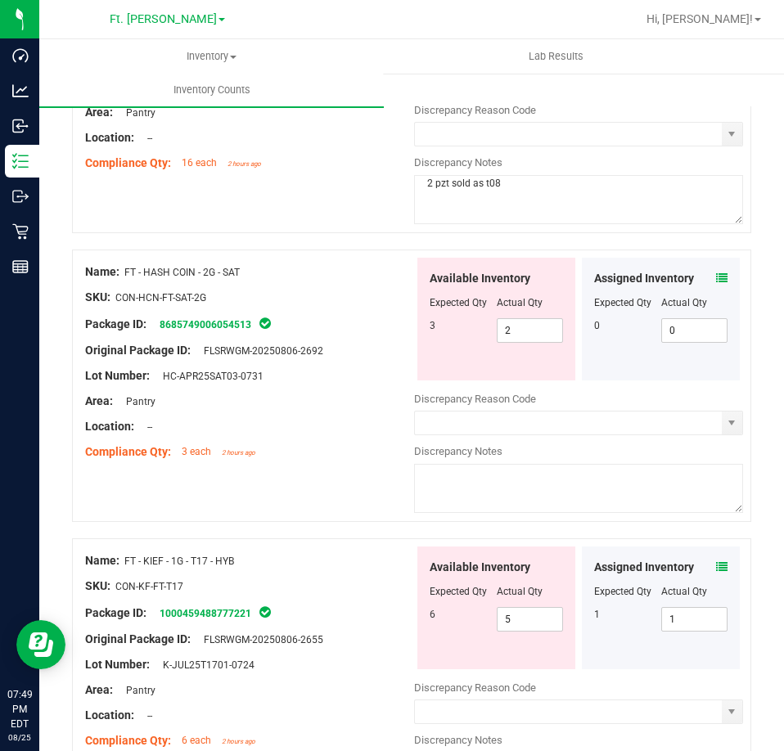
scroll to position [900, 0]
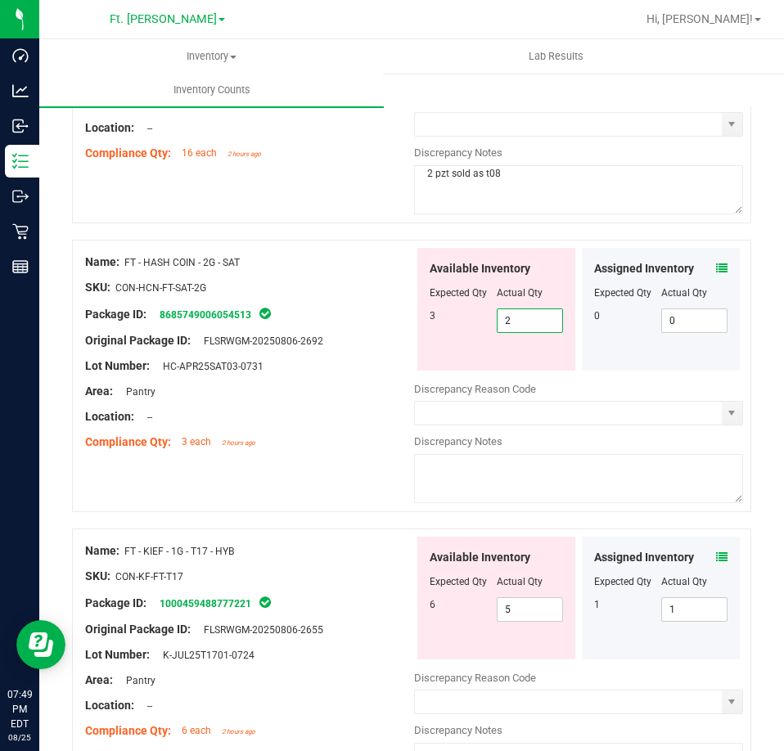
drag, startPoint x: 541, startPoint y: 301, endPoint x: 356, endPoint y: 310, distance: 185.1
click at [356, 310] on div "Name: FT - HASH COIN - 2G - SAT SKU: CON-HCN-FT-SAT-2G Package ID: 868574900605…" at bounding box center [411, 376] width 679 height 272
type input "3"
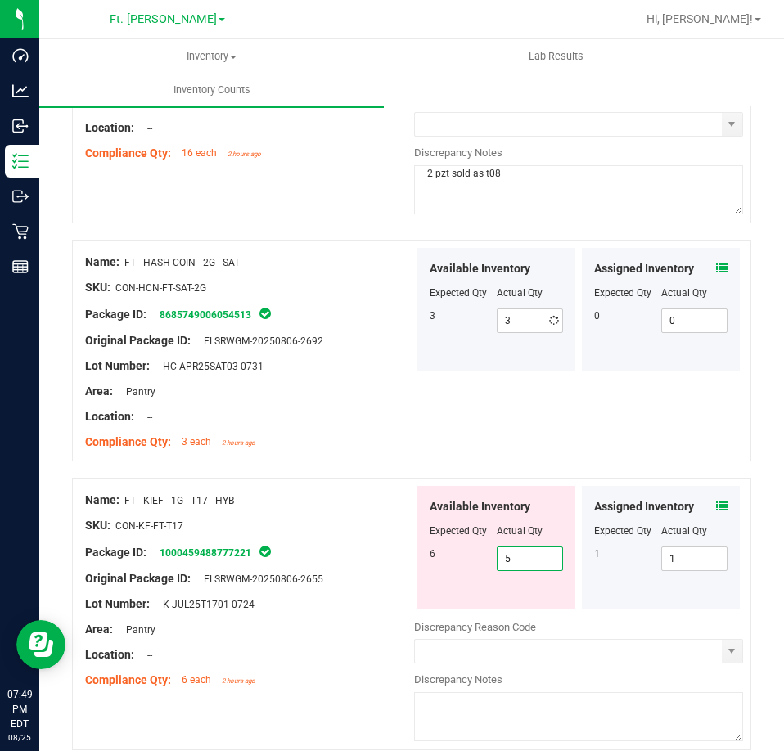
drag, startPoint x: 522, startPoint y: 605, endPoint x: 362, endPoint y: 608, distance: 160.4
click at [364, 608] on div "Name: FT - KIEF - 1G - T17 - HYB SKU: CON-KF-FT-T17 Package ID: 100045948877722…" at bounding box center [411, 614] width 679 height 272
type input "6"
click at [362, 613] on div at bounding box center [249, 617] width 329 height 8
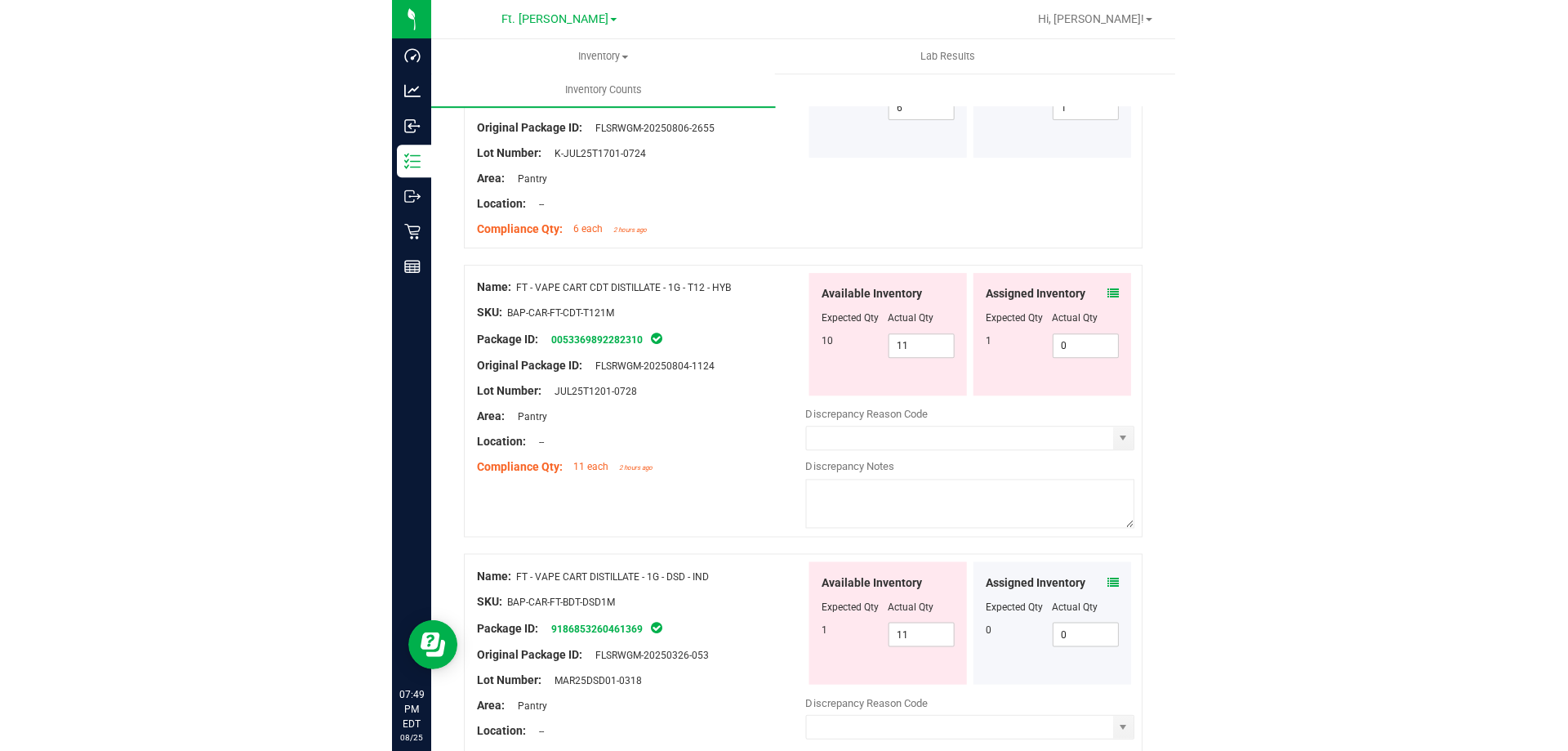
scroll to position [1389, 0]
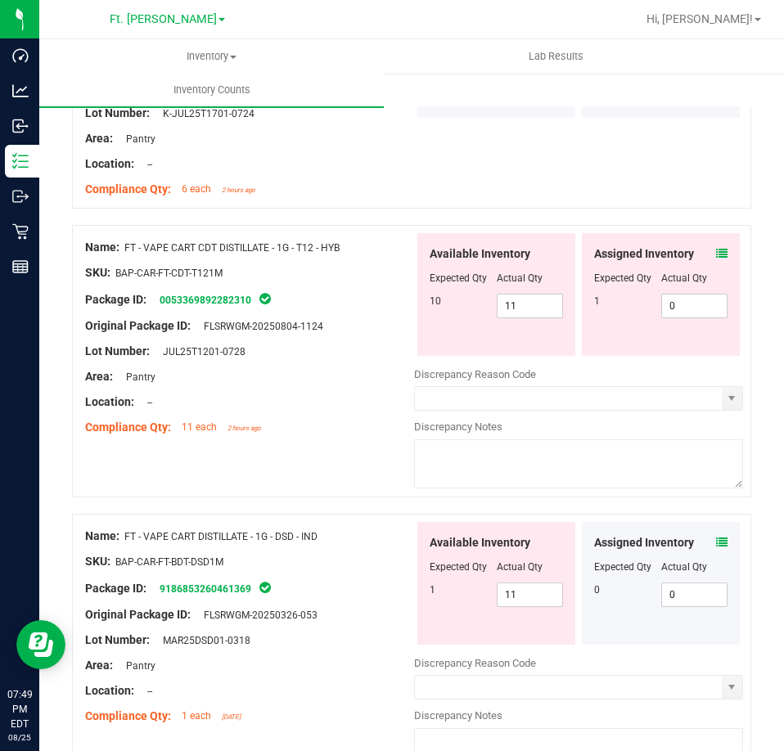
click at [702, 248] on div "Assigned Inventory" at bounding box center [660, 253] width 133 height 17
click at [716, 248] on icon at bounding box center [721, 253] width 11 height 11
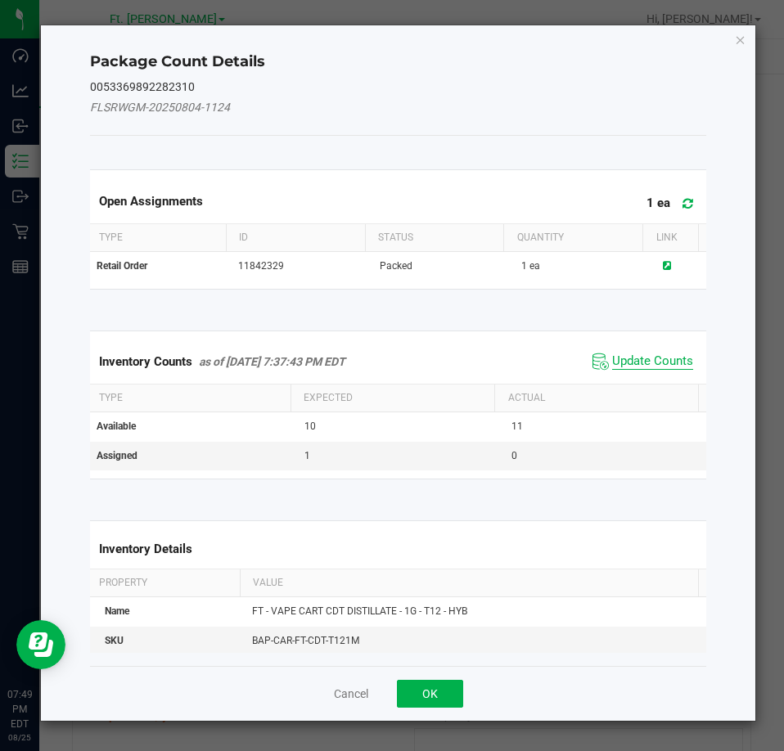
click at [646, 361] on span "Update Counts" at bounding box center [652, 361] width 81 height 16
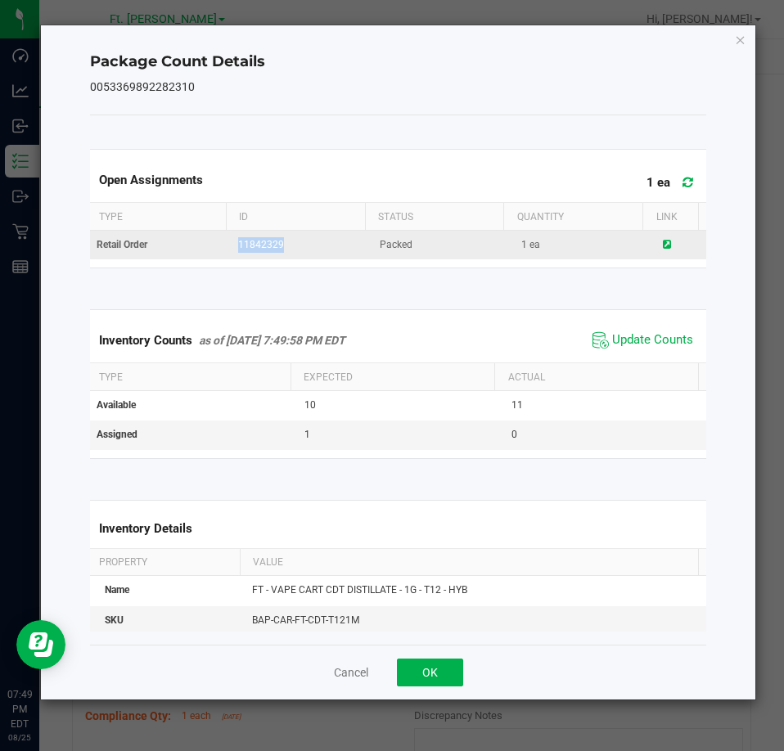
drag, startPoint x: 307, startPoint y: 244, endPoint x: 232, endPoint y: 242, distance: 75.3
click at [232, 242] on td "11842329" at bounding box center [299, 245] width 142 height 29
copy span "11842329"
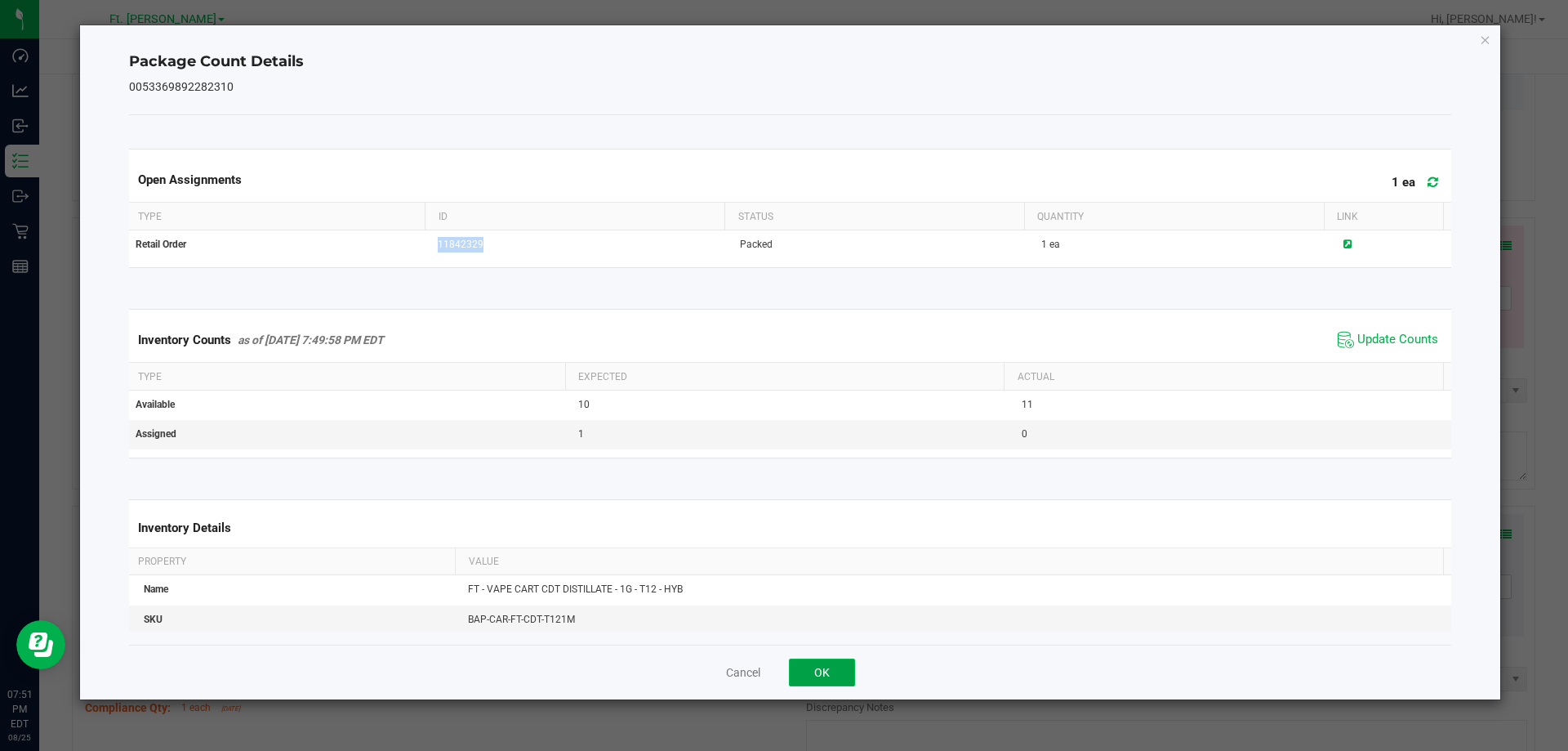
click at [830, 668] on button "OK" at bounding box center [821, 672] width 66 height 28
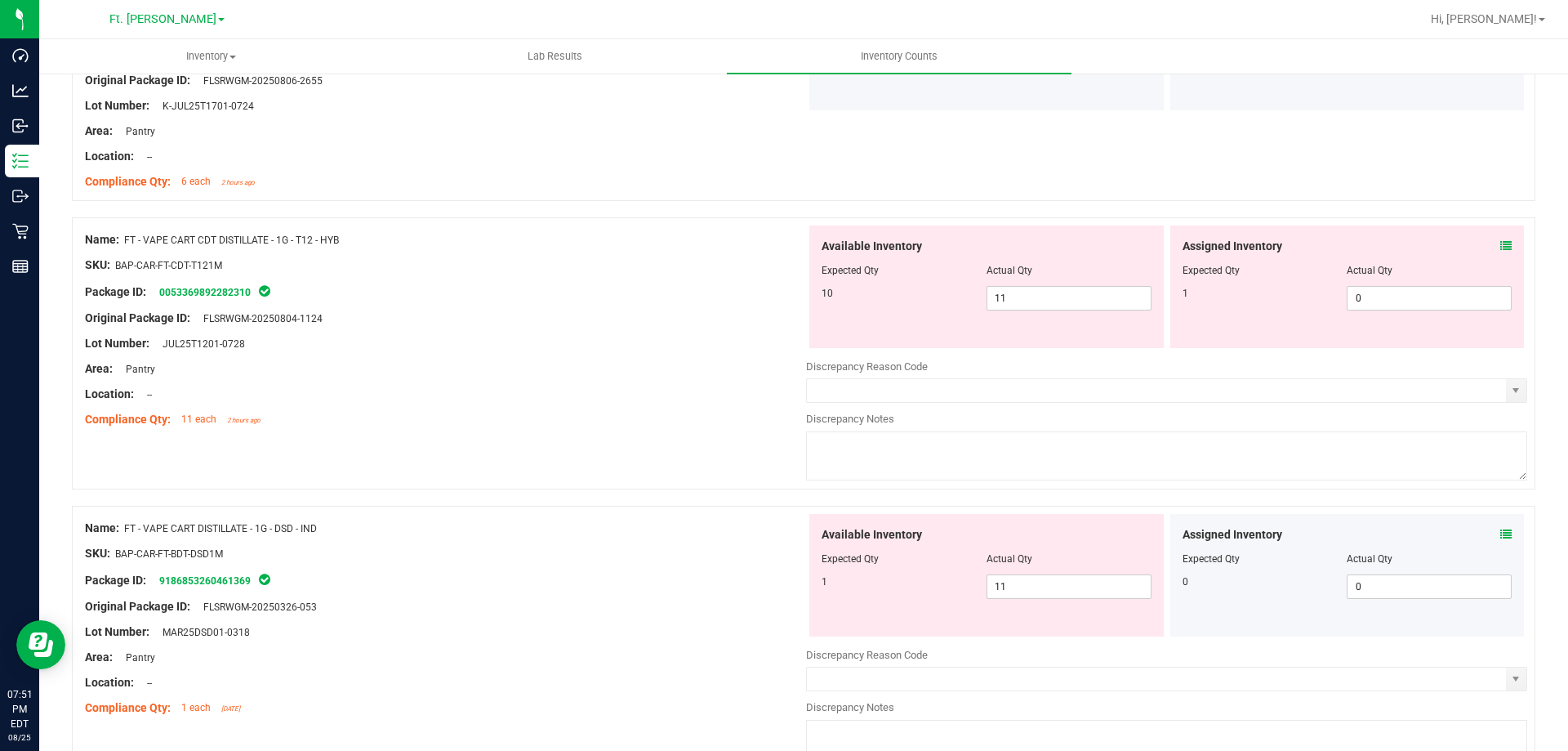
click at [1486, 241] on div "Assigned Inventory" at bounding box center [1347, 246] width 330 height 17
click at [1500, 245] on icon at bounding box center [1505, 246] width 11 height 11
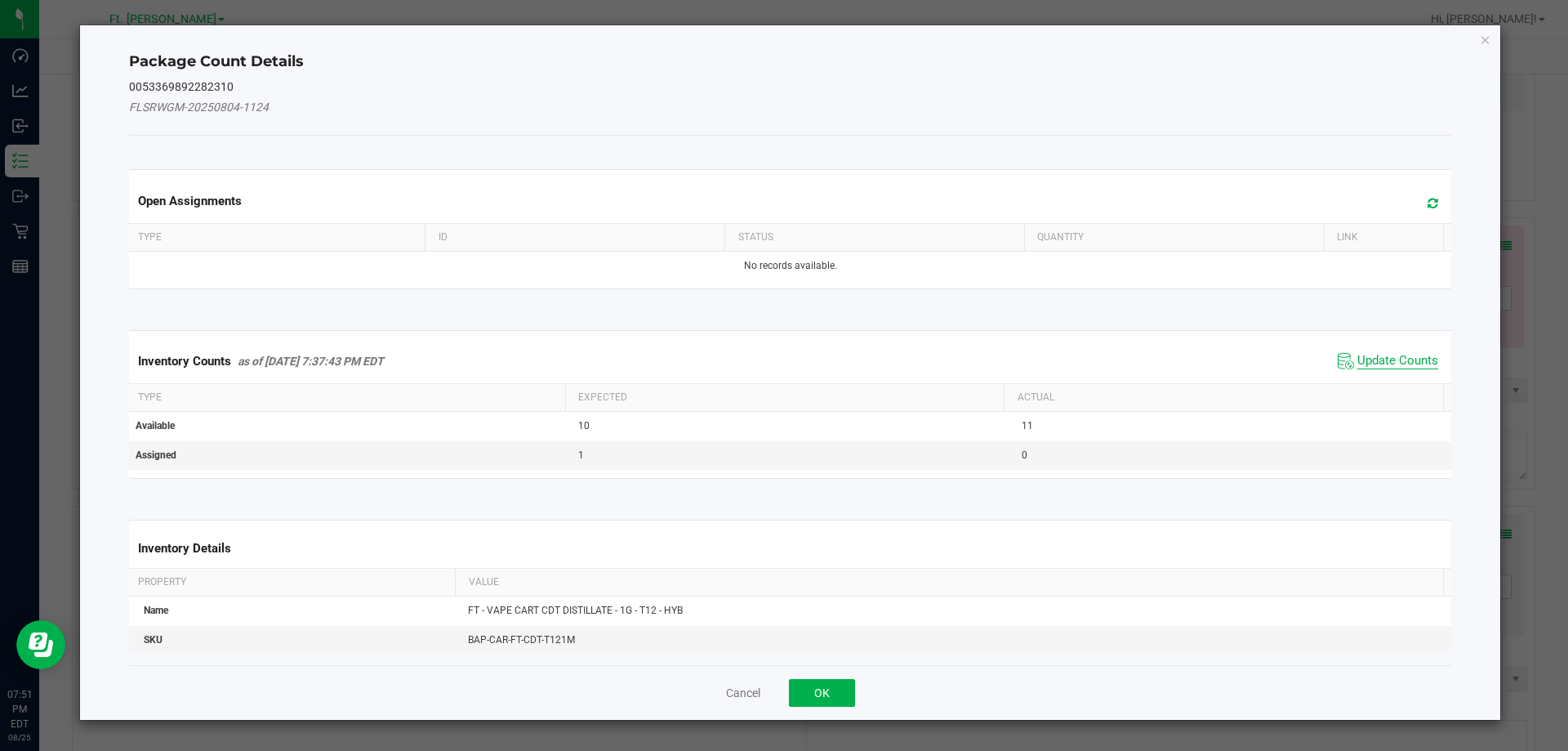
click at [1383, 361] on span "Update Counts" at bounding box center [1397, 361] width 81 height 16
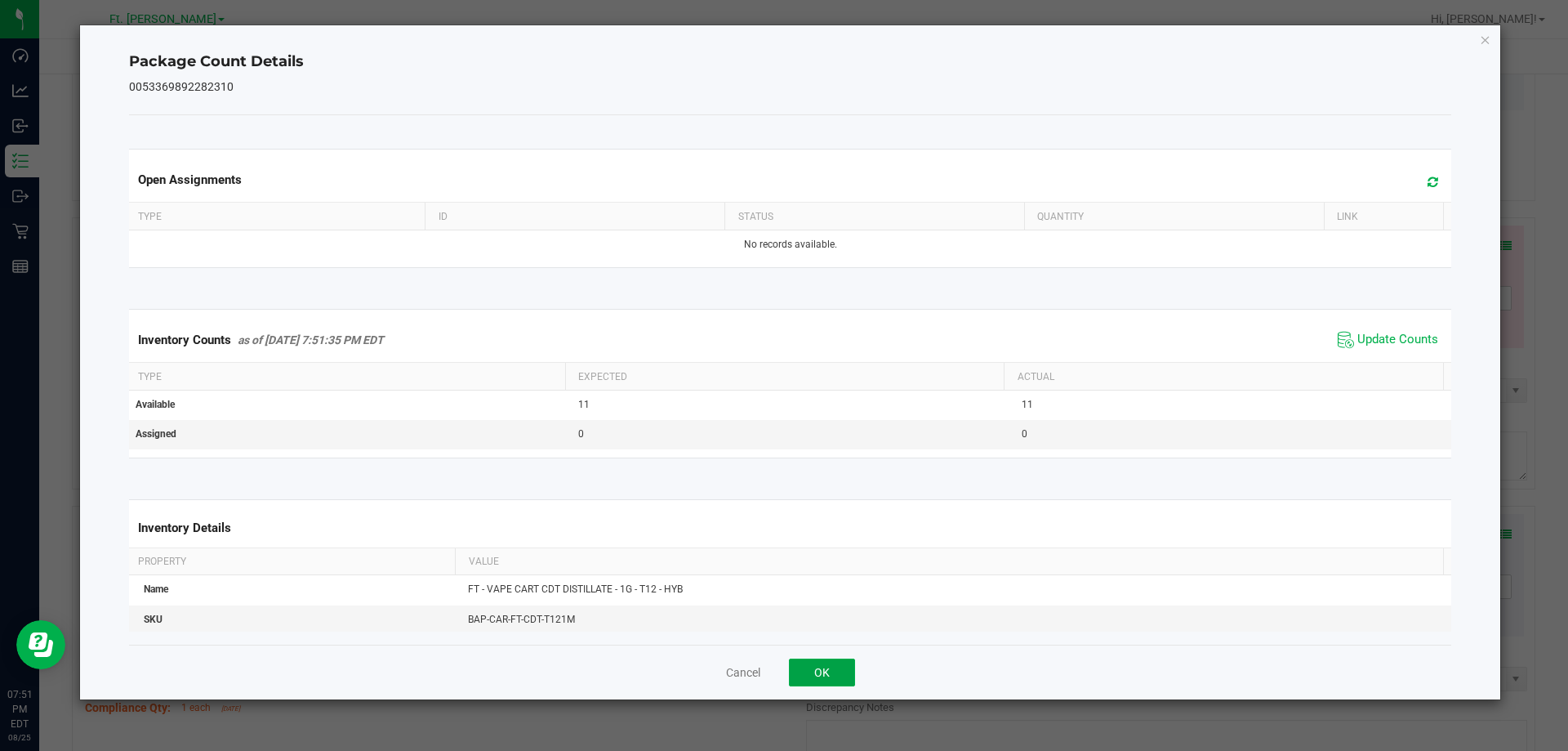
click at [846, 669] on button "OK" at bounding box center [821, 672] width 66 height 28
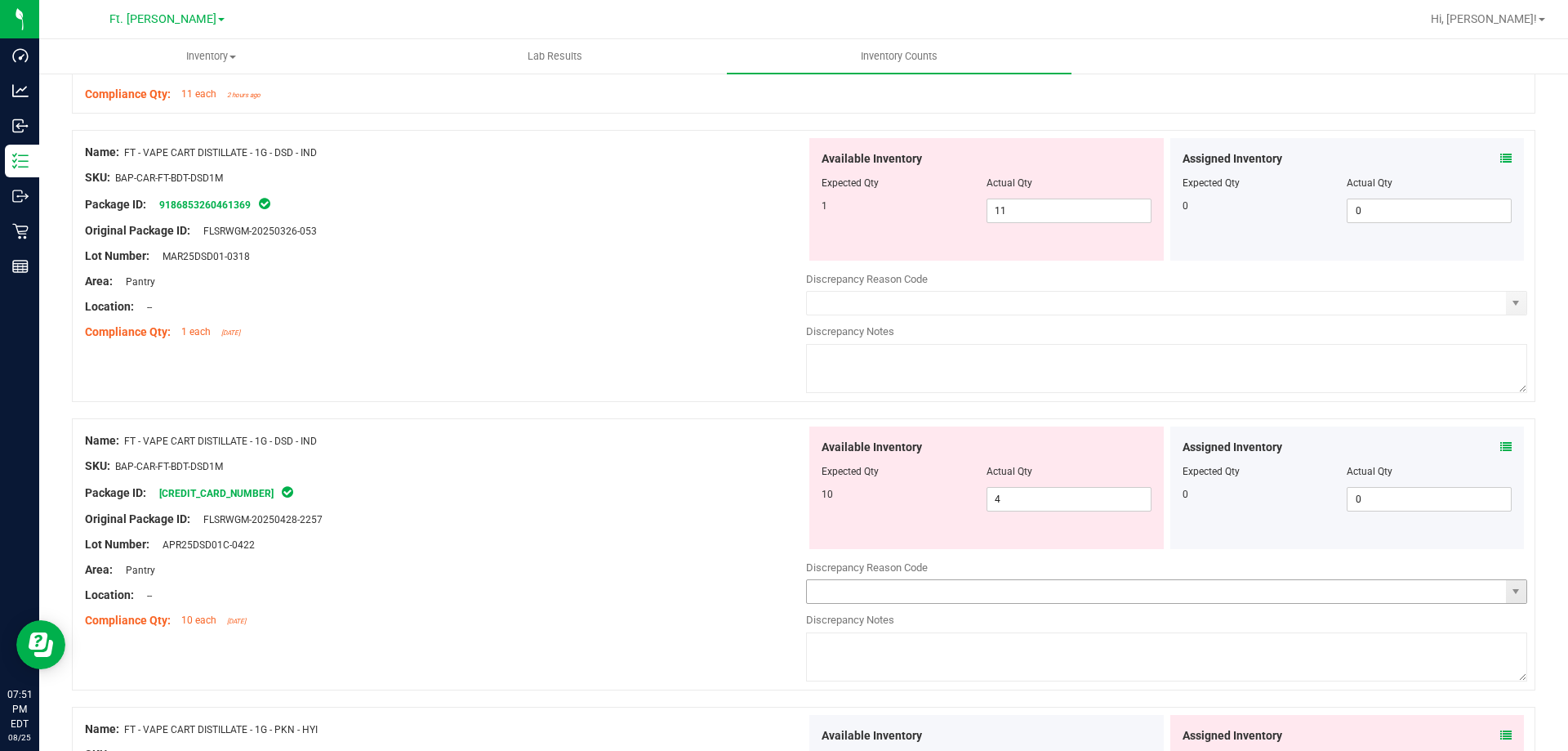
scroll to position [1716, 0]
click at [1023, 208] on span "11 11" at bounding box center [1068, 209] width 165 height 25
drag, startPoint x: 1023, startPoint y: 208, endPoint x: 969, endPoint y: 312, distance: 117.2
click at [822, 249] on div "Available Inventory Expected Qty Actual Qty 1 11 11" at bounding box center [986, 198] width 354 height 123
type input "1"
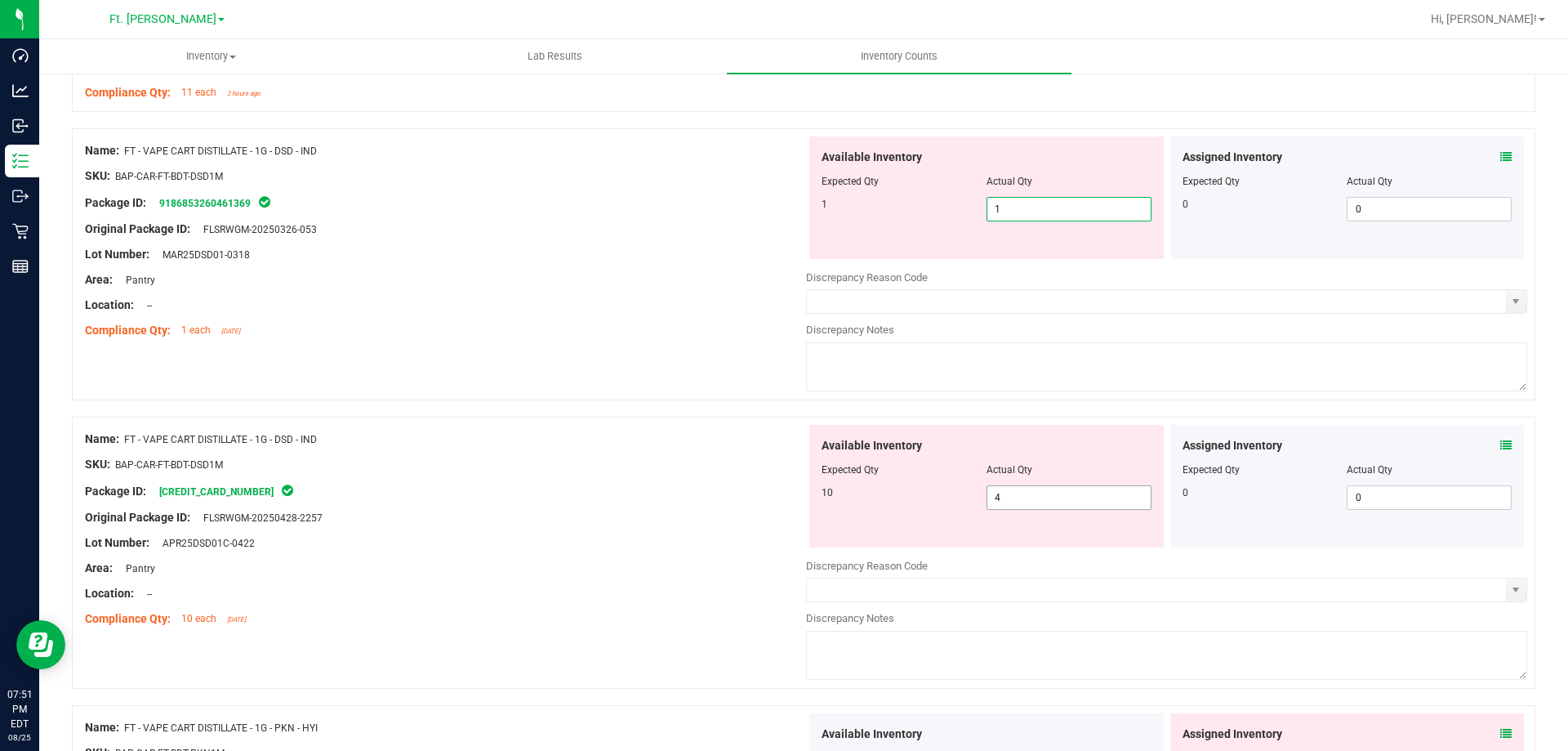
type input "1"
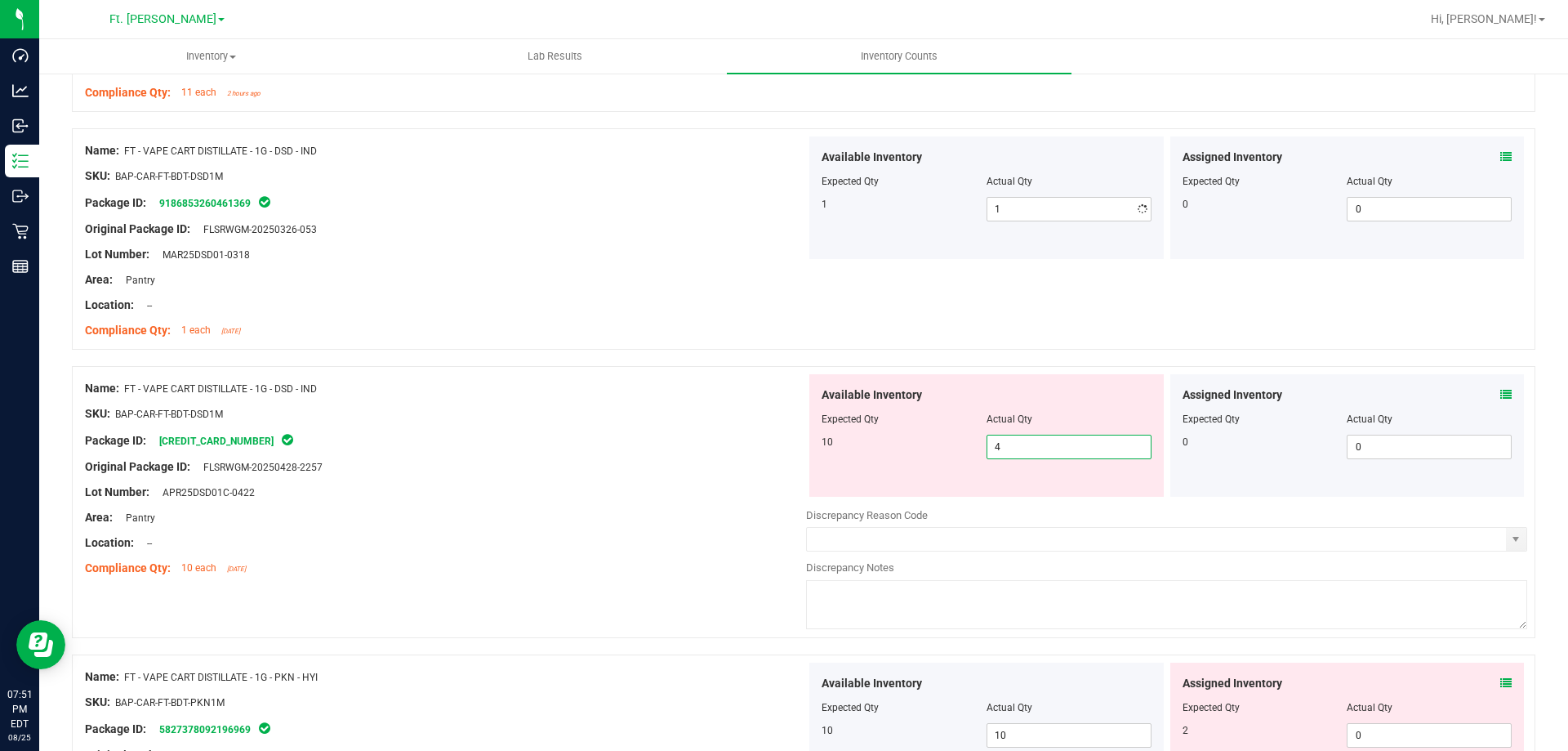
drag, startPoint x: 1041, startPoint y: 493, endPoint x: 557, endPoint y: 518, distance: 484.6
click at [557, 518] on div "Name: FT - VAPE CART DISTILLATE - 1G - DSD - IND SKU: BAP-CAR-FT-BDT-DSD1M Pack…" at bounding box center [803, 502] width 1463 height 272
type input "10"
click at [596, 476] on div at bounding box center [445, 479] width 721 height 8
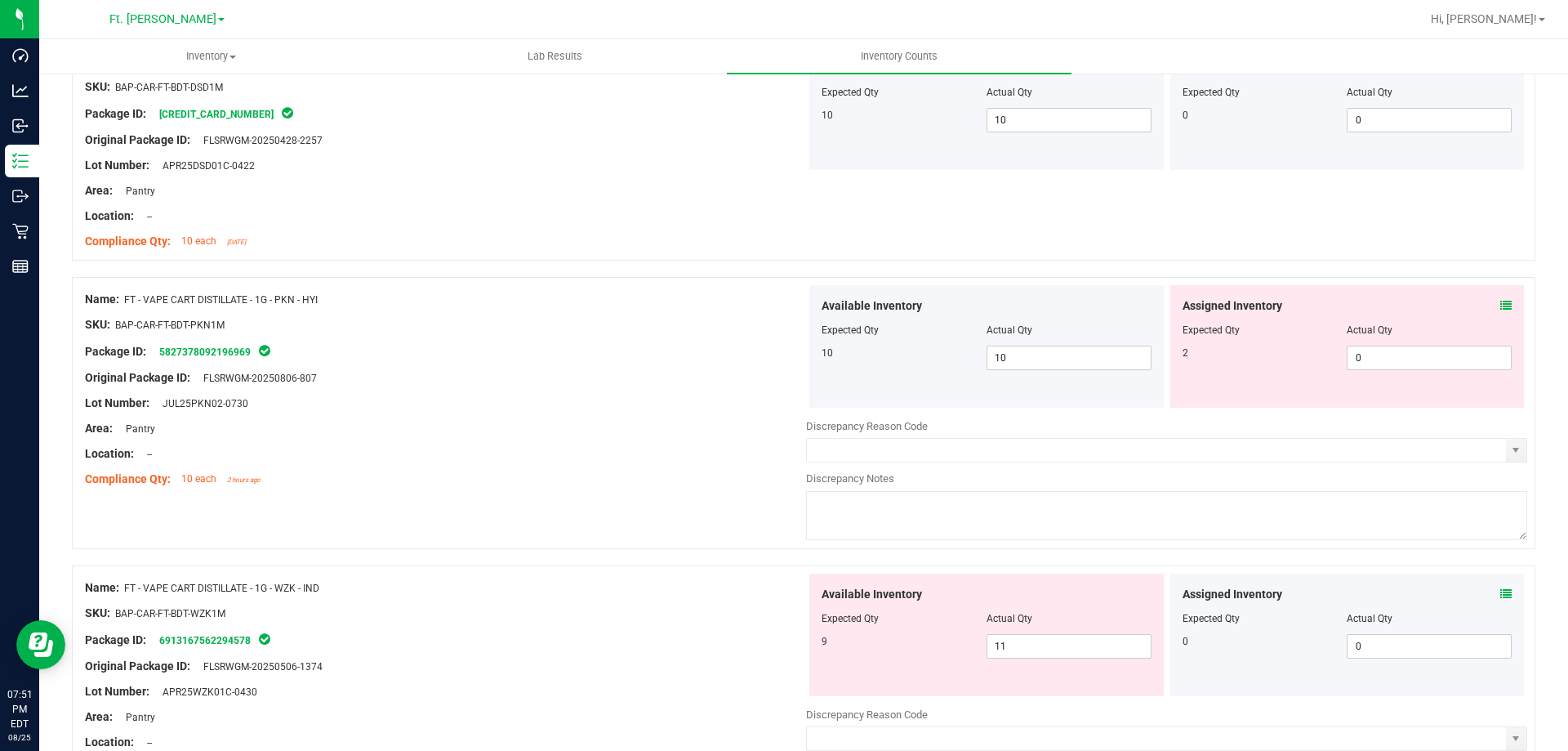
scroll to position [2124, 0]
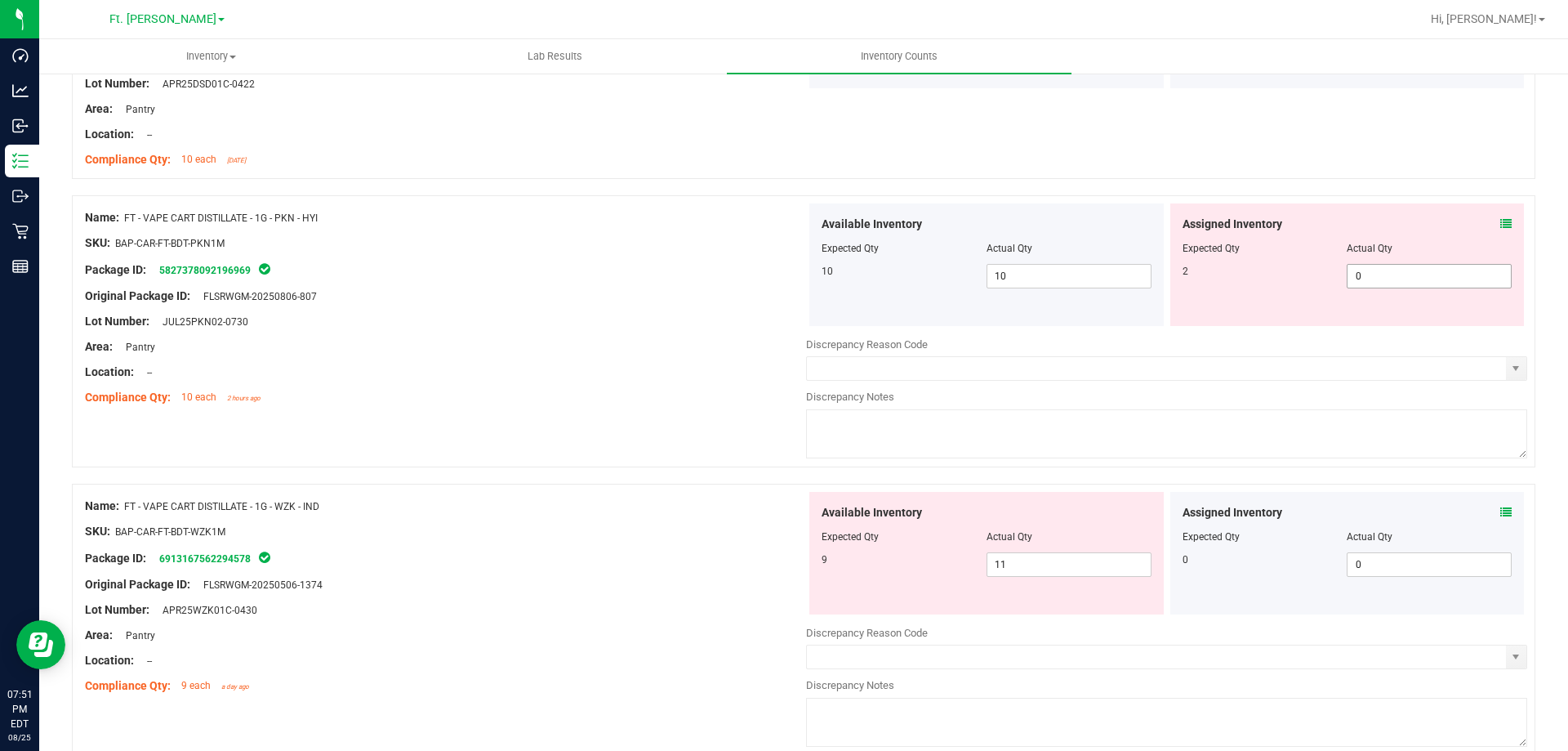
click at [1424, 267] on span "0 0" at bounding box center [1428, 276] width 165 height 25
type input "02"
type input "2"
click at [717, 541] on div "Name: FT - VAPE CART DISTILLATE - 1G - WZK - IND SKU: BAP-CAR-FT-BDT-WZK1M Pack…" at bounding box center [445, 596] width 721 height 209
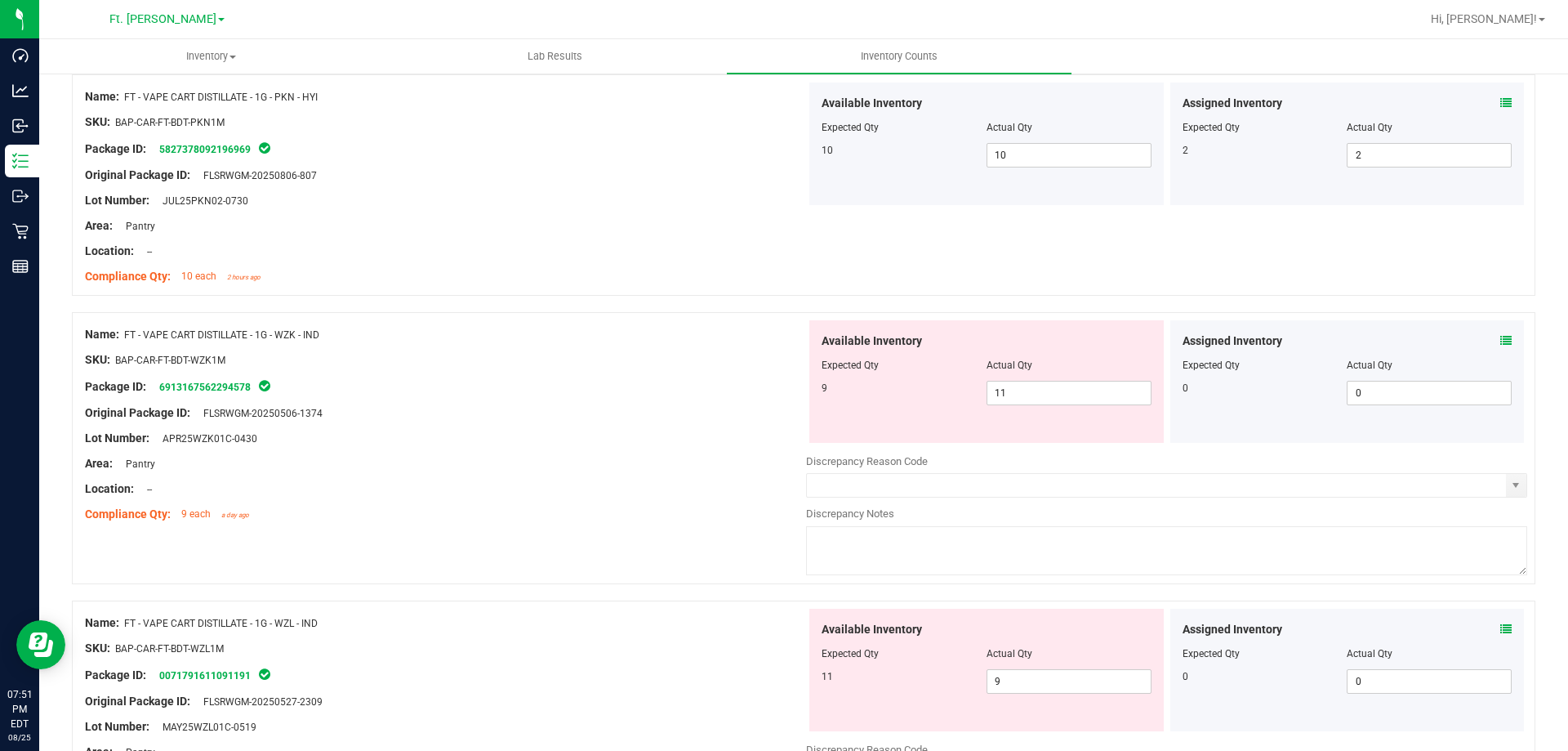
scroll to position [2370, 0]
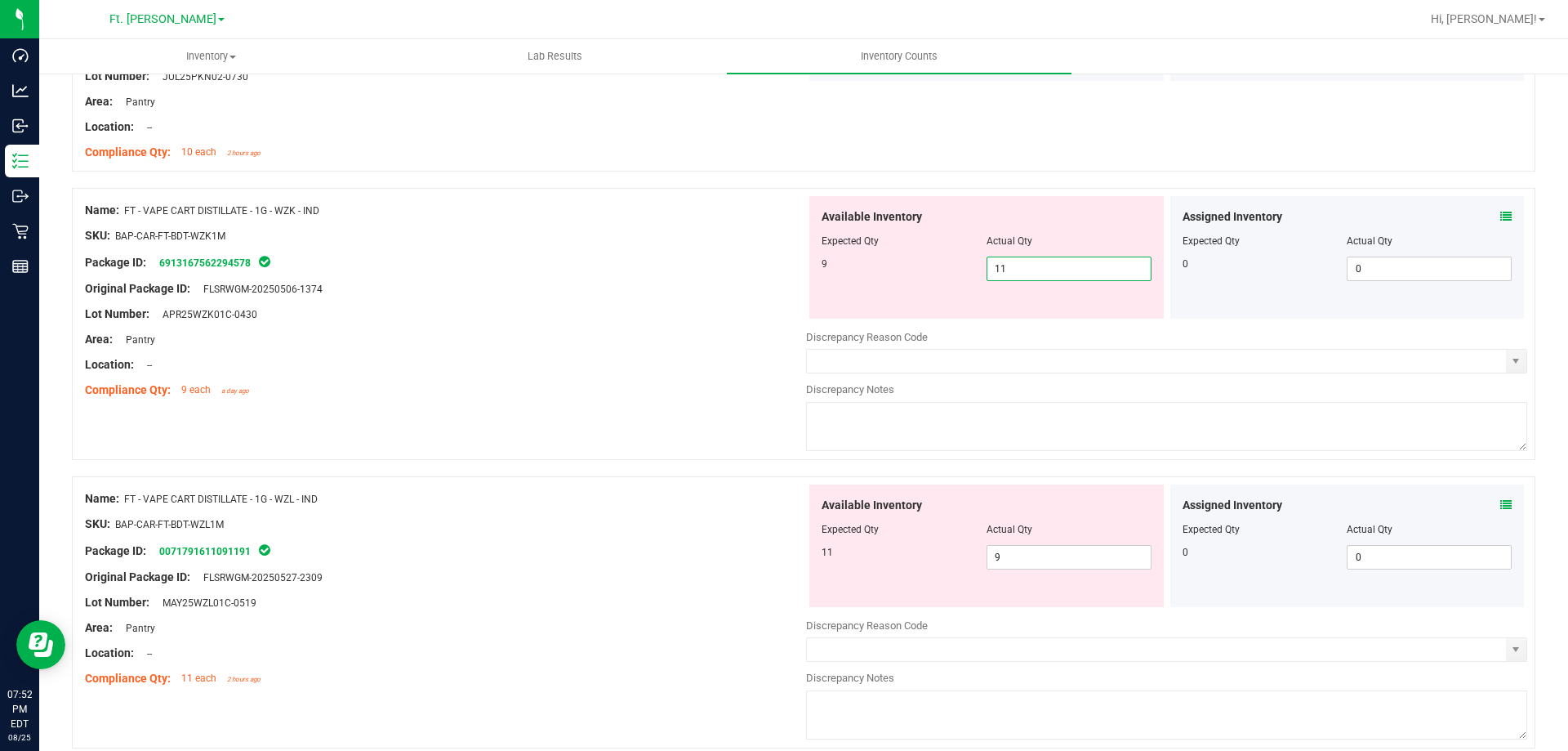
drag, startPoint x: 1055, startPoint y: 268, endPoint x: 955, endPoint y: 268, distance: 100.0
click at [955, 268] on div "9 11 11" at bounding box center [986, 269] width 330 height 25
drag, startPoint x: 1062, startPoint y: 563, endPoint x: 669, endPoint y: 565, distance: 393.0
click at [676, 567] on div "Name: FT - VAPE CART DISTILLATE - 1G - WZL - IND SKU: BAP-CAR-FT-BDT-WZL1M Pack…" at bounding box center [803, 612] width 1463 height 272
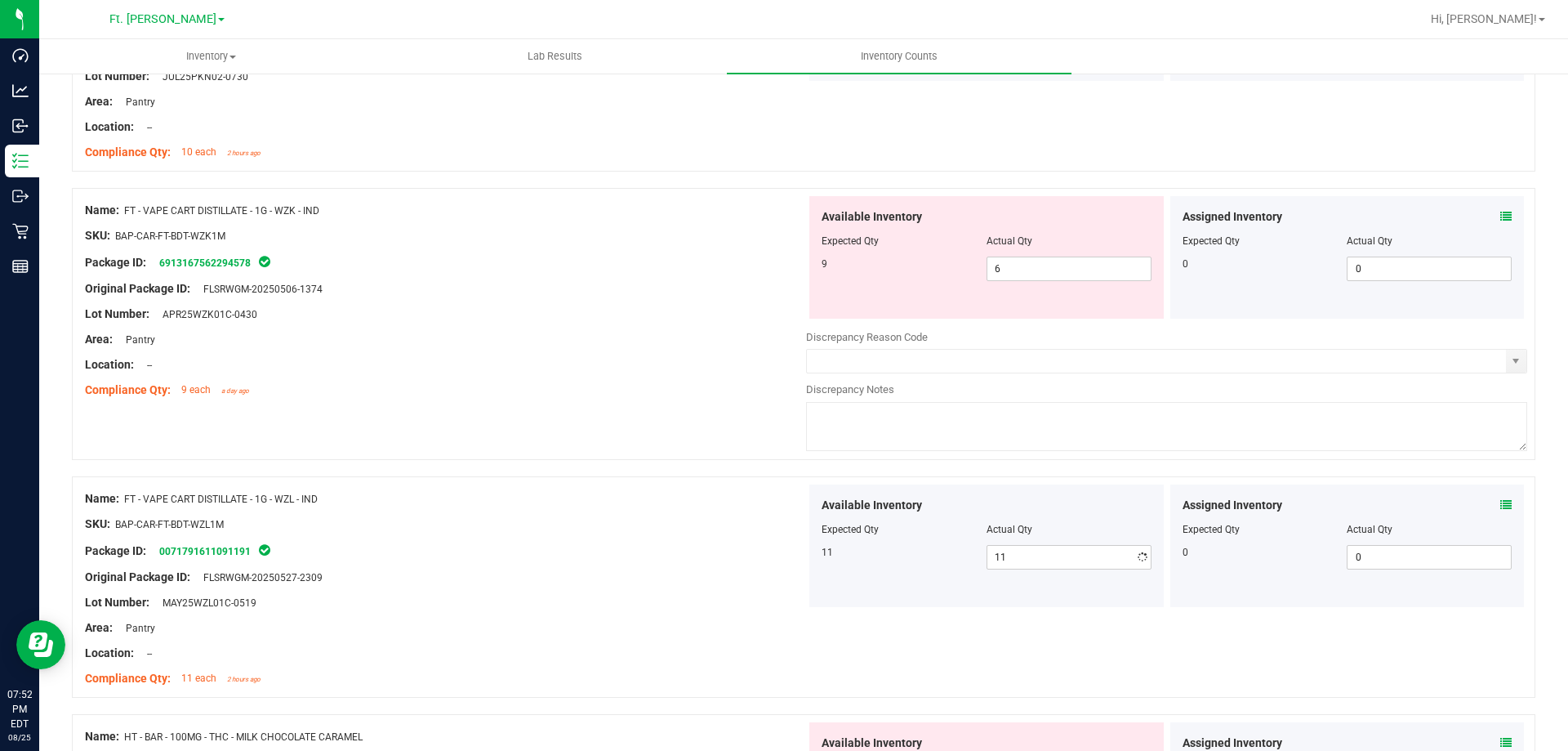
click at [625, 549] on div "Package ID: 0071791611091191" at bounding box center [445, 551] width 721 height 20
drag, startPoint x: 1034, startPoint y: 267, endPoint x: 661, endPoint y: 268, distance: 373.0
click at [661, 268] on div "Name: FT - VAPE CART DISTILLATE - 1G - WZK - IND SKU: BAP-CAR-FT-BDT-WZK1M Pack…" at bounding box center [803, 324] width 1463 height 272
click at [622, 299] on div at bounding box center [445, 302] width 721 height 8
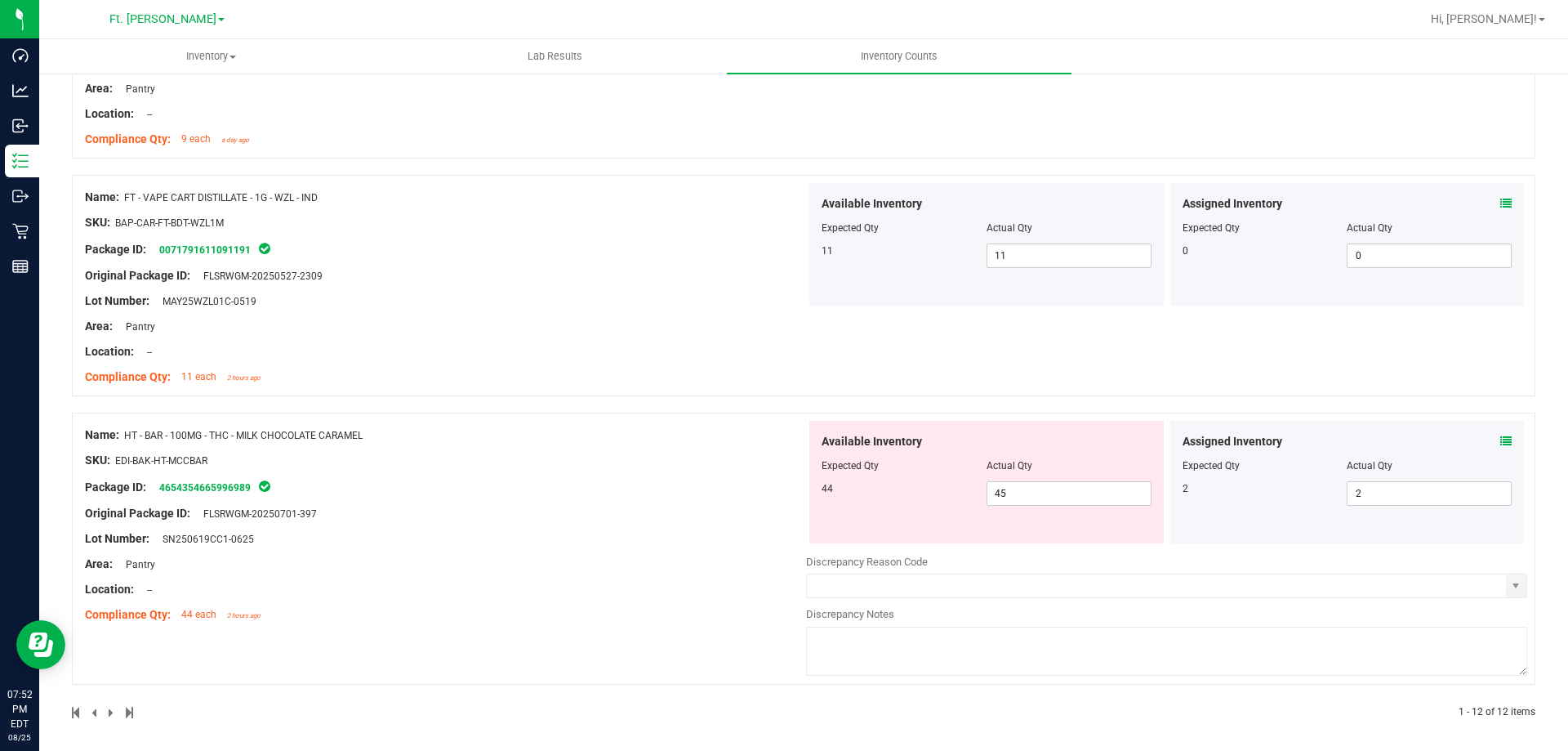
scroll to position [2627, 0]
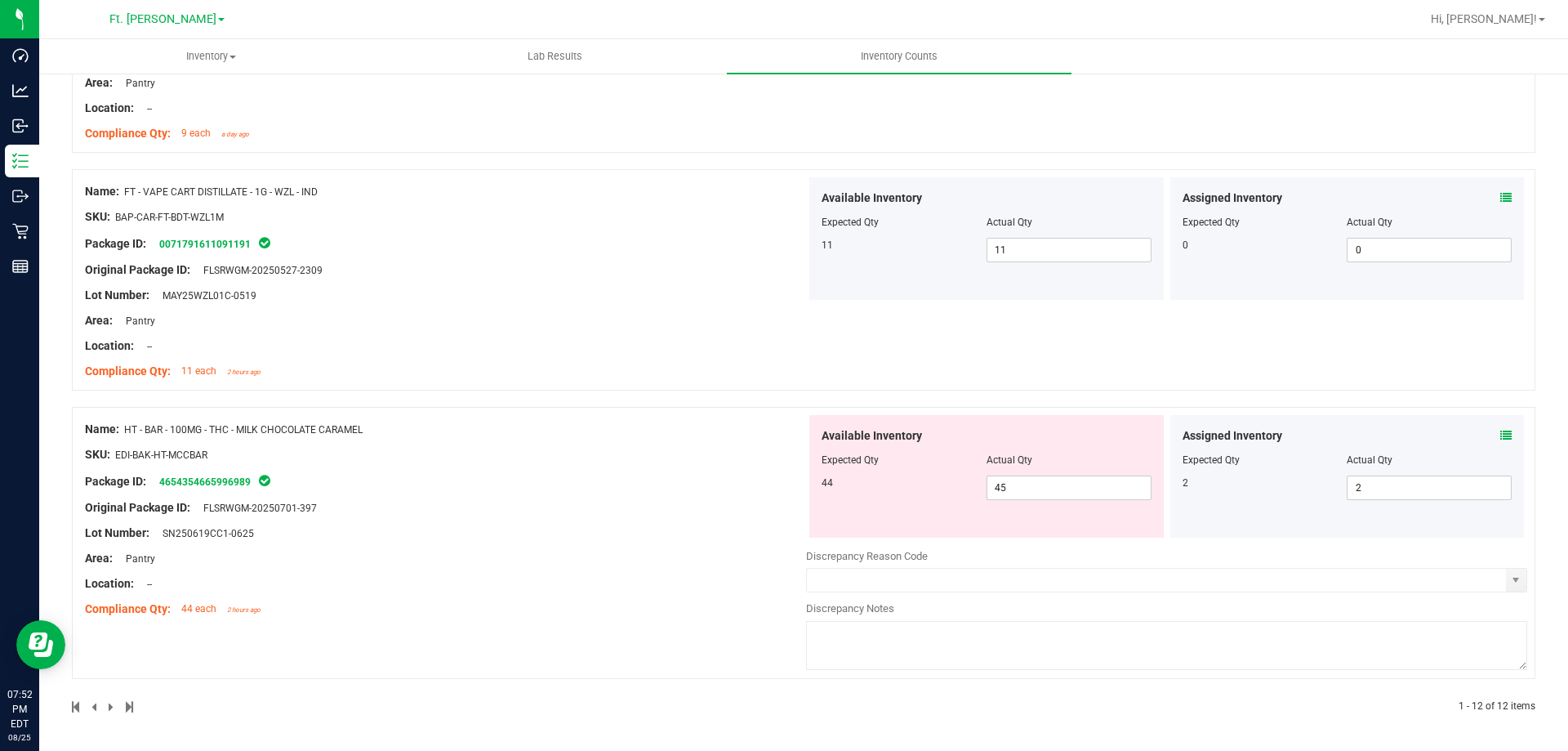
click at [1500, 434] on icon at bounding box center [1505, 434] width 11 height 11
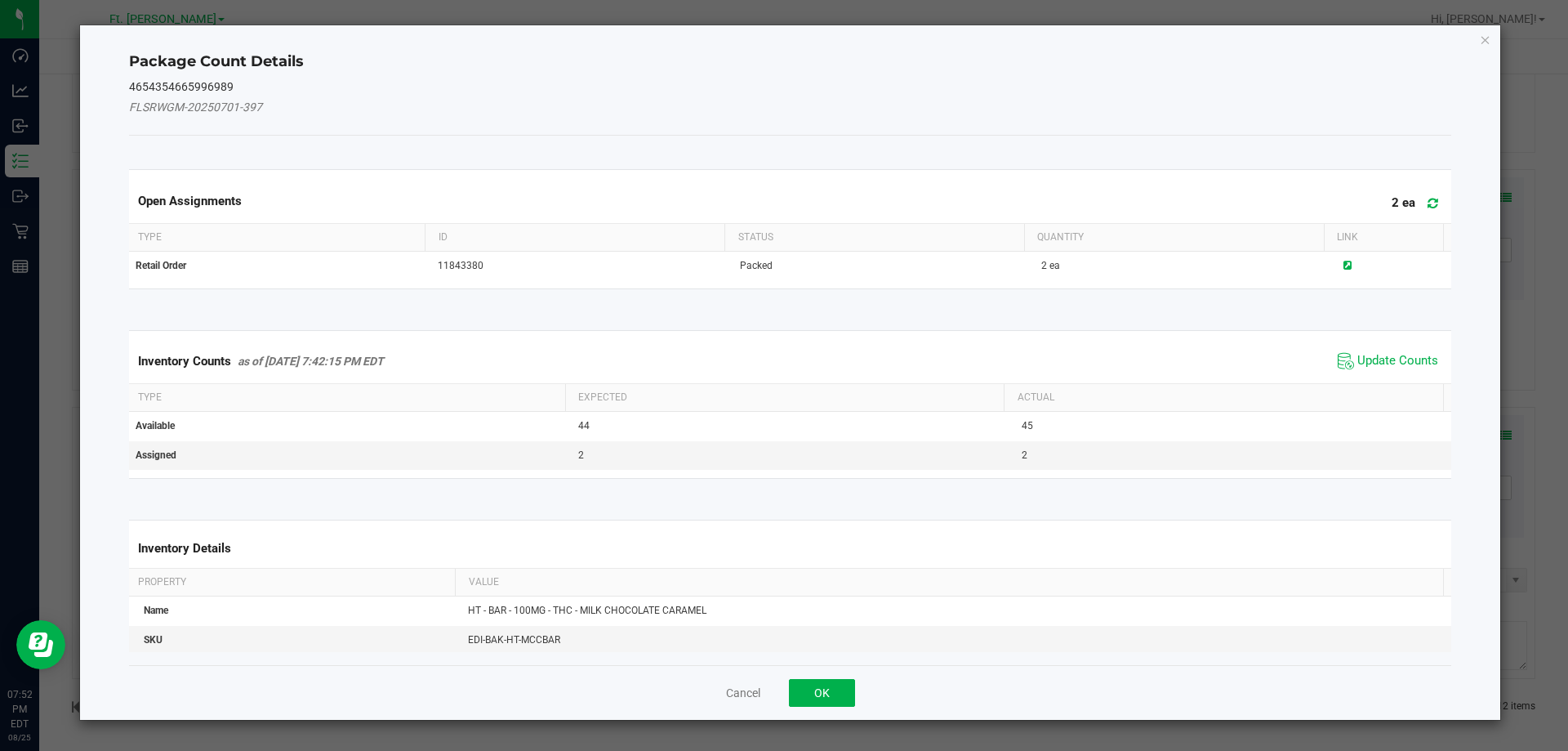
click at [1407, 351] on span "Update Counts" at bounding box center [1387, 361] width 109 height 25
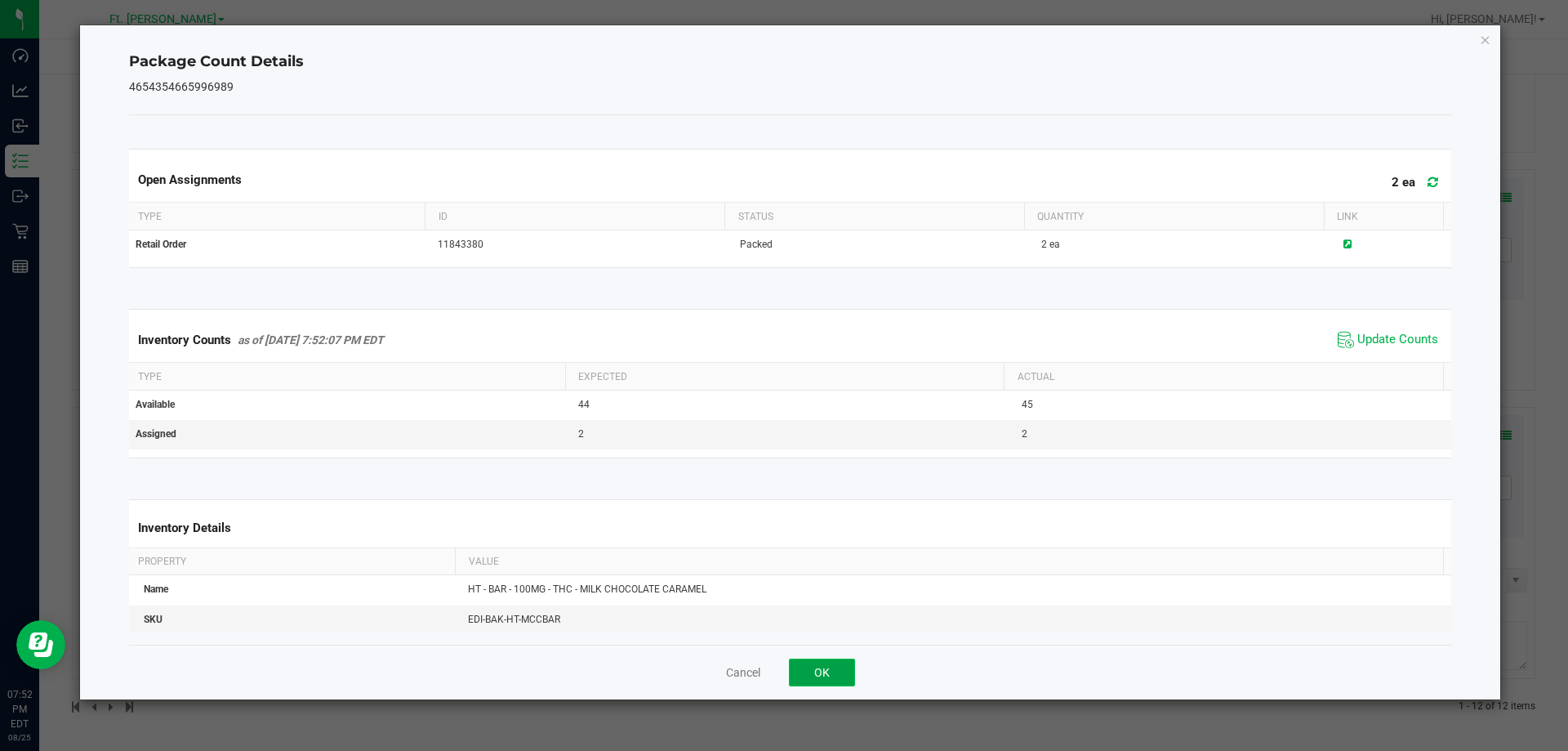
click at [836, 670] on button "OK" at bounding box center [821, 672] width 66 height 28
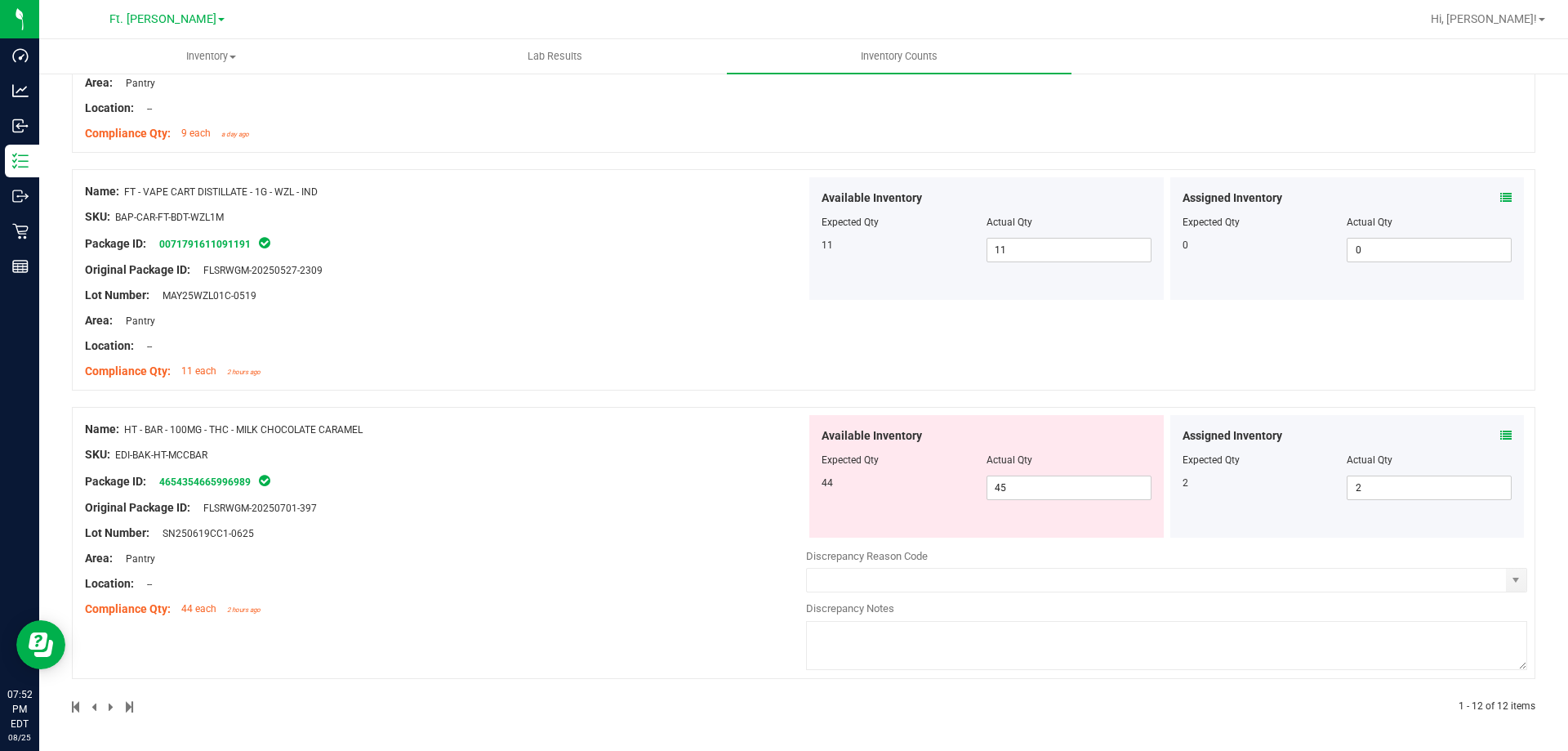
click at [962, 607] on div "Discrepancy Notes" at bounding box center [1167, 608] width 721 height 16
click at [964, 636] on textarea at bounding box center [1167, 645] width 721 height 49
click at [528, 528] on div "Lot Number: SN250619CC1-0625" at bounding box center [445, 532] width 721 height 17
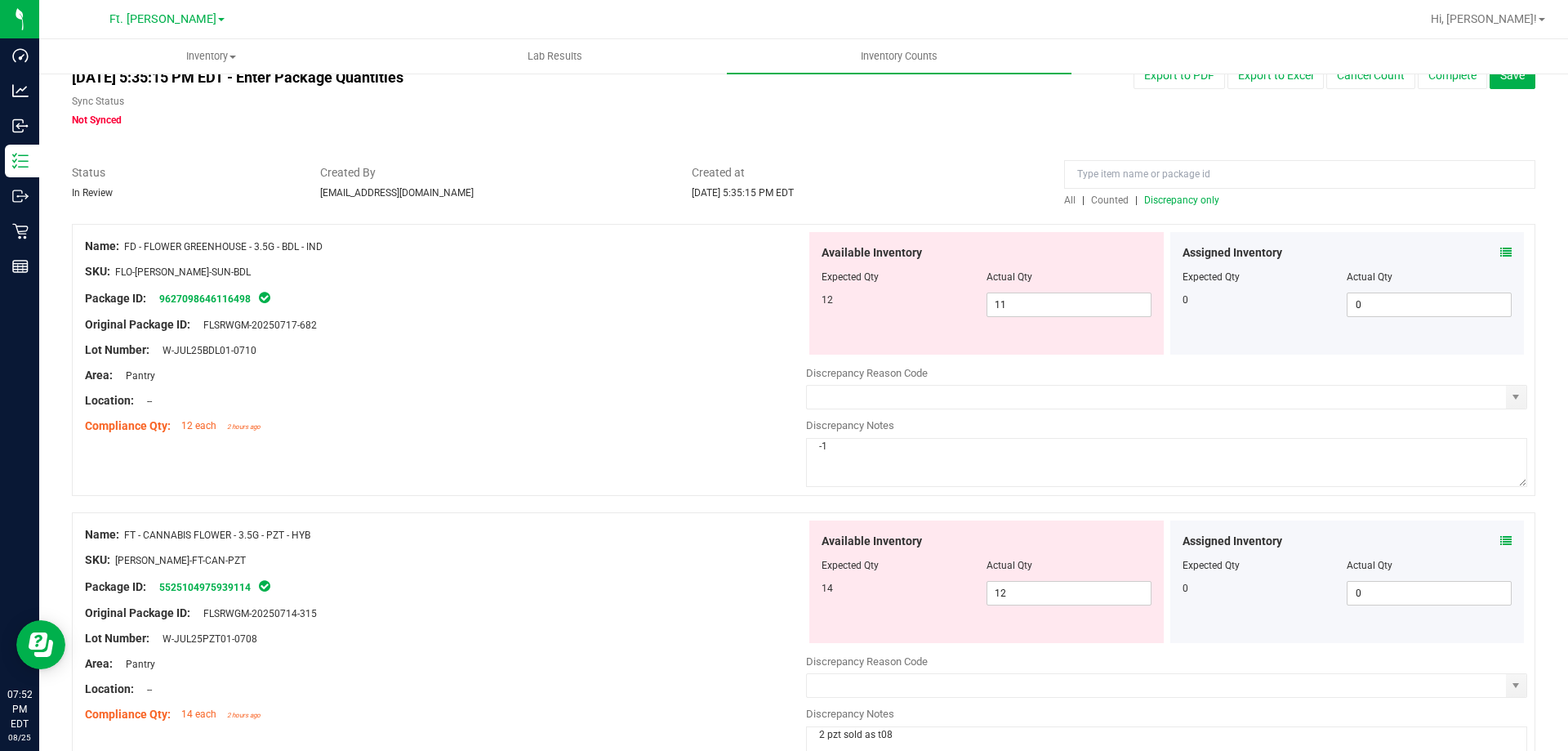
scroll to position [0, 0]
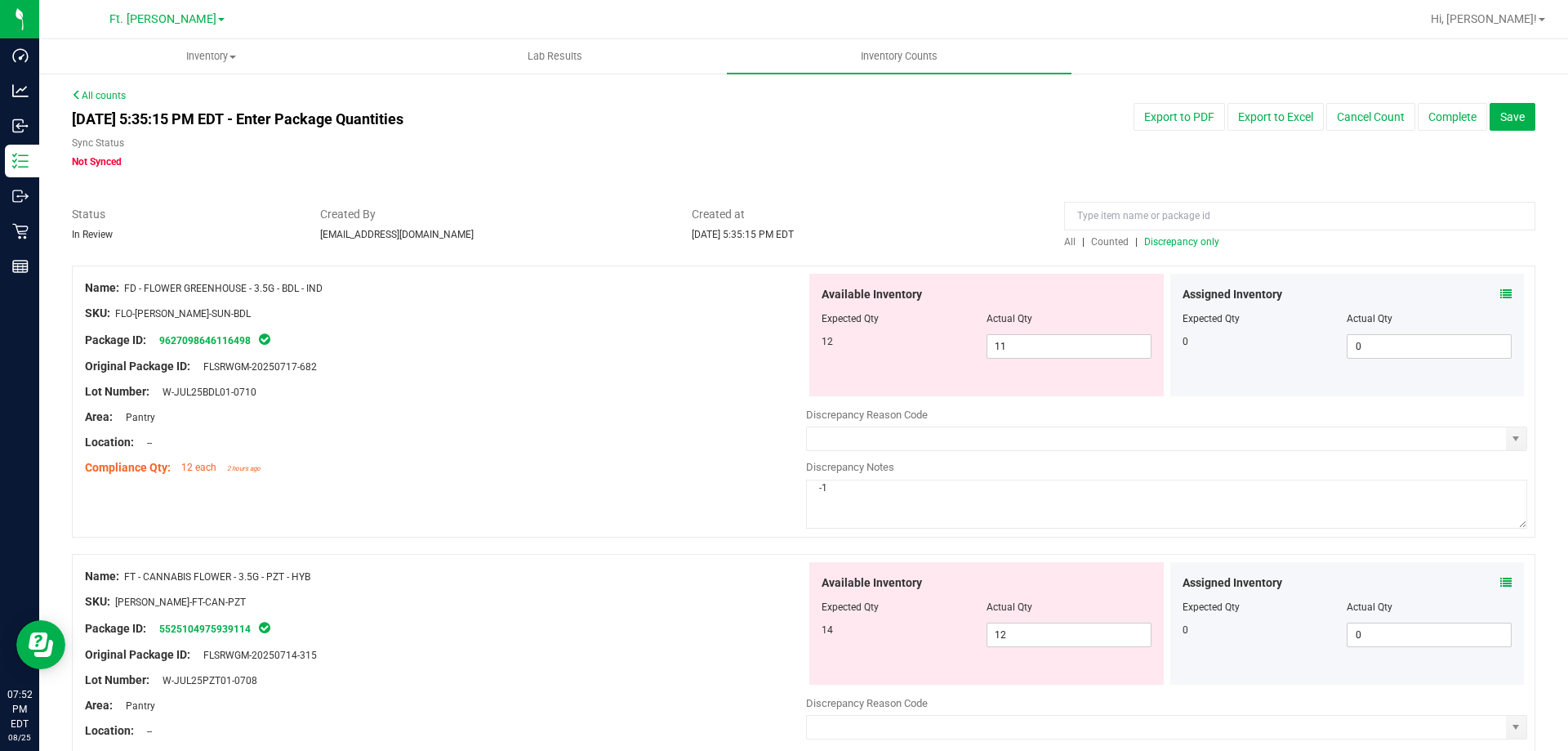
click at [1202, 239] on span "Discrepancy only" at bounding box center [1181, 241] width 75 height 11
click at [1509, 435] on span "select" at bounding box center [1515, 438] width 13 height 13
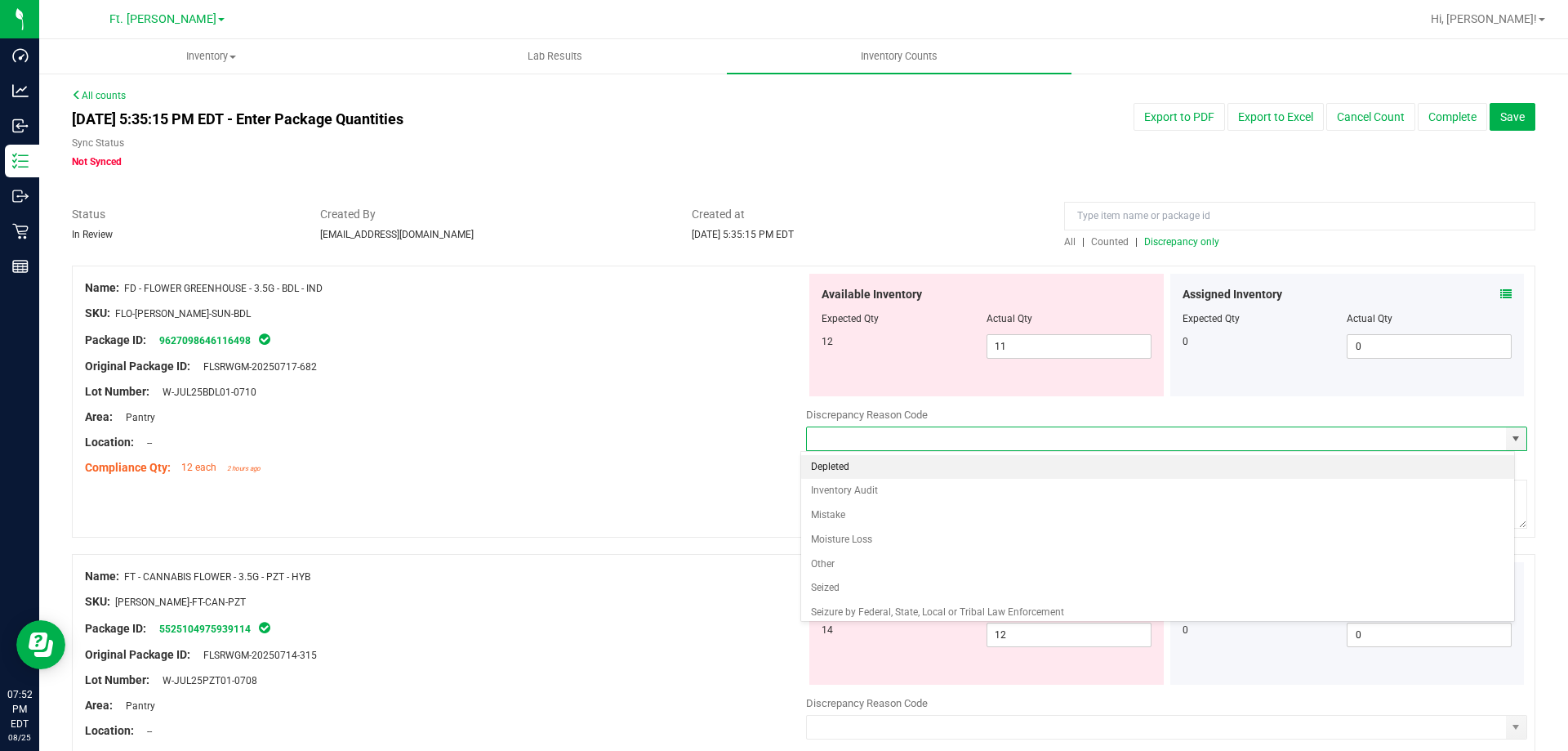
click at [848, 467] on li "Depleted" at bounding box center [1158, 467] width 714 height 25
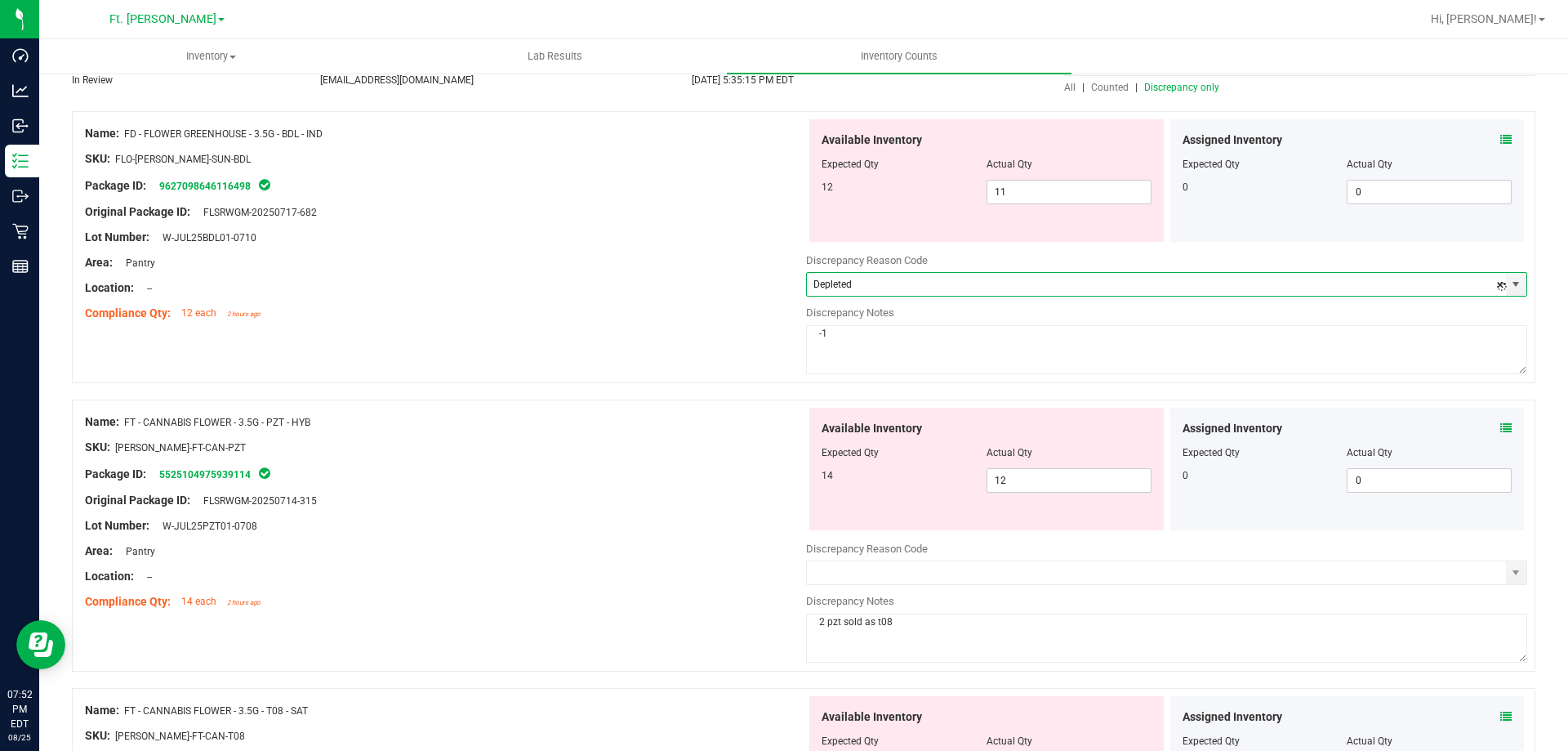
scroll to position [327, 0]
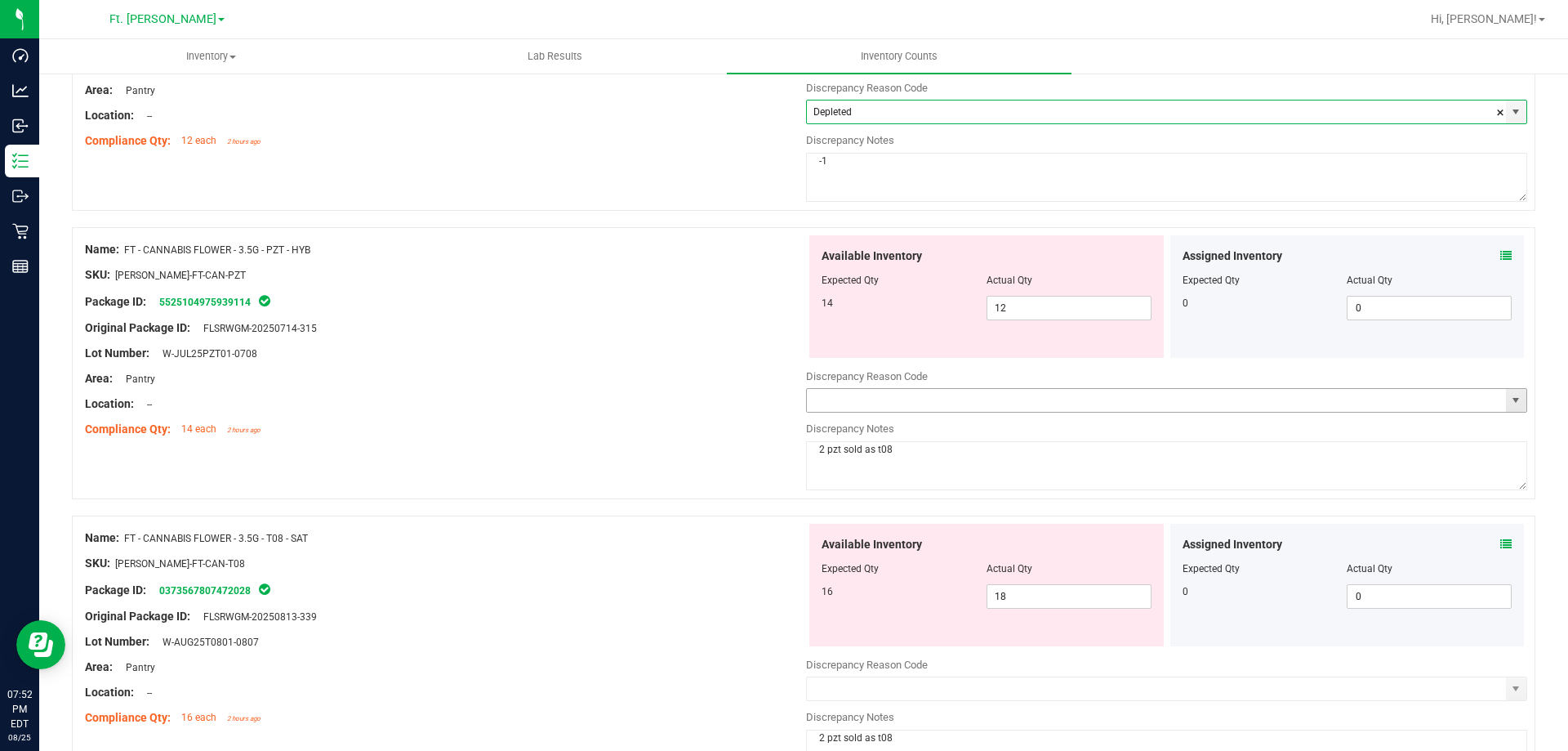
click at [1509, 403] on span "select" at bounding box center [1515, 399] width 13 height 13
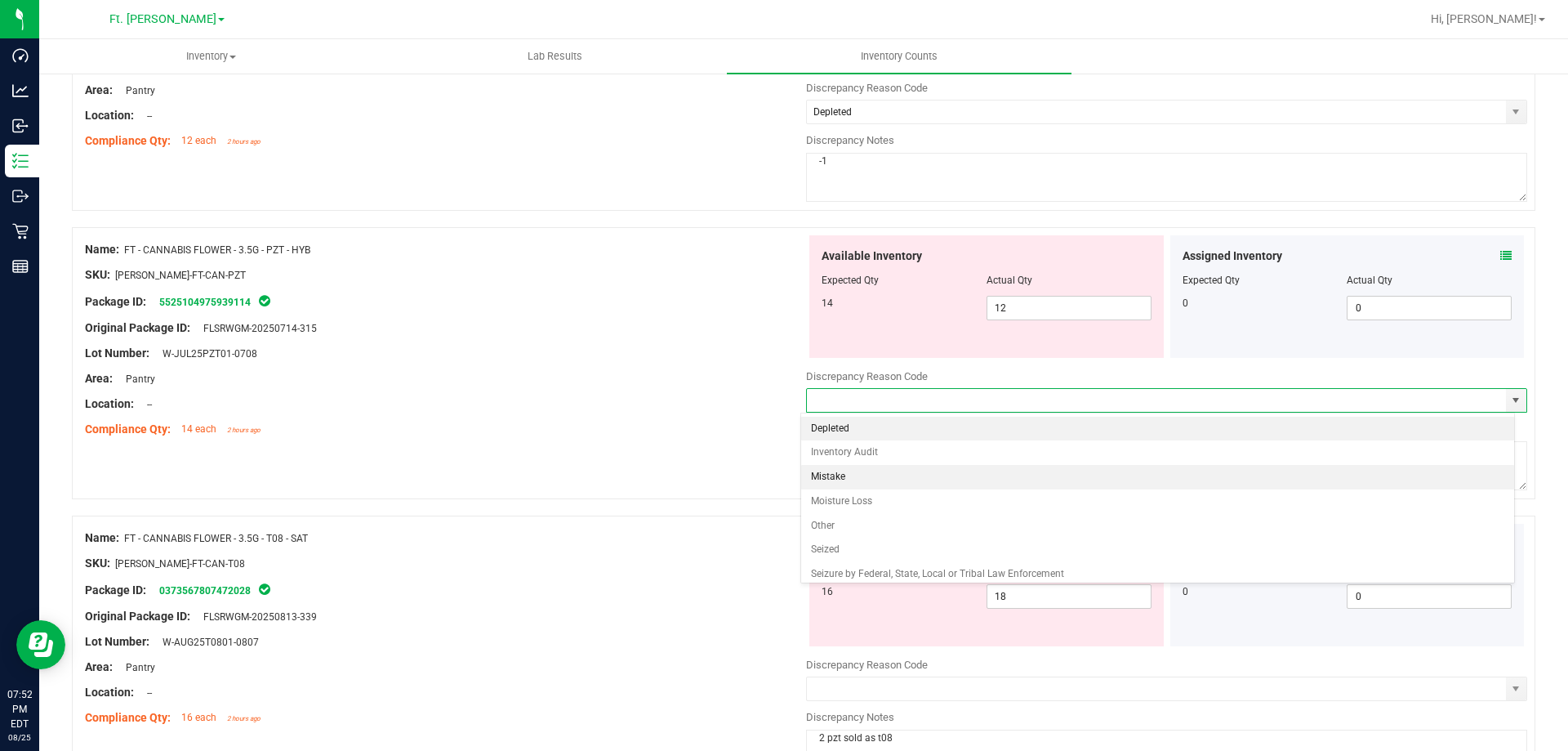
click at [861, 470] on li "Mistake" at bounding box center [1158, 477] width 714 height 25
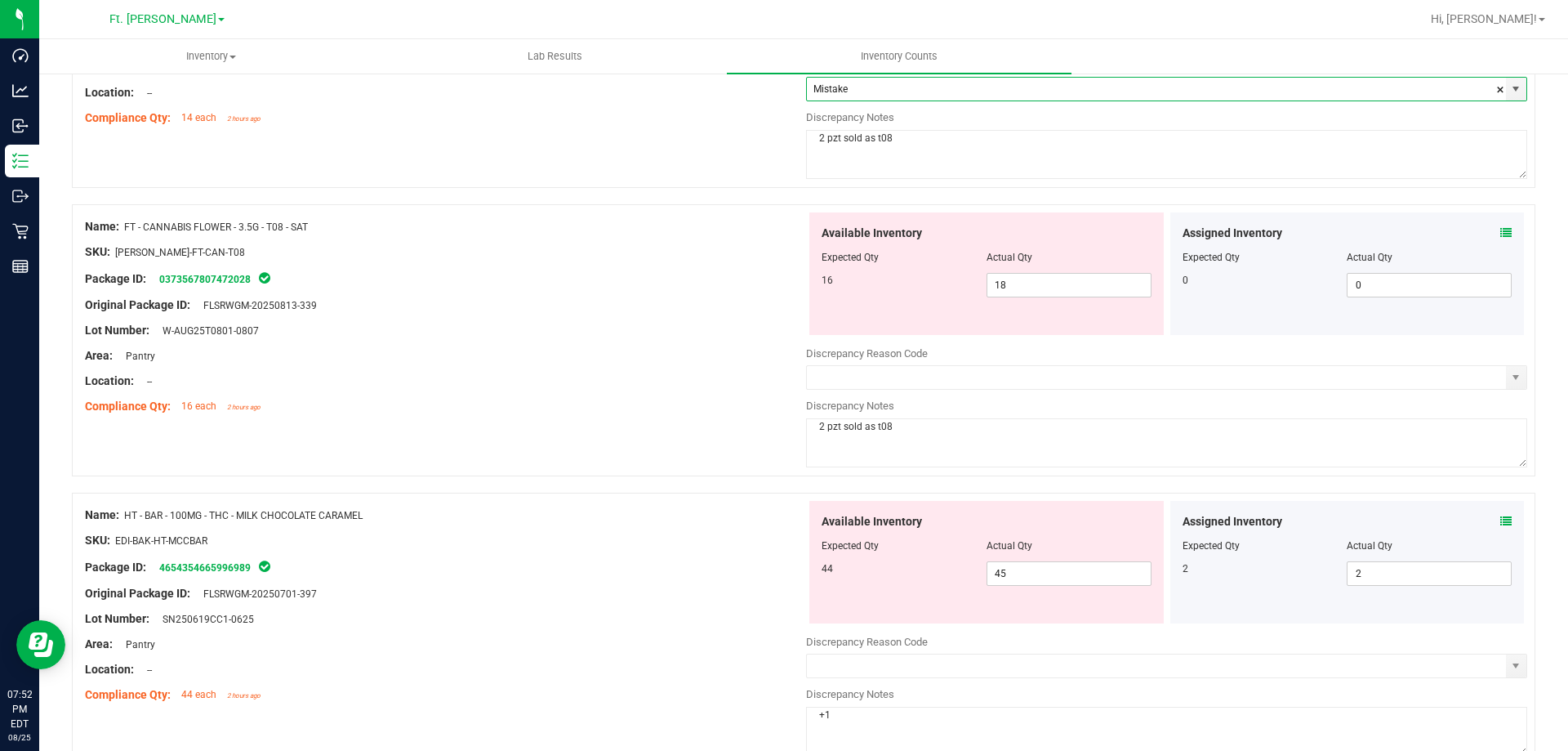
scroll to position [654, 0]
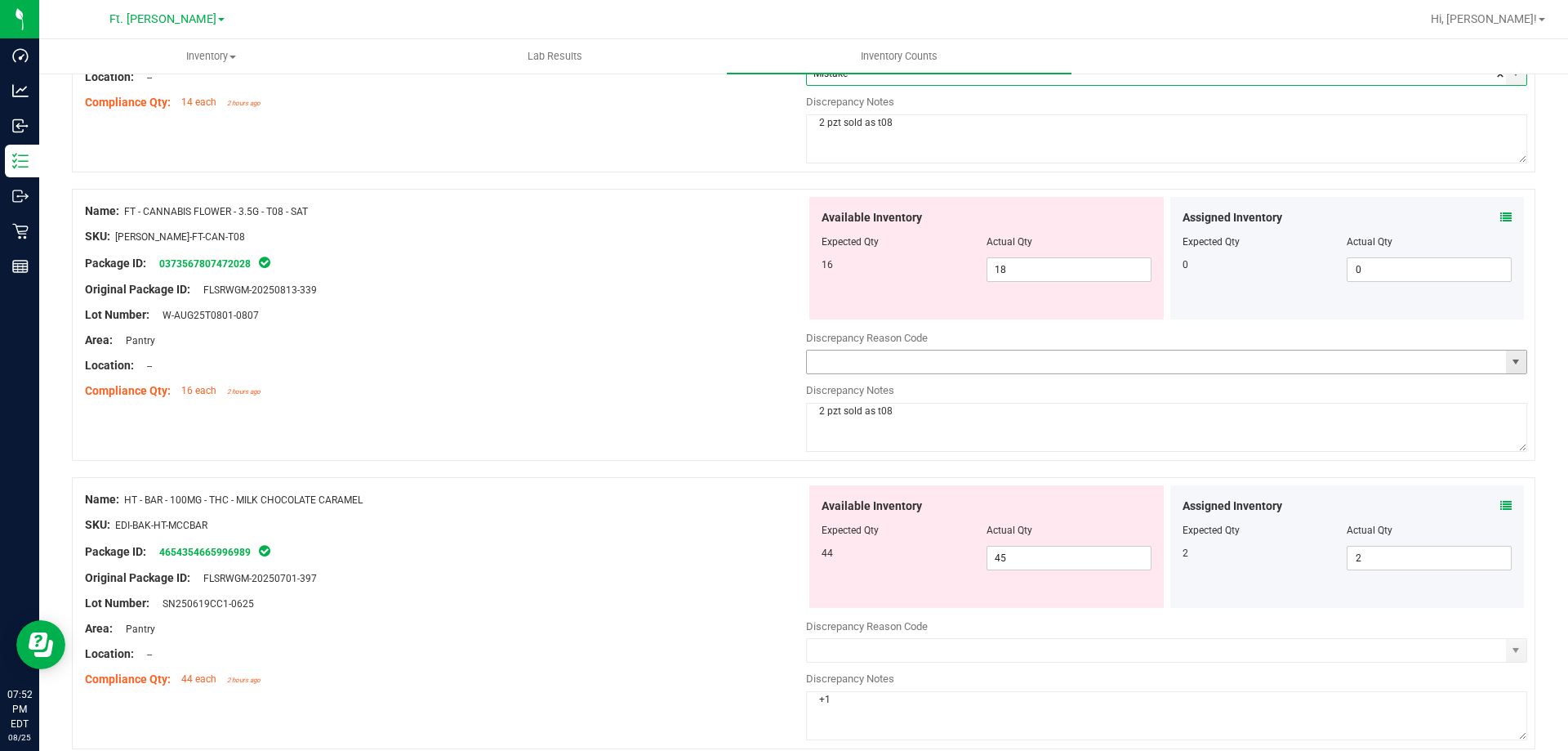
click at [1509, 363] on span "select" at bounding box center [1515, 362] width 13 height 13
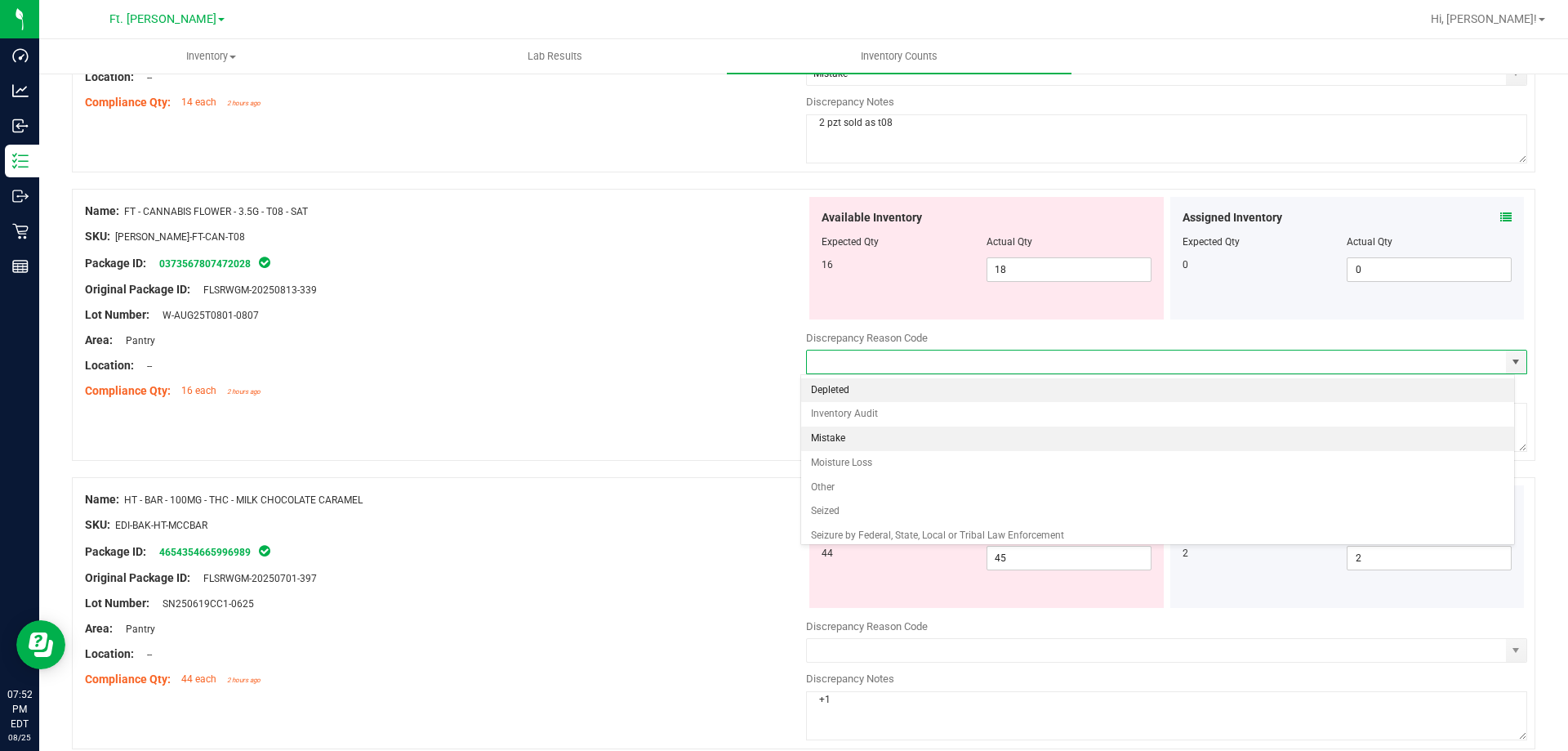
click at [882, 444] on li "Mistake" at bounding box center [1158, 438] width 714 height 25
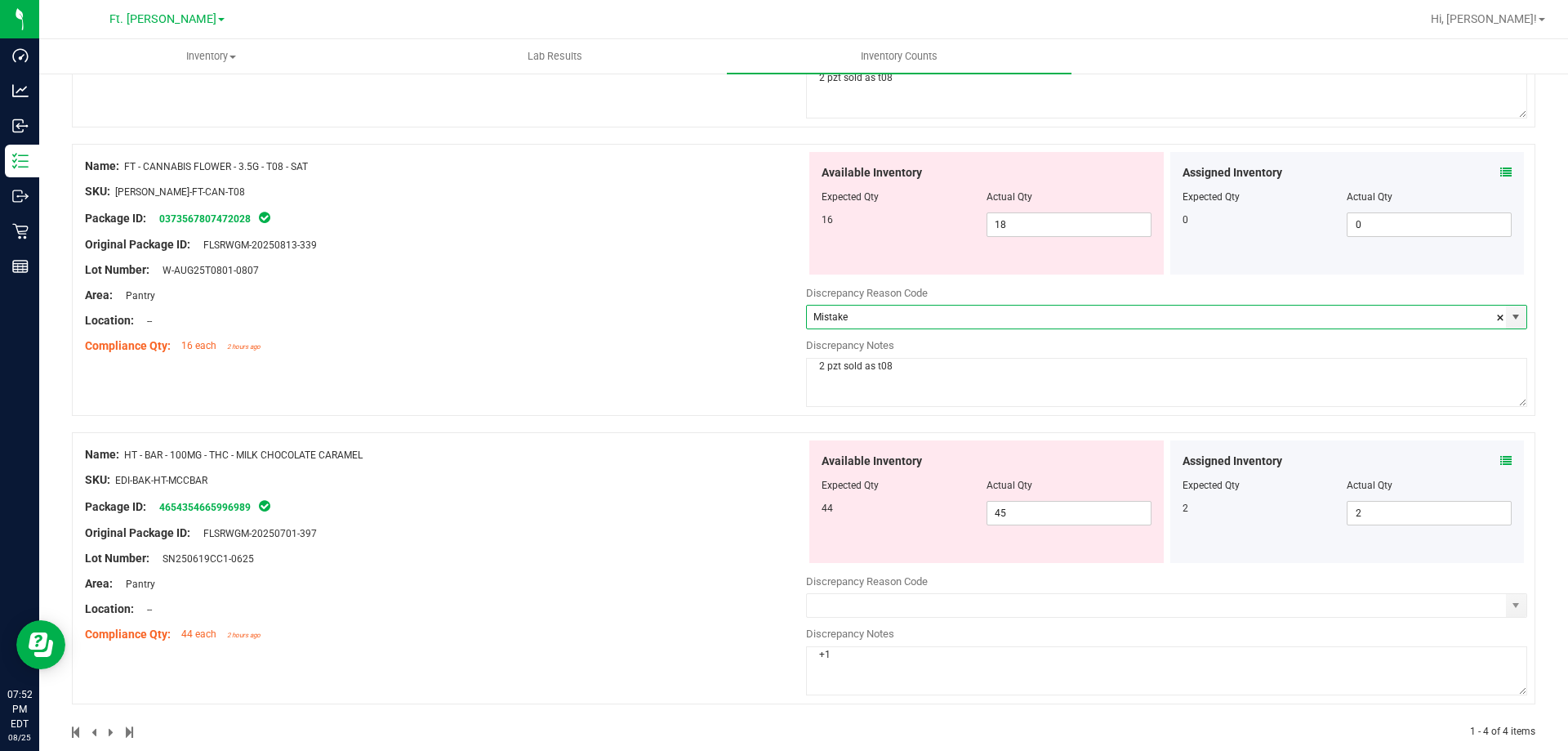
scroll to position [724, 0]
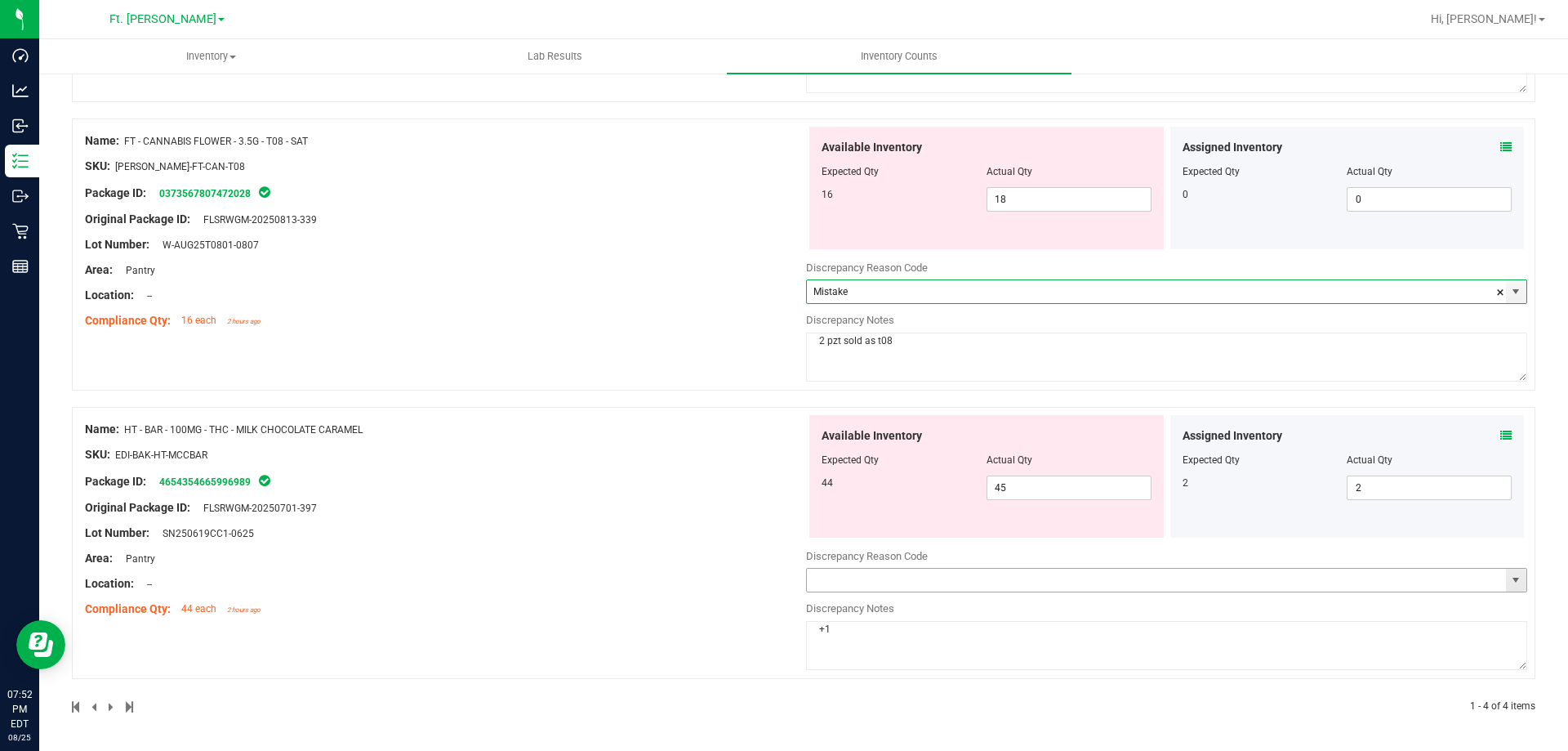
click at [1509, 579] on span "select" at bounding box center [1515, 579] width 13 height 13
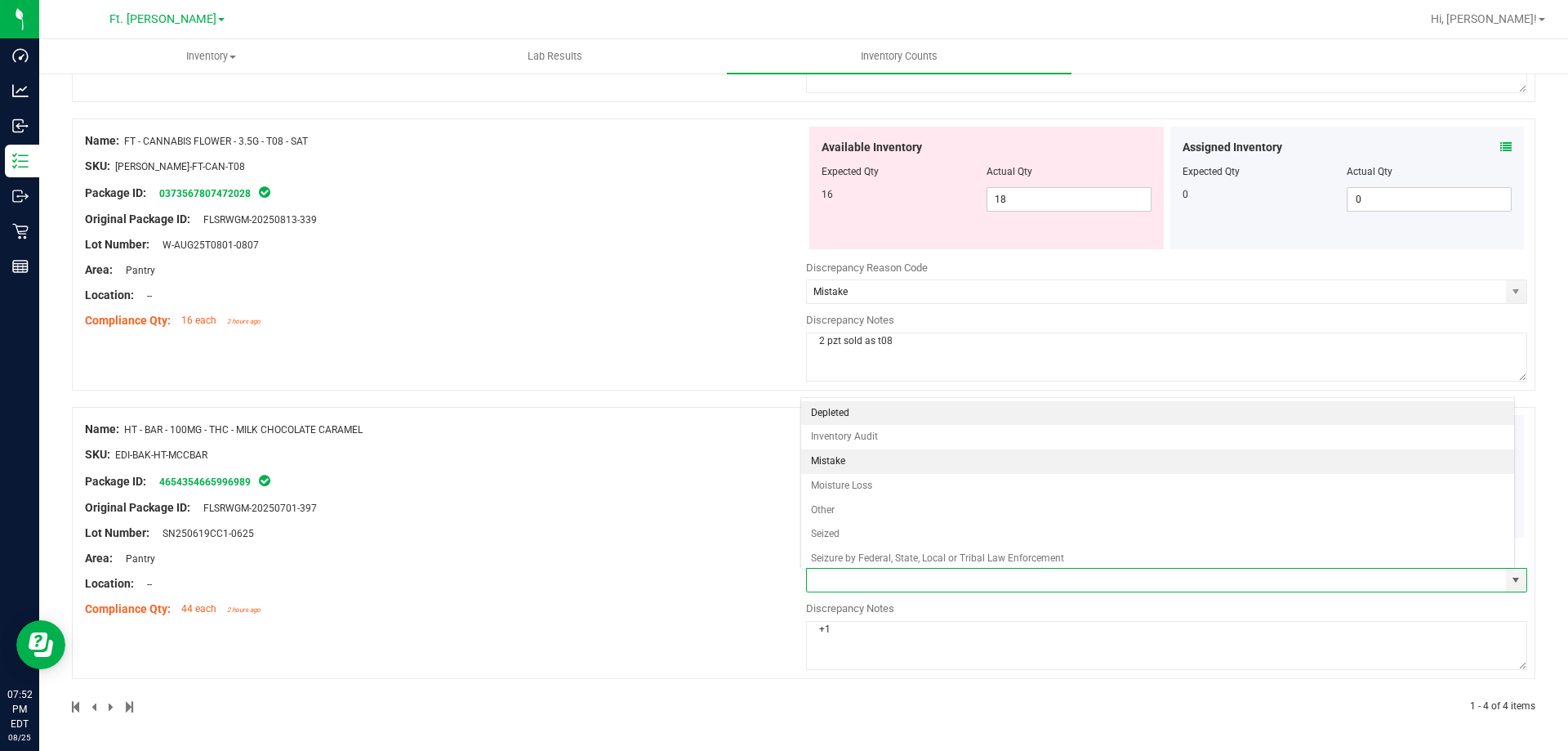
click at [846, 455] on li "Mistake" at bounding box center [1158, 461] width 714 height 25
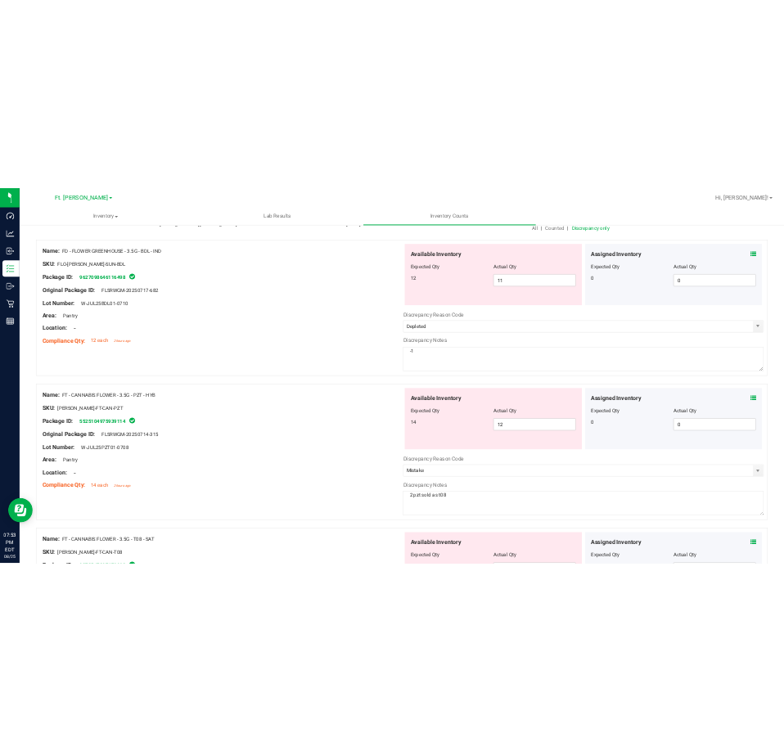
scroll to position [0, 0]
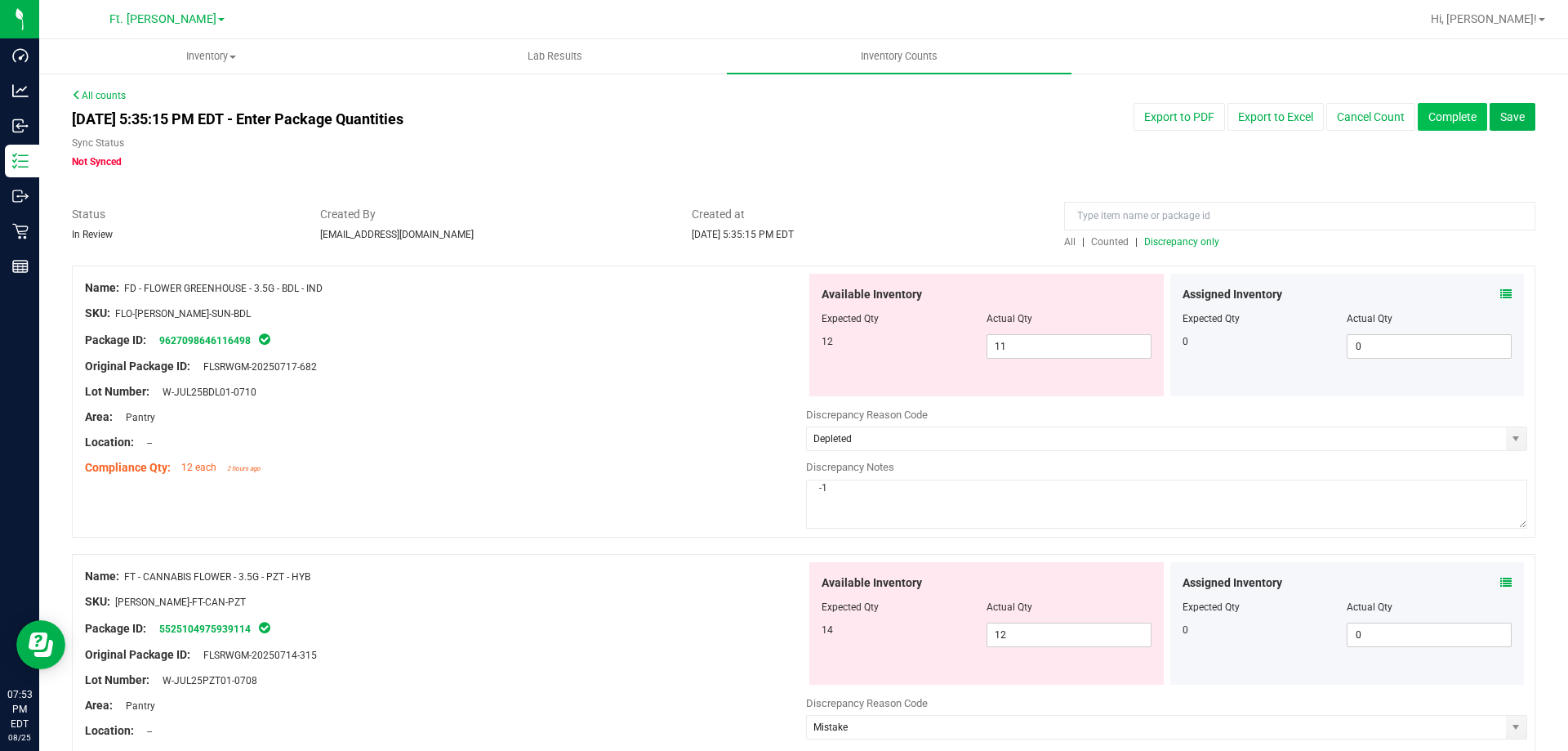
click at [1417, 116] on button "Complete" at bounding box center [1452, 117] width 70 height 28
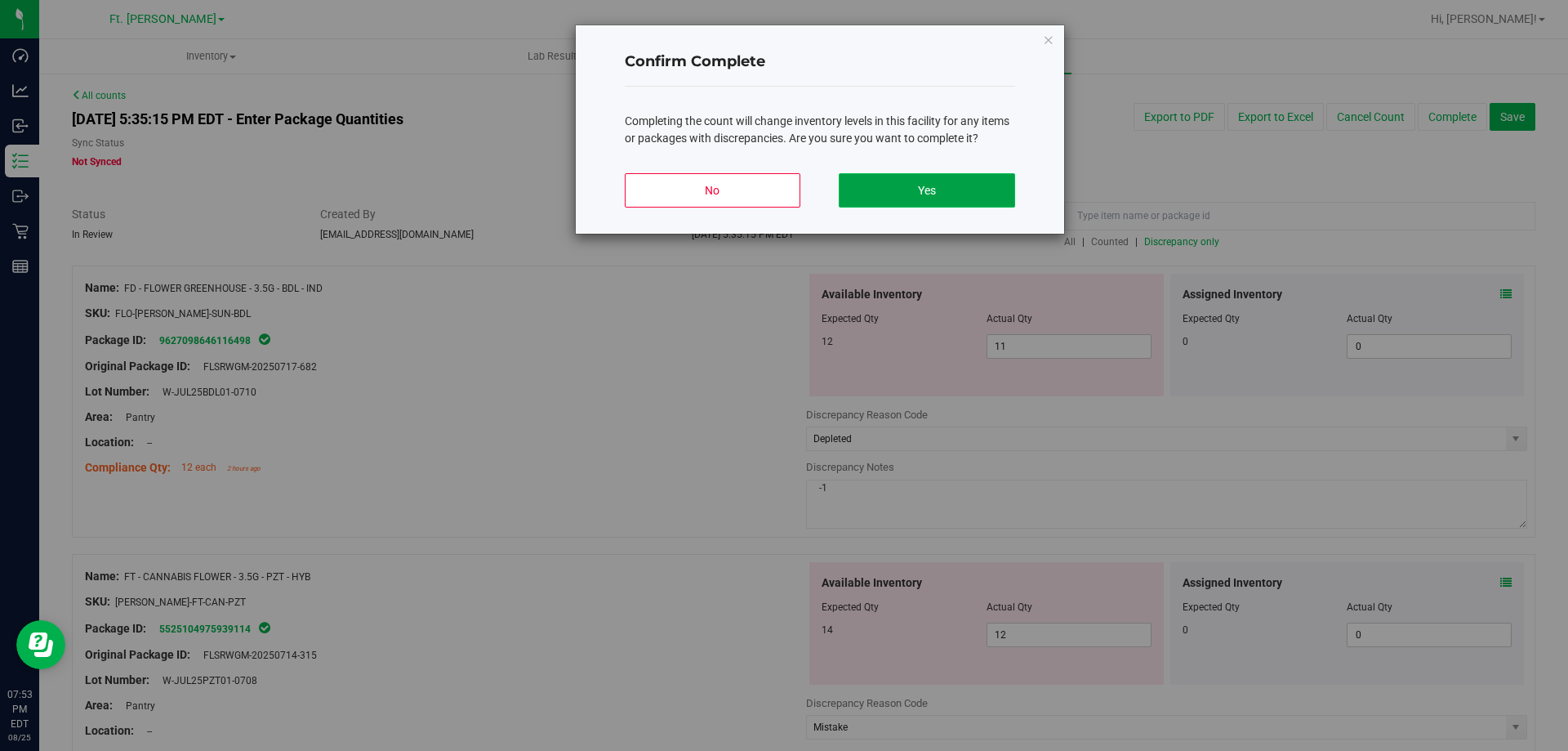
click at [1001, 191] on button "Yes" at bounding box center [926, 190] width 176 height 34
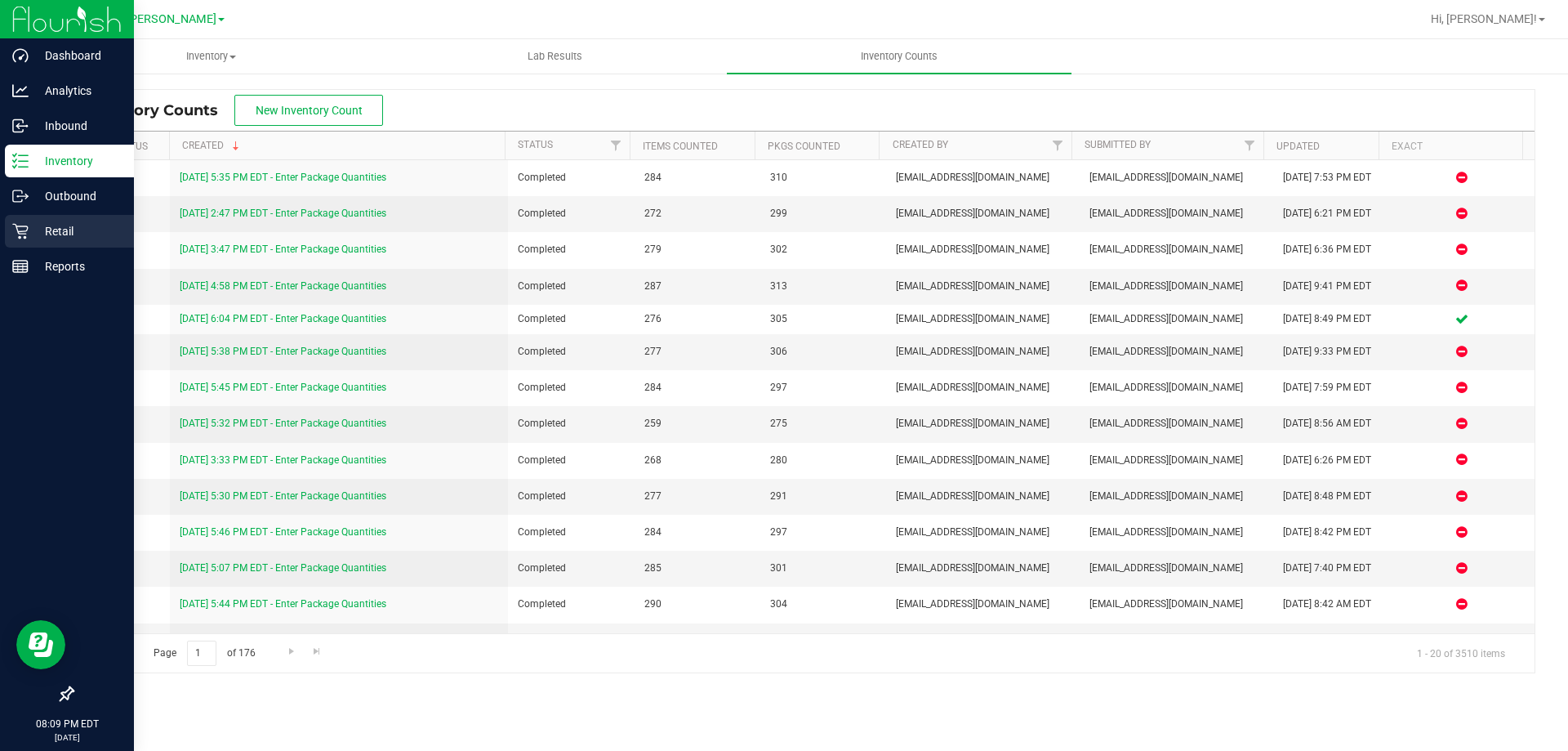
click at [23, 231] on icon at bounding box center [20, 231] width 16 height 16
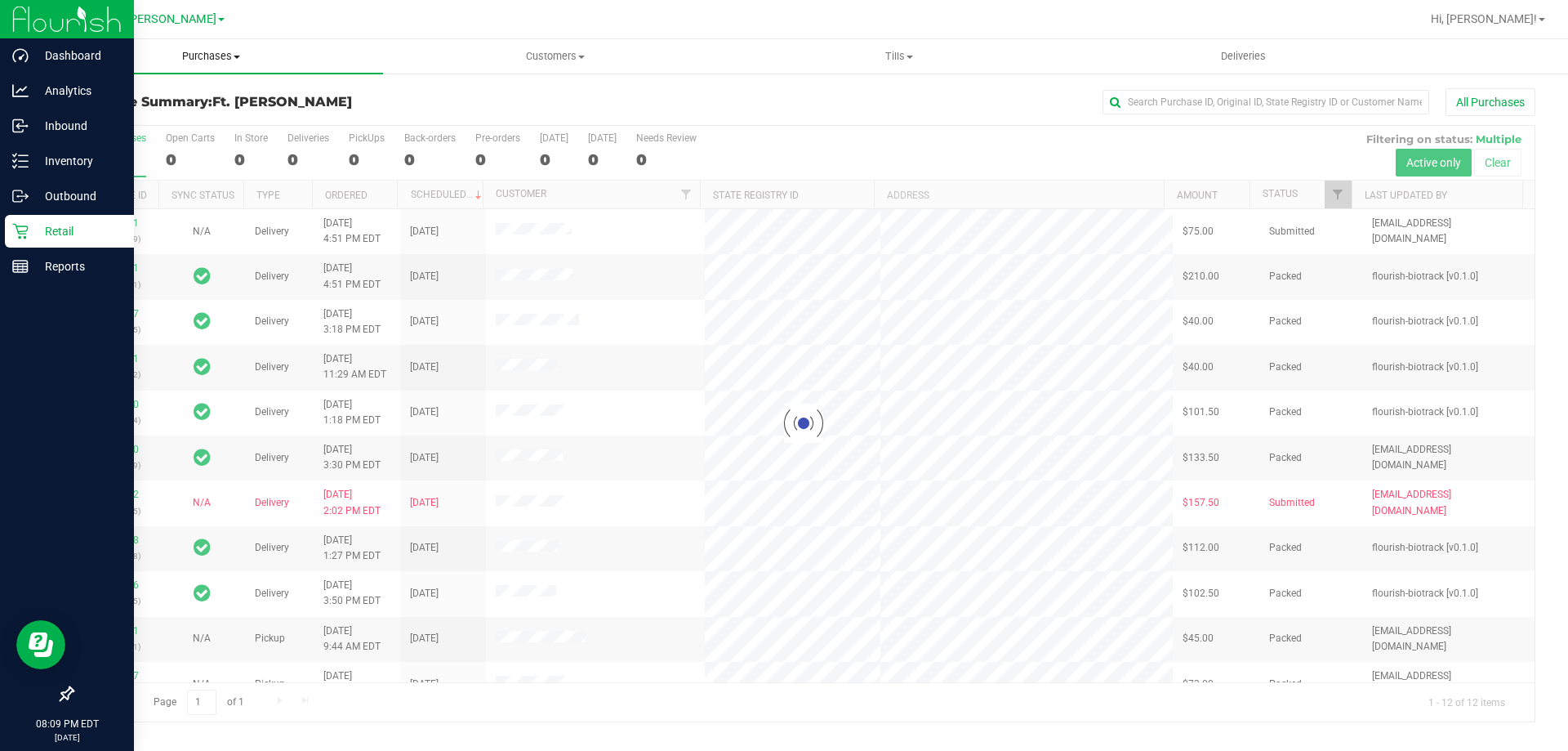
click at [218, 52] on span "Purchases" at bounding box center [211, 56] width 343 height 15
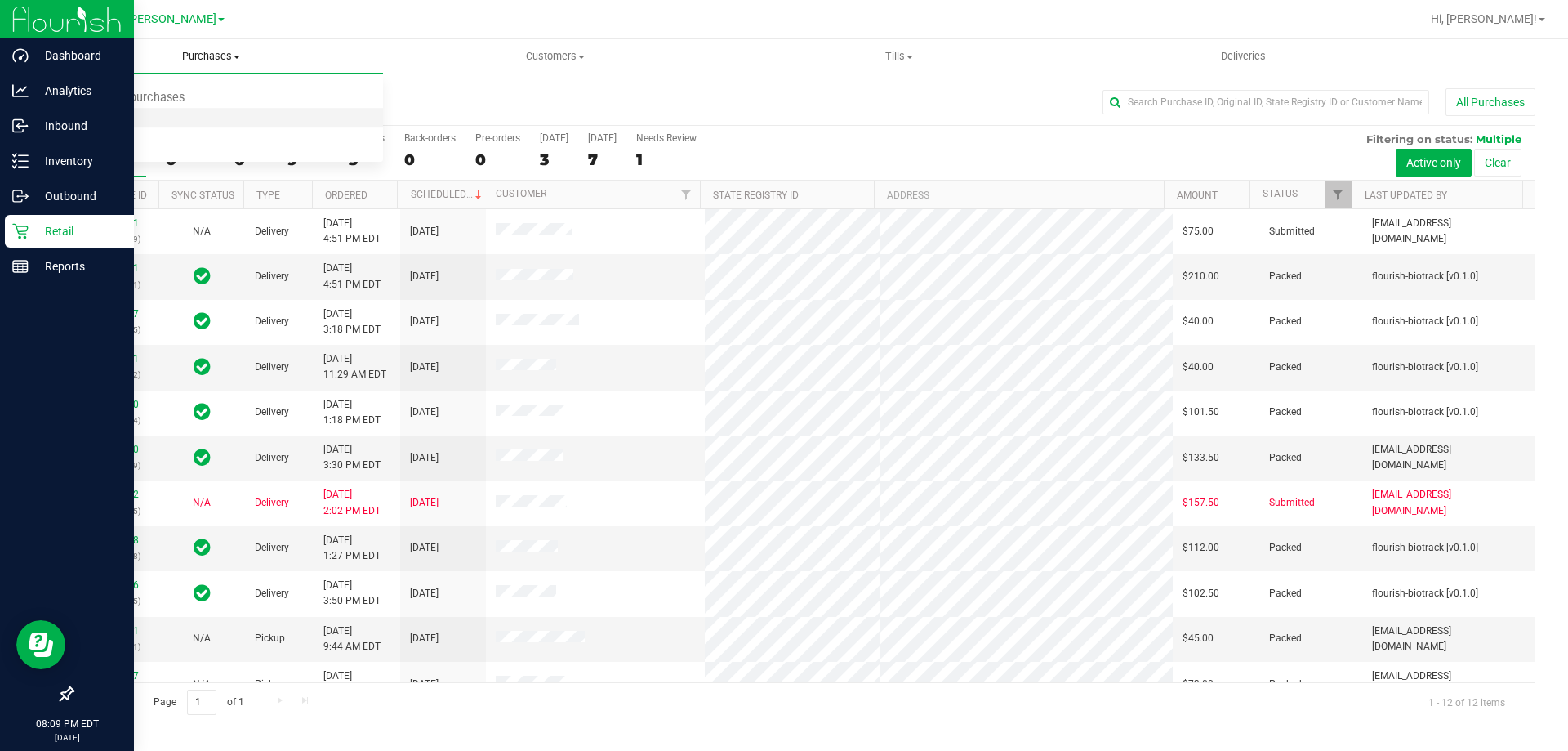
click at [196, 121] on li "Fulfillment" at bounding box center [211, 119] width 343 height 20
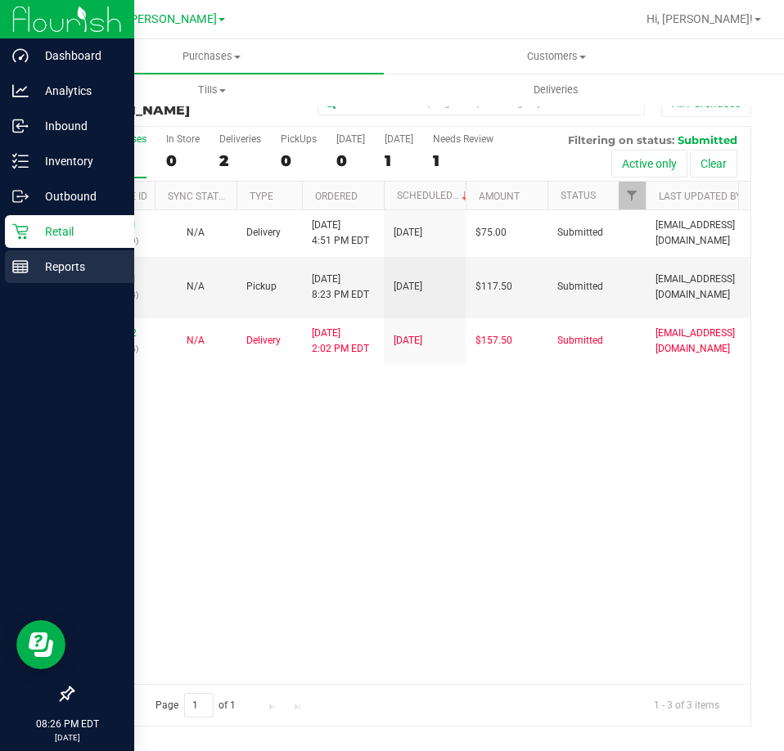
click at [38, 277] on div "Reports" at bounding box center [69, 266] width 129 height 33
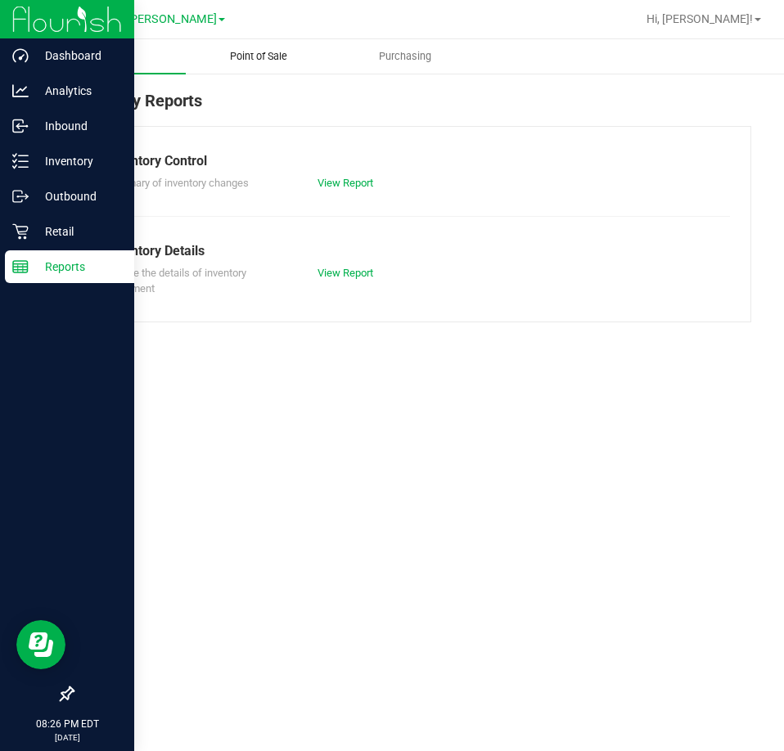
click at [240, 58] on span "Point of Sale" at bounding box center [258, 56] width 101 height 15
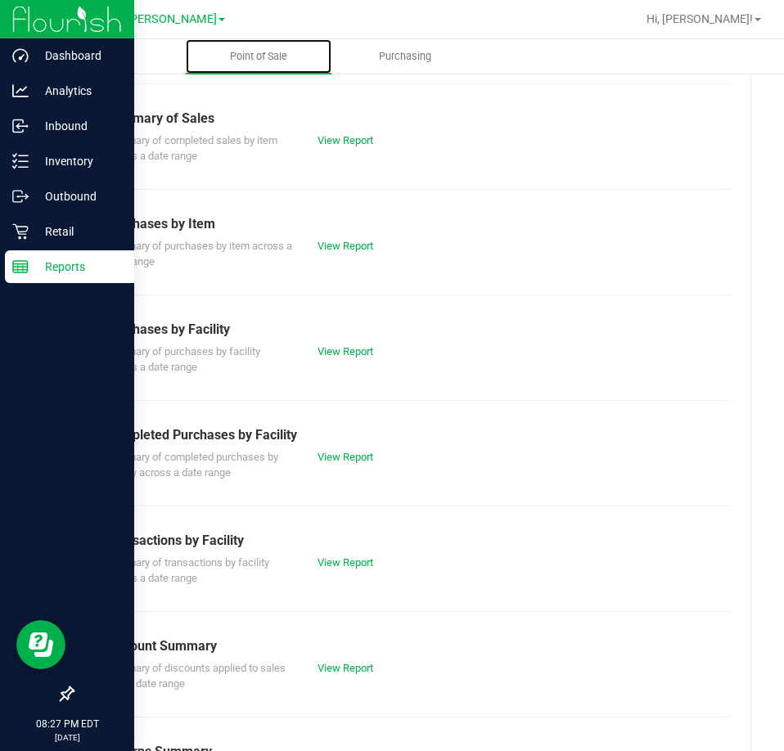
scroll to position [164, 0]
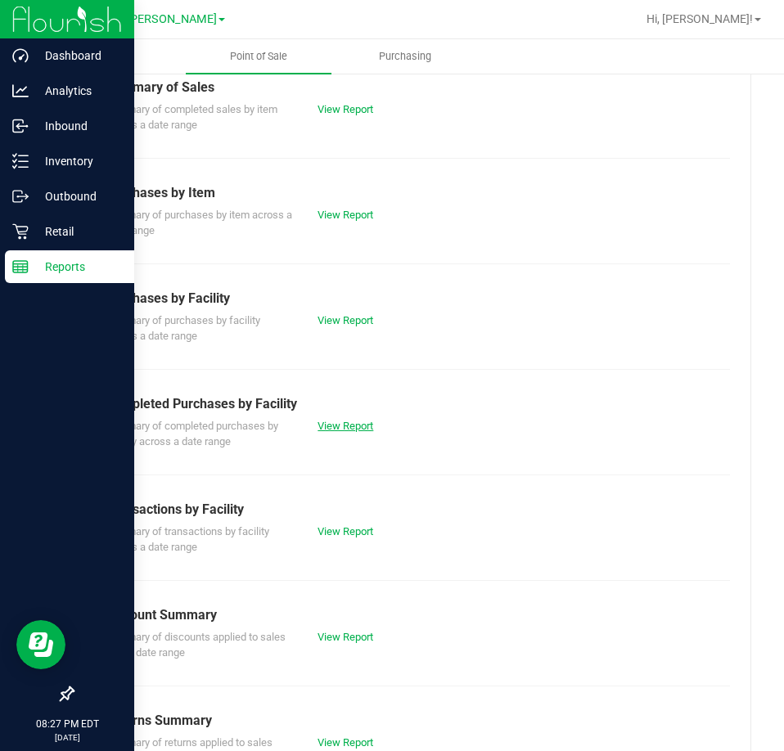
click at [344, 429] on link "View Report" at bounding box center [345, 426] width 56 height 12
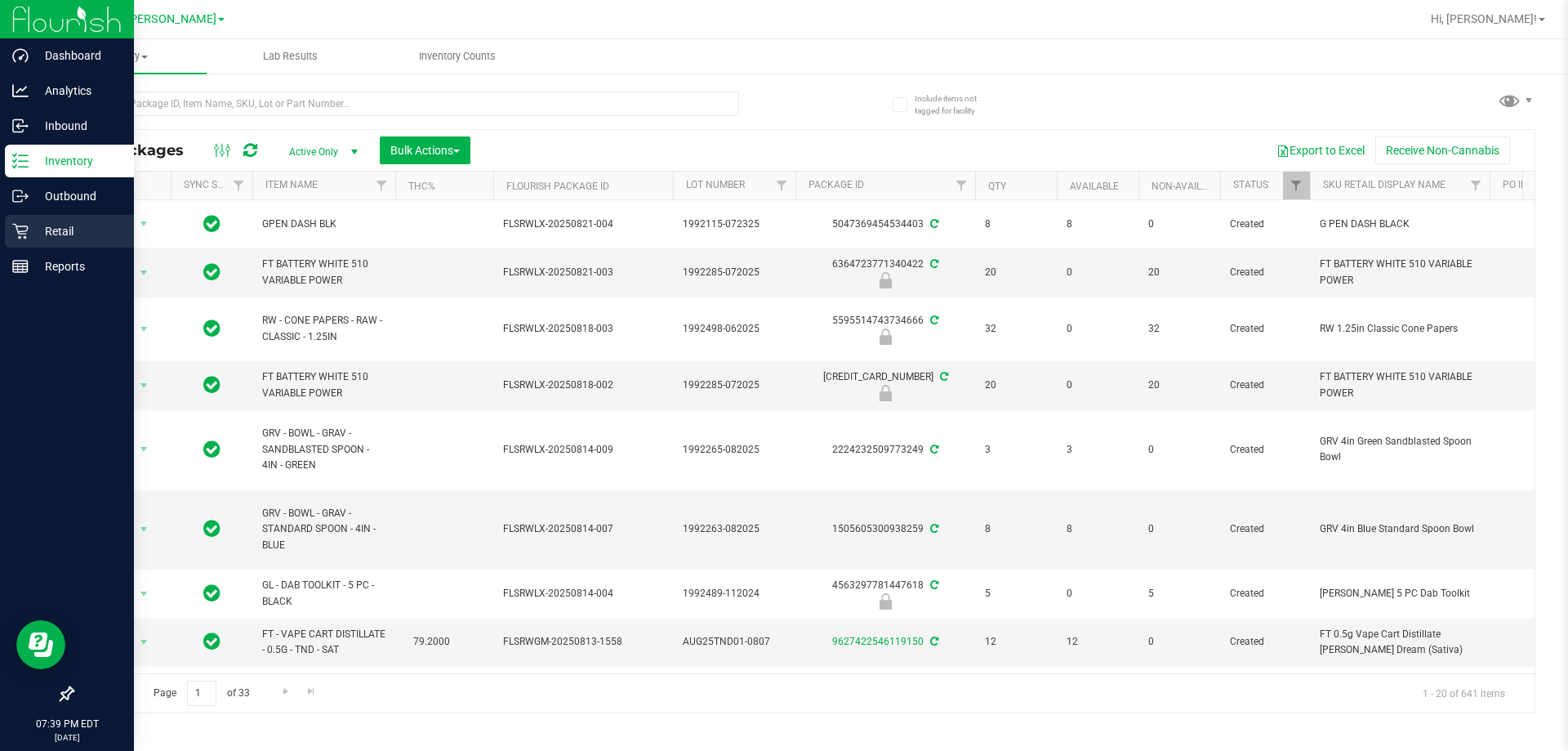
click at [30, 217] on div "Retail" at bounding box center [69, 231] width 129 height 33
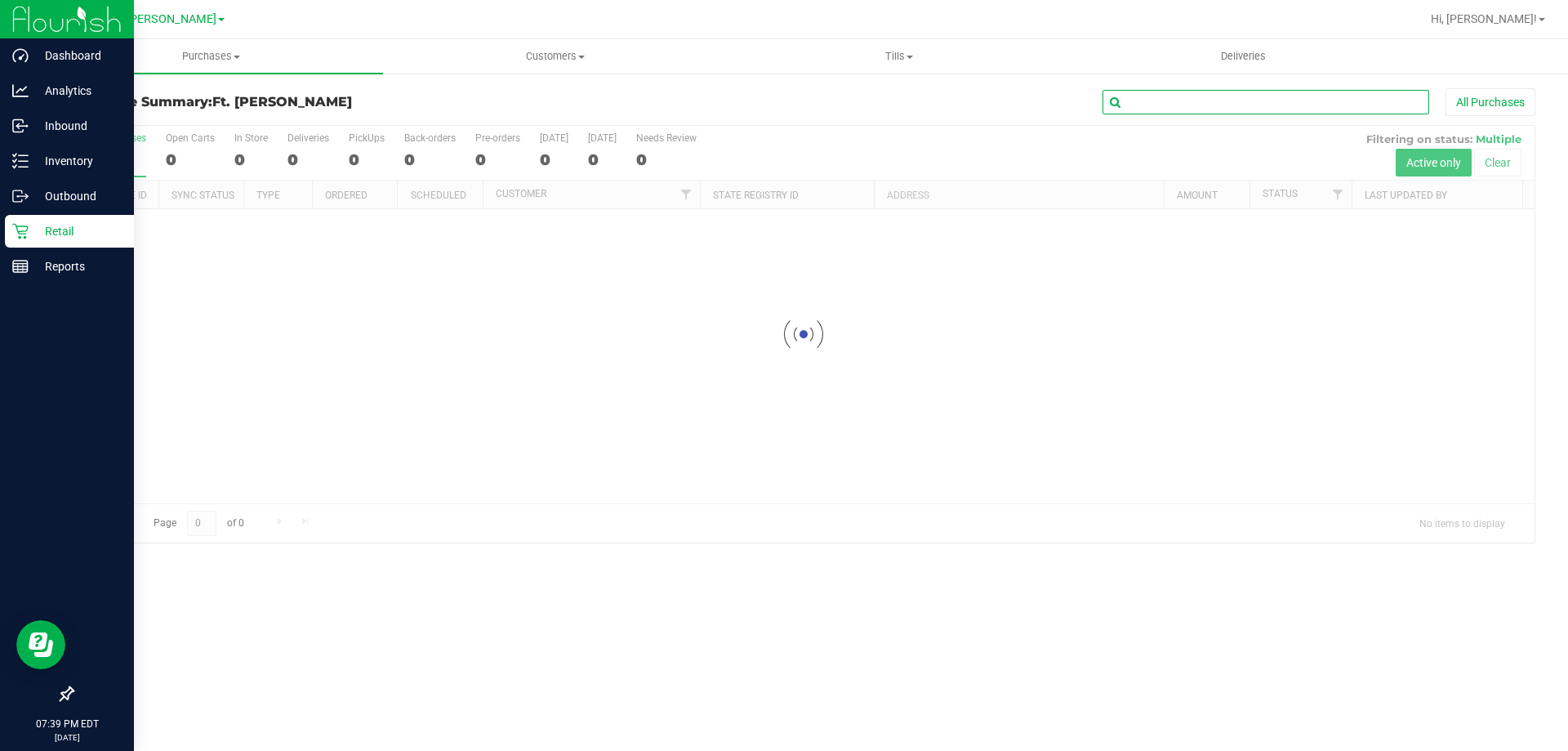
click at [1231, 105] on input "text" at bounding box center [1266, 102] width 326 height 25
paste input "11837652"
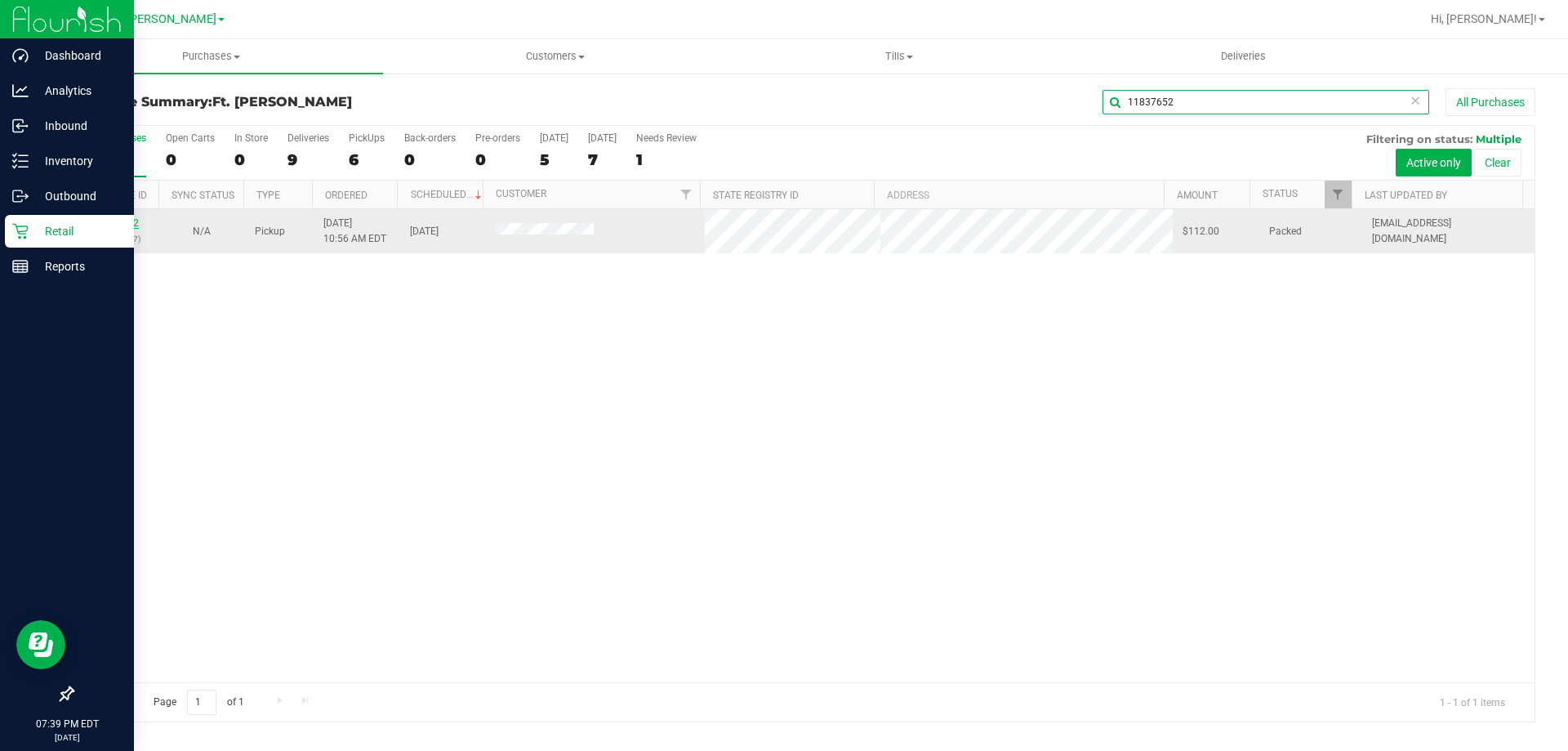
type input "11837652"
click at [120, 227] on link "11837652" at bounding box center [116, 223] width 46 height 11
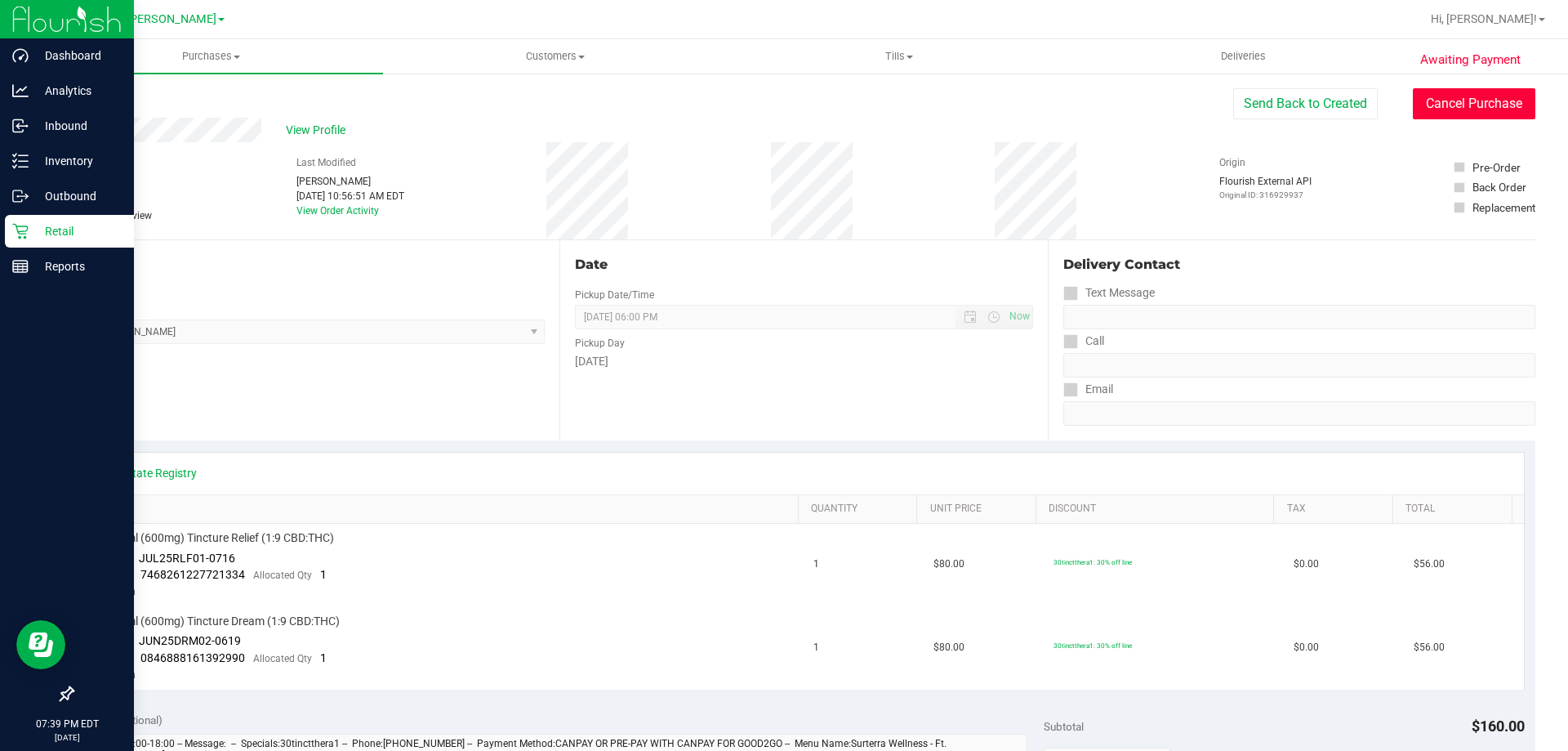
click at [1444, 94] on button "Cancel Purchase" at bounding box center [1473, 103] width 123 height 31
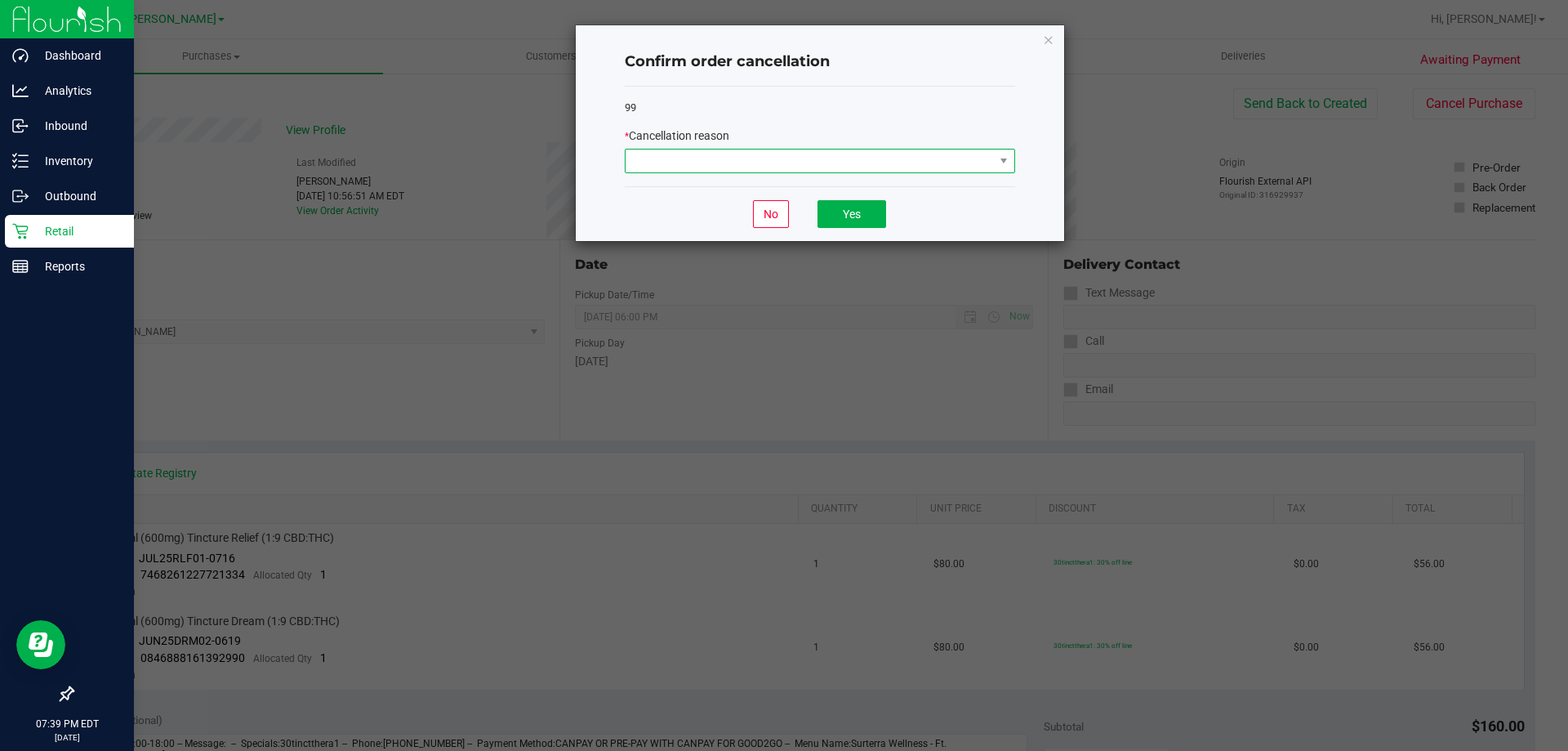
click at [788, 155] on span at bounding box center [809, 161] width 368 height 23
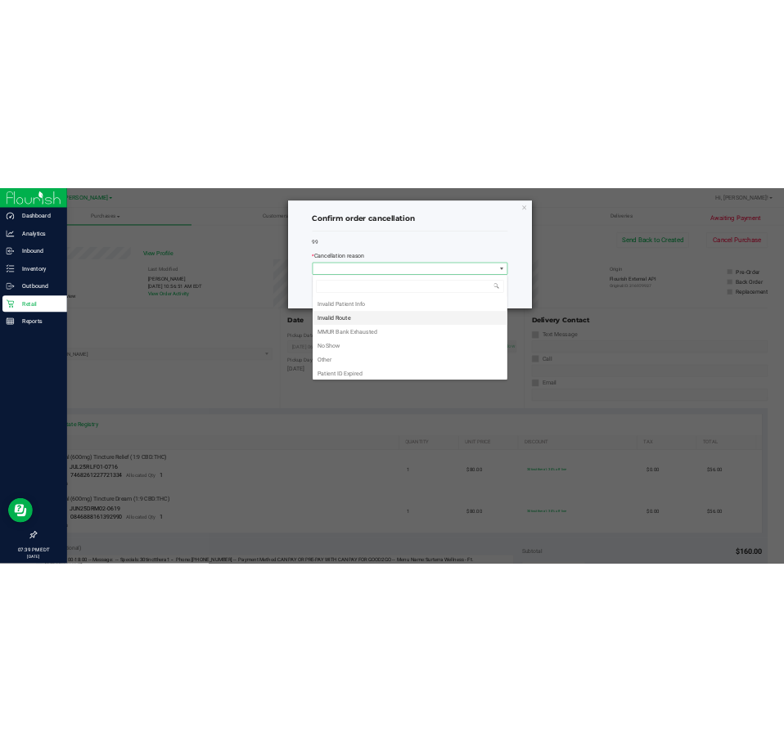
scroll to position [87, 0]
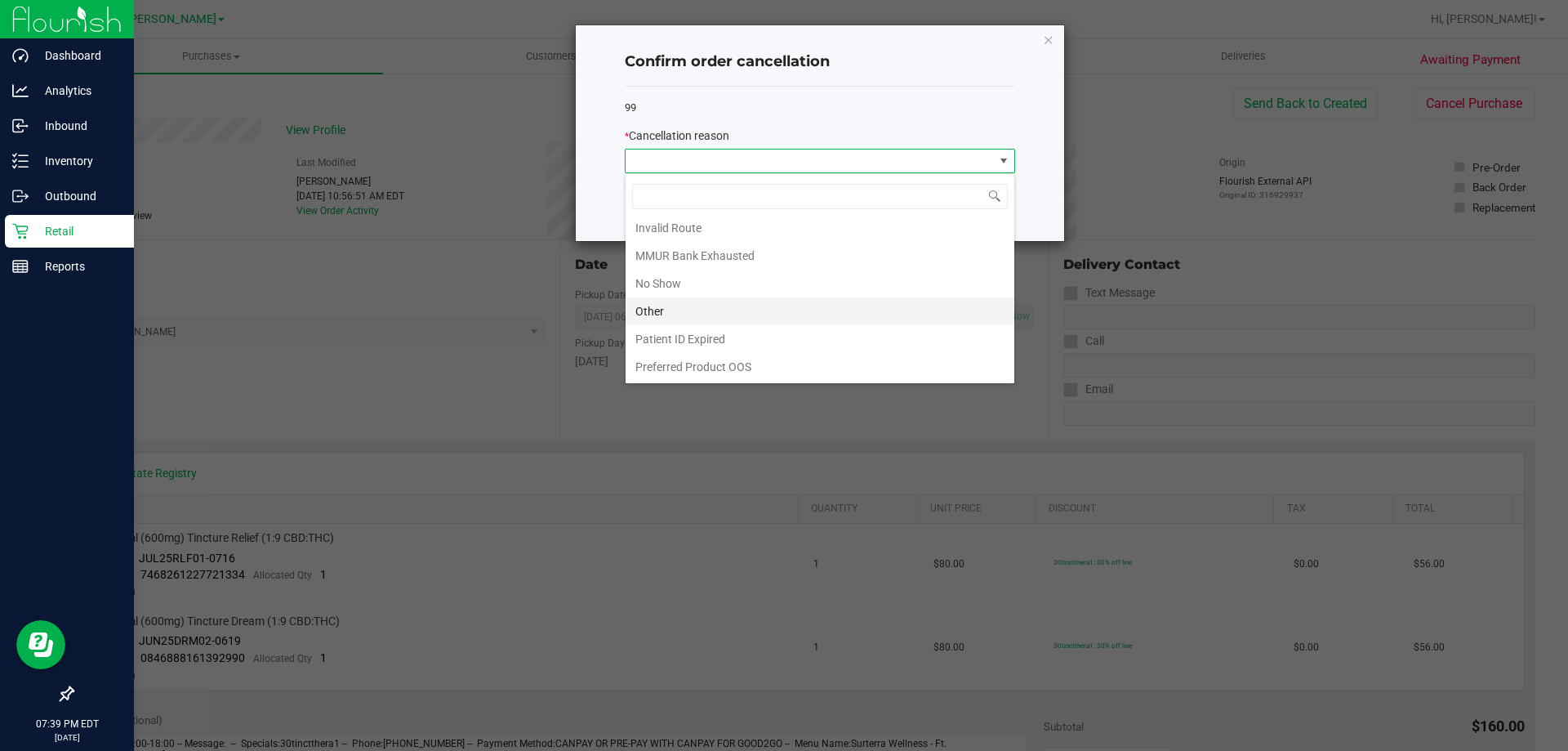
click at [667, 311] on li "Other" at bounding box center [819, 312] width 388 height 28
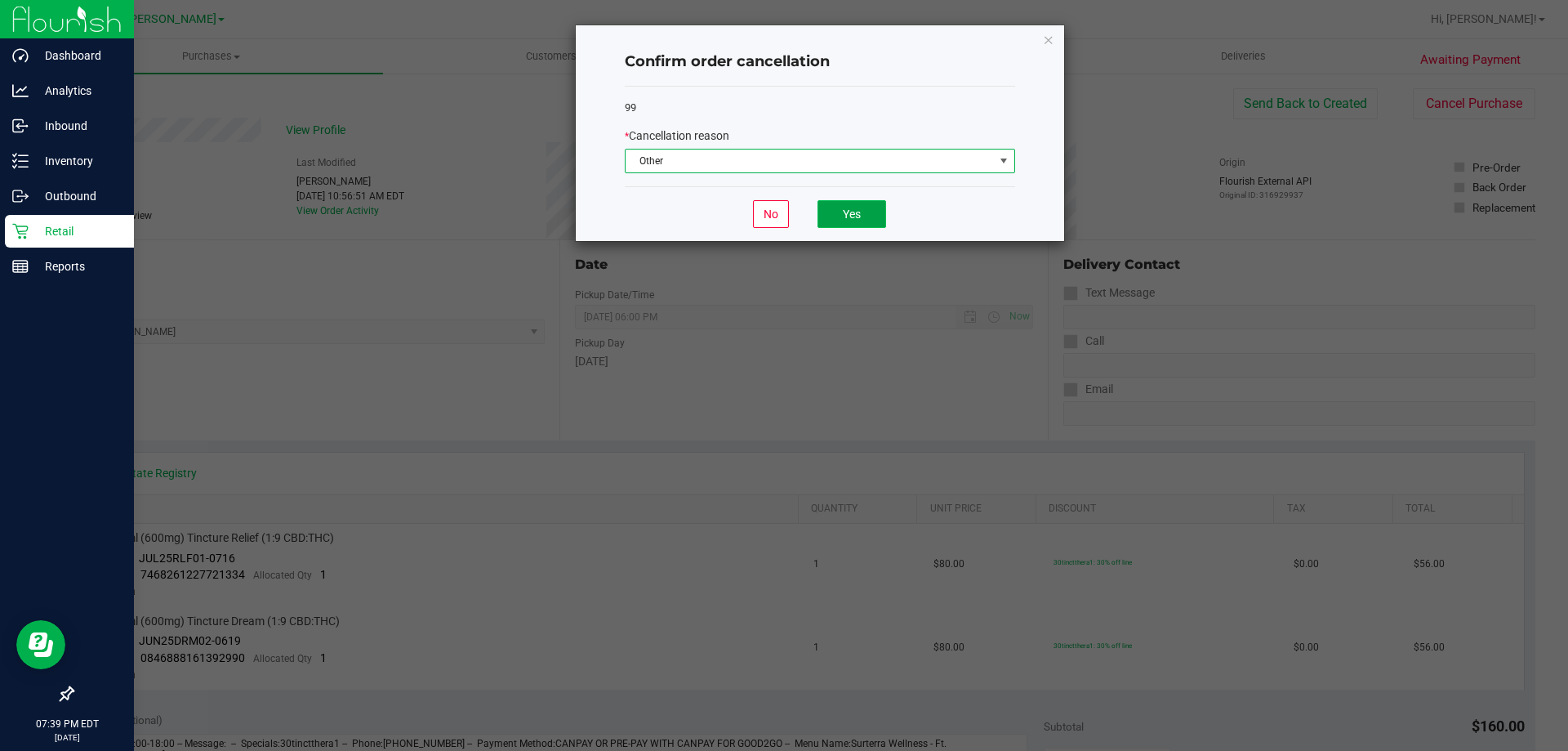
click at [844, 214] on button "Yes" at bounding box center [851, 214] width 69 height 28
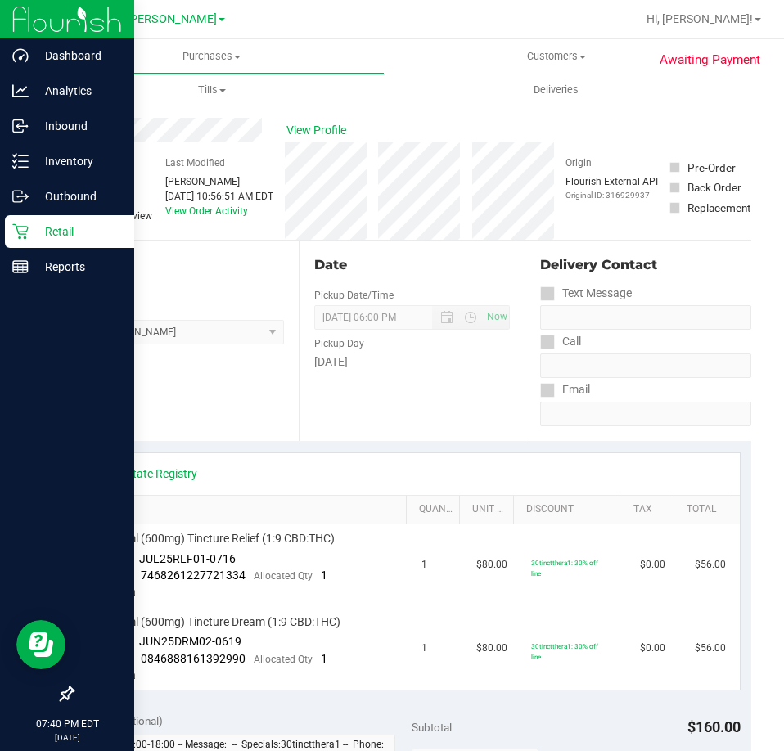
click at [2, 239] on link "Retail" at bounding box center [67, 232] width 134 height 35
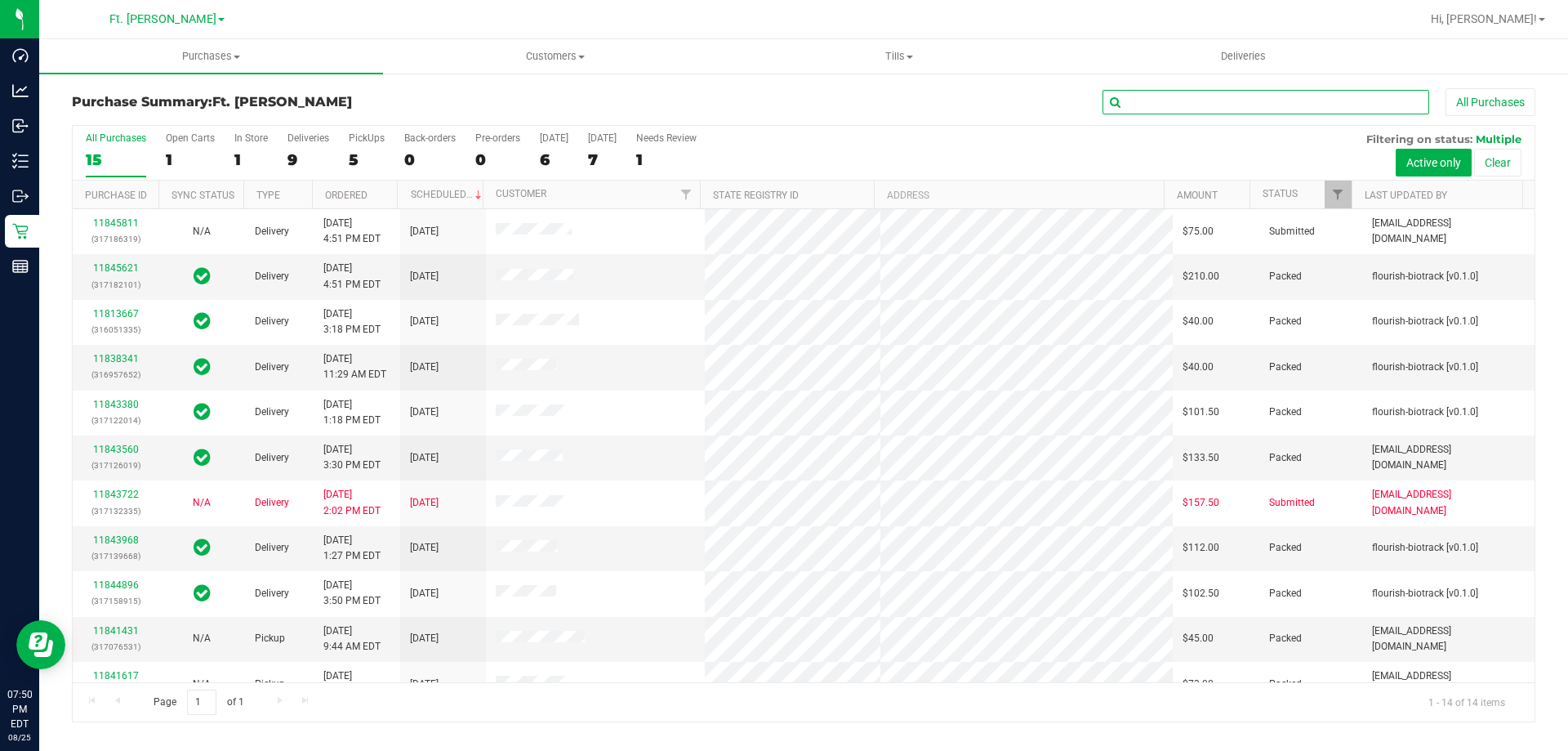
click at [1235, 92] on input "text" at bounding box center [1266, 102] width 326 height 25
paste input "11842329"
type input "11842329"
click at [1070, 104] on div "11842329 All Purchases" at bounding box center [1047, 102] width 976 height 28
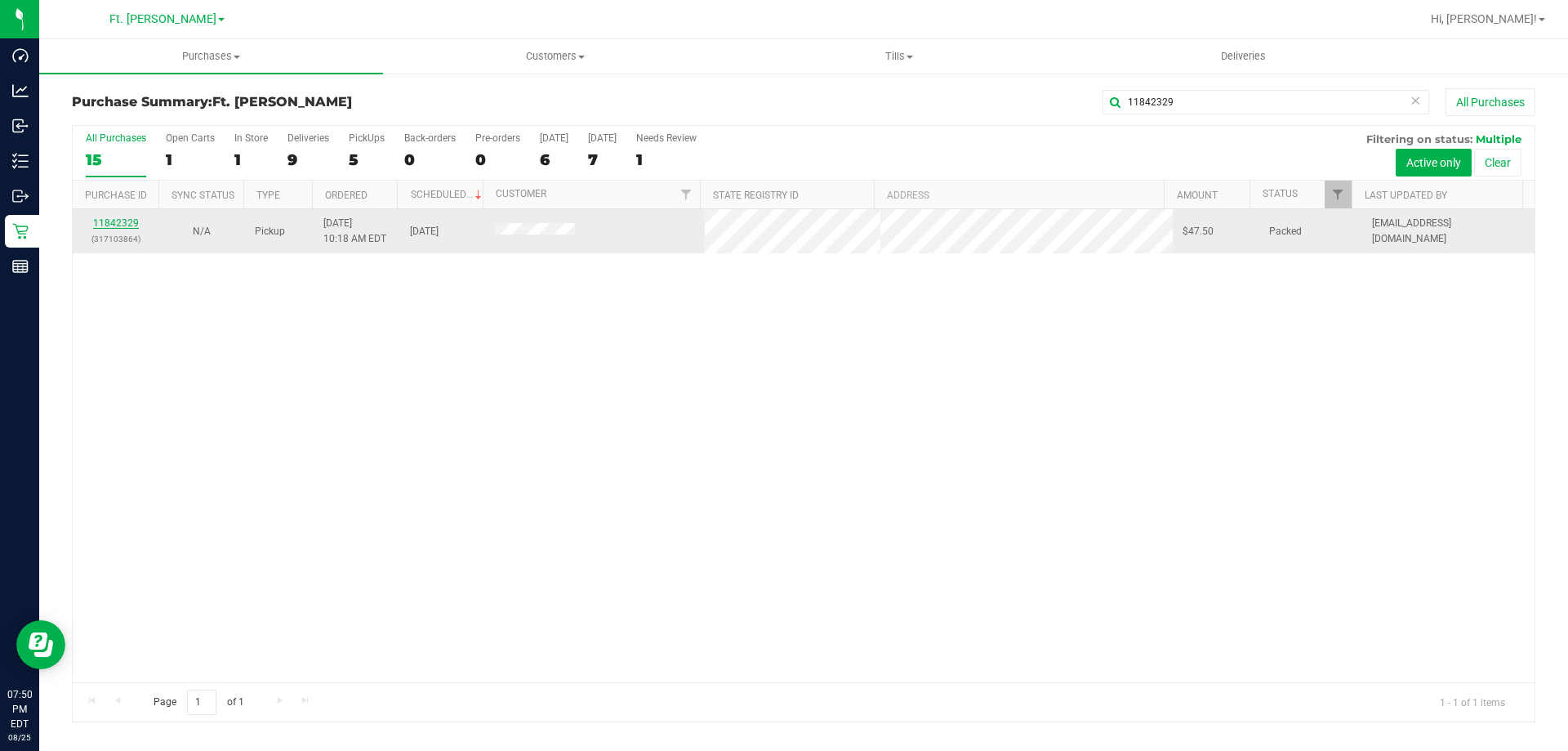
click at [115, 220] on link "11842329" at bounding box center [116, 223] width 46 height 11
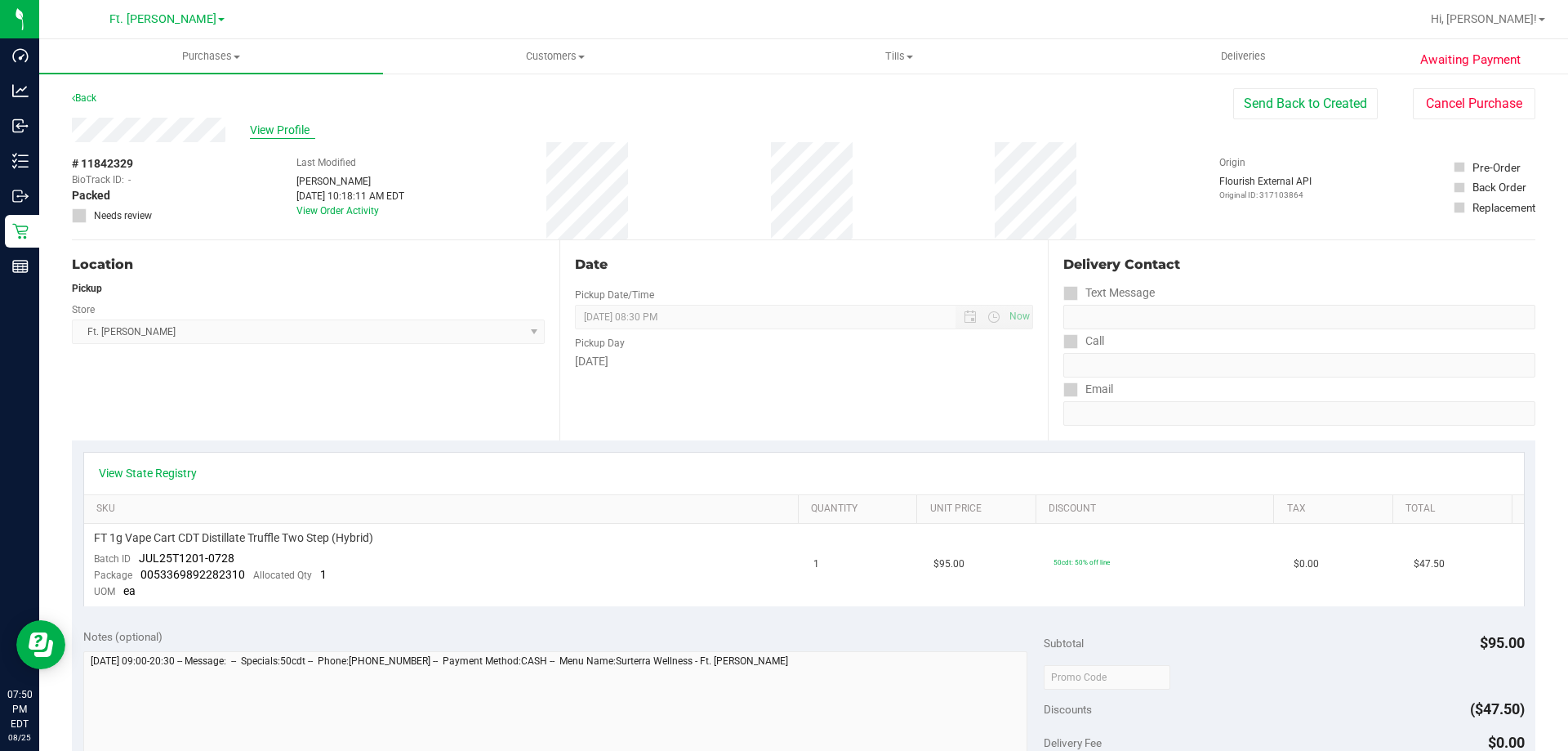
click at [298, 130] on span "View Profile" at bounding box center [281, 130] width 65 height 17
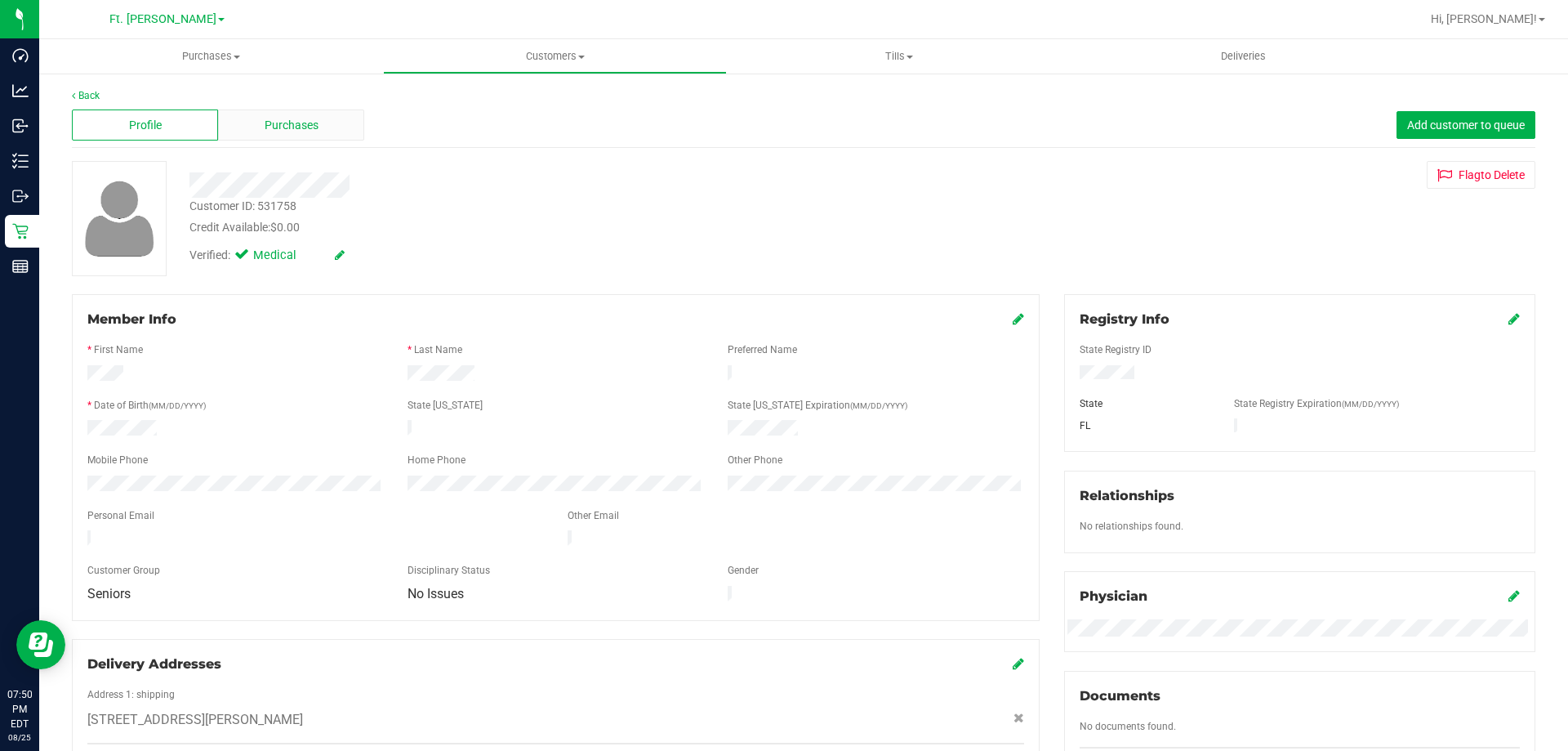
click at [325, 133] on div "Purchases" at bounding box center [290, 125] width 146 height 31
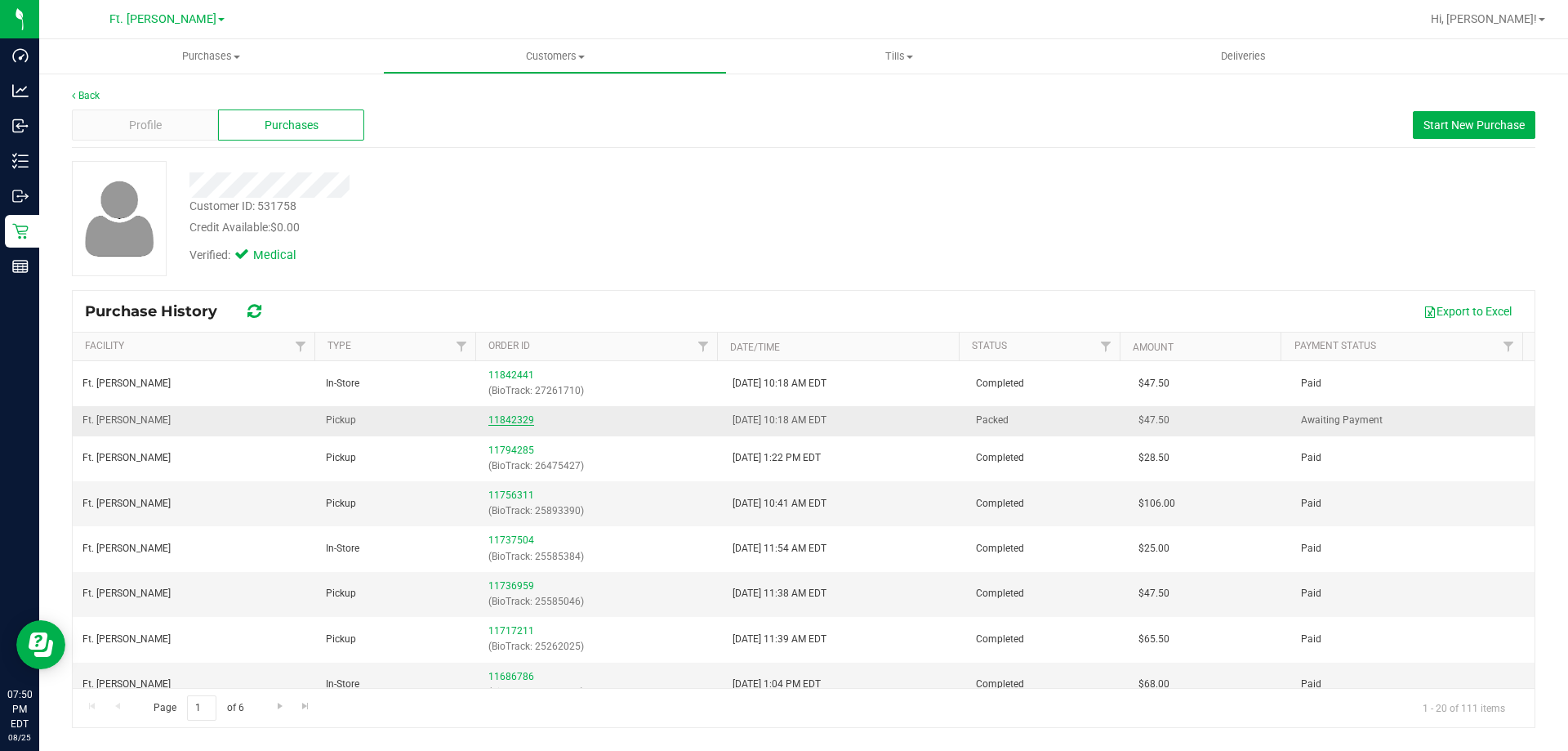
click at [497, 418] on link "11842329" at bounding box center [511, 419] width 46 height 11
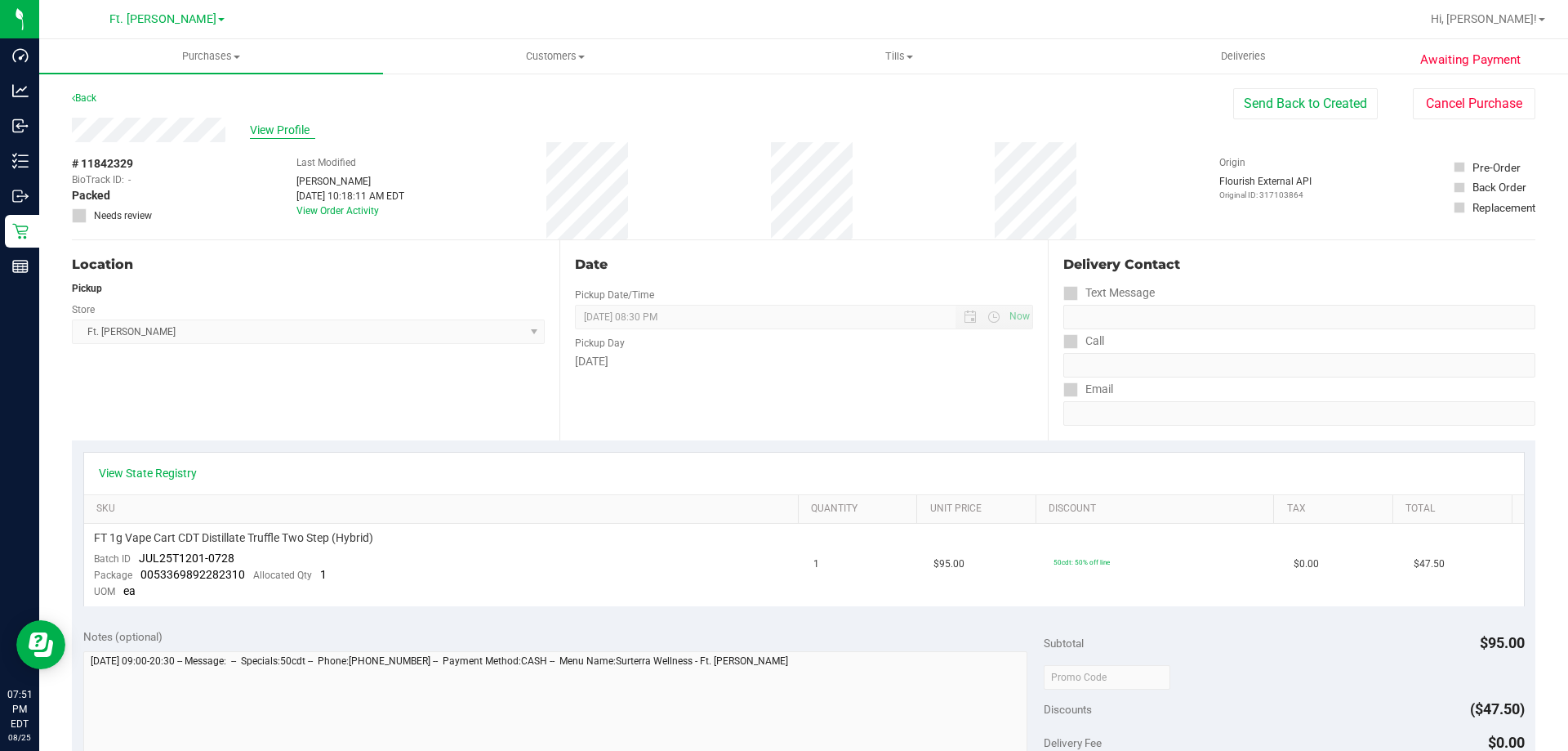
click at [276, 136] on span "View Profile" at bounding box center [281, 130] width 65 height 17
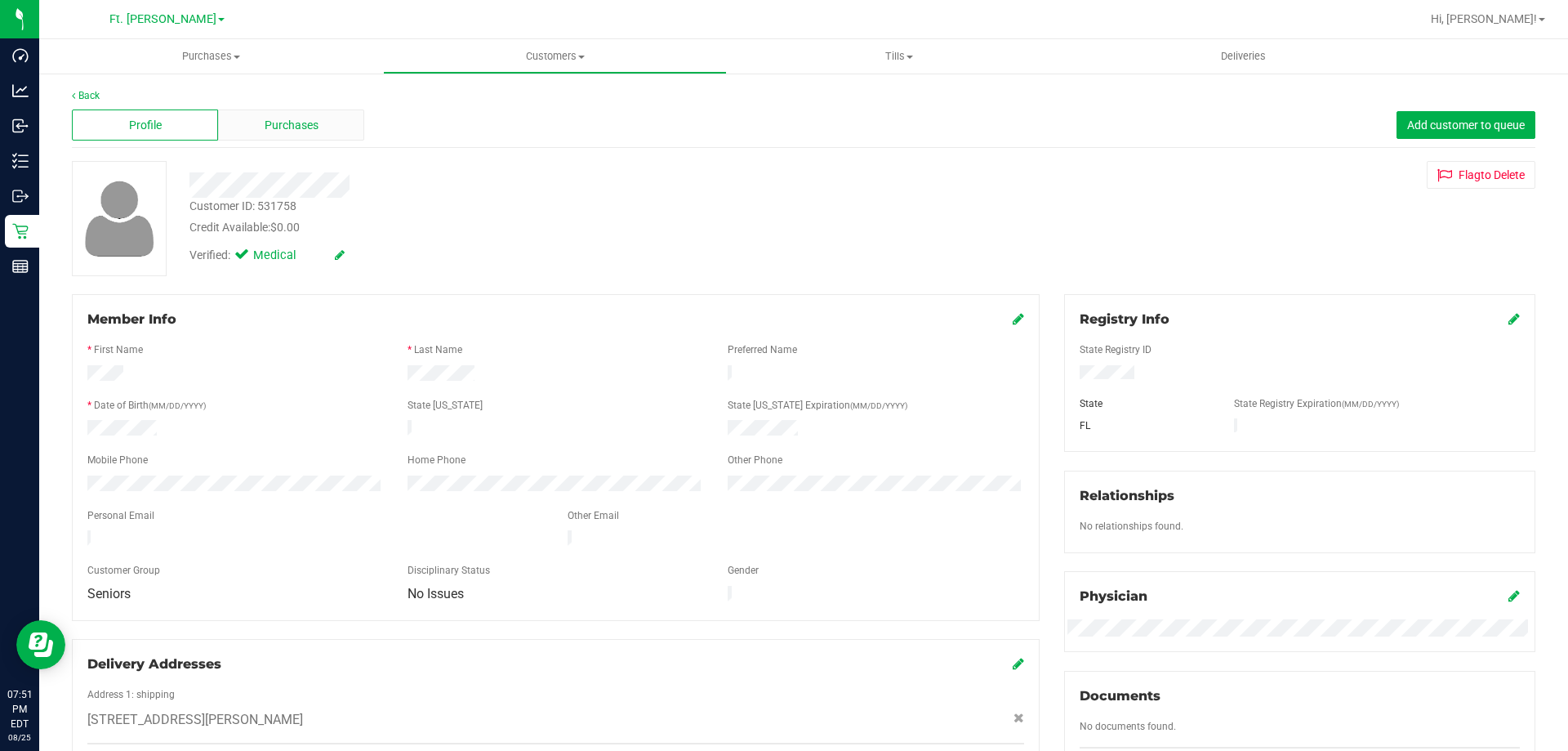
click at [274, 135] on div "Purchases" at bounding box center [290, 125] width 146 height 31
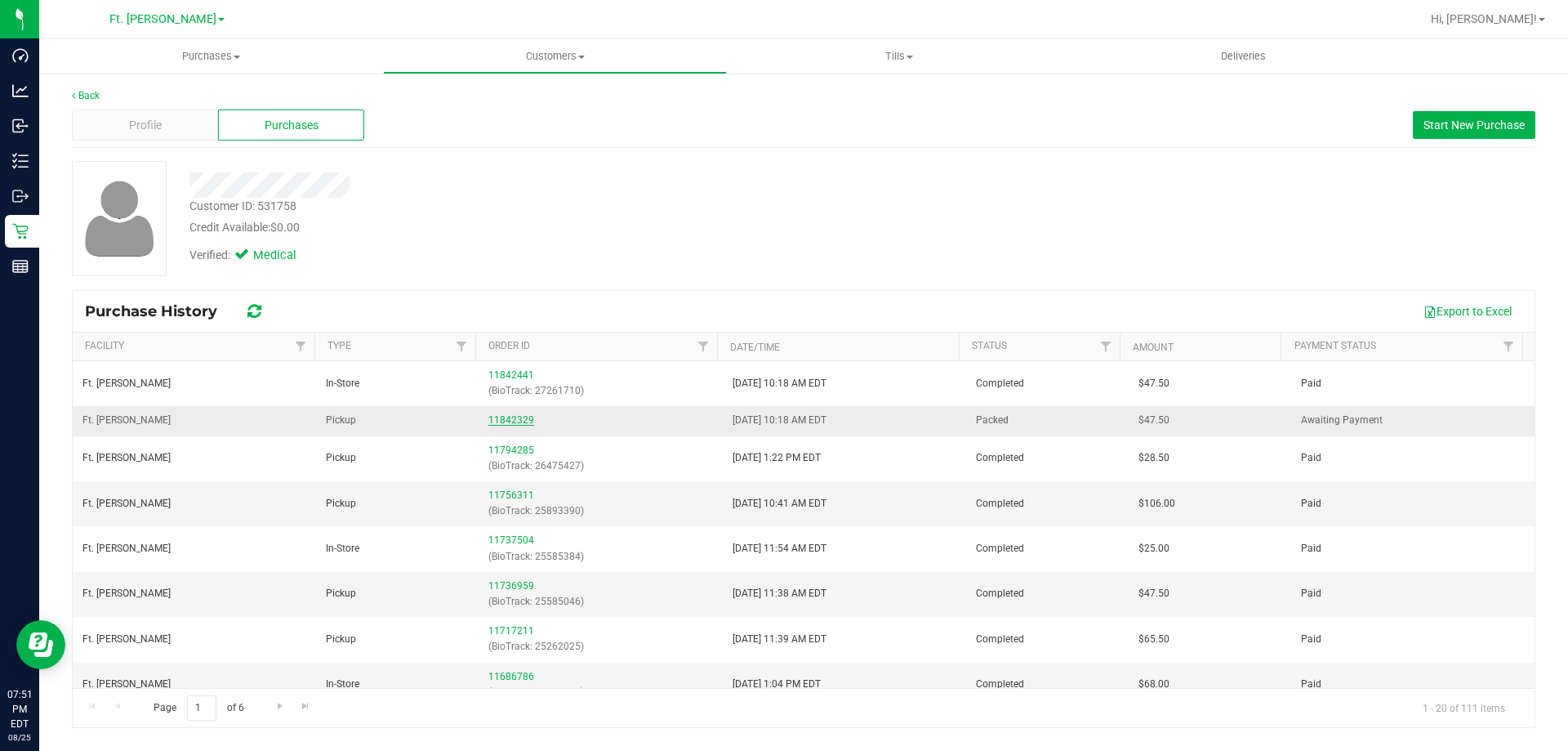
click at [516, 415] on link "11842329" at bounding box center [511, 419] width 46 height 11
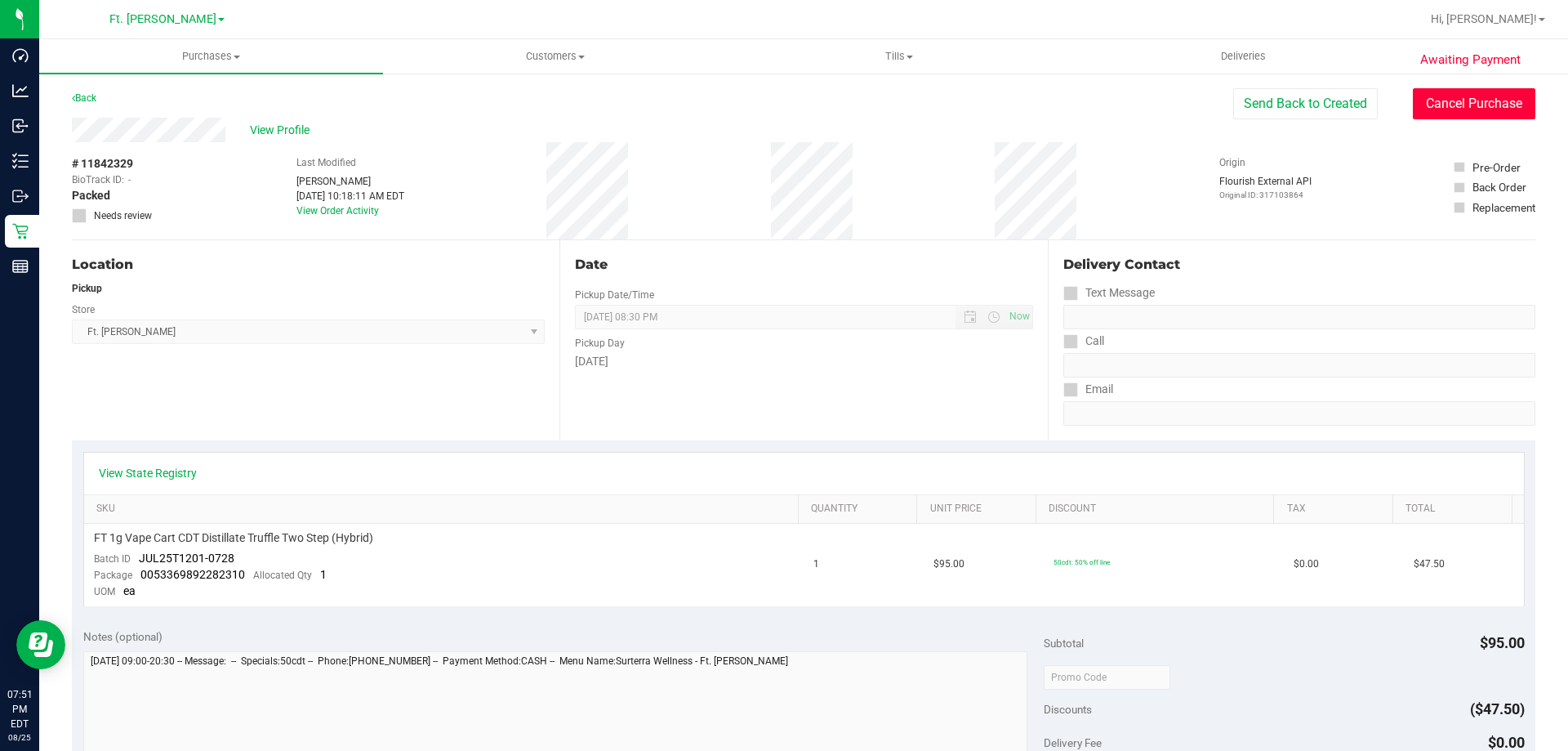
click at [1432, 112] on button "Cancel Purchase" at bounding box center [1473, 103] width 123 height 31
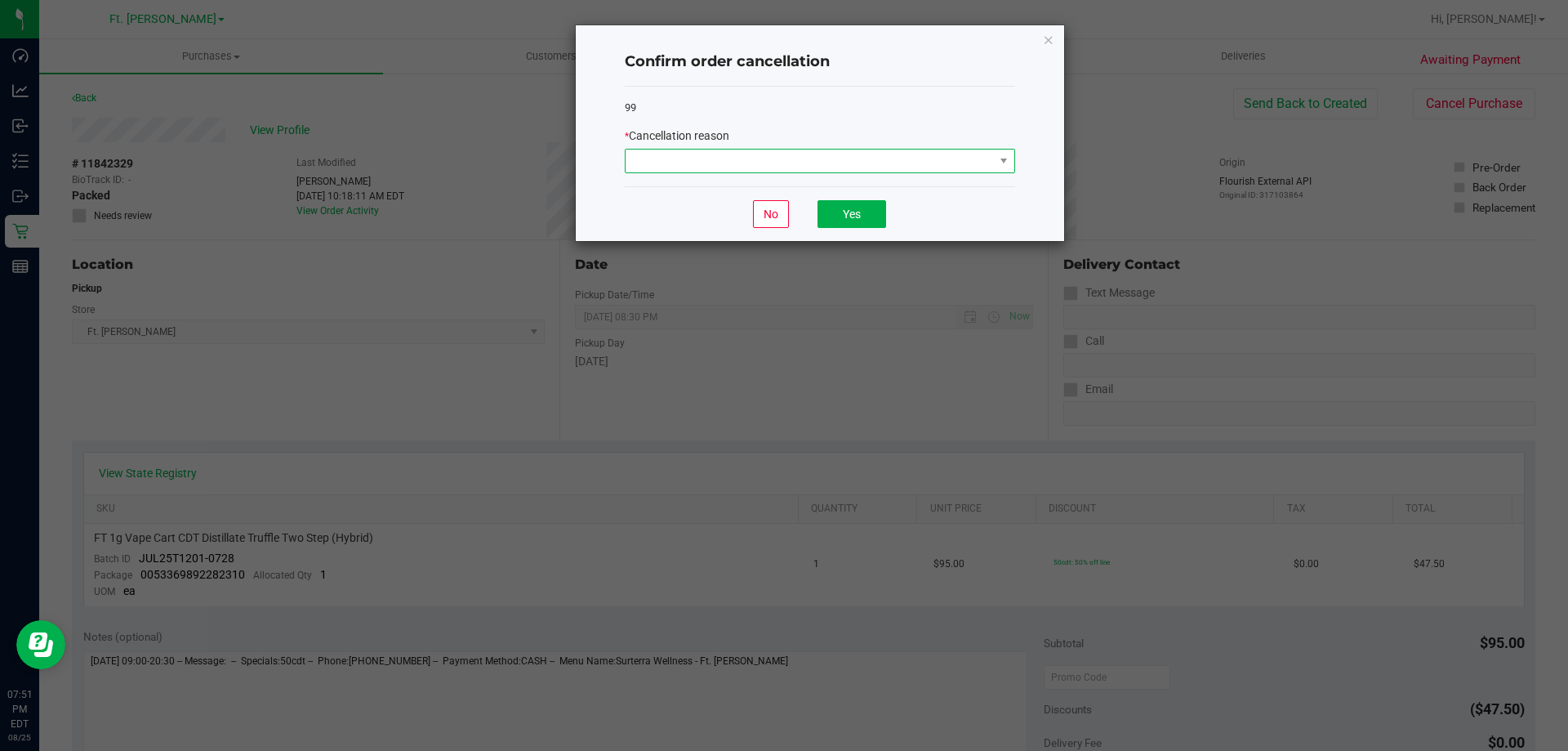
click at [984, 157] on span at bounding box center [809, 161] width 368 height 23
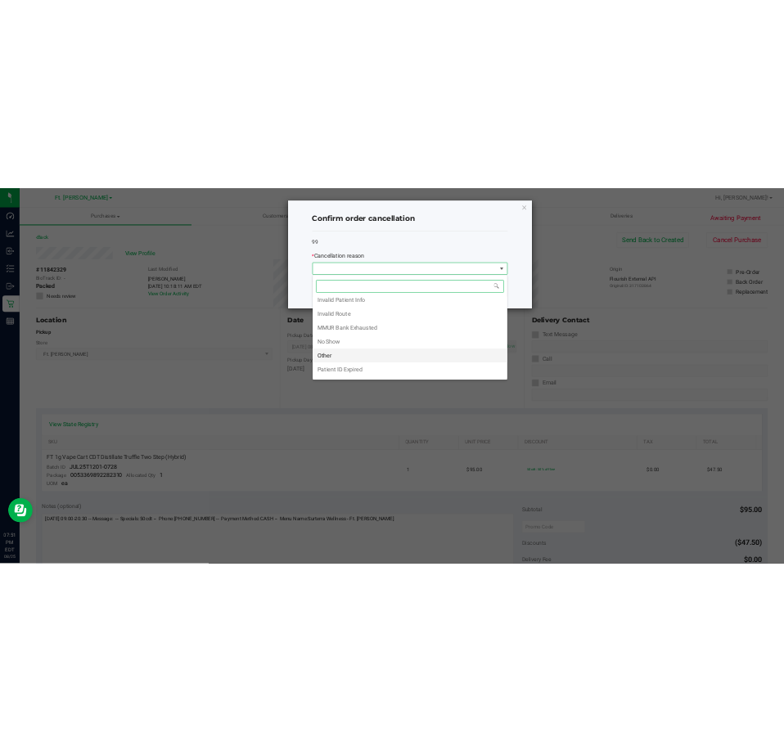
scroll to position [82, 0]
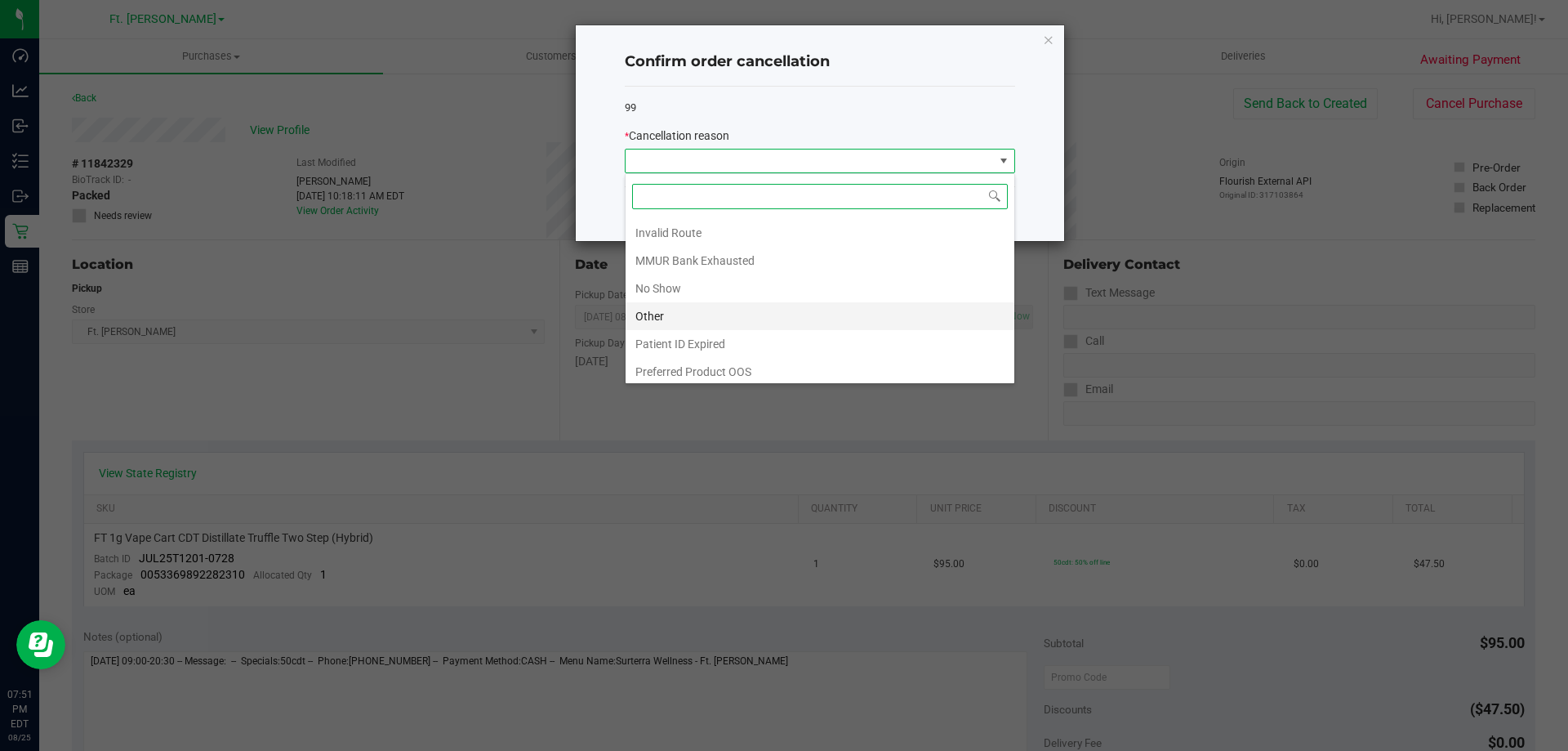
click at [747, 304] on li "Other" at bounding box center [819, 317] width 388 height 28
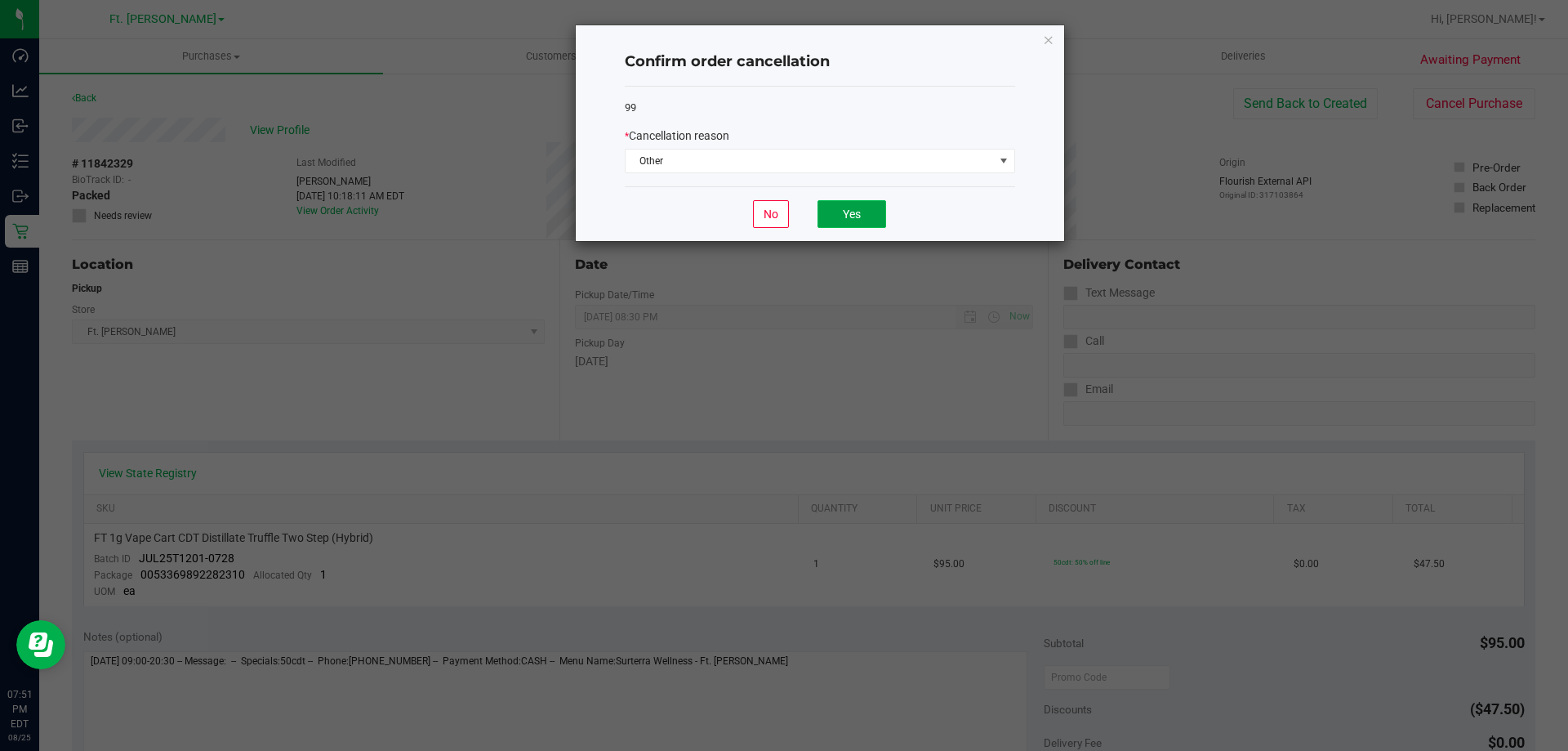
click at [836, 222] on button "Yes" at bounding box center [851, 214] width 69 height 28
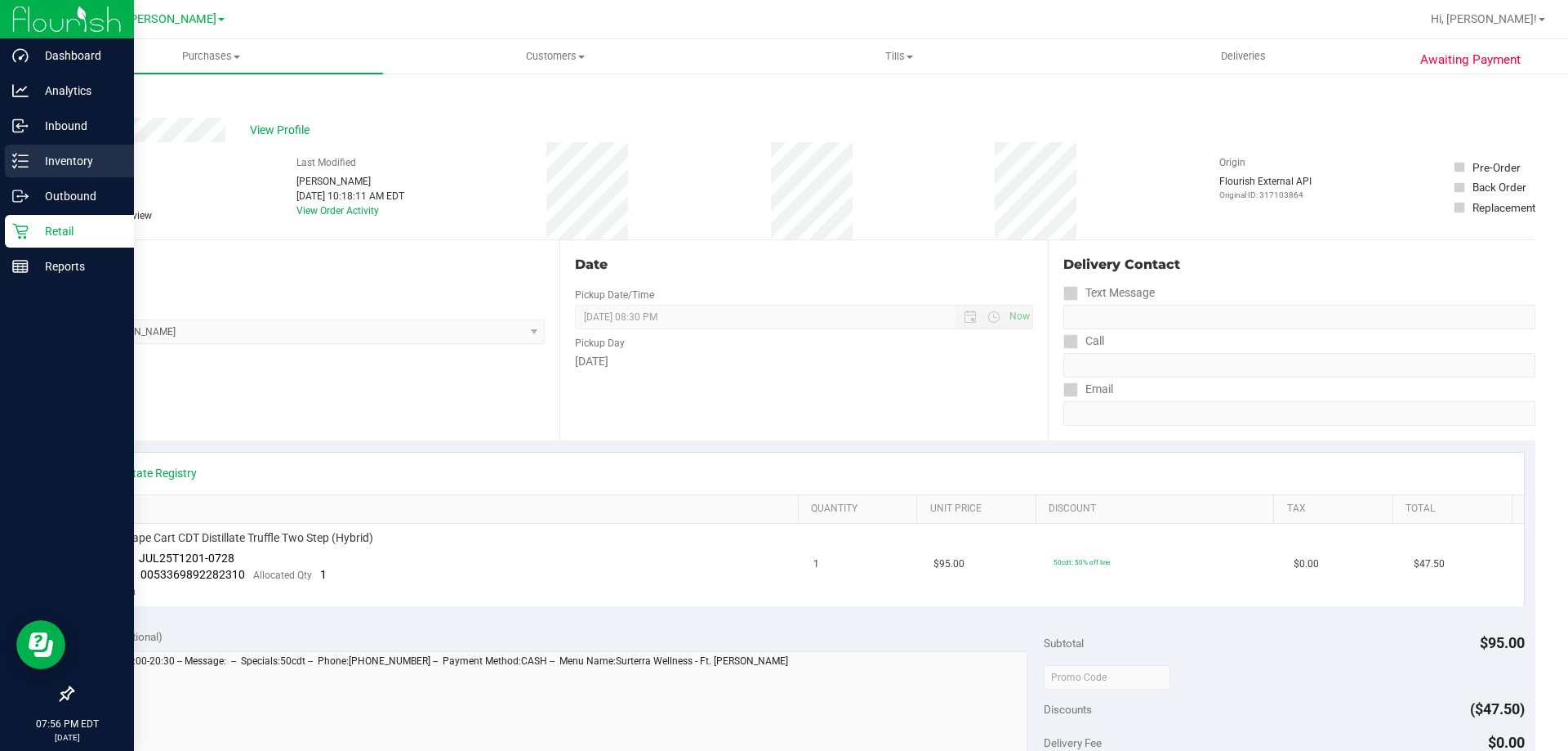
click at [43, 160] on p "Inventory" at bounding box center [78, 161] width 98 height 20
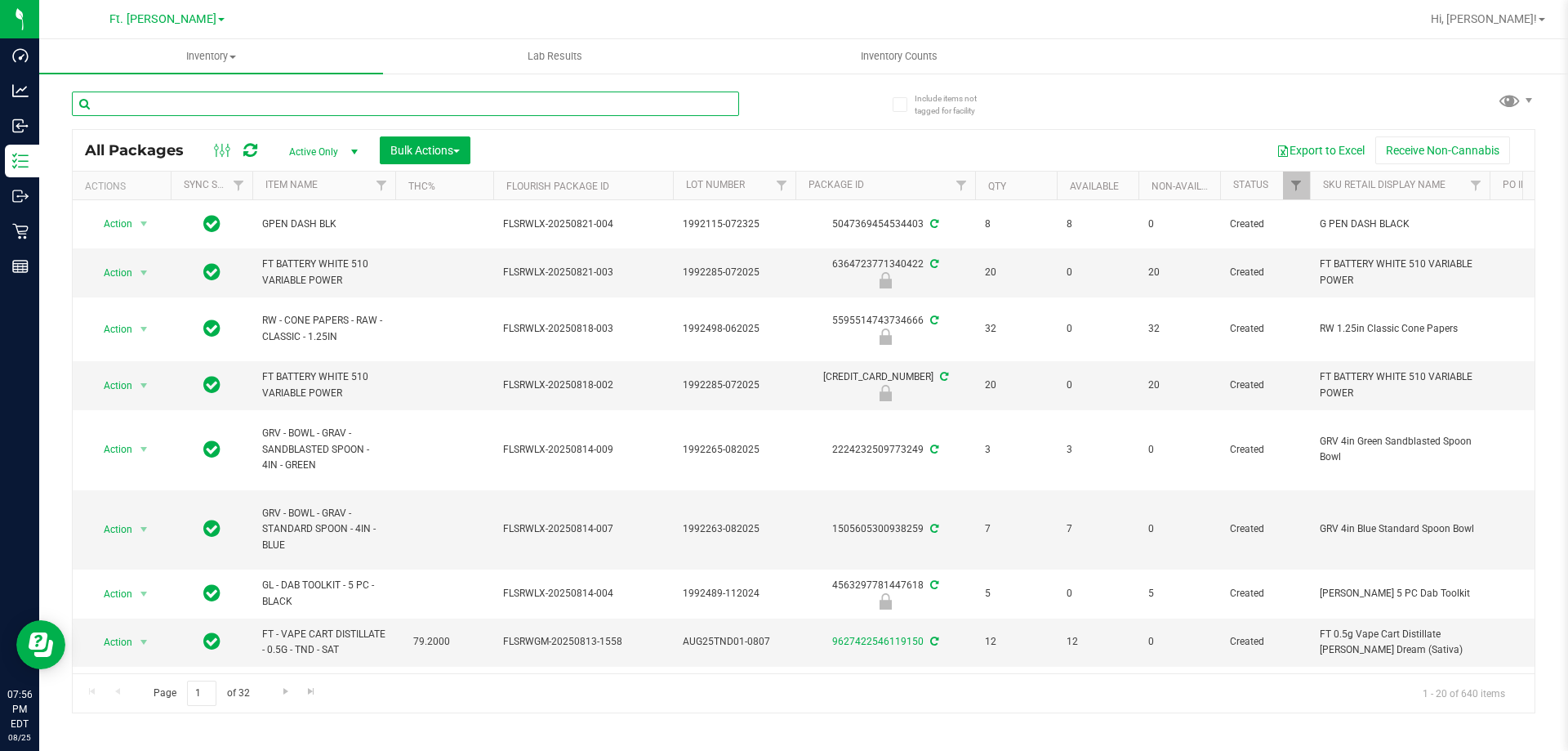
click at [298, 105] on input "text" at bounding box center [405, 104] width 667 height 25
type input "\"
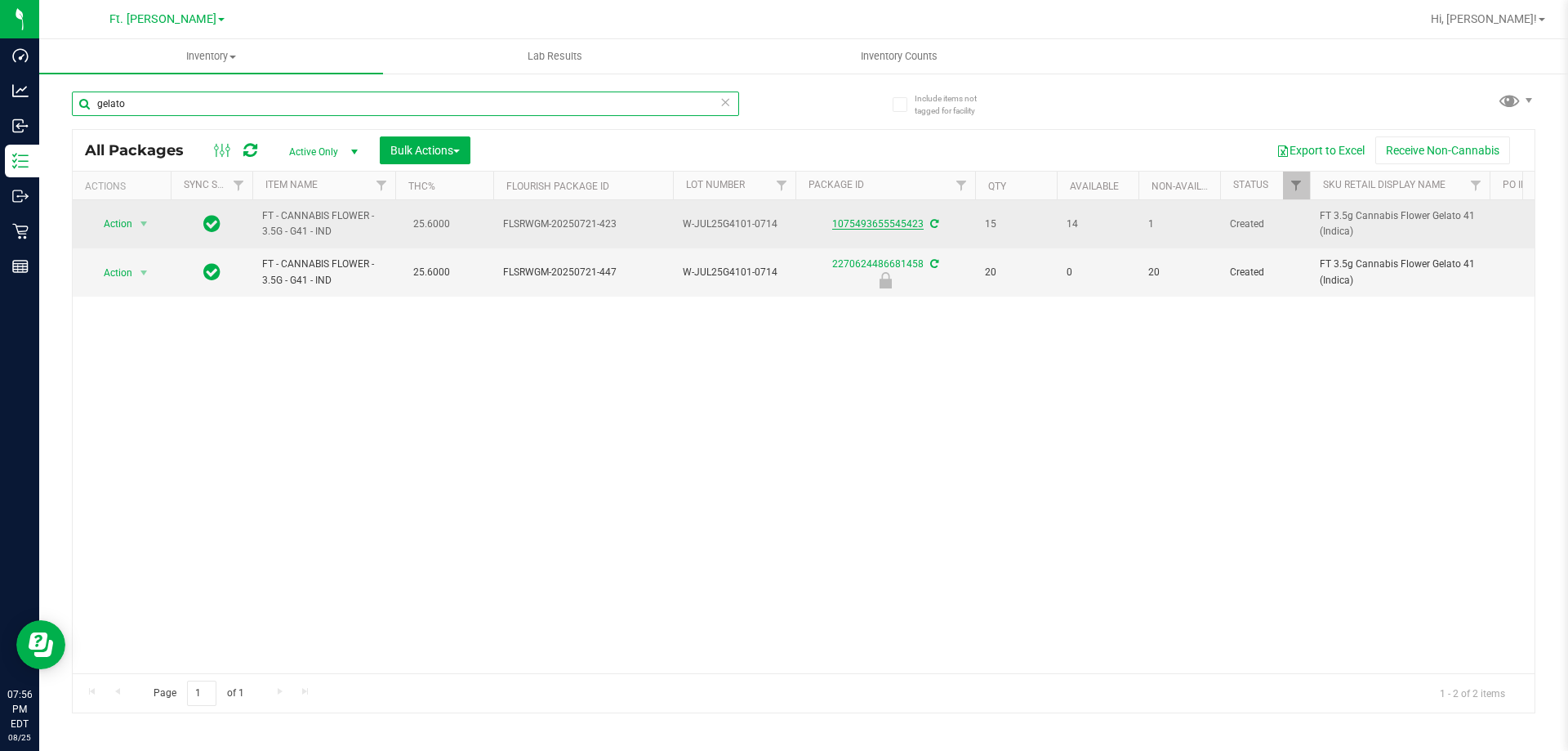
type input "gelato"
click at [887, 222] on link "1075493655545423" at bounding box center [878, 223] width 92 height 11
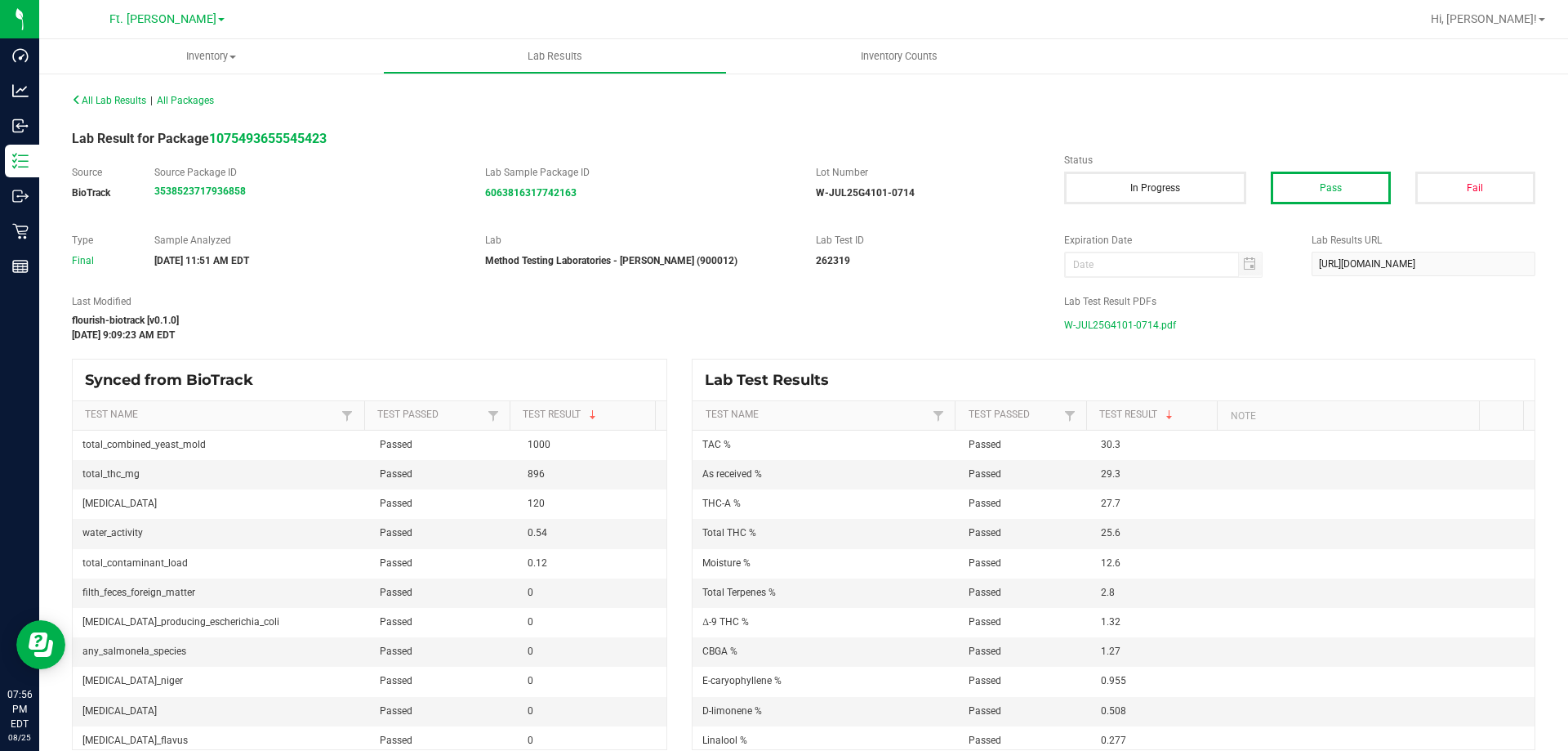
click at [1109, 322] on span "W-JUL25G4101-0714.pdf" at bounding box center [1120, 325] width 112 height 25
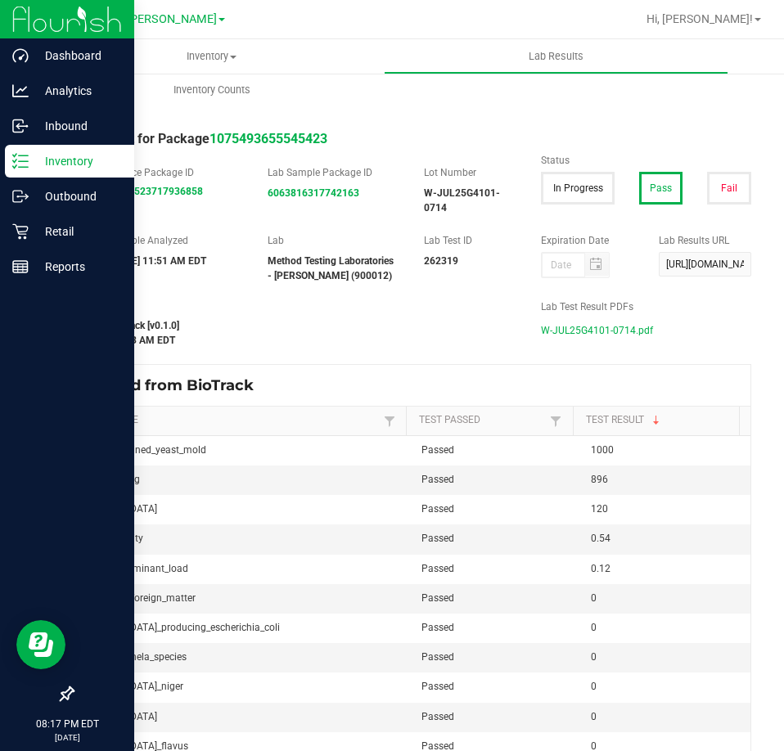
click at [24, 171] on div "Inventory" at bounding box center [69, 161] width 129 height 33
